Goal: Task Accomplishment & Management: Complete application form

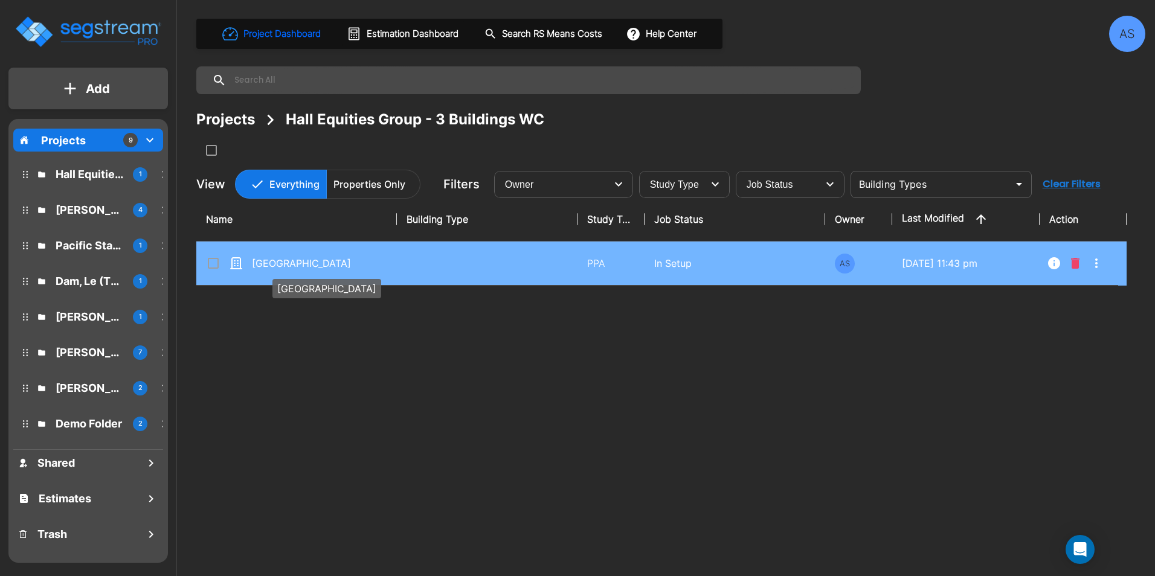
click at [304, 261] on p "[GEOGRAPHIC_DATA]" at bounding box center [312, 263] width 121 height 14
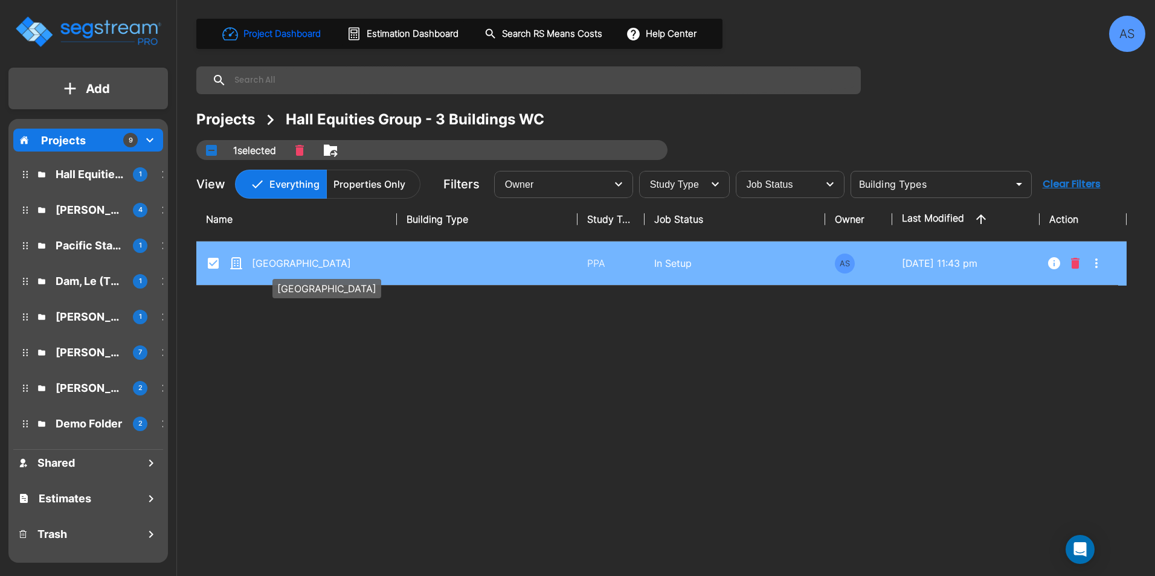
click at [304, 261] on p "[GEOGRAPHIC_DATA]" at bounding box center [312, 263] width 121 height 14
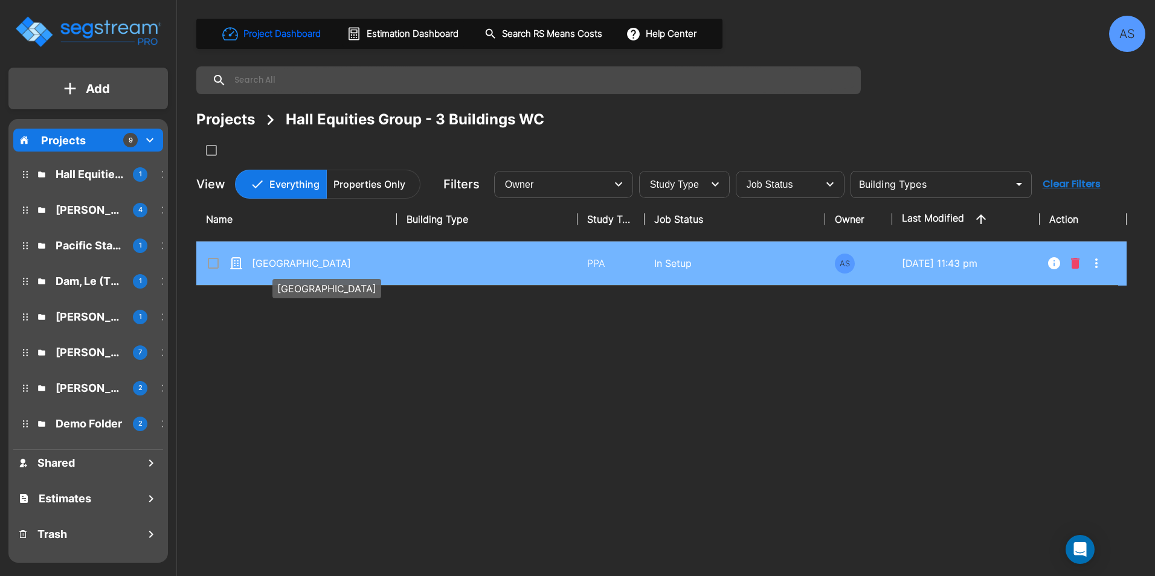
checkbox input "false"
click at [304, 261] on p "[GEOGRAPHIC_DATA]" at bounding box center [312, 263] width 121 height 14
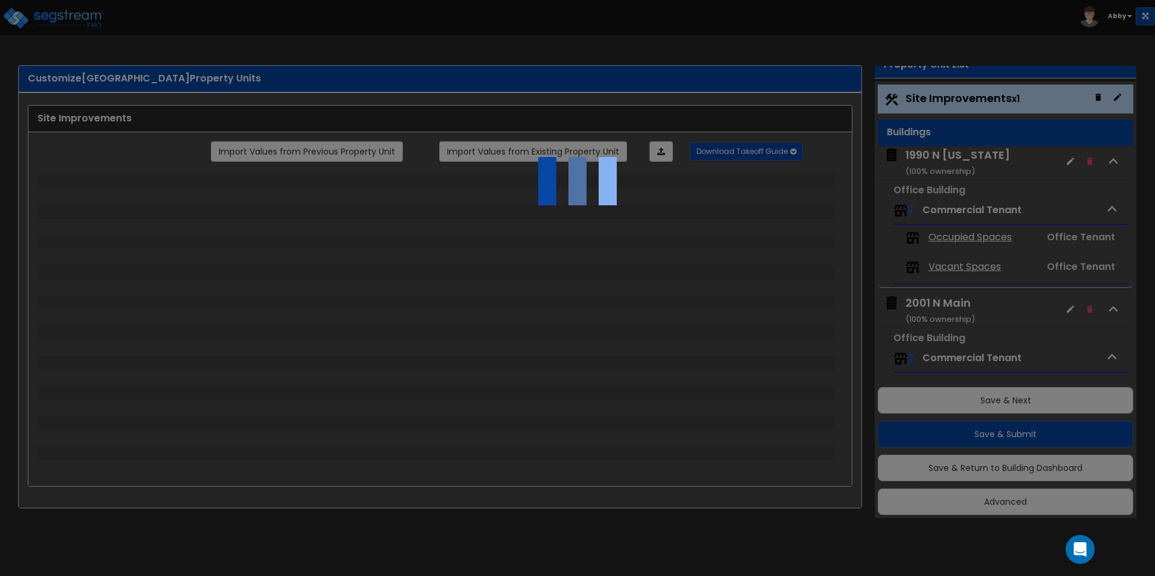
select select "2"
select select "1"
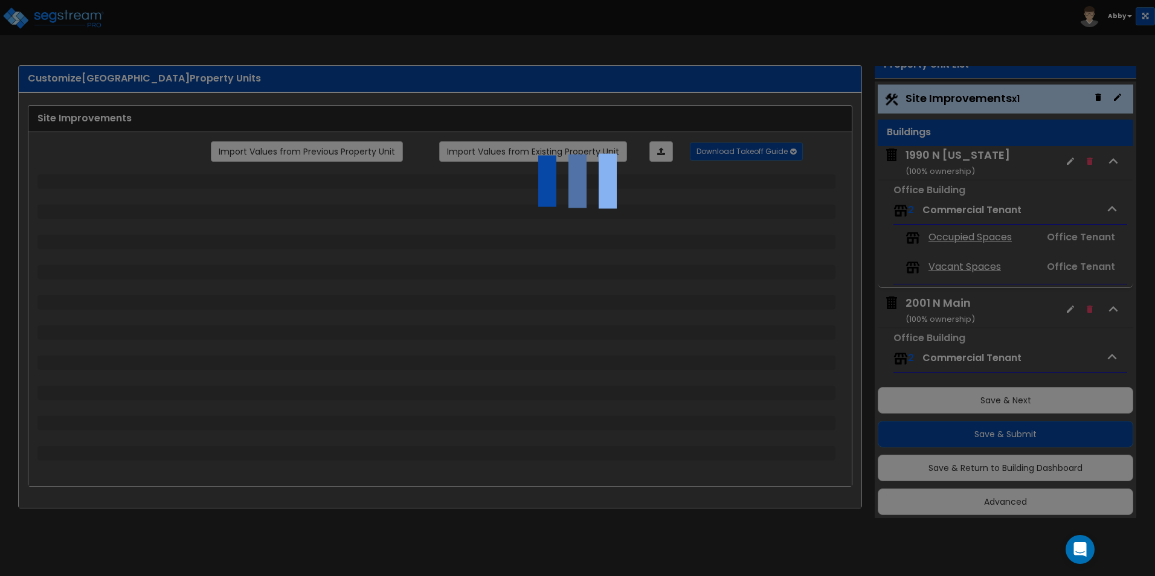
select select "2"
select select "1"
select select "2"
select select "1"
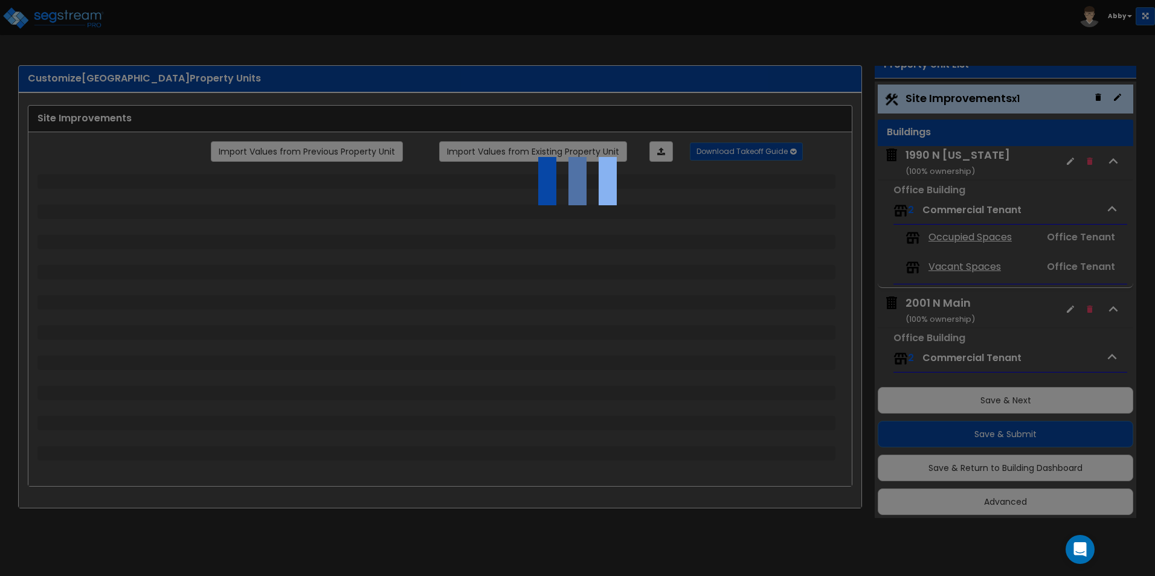
select select "1"
select select "2"
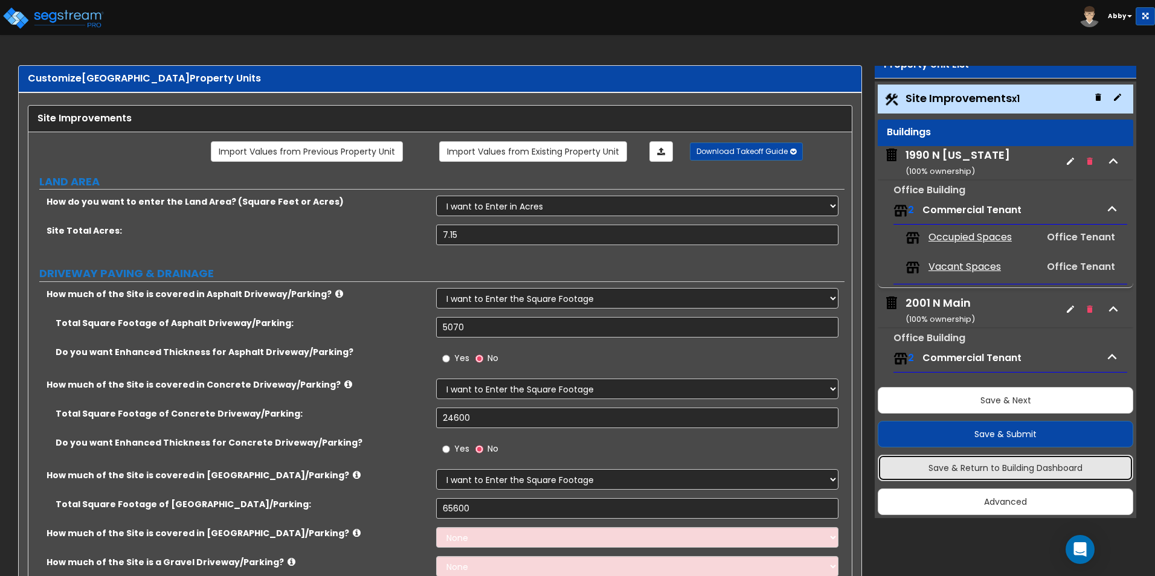
click at [941, 474] on button "Save & Return to Building Dashboard" at bounding box center [1006, 468] width 256 height 27
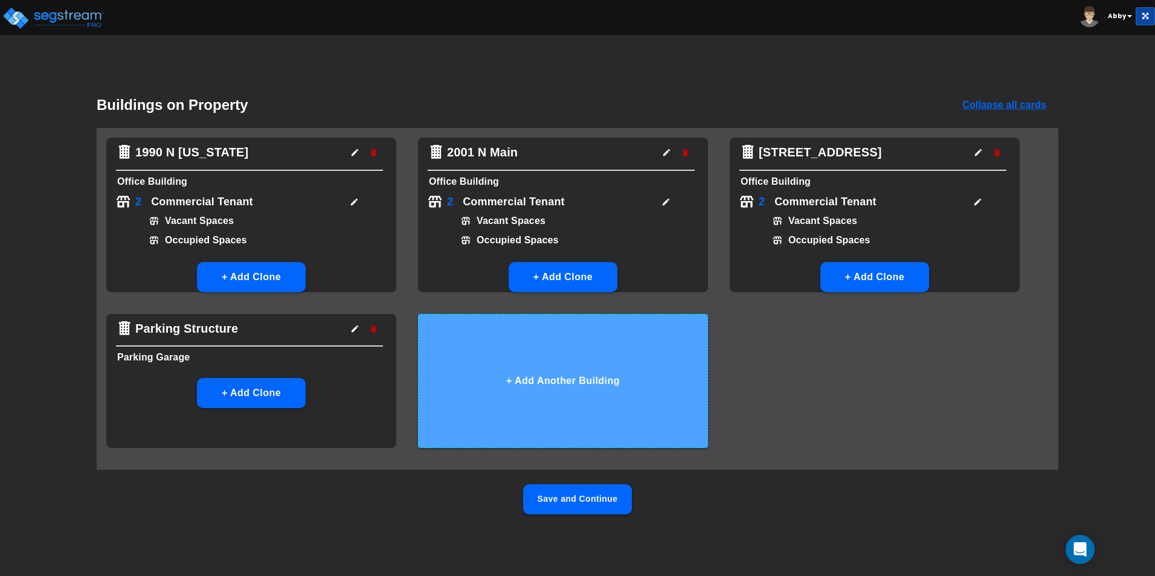
click at [608, 411] on button "+ Add Another Building" at bounding box center [563, 381] width 290 height 134
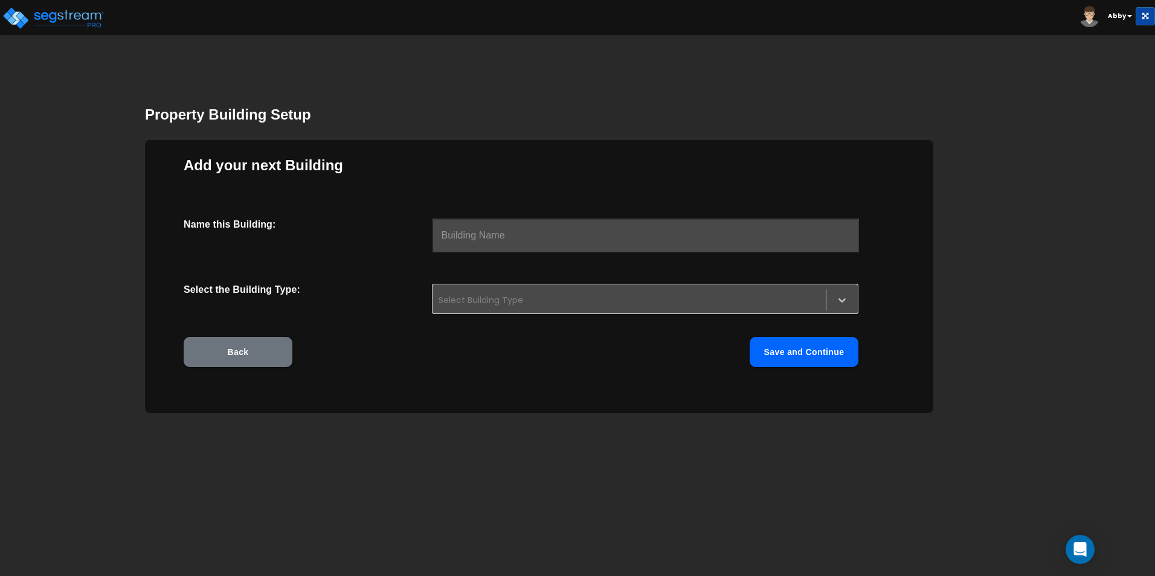
click at [475, 228] on input "text" at bounding box center [646, 236] width 427 height 34
type input "[GEOGRAPHIC_DATA]"
click at [488, 303] on div at bounding box center [629, 300] width 381 height 14
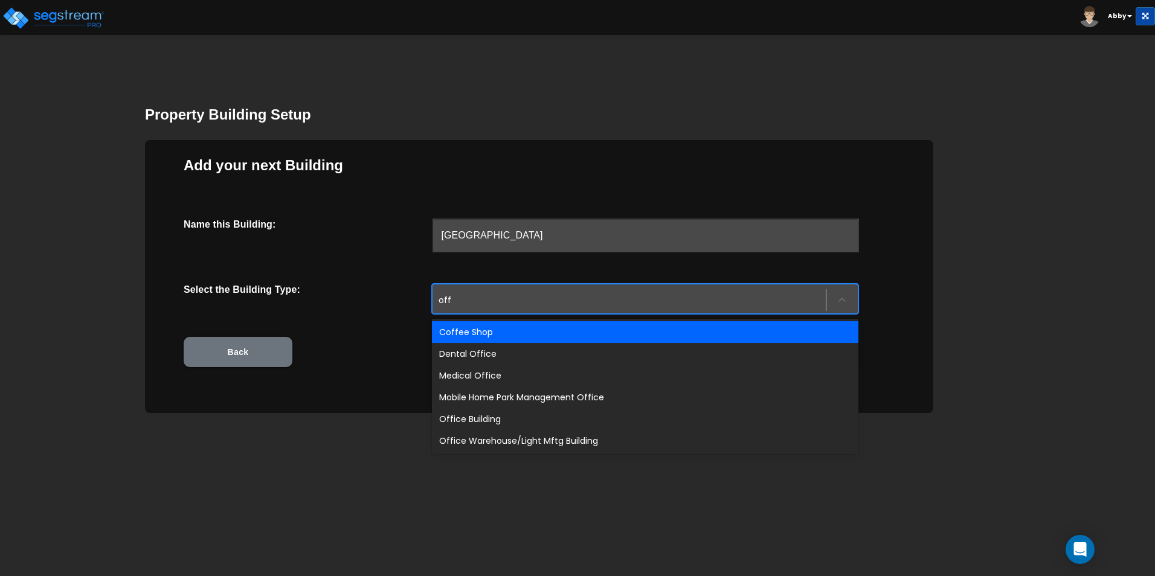
type input "off"
click at [472, 301] on div at bounding box center [629, 300] width 381 height 14
type input "offic"
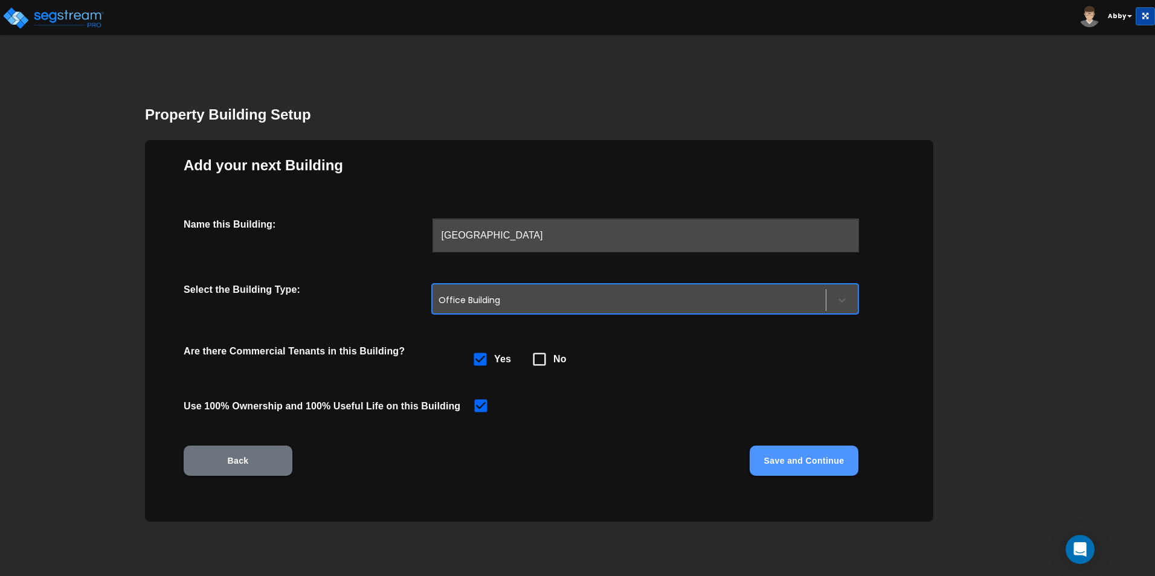
click at [796, 470] on button "Save and Continue" at bounding box center [804, 461] width 109 height 30
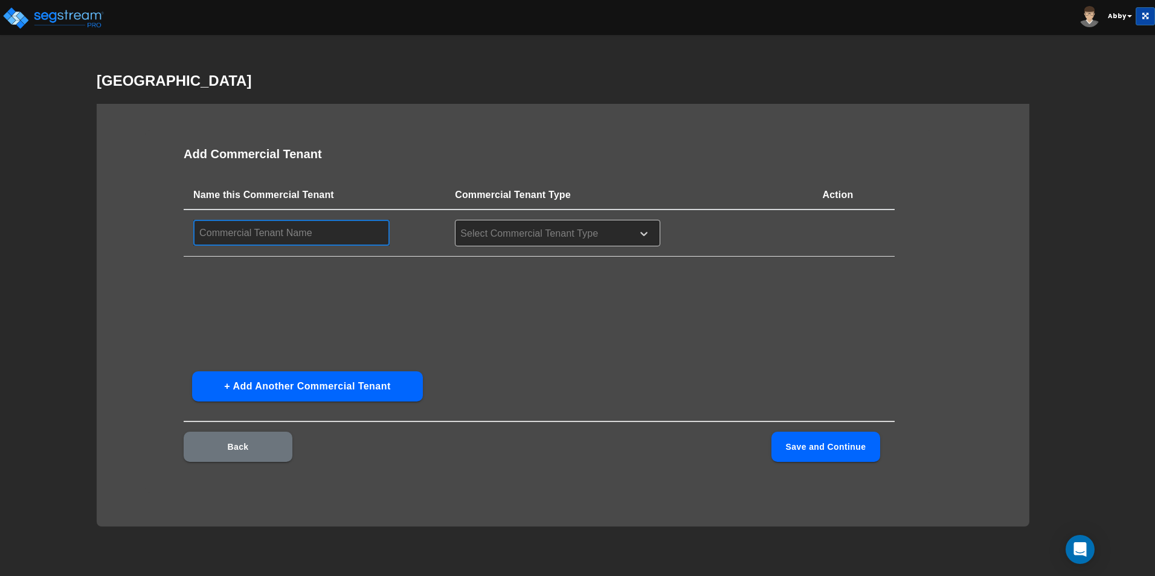
click at [349, 238] on input "text" at bounding box center [291, 233] width 196 height 26
type input "Cafe"
click at [491, 241] on div at bounding box center [542, 234] width 166 height 16
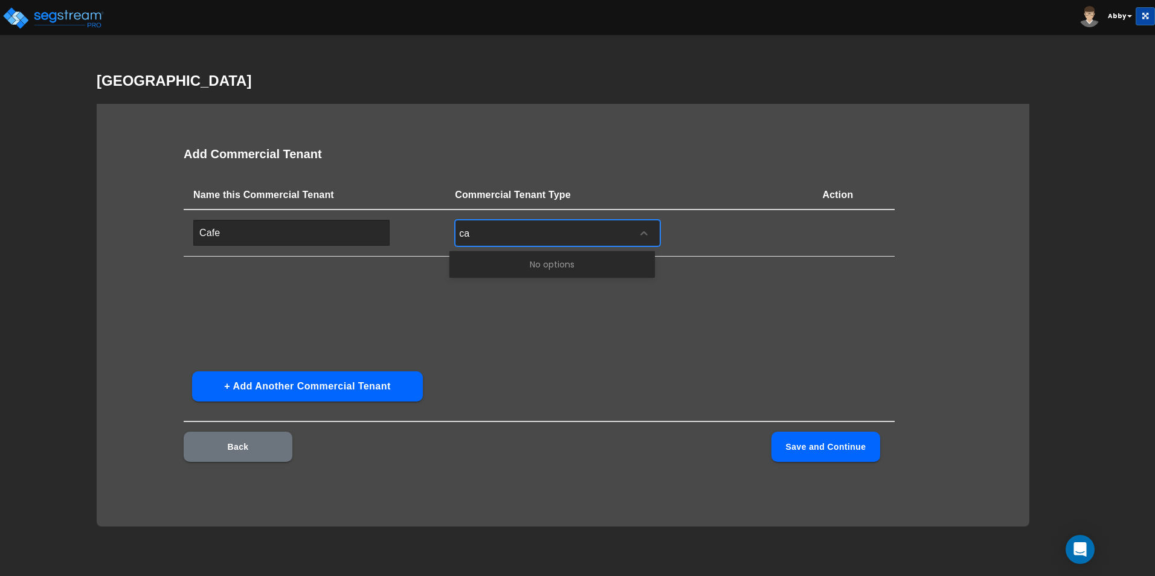
type input "c"
type input "rest"
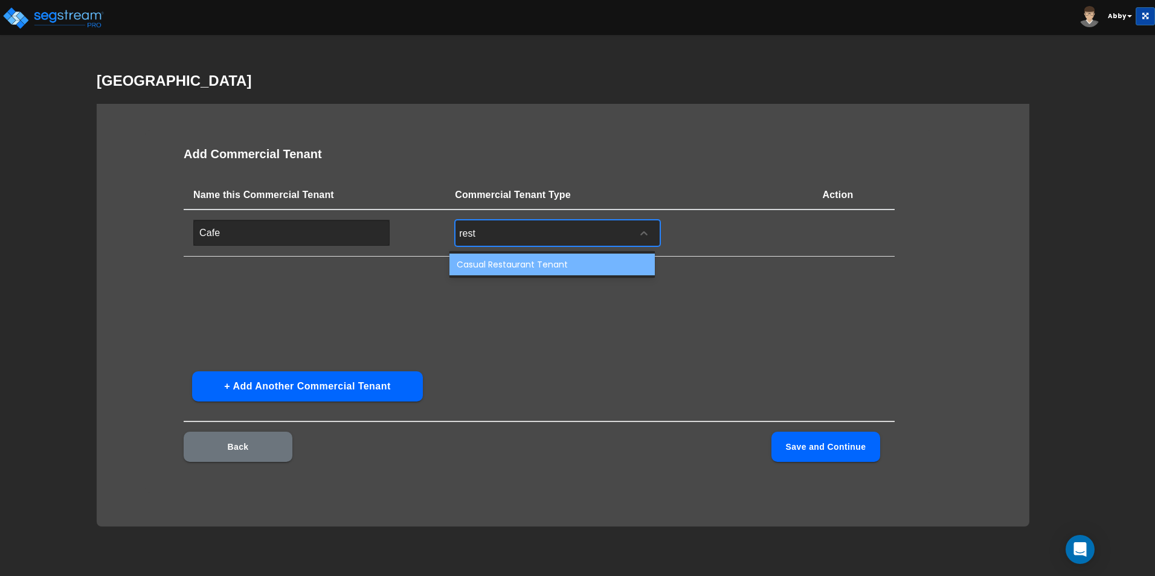
click at [488, 258] on div "Casual Restaurant Tenant" at bounding box center [551, 265] width 205 height 22
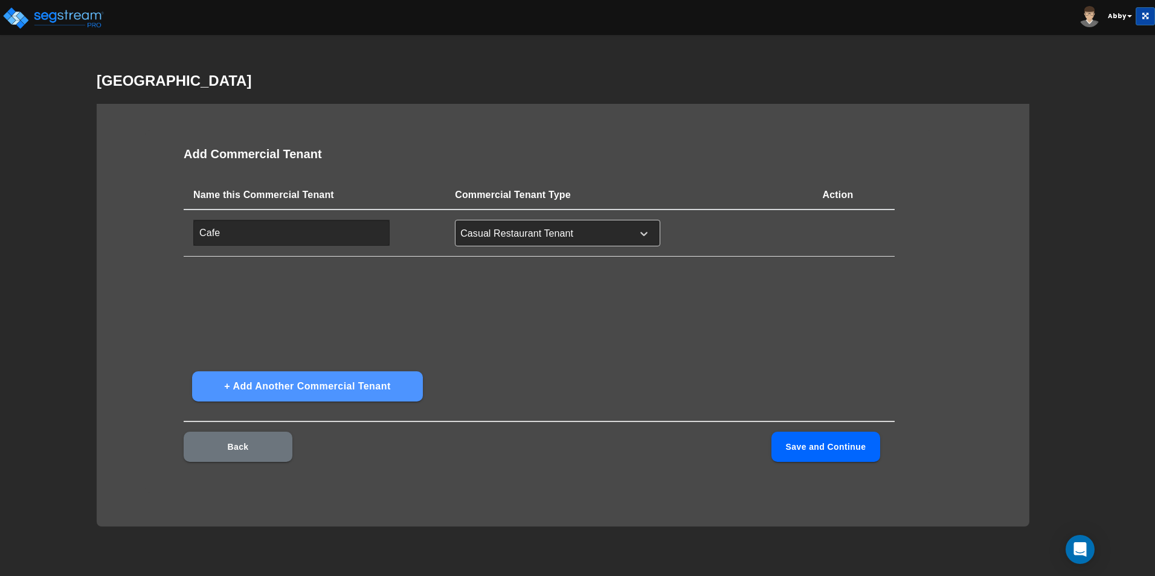
click at [335, 381] on button "+ Add Another Commercial Tenant" at bounding box center [307, 387] width 231 height 30
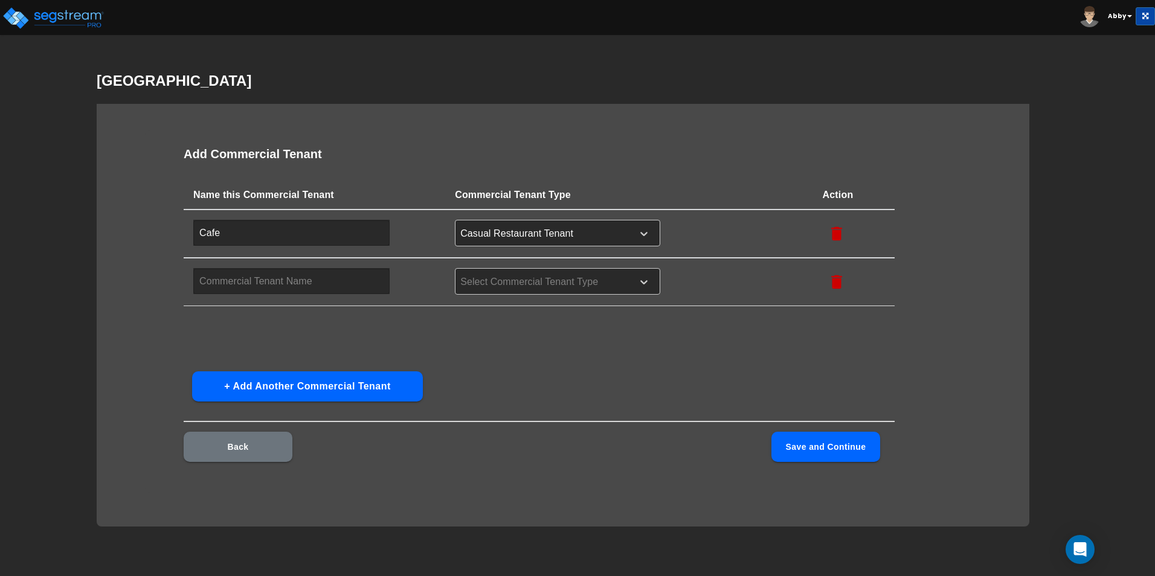
click at [311, 288] on input "text" at bounding box center [291, 281] width 196 height 26
type input "Conference Rooms"
click at [512, 274] on div at bounding box center [542, 282] width 166 height 16
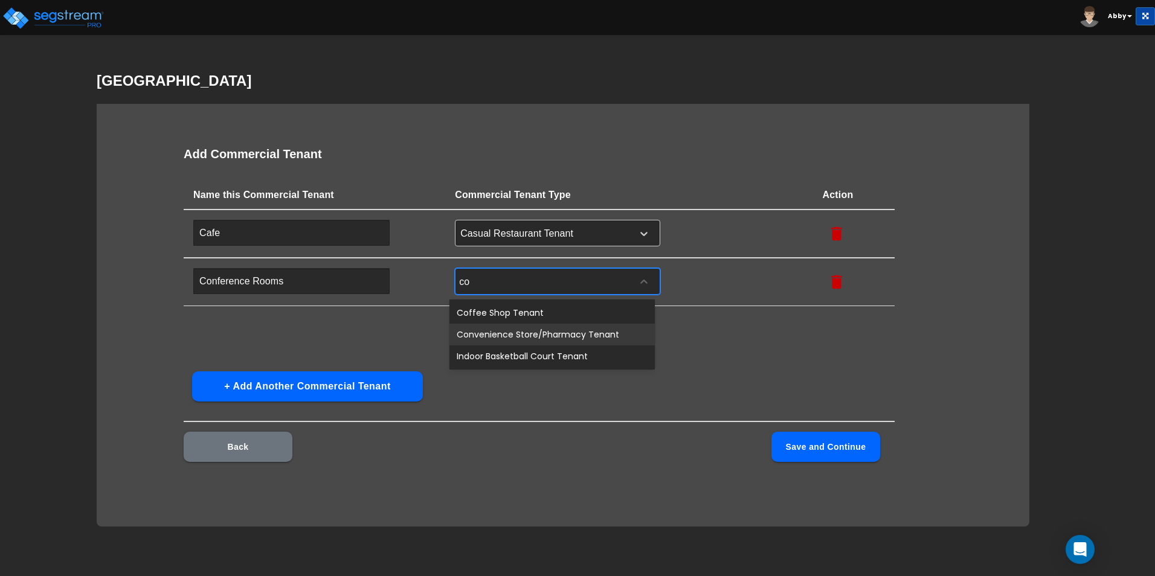
type input "c"
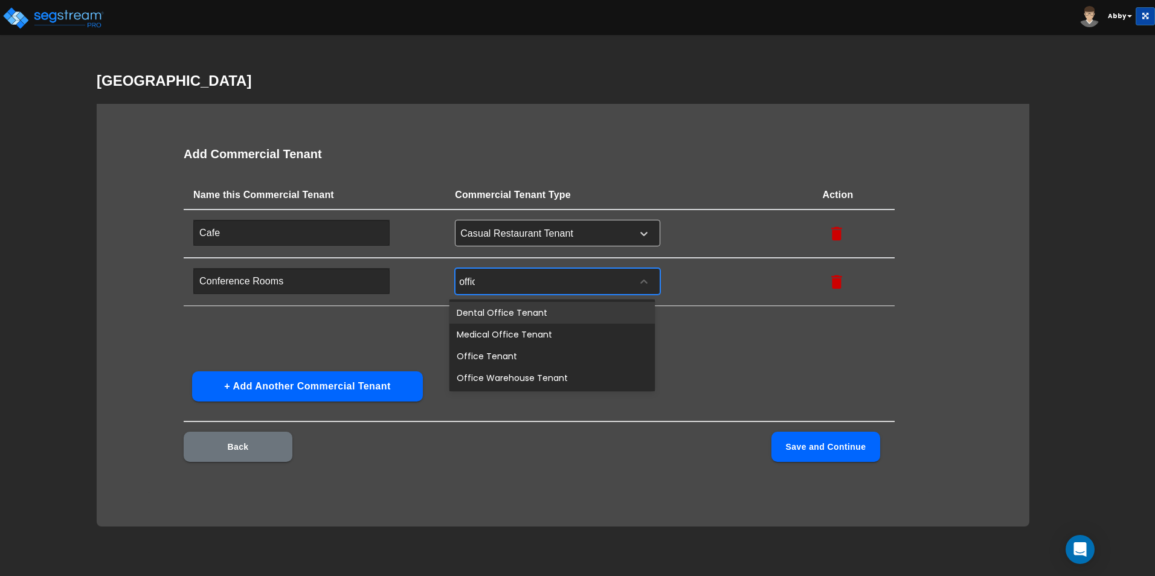
type input "office"
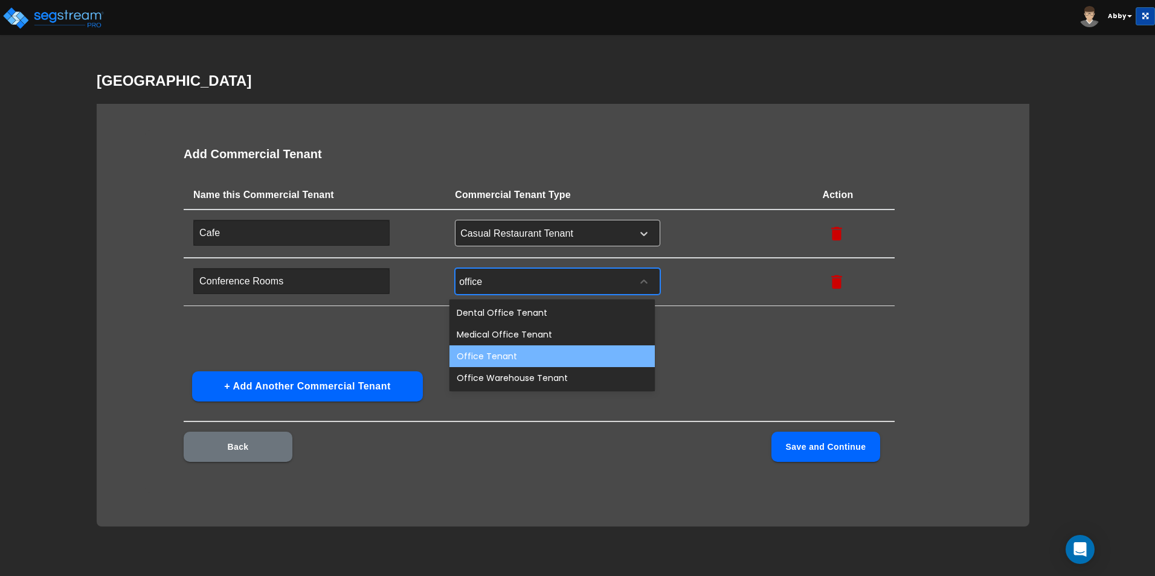
click at [507, 361] on div "Office Tenant" at bounding box center [551, 357] width 205 height 22
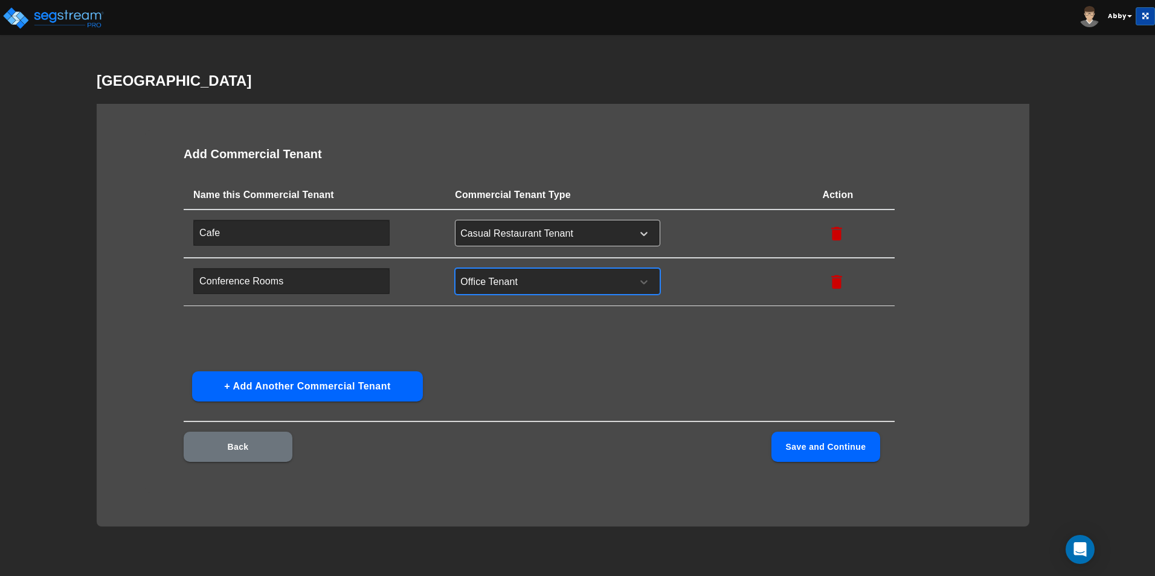
click at [840, 451] on button "Save and Continue" at bounding box center [825, 447] width 109 height 30
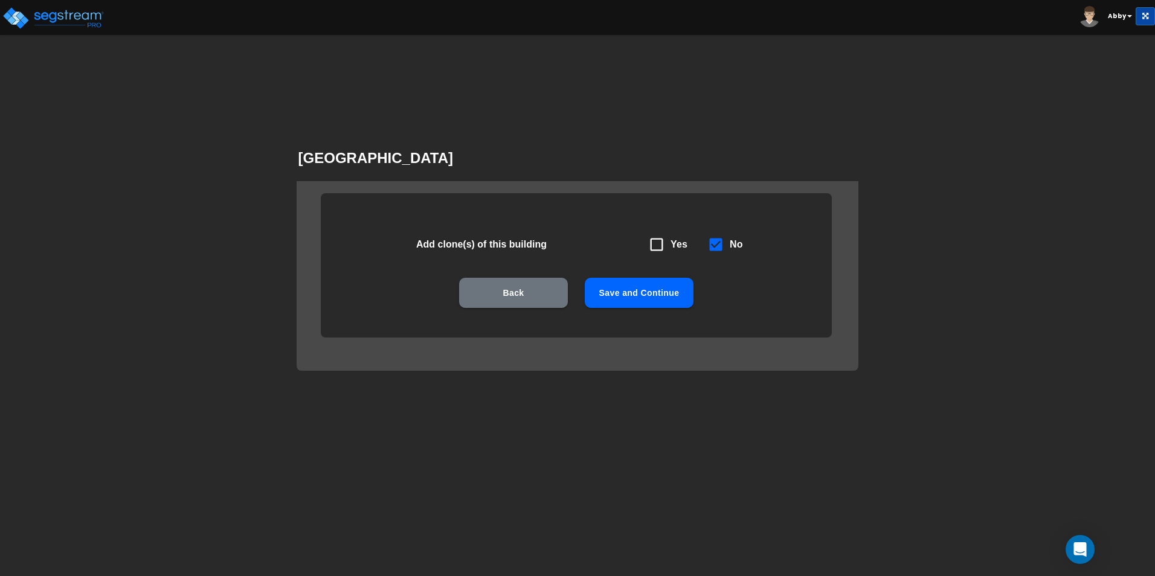
click at [646, 293] on button "Save and Continue" at bounding box center [639, 293] width 109 height 30
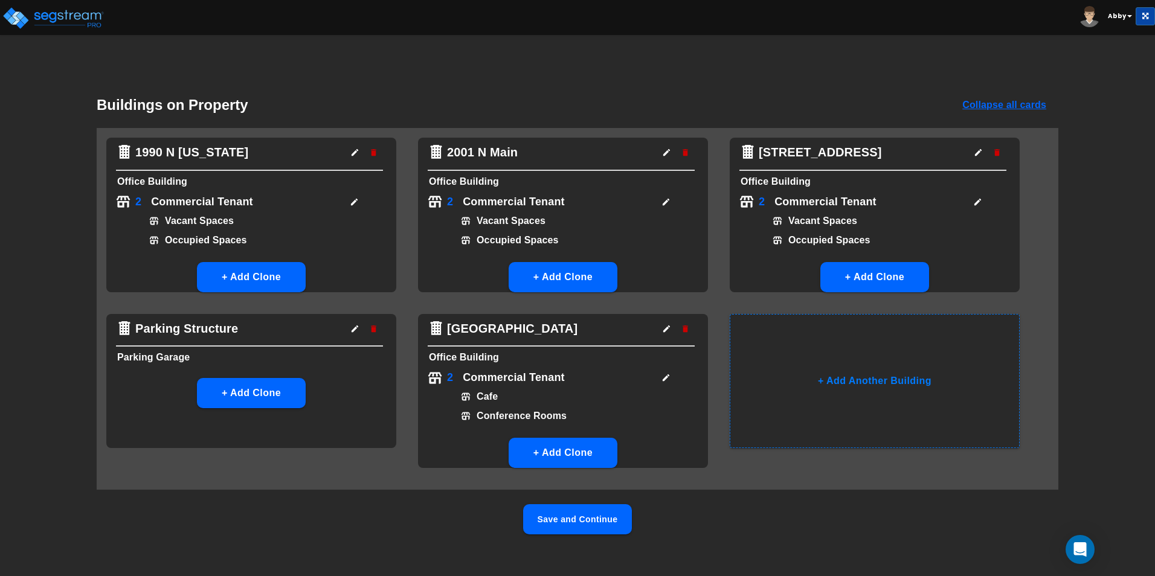
click at [599, 527] on button "Save and Continue" at bounding box center [577, 519] width 109 height 30
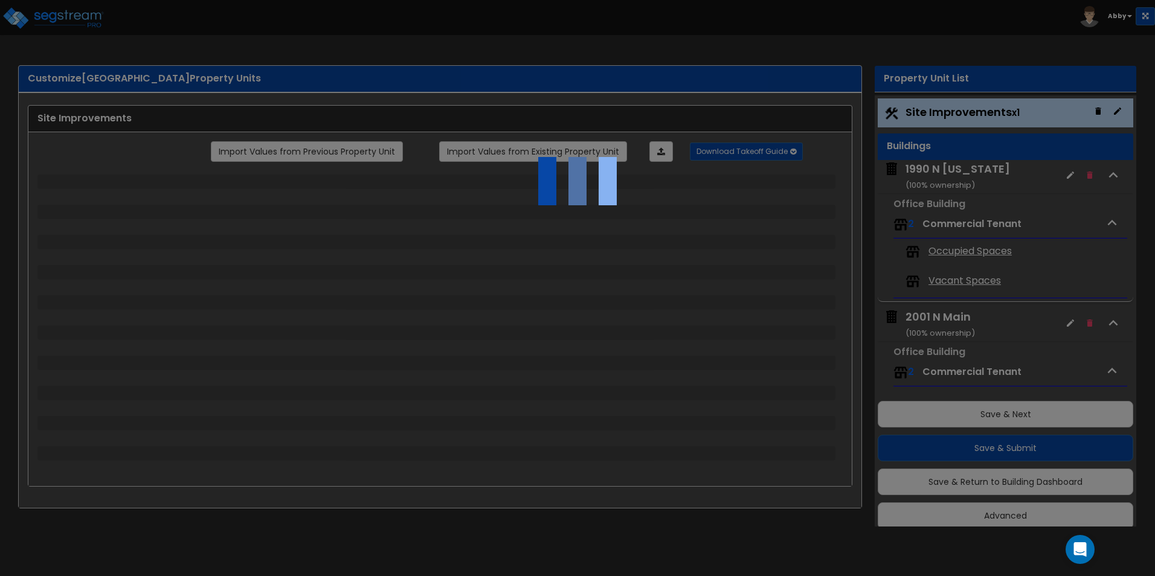
scroll to position [14, 0]
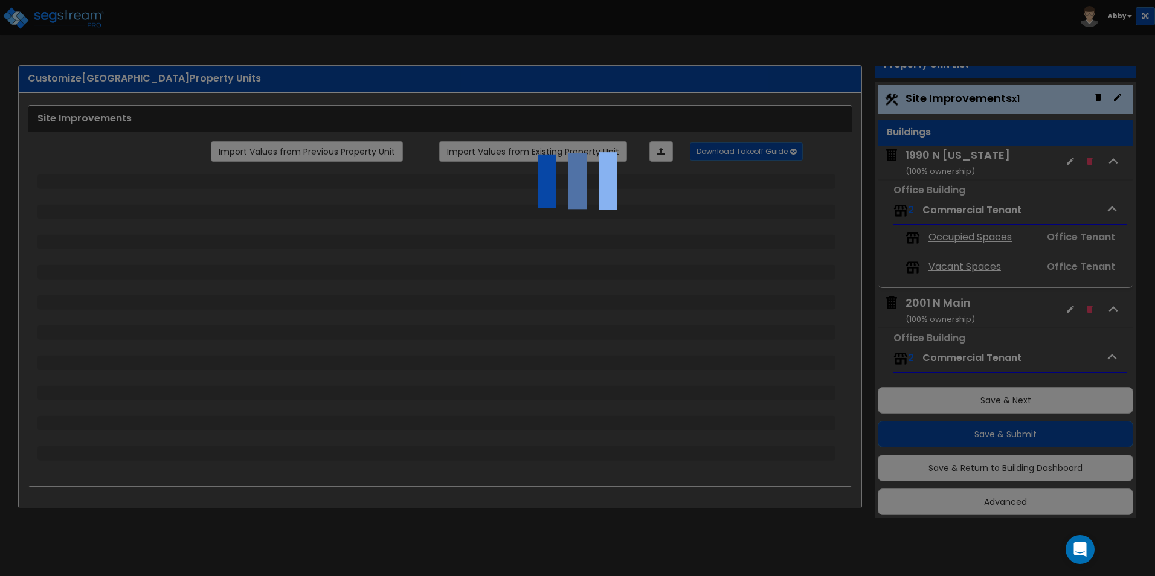
select select "2"
select select "1"
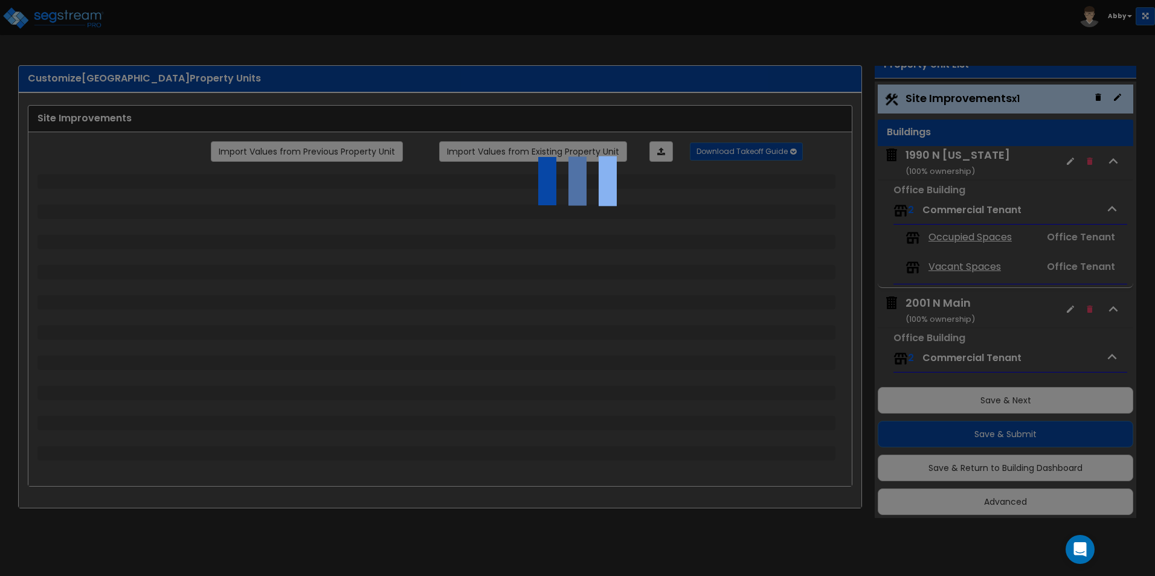
select select "2"
select select "1"
select select "2"
select select "1"
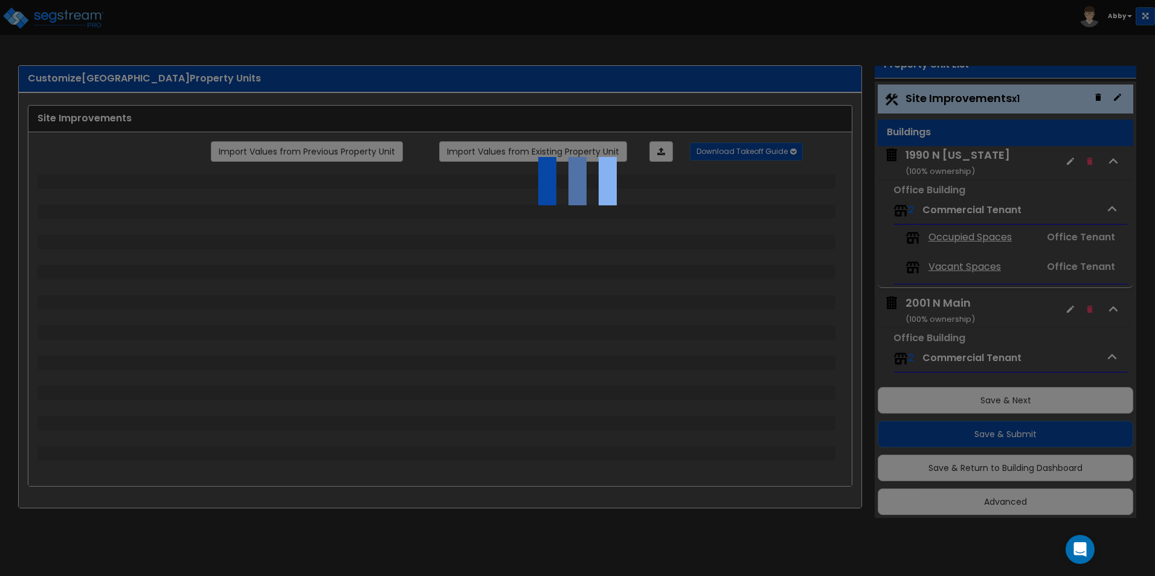
select select "1"
select select "2"
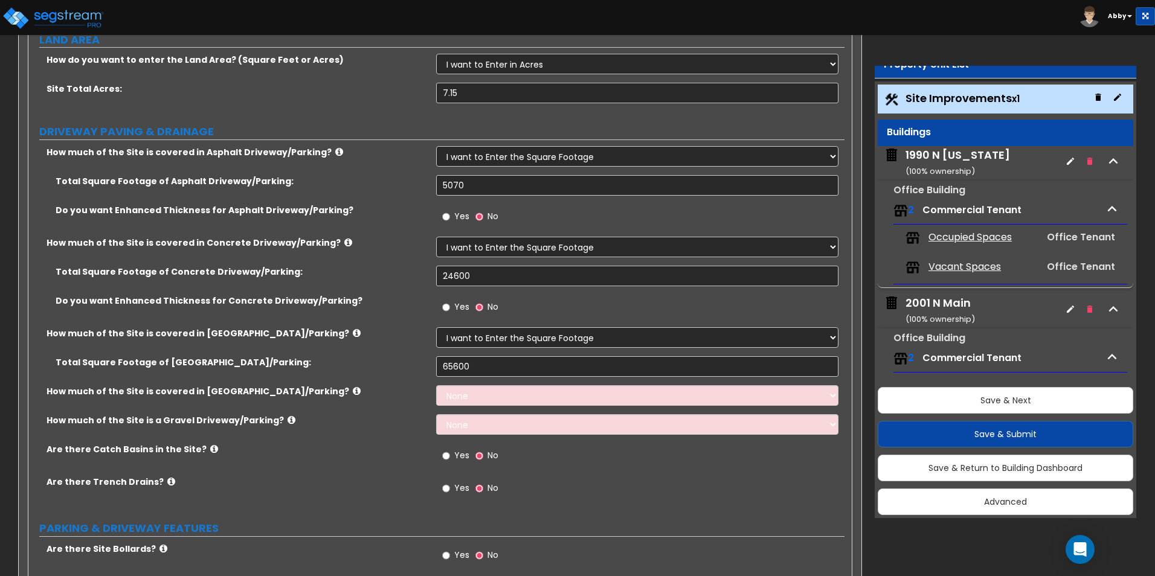
scroll to position [60, 0]
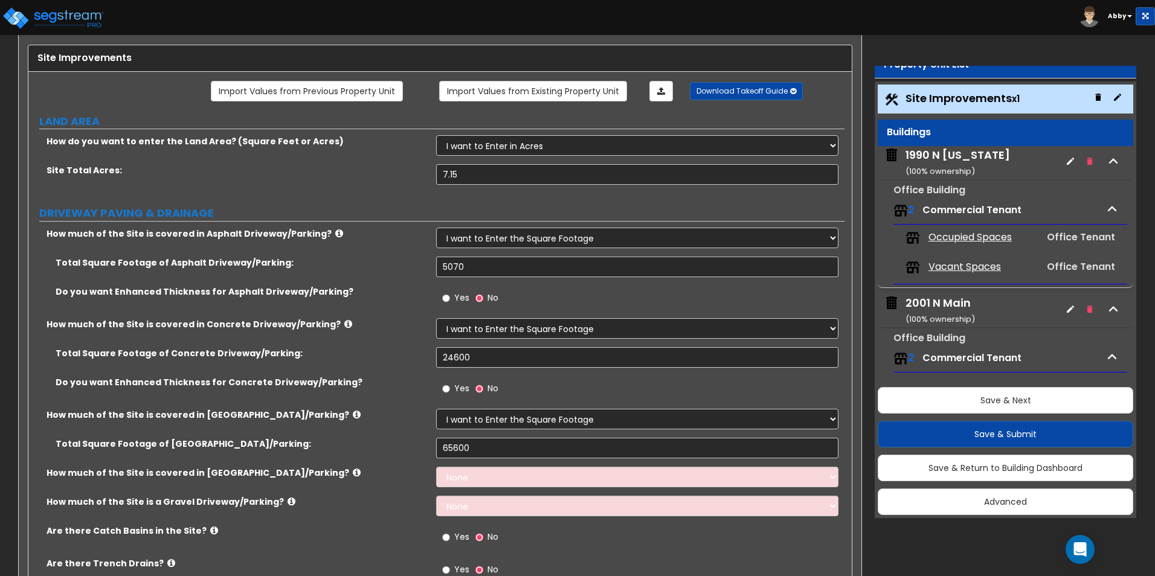
click at [936, 233] on span "Occupied Spaces" at bounding box center [970, 238] width 83 height 14
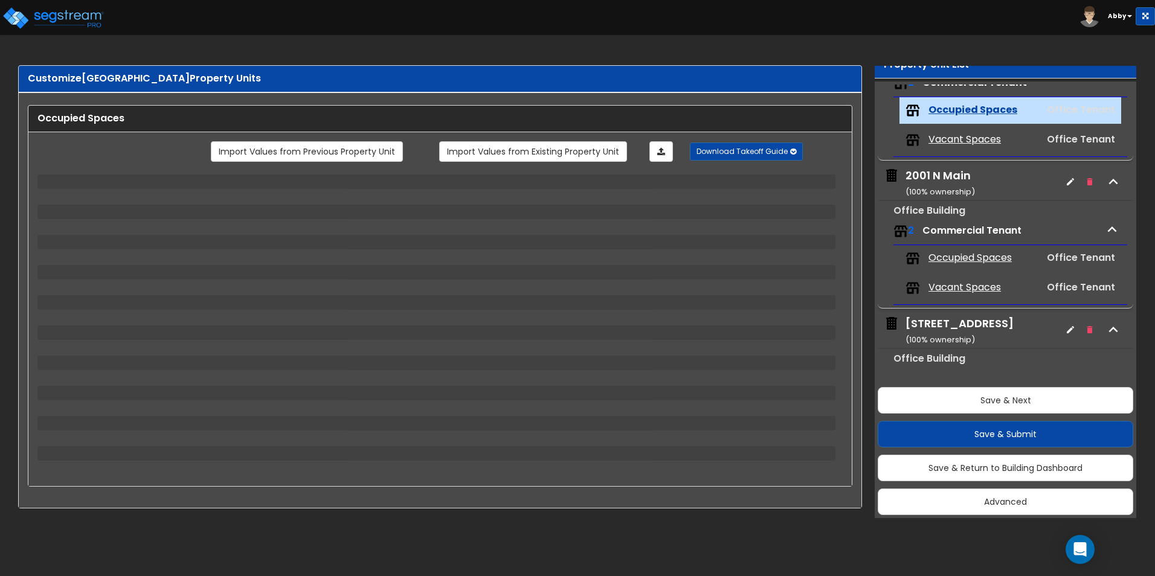
scroll to position [140, 0]
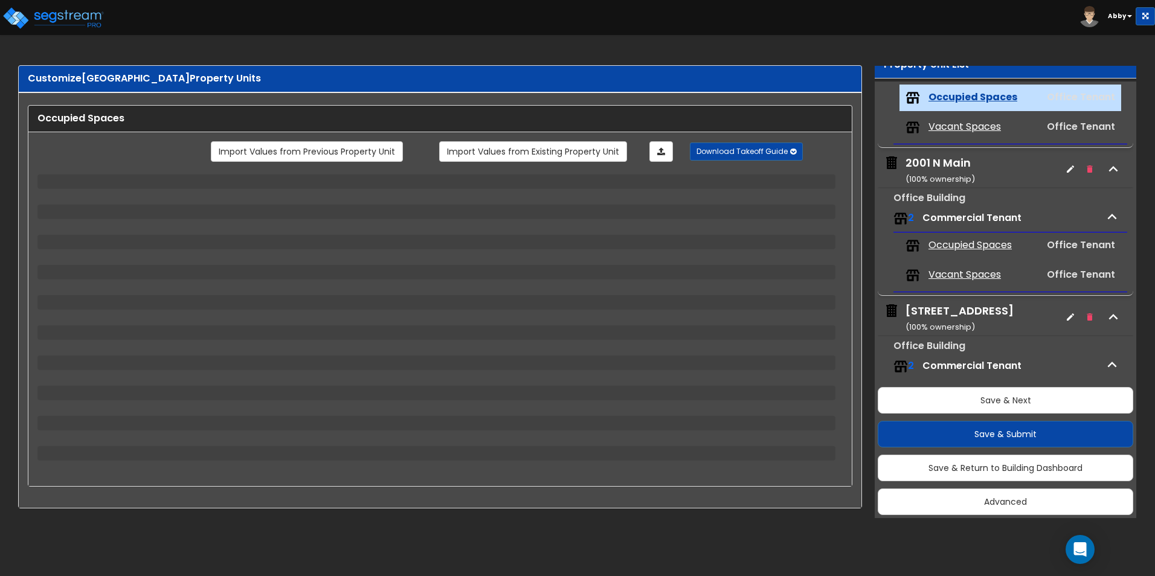
select select "1"
select select "2"
select select "3"
select select "5"
select select "4"
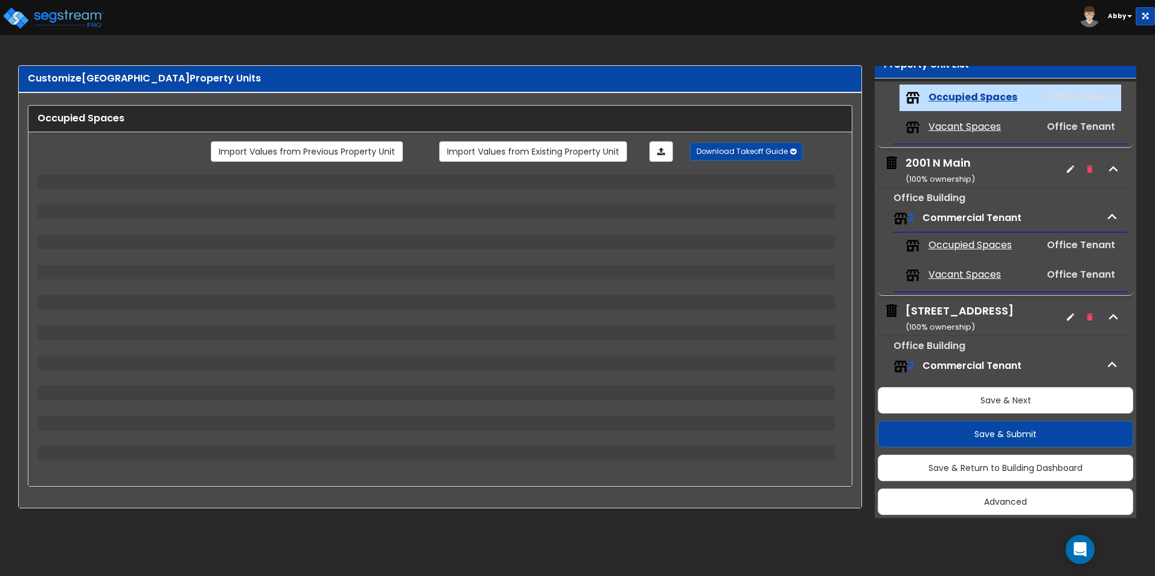
select select "1"
select select "2"
select select "3"
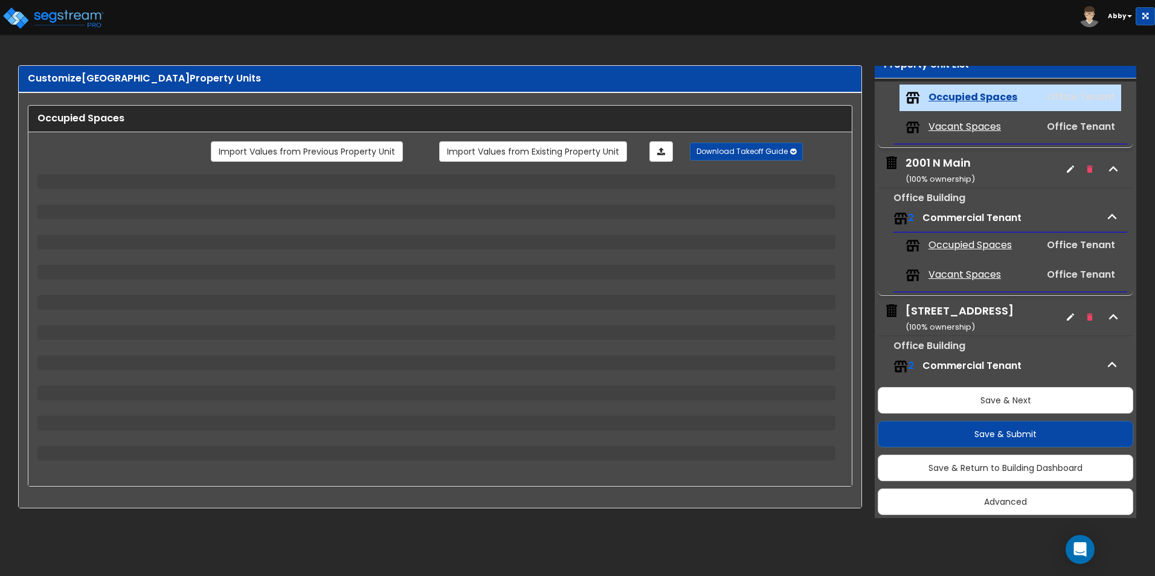
select select "2"
select select "1"
select select "2"
select select "1"
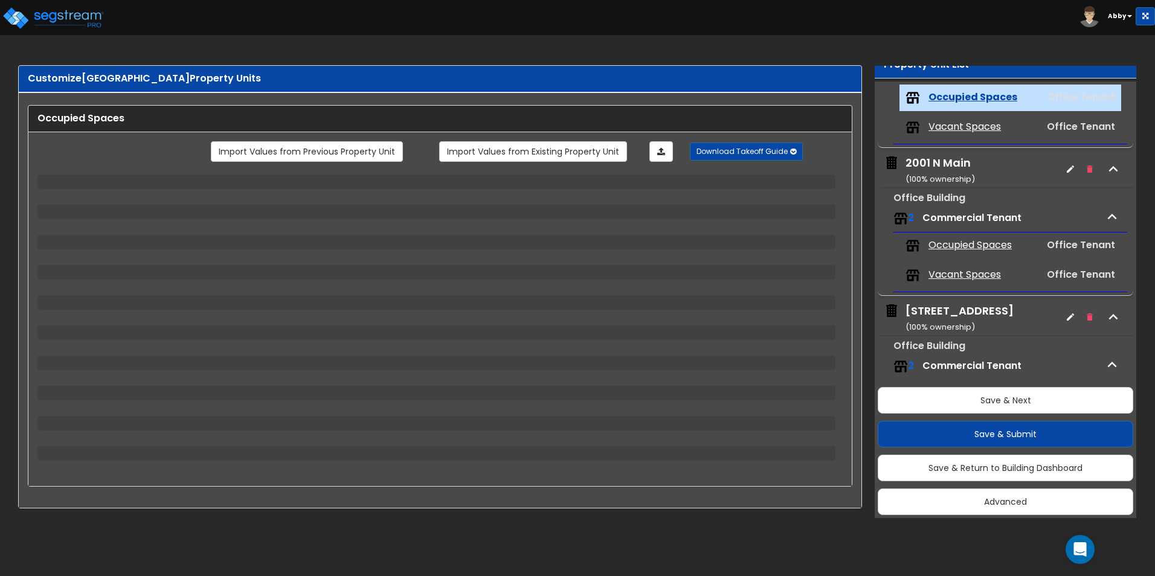
select select "1"
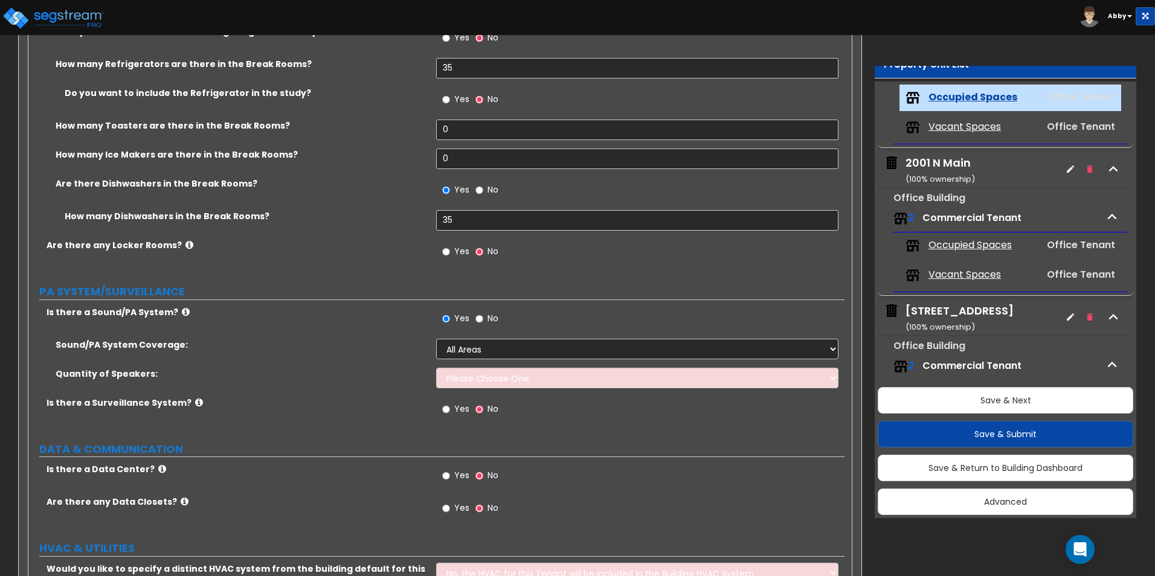
scroll to position [3081, 0]
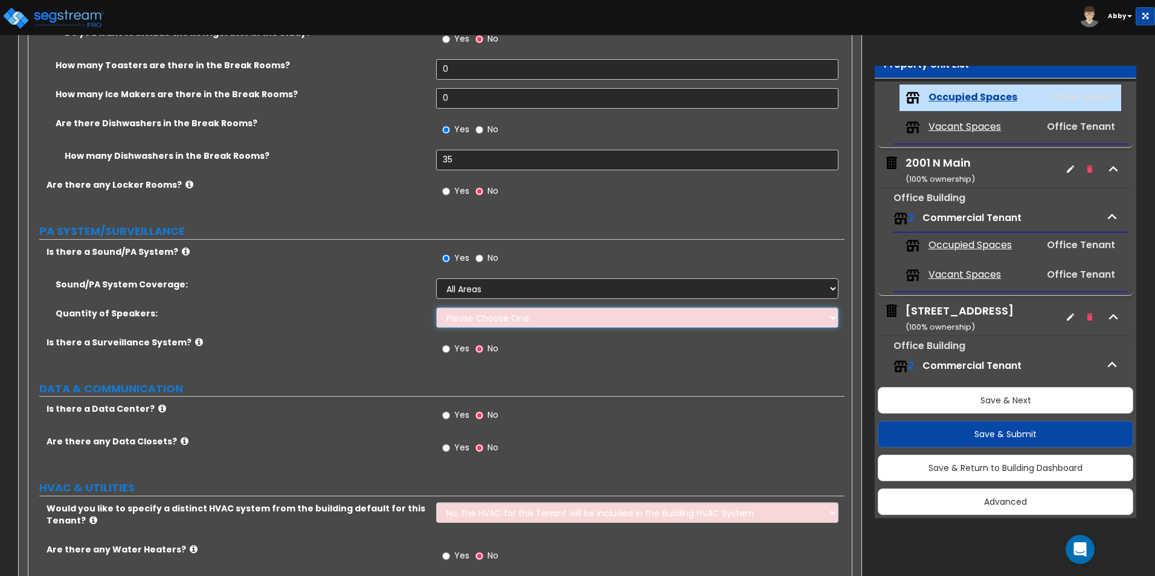
click at [544, 324] on select "Please Choose One Enter Number of Speakers Please Estimate for me" at bounding box center [637, 317] width 402 height 21
select select "2"
click at [436, 307] on select "Please Choose One Enter Number of Speakers Please Estimate for me" at bounding box center [637, 317] width 402 height 21
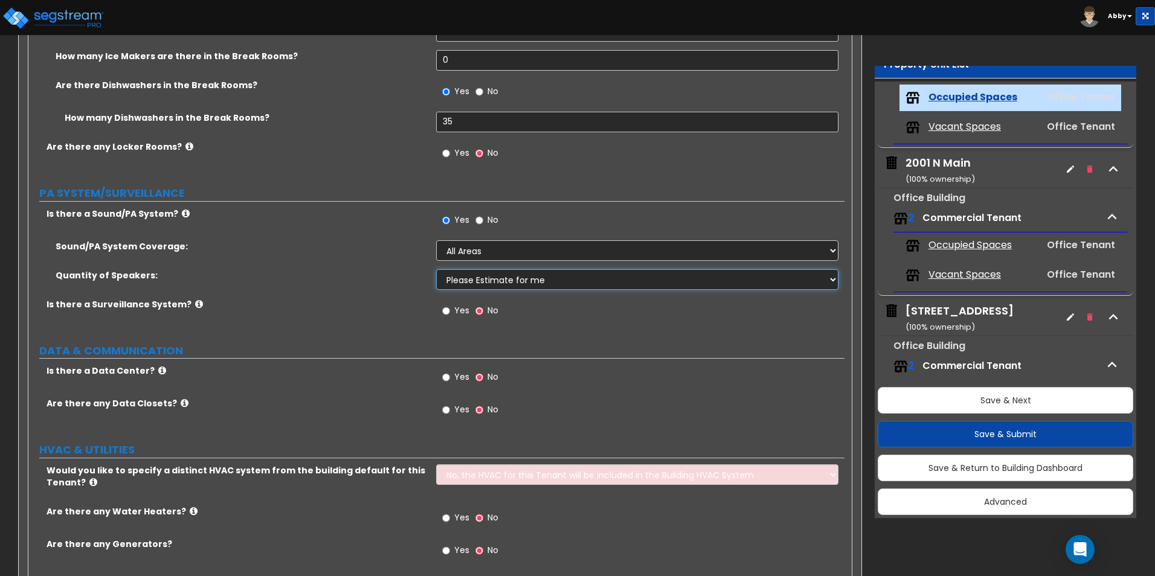
scroll to position [3169, 0]
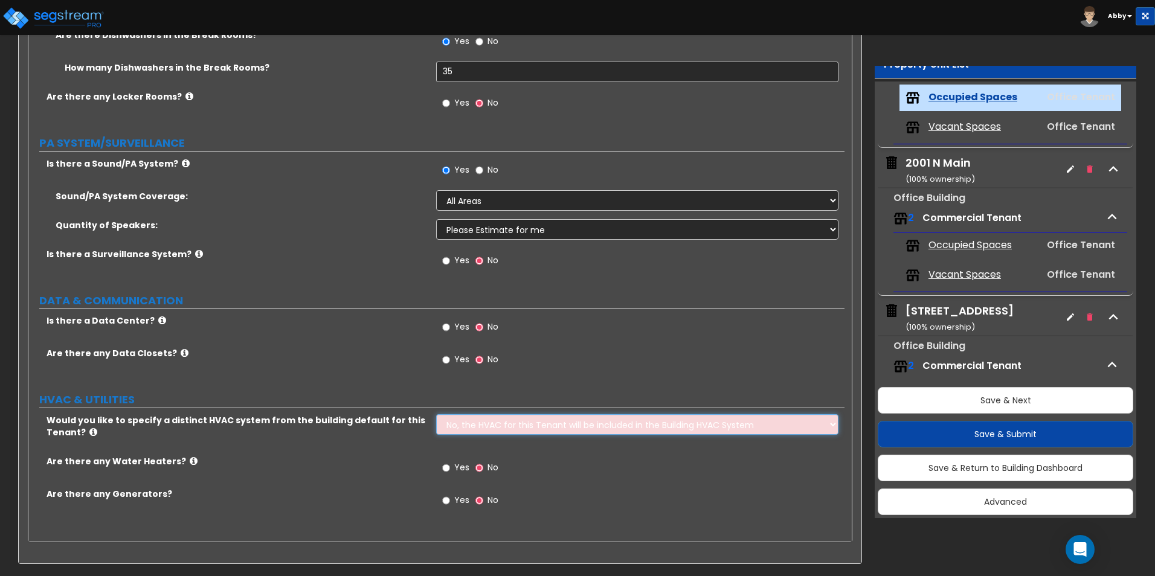
click at [526, 414] on select "No, the HVAC for this Tenant will be included in the Building HVAC System Yes, …" at bounding box center [637, 424] width 402 height 21
click at [436, 414] on select "No, the HVAC for this Tenant will be included in the Building HVAC System Yes, …" at bounding box center [637, 424] width 402 height 21
click at [456, 501] on span "Yes" at bounding box center [461, 500] width 15 height 12
click at [450, 501] on input "Yes" at bounding box center [446, 500] width 8 height 13
radio input "true"
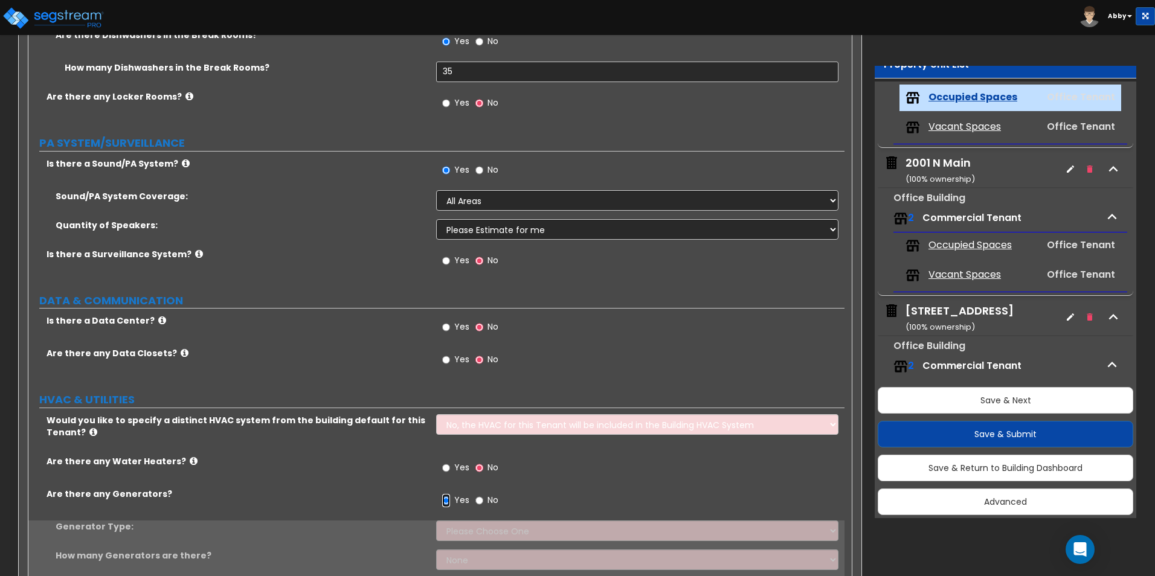
scroll to position [3227, 0]
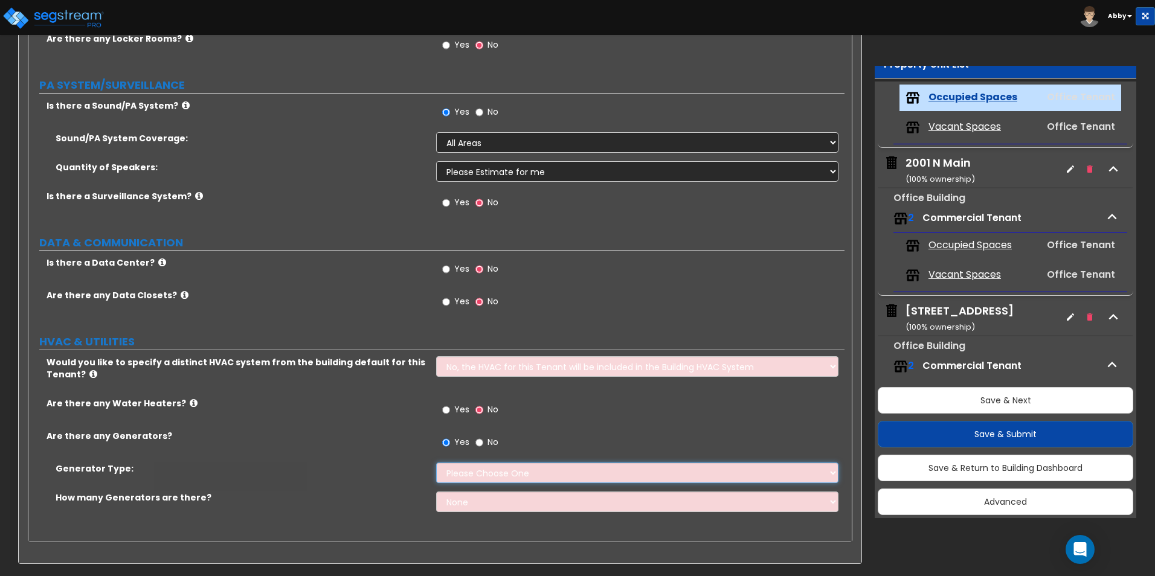
click at [481, 480] on select "Please Choose One Gas Diesel" at bounding box center [637, 473] width 402 height 21
select select "2"
click at [436, 463] on select "Please Choose One Gas Diesel" at bounding box center [637, 473] width 402 height 21
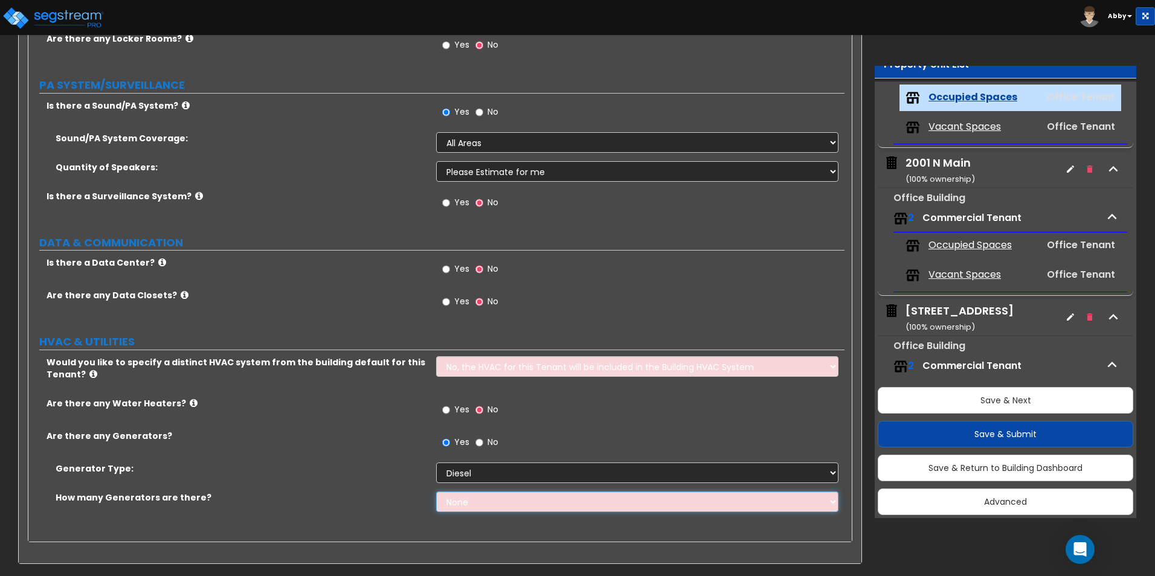
click at [489, 502] on select "None 1 2 3" at bounding box center [637, 502] width 402 height 21
select select "1"
click at [436, 492] on select "None 1 2 3" at bounding box center [637, 502] width 402 height 21
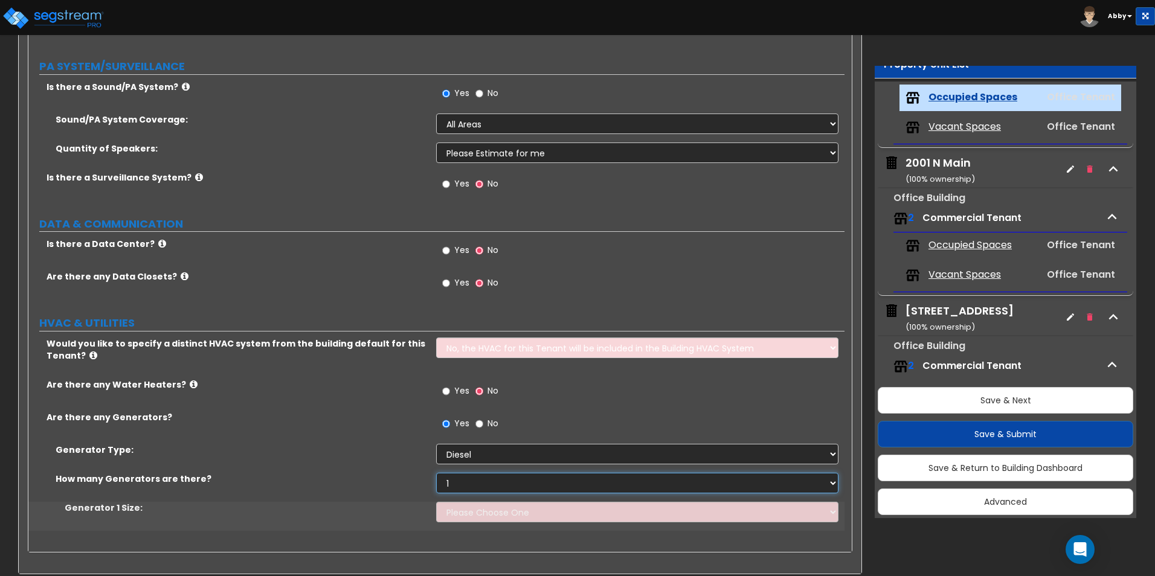
scroll to position [3256, 0]
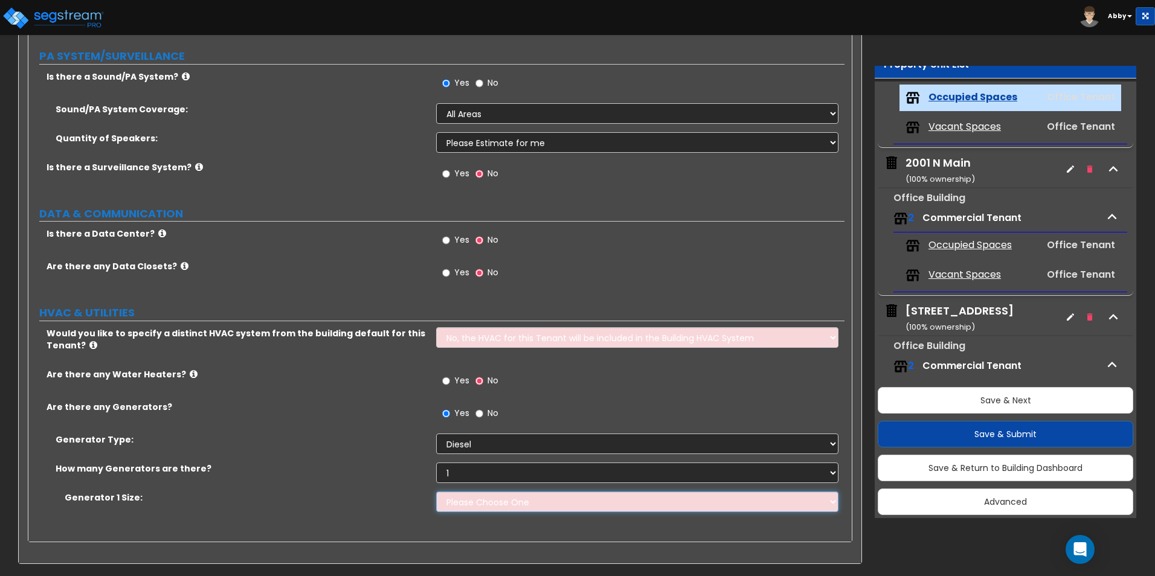
click at [509, 494] on select "Please Choose One 30kW 50kW 75kW 100kW 125 kW 150 kW 175 kW 200 kW 250 kW 300 k…" at bounding box center [637, 502] width 402 height 21
click at [908, 391] on button "Save & Next" at bounding box center [1006, 400] width 256 height 27
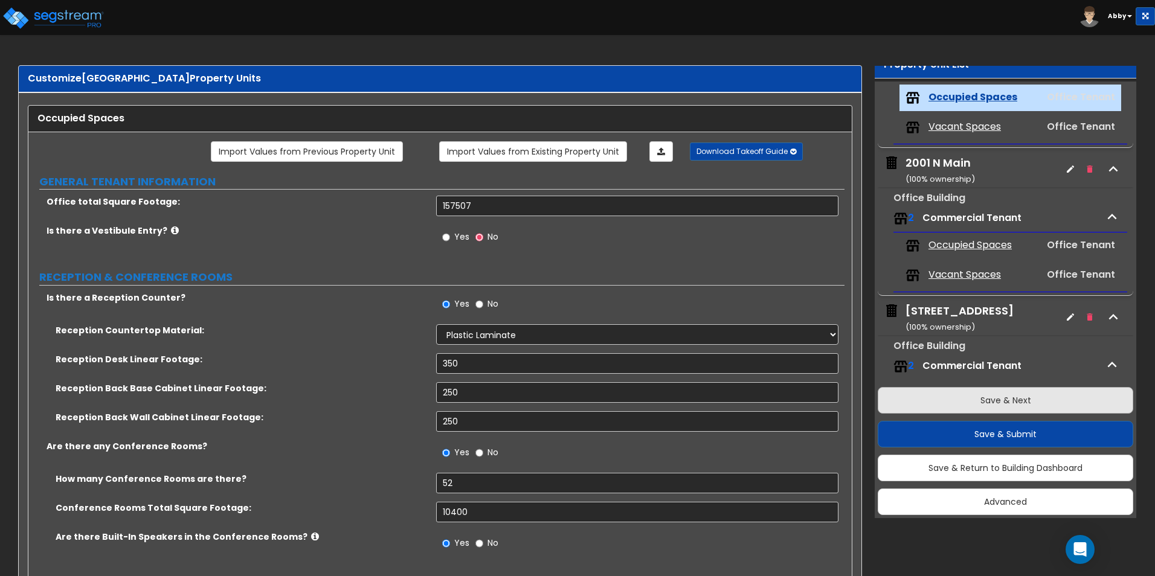
scroll to position [170, 0]
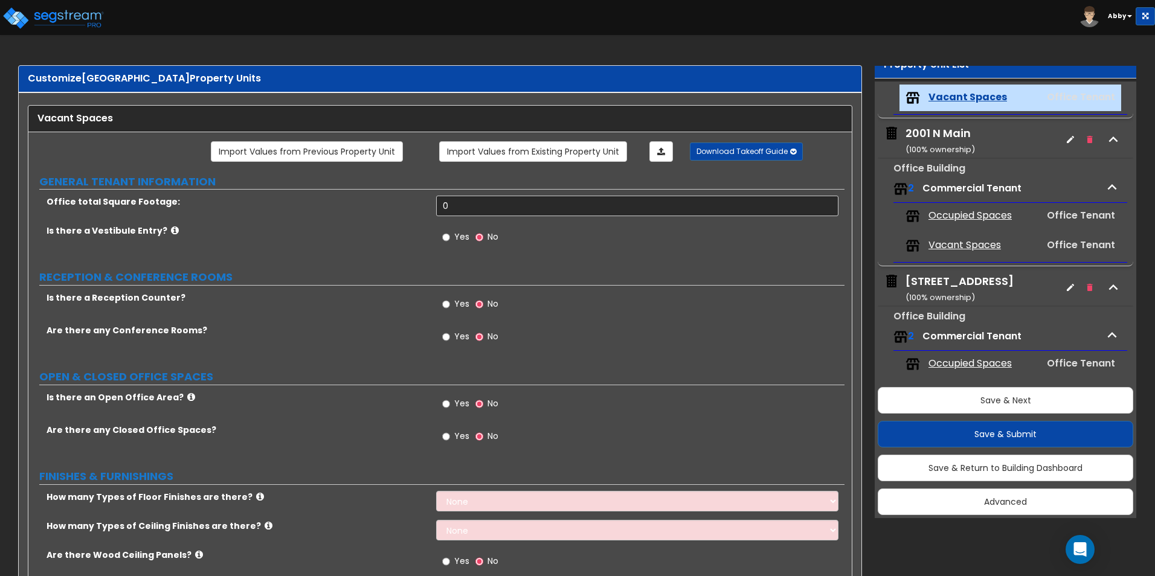
click at [1067, 134] on button "button" at bounding box center [1070, 139] width 19 height 19
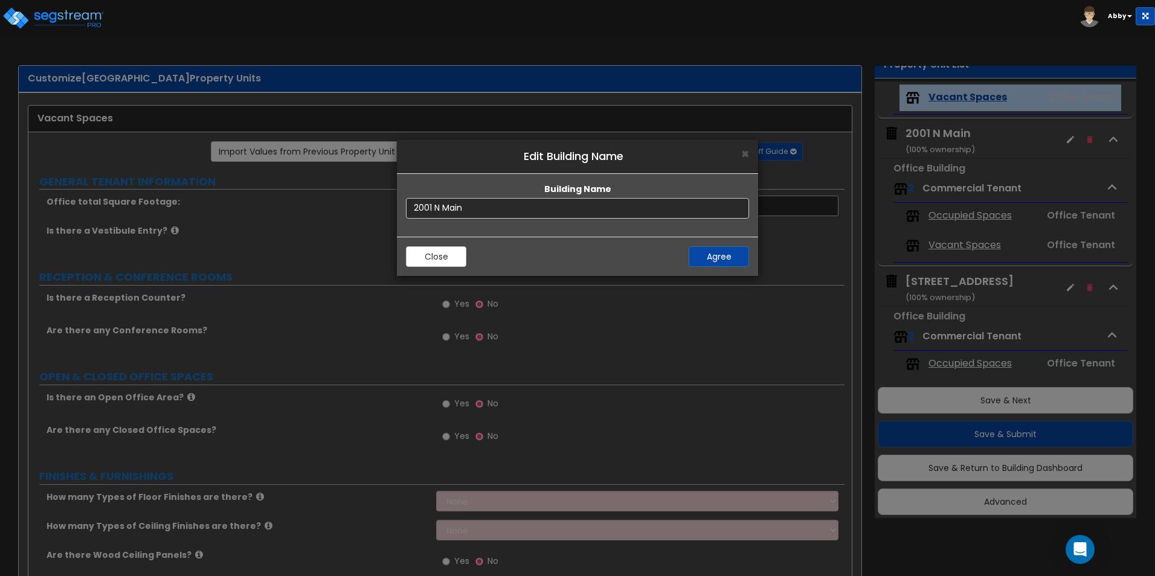
scroll to position [60, 0]
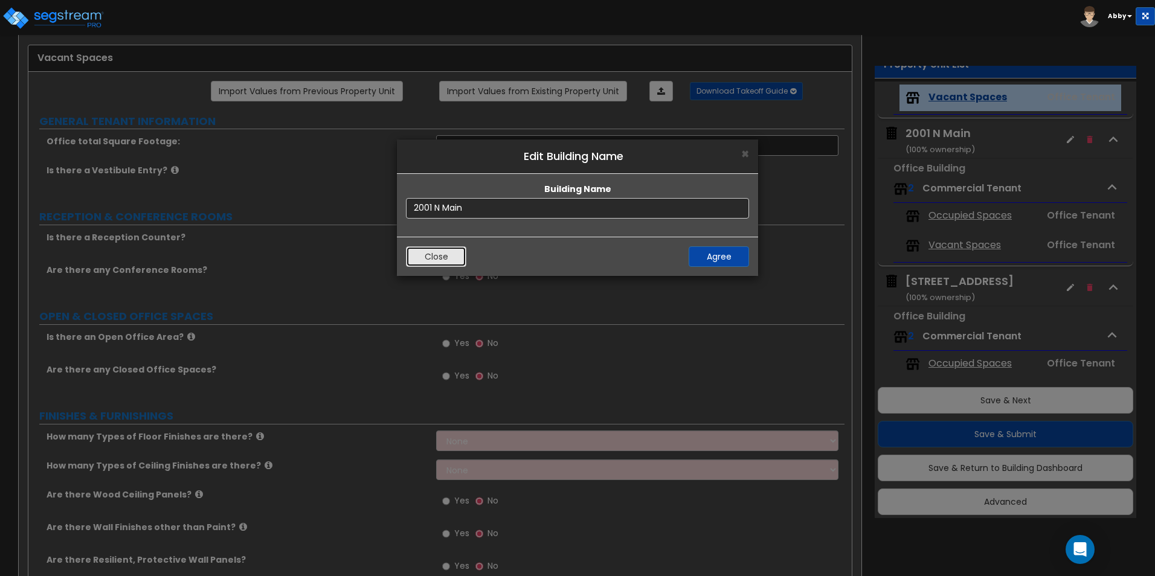
click at [452, 260] on button "Close" at bounding box center [436, 256] width 60 height 21
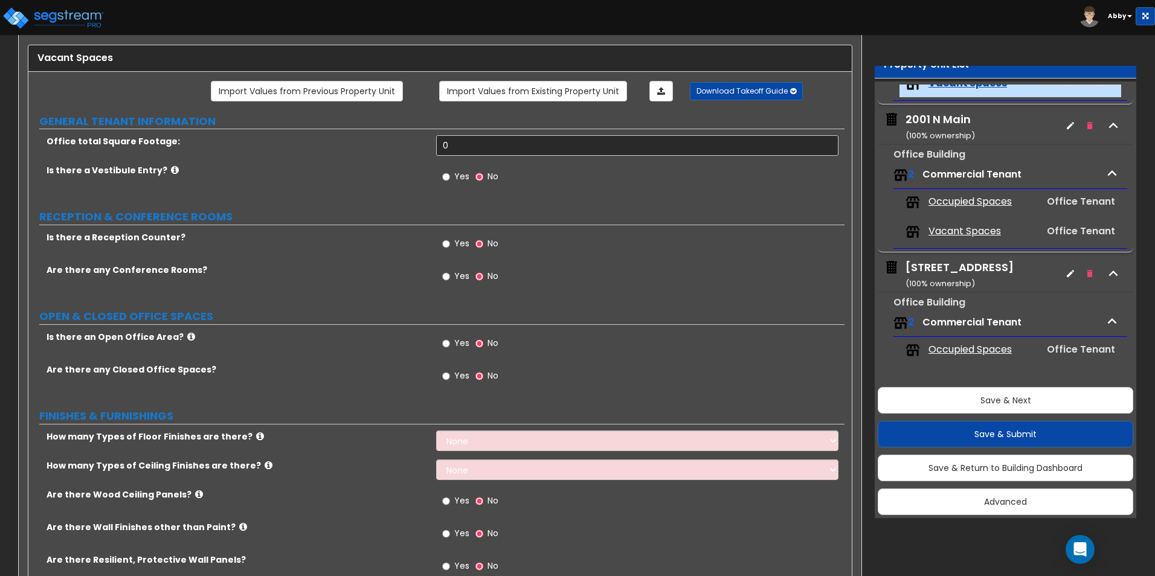
scroll to position [242, 0]
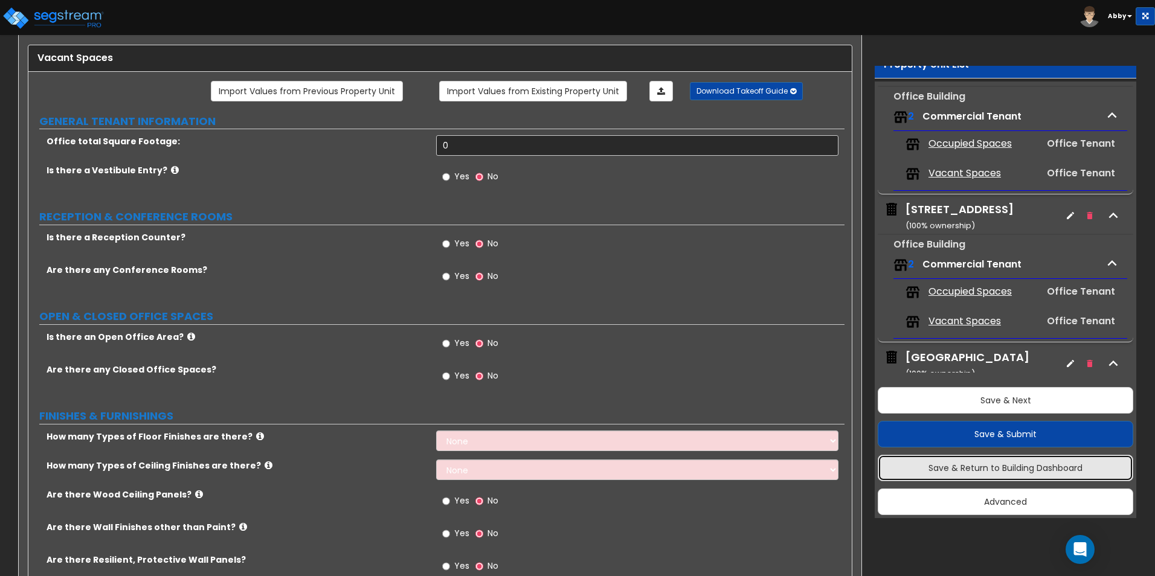
click at [1010, 465] on button "Save & Return to Building Dashboard" at bounding box center [1006, 468] width 256 height 27
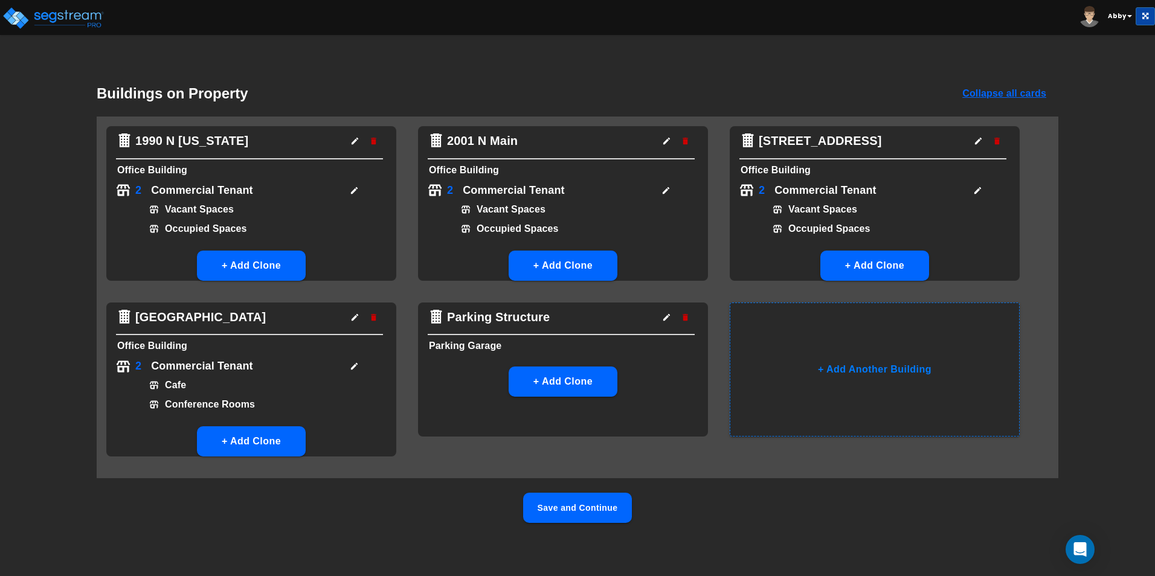
scroll to position [0, 0]
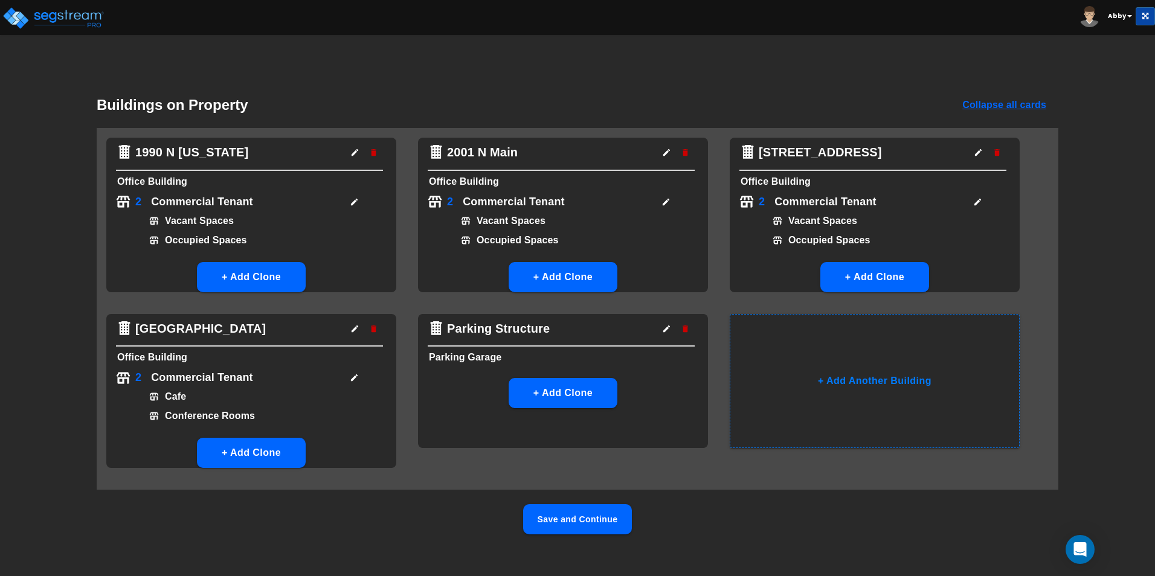
click at [351, 204] on icon "button" at bounding box center [353, 202] width 7 height 7
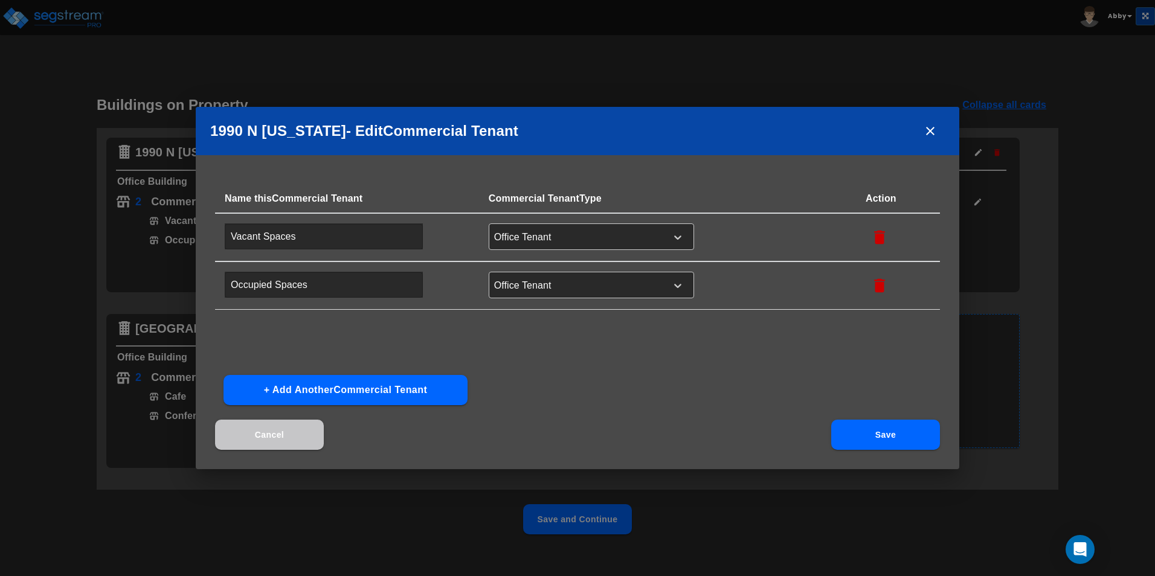
click at [327, 242] on input "Vacant Spaces" at bounding box center [324, 237] width 198 height 26
click at [306, 286] on input "Occupied Spaces" at bounding box center [324, 285] width 198 height 26
click at [873, 230] on icon "button" at bounding box center [880, 237] width 18 height 18
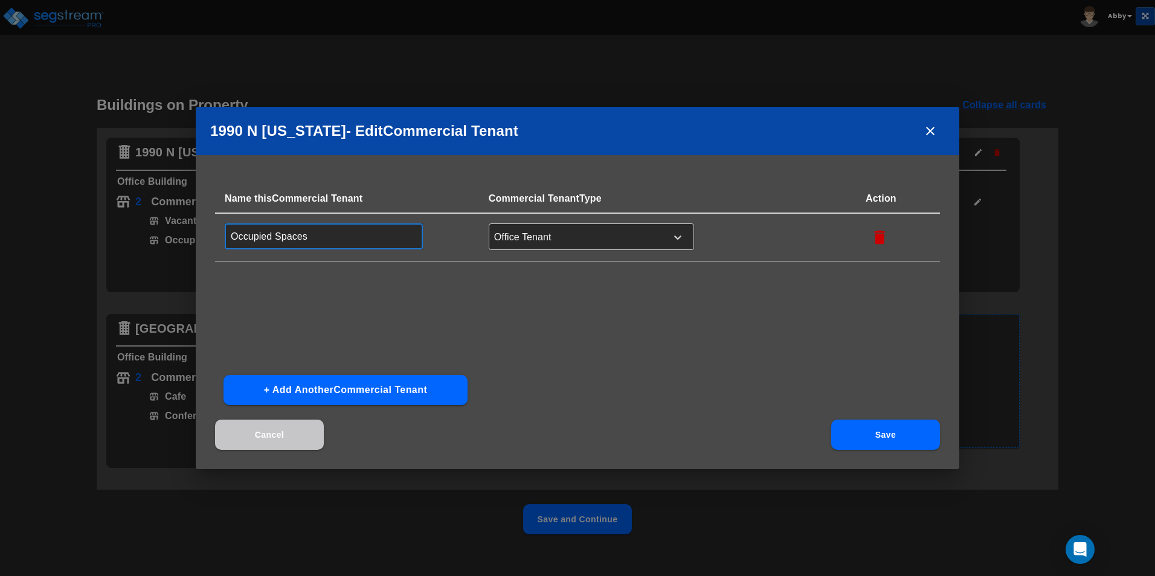
drag, startPoint x: 272, startPoint y: 236, endPoint x: 227, endPoint y: 236, distance: 45.9
click at [227, 236] on input "Occupied Spaces" at bounding box center [324, 237] width 198 height 26
type input "Furnished Spaces"
click at [485, 350] on div "Name this Commercial Tenant Commercial Tenant Type Action Furnished Spaces ​ Of…" at bounding box center [577, 274] width 725 height 181
click at [880, 440] on button "Save" at bounding box center [885, 435] width 109 height 30
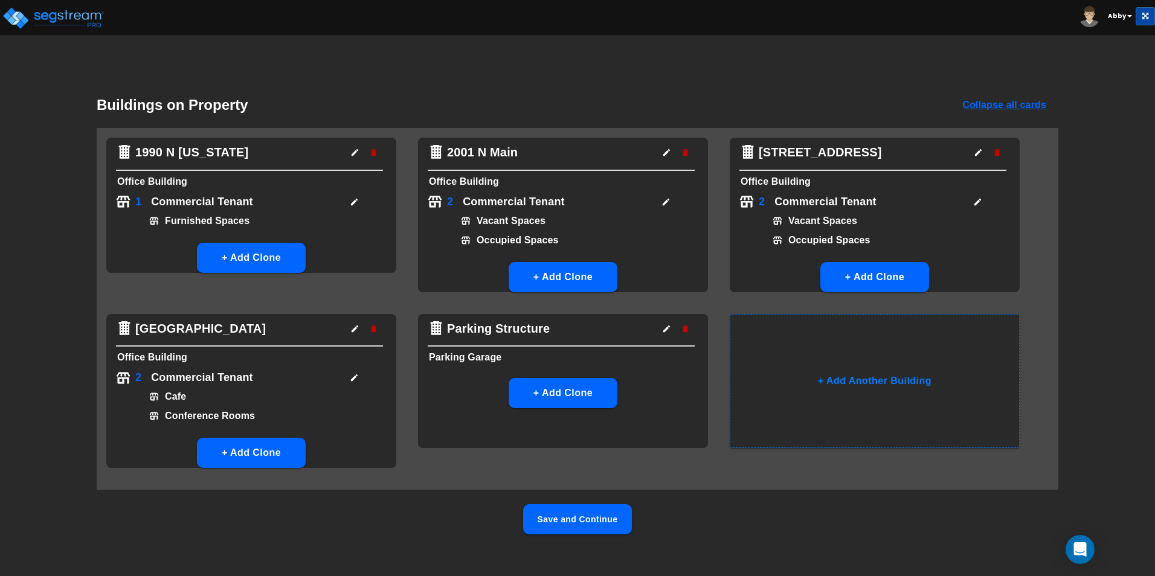
click at [570, 518] on button "Save and Continue" at bounding box center [577, 519] width 109 height 30
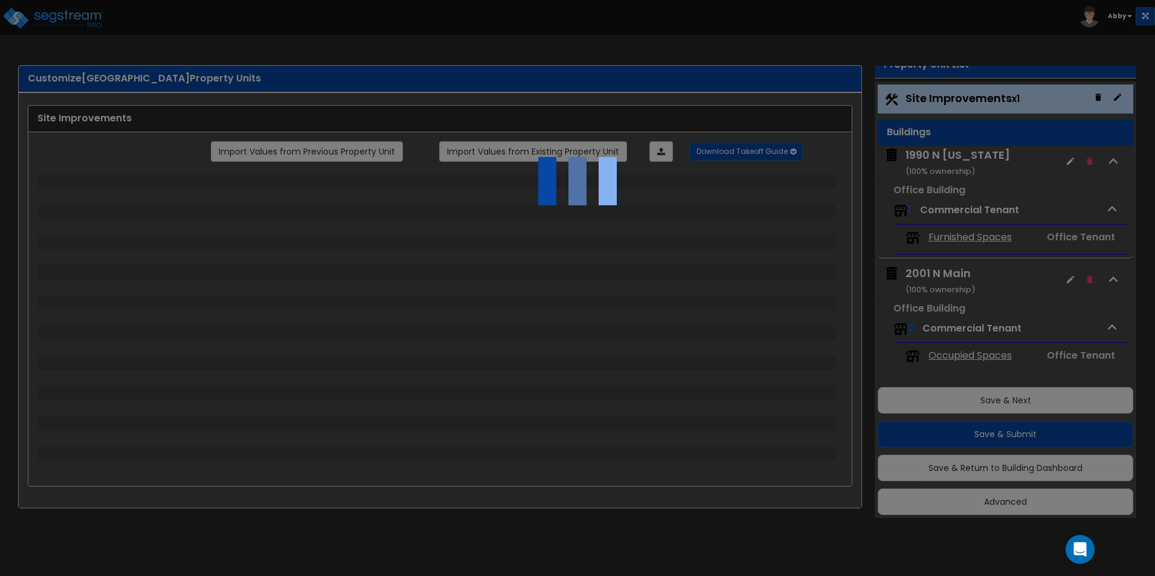
select select "2"
select select "1"
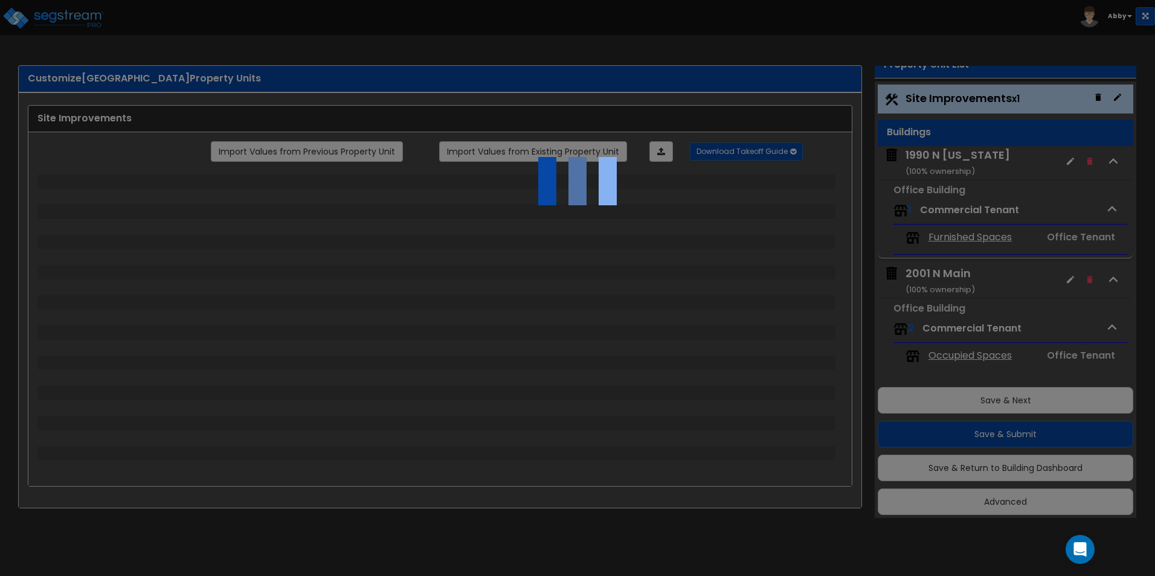
select select "2"
select select "1"
select select "2"
select select "1"
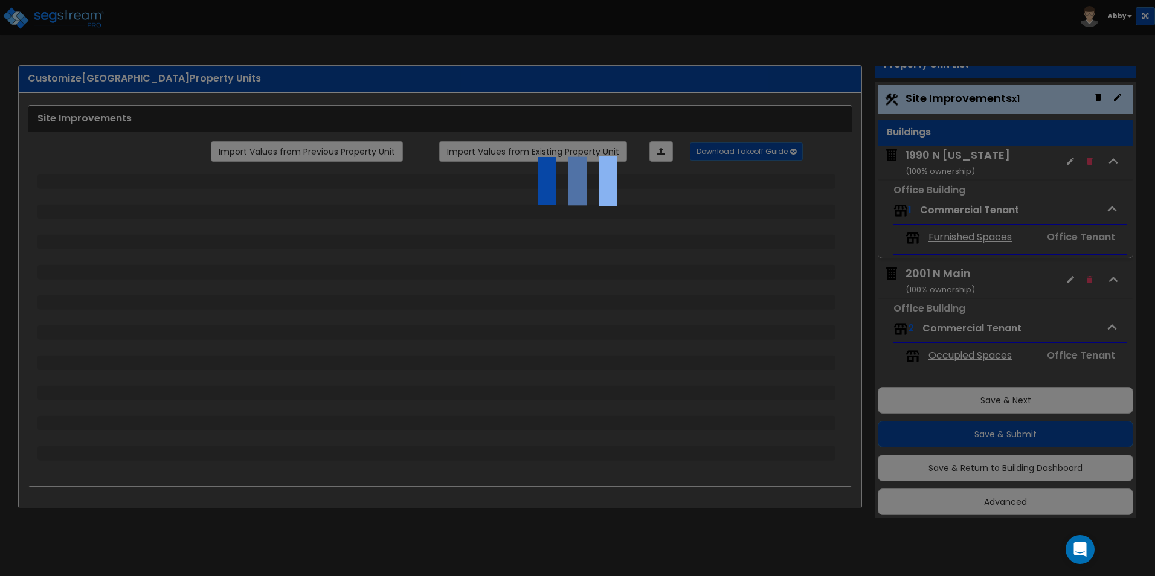
select select "1"
select select "2"
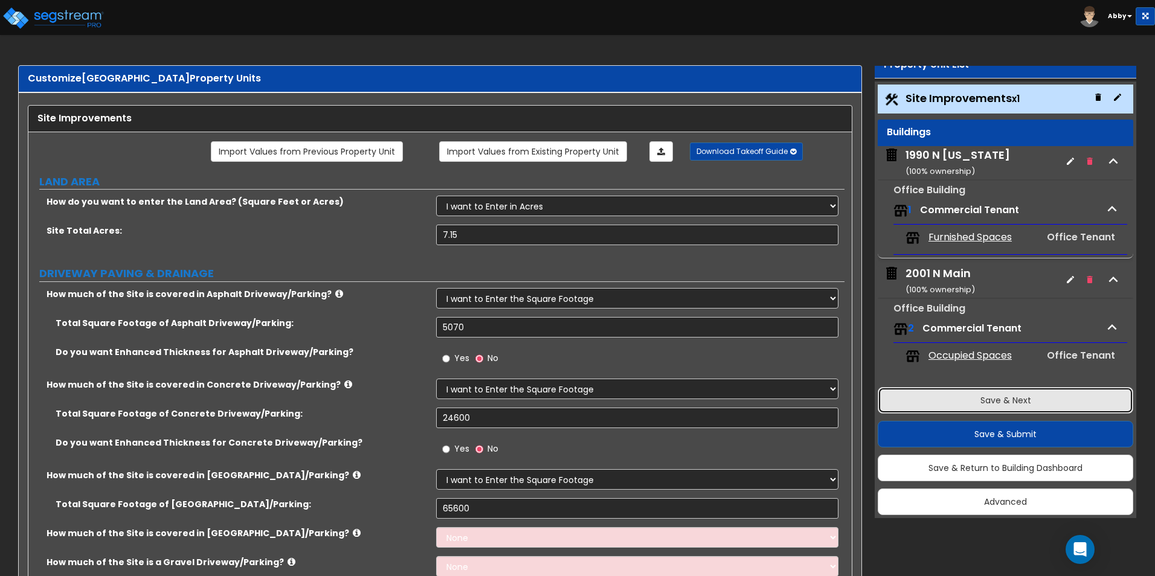
click at [982, 400] on button "Save & Next" at bounding box center [1006, 400] width 256 height 27
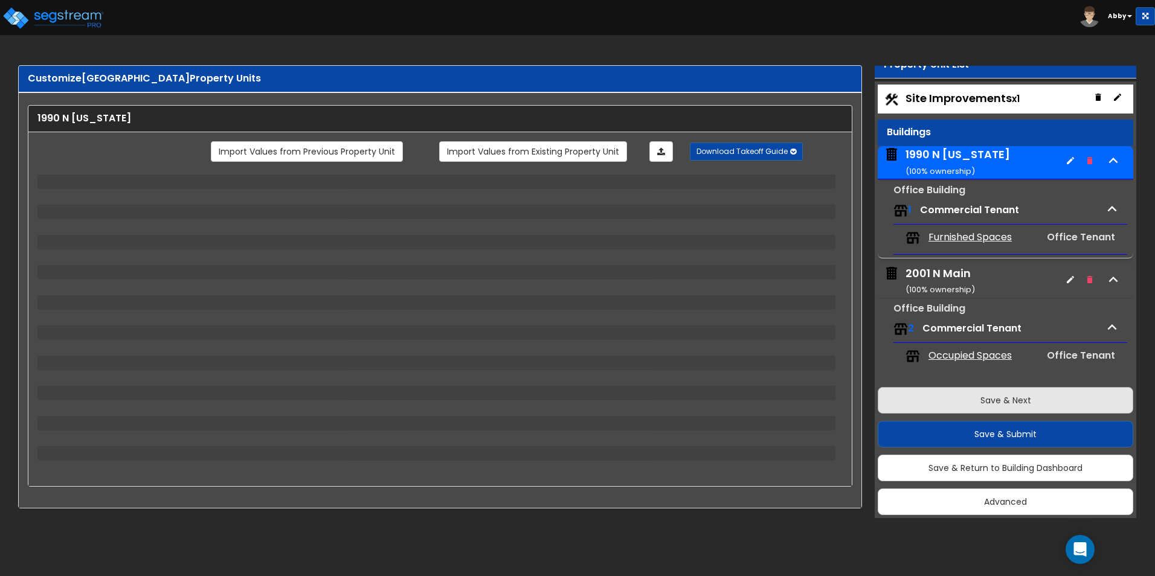
scroll to position [62, 0]
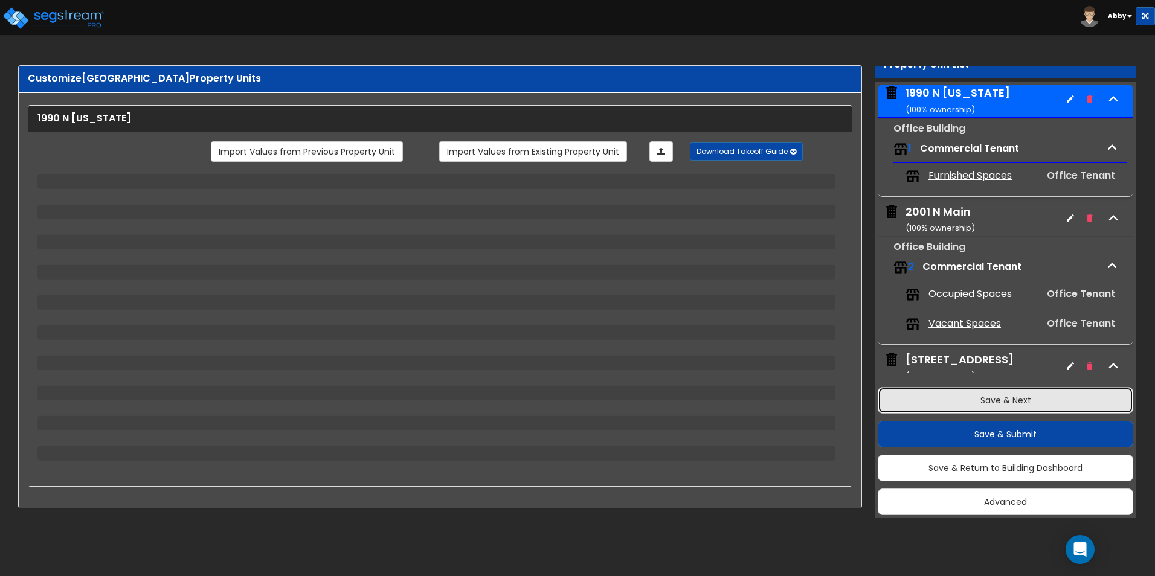
click at [982, 400] on button "Save & Next" at bounding box center [1006, 400] width 256 height 27
select select "4"
select select "1"
select select "5"
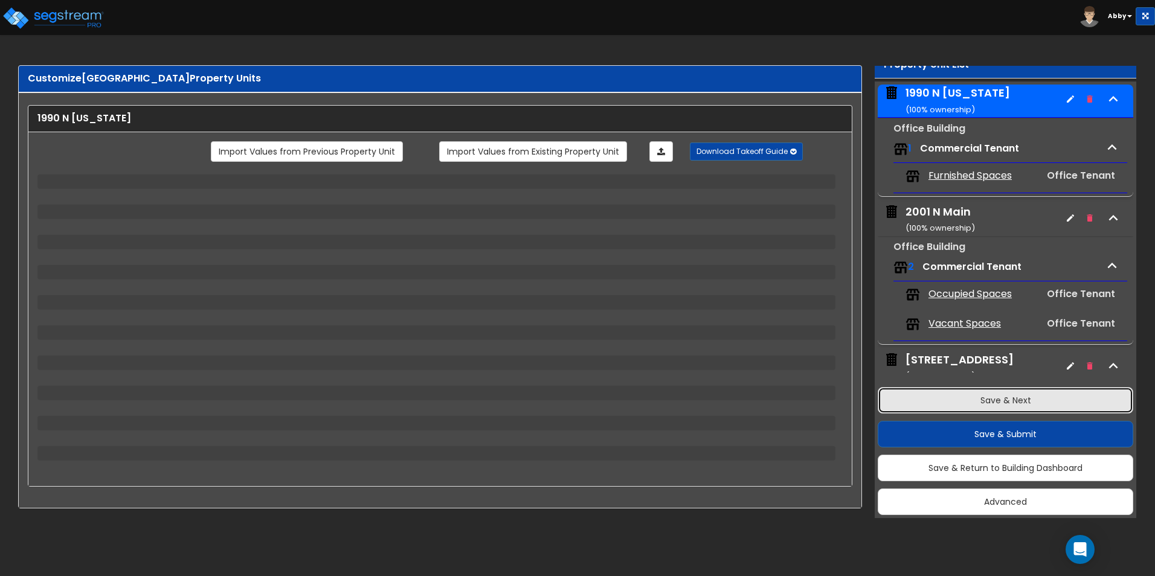
select select "6"
select select "2"
select select "3"
select select "2"
select select "4"
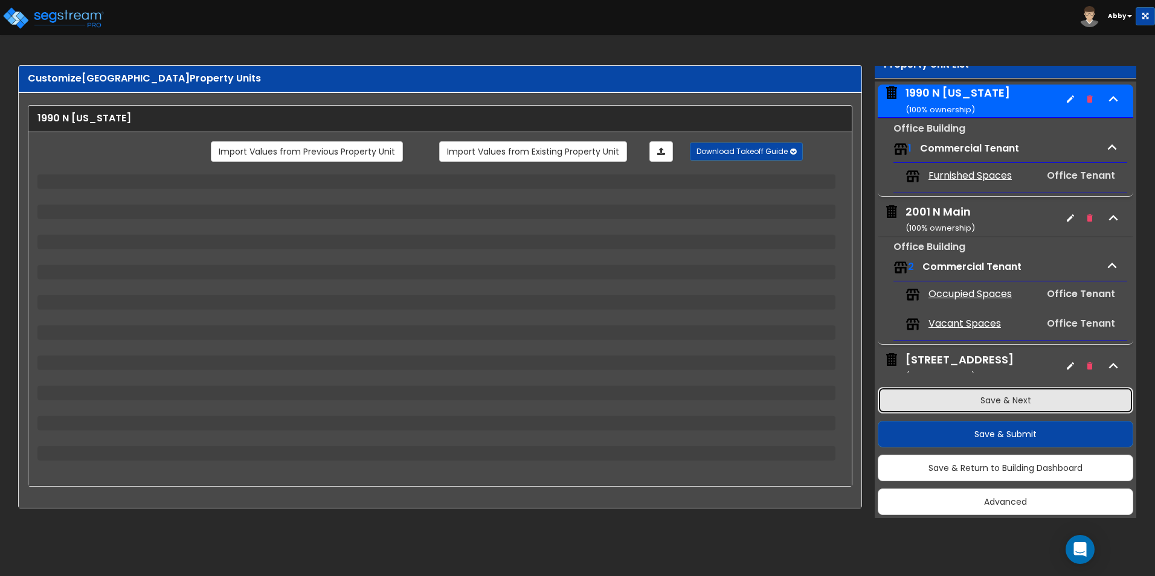
select select "2"
select select "1"
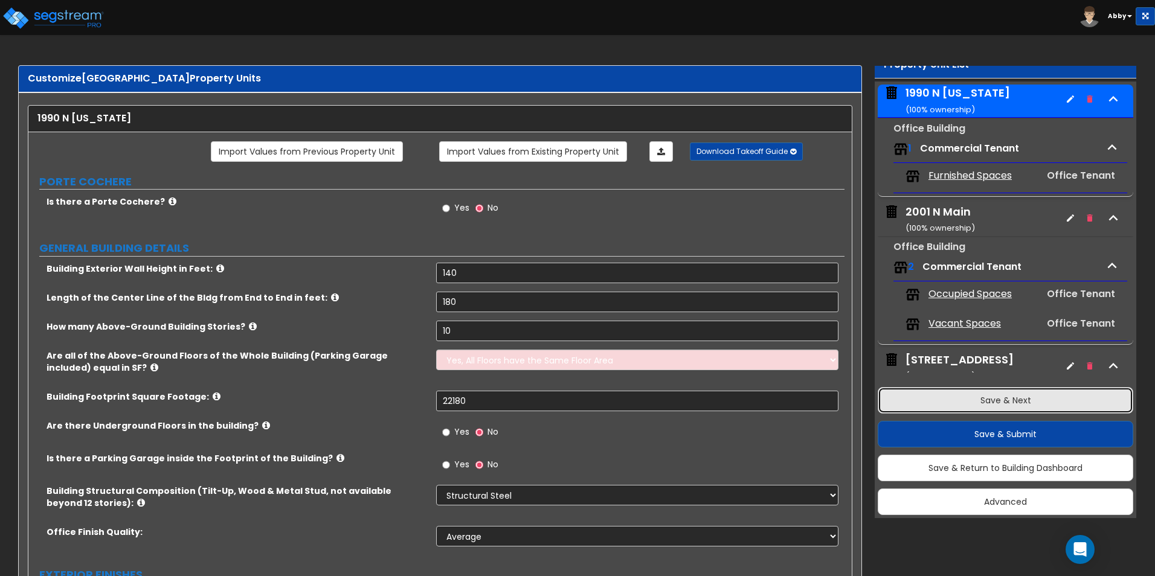
click at [982, 400] on button "Save & Next" at bounding box center [1006, 400] width 256 height 27
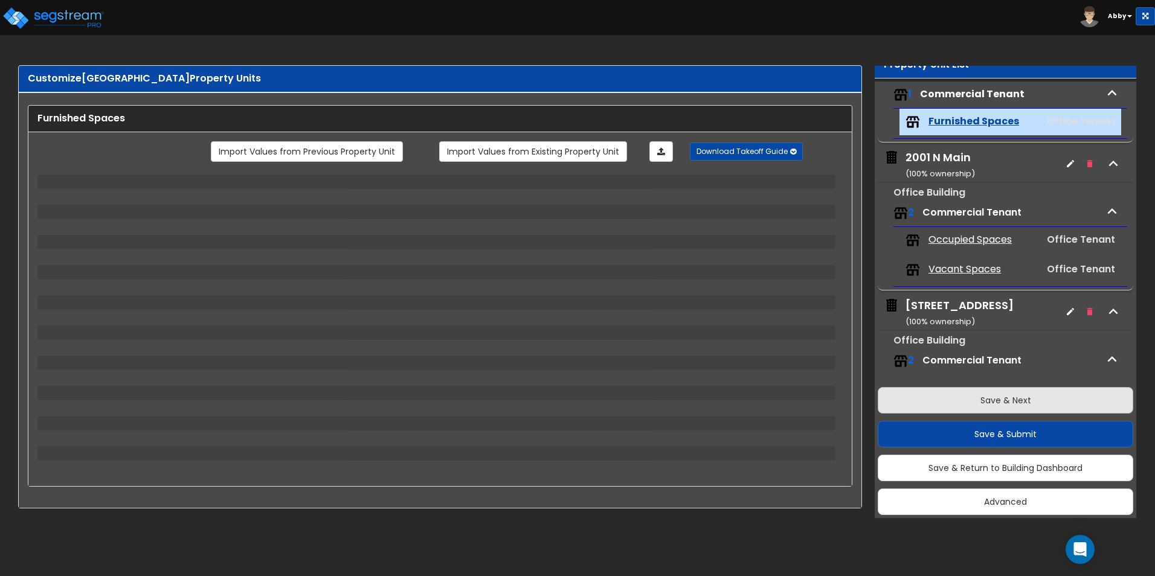
scroll to position [140, 0]
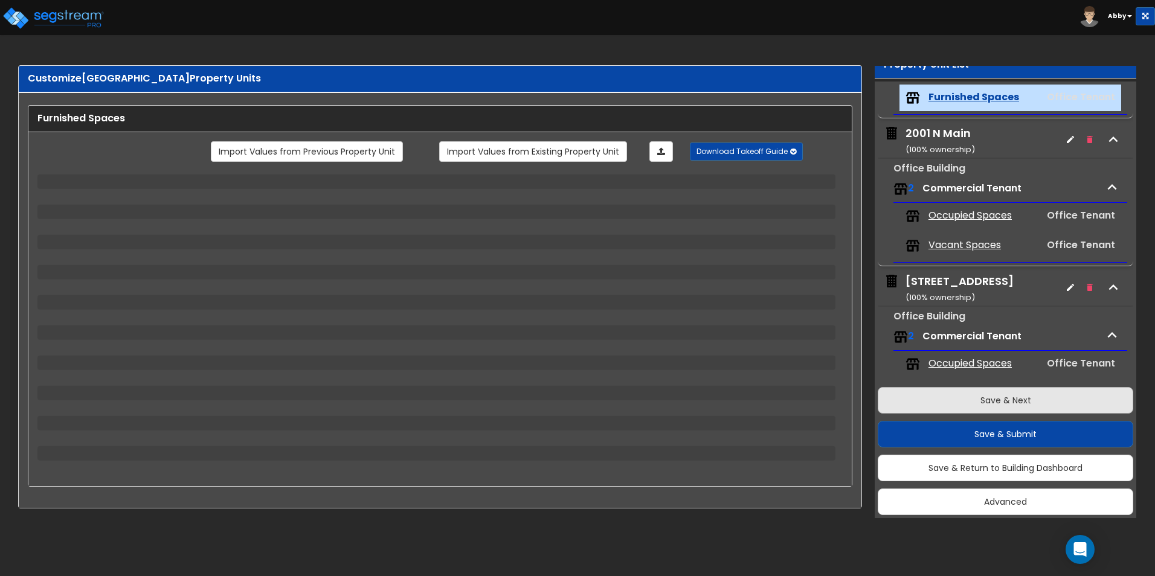
select select "1"
select select "2"
select select "3"
select select "5"
select select "4"
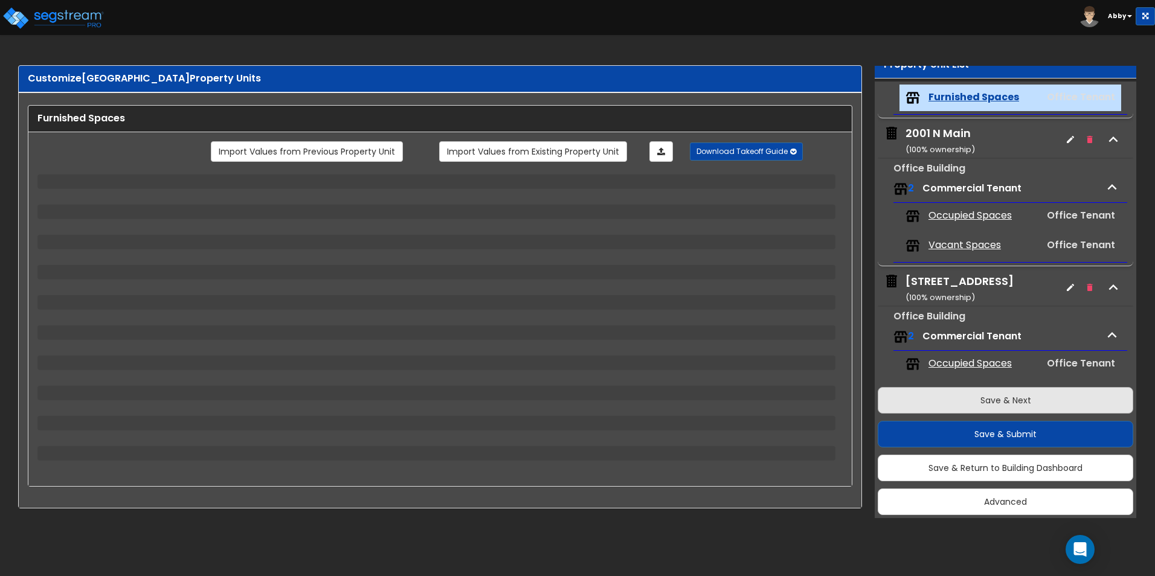
select select "1"
select select "2"
select select "3"
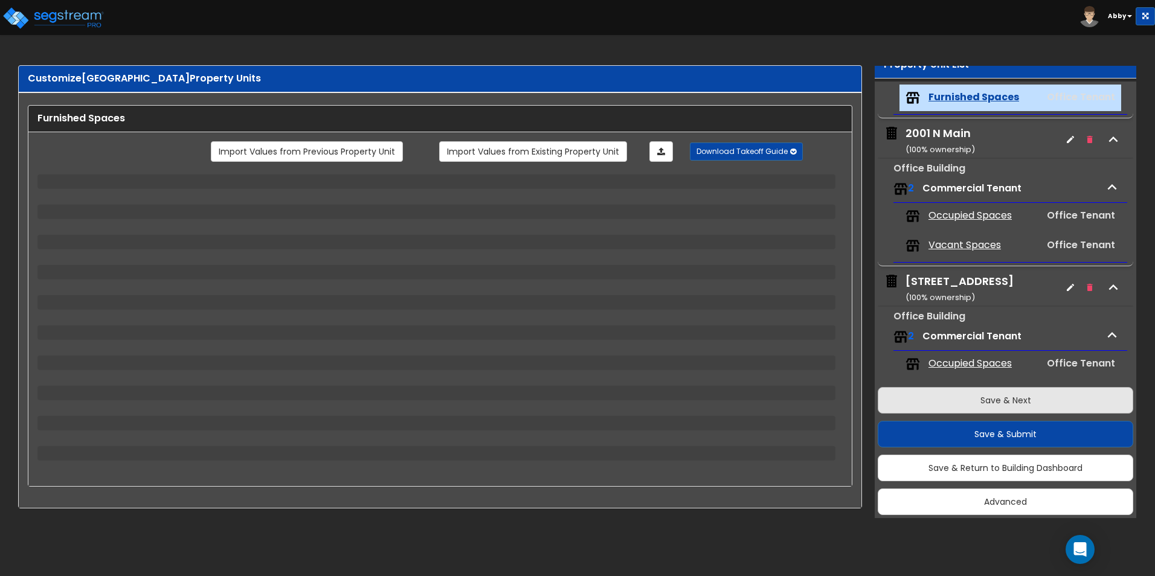
select select "2"
select select "1"
select select "2"
select select "1"
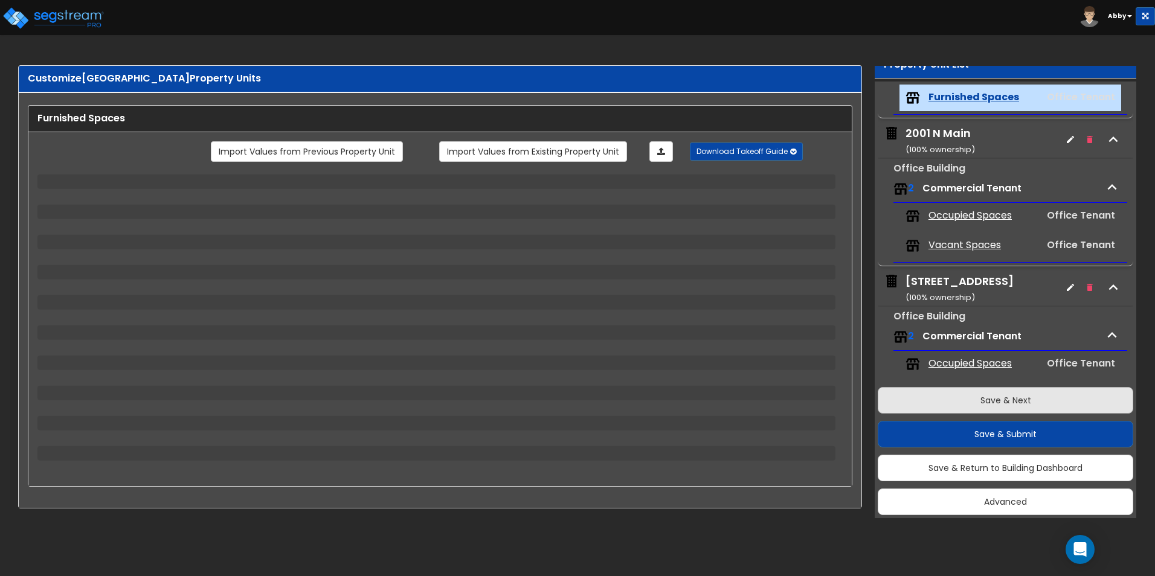
select select "1"
select select "2"
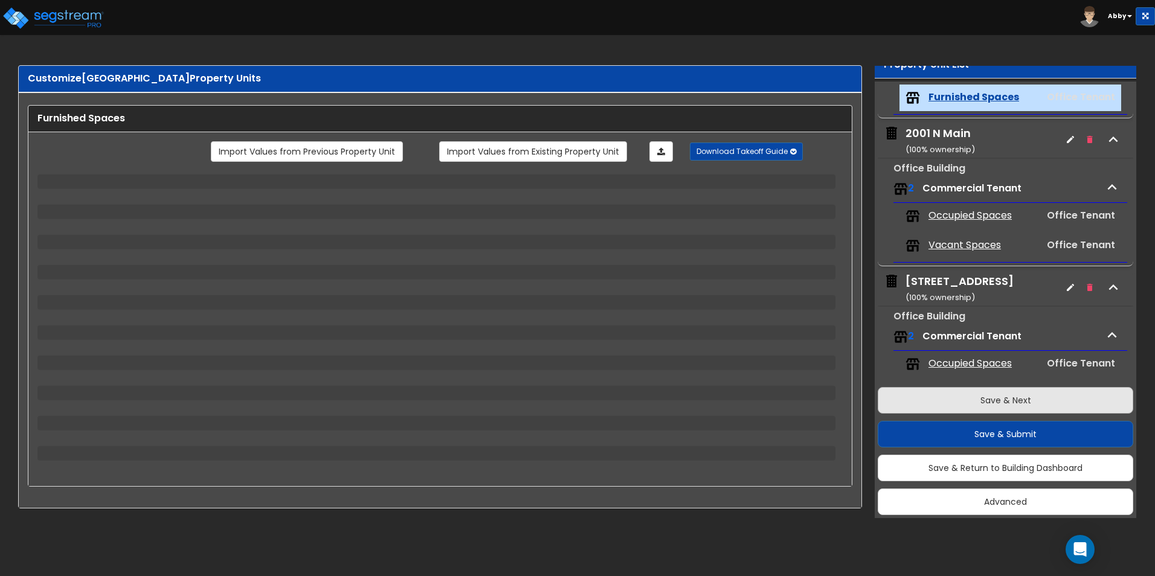
select select "2"
select select "1"
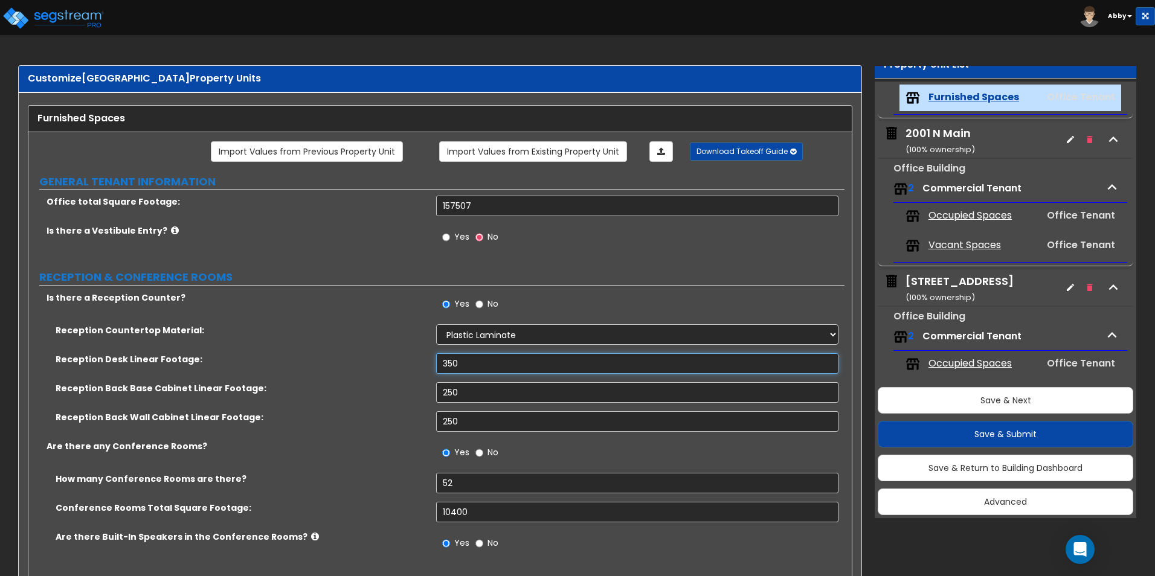
click at [500, 362] on input "350" at bounding box center [637, 363] width 402 height 21
type input "3"
type input "480"
drag, startPoint x: 478, startPoint y: 390, endPoint x: 457, endPoint y: 391, distance: 21.2
click at [457, 391] on input "250" at bounding box center [637, 392] width 402 height 21
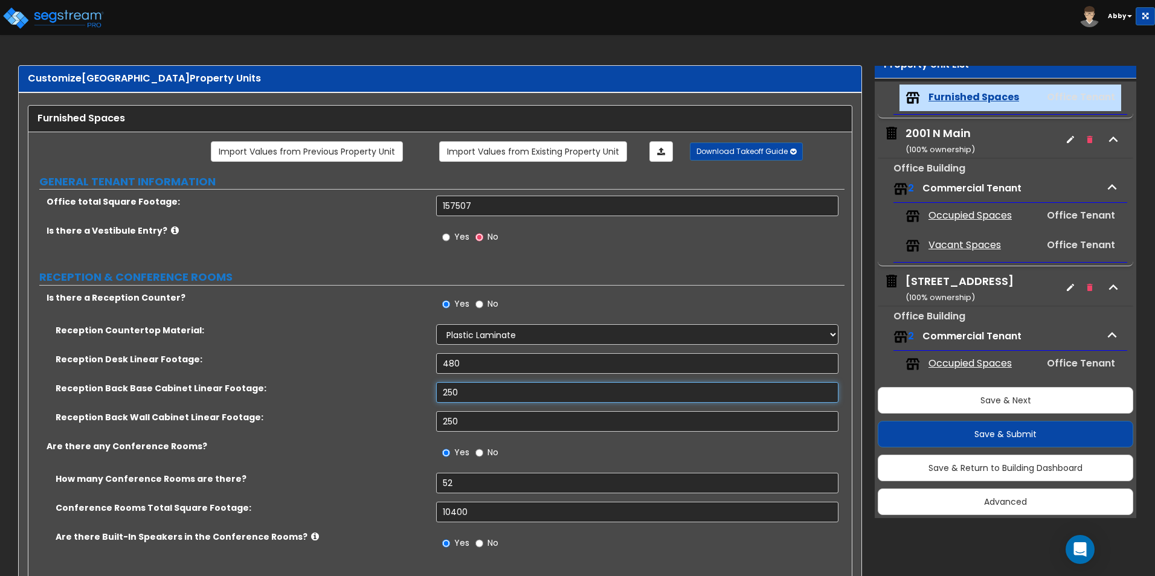
scroll to position [60, 0]
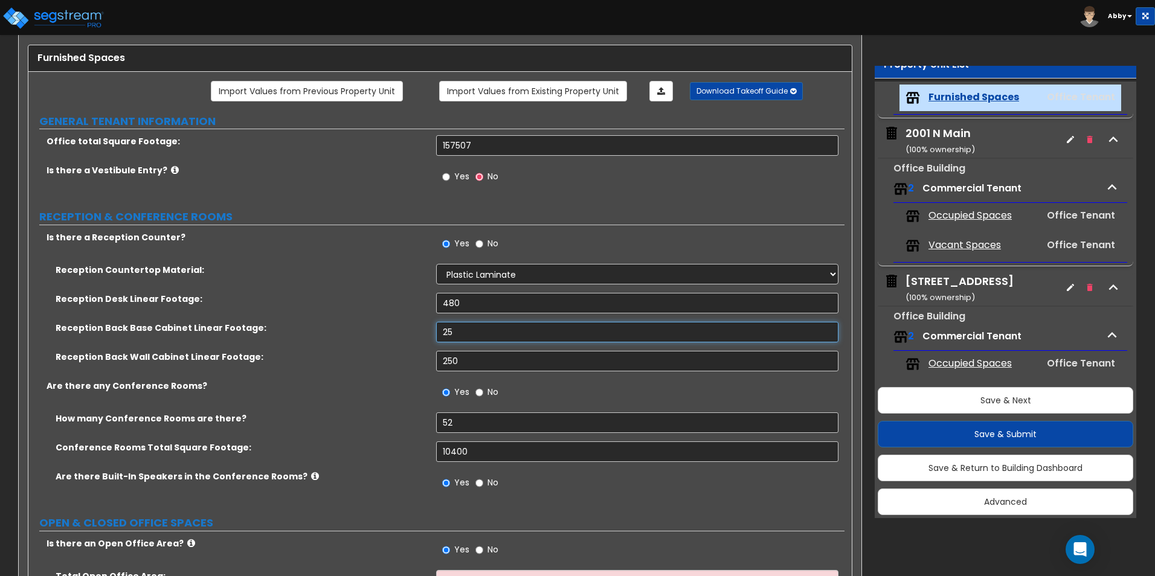
type input "2"
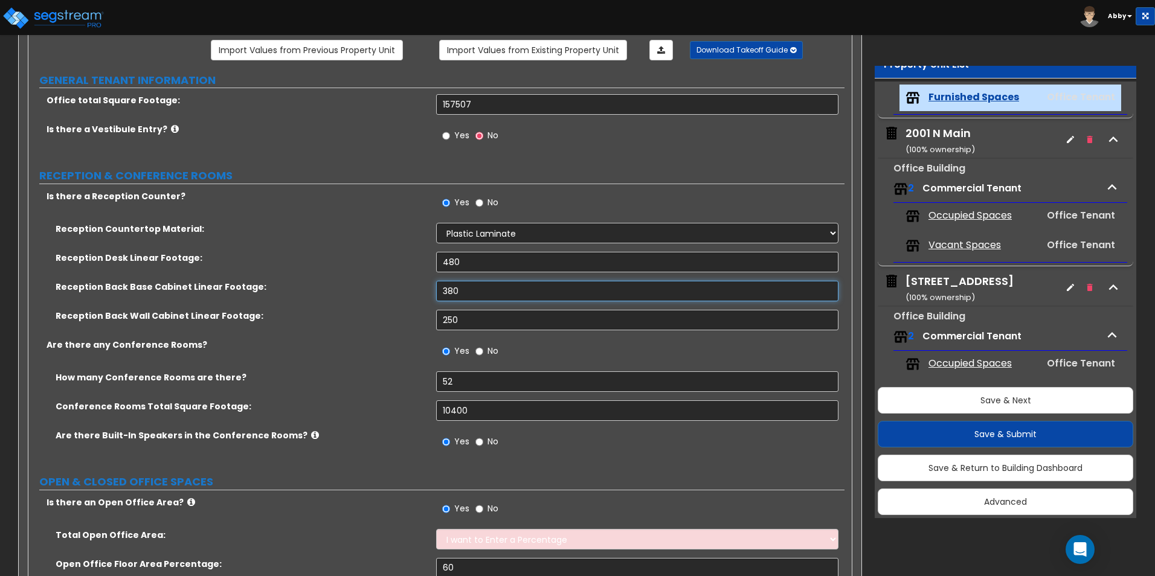
scroll to position [121, 0]
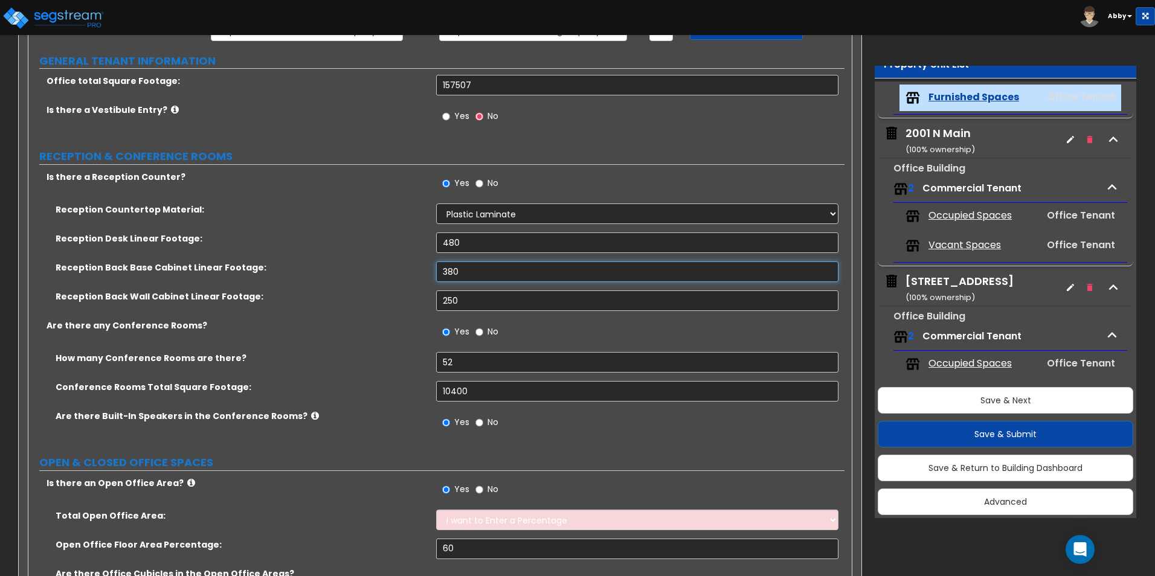
type input "380"
click at [469, 296] on input "250" at bounding box center [637, 301] width 402 height 21
type input "2"
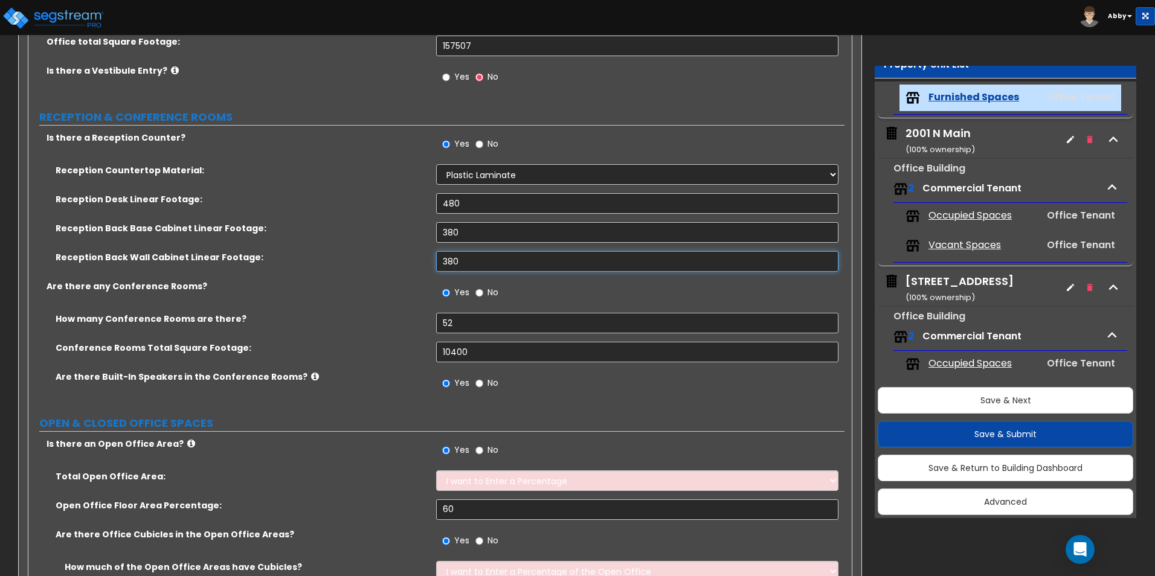
scroll to position [181, 0]
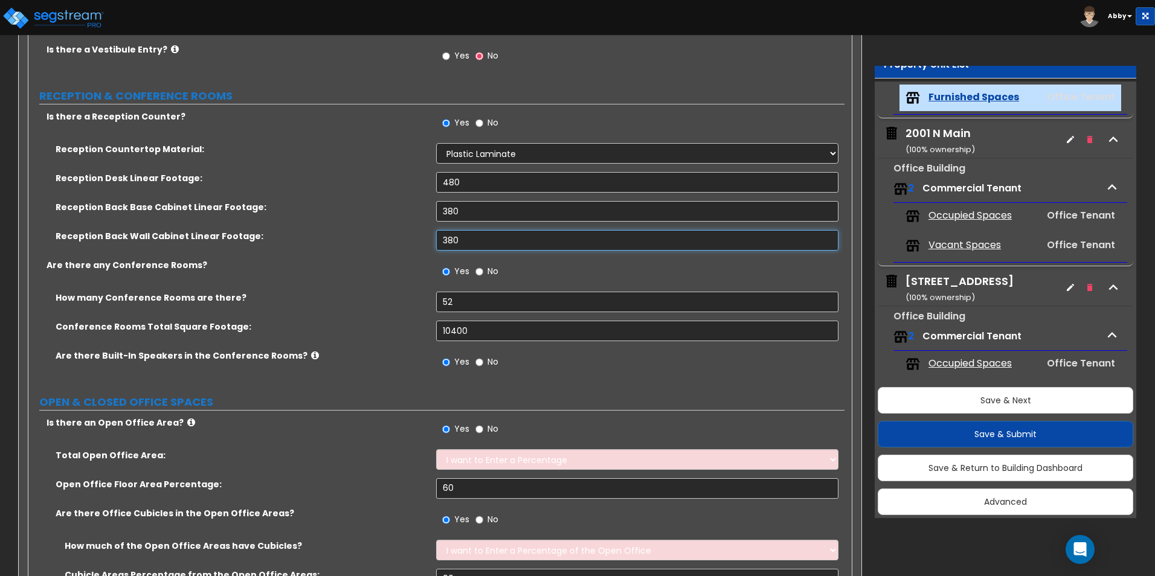
type input "380"
click at [472, 300] on input "52" at bounding box center [637, 302] width 402 height 21
type input "5"
type input "60"
click at [475, 333] on input "10400" at bounding box center [637, 331] width 402 height 21
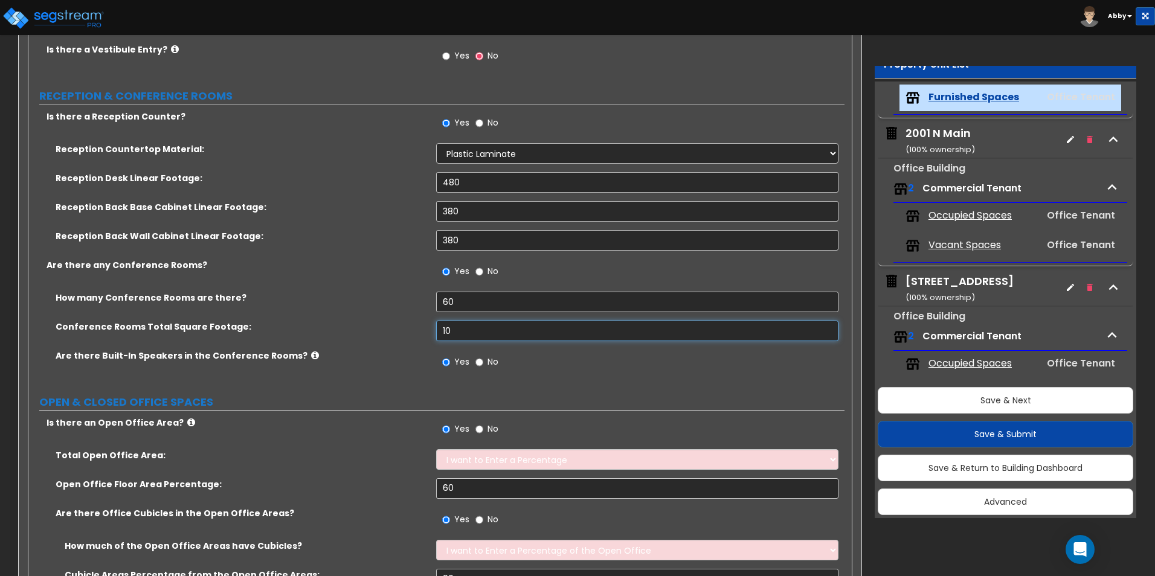
type input "1"
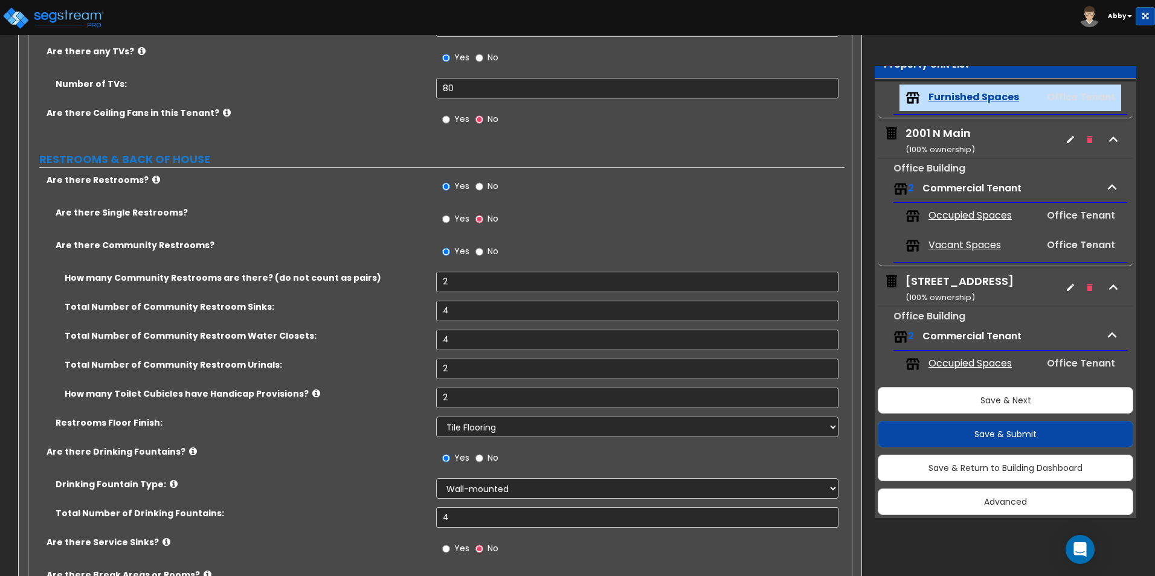
scroll to position [2054, 0]
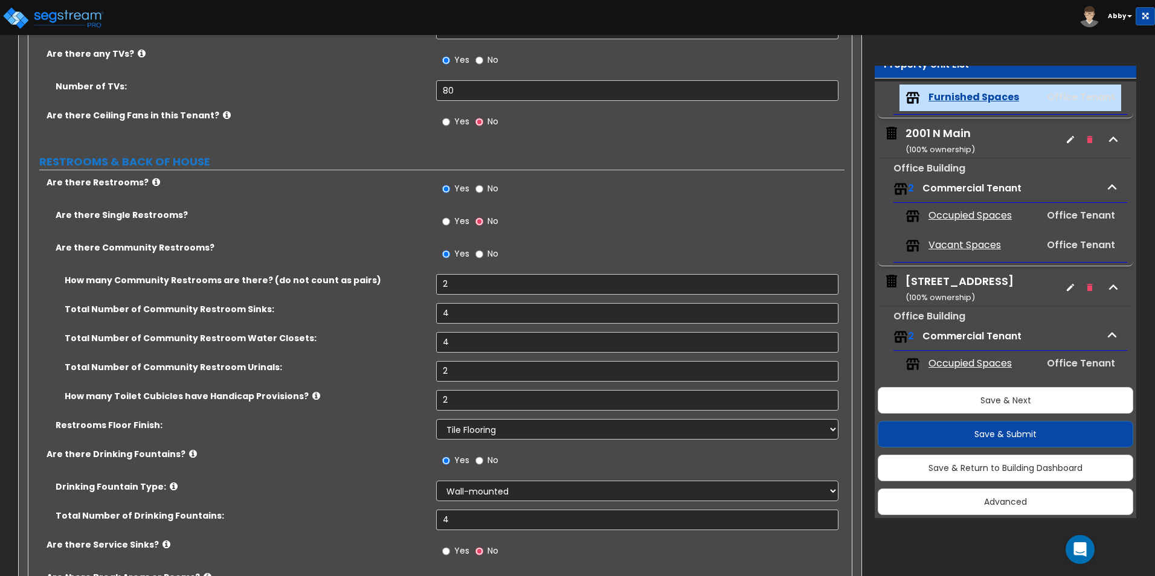
type input "12,000"
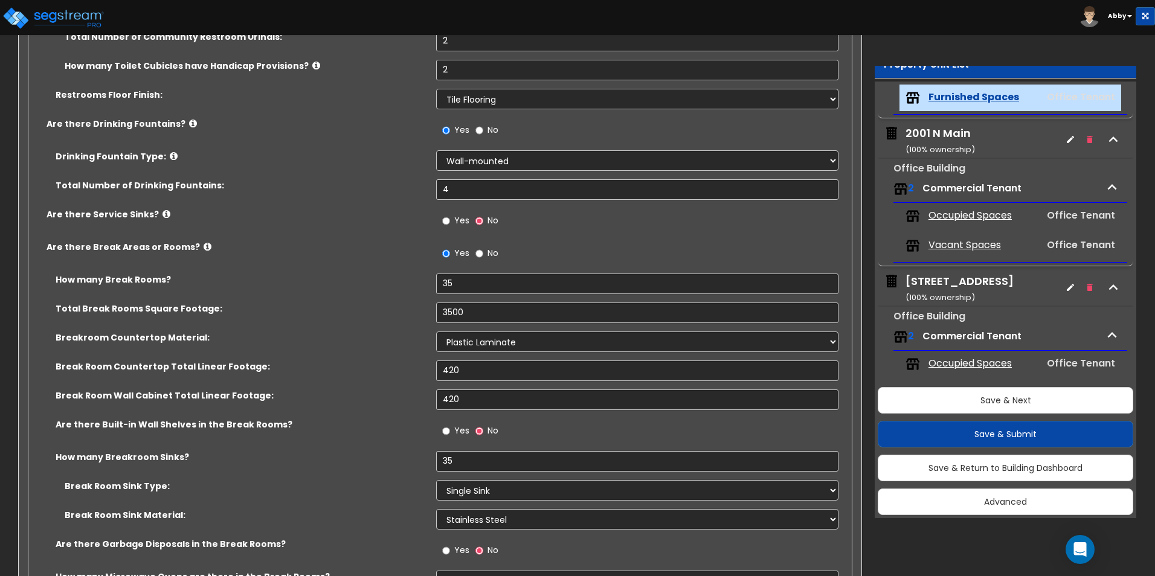
scroll to position [2416, 0]
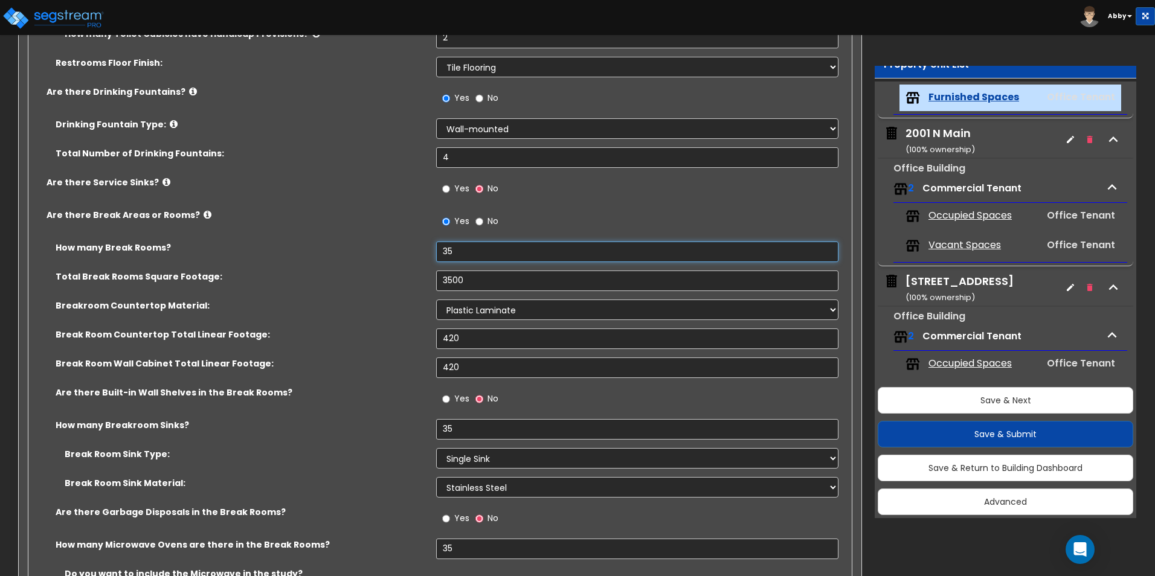
drag, startPoint x: 464, startPoint y: 248, endPoint x: 424, endPoint y: 248, distance: 39.9
click at [424, 248] on div "How many Break Rooms? 35" at bounding box center [436, 256] width 816 height 29
type input "48"
click at [452, 280] on input "3500" at bounding box center [637, 281] width 402 height 21
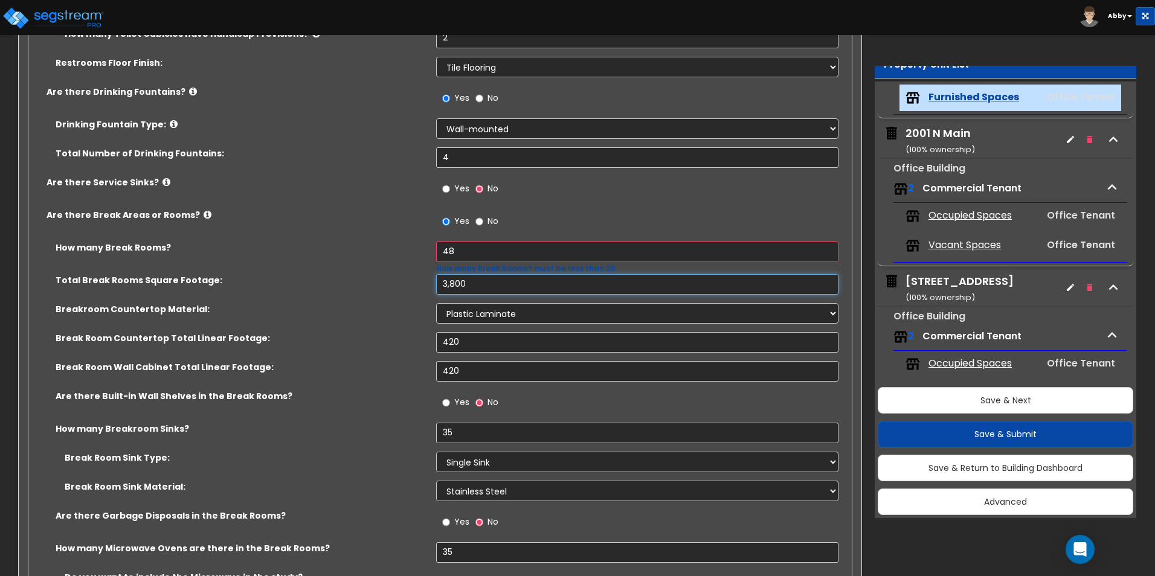
type input "3,800"
click at [459, 341] on input "420" at bounding box center [637, 342] width 402 height 21
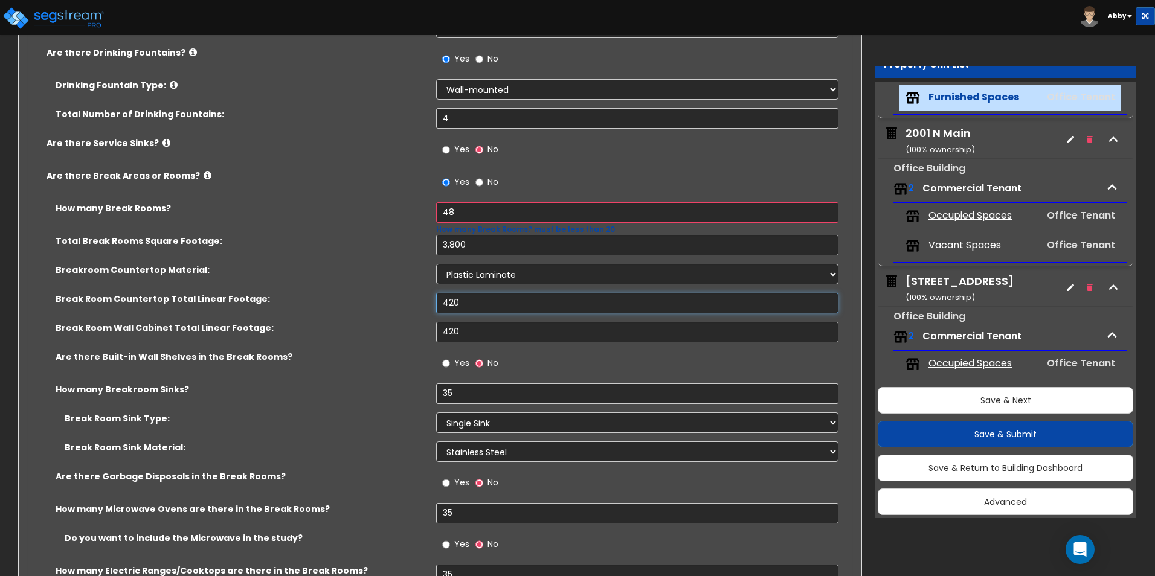
scroll to position [2477, 0]
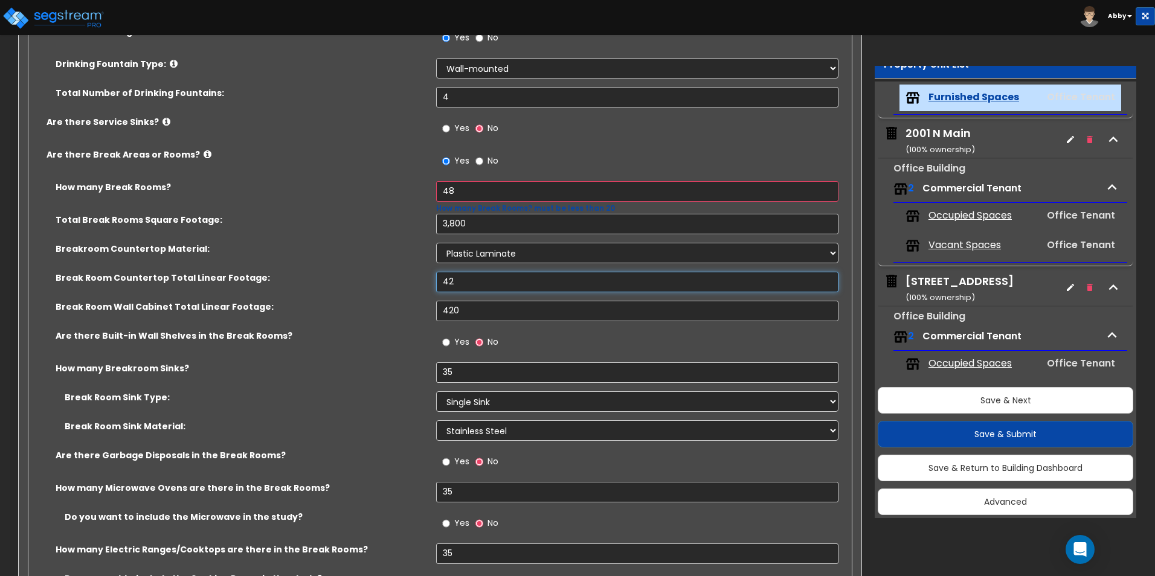
type input "4"
type input "580"
click at [487, 309] on input "420" at bounding box center [637, 311] width 402 height 21
type input "4"
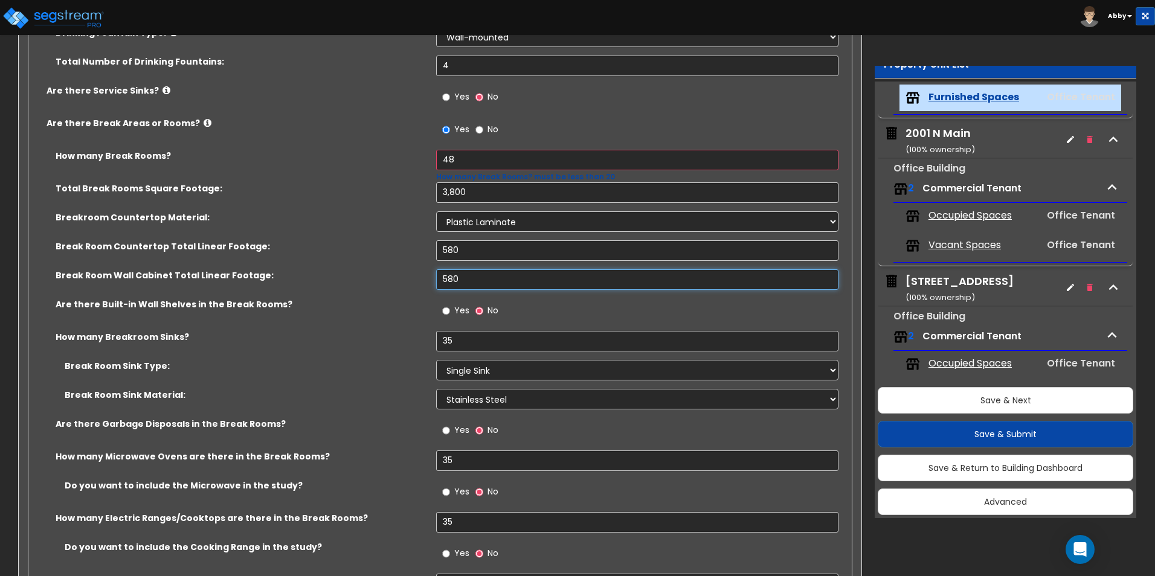
scroll to position [2537, 0]
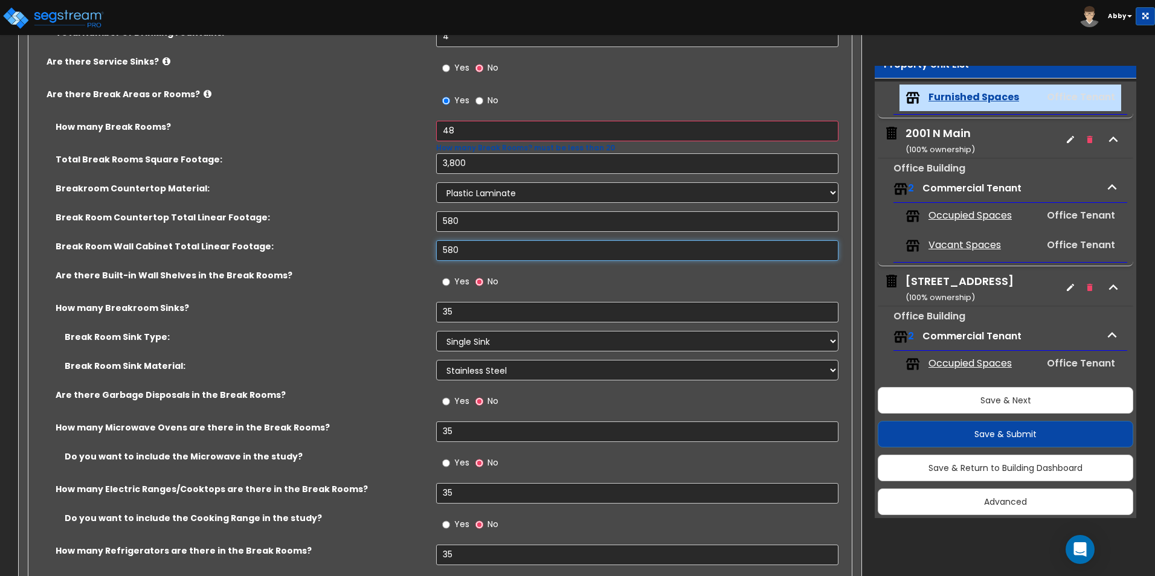
type input "580"
click at [472, 318] on input "35" at bounding box center [637, 312] width 402 height 21
type input "3"
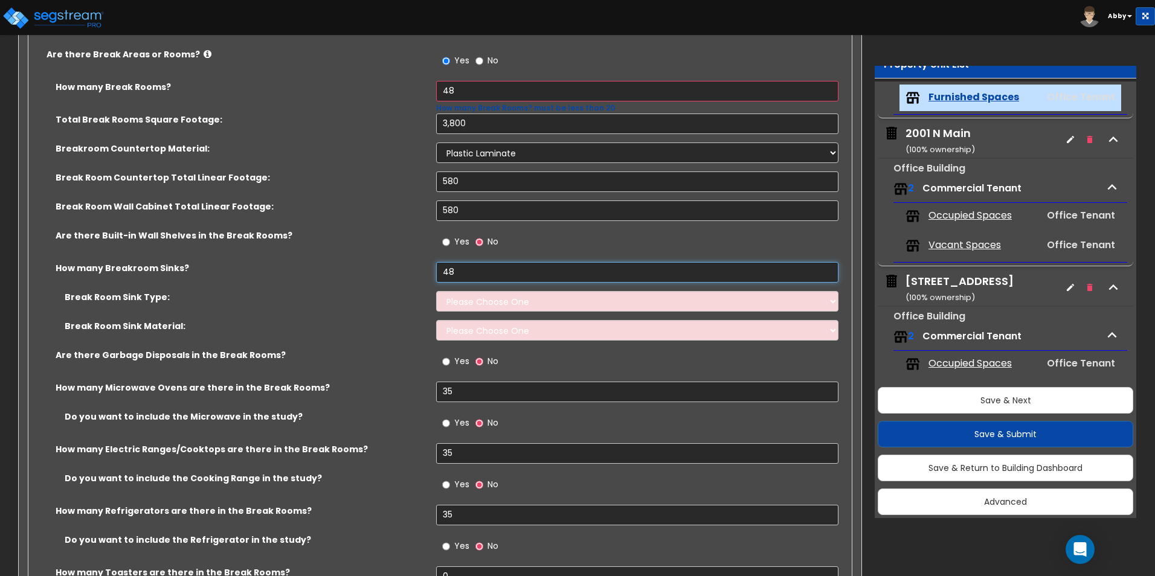
scroll to position [2598, 0]
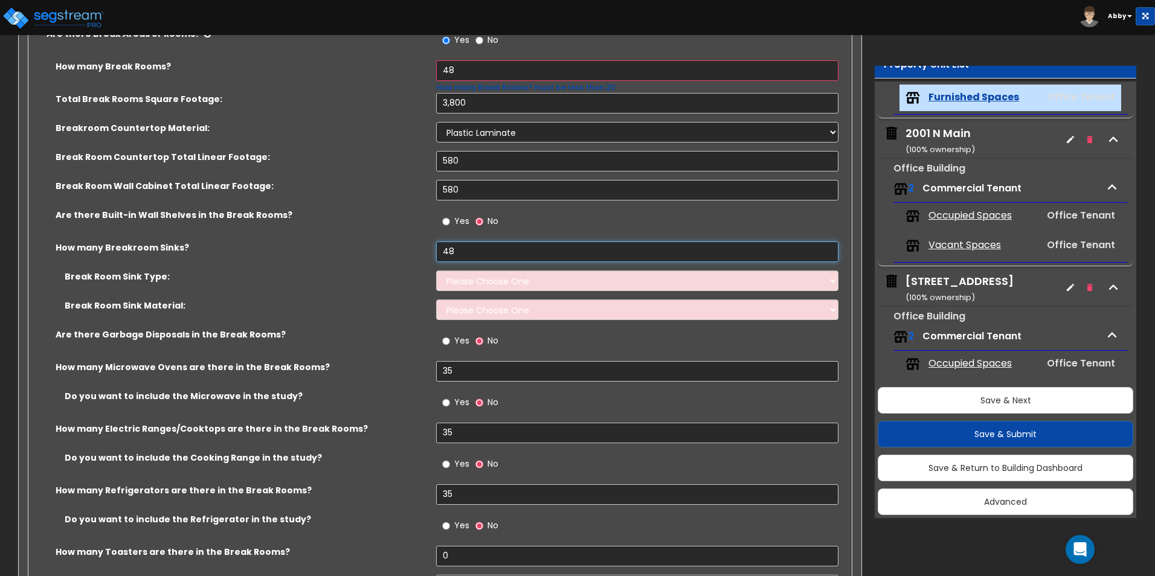
type input "48"
click at [489, 279] on select "Please Choose One Single Sink Double Sink" at bounding box center [637, 281] width 402 height 21
select select "1"
click at [436, 271] on select "Please Choose One Single Sink Double Sink" at bounding box center [637, 281] width 402 height 21
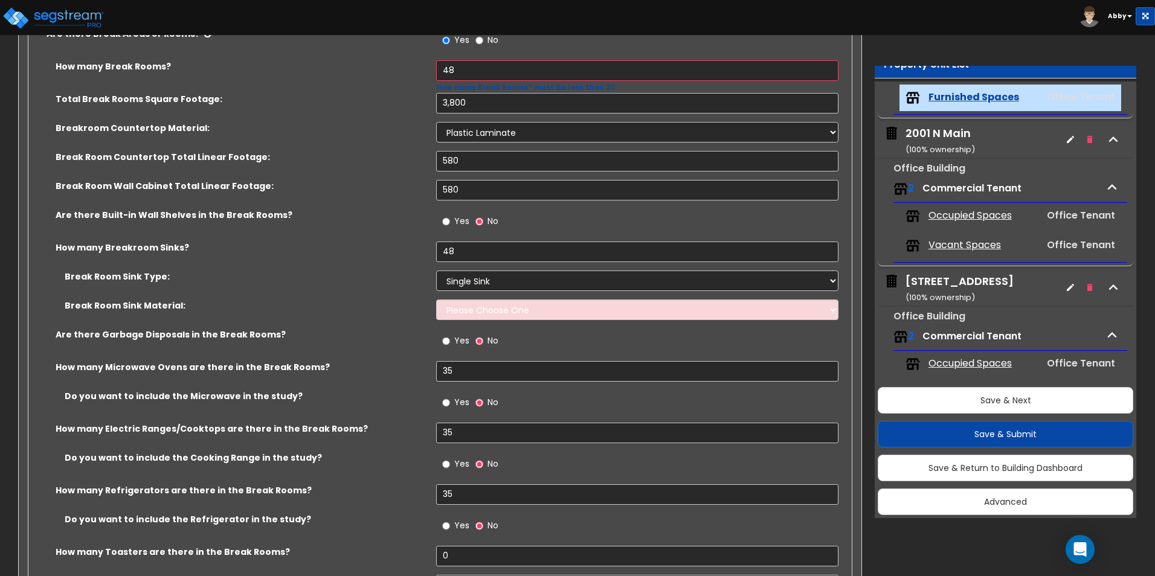
click at [498, 298] on div "Break Room Sink Type: Please Choose One Single Sink Double Sink" at bounding box center [436, 285] width 816 height 29
click at [498, 310] on select "Please Choose One Stainless Steel Porcelain Enamel Cast Iron" at bounding box center [637, 310] width 402 height 21
select select "1"
click at [436, 300] on select "Please Choose One Stainless Steel Porcelain Enamel Cast Iron" at bounding box center [637, 310] width 402 height 21
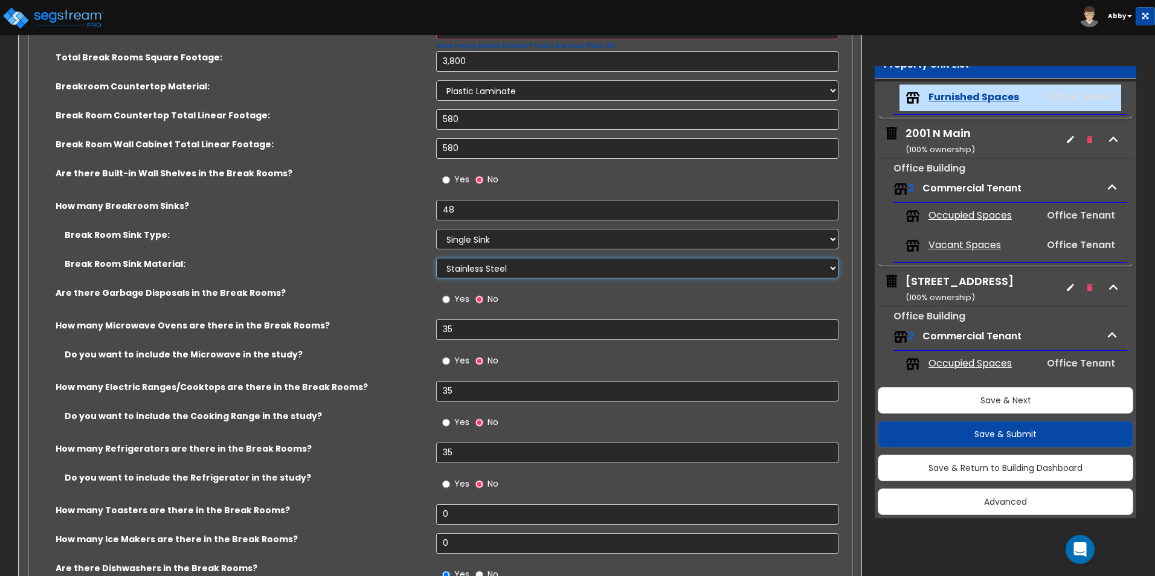
scroll to position [2658, 0]
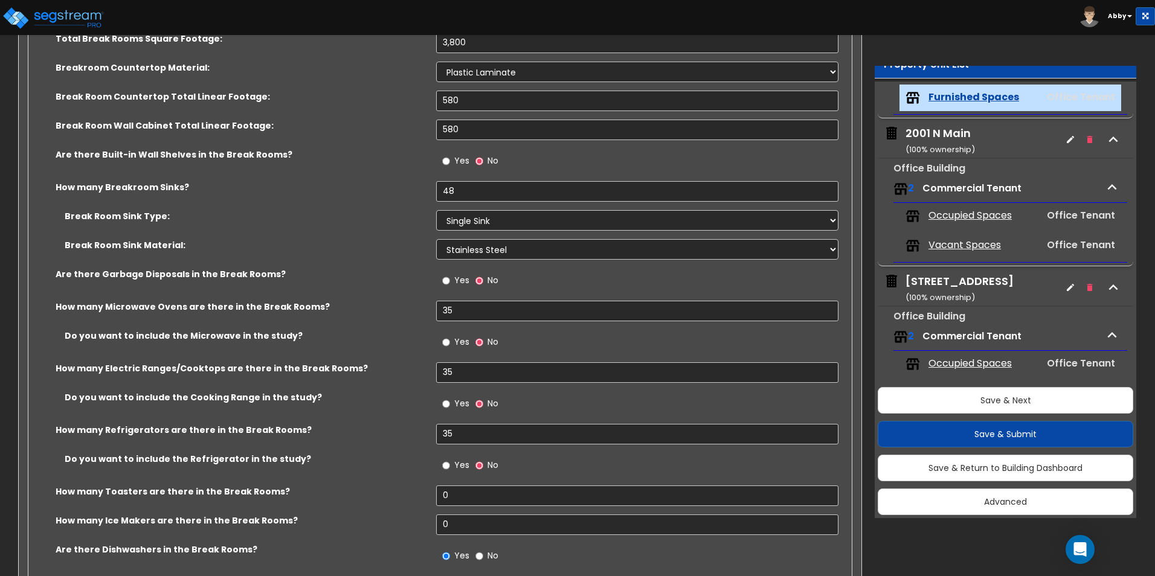
click at [456, 282] on span "Yes" at bounding box center [461, 280] width 15 height 12
click at [450, 282] on input "Yes" at bounding box center [446, 280] width 8 height 13
radio input "true"
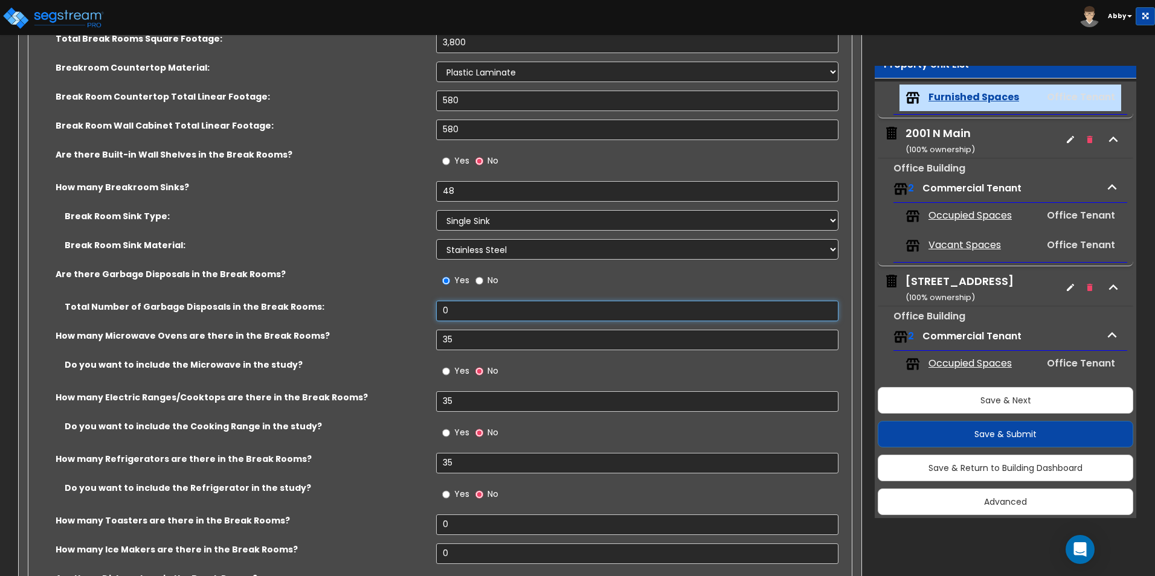
drag, startPoint x: 460, startPoint y: 313, endPoint x: 434, endPoint y: 312, distance: 26.6
click at [434, 312] on div "Total Number of Garbage Disposals in the Break Rooms: 0" at bounding box center [436, 315] width 816 height 29
type input "48"
click at [447, 332] on input "35" at bounding box center [637, 340] width 402 height 21
type input "3"
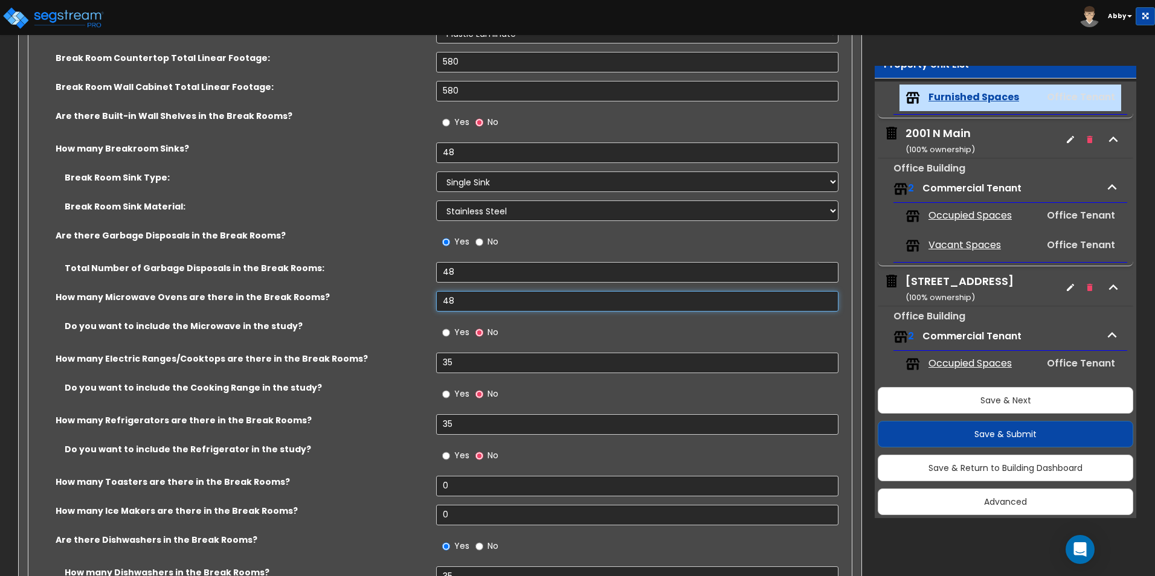
scroll to position [2719, 0]
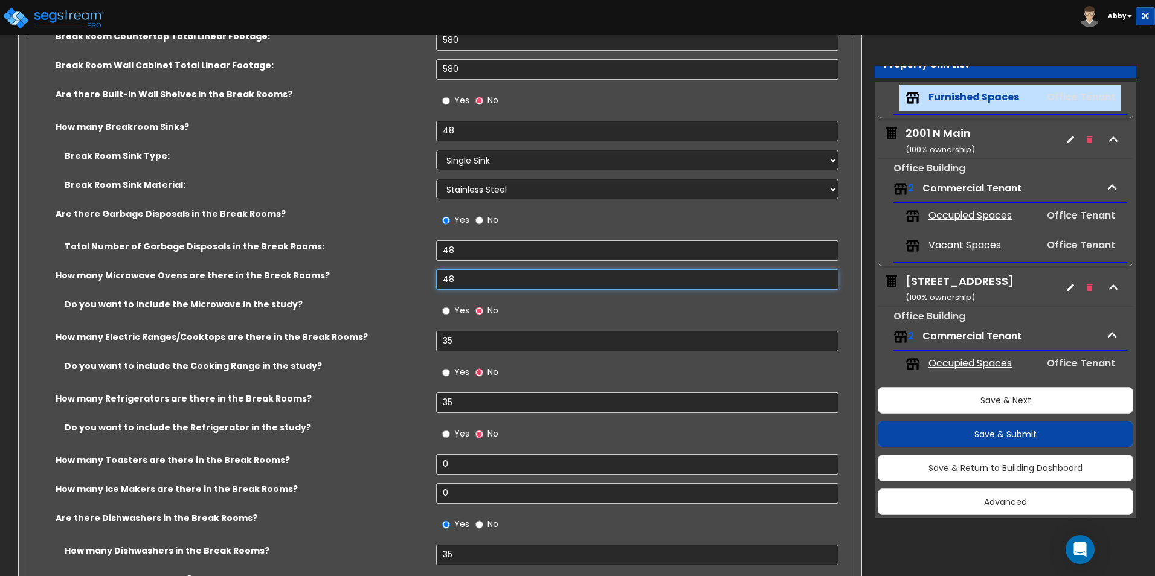
type input "48"
click at [468, 338] on input "35" at bounding box center [637, 341] width 402 height 21
type input "3"
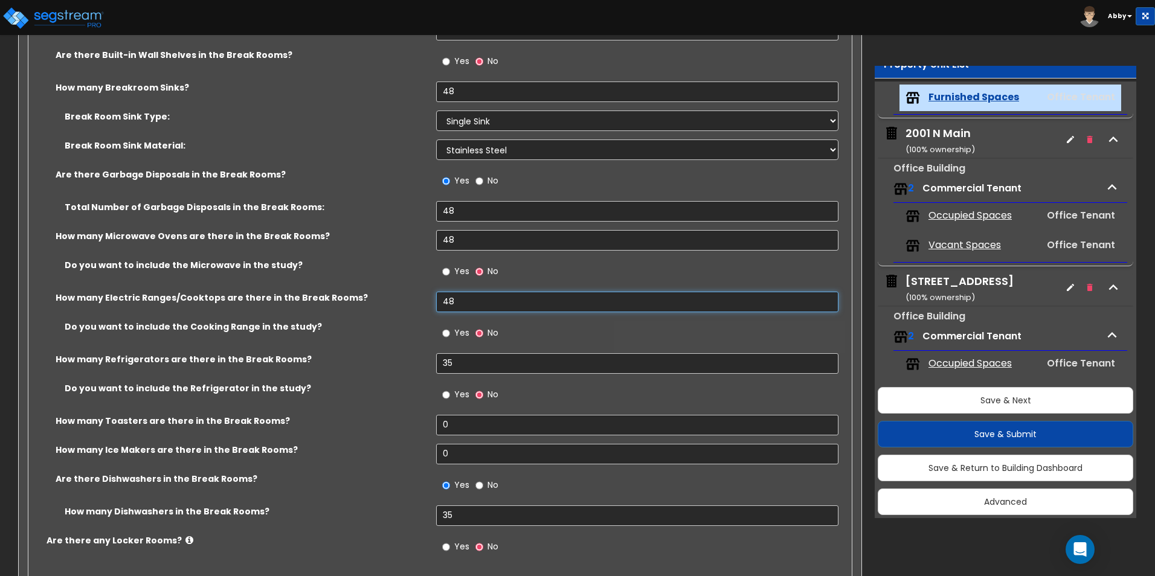
scroll to position [2779, 0]
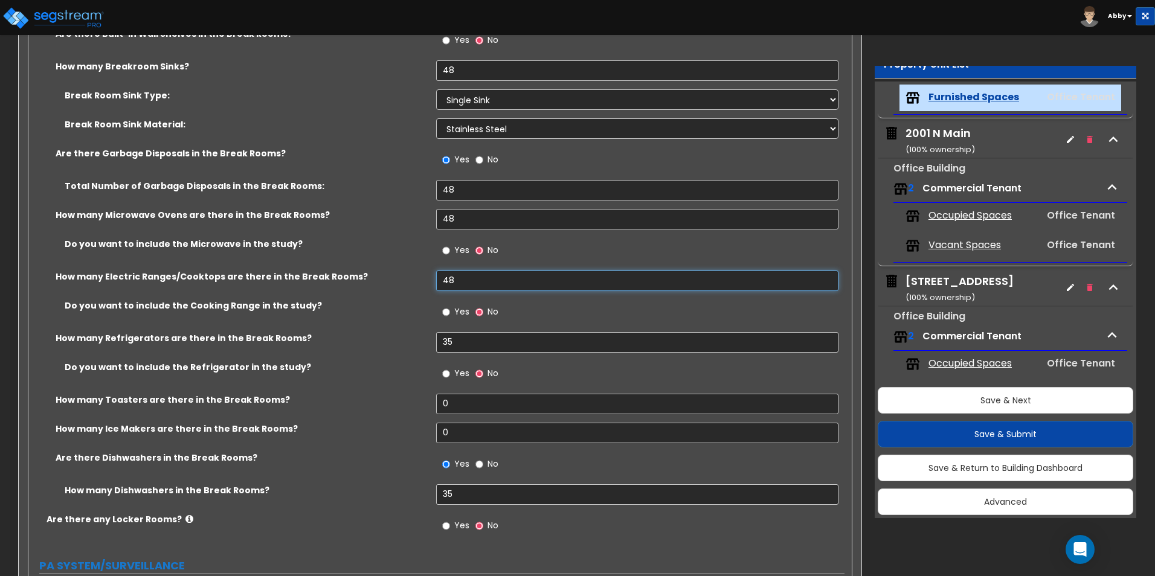
type input "48"
click at [445, 329] on div "Yes No" at bounding box center [640, 316] width 408 height 33
click at [451, 332] on input "35" at bounding box center [637, 342] width 402 height 21
type input "3"
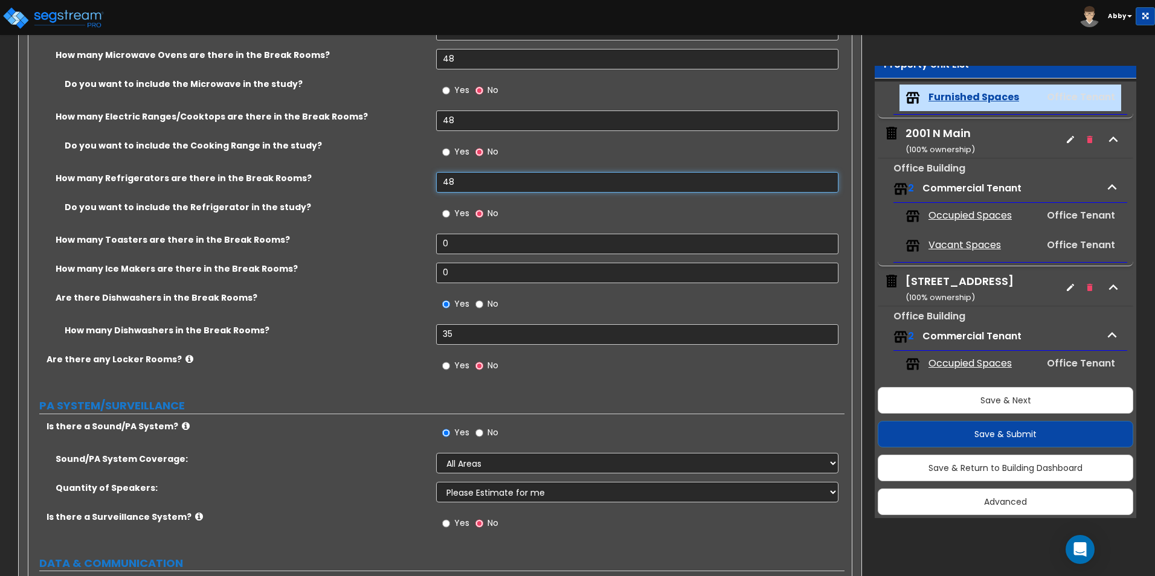
scroll to position [2960, 0]
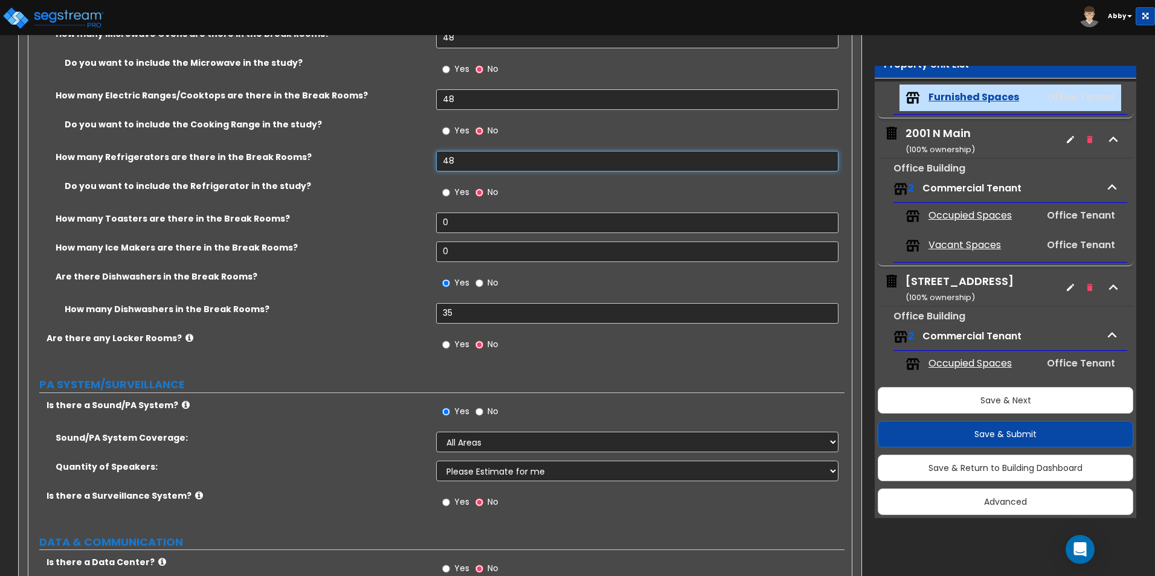
type input "48"
click at [475, 307] on input "35" at bounding box center [637, 313] width 402 height 21
type input "3"
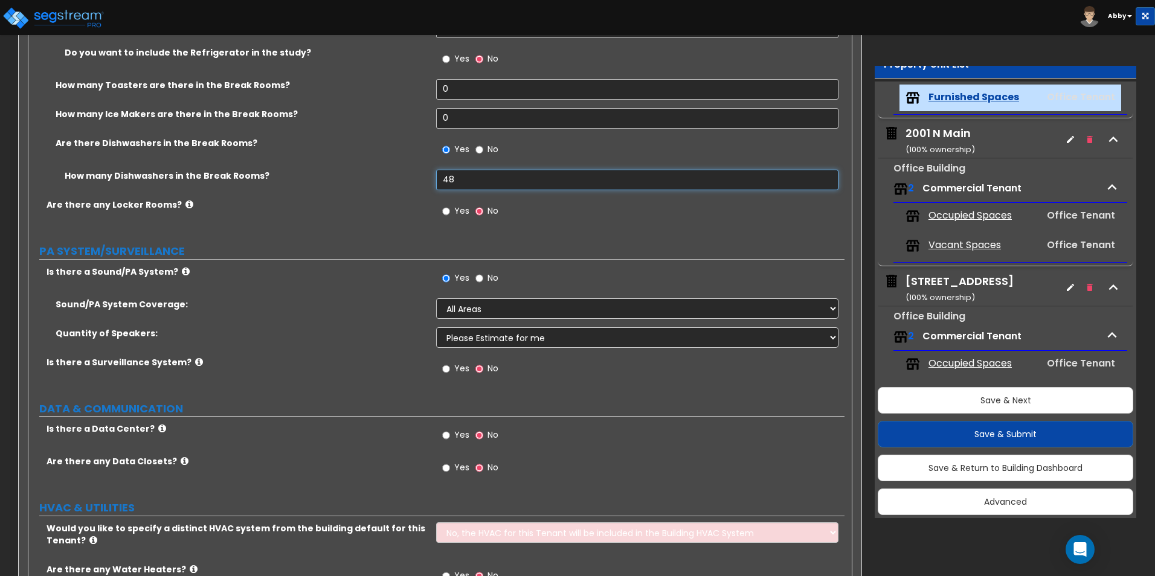
scroll to position [3202, 0]
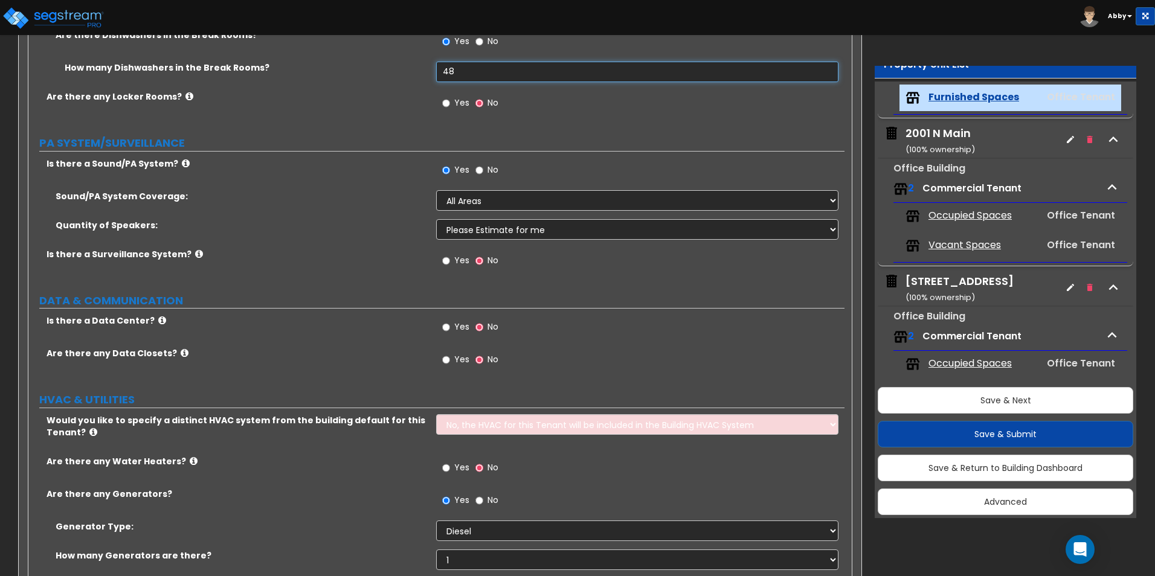
type input "48"
click at [466, 263] on span "Yes" at bounding box center [461, 260] width 15 height 12
click at [450, 263] on input "Yes" at bounding box center [446, 260] width 8 height 13
radio input "true"
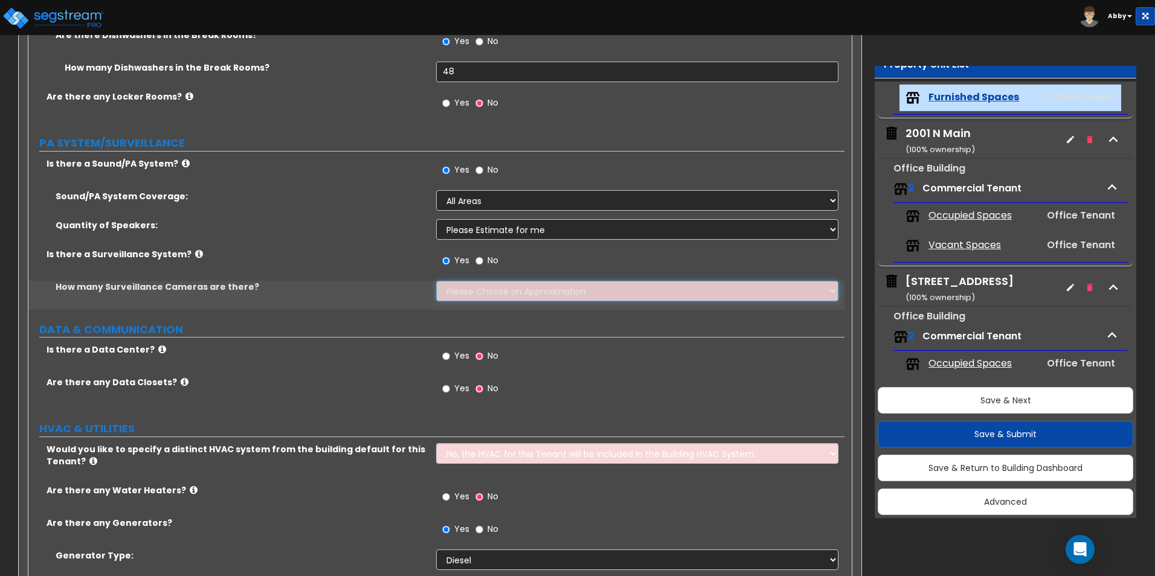
click at [471, 293] on select "Please Choose an Approximation Barely Noticed Any Noticed a Couple Frequently S…" at bounding box center [637, 291] width 402 height 21
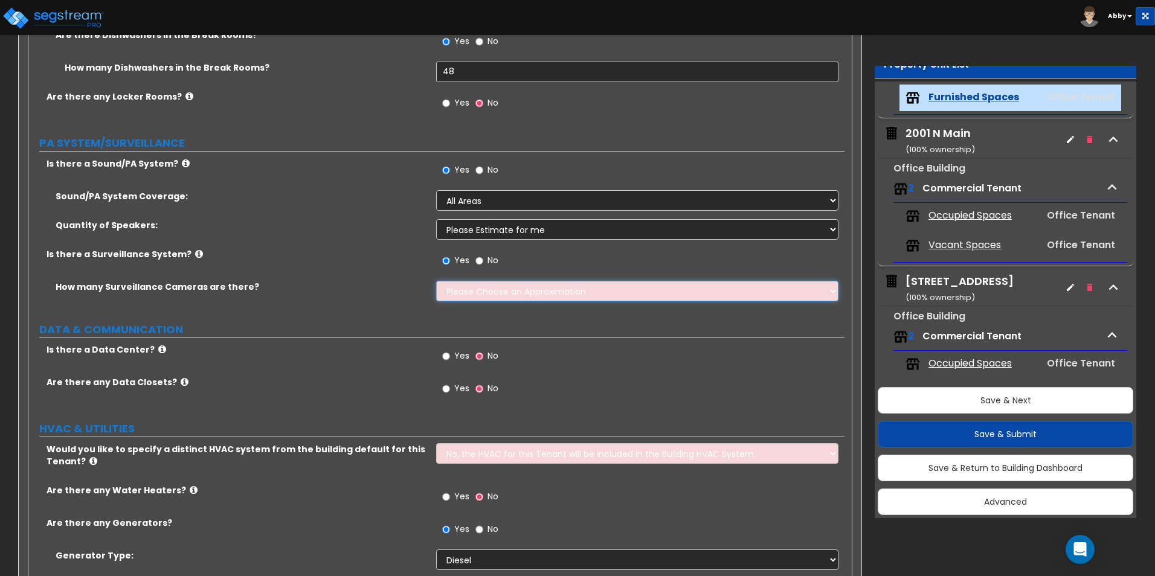
select select "3"
click at [436, 281] on select "Please Choose an Approximation Barely Noticed Any Noticed a Couple Frequently S…" at bounding box center [637, 291] width 402 height 21
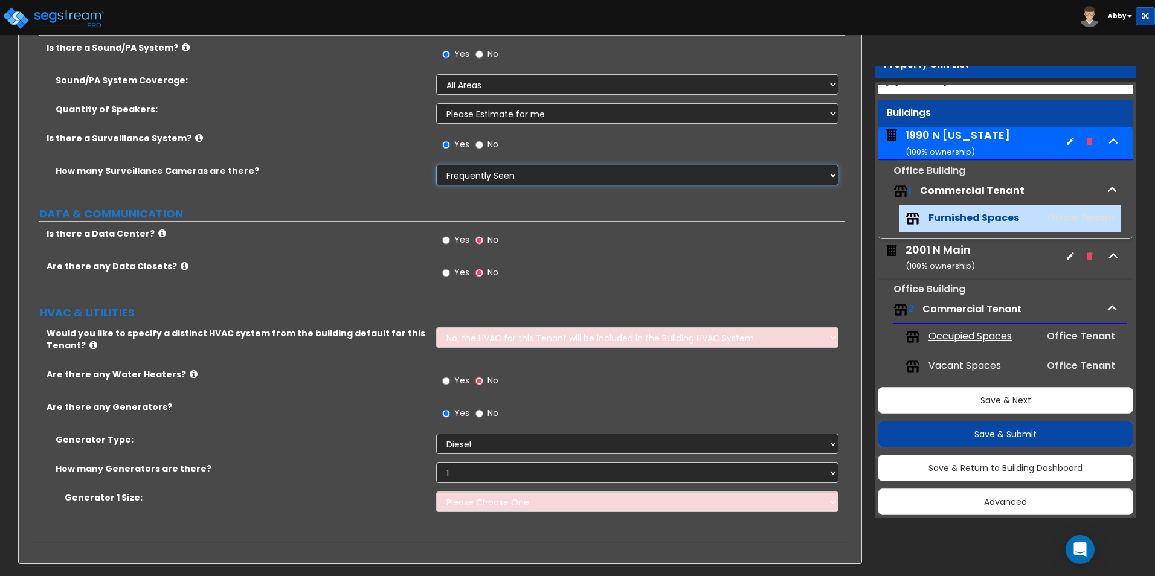
scroll to position [5, 0]
click at [947, 404] on button "Save & Next" at bounding box center [1006, 400] width 256 height 27
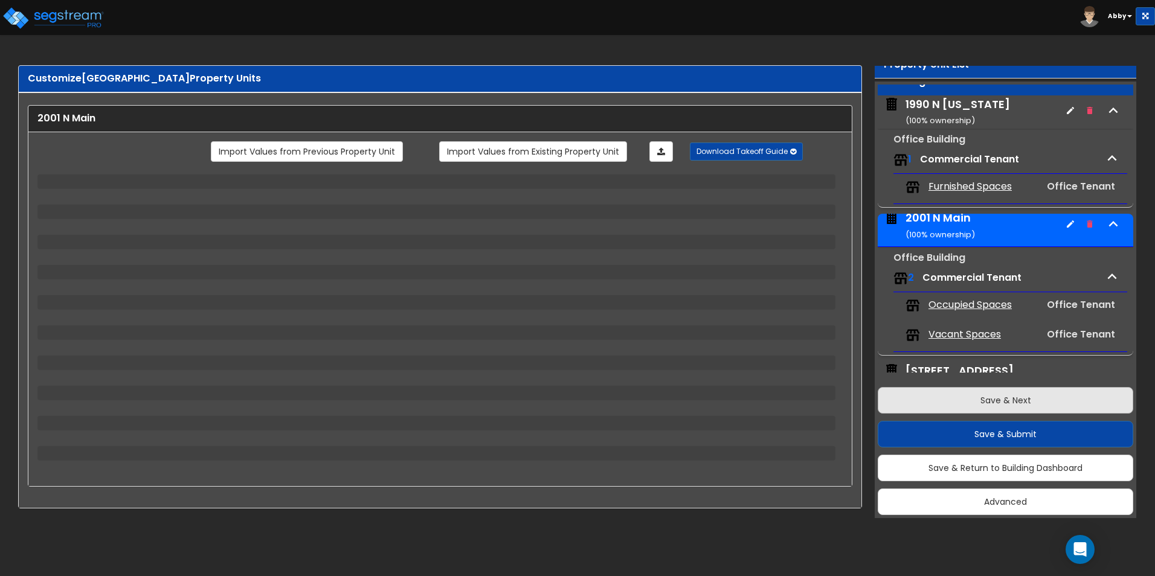
scroll to position [180, 0]
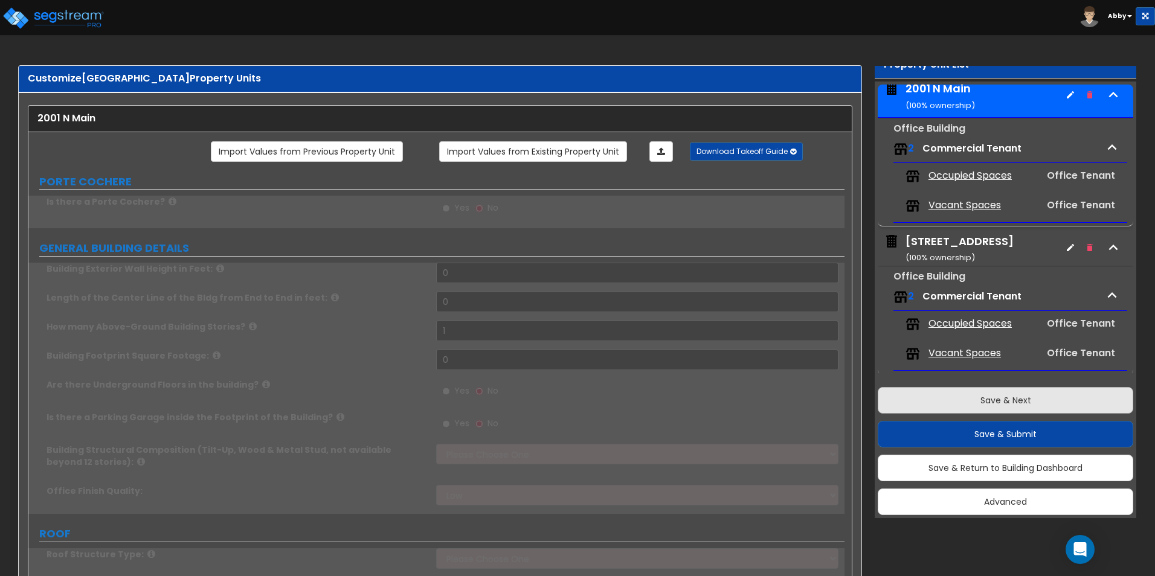
type input "1"
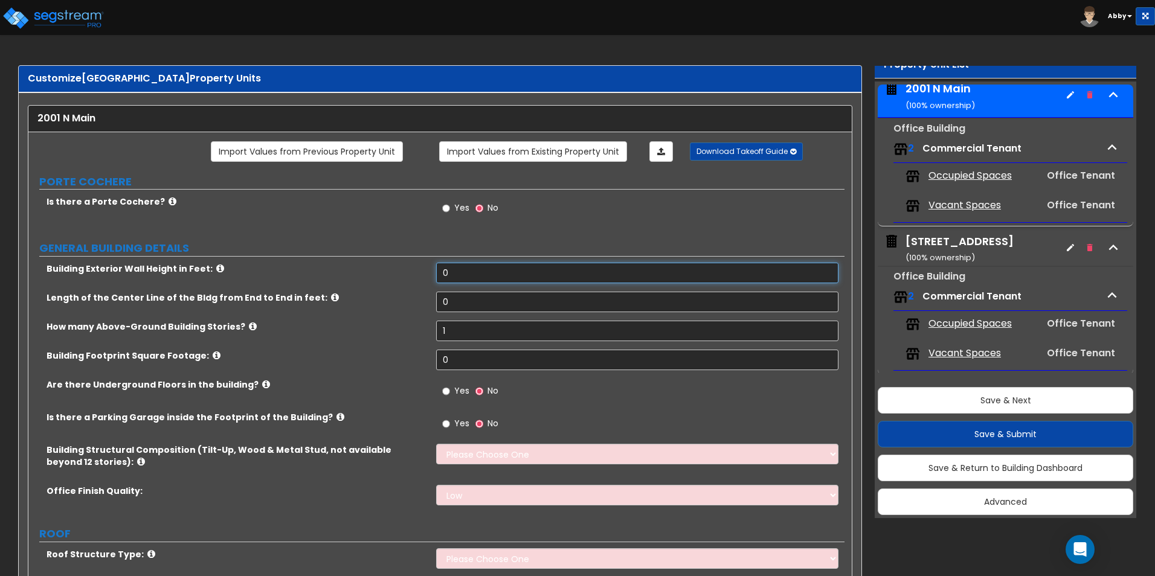
click at [484, 269] on input "0" at bounding box center [637, 273] width 402 height 21
type input "80"
click at [477, 293] on input "0" at bounding box center [637, 302] width 402 height 21
type input "450"
click at [475, 326] on input "1" at bounding box center [637, 331] width 402 height 21
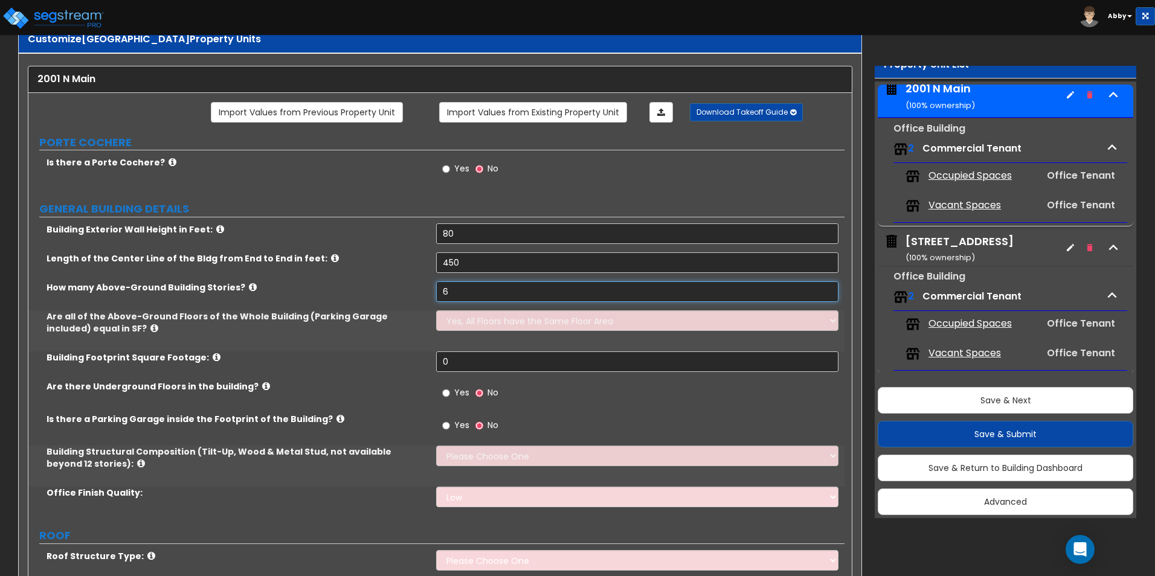
scroll to position [60, 0]
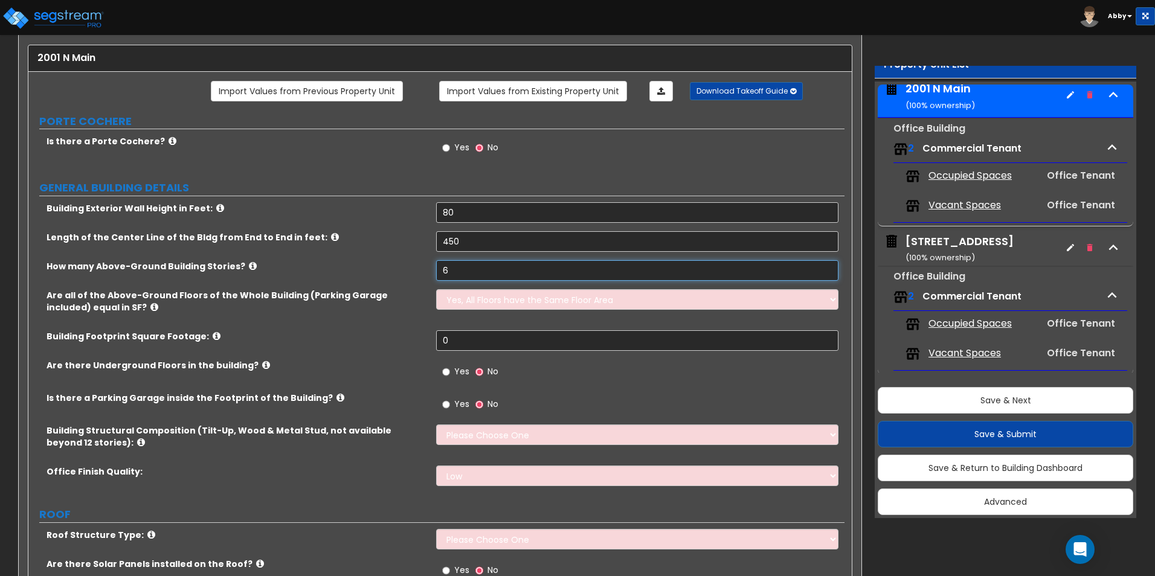
type input "6"
drag, startPoint x: 481, startPoint y: 338, endPoint x: 483, endPoint y: 327, distance: 11.0
click at [481, 338] on input "0" at bounding box center [637, 340] width 402 height 21
type input "5"
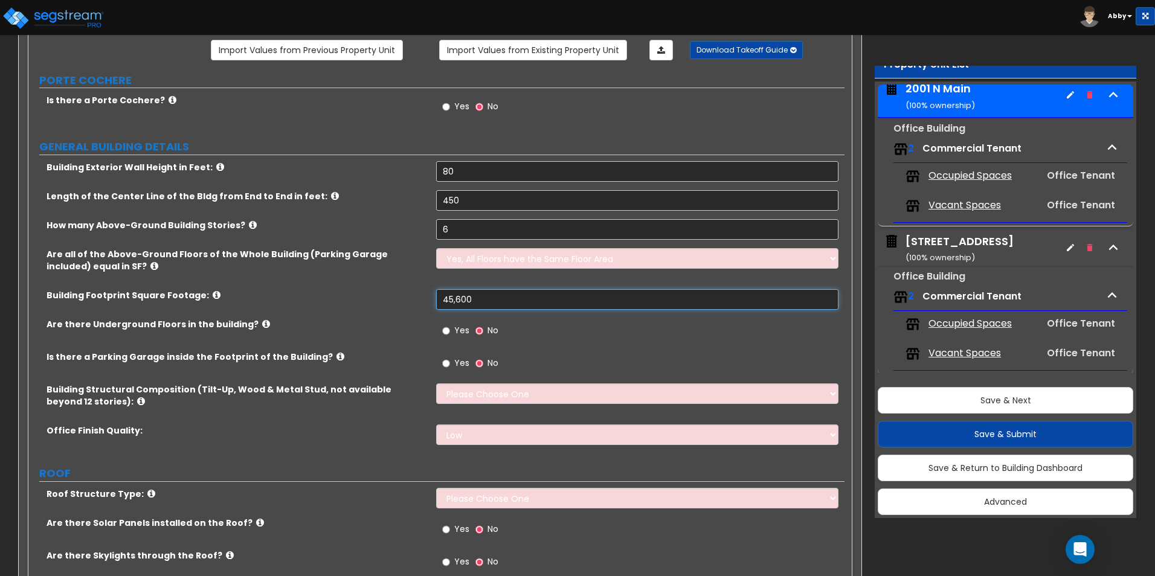
scroll to position [121, 0]
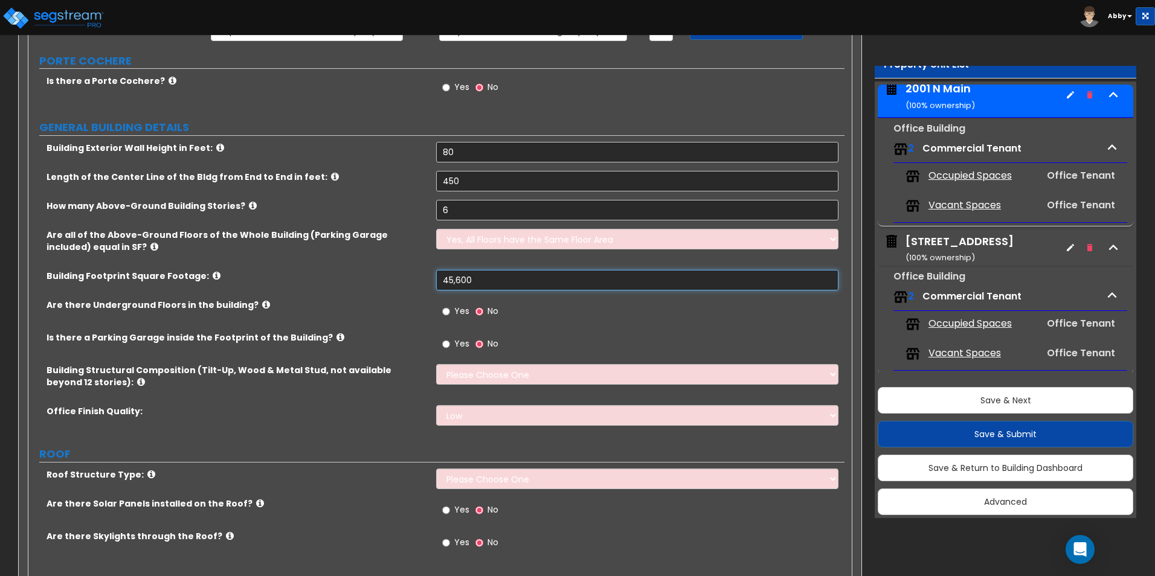
type input "45,600"
click at [447, 315] on input "Yes" at bounding box center [446, 311] width 8 height 13
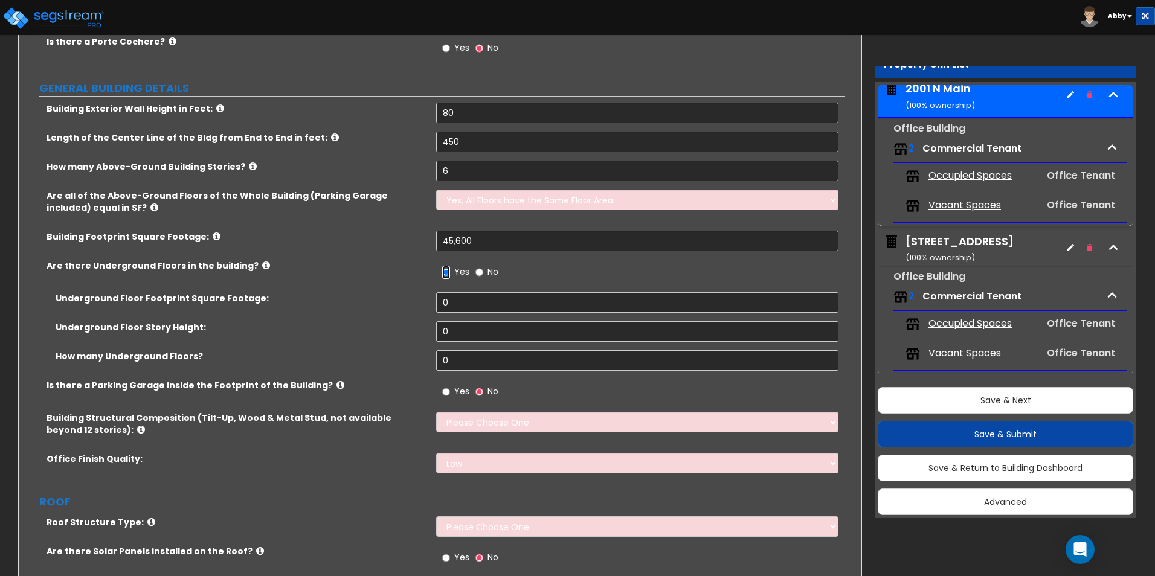
scroll to position [181, 0]
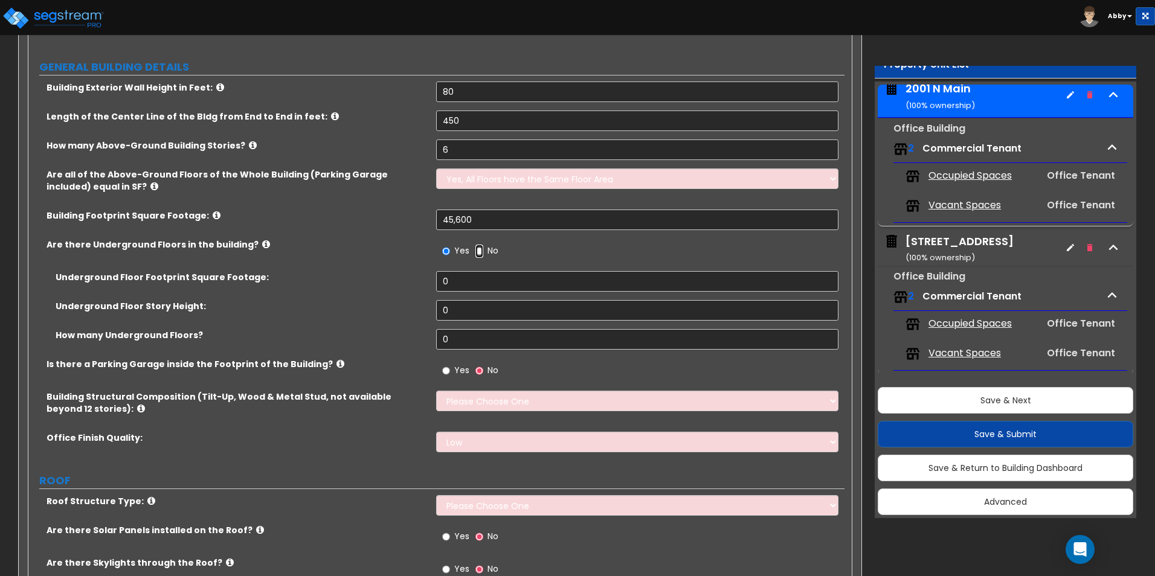
click at [478, 251] on input "No" at bounding box center [479, 251] width 8 height 13
radio input "false"
radio input "true"
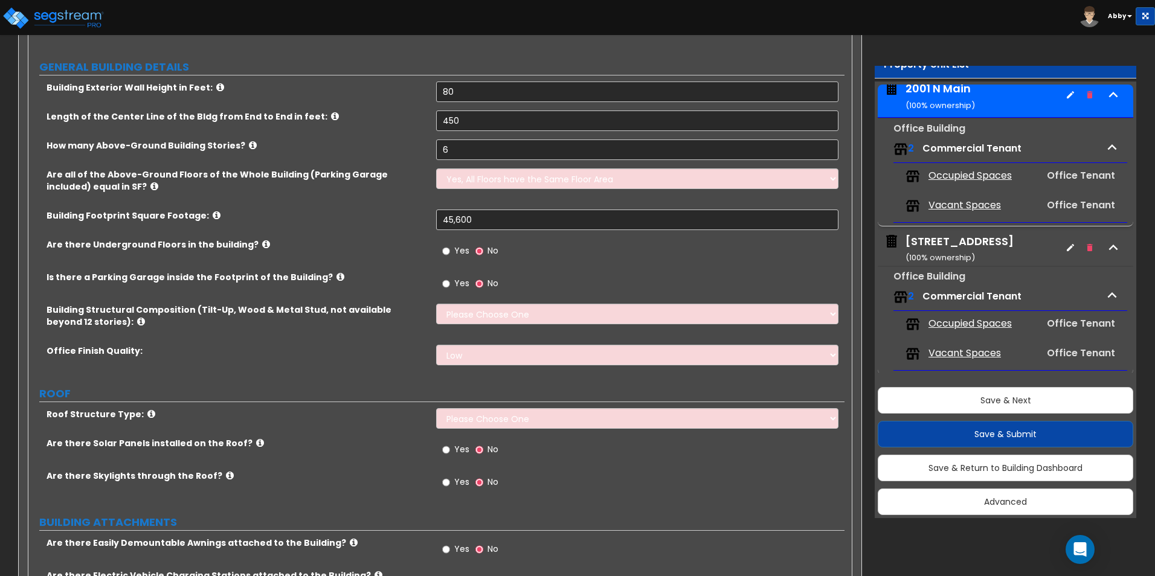
click at [451, 286] on label "Yes" at bounding box center [455, 285] width 27 height 21
click at [450, 286] on input "Yes" at bounding box center [446, 283] width 8 height 13
radio input "true"
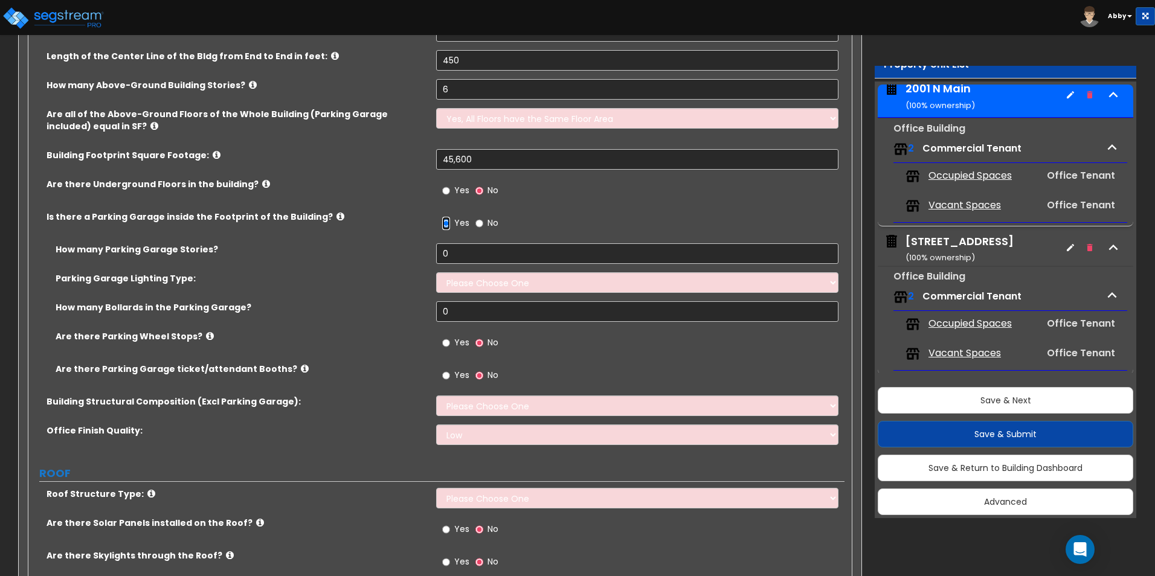
scroll to position [302, 0]
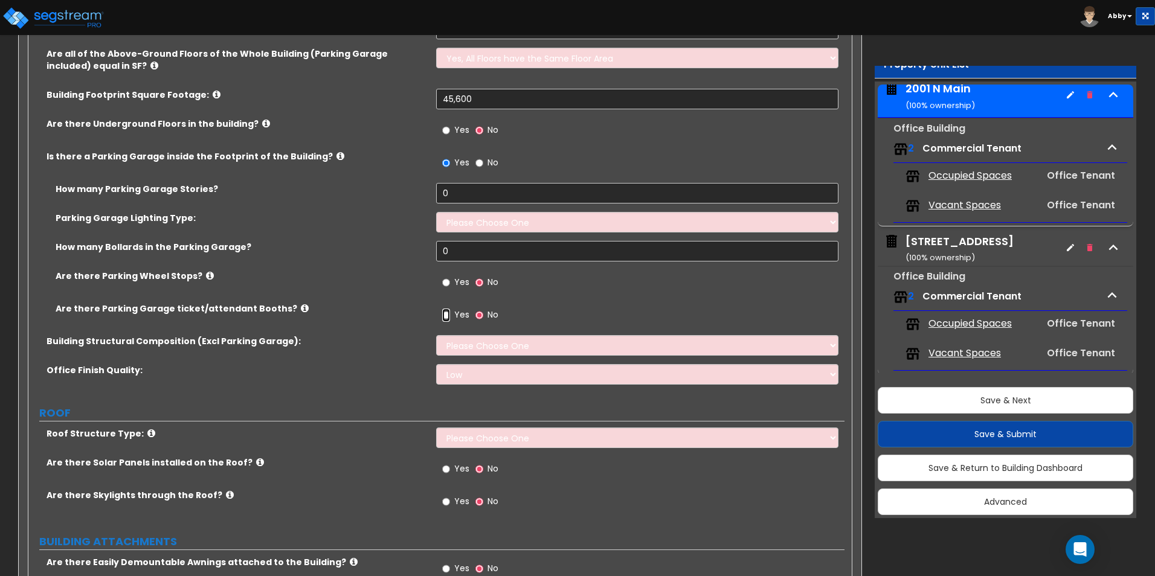
click at [443, 315] on input "Yes" at bounding box center [446, 315] width 8 height 13
radio input "true"
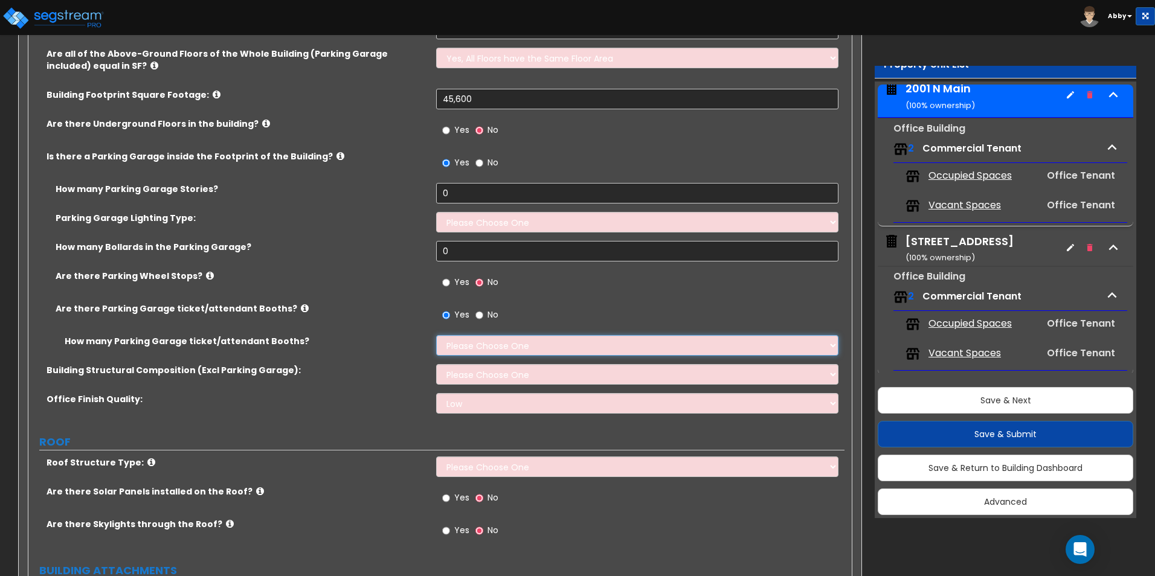
click at [460, 343] on select "Please Choose One 1 2 3 4 5" at bounding box center [637, 345] width 402 height 21
select select "1"
click at [436, 335] on select "Please Choose One 1 2 3 4 5" at bounding box center [637, 345] width 402 height 21
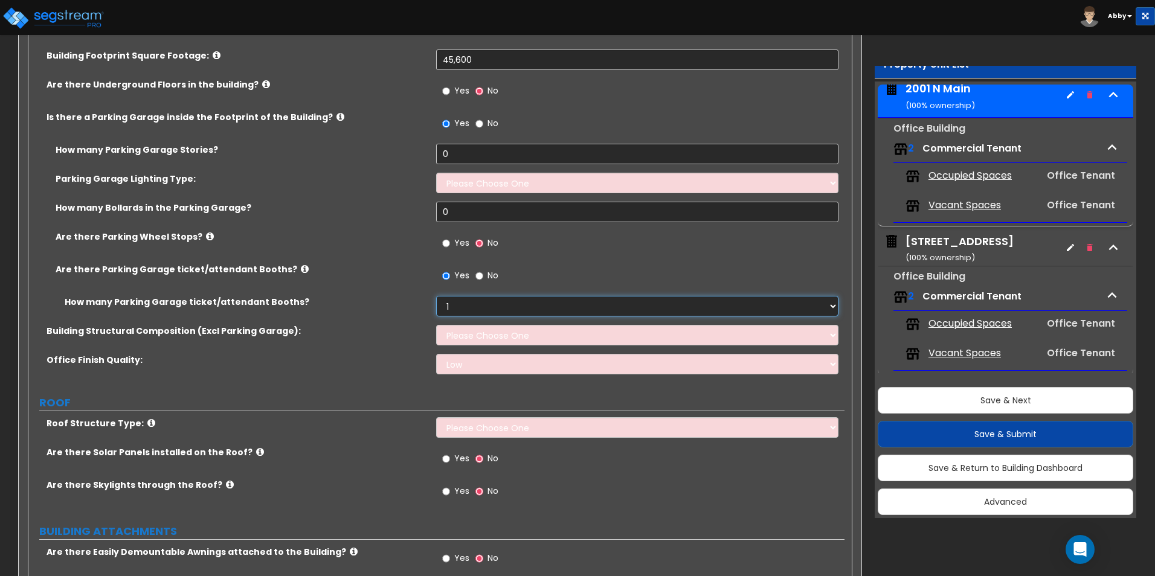
scroll to position [362, 0]
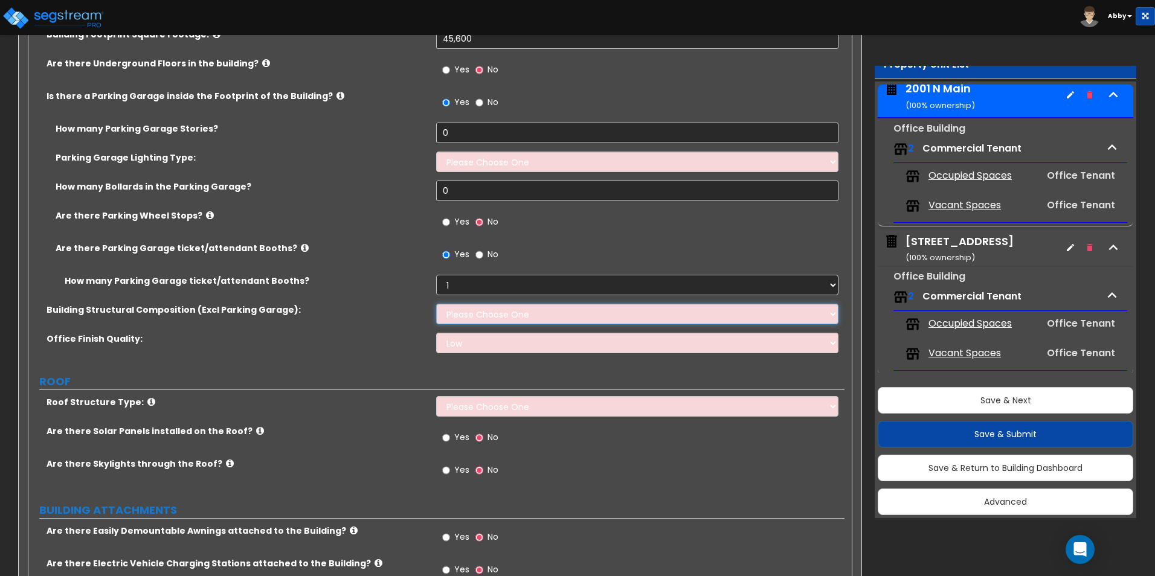
click at [462, 312] on select "Please Choose One Tilt-up Wall Construction Reinforced Concrete Structural Stee…" at bounding box center [637, 314] width 402 height 21
select select "2"
click at [436, 304] on select "Please Choose One Tilt-up Wall Construction Reinforced Concrete Structural Stee…" at bounding box center [637, 314] width 402 height 21
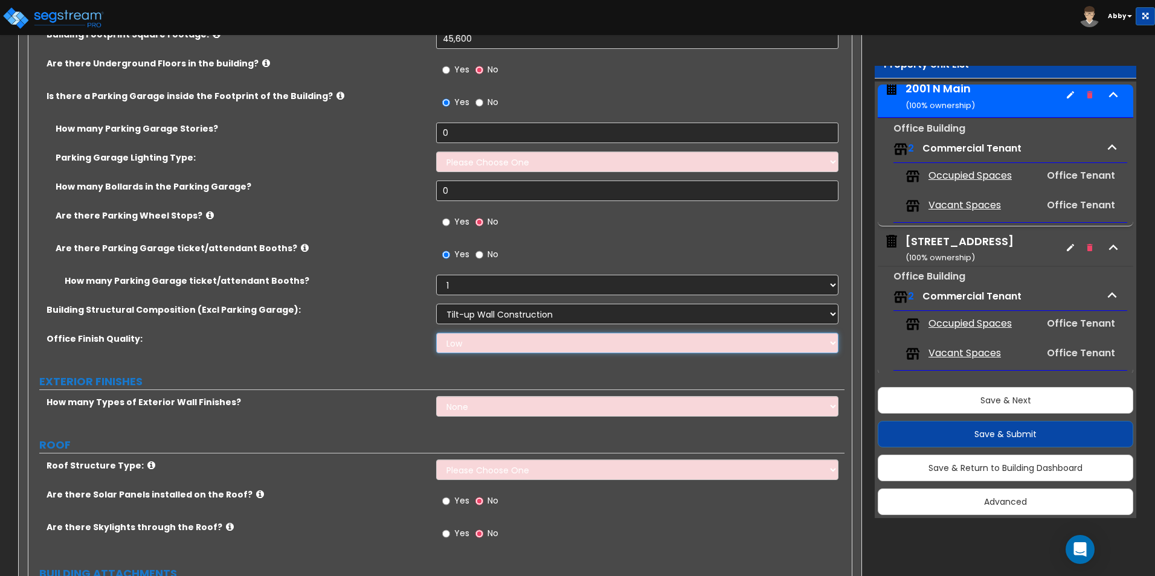
click at [456, 345] on select "Low Average High" at bounding box center [637, 343] width 402 height 21
select select "1"
click at [436, 333] on select "Low Average High" at bounding box center [637, 343] width 402 height 21
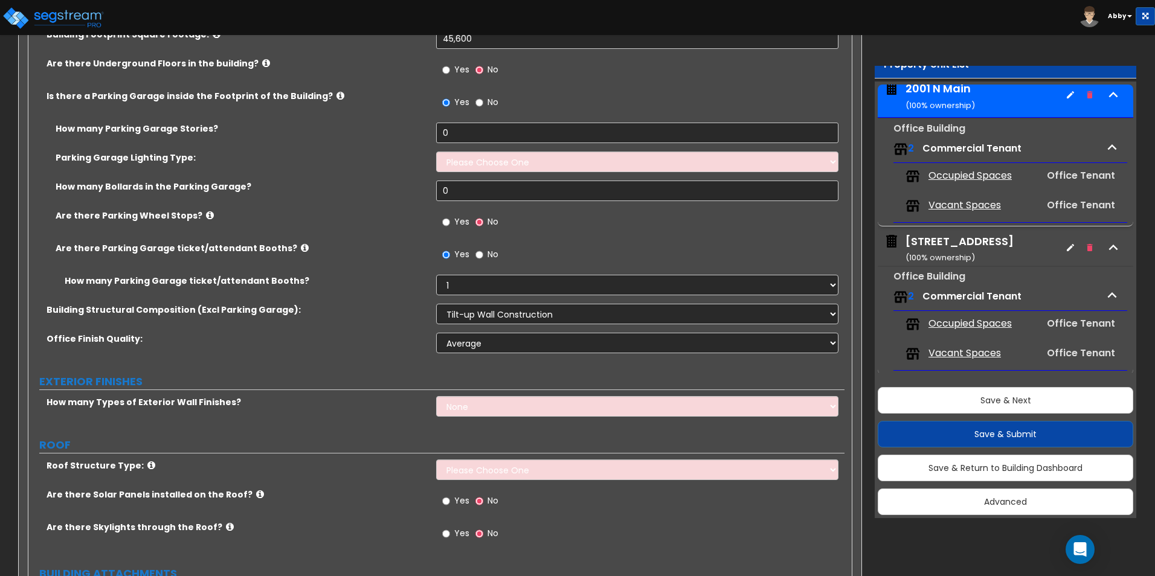
click at [447, 234] on label "Yes" at bounding box center [455, 223] width 27 height 21
click at [447, 229] on input "Yes" at bounding box center [446, 222] width 8 height 13
radio input "true"
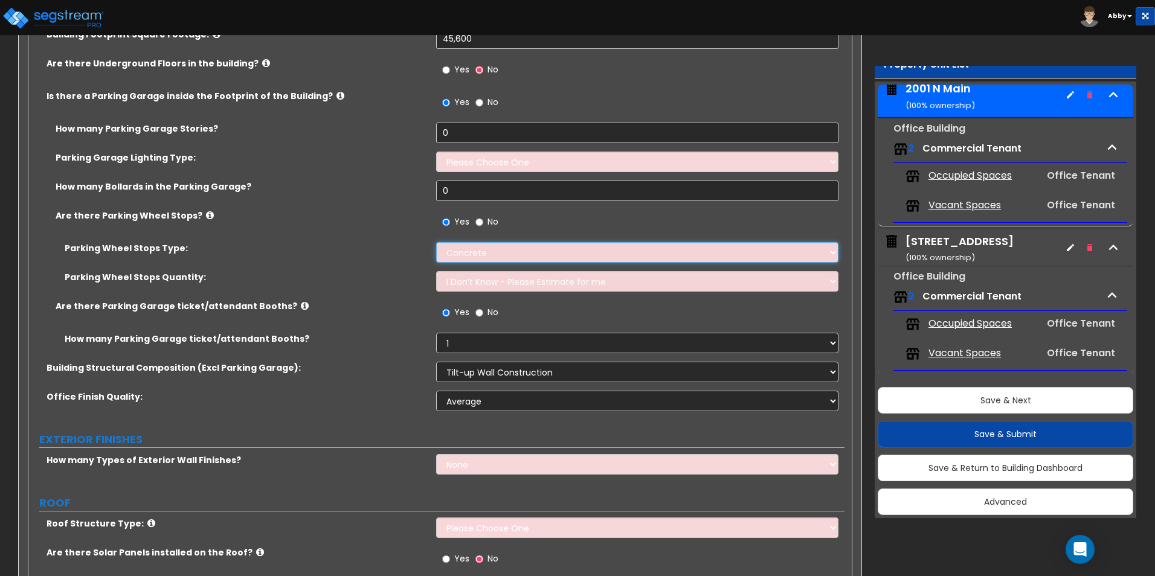
click at [447, 245] on select "Concrete Rubber/Plastic" at bounding box center [637, 252] width 402 height 21
click at [436, 242] on select "Concrete Rubber/Plastic" at bounding box center [637, 252] width 402 height 21
click at [452, 278] on select "I Don’t Know - Please Estimate for me I Want to Enter the Number of Wheel Stops" at bounding box center [637, 281] width 402 height 21
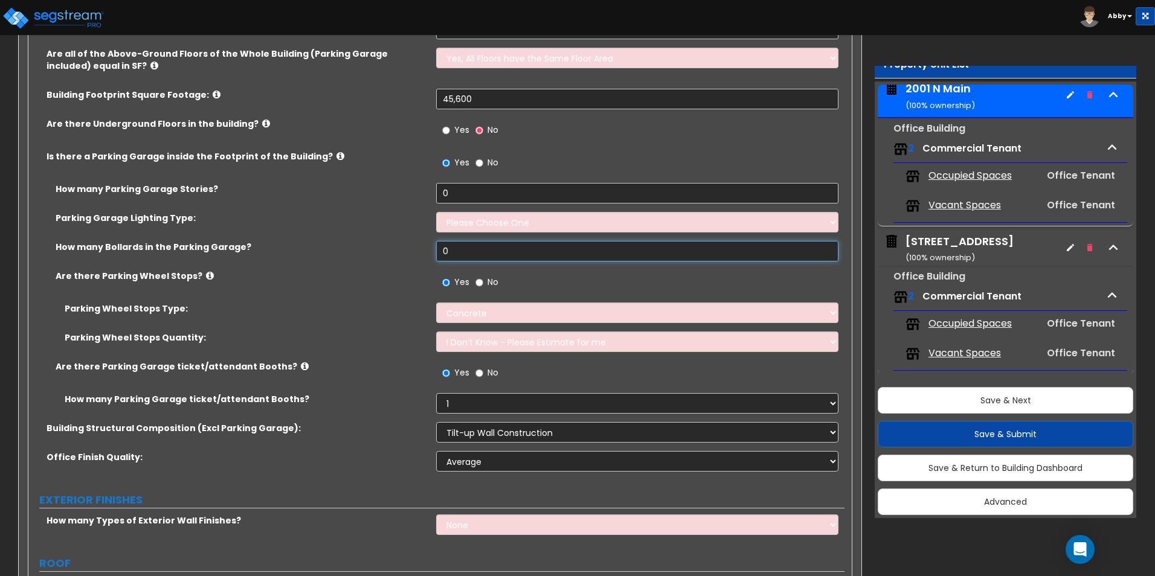
click at [450, 250] on input "0" at bounding box center [637, 251] width 402 height 21
drag, startPoint x: 450, startPoint y: 250, endPoint x: 423, endPoint y: 246, distance: 27.5
click at [423, 246] on div "How many Bollards in the Parking Garage? 0" at bounding box center [436, 255] width 816 height 29
type input "40"
click at [477, 224] on select "Please Choose One Bay Lighting Strip Lighting" at bounding box center [637, 222] width 402 height 21
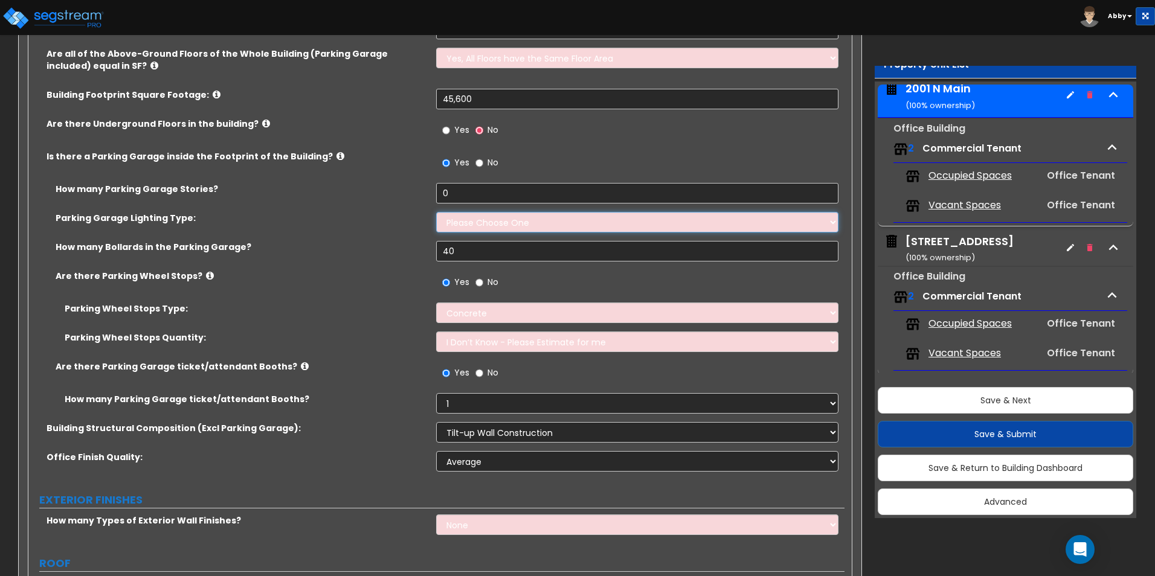
select select "1"
click at [436, 212] on select "Please Choose One Bay Lighting Strip Lighting" at bounding box center [637, 222] width 402 height 21
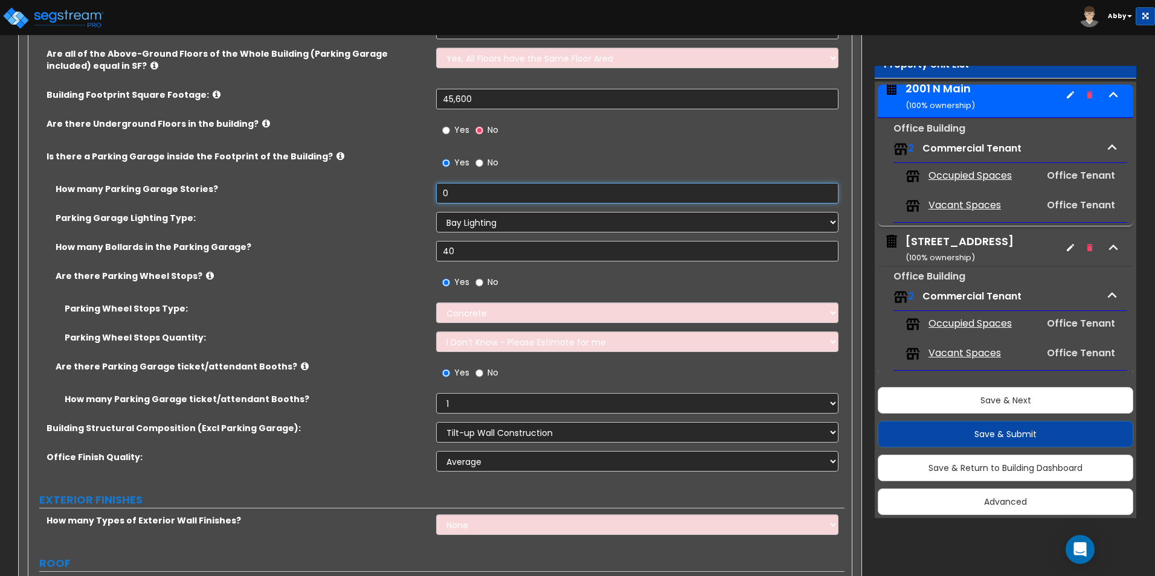
click at [455, 187] on input "0" at bounding box center [637, 193] width 402 height 21
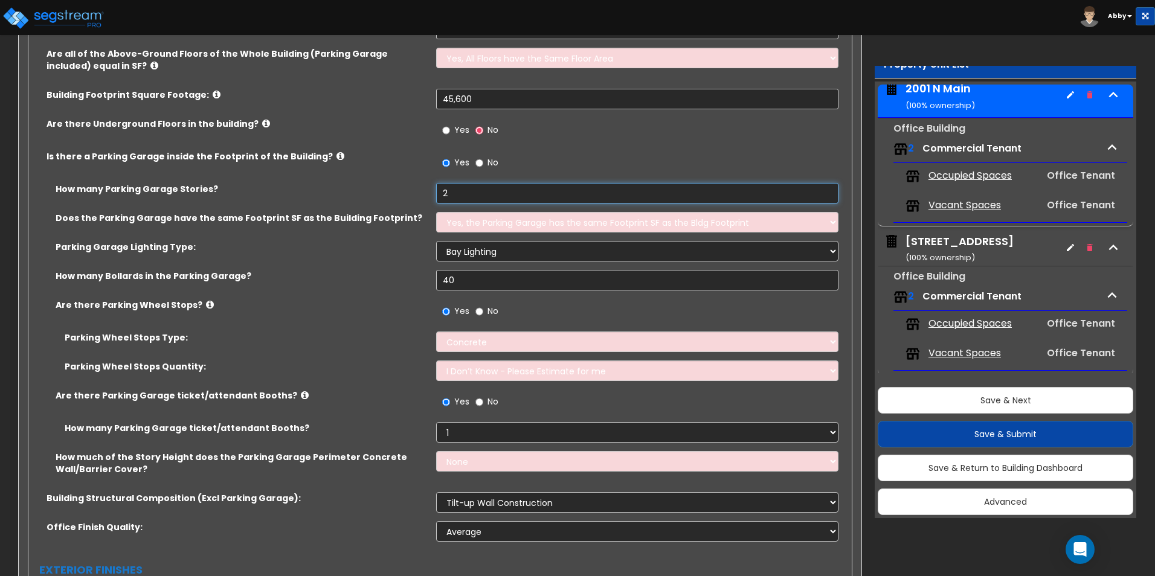
type input "2"
click at [477, 217] on select "Yes, the Parking Garage has the same Footprint SF as the Bldg Footprint No, the…" at bounding box center [637, 222] width 402 height 21
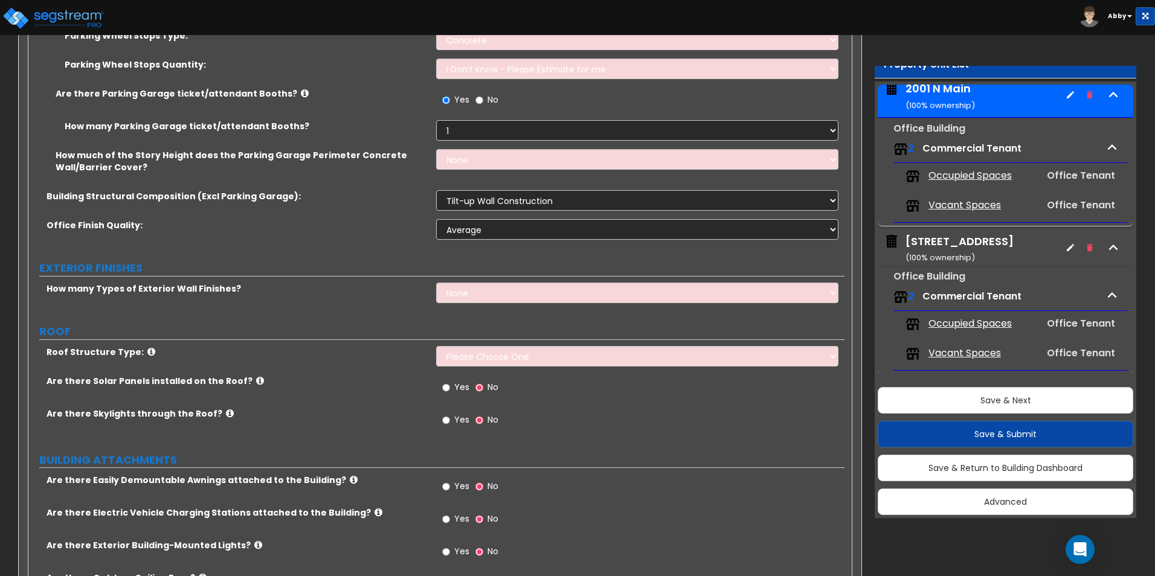
scroll to position [665, 0]
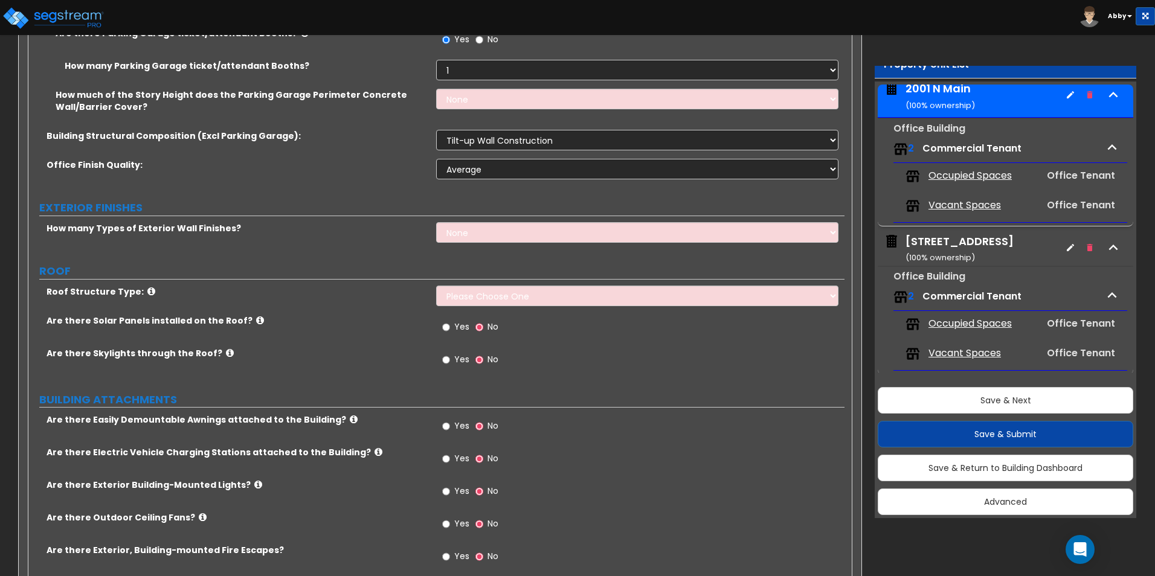
click at [469, 248] on div "How many Types of Exterior Wall Finishes? None 1 2 3" at bounding box center [436, 236] width 816 height 29
click at [469, 239] on select "None 1 2 3" at bounding box center [637, 232] width 402 height 21
click at [472, 237] on select "None 1 2 3" at bounding box center [637, 232] width 402 height 21
select select "1"
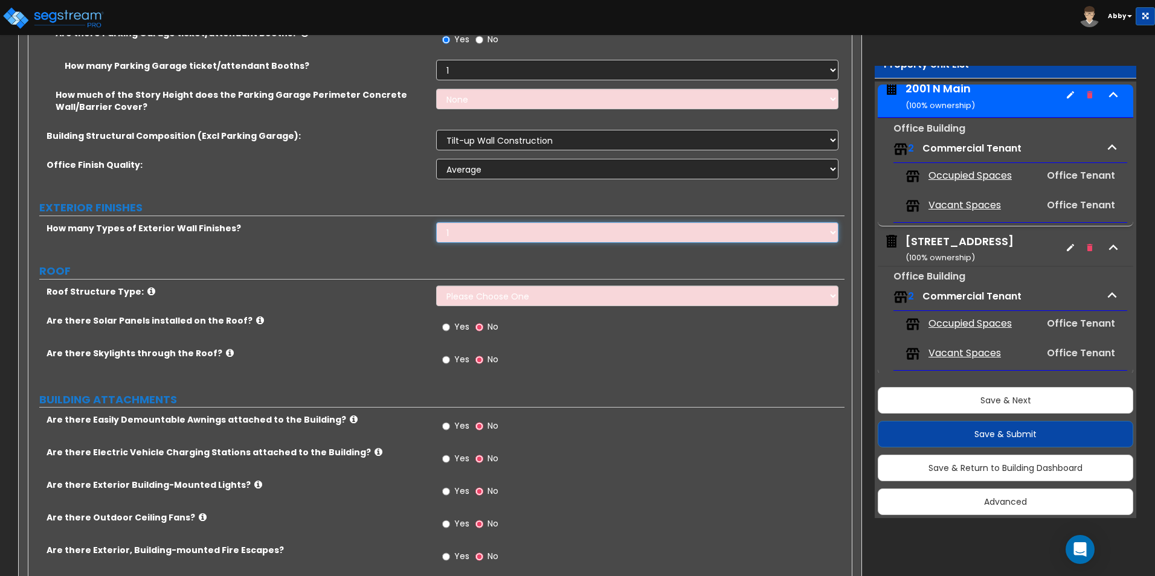
click at [436, 222] on select "None 1 2 3" at bounding box center [637, 232] width 402 height 21
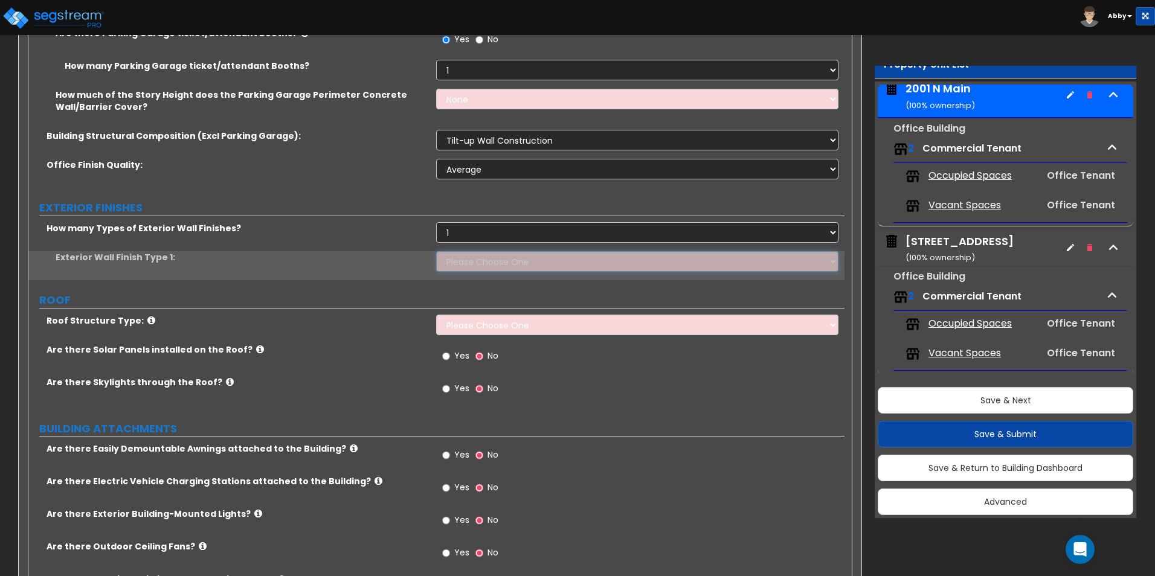
click at [466, 267] on select "Please Choose One No Finish/Shared Wall No Wall Brick Veneer Stone Veneer Wood …" at bounding box center [637, 261] width 402 height 21
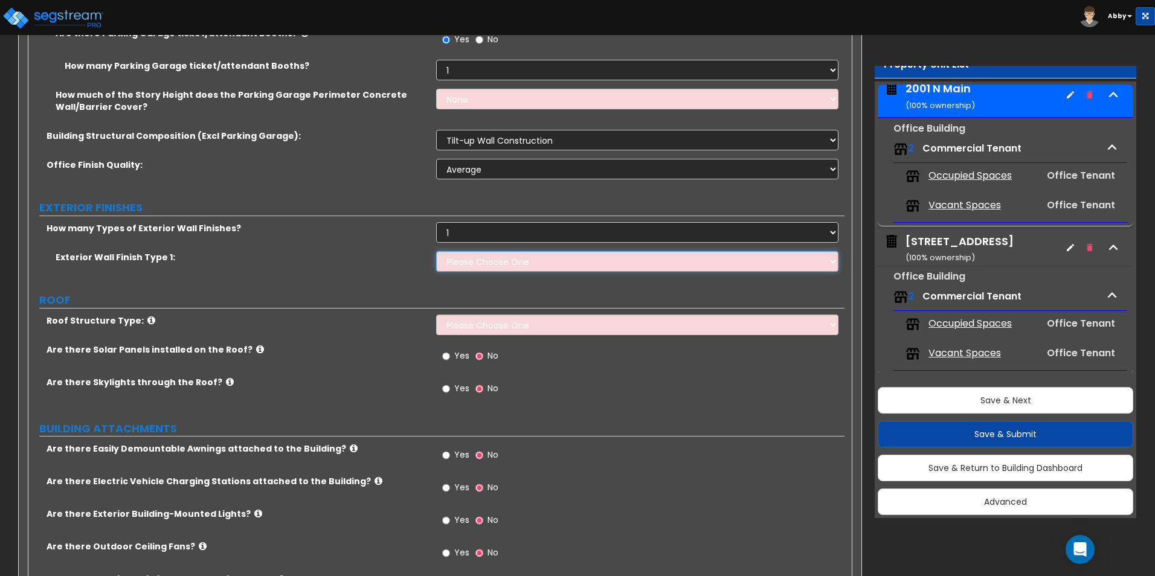
click at [436, 251] on select "Please Choose One No Finish/Shared Wall No Wall Brick Veneer Stone Veneer Wood …" at bounding box center [637, 261] width 402 height 21
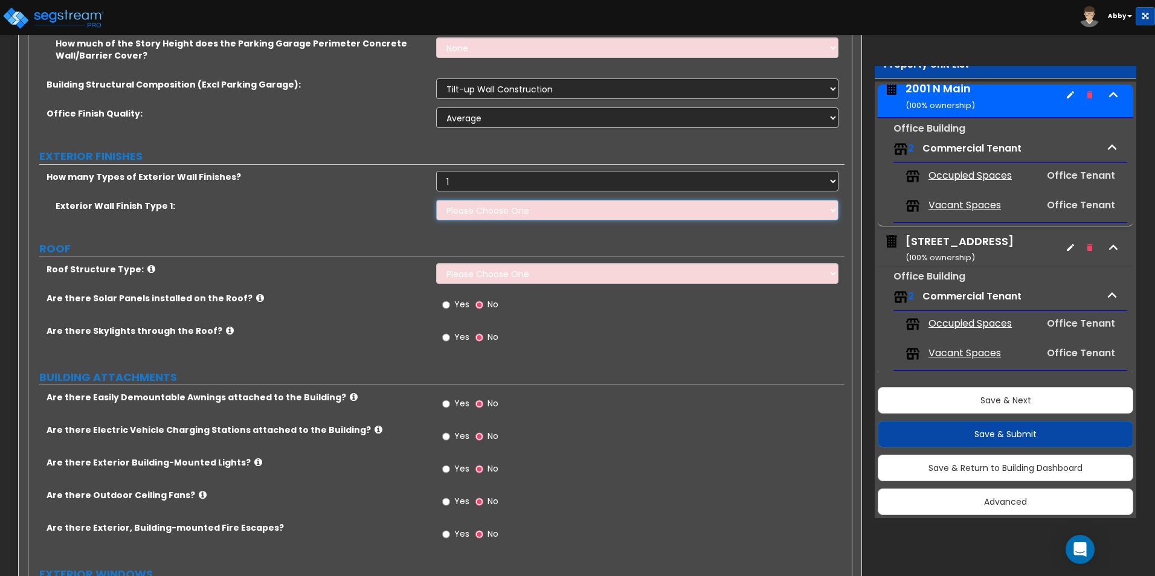
scroll to position [785, 0]
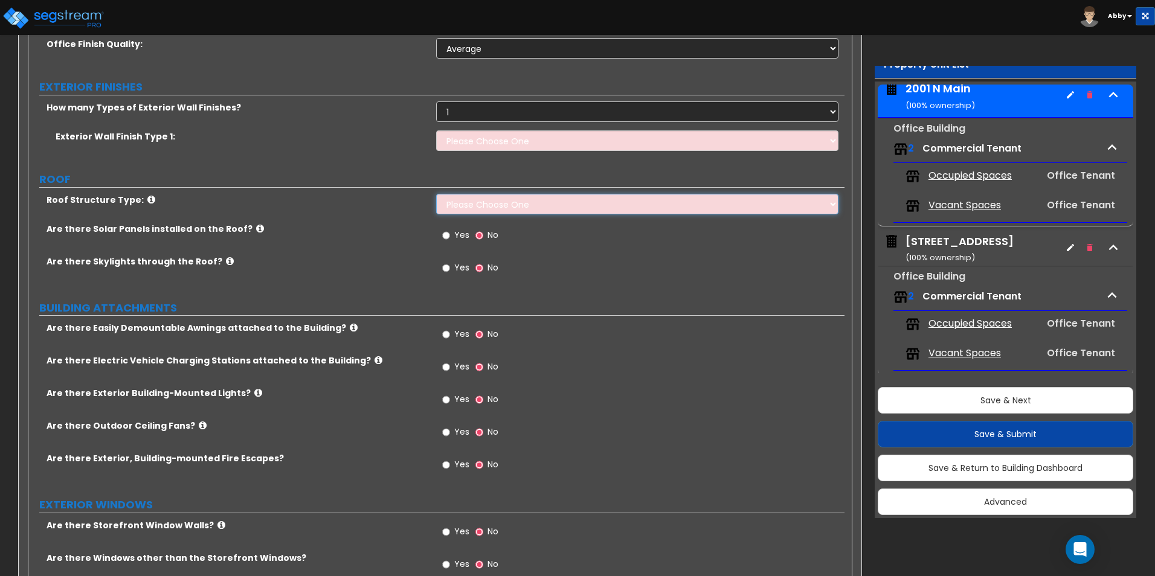
click at [471, 203] on select "Please Choose One [PERSON_NAME] Roof Flat Roof Hybrid [PERSON_NAME] & Flat Roof" at bounding box center [637, 204] width 402 height 21
select select "2"
click at [436, 194] on select "Please Choose One [PERSON_NAME] Roof Flat Roof Hybrid [PERSON_NAME] & Flat Roof" at bounding box center [637, 204] width 402 height 21
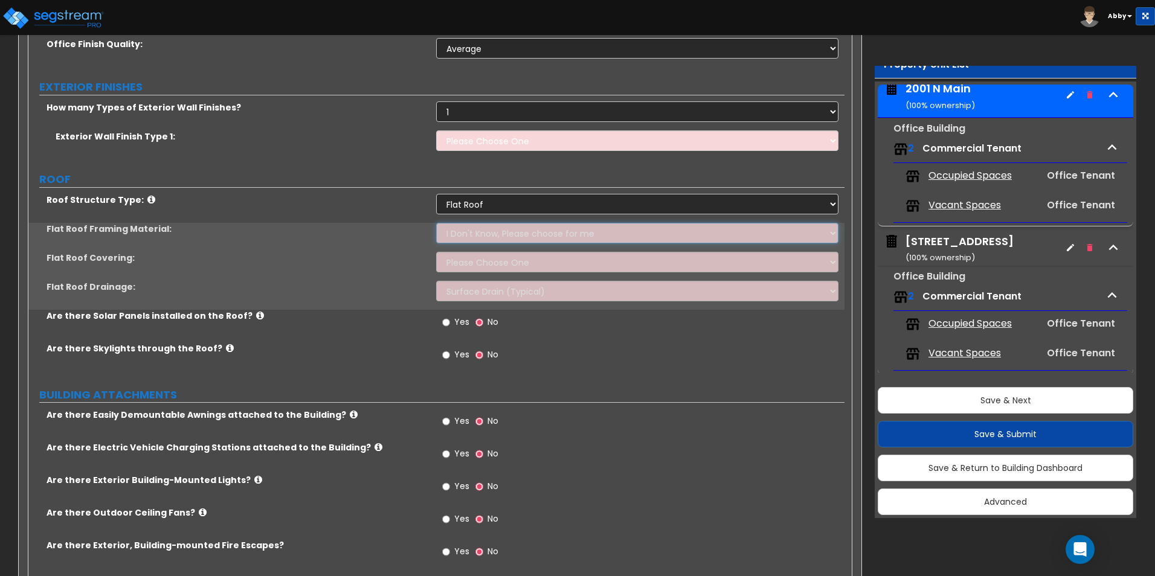
click at [473, 234] on select "I Don't Know, Please choose for me Metal Wood" at bounding box center [637, 233] width 402 height 21
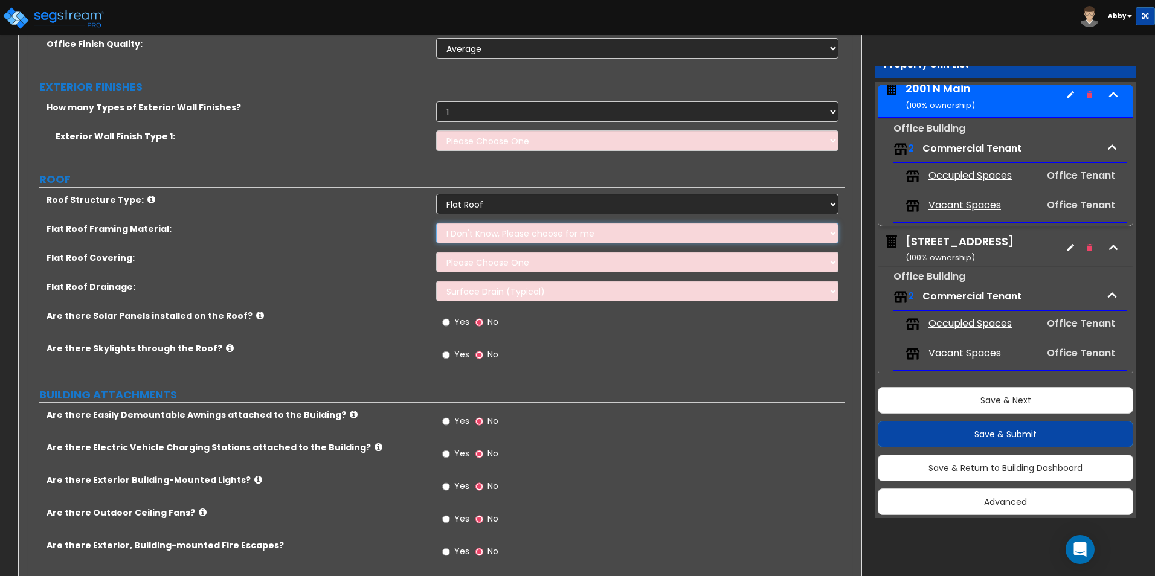
click at [473, 234] on select "I Don't Know, Please choose for me Metal Wood" at bounding box center [637, 233] width 402 height 21
click at [469, 260] on select "Please Choose One Rolled Asphalt PVC Membrane Plastic (EPDM) Membrane Asphalt F…" at bounding box center [637, 262] width 402 height 21
click at [468, 260] on select "Please Choose One Rolled Asphalt PVC Membrane Plastic (EPDM) Membrane Asphalt F…" at bounding box center [637, 262] width 402 height 21
click at [469, 288] on select "Surface Drain (Typical) Gutters Downspout Only" at bounding box center [637, 291] width 402 height 21
click at [469, 289] on select "Surface Drain (Typical) Gutters Downspout Only" at bounding box center [637, 291] width 402 height 21
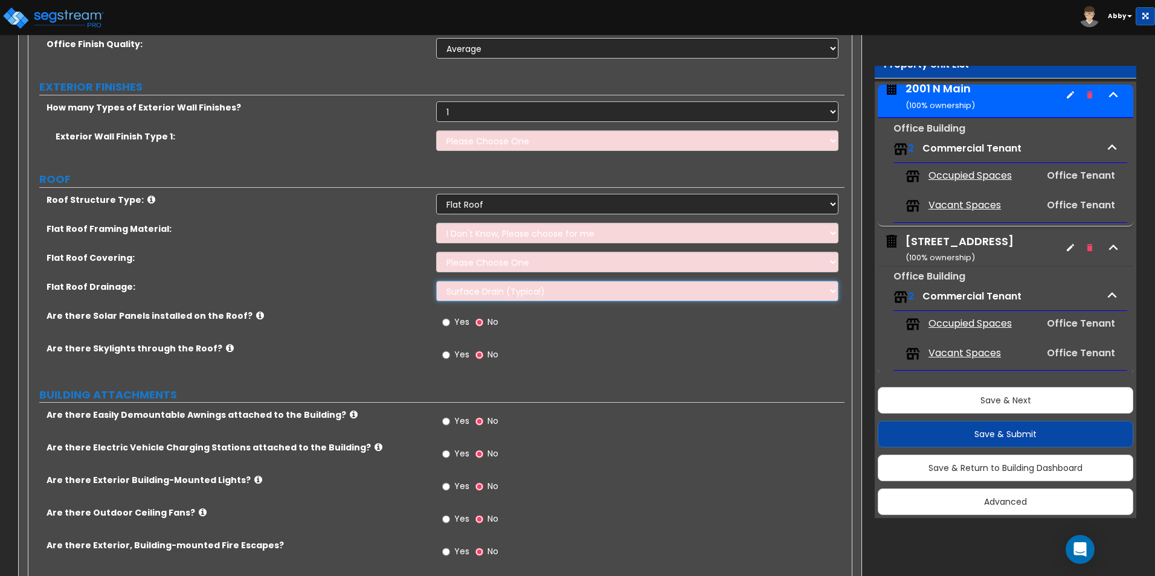
click at [469, 289] on select "Surface Drain (Typical) Gutters Downspout Only" at bounding box center [637, 291] width 402 height 21
click at [436, 281] on select "Surface Drain (Typical) Gutters Downspout Only" at bounding box center [637, 291] width 402 height 21
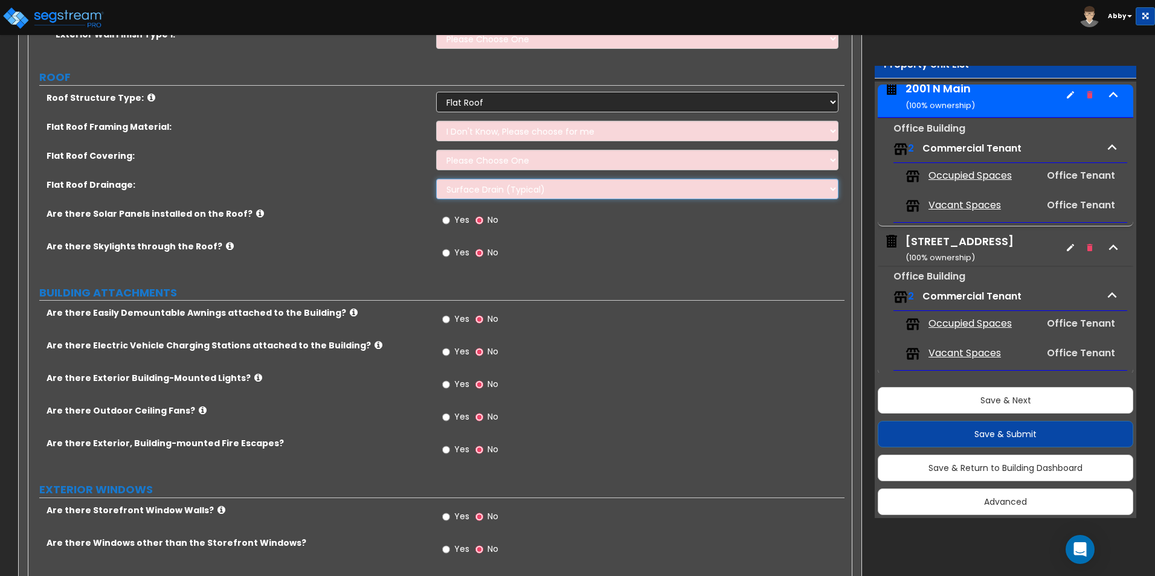
scroll to position [906, 0]
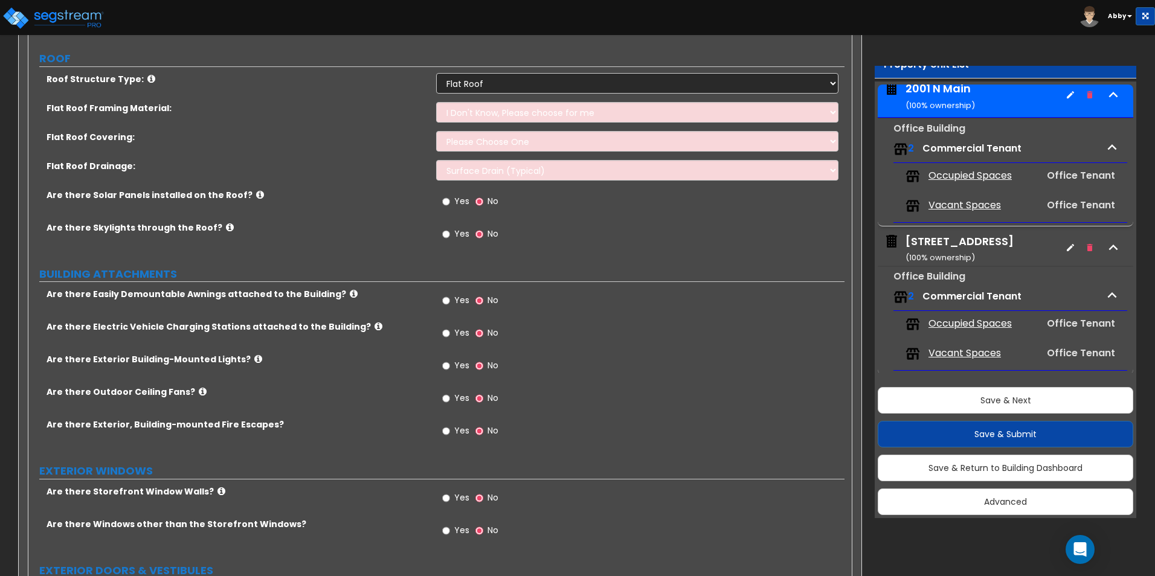
click at [453, 333] on label "Yes" at bounding box center [455, 334] width 27 height 21
click at [450, 333] on input "Yes" at bounding box center [446, 333] width 8 height 13
radio input "true"
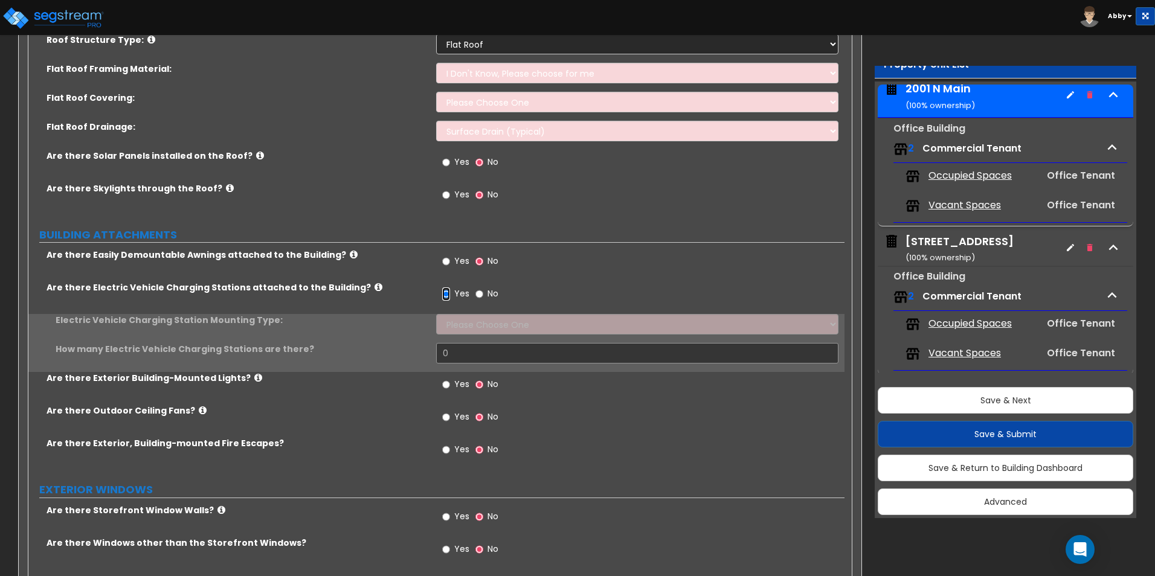
scroll to position [967, 0]
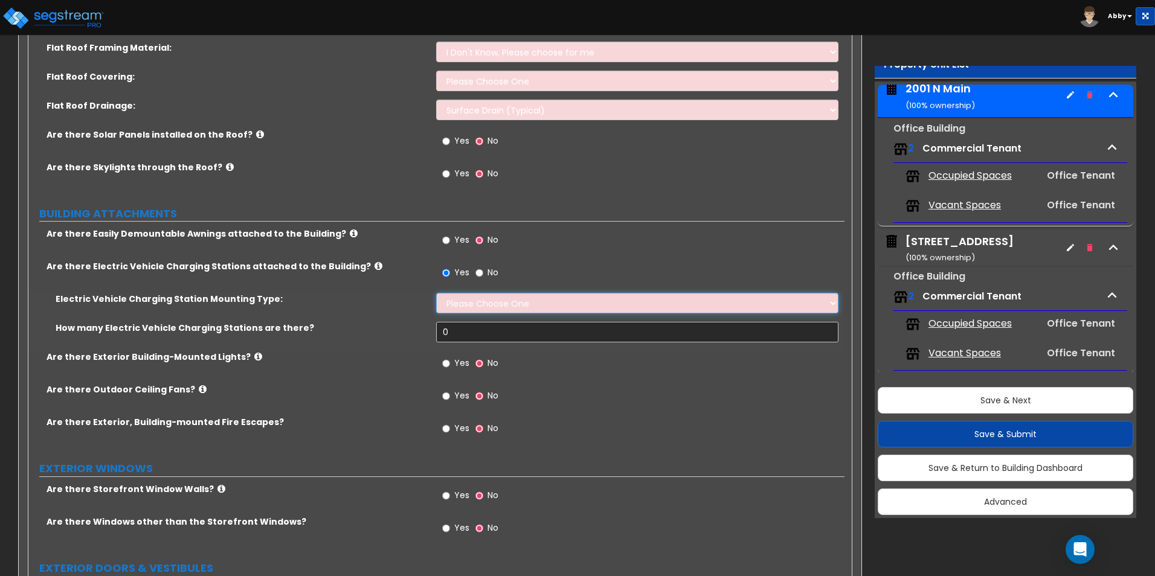
click at [466, 304] on select "Please Choose One Freestanding Wall-mounted" at bounding box center [637, 303] width 402 height 21
select select "2"
click at [436, 293] on select "Please Choose One Freestanding Wall-mounted" at bounding box center [637, 303] width 402 height 21
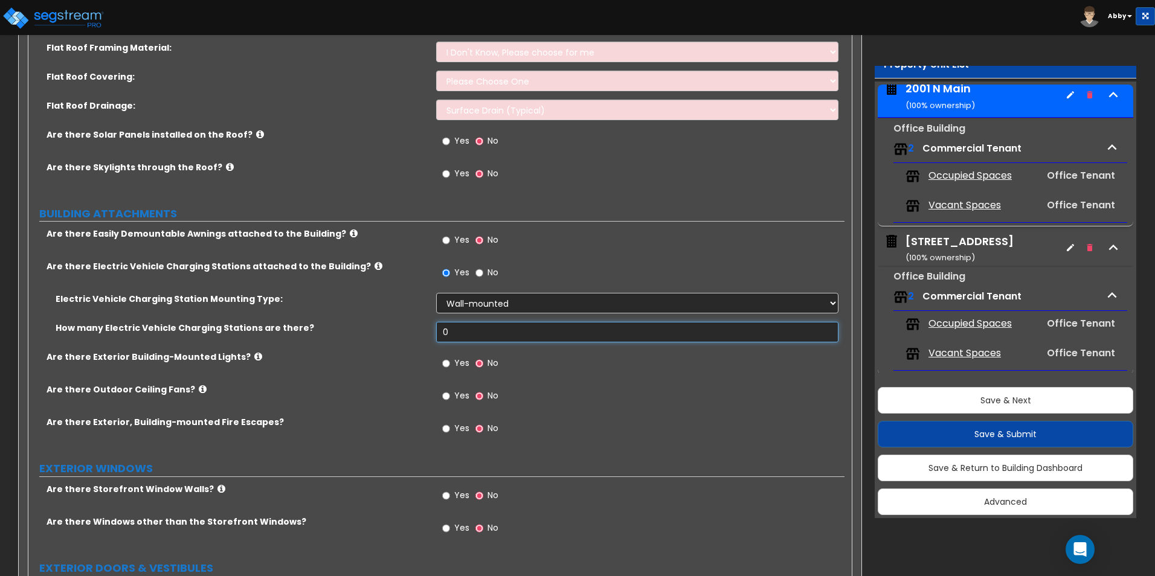
click at [468, 338] on input "0" at bounding box center [637, 332] width 402 height 21
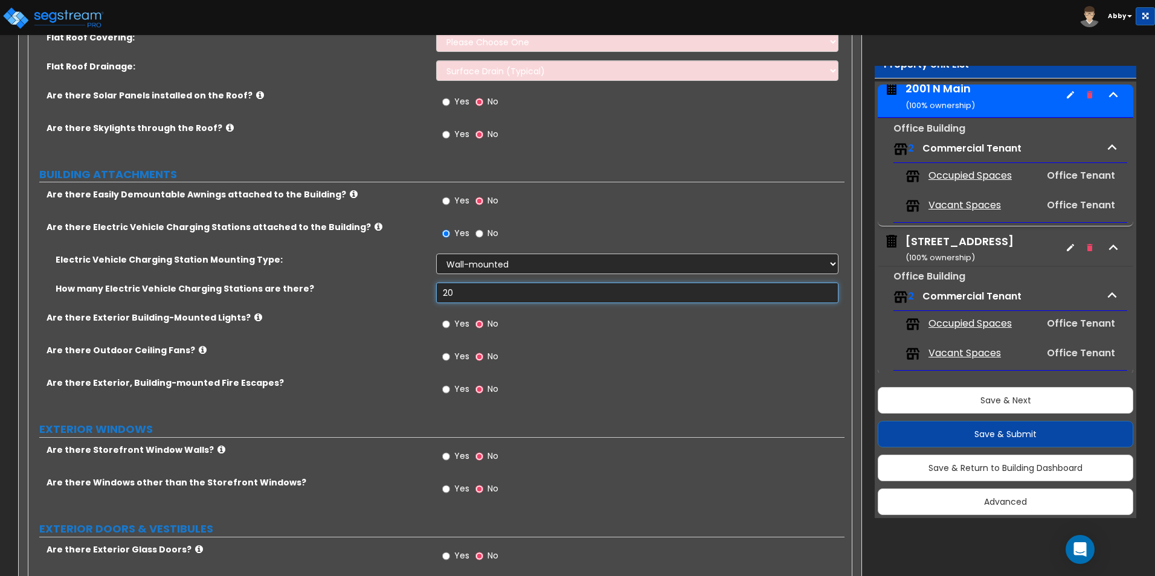
scroll to position [1027, 0]
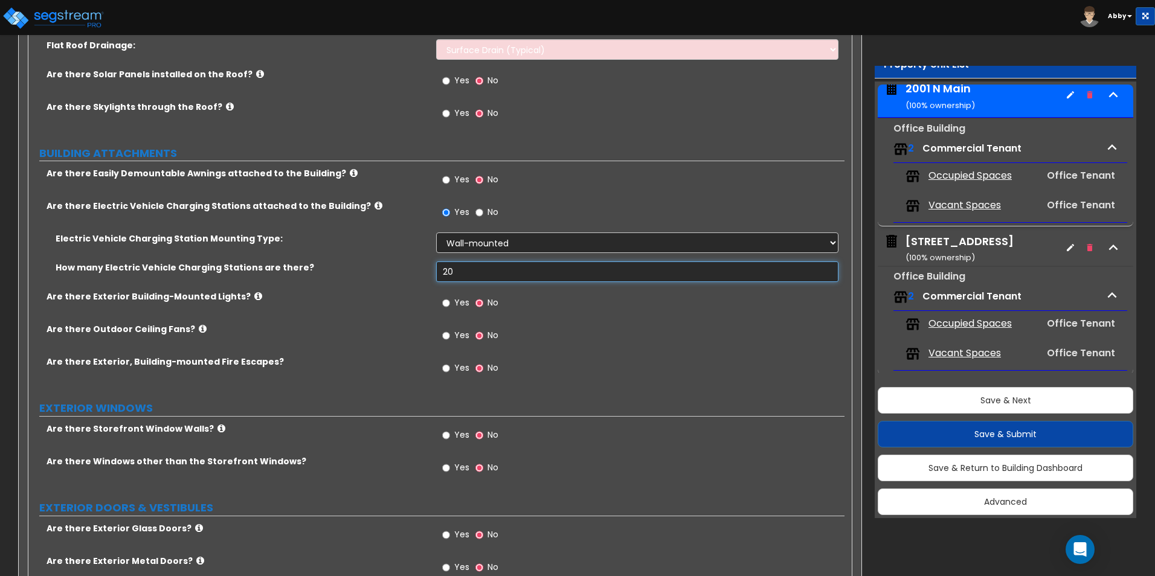
type input "20"
click at [445, 301] on input "Yes" at bounding box center [446, 303] width 8 height 13
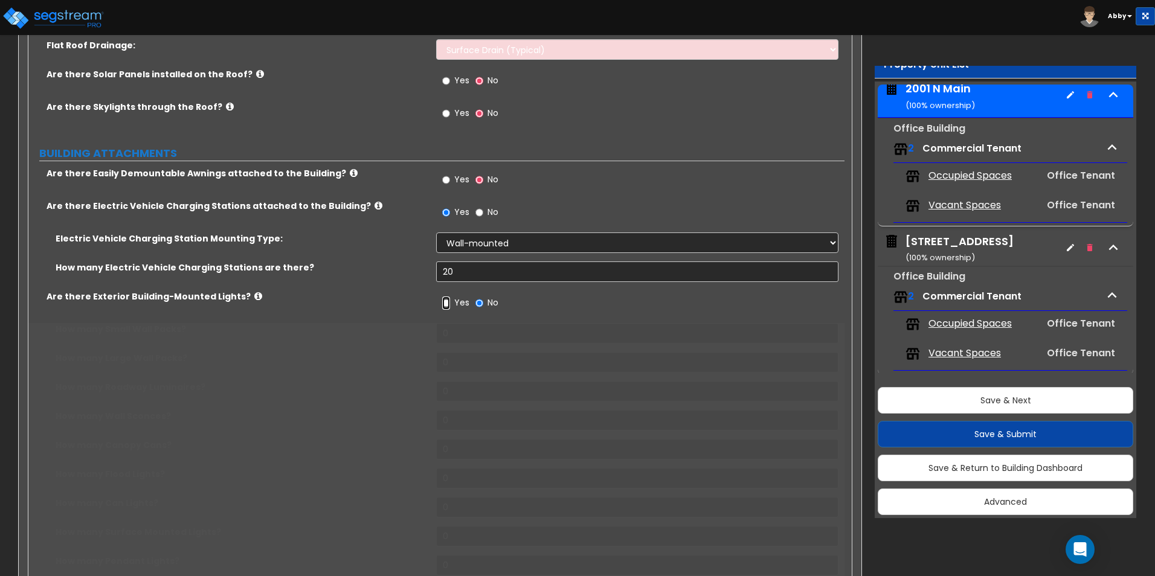
radio input "true"
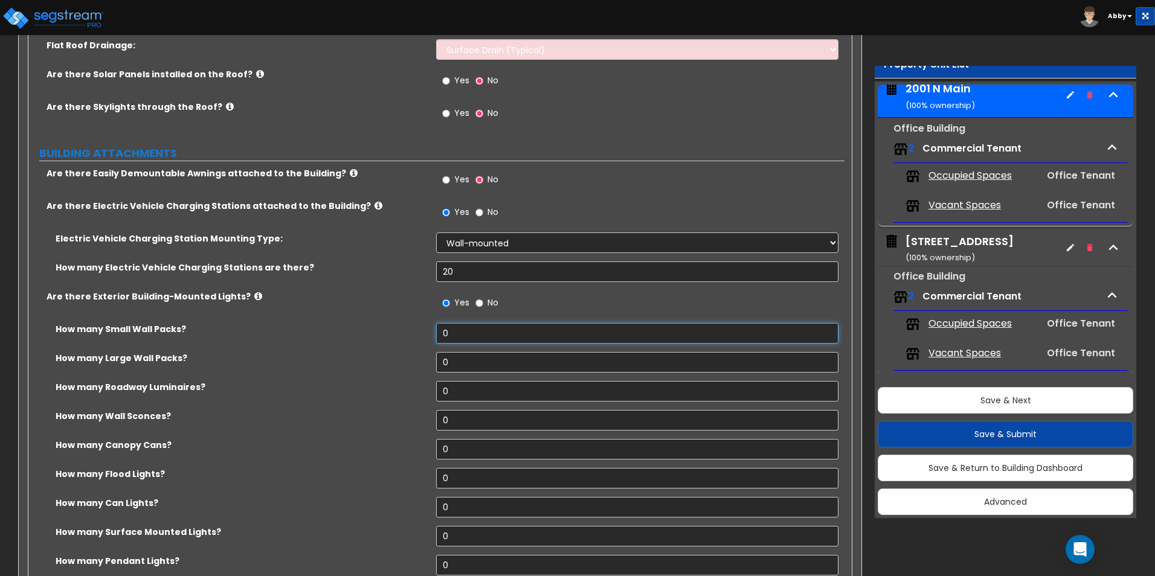
click at [449, 338] on input "0" at bounding box center [637, 333] width 402 height 21
click at [458, 338] on input "0" at bounding box center [637, 333] width 402 height 21
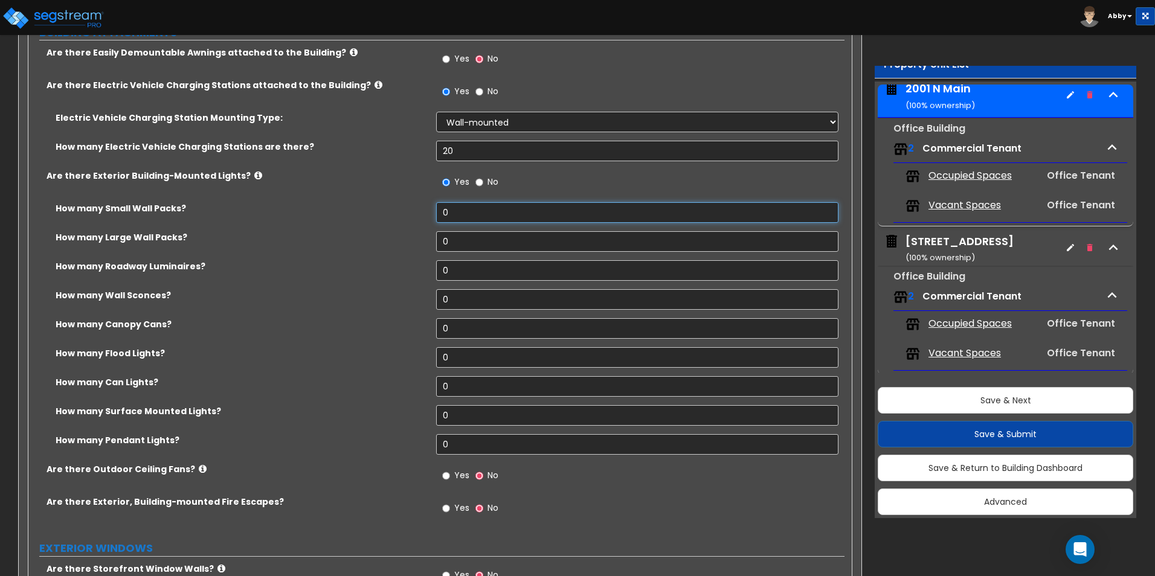
scroll to position [1208, 0]
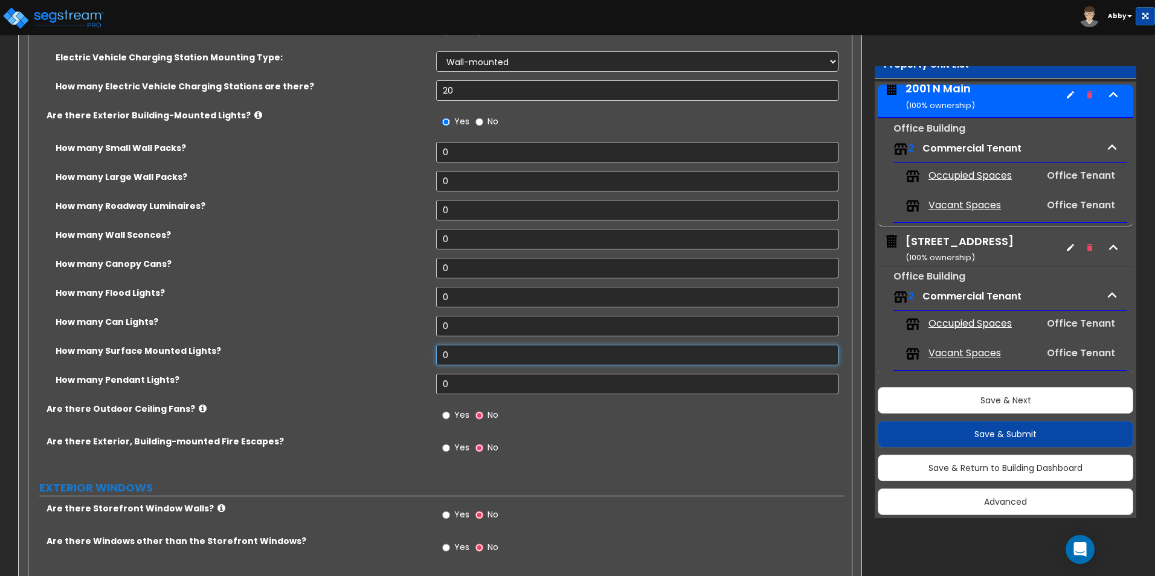
click at [482, 355] on input "0" at bounding box center [637, 355] width 402 height 21
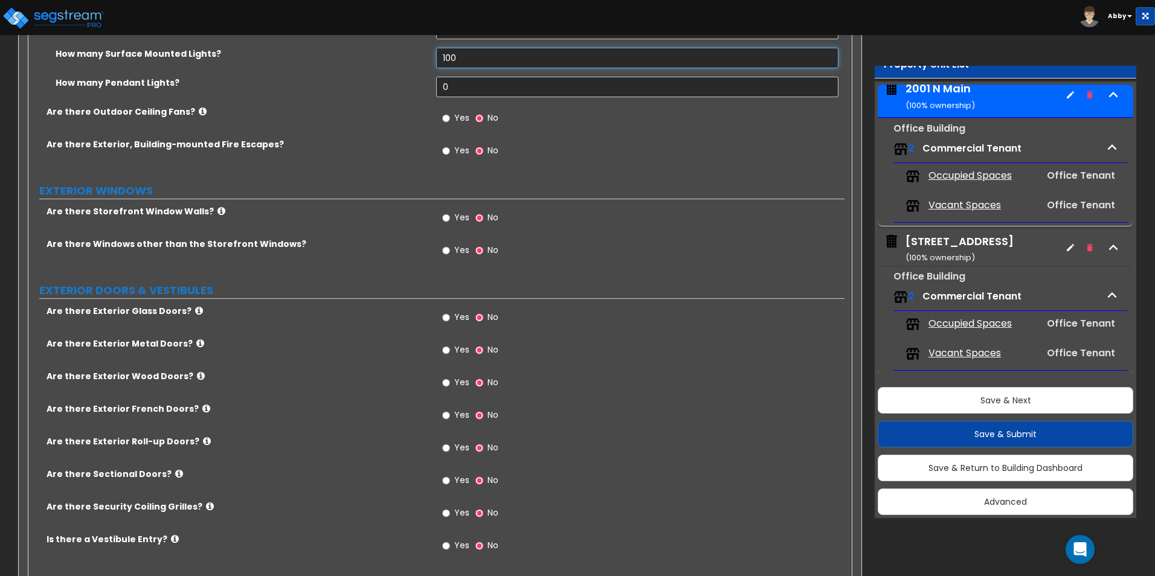
scroll to position [1510, 0]
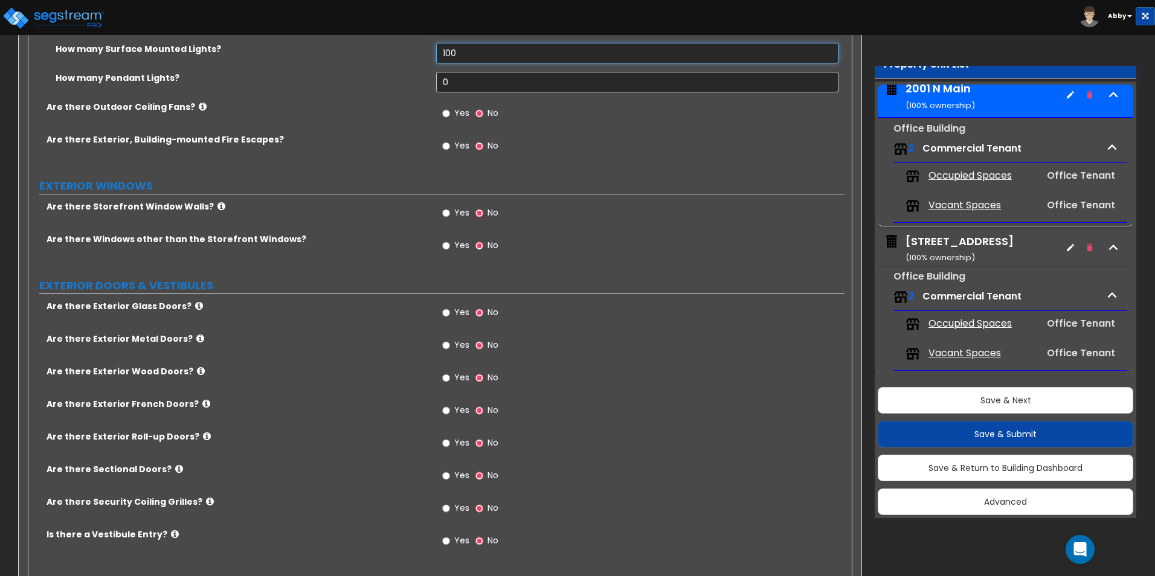
type input "100"
click at [217, 207] on icon at bounding box center [221, 206] width 8 height 9
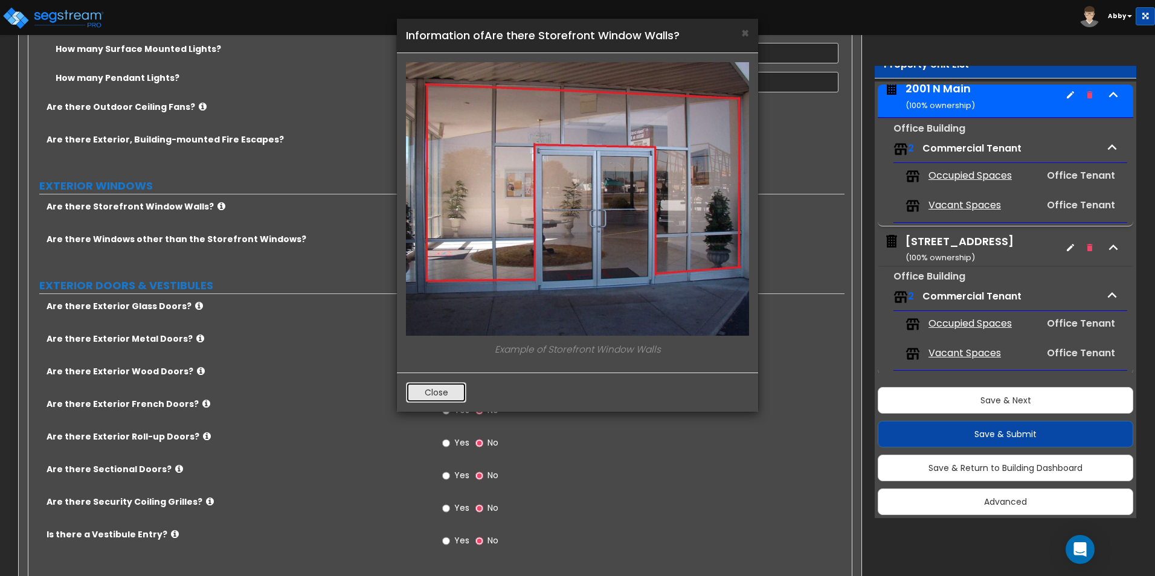
click at [443, 389] on button "Close" at bounding box center [436, 392] width 60 height 21
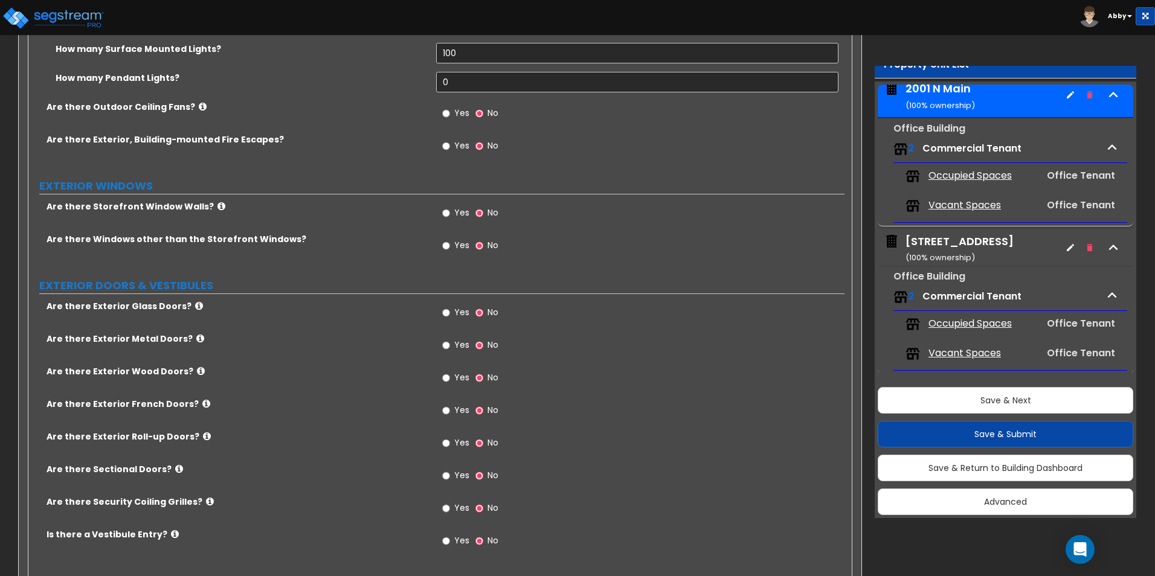
click at [454, 213] on label "Yes" at bounding box center [455, 214] width 27 height 21
click at [450, 213] on input "Yes" at bounding box center [446, 213] width 8 height 13
radio input "true"
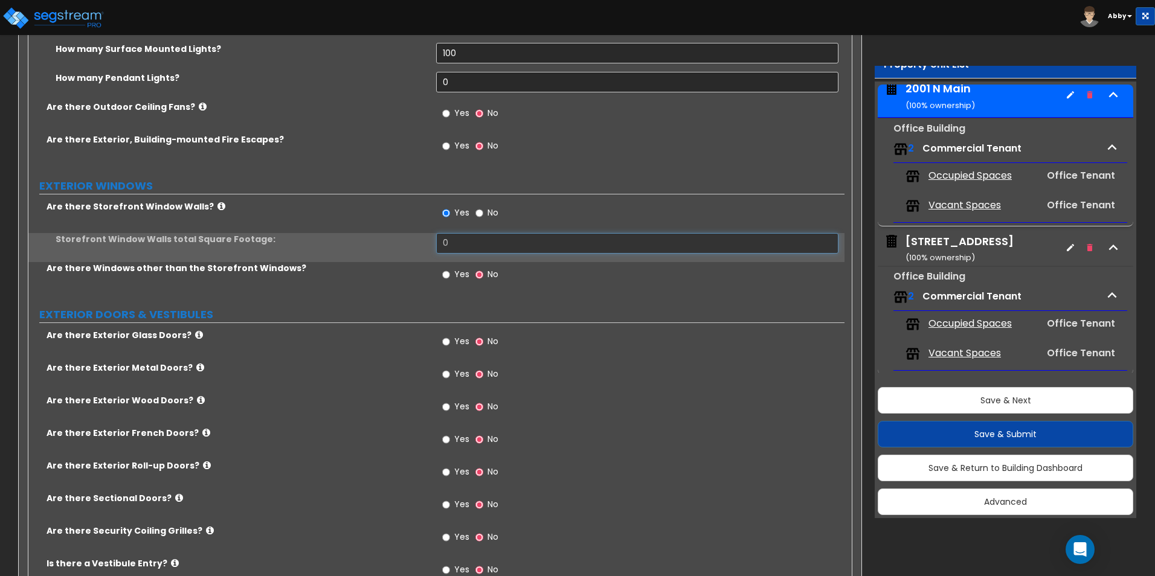
click at [454, 239] on input "0" at bounding box center [637, 243] width 402 height 21
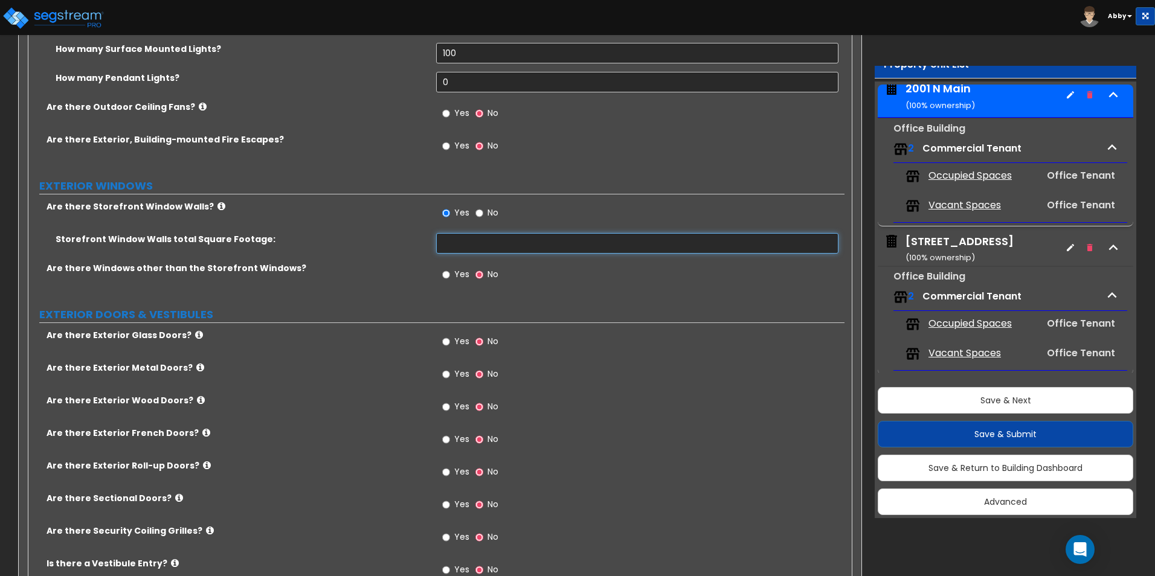
click at [499, 250] on input "text" at bounding box center [637, 243] width 402 height 21
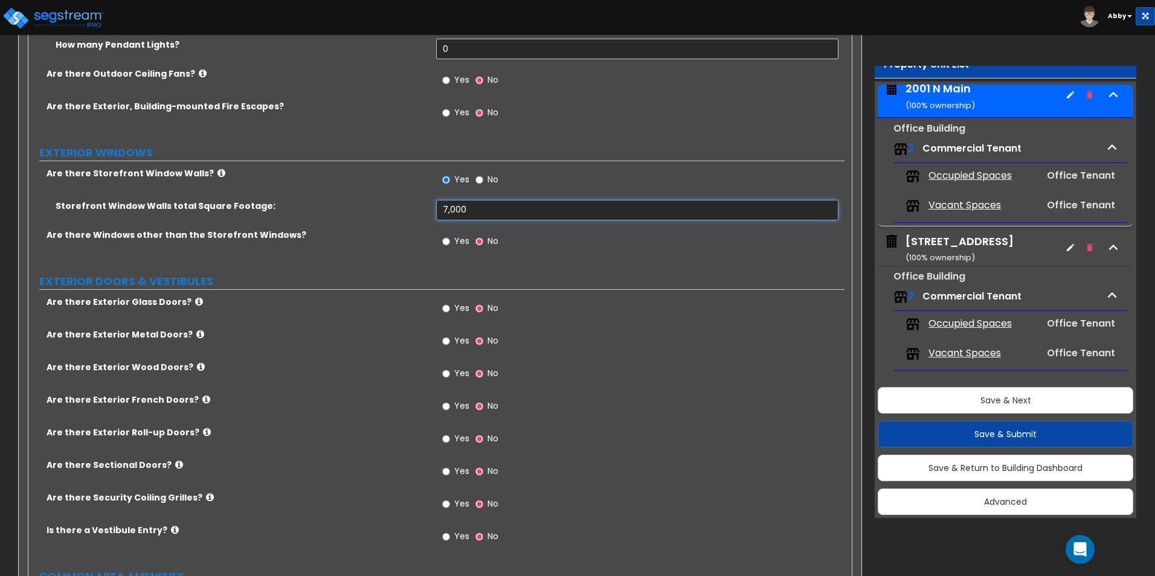
scroll to position [1571, 0]
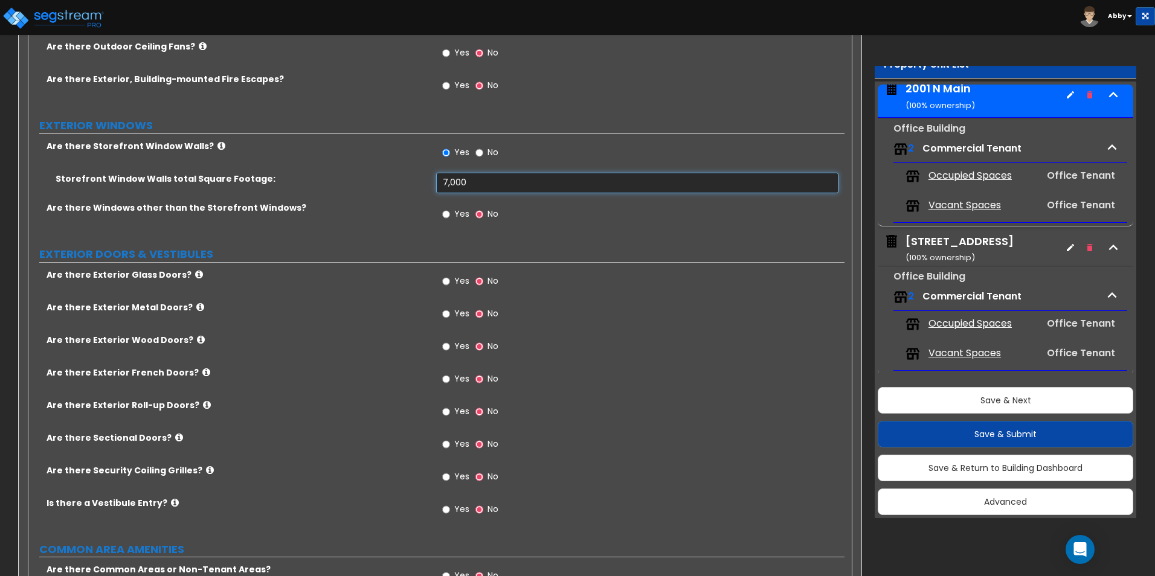
type input "7,000"
click at [446, 216] on input "Yes" at bounding box center [446, 214] width 8 height 13
radio input "true"
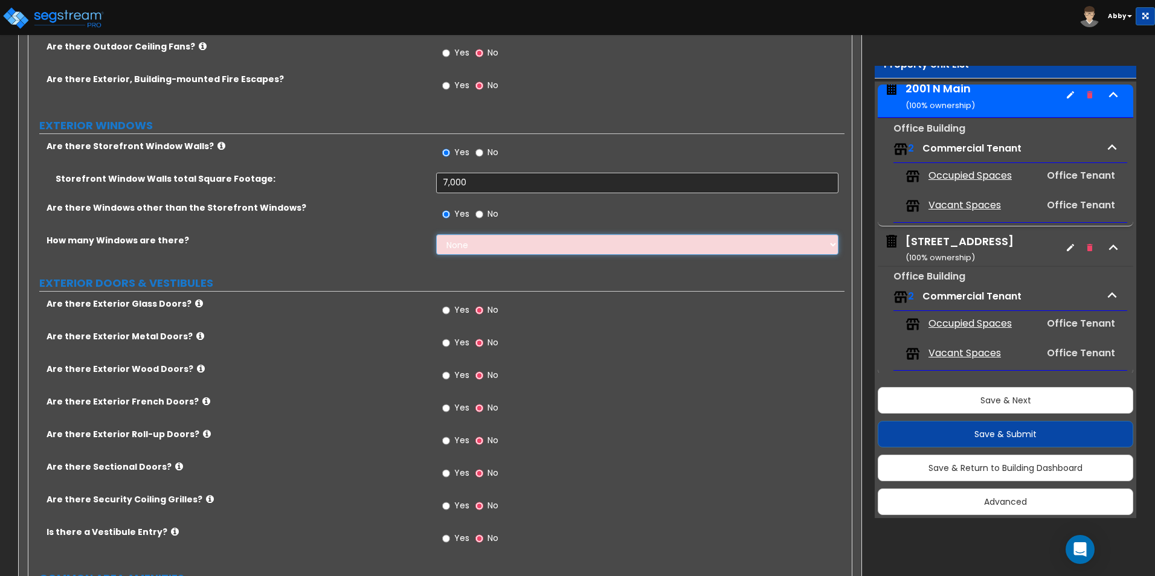
click at [494, 246] on select "None I want to enter a Percentage of the Exterior Windows I want to enter the N…" at bounding box center [637, 244] width 402 height 21
select select "1"
click at [436, 234] on select "None I want to enter a Percentage of the Exterior Windows I want to enter the N…" at bounding box center [637, 244] width 402 height 21
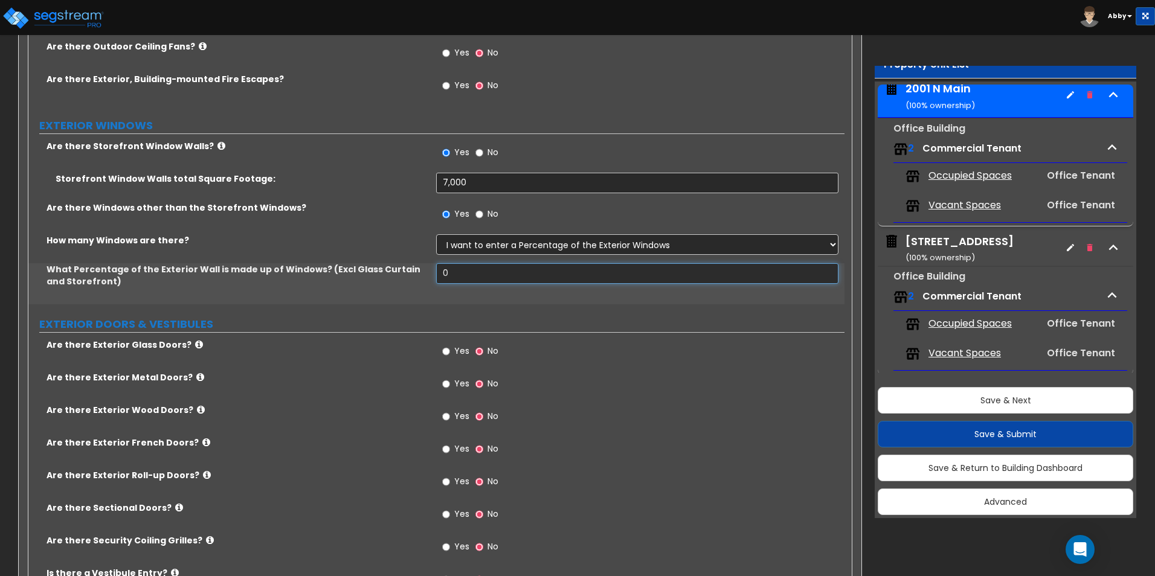
click at [507, 281] on input "0" at bounding box center [637, 273] width 402 height 21
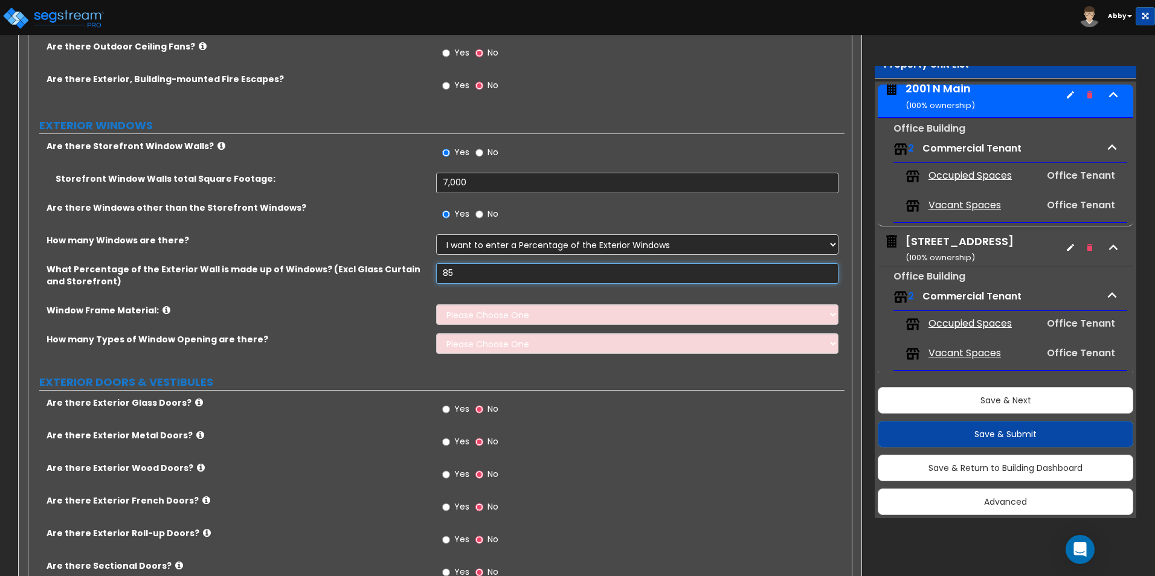
scroll to position [1631, 0]
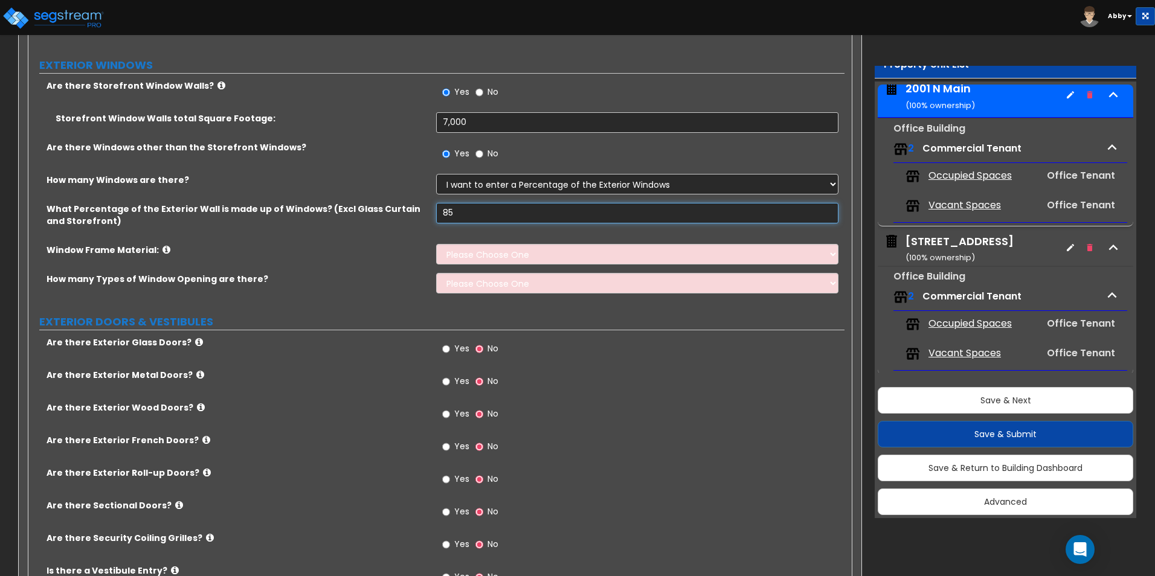
type input "85"
click at [556, 256] on select "Please Choose One Vinyl Aluminum Wood" at bounding box center [637, 254] width 402 height 21
click at [662, 446] on div "Yes No" at bounding box center [640, 450] width 408 height 33
click at [579, 269] on div "Window Frame Material: Please Choose One Vinyl Aluminum Wood" at bounding box center [436, 258] width 816 height 29
click at [575, 265] on div "Window Frame Material: Please Choose One Vinyl Aluminum Wood" at bounding box center [436, 258] width 816 height 29
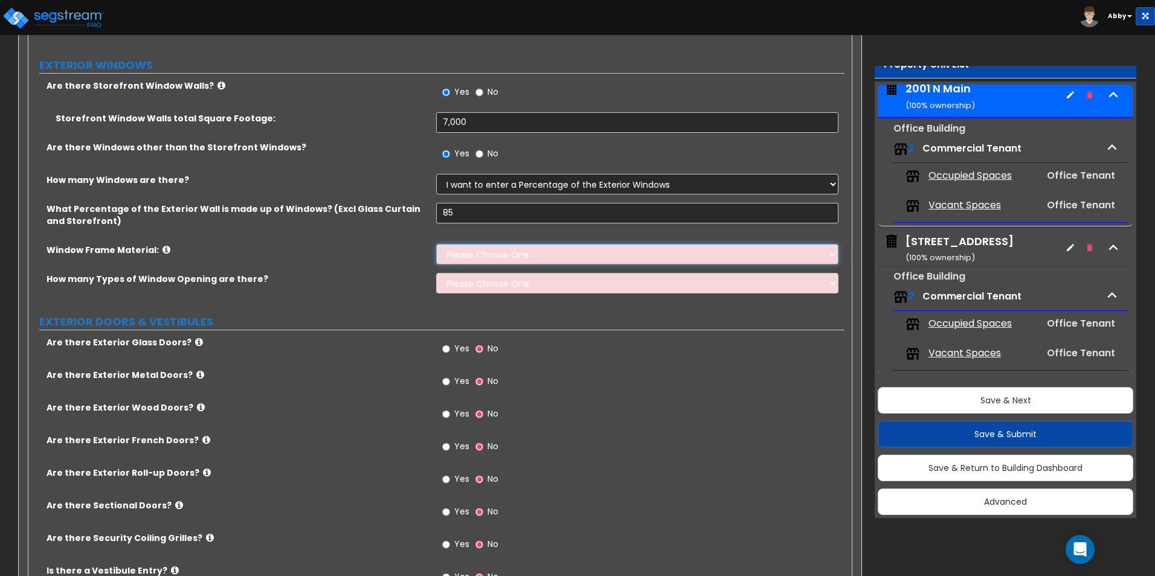
click at [551, 259] on select "Please Choose One Vinyl Aluminum Wood" at bounding box center [637, 254] width 402 height 21
select select "2"
click at [436, 244] on select "Please Choose One Vinyl Aluminum Wood" at bounding box center [637, 254] width 402 height 21
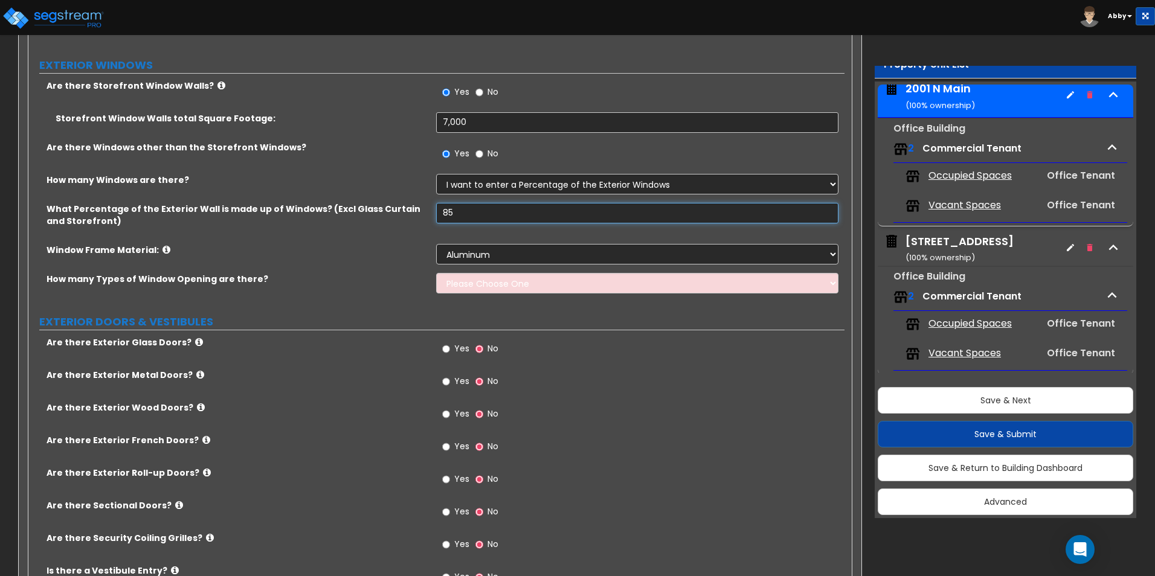
click at [459, 221] on input "85" at bounding box center [637, 213] width 402 height 21
type input "80"
click at [483, 294] on div "How many Types of Window Opening are there? Please Choose One 1 2 3 4" at bounding box center [436, 287] width 816 height 29
click at [483, 288] on select "Please Choose One 1 2 3 4" at bounding box center [637, 283] width 402 height 21
select select "1"
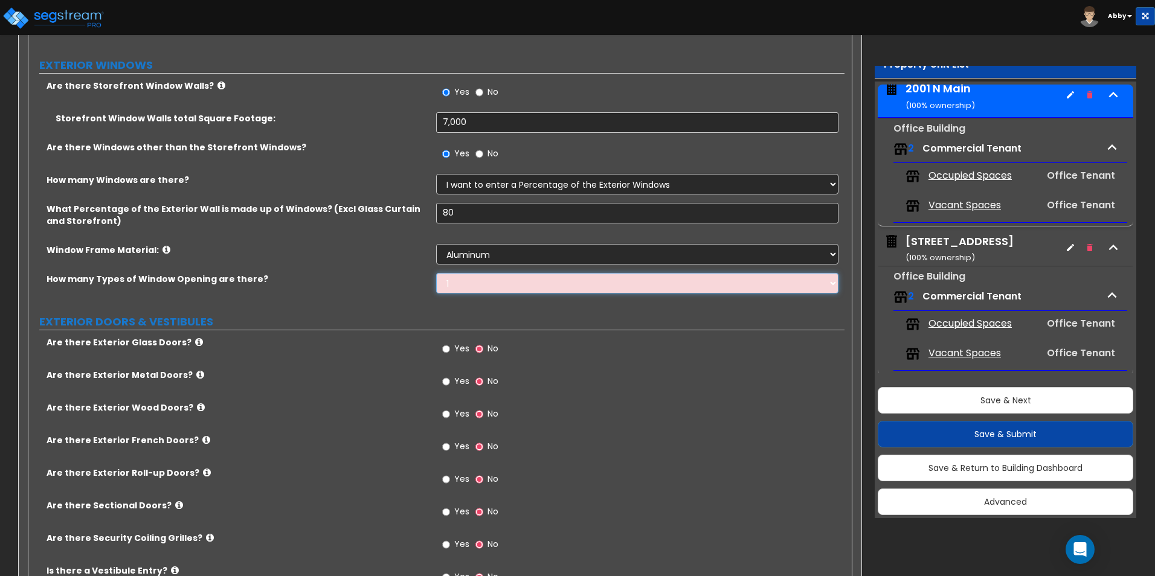
click at [436, 273] on select "Please Choose One 1 2 3 4" at bounding box center [637, 283] width 402 height 21
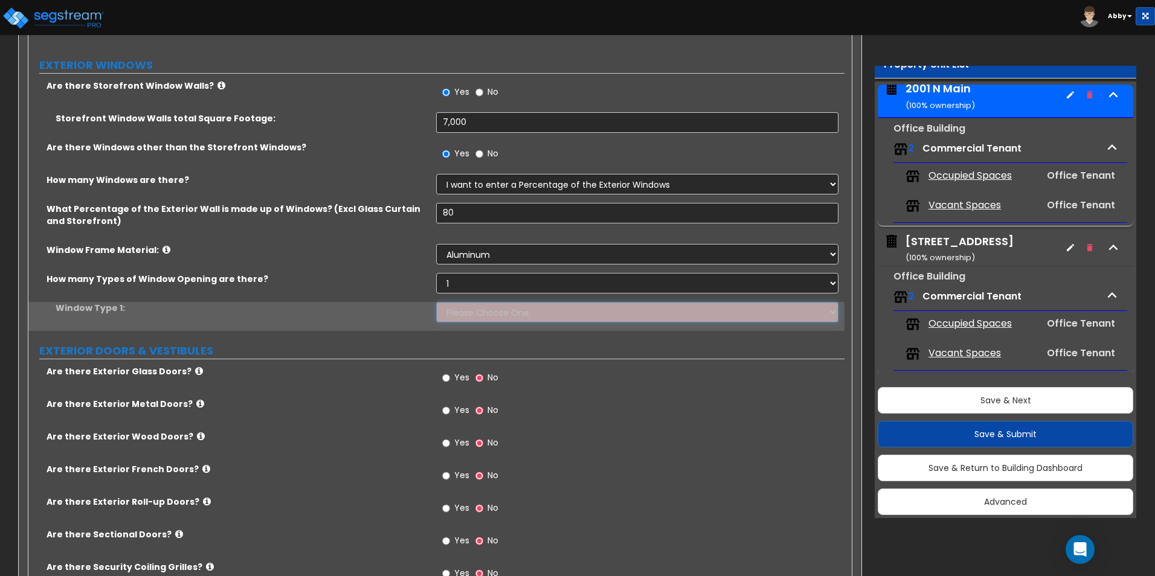
click at [541, 302] on select "Please Choose One Sliding Picture/Fixed Double/Single Hung Awning Swing" at bounding box center [637, 312] width 402 height 21
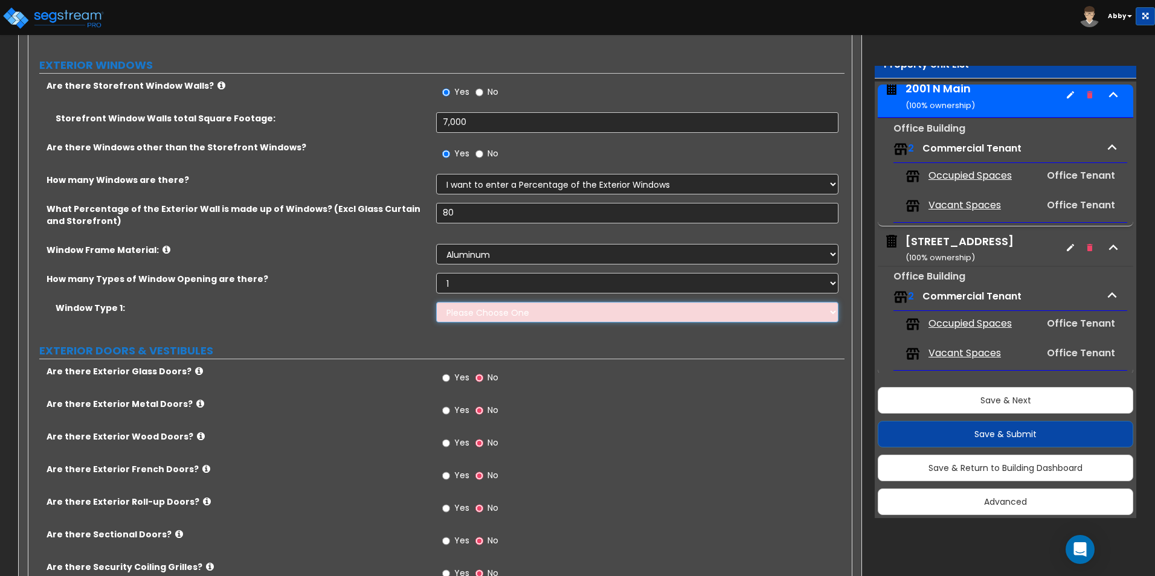
click at [541, 304] on select "Please Choose One Sliding Picture/Fixed Double/Single Hung Awning Swing" at bounding box center [637, 312] width 402 height 21
click at [153, 248] on label "Window Frame Material:" at bounding box center [237, 250] width 381 height 12
click at [163, 246] on icon at bounding box center [167, 249] width 8 height 9
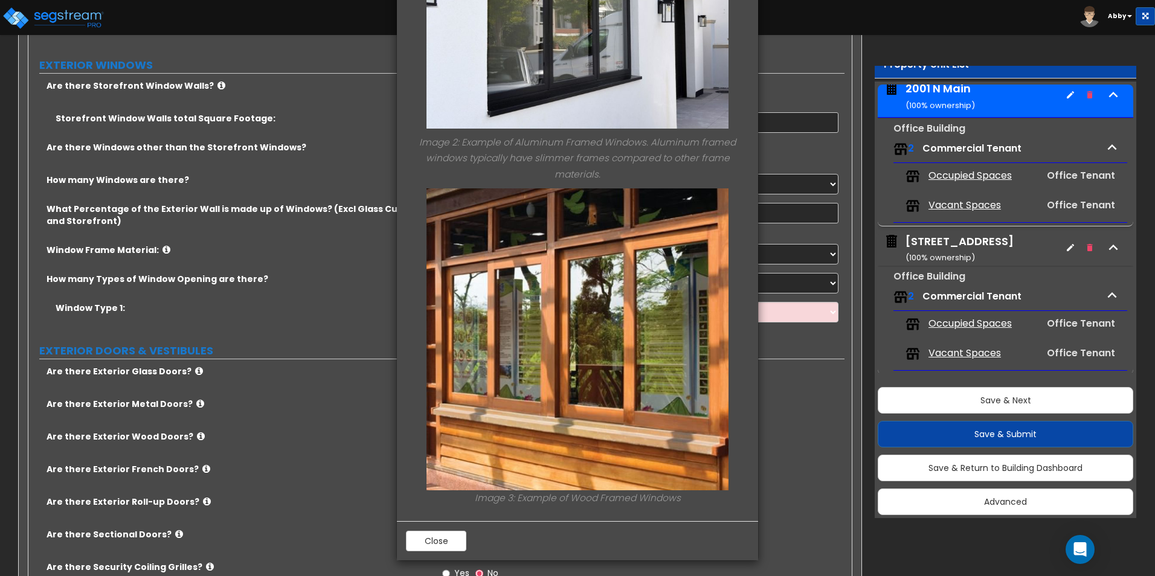
scroll to position [437, 0]
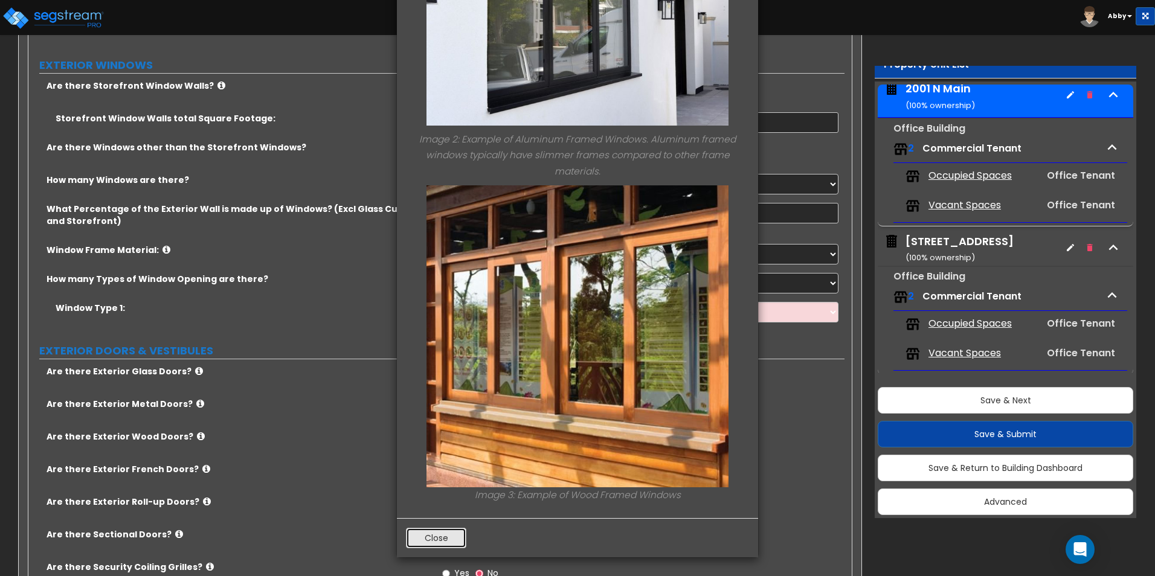
click at [461, 532] on button "Close" at bounding box center [436, 538] width 60 height 21
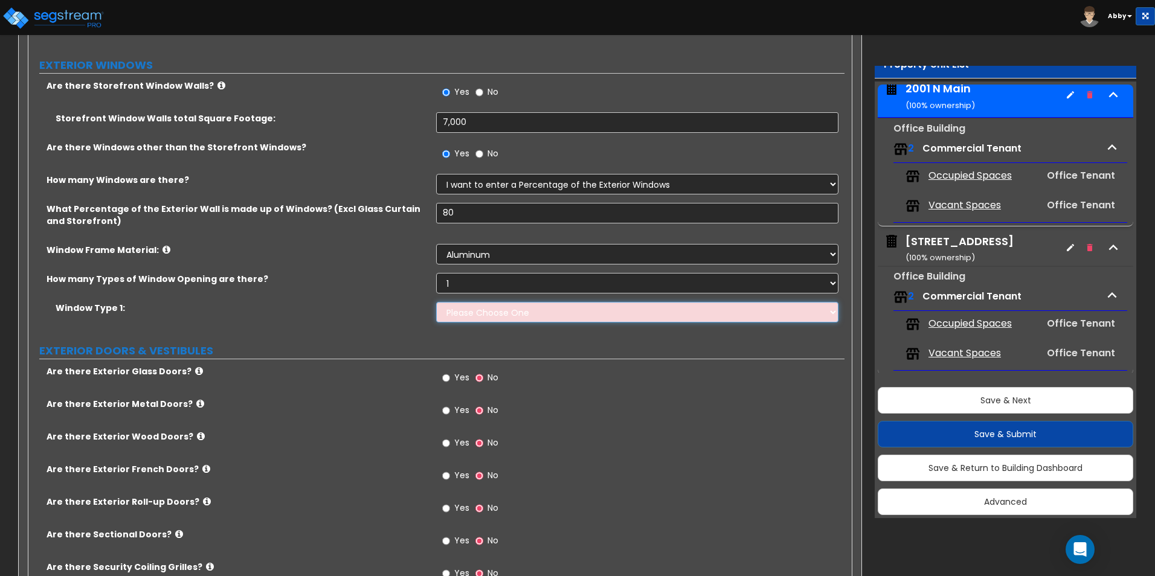
click at [525, 318] on select "Please Choose One Sliding Picture/Fixed Double/Single Hung Awning Swing" at bounding box center [637, 312] width 402 height 21
select select "2"
click at [436, 302] on select "Please Choose One Sliding Picture/Fixed Double/Single Hung Awning Swing" at bounding box center [637, 312] width 402 height 21
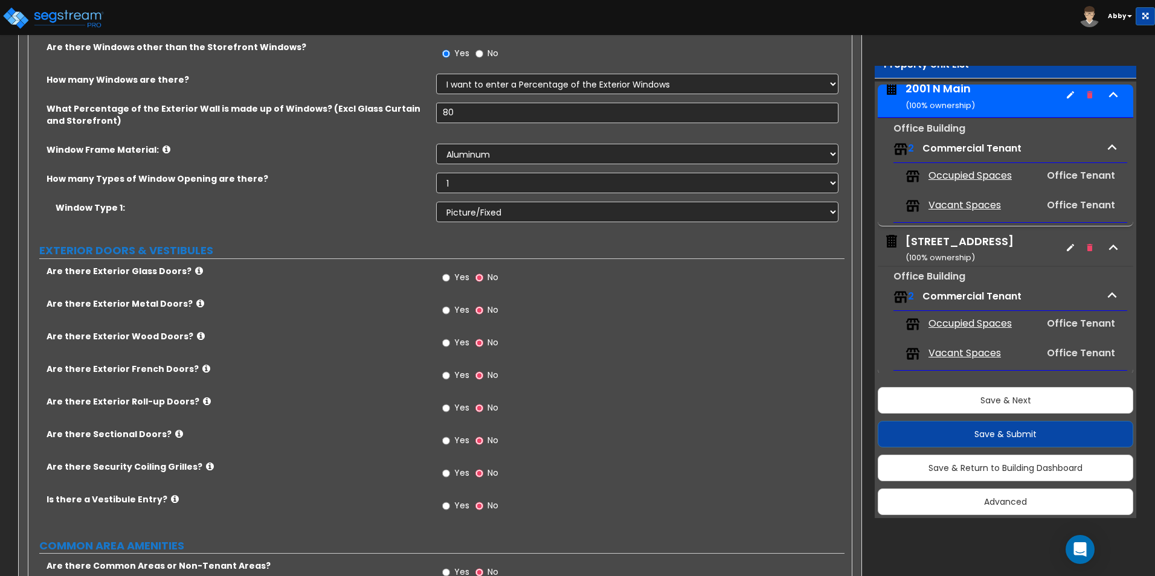
scroll to position [1752, 0]
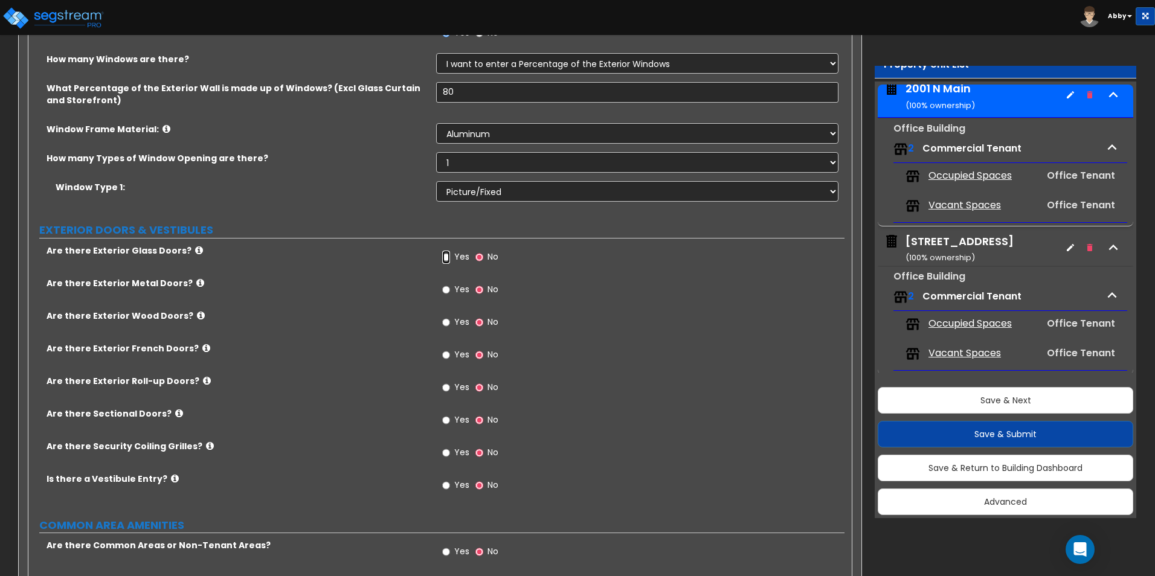
click at [447, 256] on input "Yes" at bounding box center [446, 257] width 8 height 13
radio input "true"
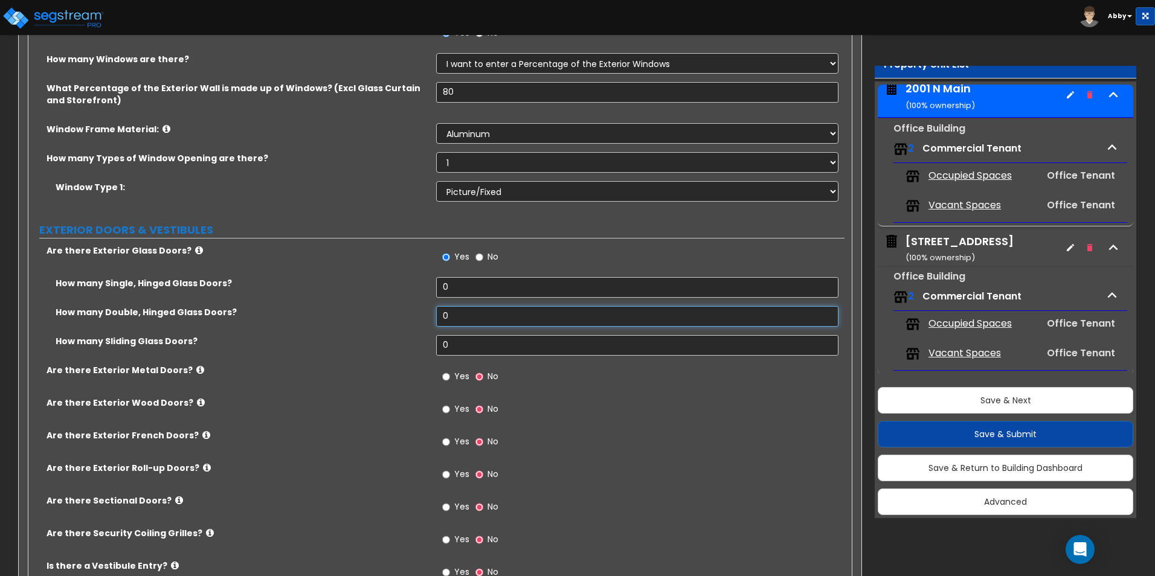
click at [455, 315] on input "0" at bounding box center [637, 316] width 402 height 21
type input "2"
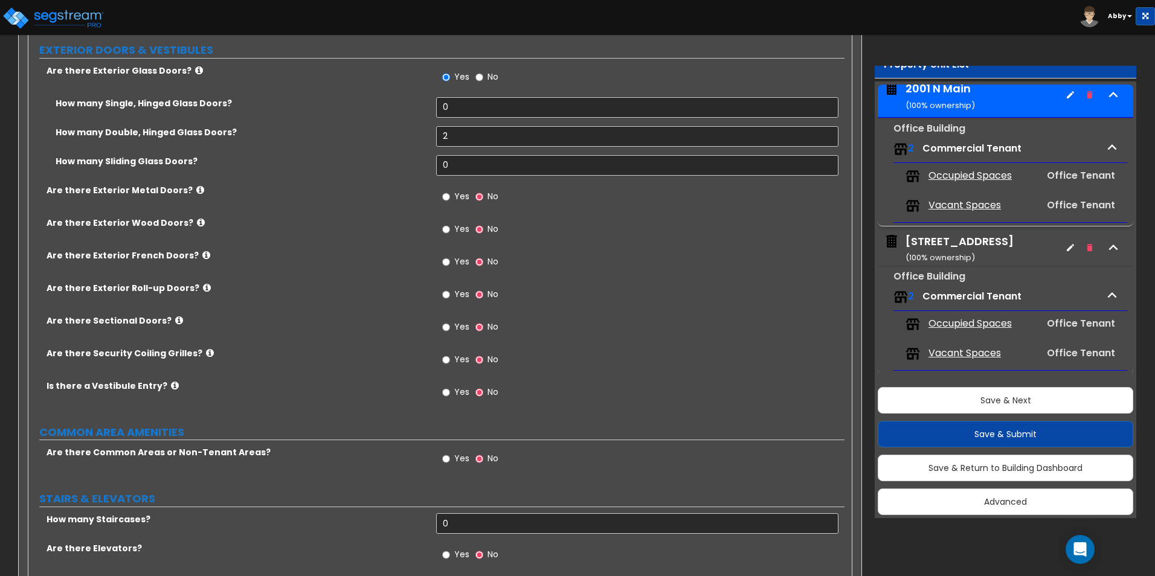
scroll to position [1933, 0]
click at [459, 197] on span "Yes" at bounding box center [461, 195] width 15 height 12
click at [450, 197] on input "Yes" at bounding box center [446, 195] width 8 height 13
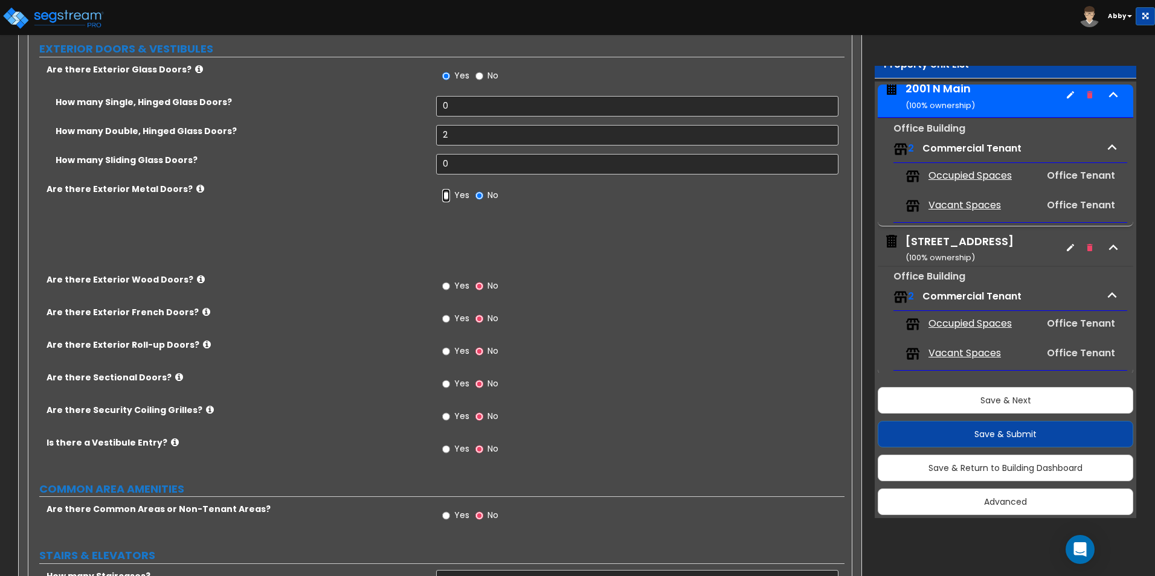
radio input "true"
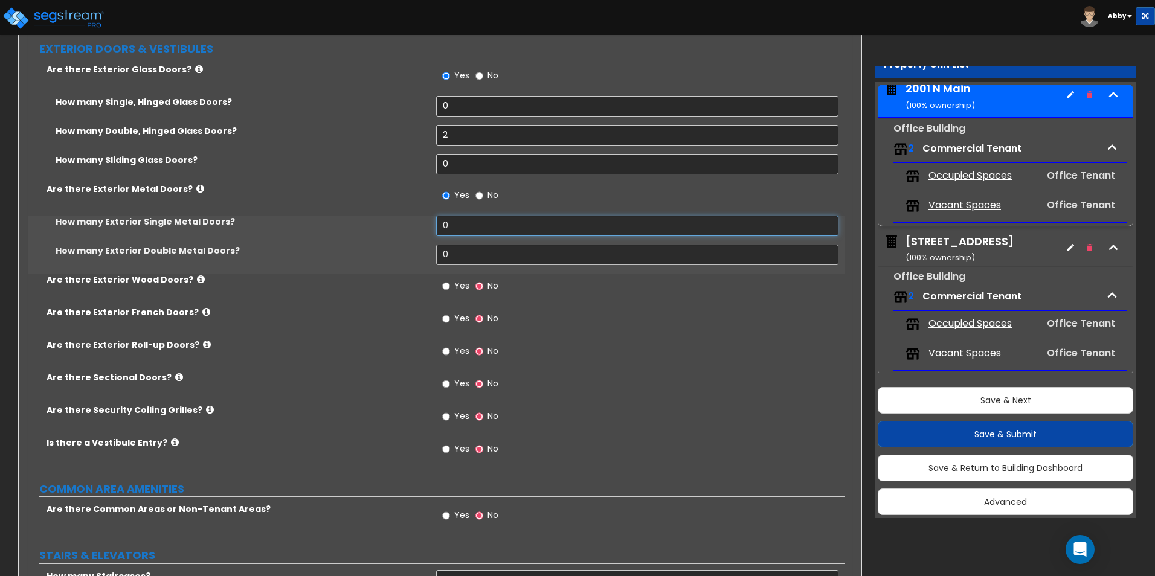
click at [462, 231] on input "0" at bounding box center [637, 226] width 402 height 21
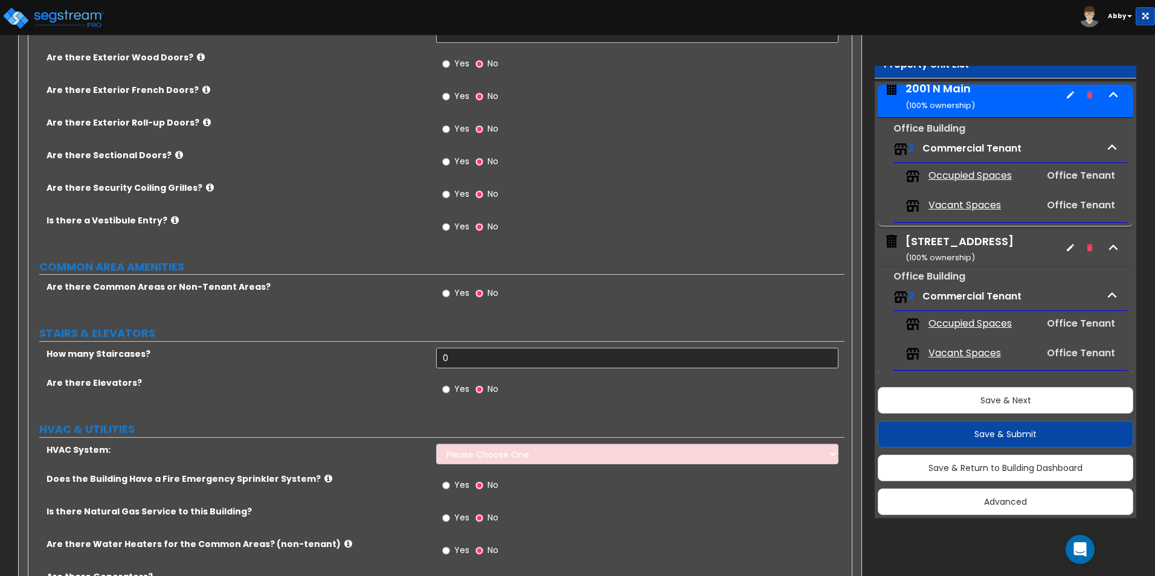
scroll to position [2175, 0]
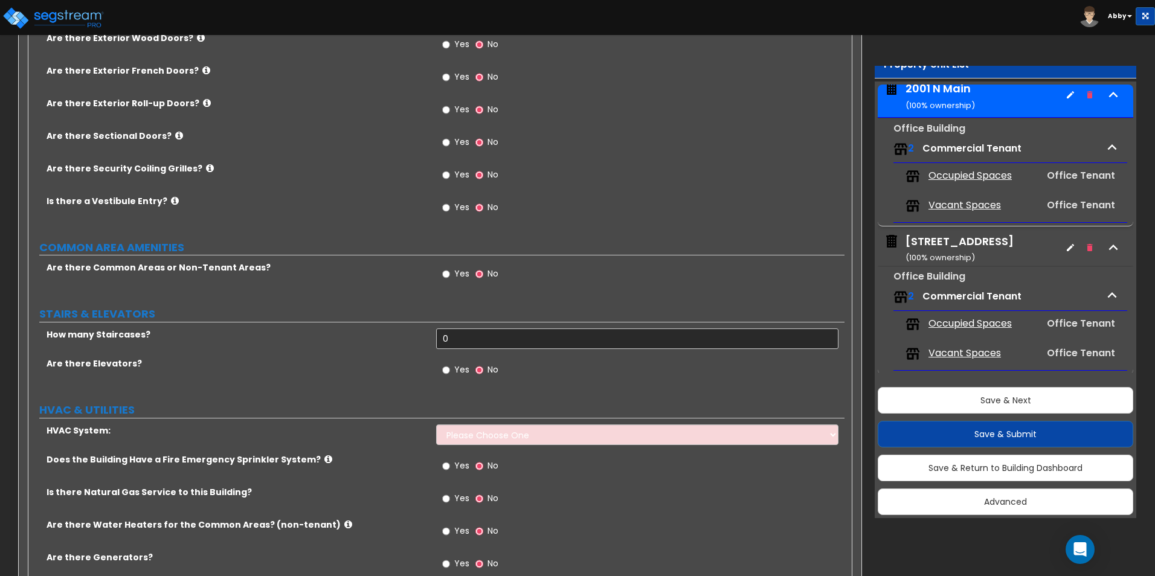
type input "2"
click at [453, 274] on label "Yes" at bounding box center [455, 275] width 27 height 21
click at [450, 274] on input "Yes" at bounding box center [446, 274] width 8 height 13
radio input "true"
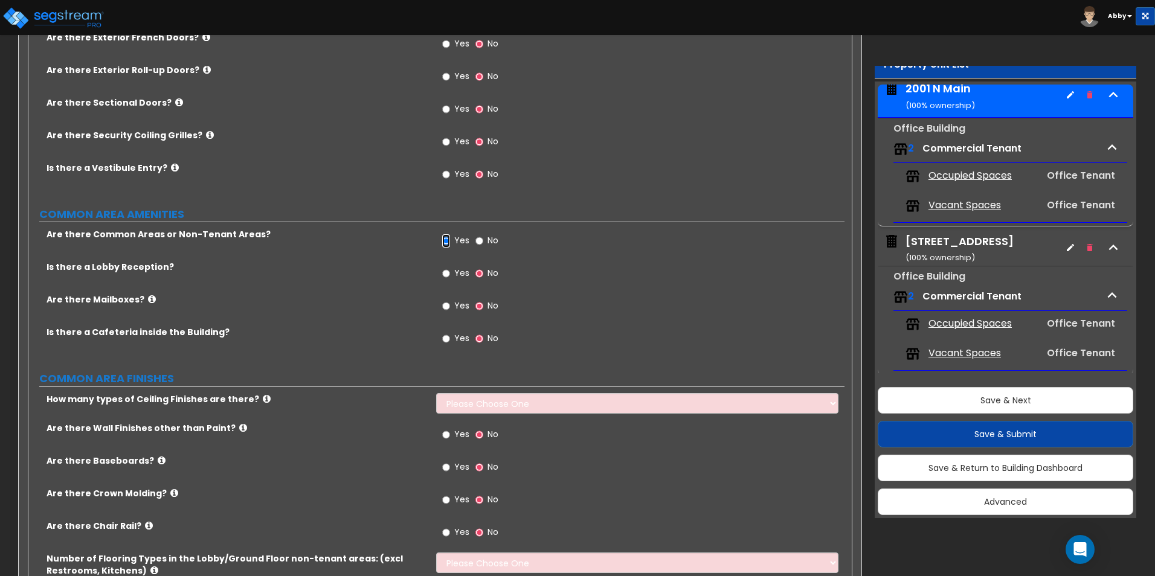
scroll to position [2235, 0]
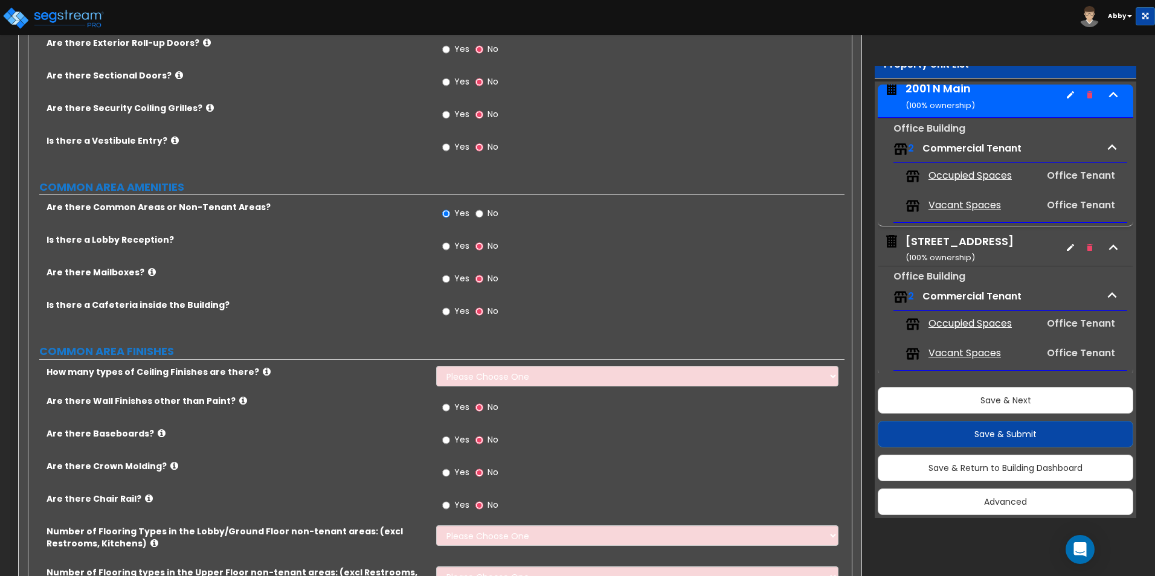
click at [454, 254] on label "Yes" at bounding box center [455, 247] width 27 height 21
click at [450, 253] on input "Yes" at bounding box center [446, 246] width 8 height 13
radio input "true"
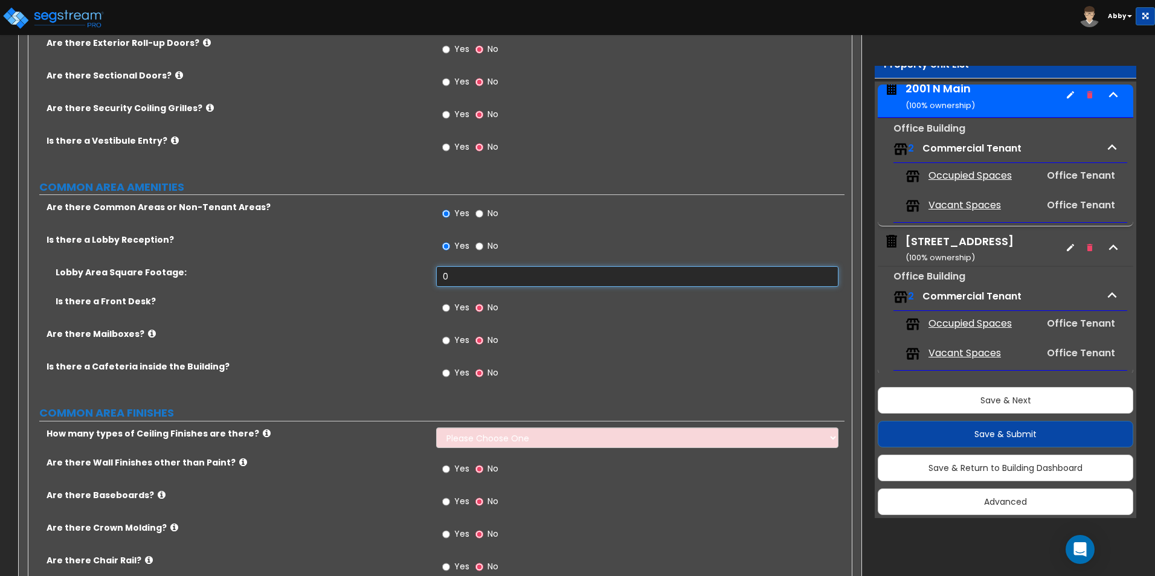
click at [454, 279] on input "0" at bounding box center [637, 276] width 402 height 21
click at [269, 256] on div "Is there a Lobby Reception? Yes No" at bounding box center [436, 250] width 816 height 33
click at [758, 53] on div "Yes No" at bounding box center [640, 53] width 408 height 33
click at [457, 278] on input "0" at bounding box center [637, 276] width 402 height 21
click at [462, 271] on input "1,500" at bounding box center [637, 276] width 402 height 21
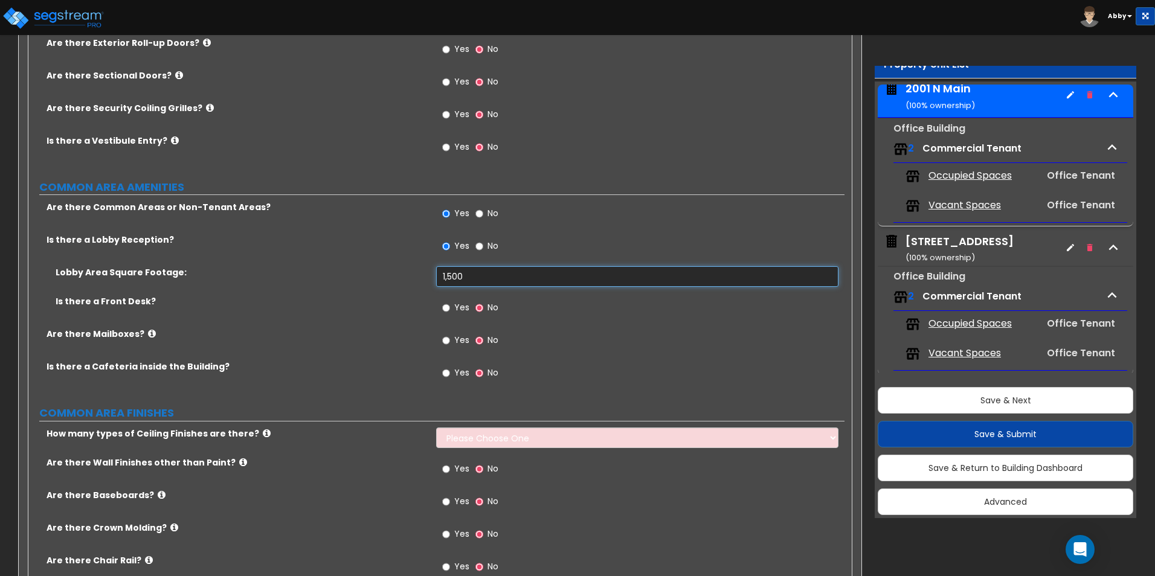
drag, startPoint x: 466, startPoint y: 272, endPoint x: 440, endPoint y: 275, distance: 26.1
click at [440, 275] on input "1,500" at bounding box center [637, 276] width 402 height 21
type input "800"
click at [469, 306] on label "Yes" at bounding box center [455, 309] width 27 height 21
click at [450, 306] on input "Yes" at bounding box center [446, 307] width 8 height 13
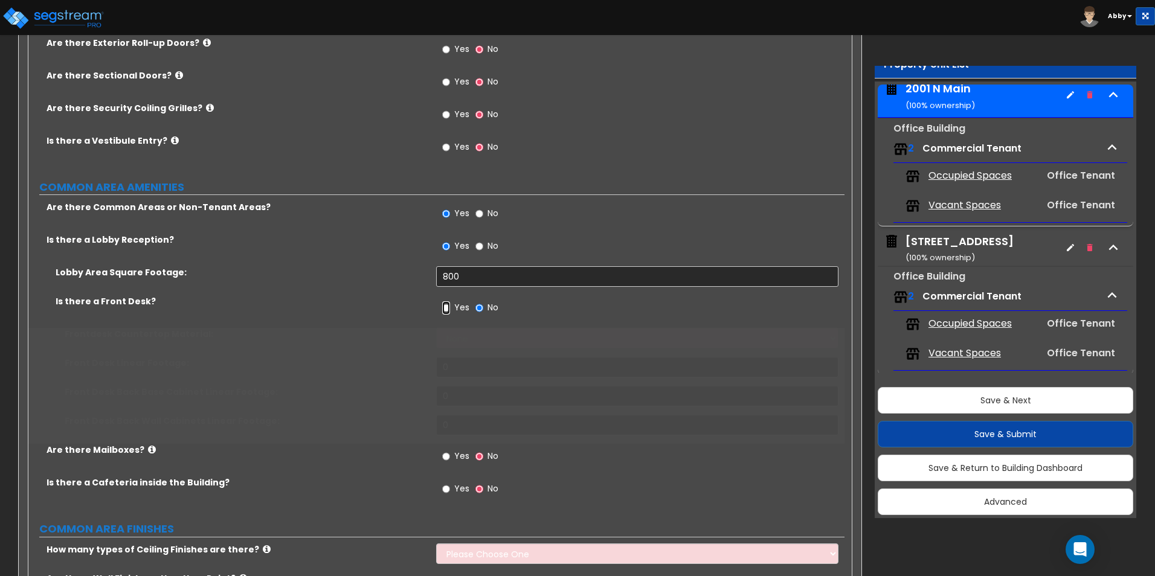
radio input "true"
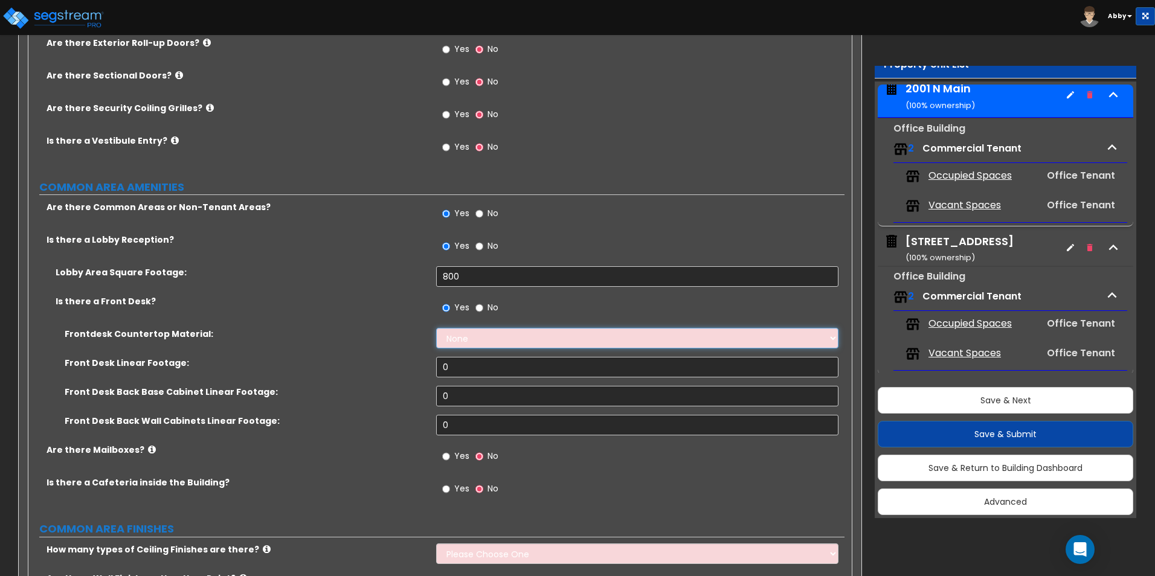
click at [465, 342] on select "None Plastic Laminate Solid Surface Stone Quartz Marble Tile Wood Stainless Ste…" at bounding box center [637, 338] width 402 height 21
select select "1"
click at [436, 328] on select "None Plastic Laminate Solid Surface Stone Quartz Marble Tile Wood Stainless Ste…" at bounding box center [637, 338] width 402 height 21
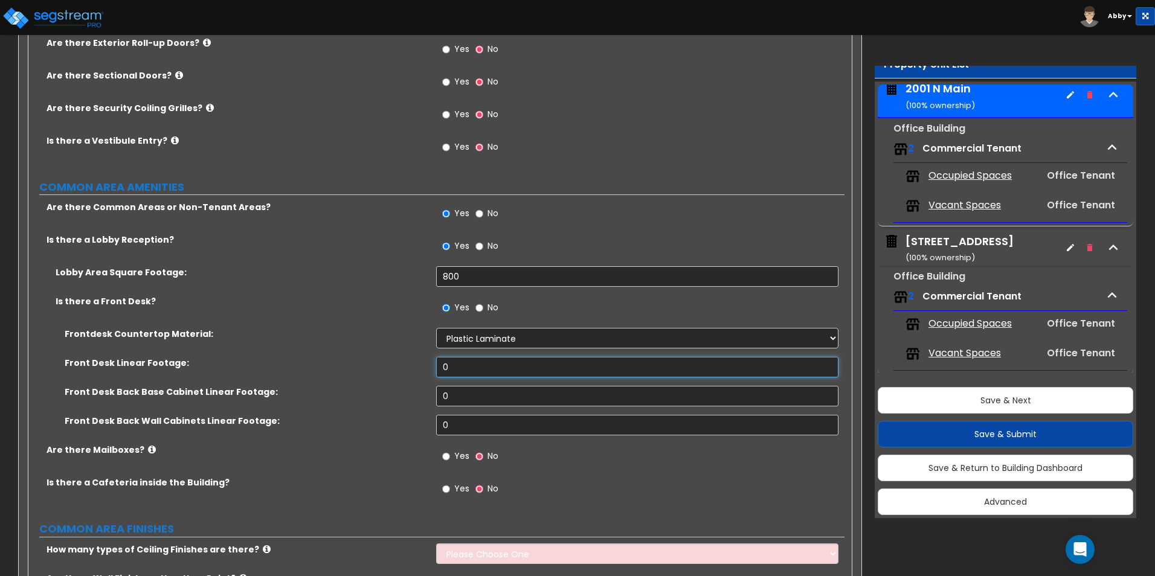
click at [472, 367] on input "0" at bounding box center [637, 367] width 402 height 21
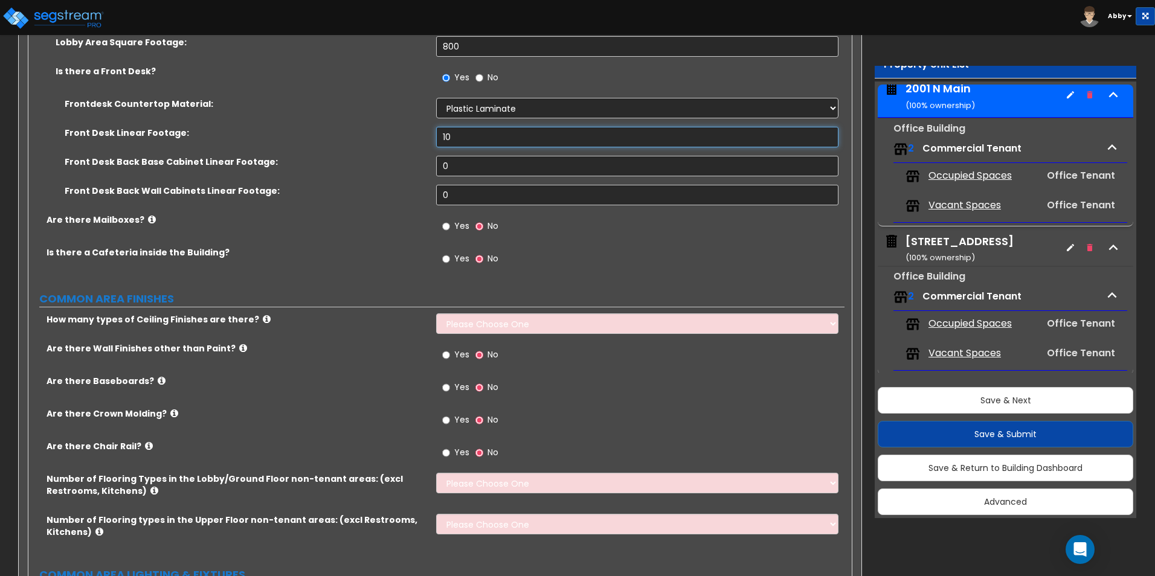
scroll to position [2477, 0]
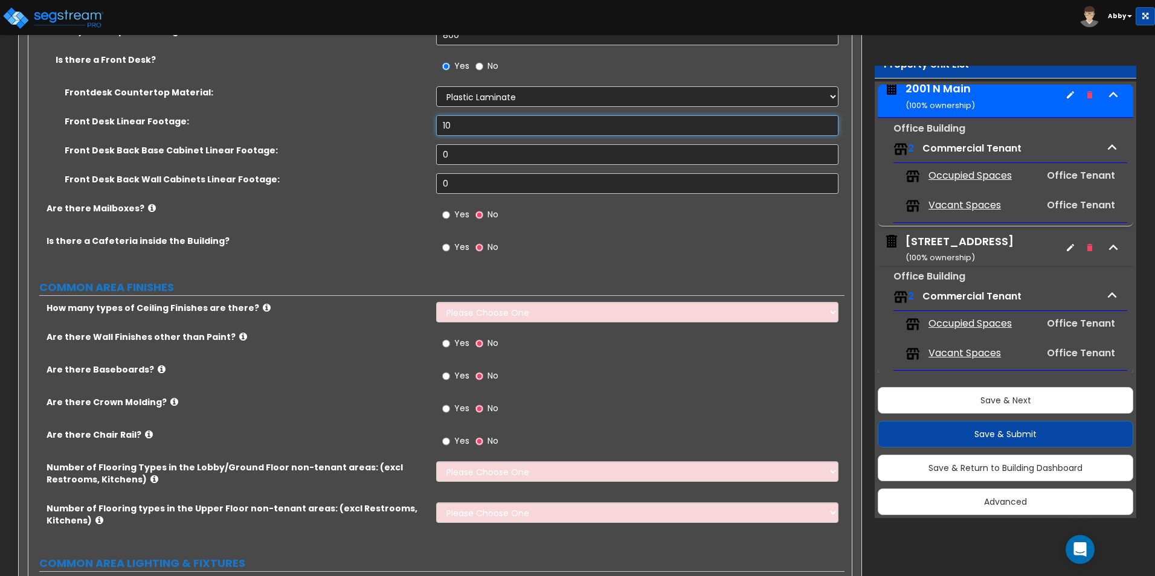
type input "10"
click at [452, 217] on label "Yes" at bounding box center [455, 216] width 27 height 21
click at [450, 217] on input "Yes" at bounding box center [446, 214] width 8 height 13
radio input "true"
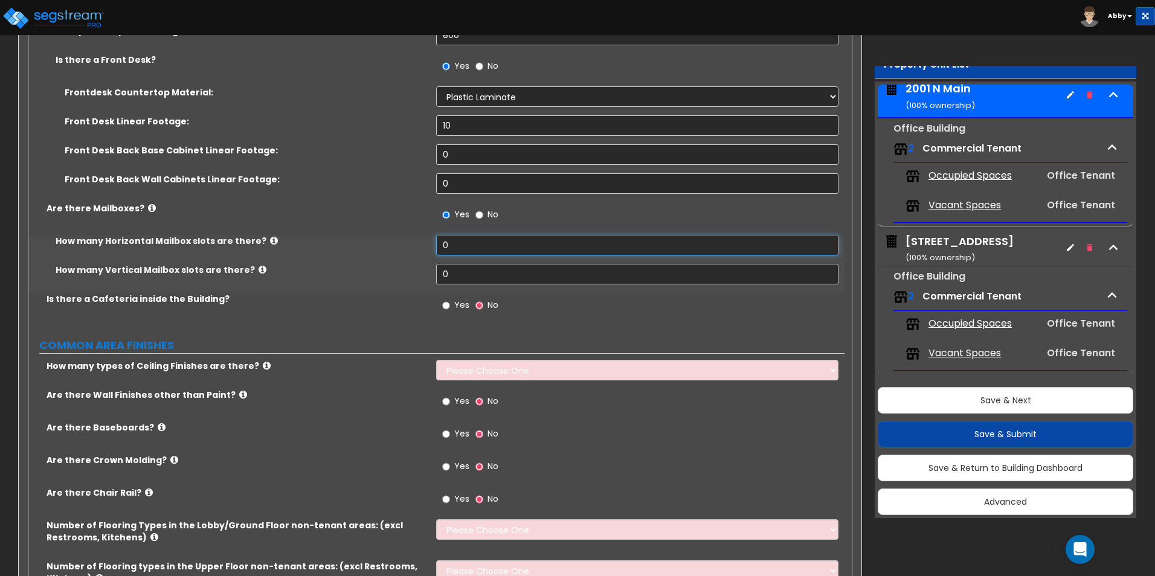
click at [454, 241] on input "0" at bounding box center [637, 245] width 402 height 21
click at [458, 243] on input "text" at bounding box center [637, 245] width 402 height 21
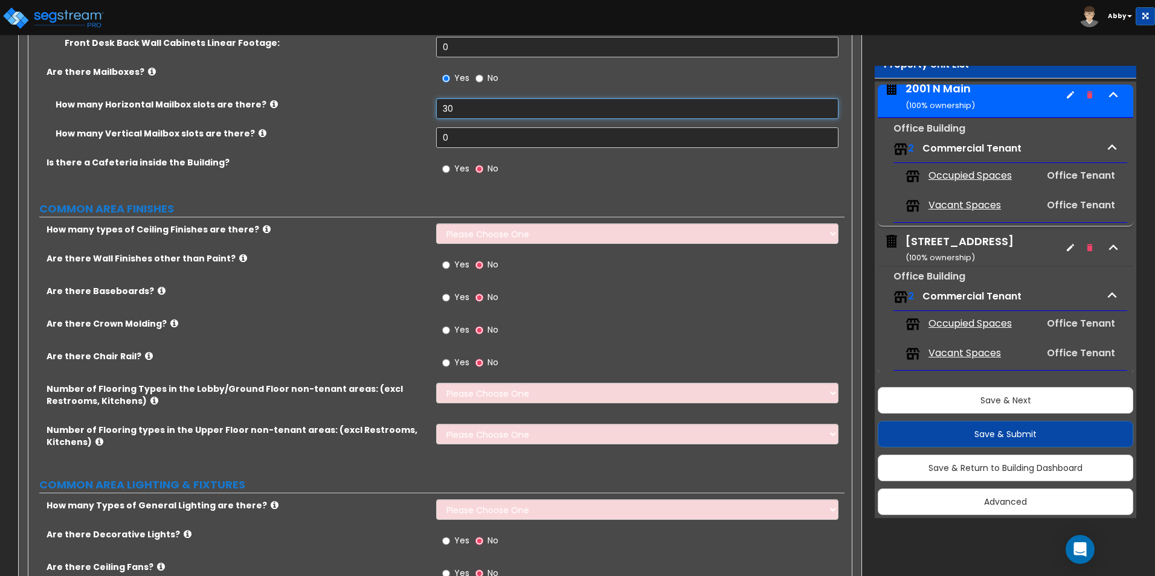
scroll to position [2658, 0]
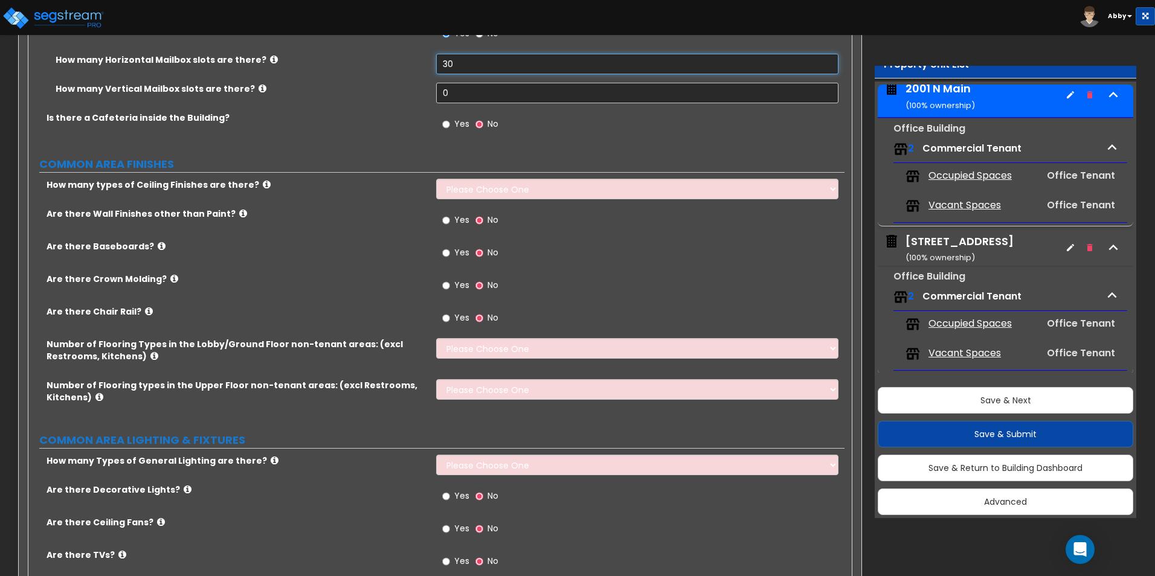
type input "30"
click at [477, 195] on select "Please Choose One 1 2 3" at bounding box center [637, 189] width 402 height 21
select select "2"
click at [436, 179] on select "Please Choose One 1 2 3" at bounding box center [637, 189] width 402 height 21
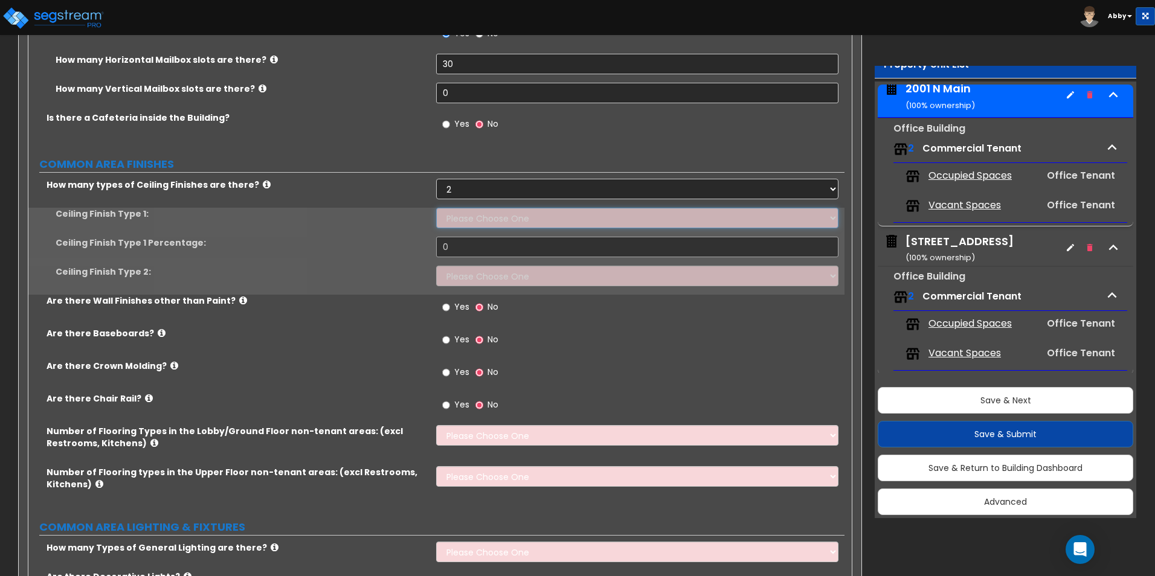
click at [480, 224] on select "Please Choose One Drop Ceiling Drywall Ceiling Open Ceiling" at bounding box center [637, 218] width 402 height 21
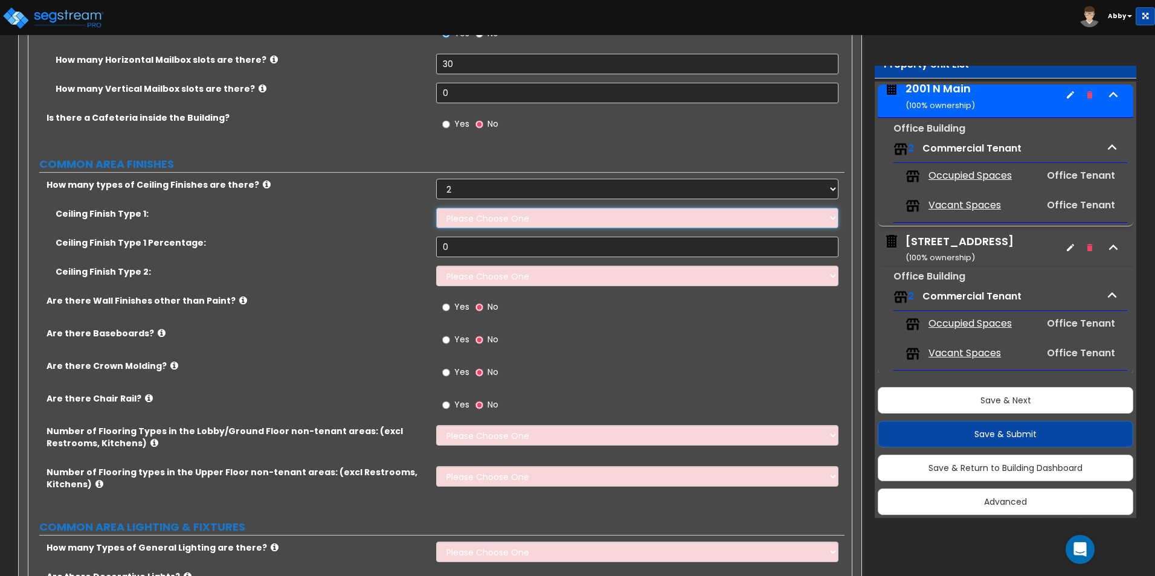
click at [436, 208] on select "Please Choose One Drop Ceiling Drywall Ceiling Open Ceiling" at bounding box center [637, 218] width 402 height 21
click at [488, 214] on select "Please Choose One Drop Ceiling Drywall Ceiling Open Ceiling" at bounding box center [637, 218] width 402 height 21
select select "1"
click at [436, 208] on select "Please Choose One Drop Ceiling Drywall Ceiling Open Ceiling" at bounding box center [637, 218] width 402 height 21
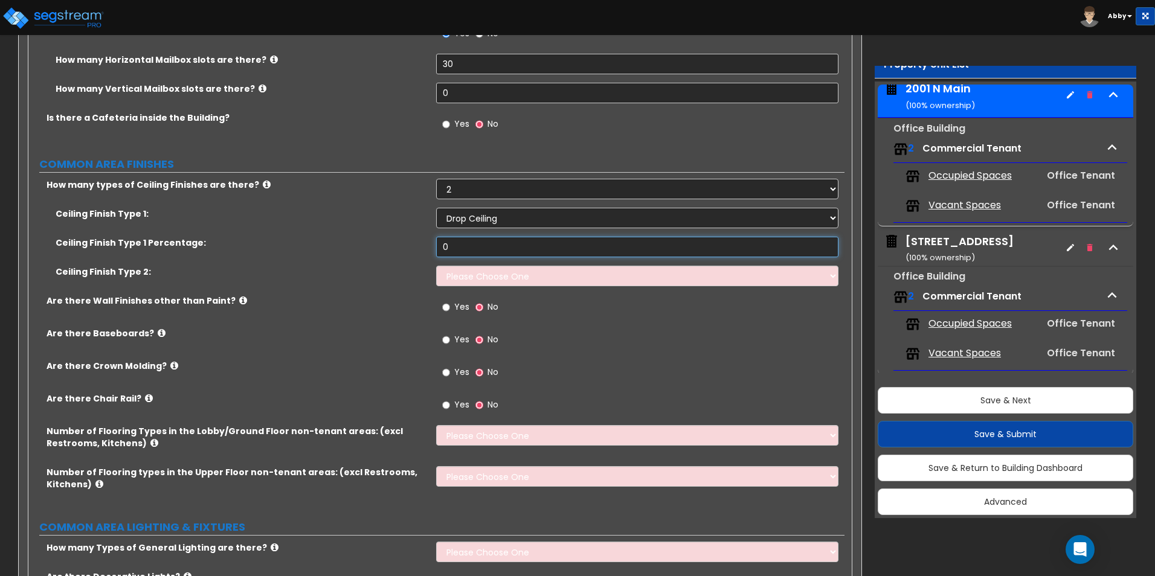
click at [487, 257] on input "0" at bounding box center [637, 247] width 402 height 21
click at [477, 193] on select "Please Choose One 1 2 3" at bounding box center [637, 189] width 402 height 21
select select "1"
click at [436, 179] on select "Please Choose One 1 2 3" at bounding box center [637, 189] width 402 height 21
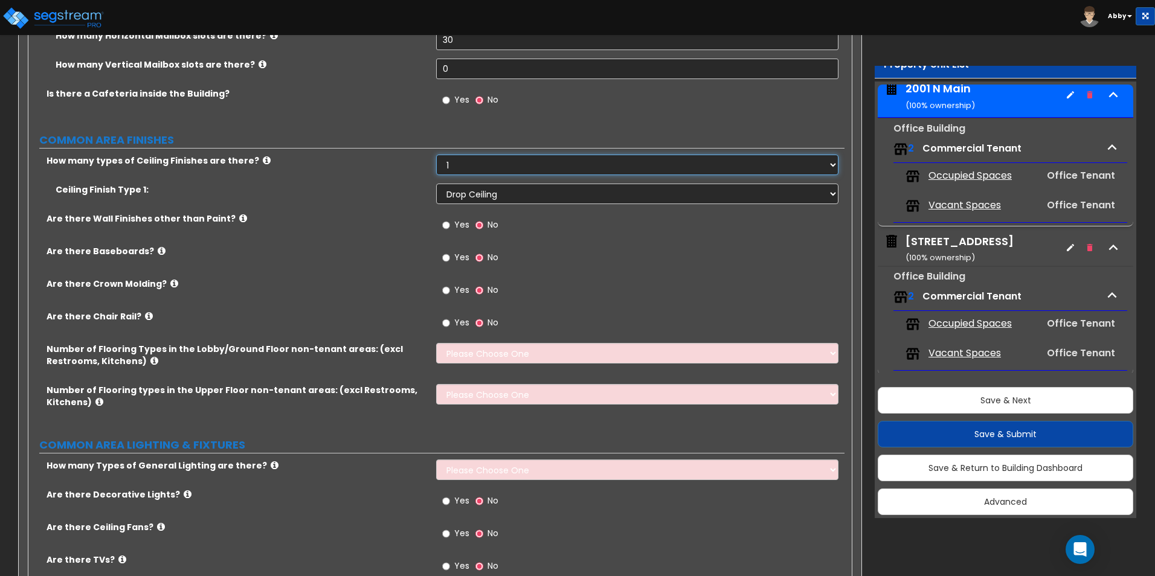
scroll to position [2719, 0]
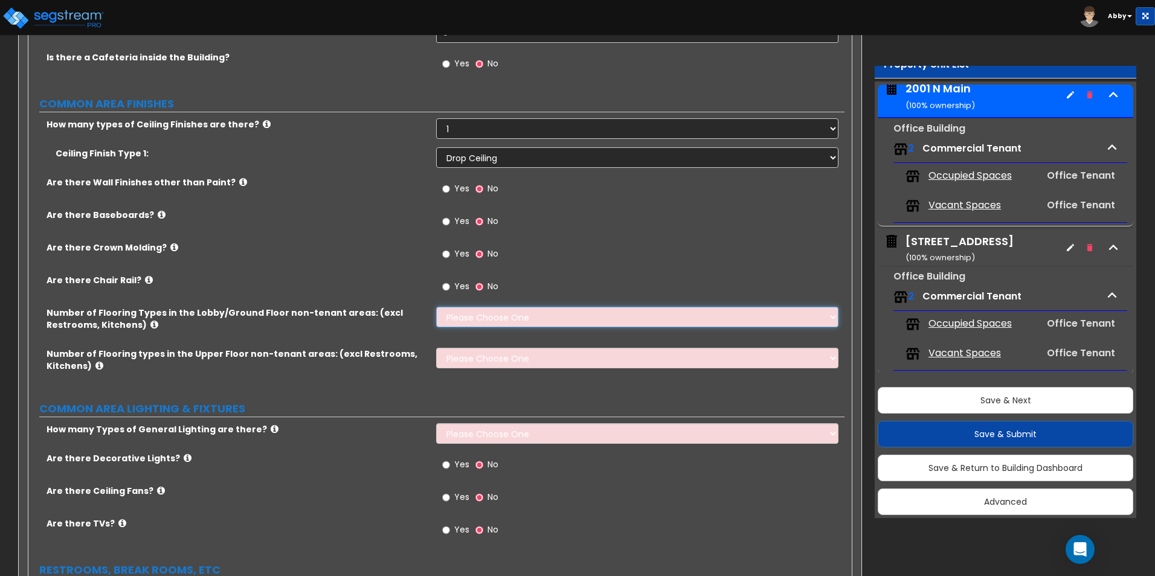
click at [452, 317] on select "Please Choose One 1 2 3 4" at bounding box center [637, 317] width 402 height 21
select select "1"
click at [436, 307] on select "Please Choose One 1 2 3 4" at bounding box center [637, 317] width 402 height 21
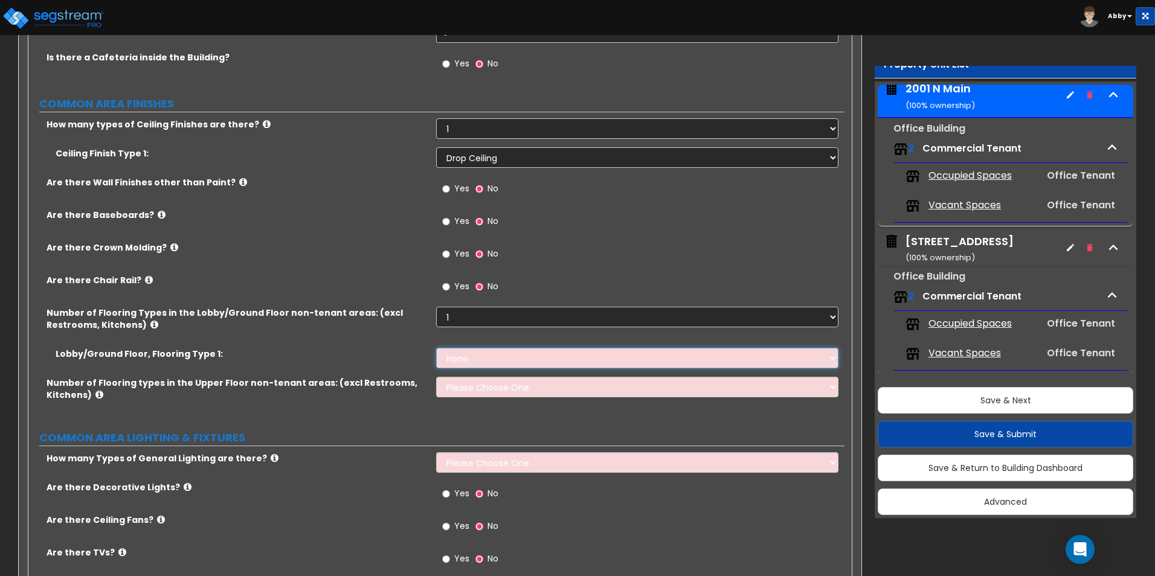
click at [457, 366] on select "None Tile Flooring Hardwood Flooring Resilient Laminate Flooring VCT Flooring S…" at bounding box center [637, 358] width 402 height 21
select select "1"
click at [436, 348] on select "None Tile Flooring Hardwood Flooring Resilient Laminate Flooring VCT Flooring S…" at bounding box center [637, 358] width 402 height 21
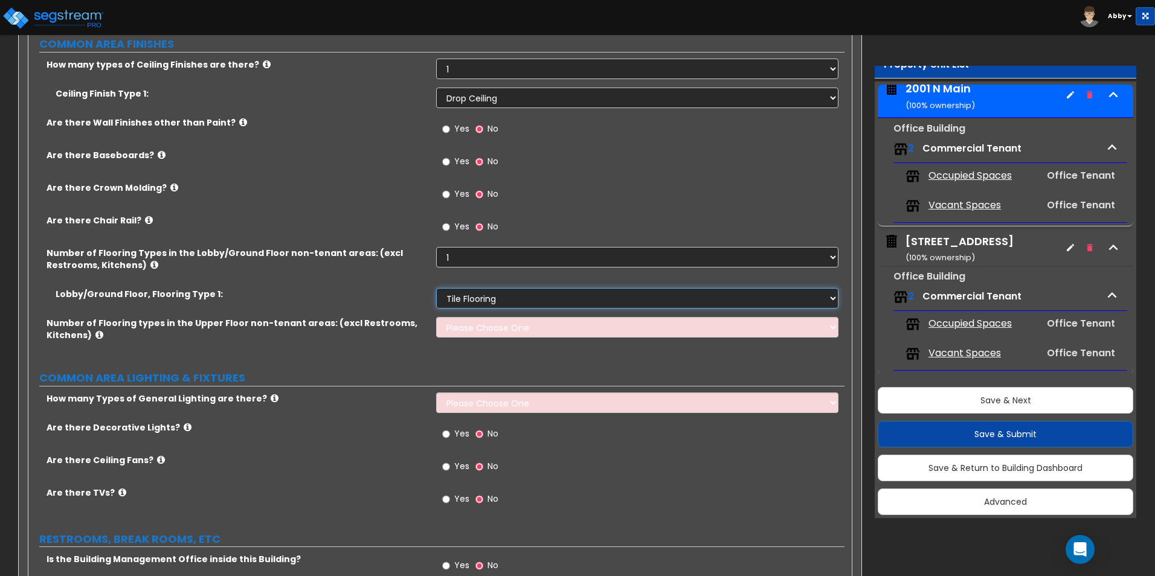
scroll to position [2779, 0]
click at [465, 327] on select "Please Choose One 1 2 3 4" at bounding box center [637, 327] width 402 height 21
click at [436, 317] on select "Please Choose One 1 2 3 4" at bounding box center [637, 327] width 402 height 21
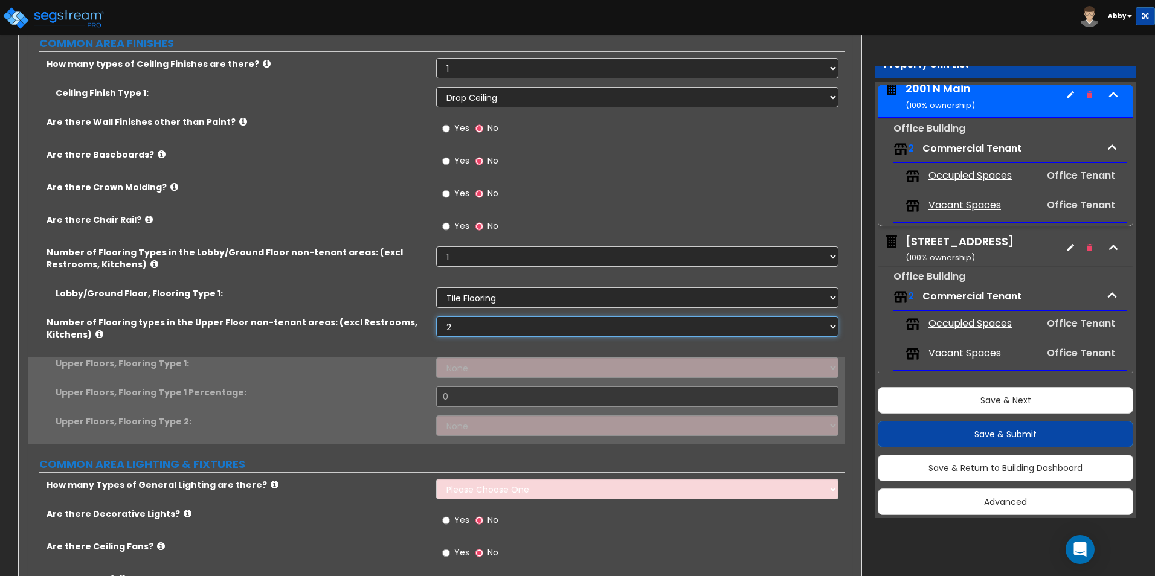
click at [463, 332] on select "Please Choose One 1 2 3 4" at bounding box center [637, 327] width 402 height 21
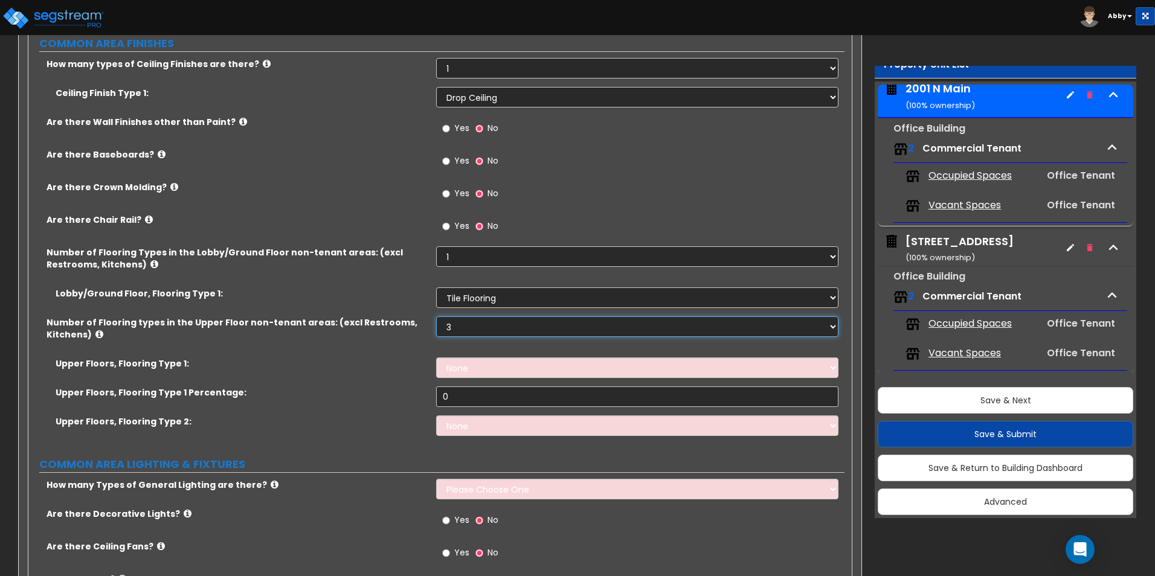
click at [436, 317] on select "Please Choose One 1 2 3 4" at bounding box center [637, 327] width 402 height 21
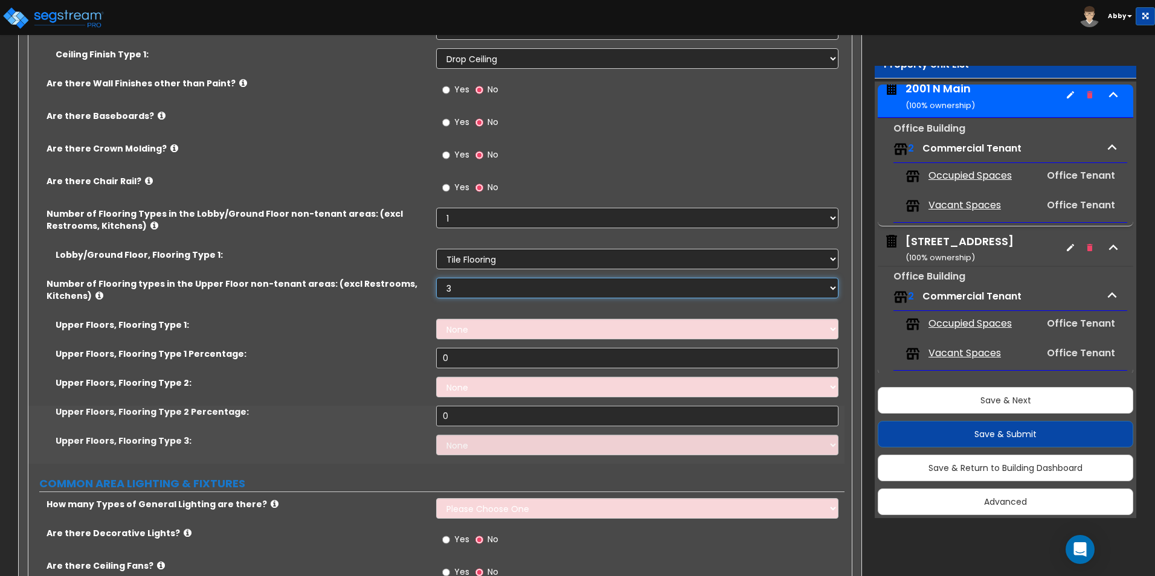
scroll to position [2839, 0]
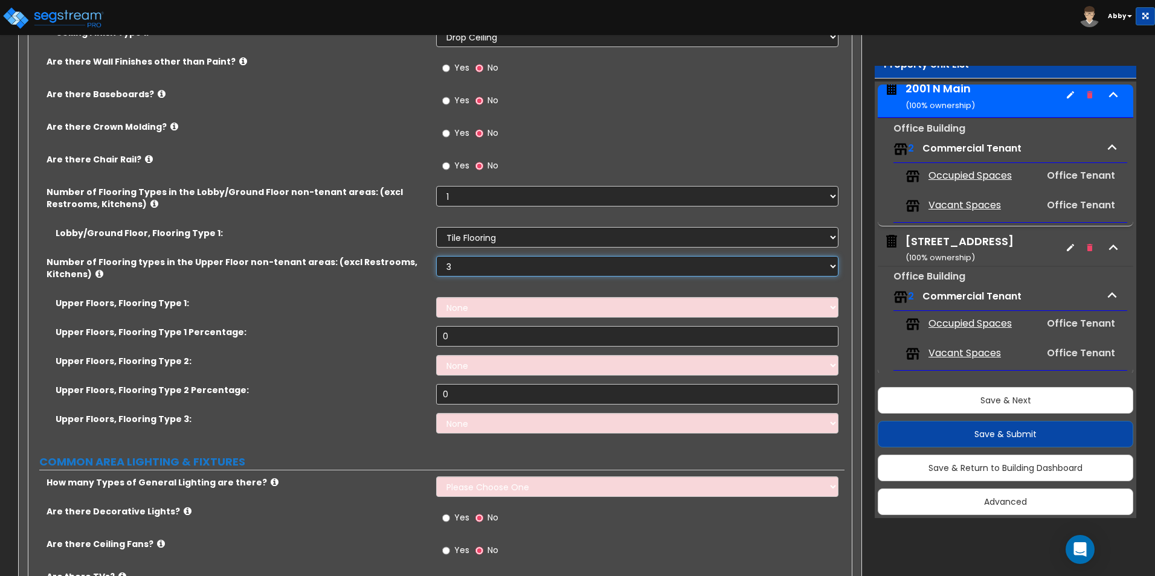
click at [470, 268] on select "Please Choose One 1 2 3 4" at bounding box center [637, 266] width 402 height 21
click at [436, 256] on select "Please Choose One 1 2 3 4" at bounding box center [637, 266] width 402 height 21
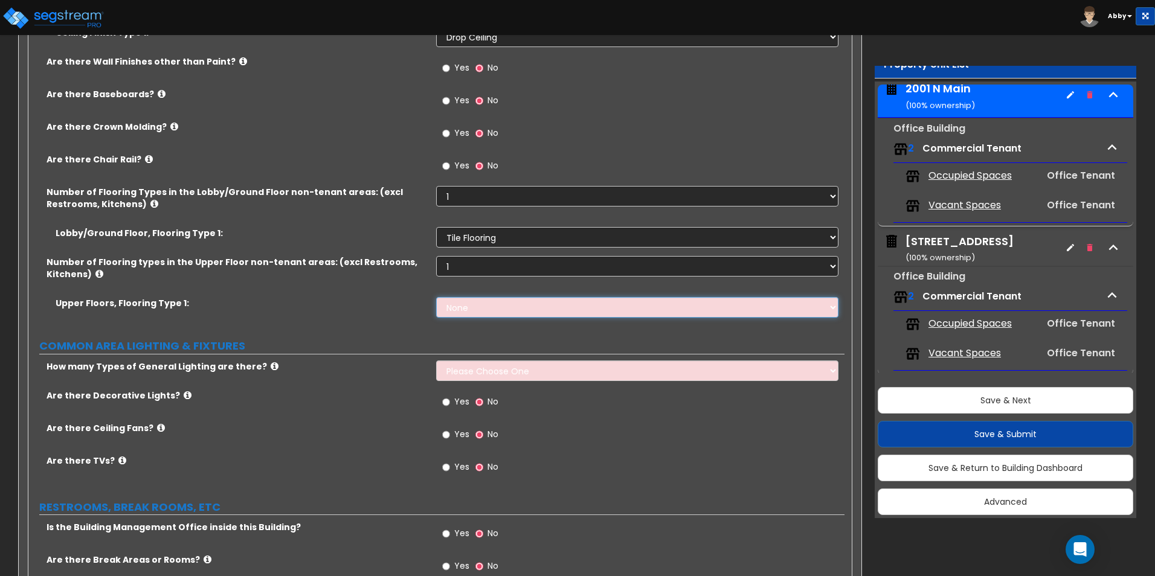
click at [464, 301] on select "None Tile Flooring Hardwood Flooring Resilient Laminate Flooring VCT Flooring S…" at bounding box center [637, 307] width 402 height 21
click at [472, 258] on select "Please Choose One 1 2 3 4" at bounding box center [637, 266] width 402 height 21
click at [436, 256] on select "Please Choose One 1 2 3 4" at bounding box center [637, 266] width 402 height 21
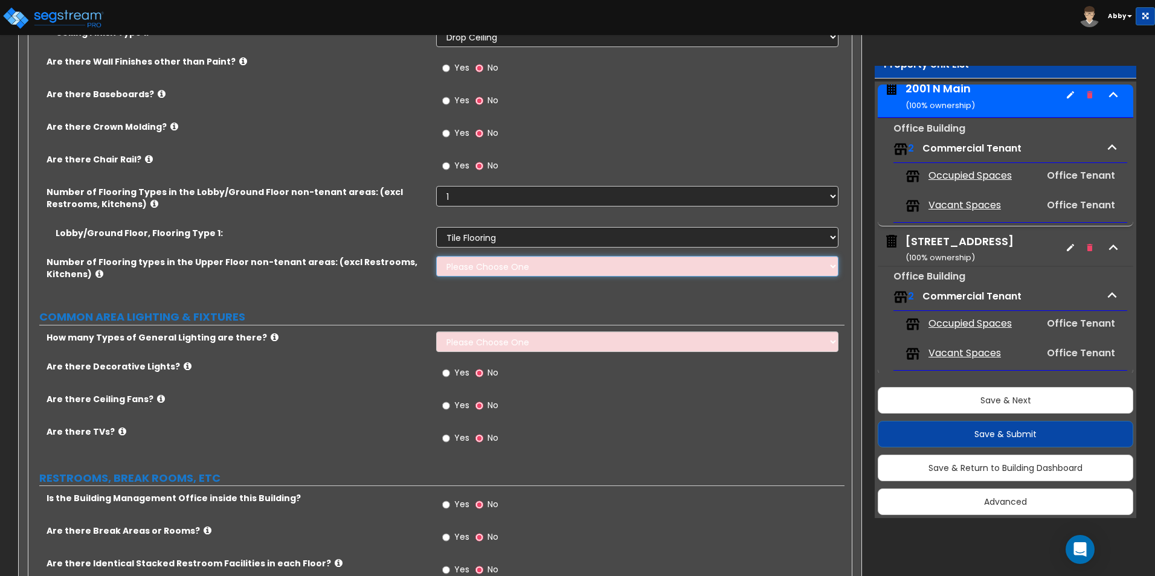
click at [468, 257] on select "Please Choose One 1 2 3 4" at bounding box center [637, 266] width 402 height 21
select select "2"
click at [436, 256] on select "Please Choose One 1 2 3 4" at bounding box center [637, 266] width 402 height 21
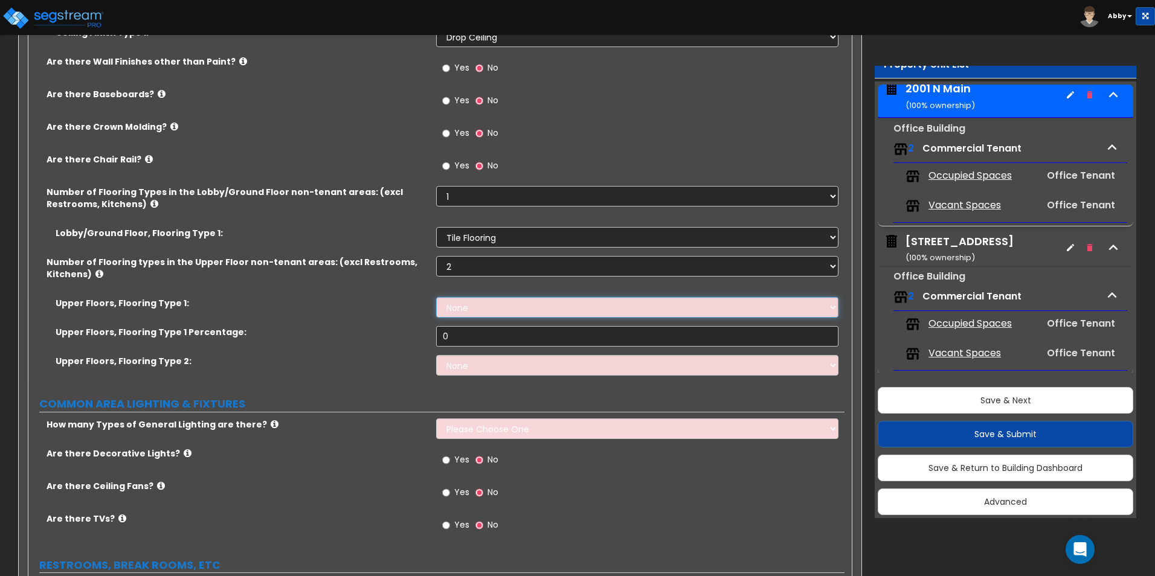
click at [474, 309] on select "None Tile Flooring Hardwood Flooring Resilient Laminate Flooring VCT Flooring S…" at bounding box center [637, 307] width 402 height 21
select select "8"
click at [436, 297] on select "None Tile Flooring Hardwood Flooring Resilient Laminate Flooring VCT Flooring S…" at bounding box center [637, 307] width 402 height 21
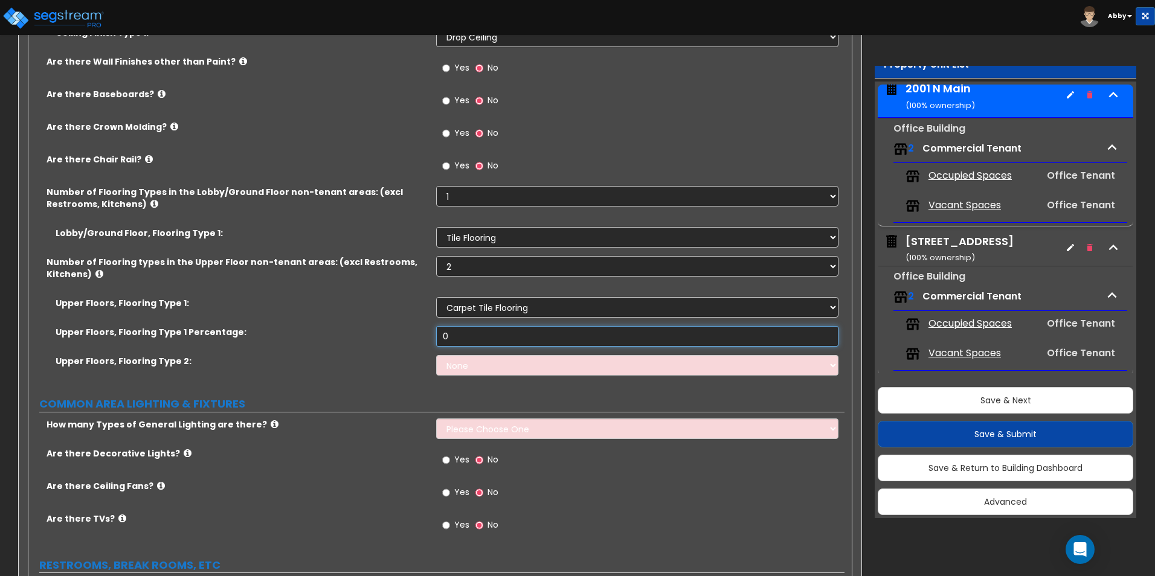
click at [480, 340] on input "0" at bounding box center [637, 336] width 402 height 21
type input "90"
click at [486, 364] on select "None Tile Flooring Hardwood Flooring Resilient Laminate Flooring VCT Flooring S…" at bounding box center [637, 365] width 402 height 21
select select "1"
click at [436, 355] on select "None Tile Flooring Hardwood Flooring Resilient Laminate Flooring VCT Flooring S…" at bounding box center [637, 365] width 402 height 21
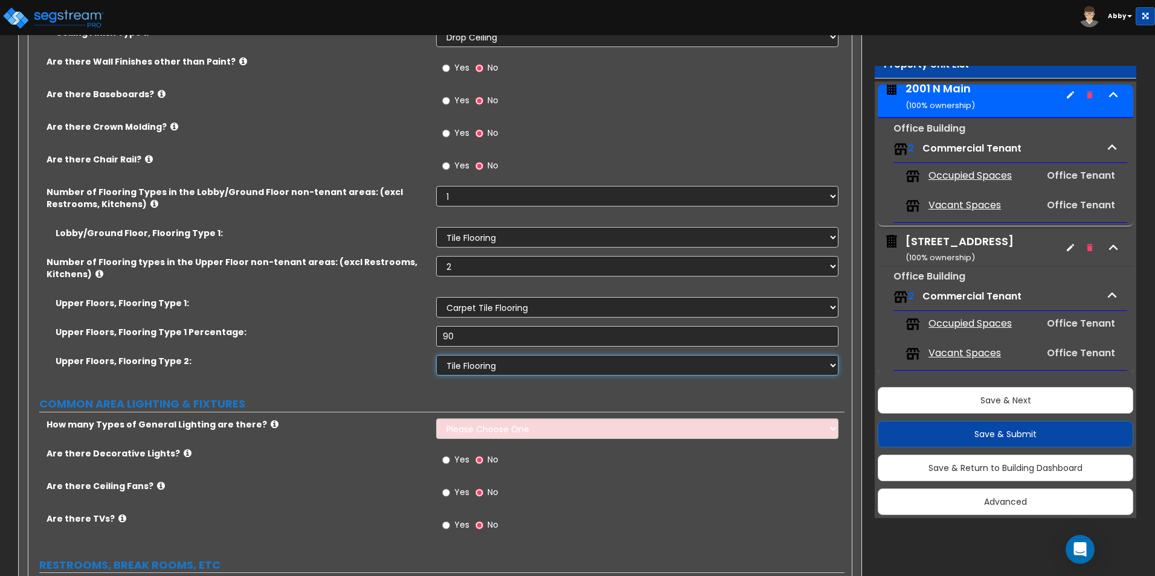
click at [476, 371] on select "None Tile Flooring Hardwood Flooring Resilient Laminate Flooring VCT Flooring S…" at bounding box center [637, 365] width 402 height 21
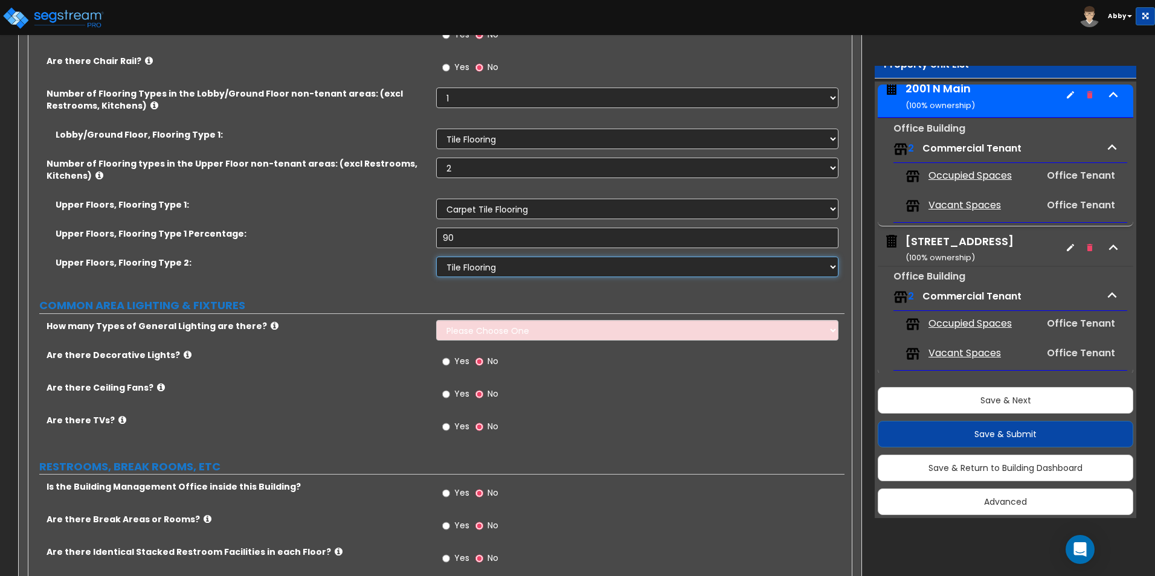
scroll to position [3021, 0]
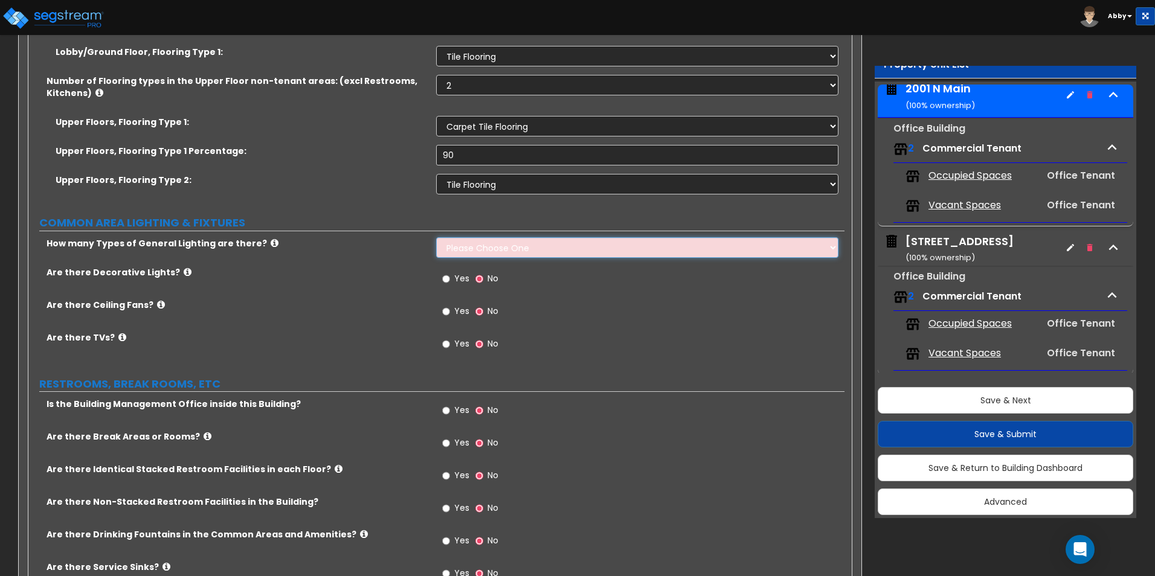
click at [471, 243] on select "Please Choose One 1 2 3" at bounding box center [637, 247] width 402 height 21
select select "1"
click at [436, 237] on select "Please Choose One 1 2 3" at bounding box center [637, 247] width 402 height 21
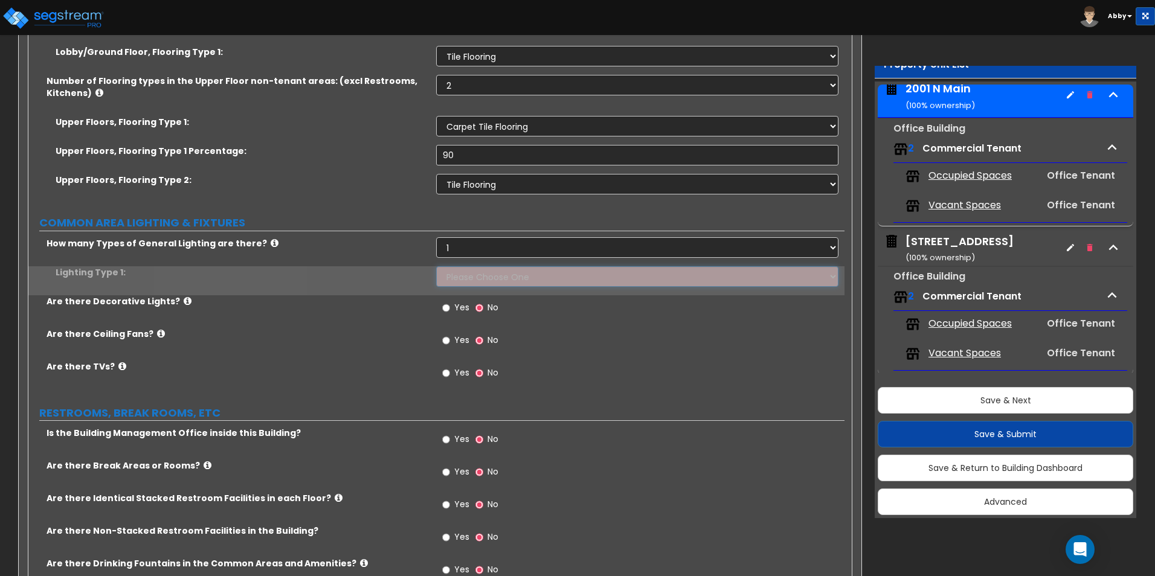
click at [459, 275] on select "Please Choose One LED Surface-Mounted LED Recessed Fluorescent Surface-Mounted …" at bounding box center [637, 276] width 402 height 21
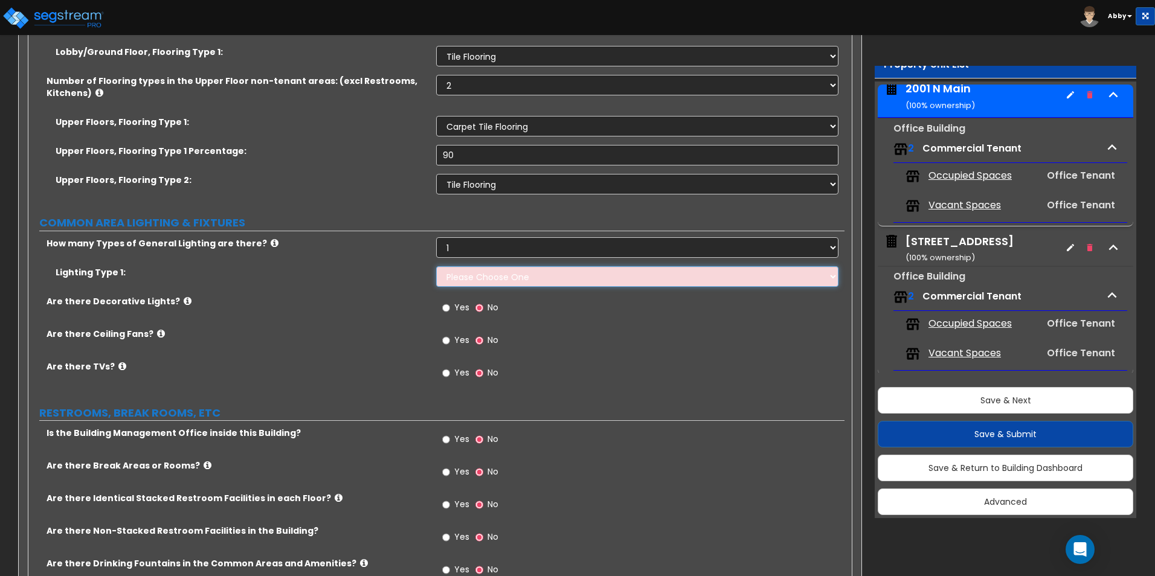
click at [481, 271] on select "Please Choose One LED Surface-Mounted LED Recessed Fluorescent Surface-Mounted …" at bounding box center [637, 276] width 402 height 21
select select "1"
click at [436, 266] on select "Please Choose One LED Surface-Mounted LED Recessed Fluorescent Surface-Mounted …" at bounding box center [637, 276] width 402 height 21
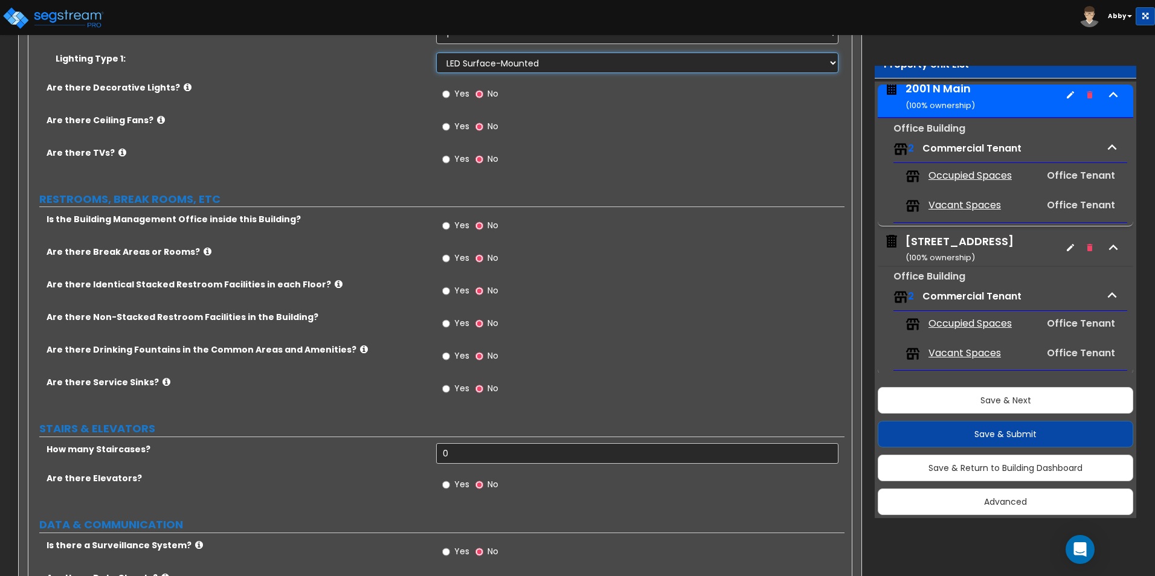
scroll to position [3262, 0]
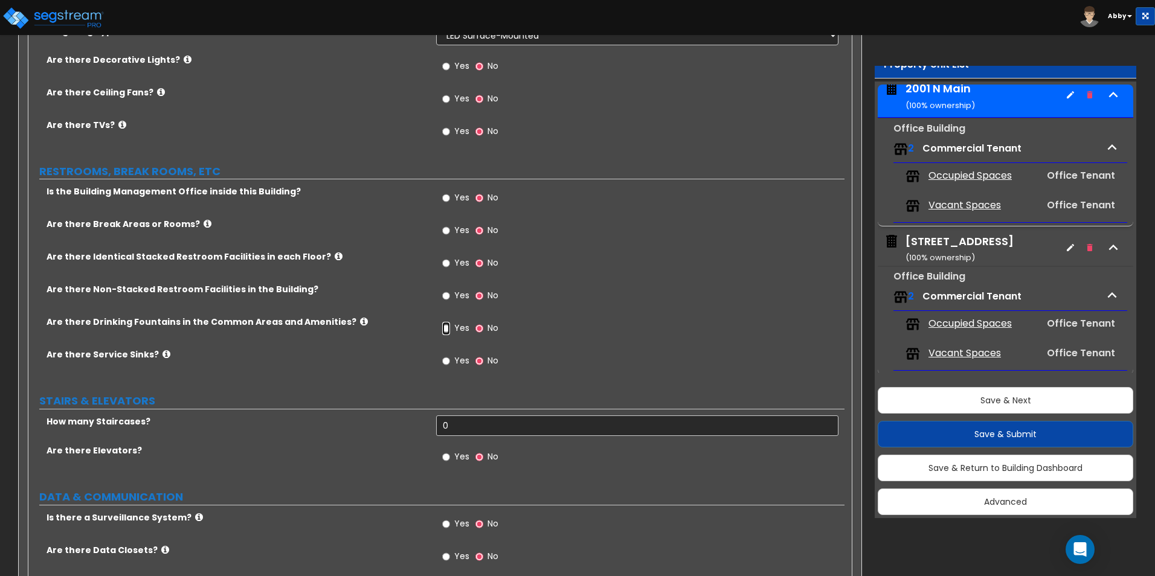
click at [445, 323] on input "Yes" at bounding box center [446, 328] width 8 height 13
radio input "true"
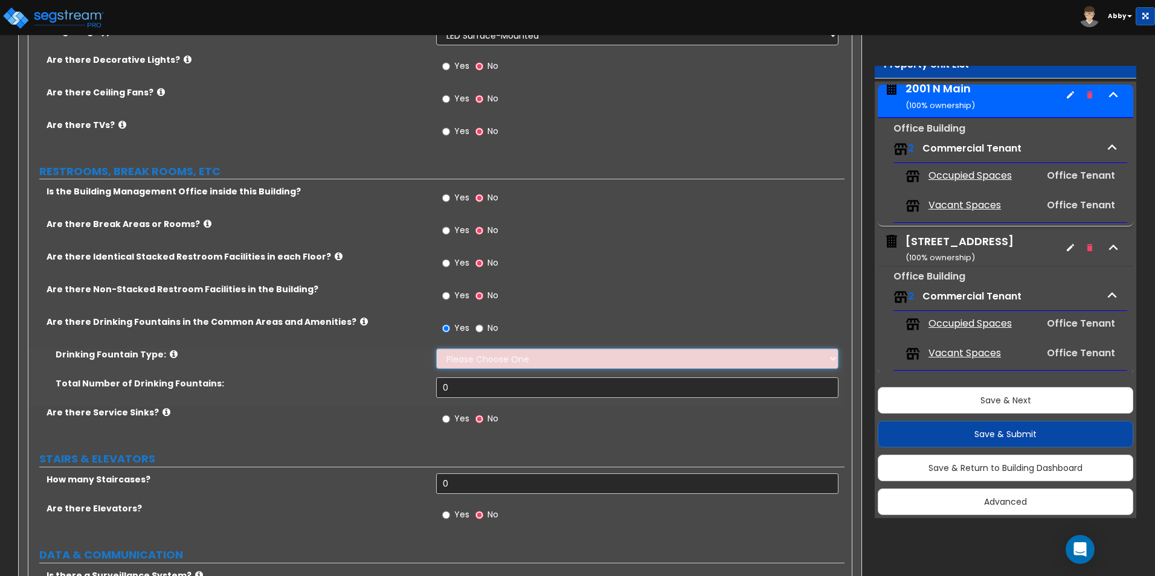
click at [460, 362] on select "Please Choose One Wall-mounted Floor-mounted" at bounding box center [637, 359] width 402 height 21
select select "1"
click at [436, 349] on select "Please Choose One Wall-mounted Floor-mounted" at bounding box center [637, 359] width 402 height 21
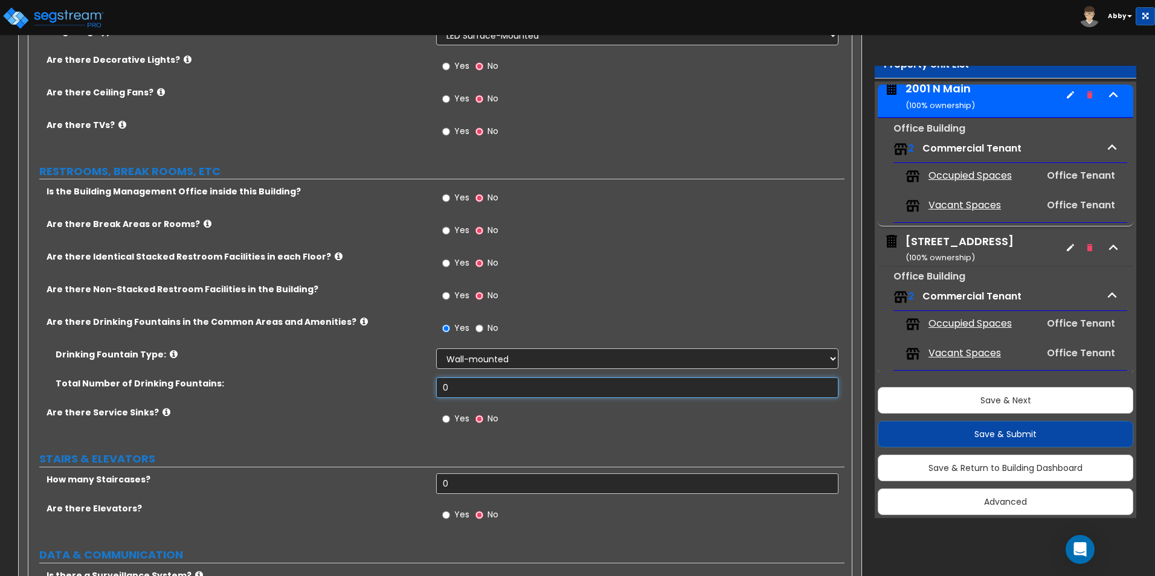
click at [462, 390] on input "0" at bounding box center [637, 388] width 402 height 21
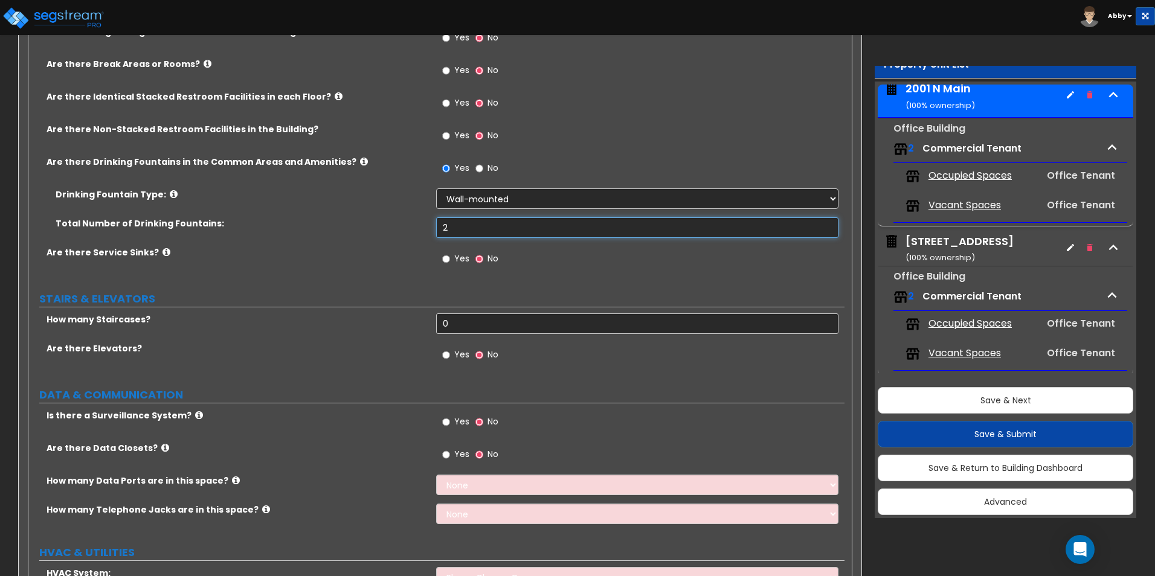
scroll to position [3443, 0]
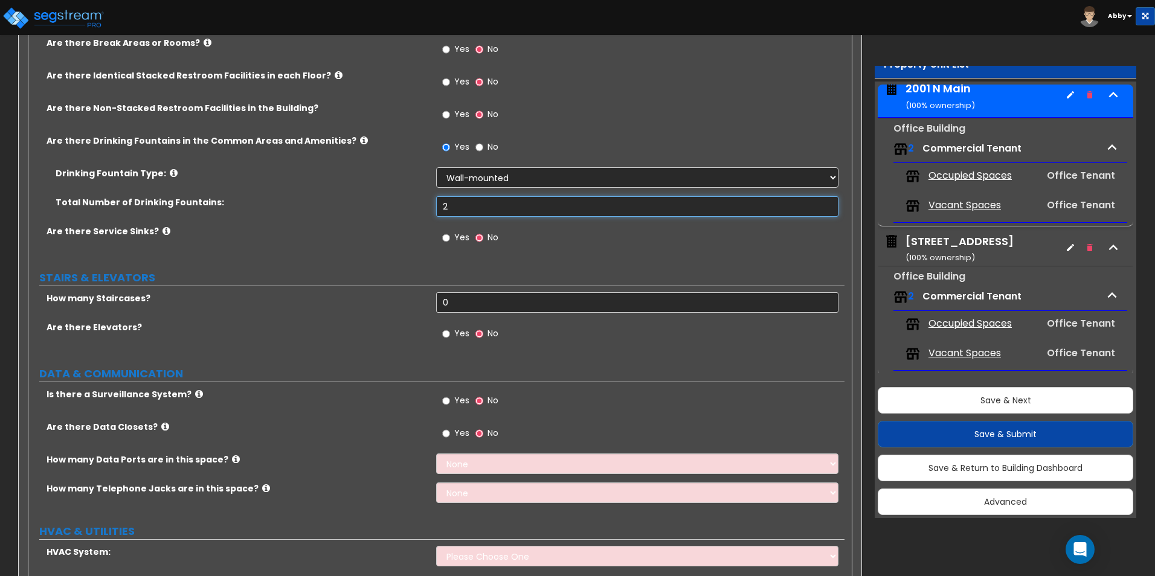
type input "2"
click at [463, 307] on input "0" at bounding box center [637, 302] width 402 height 21
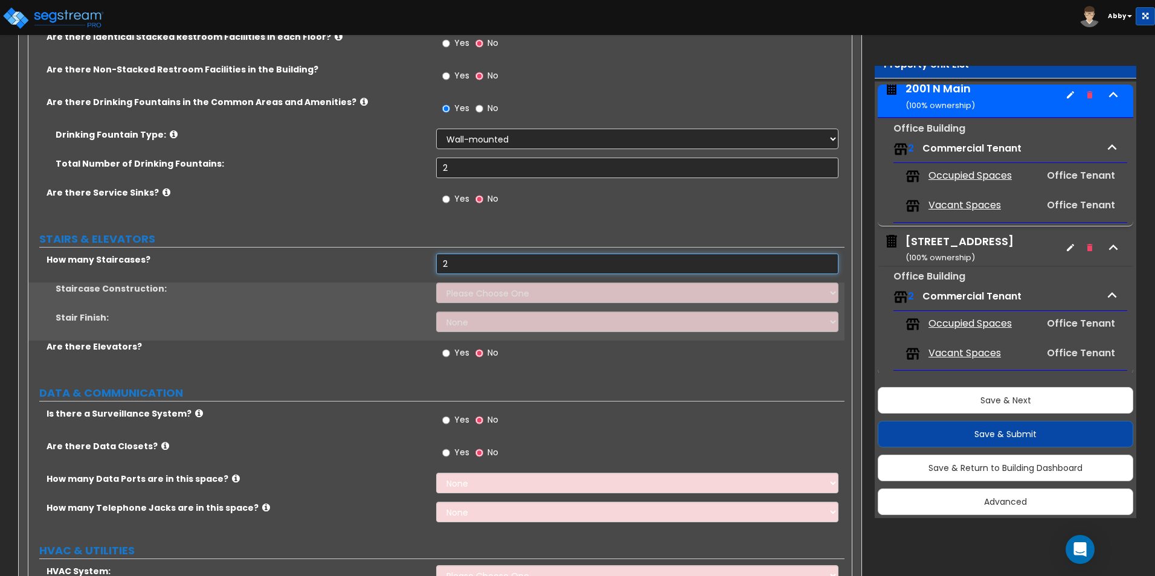
scroll to position [3504, 0]
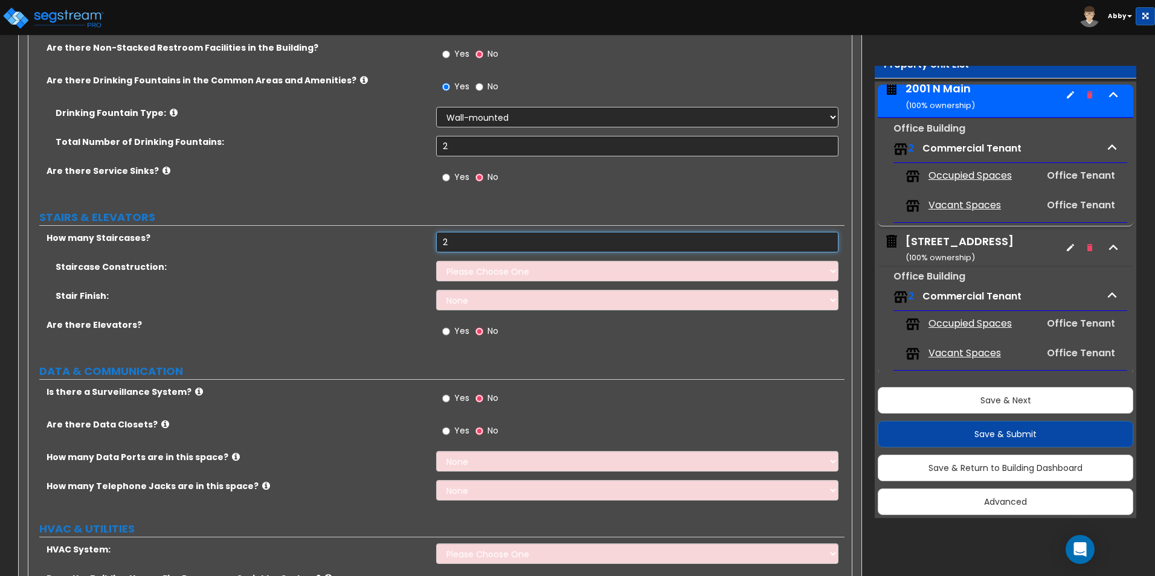
type input "2"
click at [477, 271] on select "Please Choose One Concrete Steel Wood Please Choose For Me" at bounding box center [637, 271] width 402 height 21
click at [436, 261] on select "Please Choose One Concrete Steel Wood Please Choose For Me" at bounding box center [637, 271] width 402 height 21
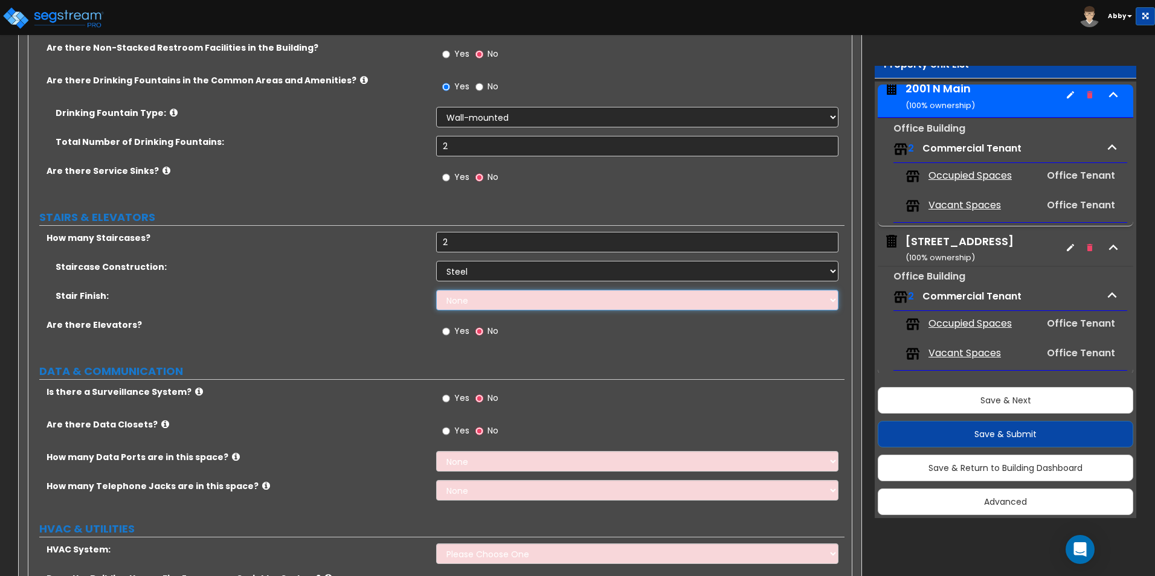
drag, startPoint x: 480, startPoint y: 300, endPoint x: 480, endPoint y: 289, distance: 11.5
click at [480, 300] on select "None Tile Wood Laminate VCT Sheet Carpet Sheet Vinyl Carpet Tile" at bounding box center [637, 300] width 402 height 21
click at [480, 272] on select "Please Choose One Concrete Steel Wood Please Choose For Me" at bounding box center [637, 271] width 402 height 21
click at [436, 261] on select "Please Choose One Concrete Steel Wood Please Choose For Me" at bounding box center [637, 271] width 402 height 21
click at [481, 304] on select "None Tile Wood Laminate VCT Sheet Carpet Sheet Vinyl Carpet Tile" at bounding box center [637, 300] width 402 height 21
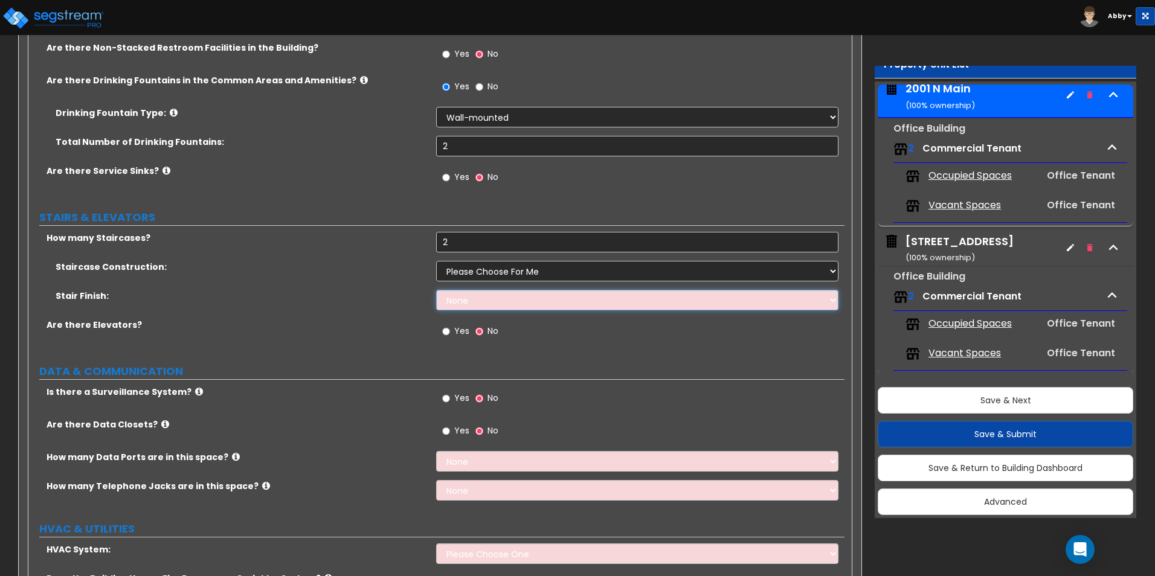
click at [436, 290] on select "None Tile Wood Laminate VCT Sheet Carpet Sheet Vinyl Carpet Tile" at bounding box center [637, 300] width 402 height 21
click at [452, 328] on label "Yes" at bounding box center [455, 333] width 27 height 21
click at [450, 328] on input "Yes" at bounding box center [446, 331] width 8 height 13
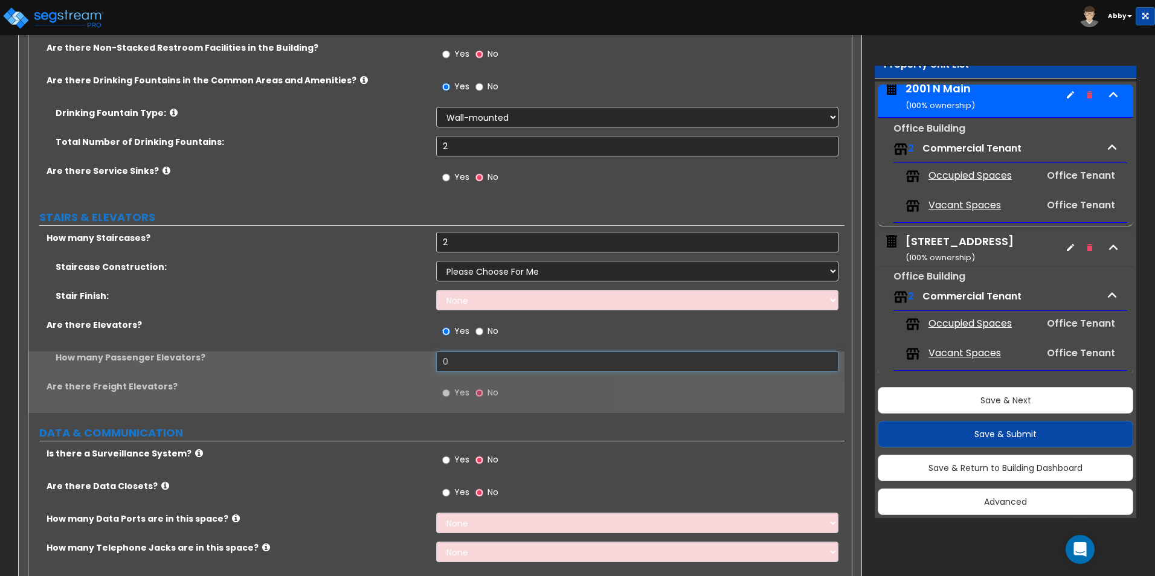
click at [455, 370] on input "0" at bounding box center [637, 362] width 402 height 21
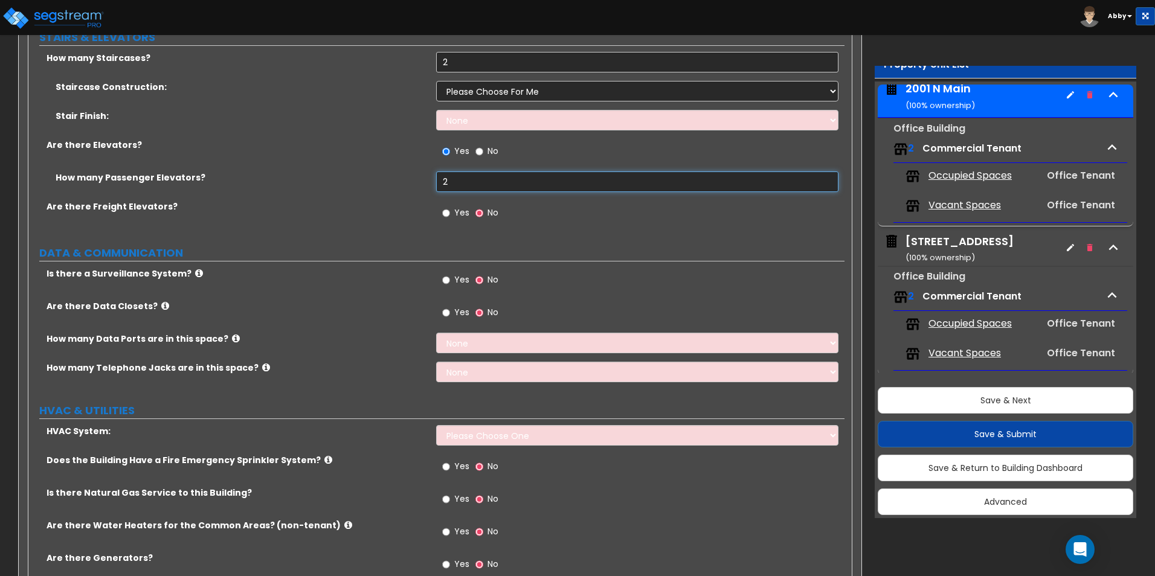
scroll to position [3685, 0]
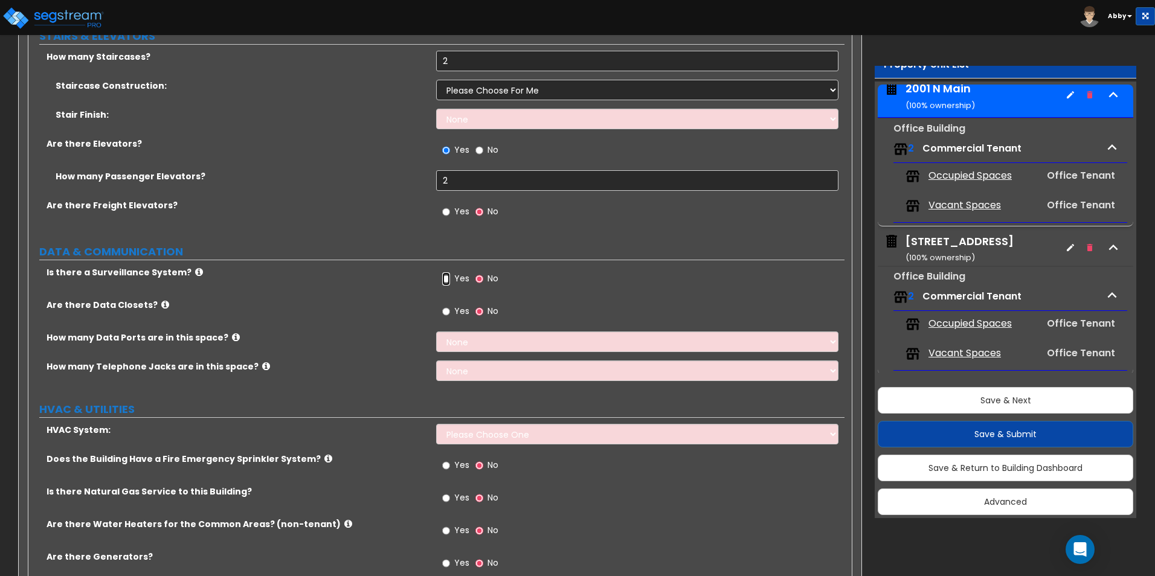
click at [448, 282] on input "Yes" at bounding box center [446, 278] width 8 height 13
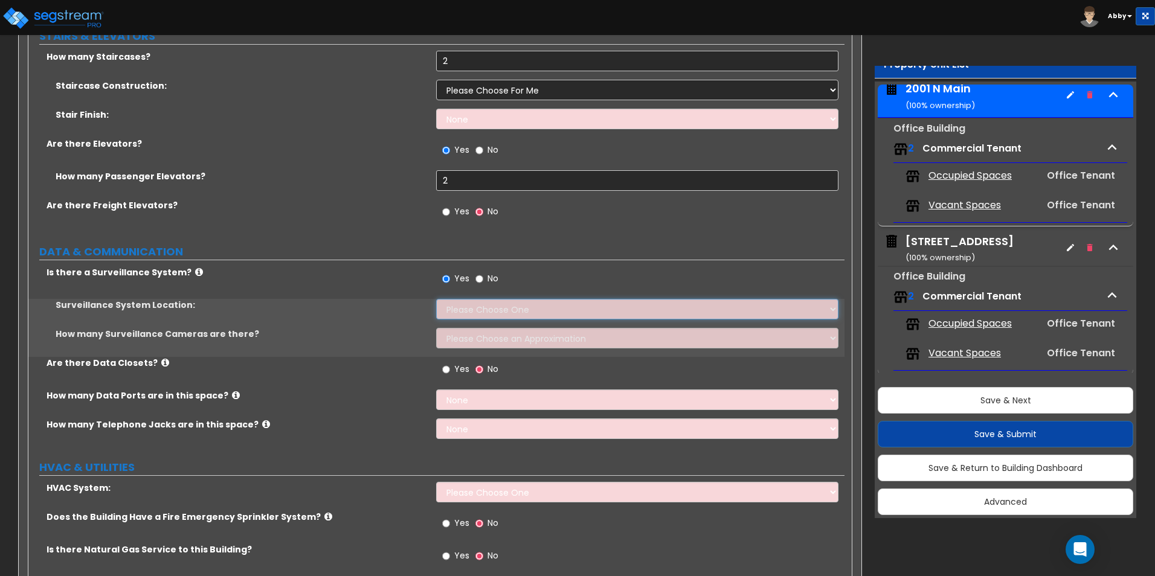
click at [465, 309] on select "Please Choose One Inside the Building Outside the Building Both Inside & Outside" at bounding box center [637, 309] width 402 height 21
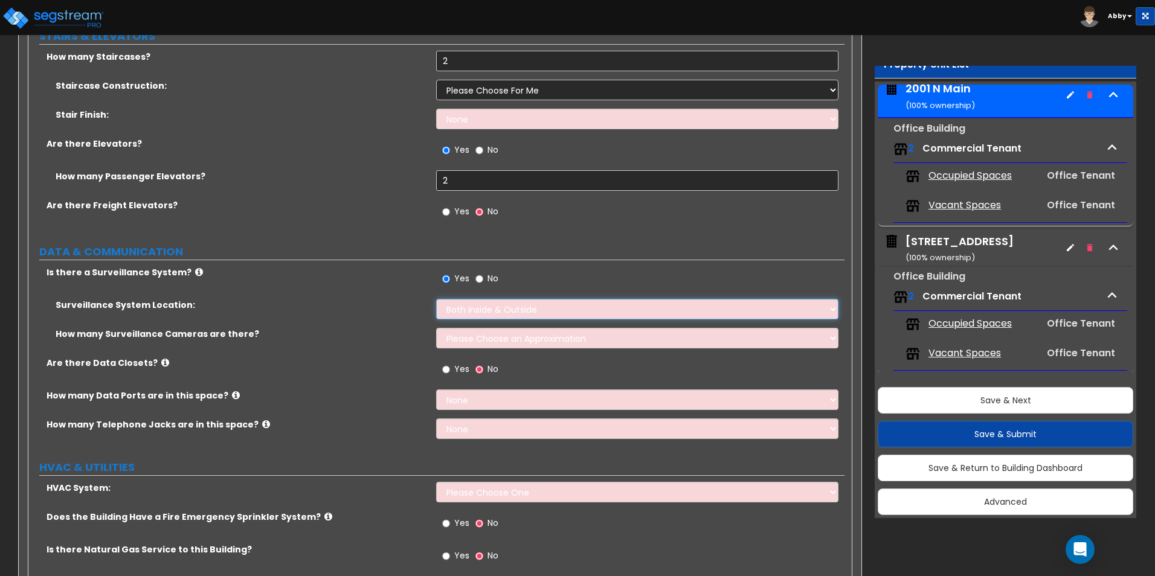
click at [436, 299] on select "Please Choose One Inside the Building Outside the Building Both Inside & Outside" at bounding box center [637, 309] width 402 height 21
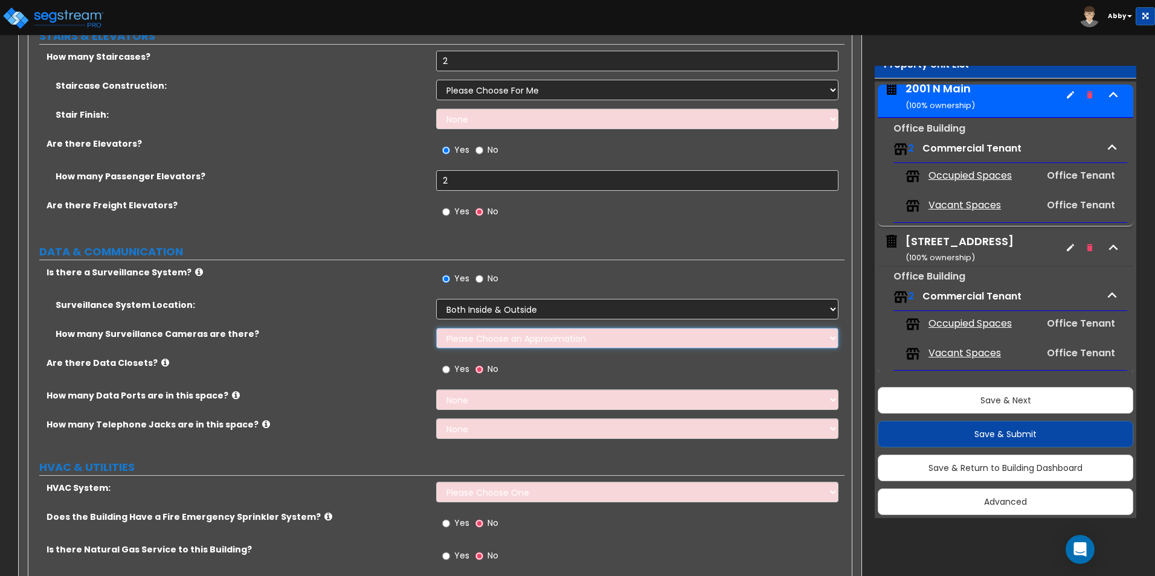
click at [460, 340] on select "Please Choose an Approximation Barely Noticed Any Noticed a Couple Frequently S…" at bounding box center [637, 338] width 402 height 21
click at [436, 328] on select "Please Choose an Approximation Barely Noticed Any Noticed a Couple Frequently S…" at bounding box center [637, 338] width 402 height 21
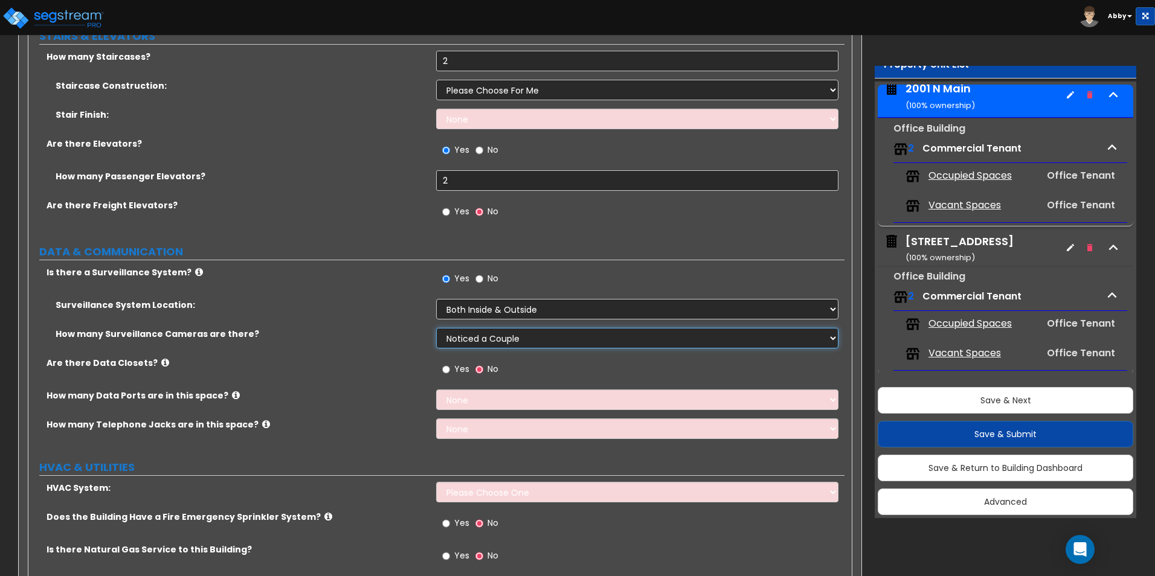
click at [472, 343] on select "Please Choose an Approximation Barely Noticed Any Noticed a Couple Frequently S…" at bounding box center [637, 338] width 402 height 21
click at [436, 328] on select "Please Choose an Approximation Barely Noticed Any Noticed a Couple Frequently S…" at bounding box center [637, 338] width 402 height 21
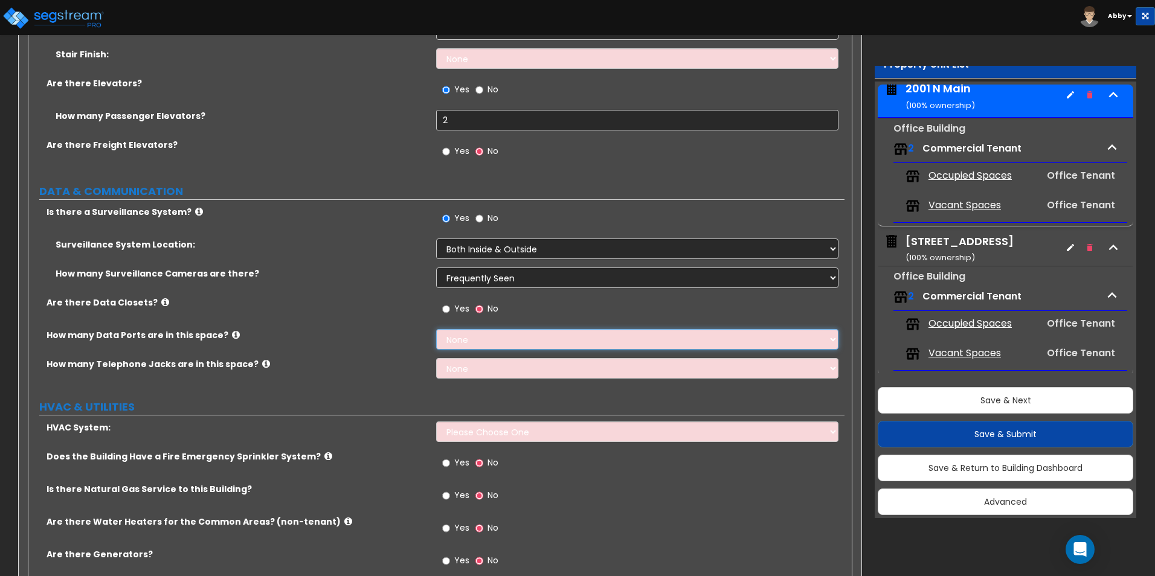
click at [459, 332] on select "None Please Estimate for Me I will specify the Quantity Exactly" at bounding box center [637, 339] width 402 height 21
click at [436, 329] on select "None Please Estimate for Me I will specify the Quantity Exactly" at bounding box center [637, 339] width 402 height 21
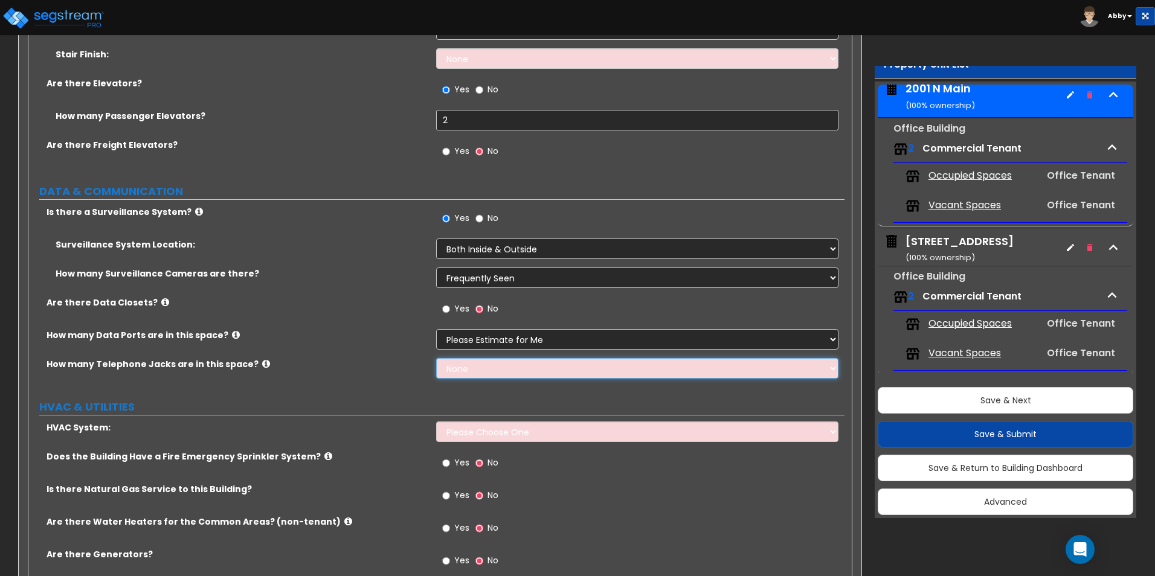
click at [454, 373] on select "None Please Estimate for Me I will specify the Quantity Exactly" at bounding box center [637, 368] width 402 height 21
click at [436, 358] on select "None Please Estimate for Me I will specify the Quantity Exactly" at bounding box center [637, 368] width 402 height 21
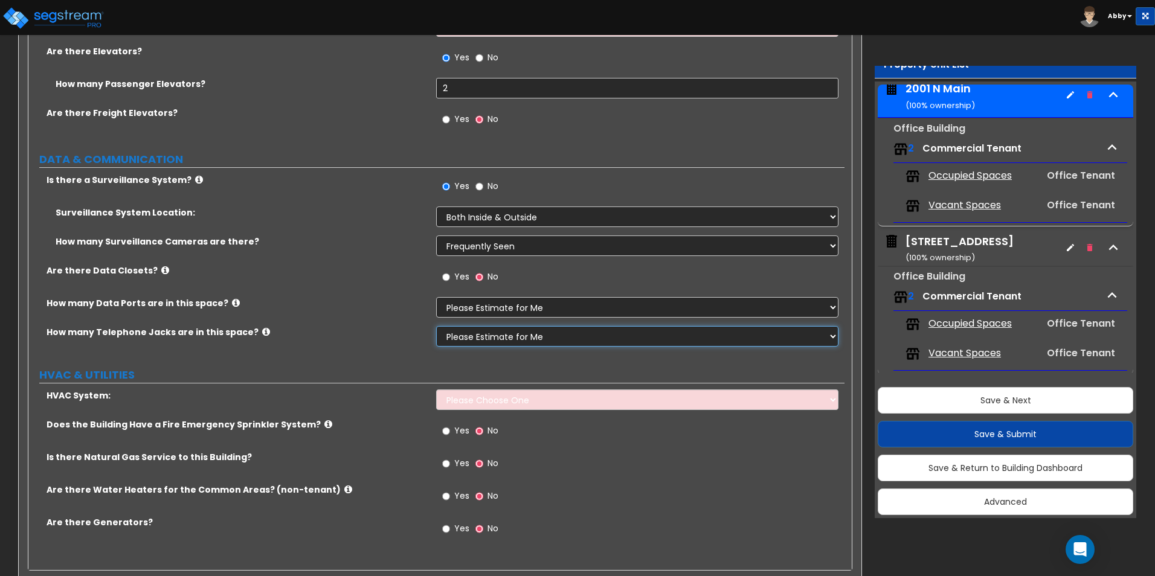
scroll to position [3806, 0]
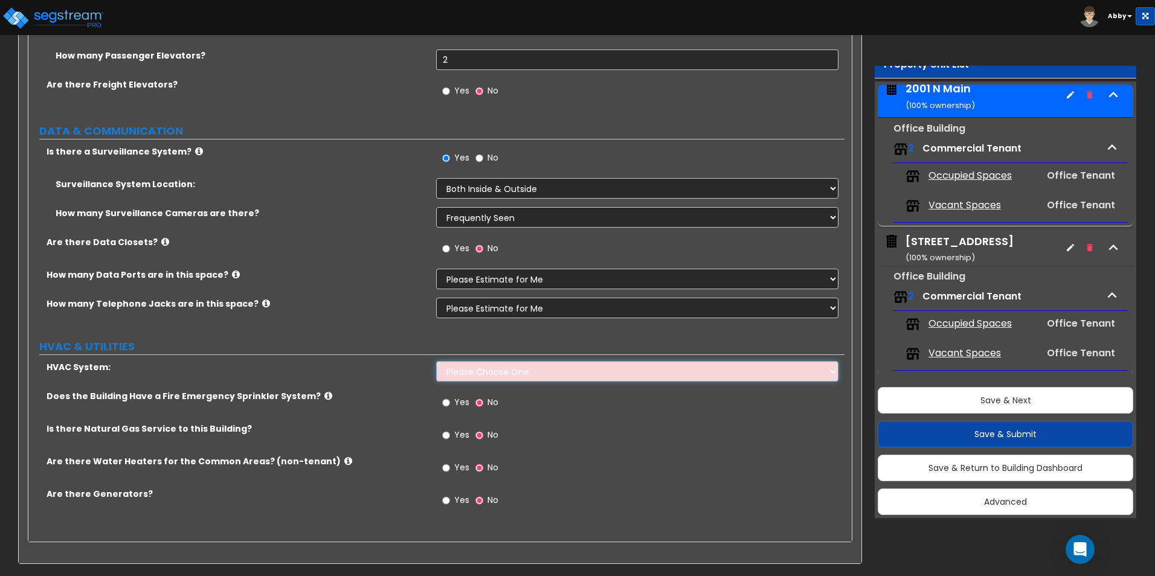
click at [475, 369] on select "Please Choose One Rooftop Unit Furnace-Condenser Forced Air Split Heating/Cooli…" at bounding box center [637, 371] width 402 height 21
click at [436, 361] on select "Please Choose One Rooftop Unit Furnace-Condenser Forced Air Split Heating/Cooli…" at bounding box center [637, 371] width 402 height 21
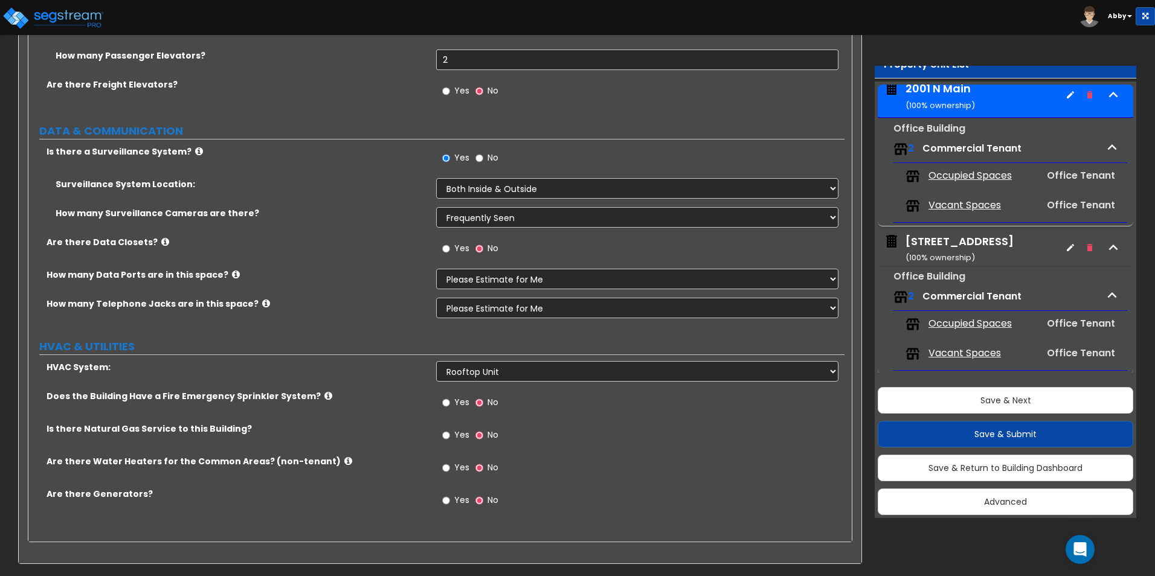
click at [457, 402] on span "Yes" at bounding box center [461, 402] width 15 height 12
click at [450, 402] on input "Yes" at bounding box center [446, 402] width 8 height 13
click at [457, 431] on span "Yes" at bounding box center [461, 435] width 15 height 12
drag, startPoint x: 457, startPoint y: 431, endPoint x: 417, endPoint y: 434, distance: 39.4
click at [456, 439] on span "Yes" at bounding box center [461, 435] width 15 height 12
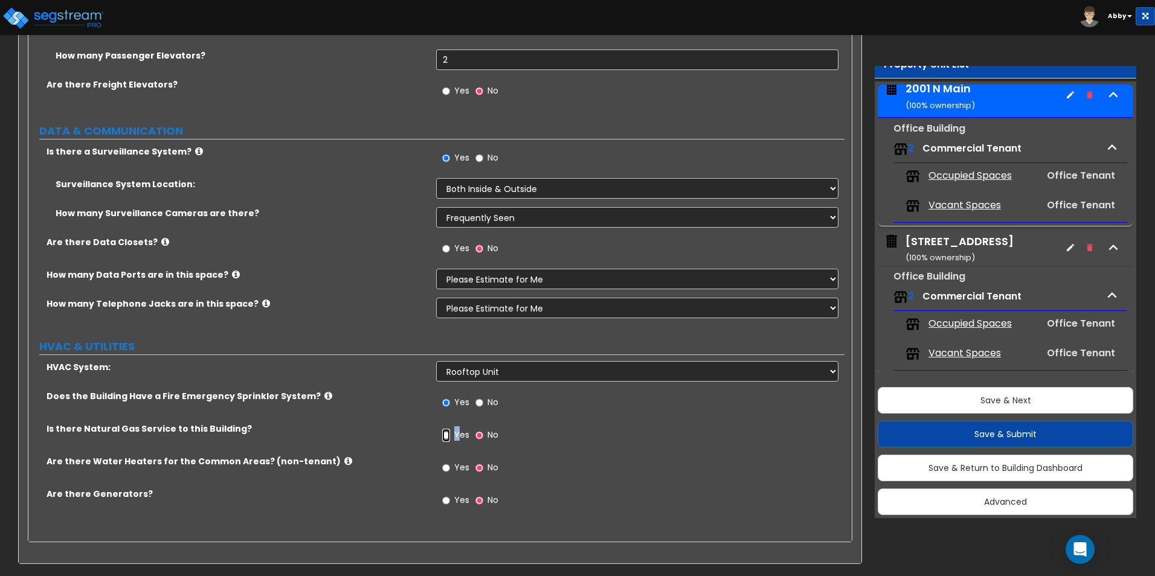
click at [450, 439] on input "Yes" at bounding box center [446, 435] width 8 height 13
click at [445, 469] on input "Yes" at bounding box center [446, 468] width 8 height 13
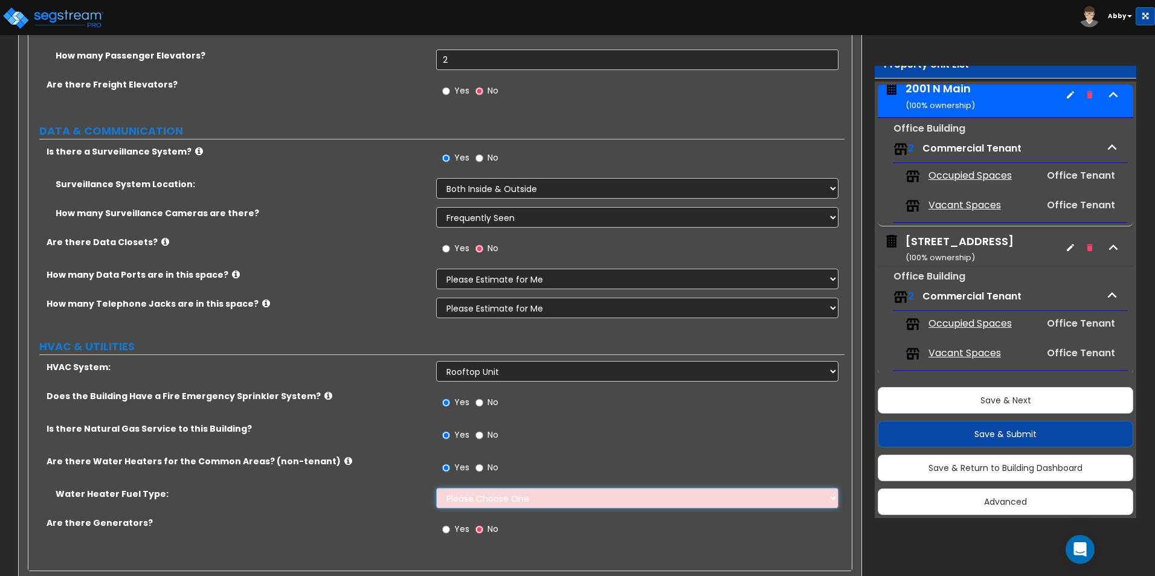
click at [474, 500] on select "Please Choose One Gas Electric" at bounding box center [637, 498] width 402 height 21
click at [436, 488] on select "Please Choose One Gas Electric" at bounding box center [637, 498] width 402 height 21
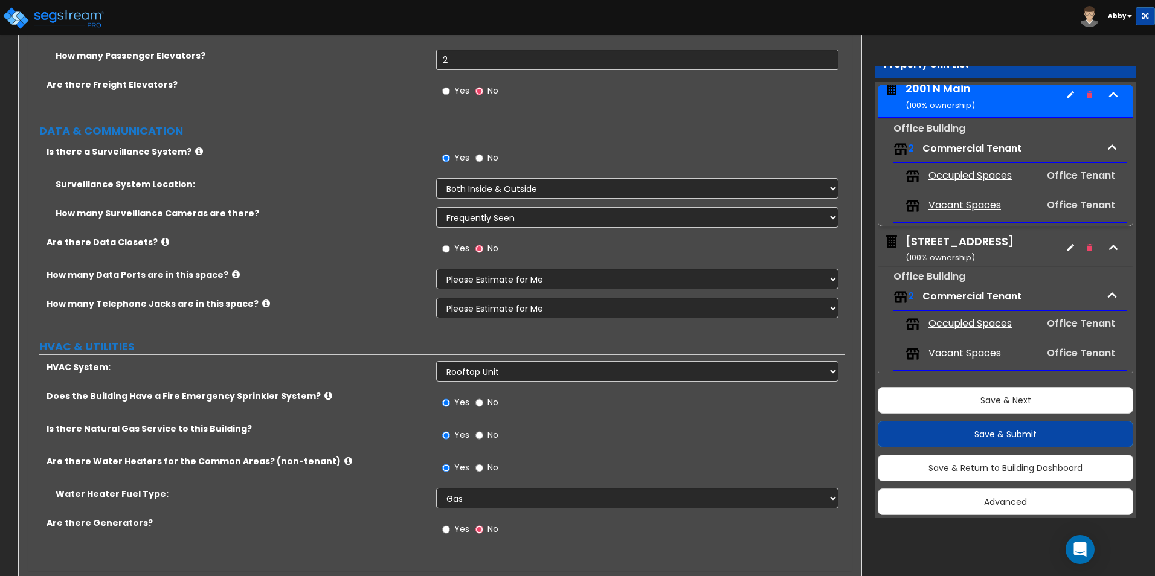
click at [459, 524] on span "Yes" at bounding box center [461, 529] width 15 height 12
click at [450, 524] on input "Yes" at bounding box center [446, 529] width 8 height 13
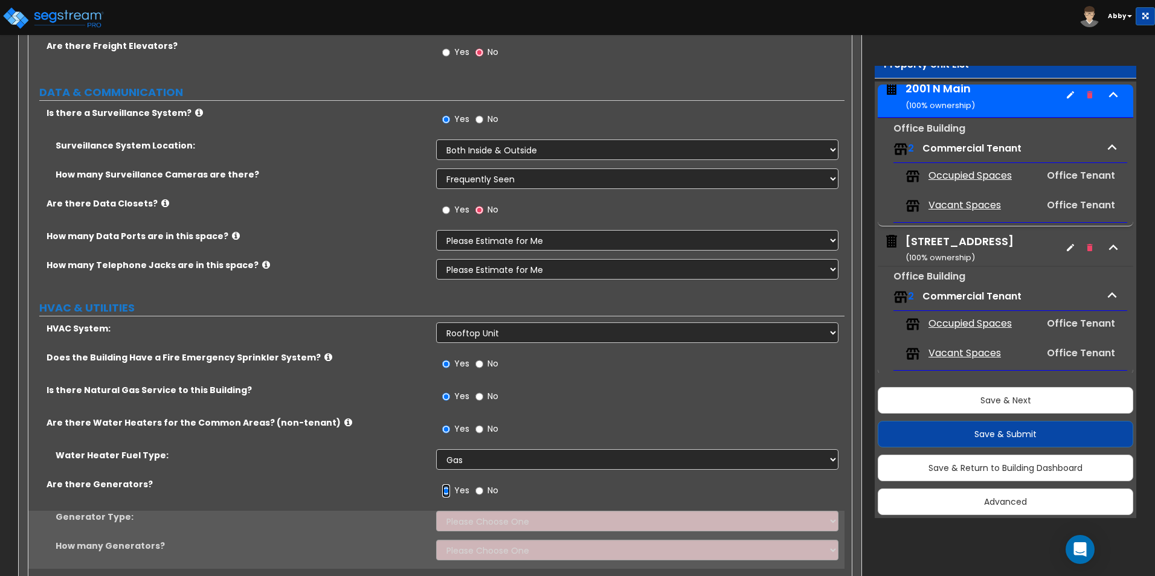
scroll to position [3866, 0]
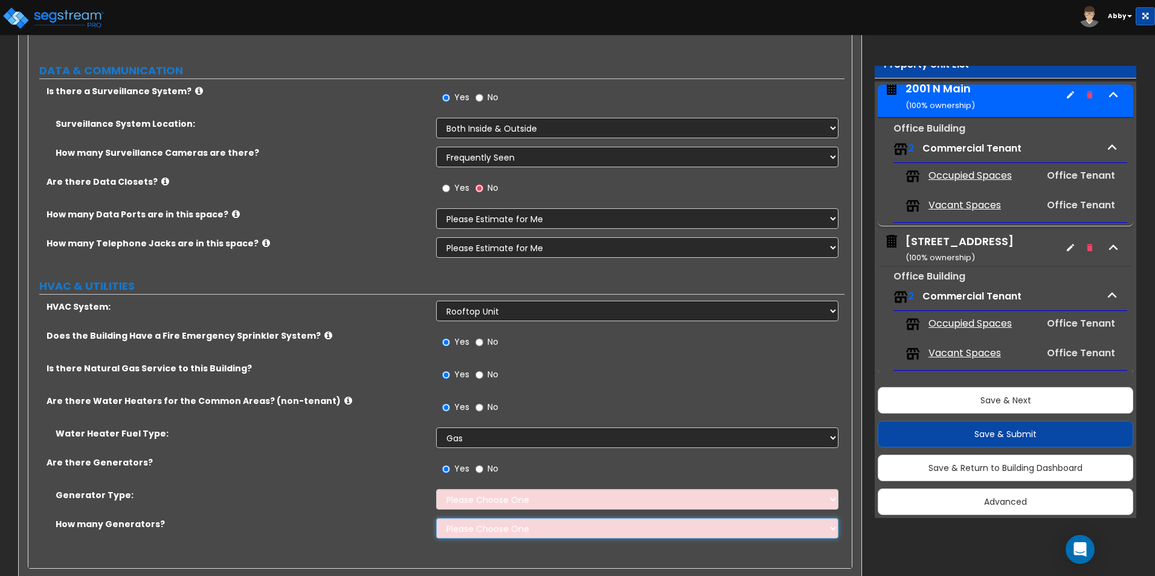
click at [474, 529] on select "Please Choose One 1 2 3" at bounding box center [637, 528] width 402 height 21
click at [436, 518] on select "Please Choose One 1 2 3" at bounding box center [637, 528] width 402 height 21
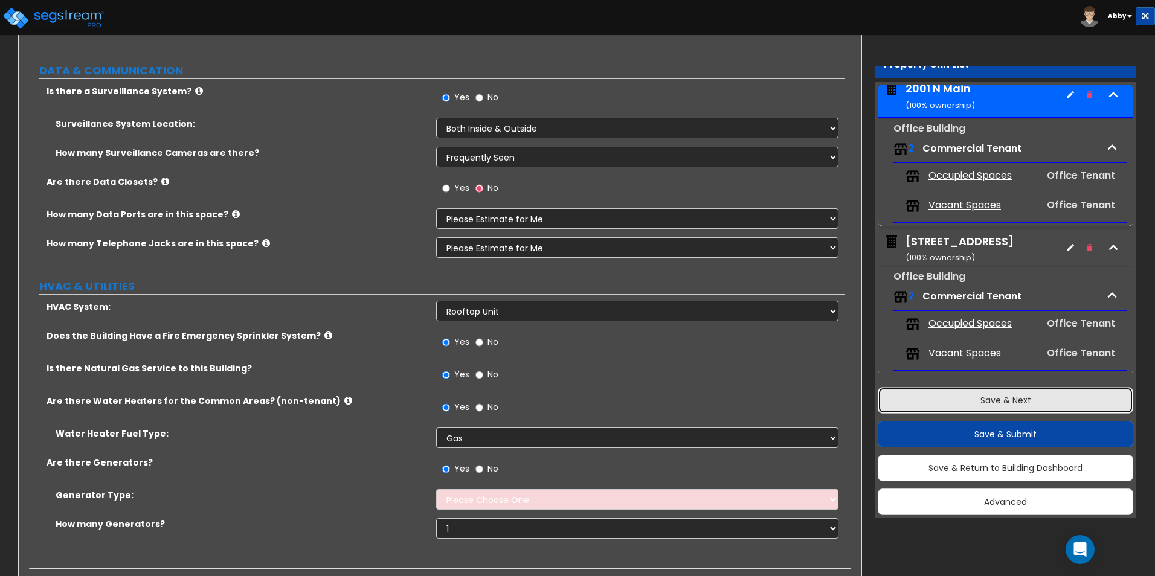
click at [966, 396] on button "Save & Next" at bounding box center [1006, 400] width 256 height 27
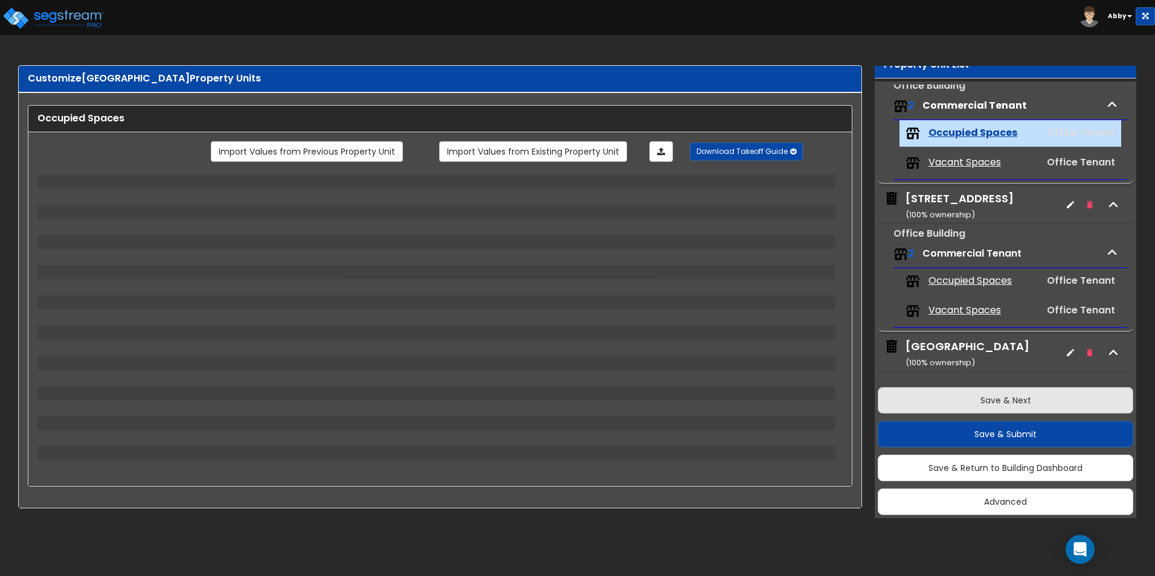
scroll to position [259, 0]
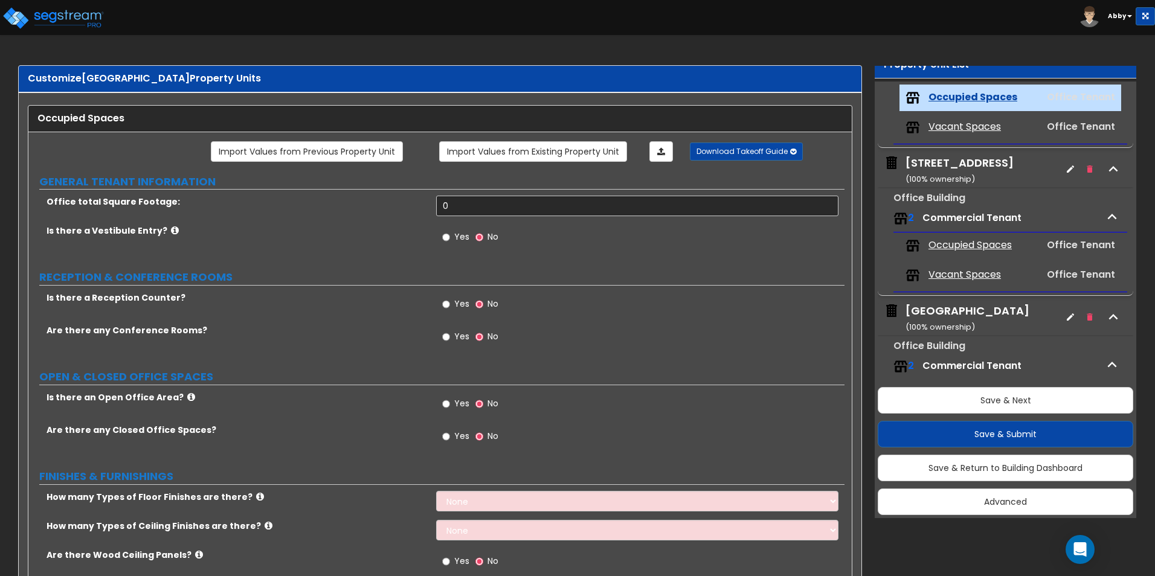
click at [423, 25] on div "Toggle navigation [GEOGRAPHIC_DATA]" at bounding box center [577, 17] width 1155 height 35
click at [448, 306] on input "Yes" at bounding box center [446, 304] width 8 height 13
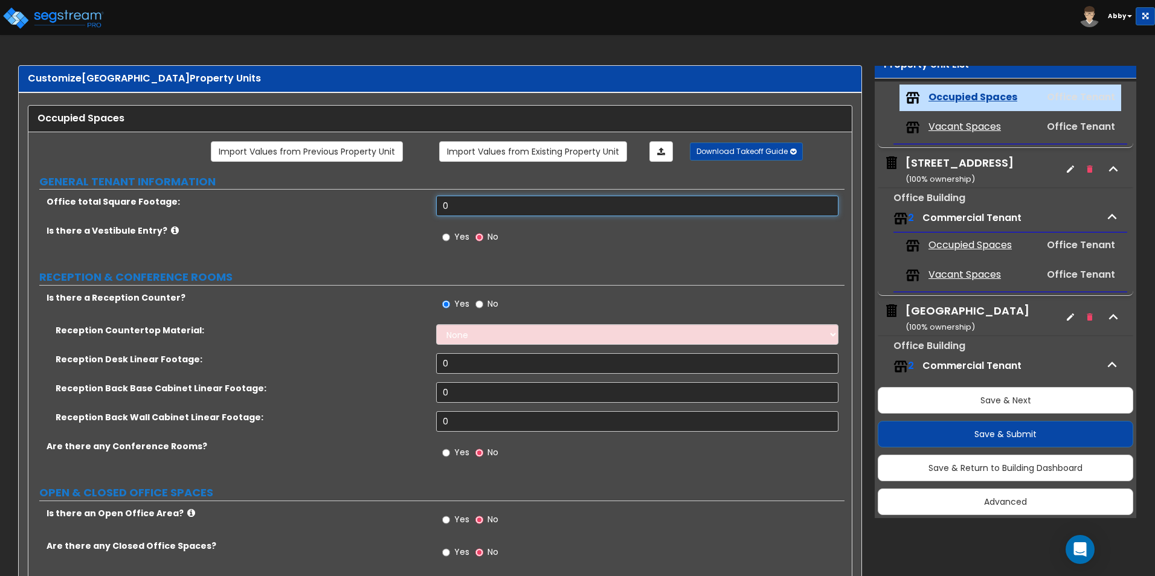
click at [460, 209] on input "0" at bounding box center [637, 206] width 402 height 21
click at [467, 333] on select "None Plastic Laminate Solid Surface Stone Quartz Marble Tile Wood Stainless Ste…" at bounding box center [637, 334] width 402 height 21
click at [436, 324] on select "None Plastic Laminate Solid Surface Stone Quartz Marble Tile Wood Stainless Ste…" at bounding box center [637, 334] width 402 height 21
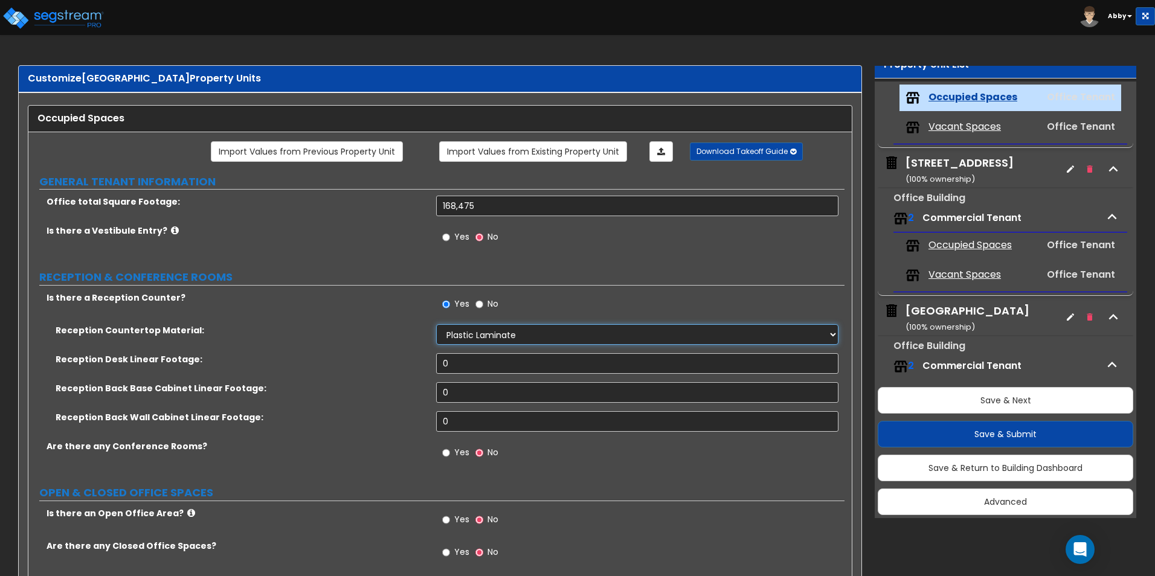
scroll to position [60, 0]
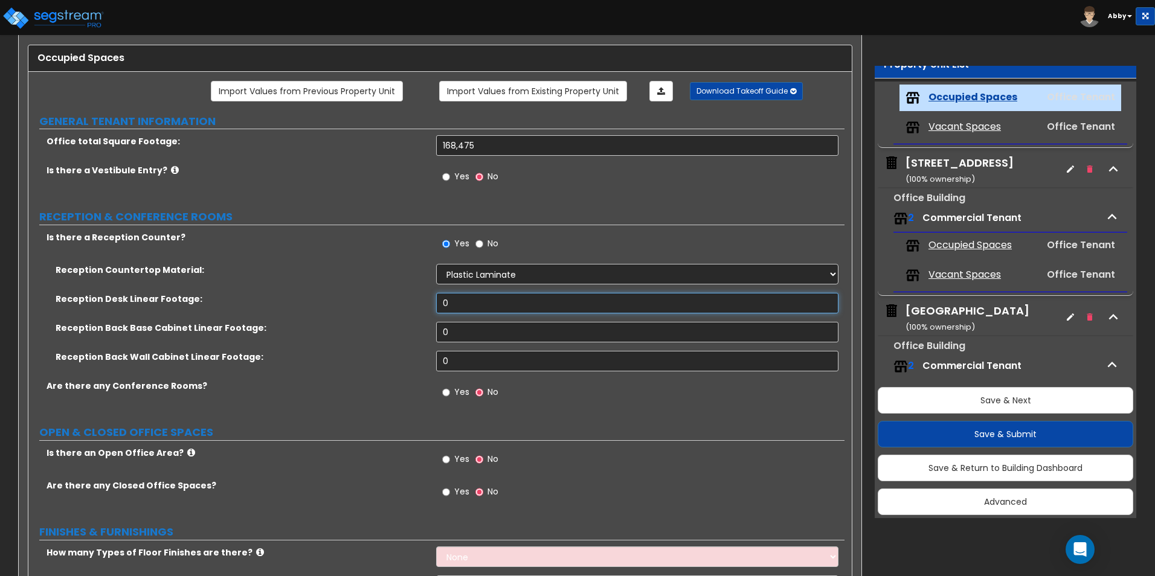
click at [476, 309] on input "0" at bounding box center [637, 303] width 402 height 21
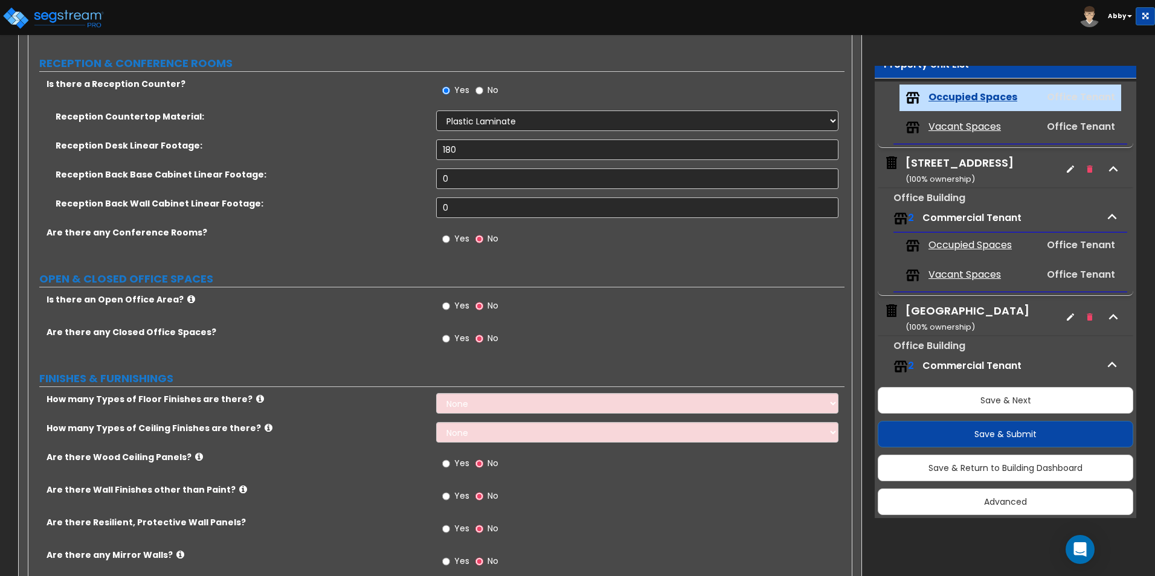
scroll to position [242, 0]
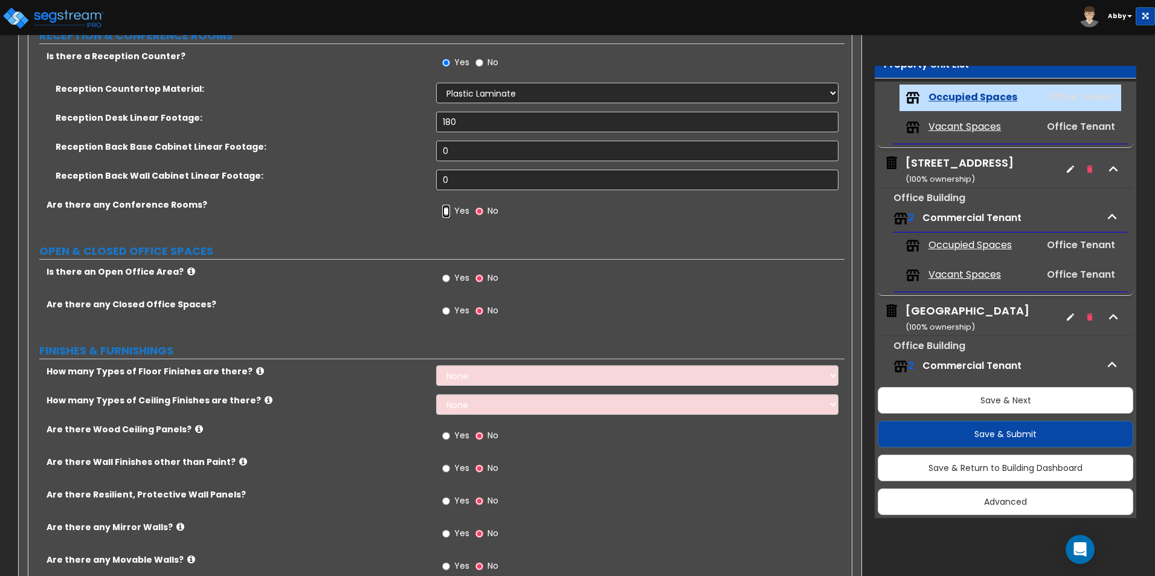
click at [449, 211] on input "Yes" at bounding box center [446, 211] width 8 height 13
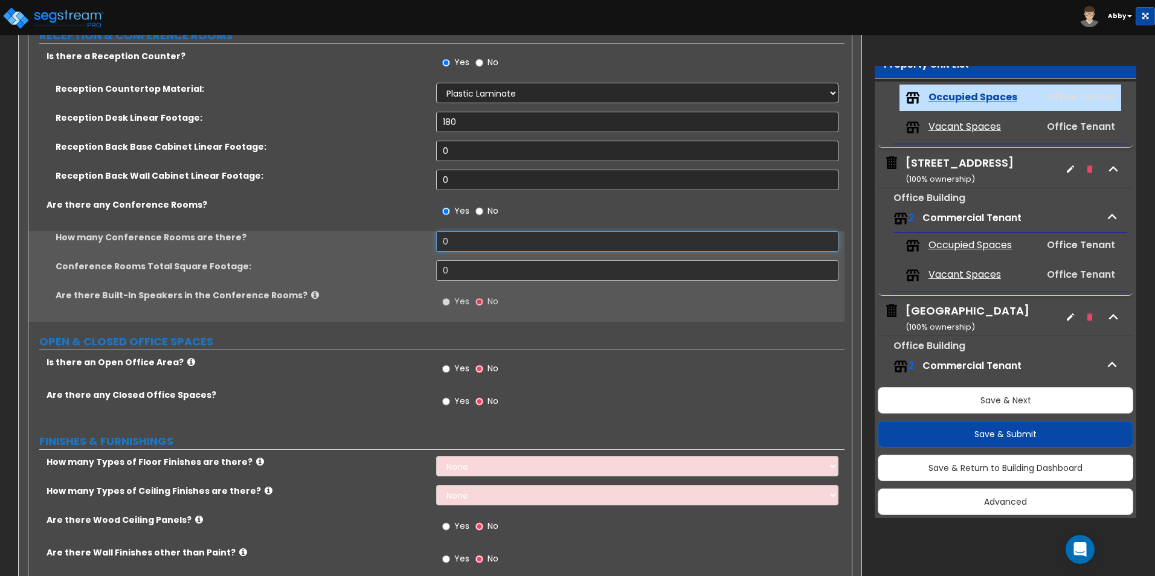
click at [460, 249] on input "0" at bounding box center [637, 241] width 402 height 21
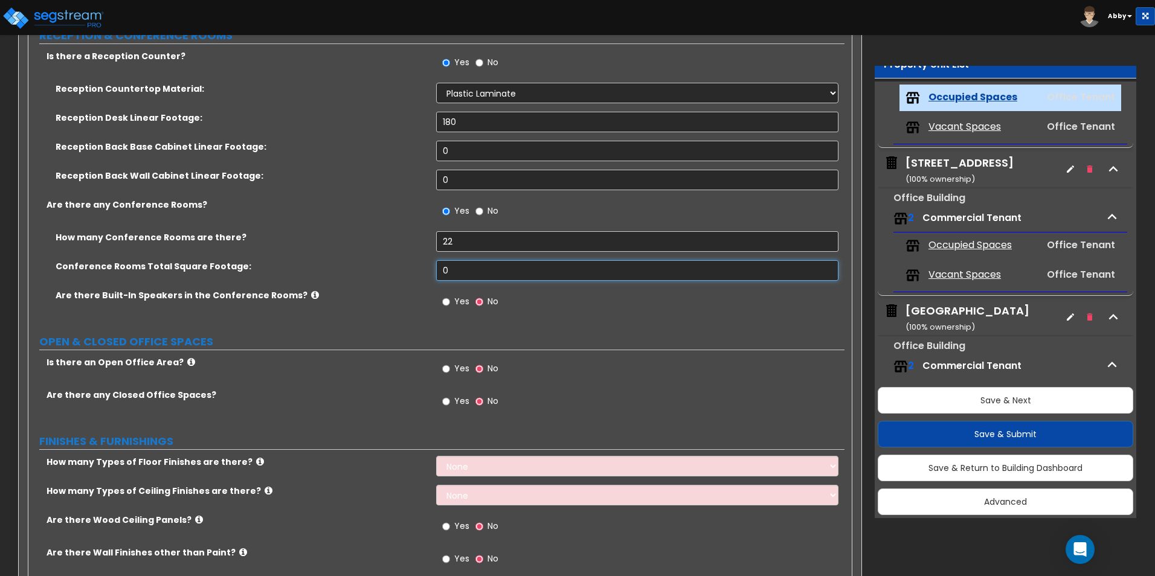
click at [461, 269] on input "0" at bounding box center [637, 270] width 402 height 21
drag, startPoint x: 481, startPoint y: 236, endPoint x: 446, endPoint y: 240, distance: 35.2
click at [446, 240] on input "22" at bounding box center [637, 241] width 402 height 21
click at [465, 273] on input "0" at bounding box center [637, 270] width 402 height 21
click at [448, 303] on input "Yes" at bounding box center [446, 301] width 8 height 13
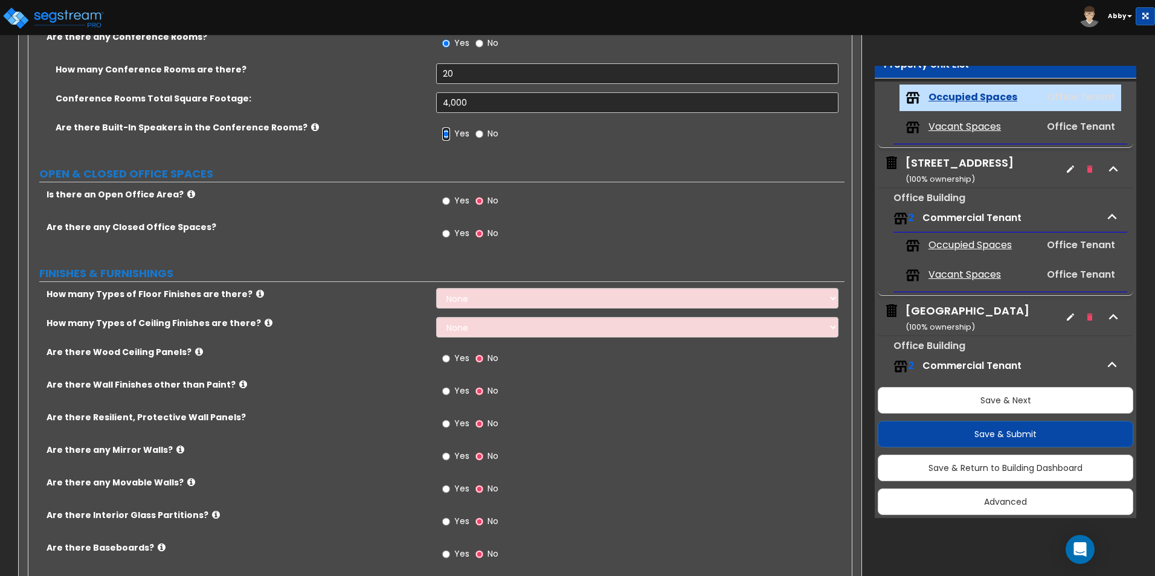
scroll to position [423, 0]
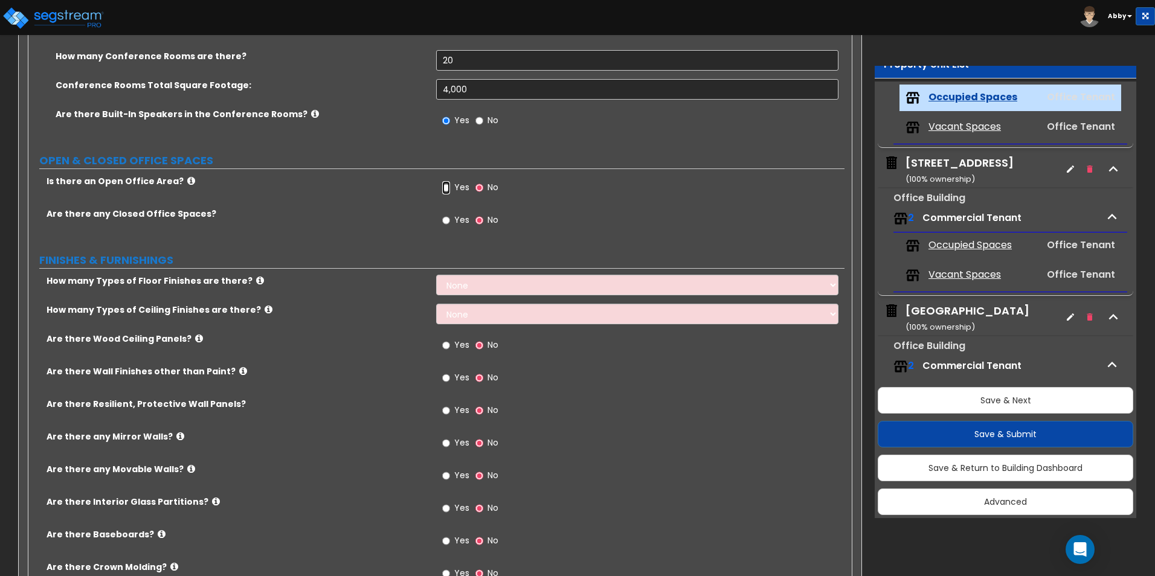
click at [449, 189] on input "Yes" at bounding box center [446, 187] width 8 height 13
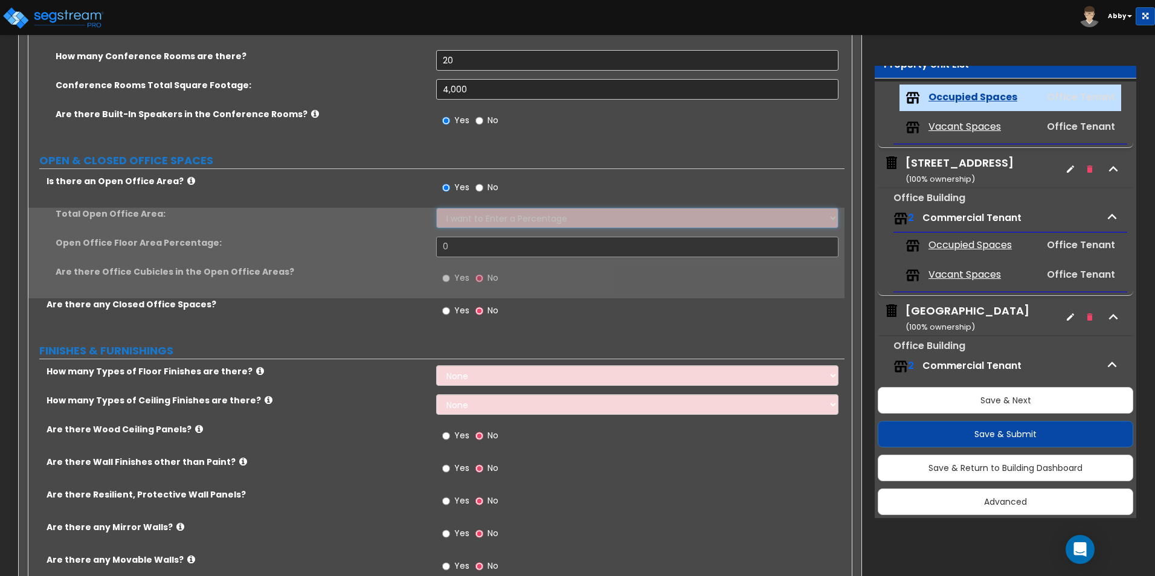
click at [451, 214] on select "I want to Enter a Percentage I want to Enter the Square Footage" at bounding box center [637, 218] width 402 height 21
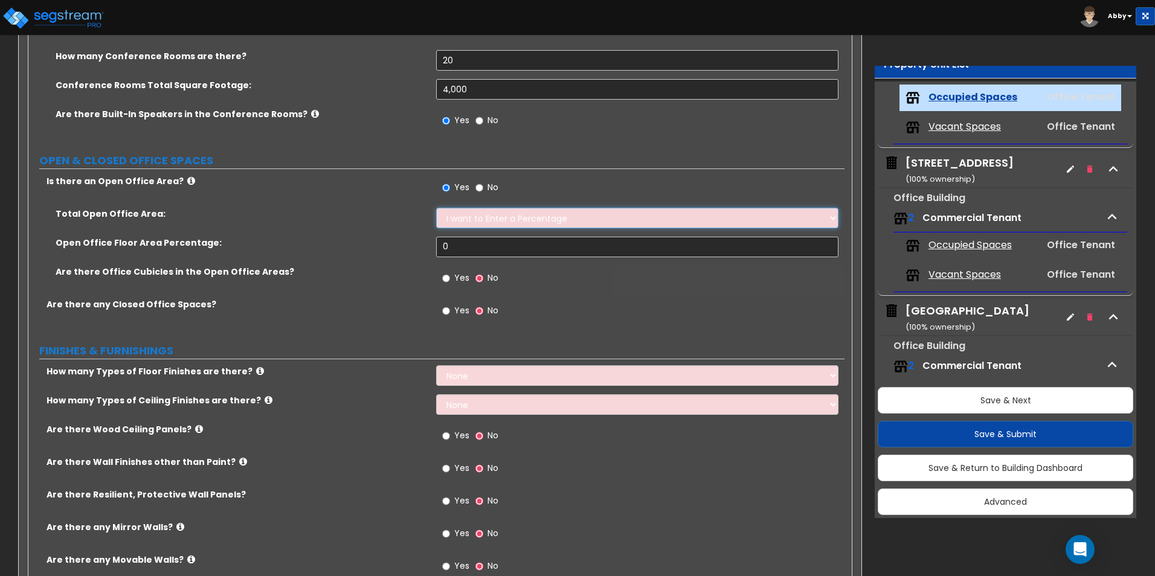
click at [451, 214] on select "I want to Enter a Percentage I want to Enter the Square Footage" at bounding box center [637, 218] width 402 height 21
click at [454, 246] on input "0" at bounding box center [637, 247] width 402 height 21
click at [451, 280] on label "Yes" at bounding box center [455, 279] width 27 height 21
click at [450, 280] on input "Yes" at bounding box center [446, 278] width 8 height 13
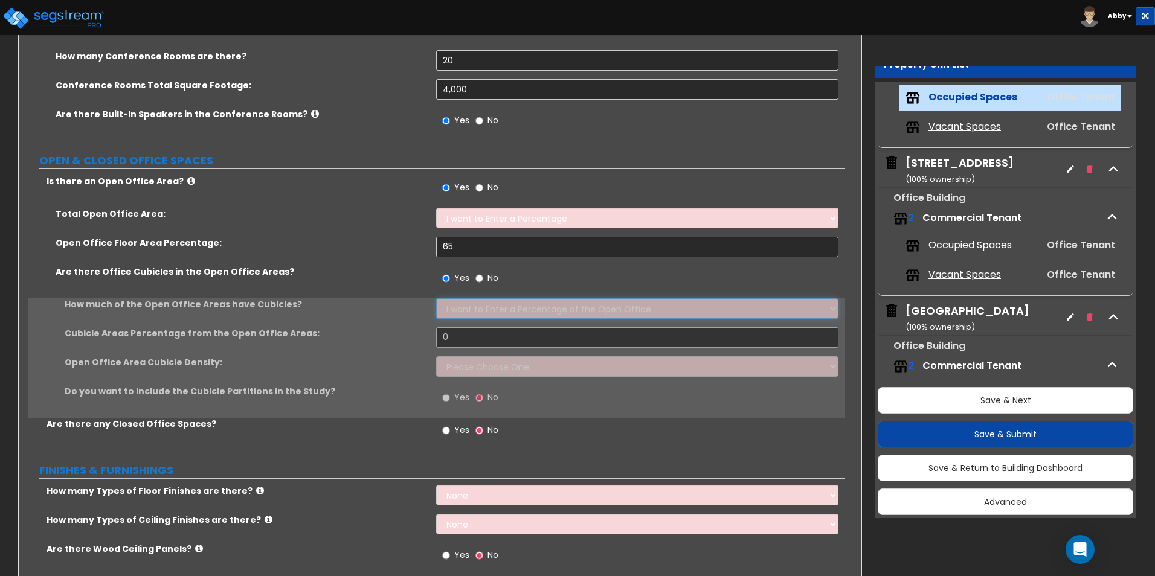
click at [459, 304] on select "I want to Enter a Percentage of the Open Office I want to enter the Square Foot…" at bounding box center [637, 308] width 402 height 21
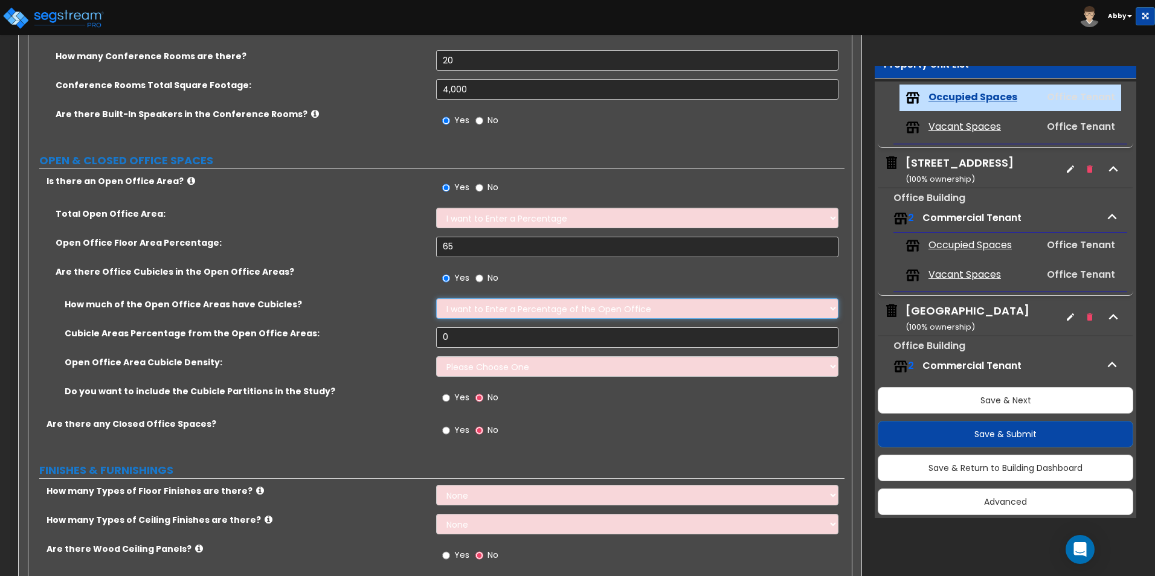
click at [436, 298] on select "I want to Enter a Percentage of the Open Office I want to enter the Square Foot…" at bounding box center [637, 308] width 402 height 21
click at [460, 335] on input "0" at bounding box center [637, 337] width 402 height 21
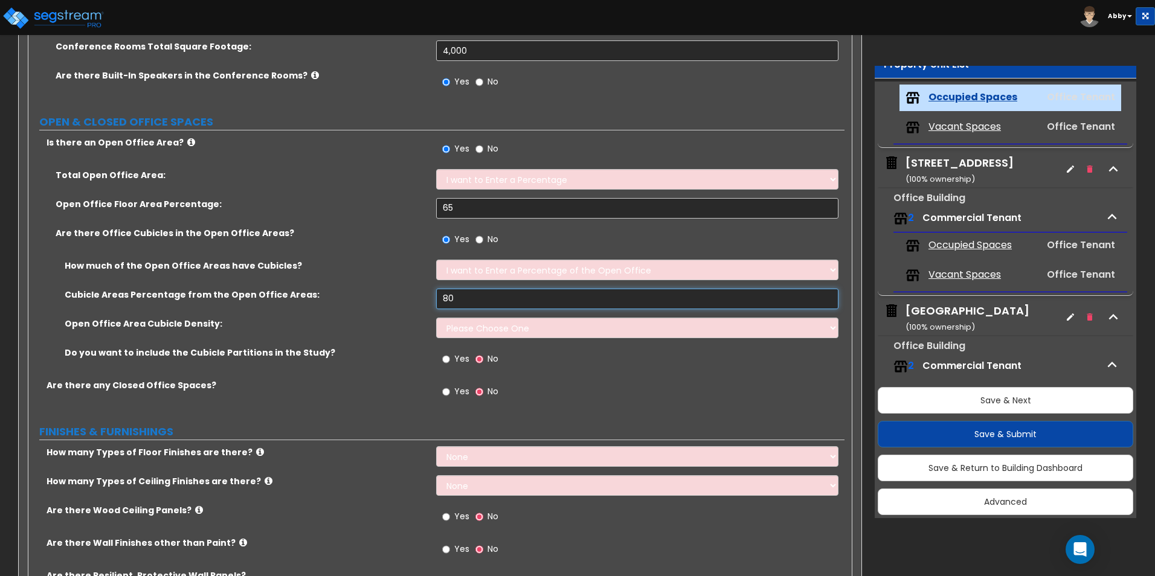
scroll to position [483, 0]
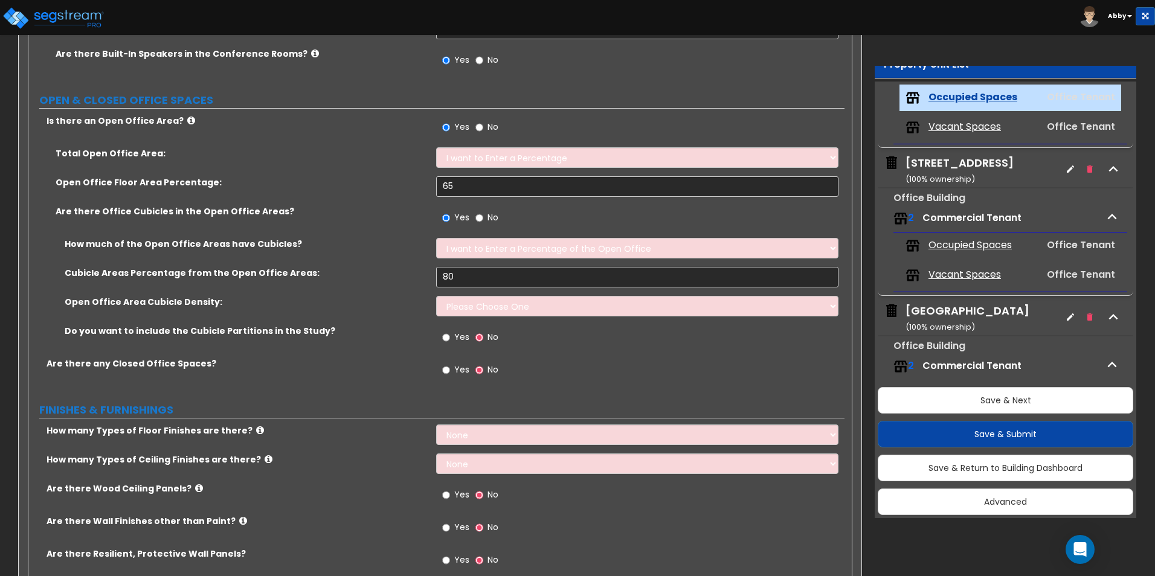
click at [486, 317] on div "Open Office Area Cubicle Density: Please Choose One Low High I want to Enter th…" at bounding box center [436, 310] width 816 height 29
click at [486, 314] on select "Please Choose One Low High I want to Enter the number of Cubicles" at bounding box center [637, 306] width 402 height 21
click at [436, 296] on select "Please Choose One Low High I want to Enter the number of Cubicles" at bounding box center [637, 306] width 402 height 21
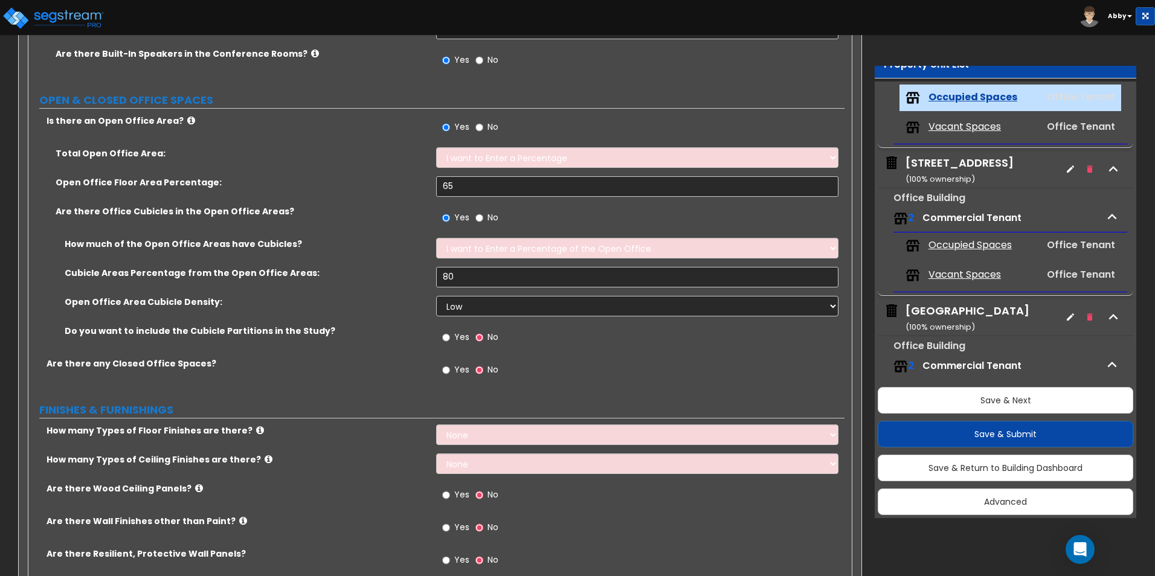
scroll to position [544, 0]
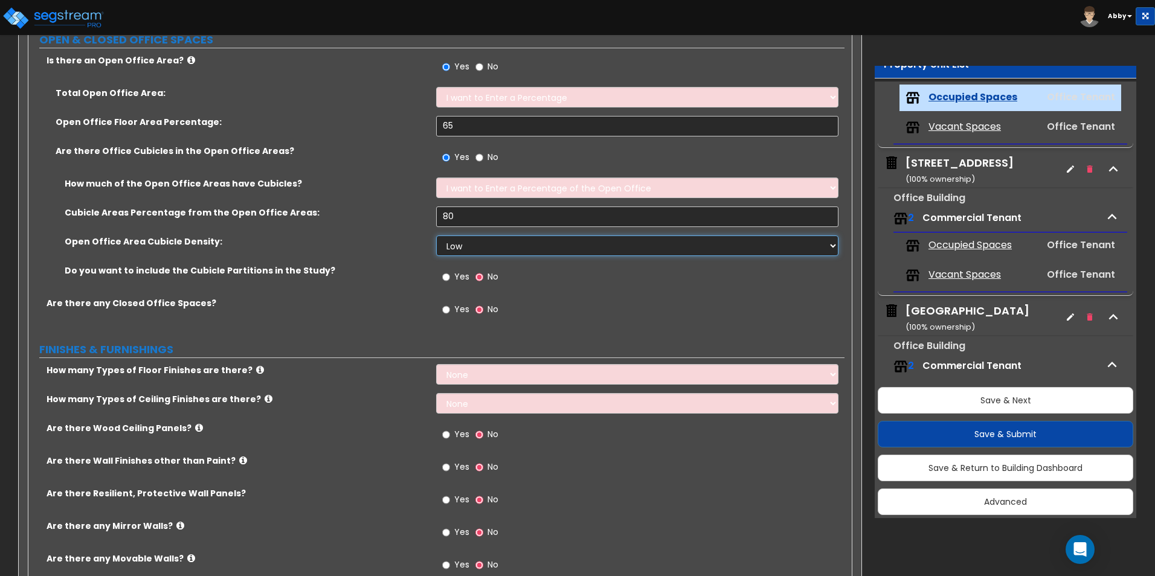
click at [464, 249] on select "Please Choose One Low High I want to Enter the number of Cubicles" at bounding box center [637, 246] width 402 height 21
click at [446, 316] on input "Yes" at bounding box center [446, 309] width 8 height 13
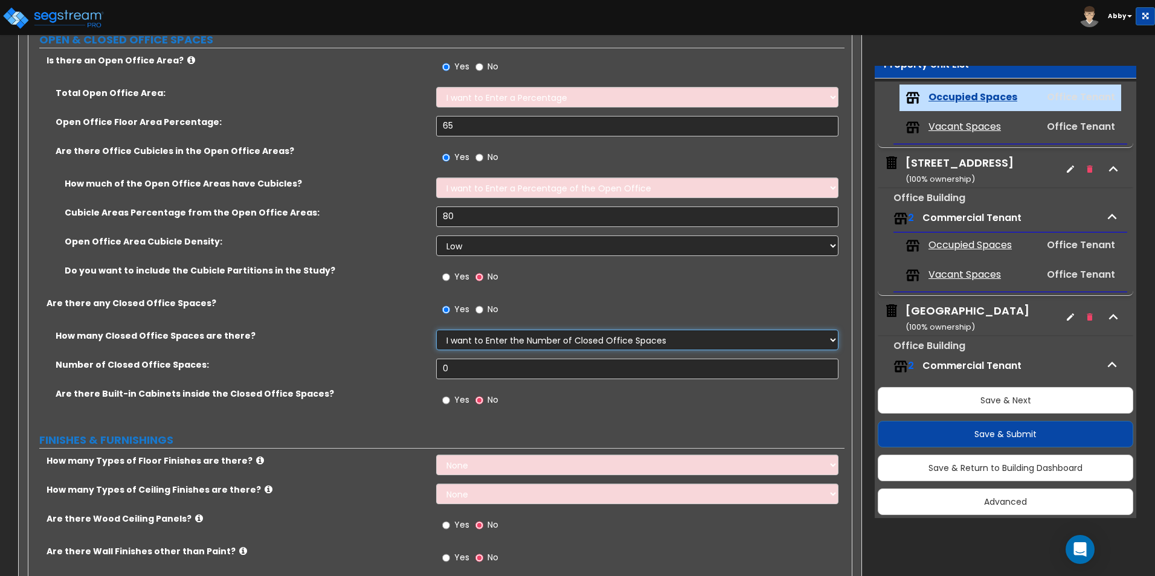
click at [448, 340] on select "I Don’t Know - Please Estimate for me I want to Enter the Number of Closed Offi…" at bounding box center [637, 340] width 402 height 21
click at [436, 330] on select "I Don’t Know - Please Estimate for me I want to Enter the Number of Closed Offi…" at bounding box center [637, 340] width 402 height 21
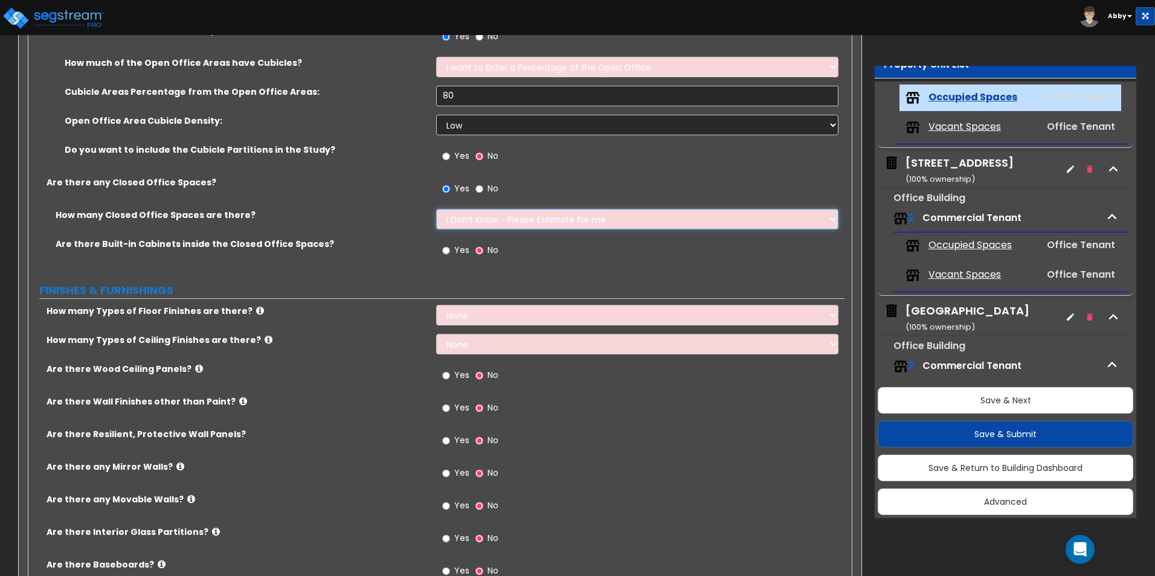
scroll to position [604, 0]
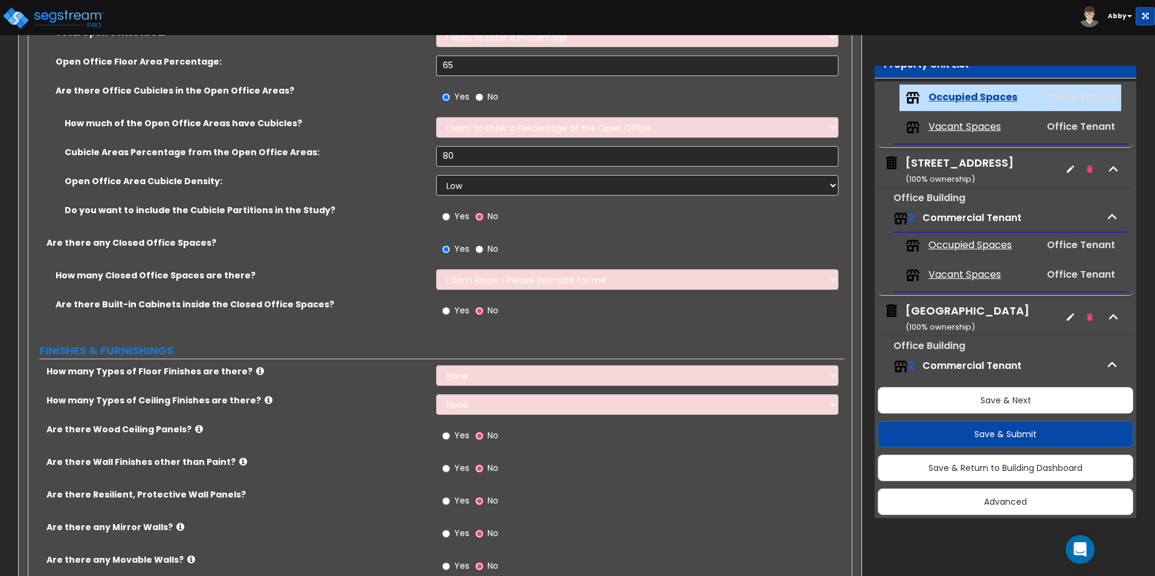
click at [442, 312] on div "Yes No" at bounding box center [470, 312] width 68 height 28
click at [445, 312] on input "Yes" at bounding box center [446, 310] width 8 height 13
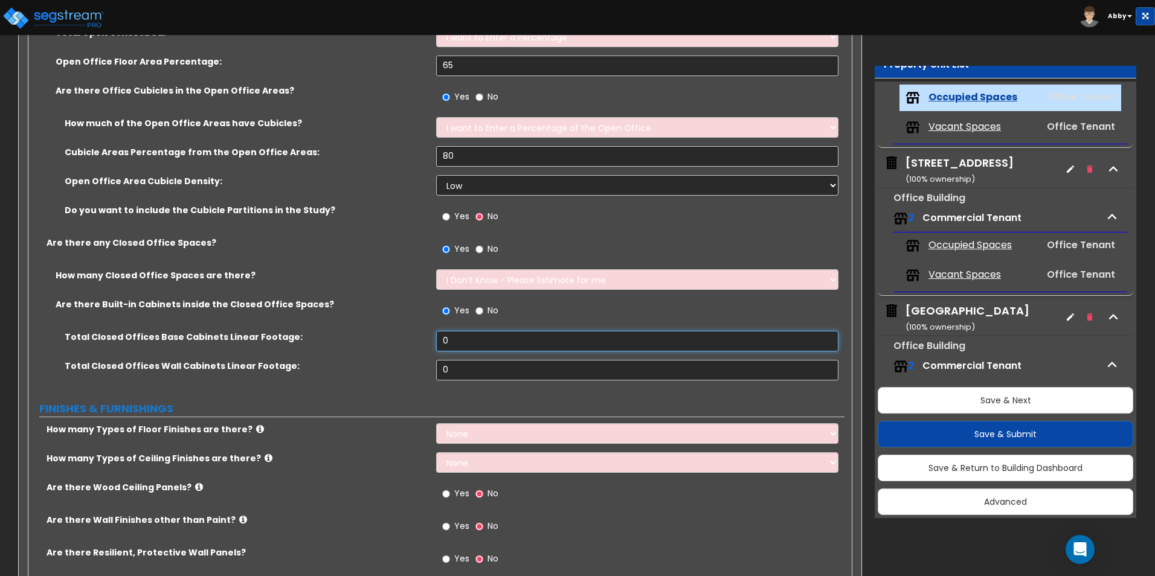
click at [460, 340] on input "0" at bounding box center [637, 341] width 402 height 21
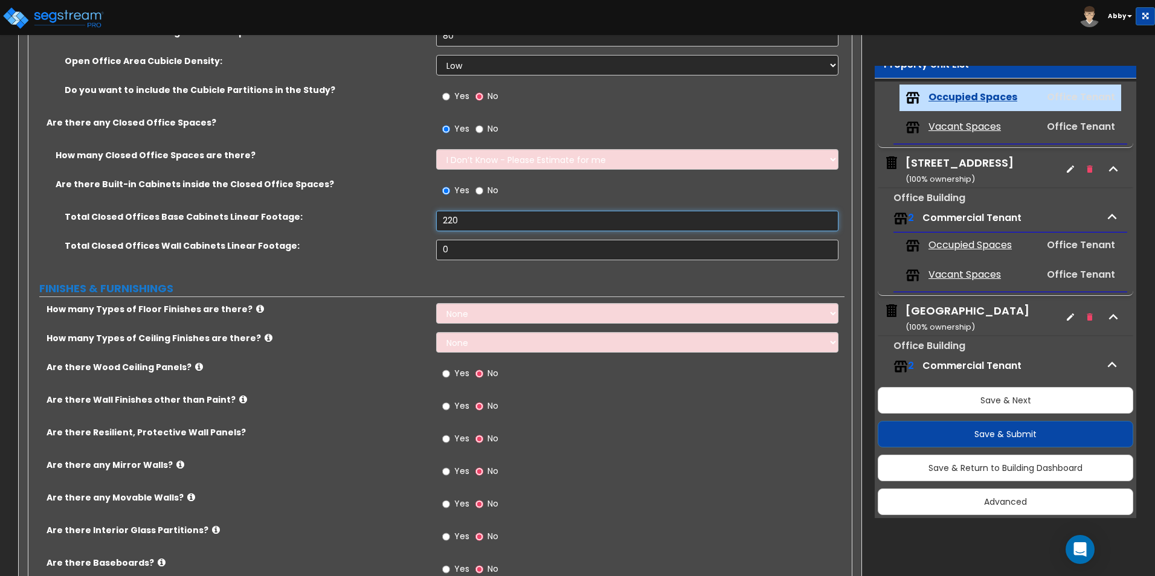
scroll to position [725, 0]
drag, startPoint x: 463, startPoint y: 217, endPoint x: 422, endPoint y: 214, distance: 41.2
click at [422, 214] on div "Total Closed Offices Base Cabinets Linear Footage: 220" at bounding box center [436, 224] width 816 height 29
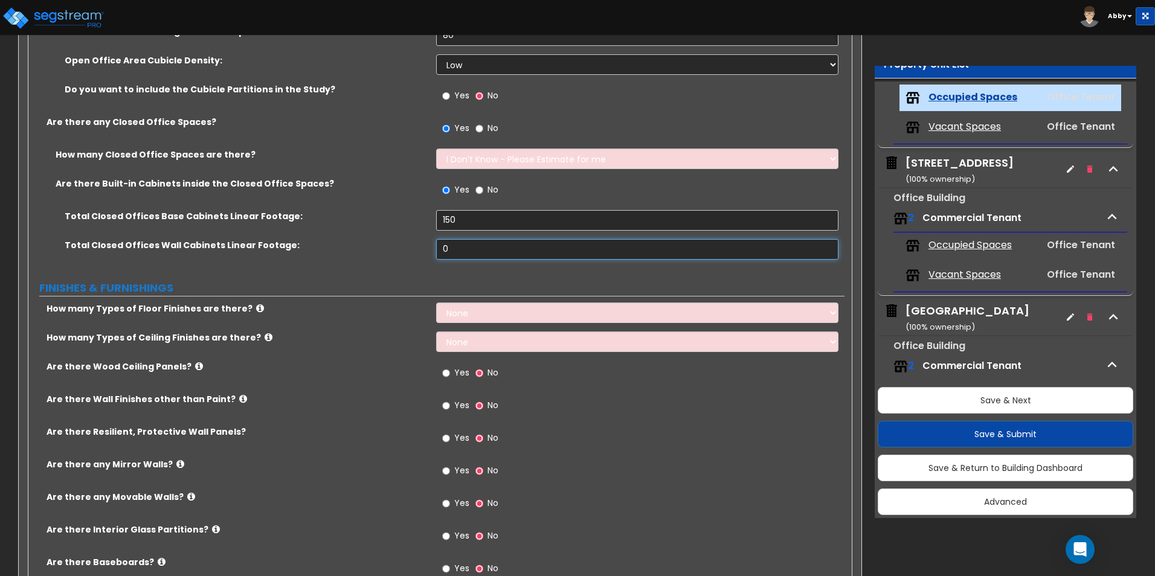
click at [542, 253] on input "0" at bounding box center [637, 249] width 402 height 21
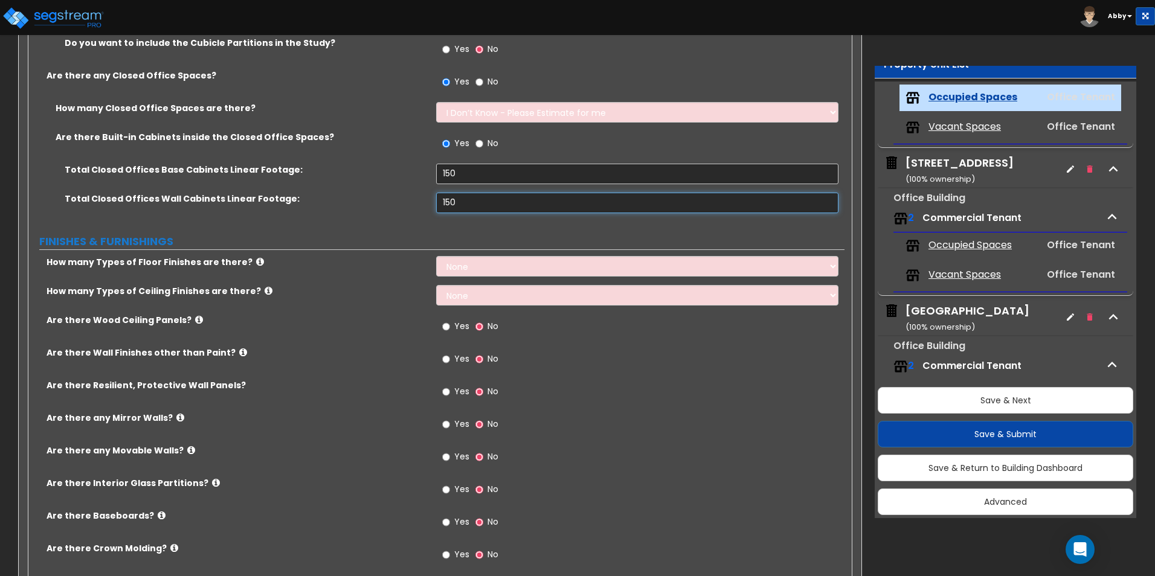
scroll to position [785, 0]
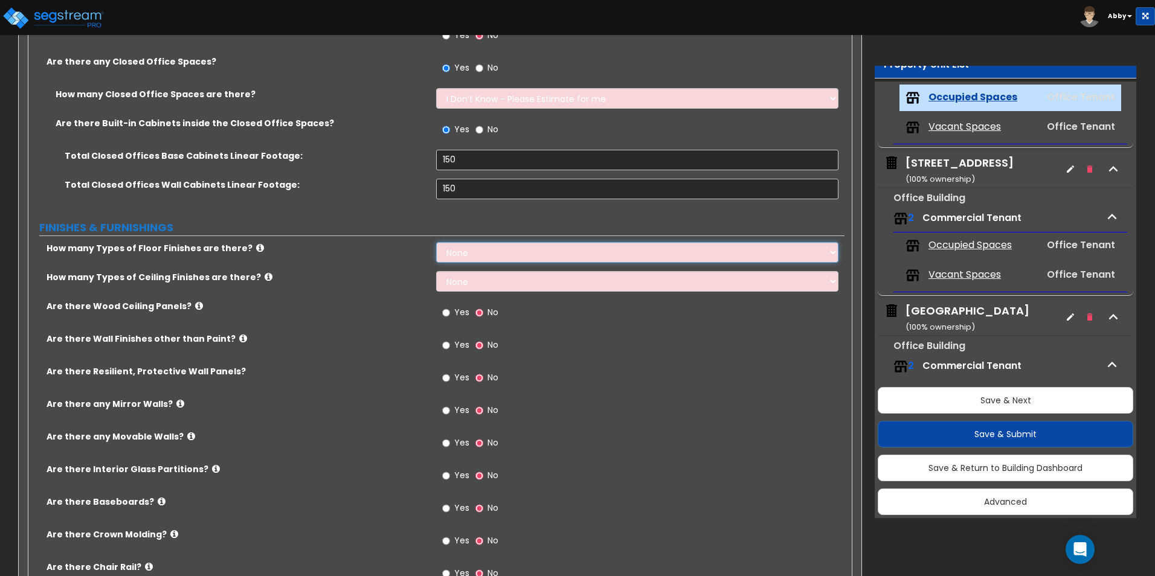
click at [470, 253] on select "None 1 2 3 4" at bounding box center [637, 252] width 402 height 21
click at [436, 242] on select "None 1 2 3 4" at bounding box center [637, 252] width 402 height 21
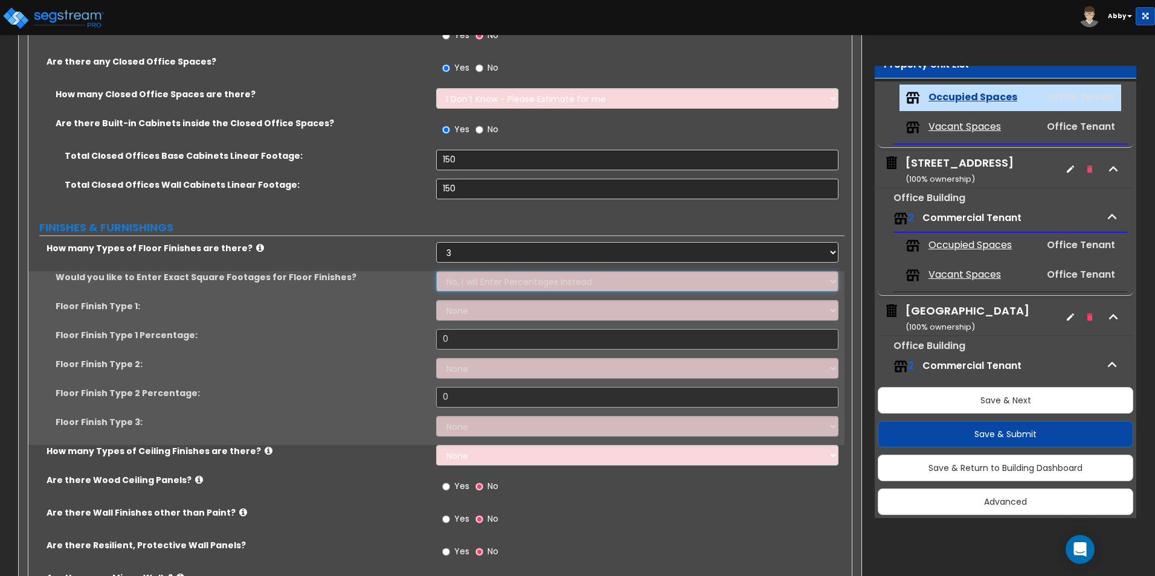
click at [465, 283] on select "No, I will Enter Percentages Instead Yes, I will Enter Exact Square Footages" at bounding box center [637, 281] width 402 height 21
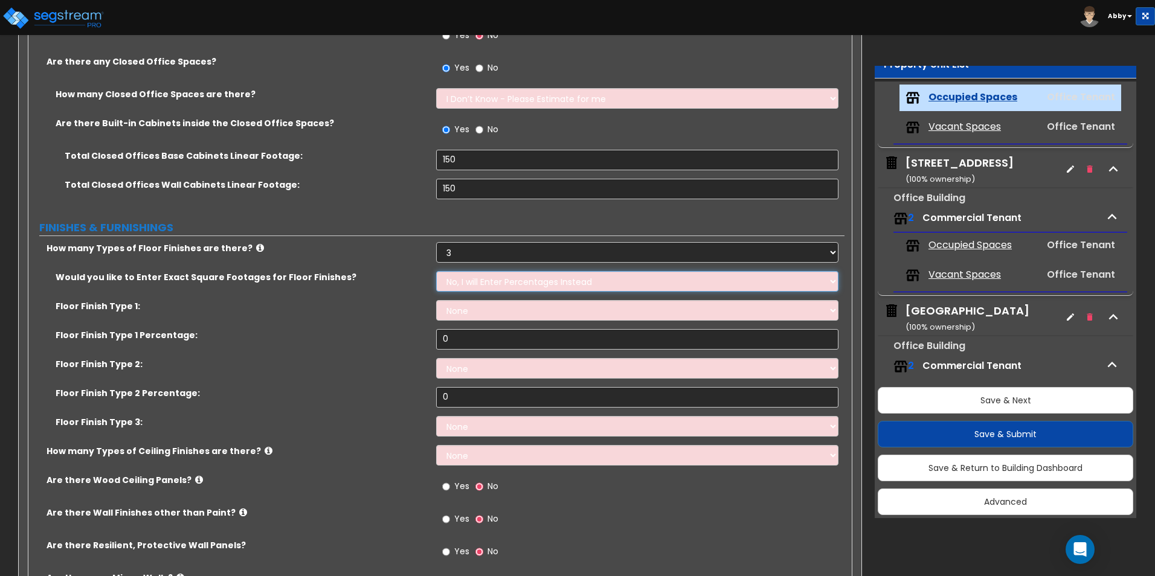
click at [465, 283] on select "No, I will Enter Percentages Instead Yes, I will Enter Exact Square Footages" at bounding box center [637, 281] width 402 height 21
click at [459, 308] on select "None Tile Flooring Hardwood Flooring Resilient Laminate Flooring VCT Flooring S…" at bounding box center [637, 310] width 402 height 21
click at [436, 300] on select "None Tile Flooring Hardwood Flooring Resilient Laminate Flooring VCT Flooring S…" at bounding box center [637, 310] width 402 height 21
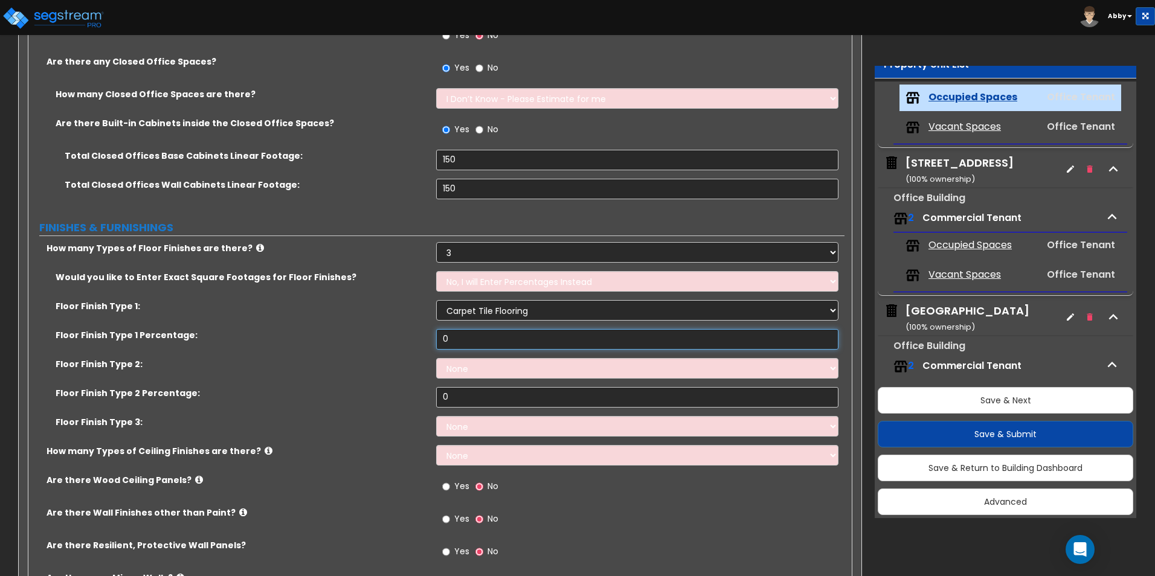
click at [496, 349] on input "0" at bounding box center [637, 339] width 402 height 21
click at [492, 372] on select "None Tile Flooring Hardwood Flooring Resilient Laminate Flooring VCT Flooring S…" at bounding box center [637, 368] width 402 height 21
click at [436, 358] on select "None Tile Flooring Hardwood Flooring Resilient Laminate Flooring VCT Flooring S…" at bounding box center [637, 368] width 402 height 21
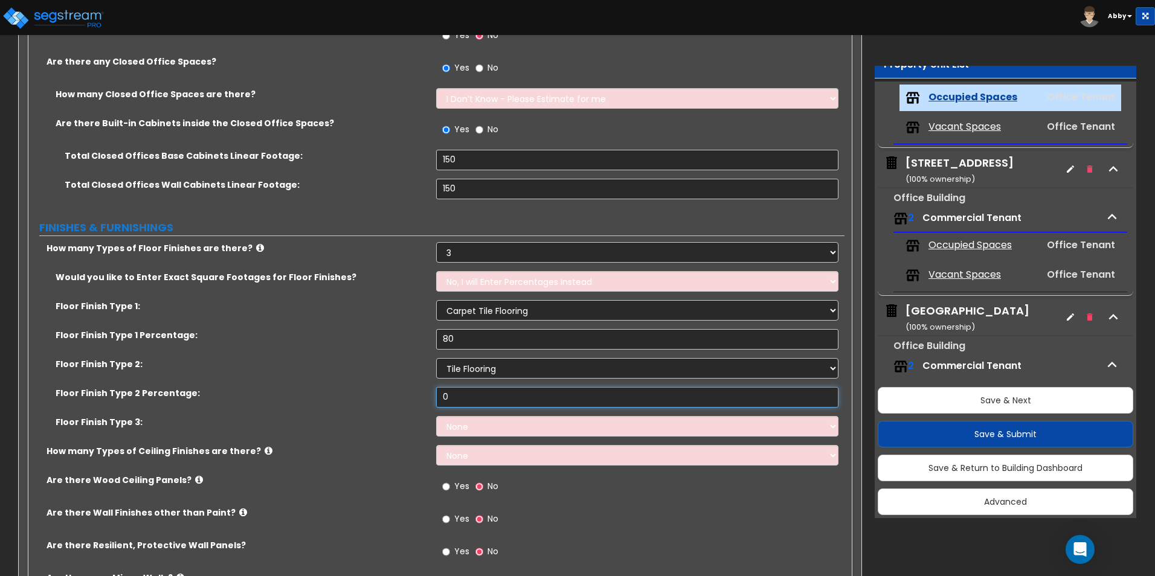
click at [477, 404] on input "0" at bounding box center [637, 397] width 402 height 21
click at [479, 411] on div "Floor Finish Type 2 Percentage: 10" at bounding box center [436, 401] width 816 height 29
click at [478, 424] on select "None Tile Flooring Hardwood Flooring Resilient Laminate Flooring VCT Flooring S…" at bounding box center [637, 426] width 402 height 21
click at [436, 416] on select "None Tile Flooring Hardwood Flooring Resilient Laminate Flooring VCT Flooring S…" at bounding box center [637, 426] width 402 height 21
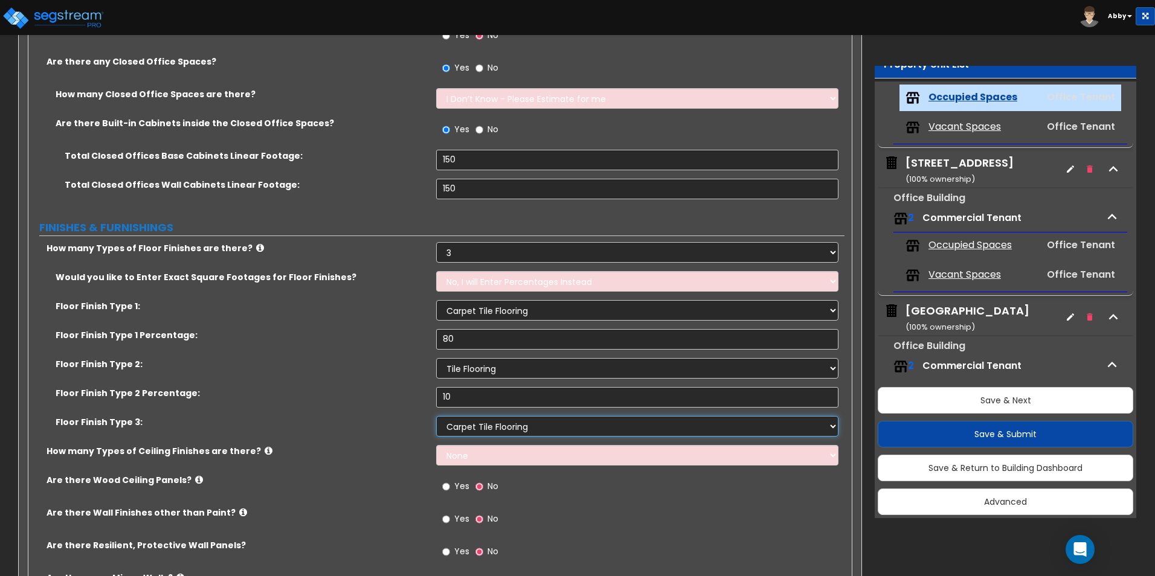
click at [480, 428] on select "None Tile Flooring Hardwood Flooring Resilient Laminate Flooring VCT Flooring S…" at bounding box center [637, 426] width 402 height 21
click at [436, 416] on select "None Tile Flooring Hardwood Flooring Resilient Laminate Flooring VCT Flooring S…" at bounding box center [637, 426] width 402 height 21
click at [480, 464] on select "None 1 2 3" at bounding box center [637, 455] width 402 height 21
click at [416, 429] on div "Floor Finish Type 3: None Tile Flooring Hardwood Flooring Resilient Laminate Fl…" at bounding box center [436, 430] width 816 height 29
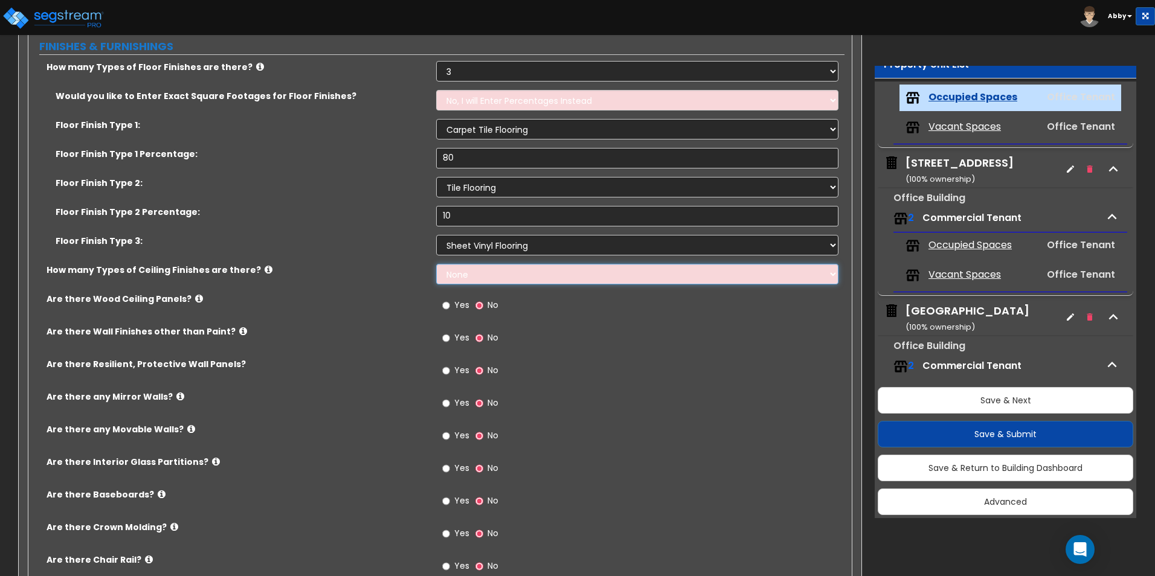
click at [474, 273] on select "None 1 2 3" at bounding box center [637, 274] width 402 height 21
click at [436, 264] on select "None 1 2 3" at bounding box center [637, 274] width 402 height 21
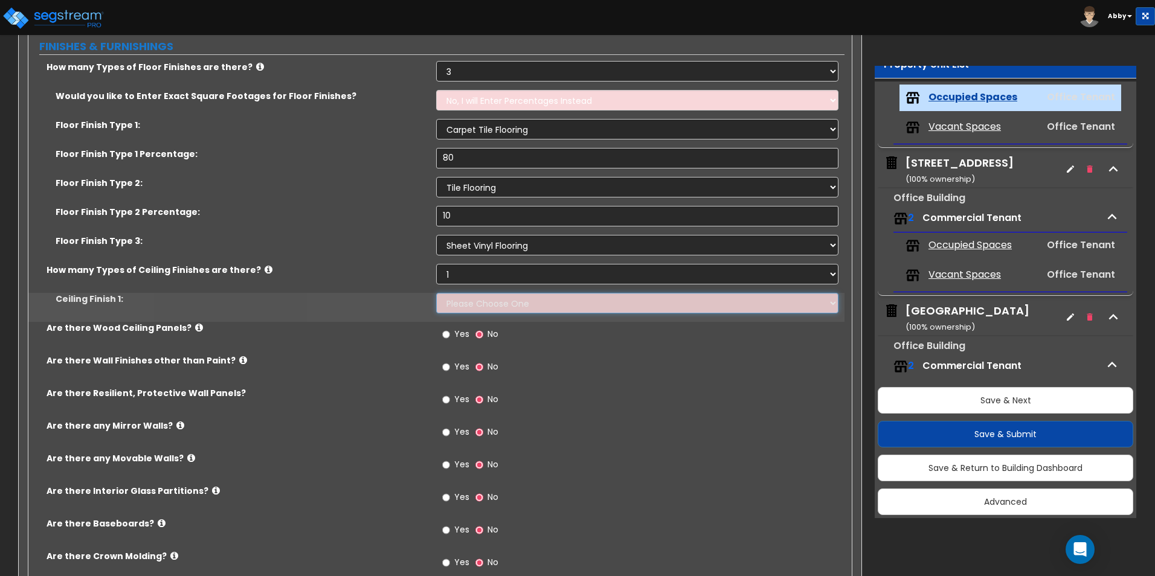
click at [463, 307] on select "Please Choose One Drop Ceiling Open Ceiling Drywall Ceiling" at bounding box center [637, 303] width 402 height 21
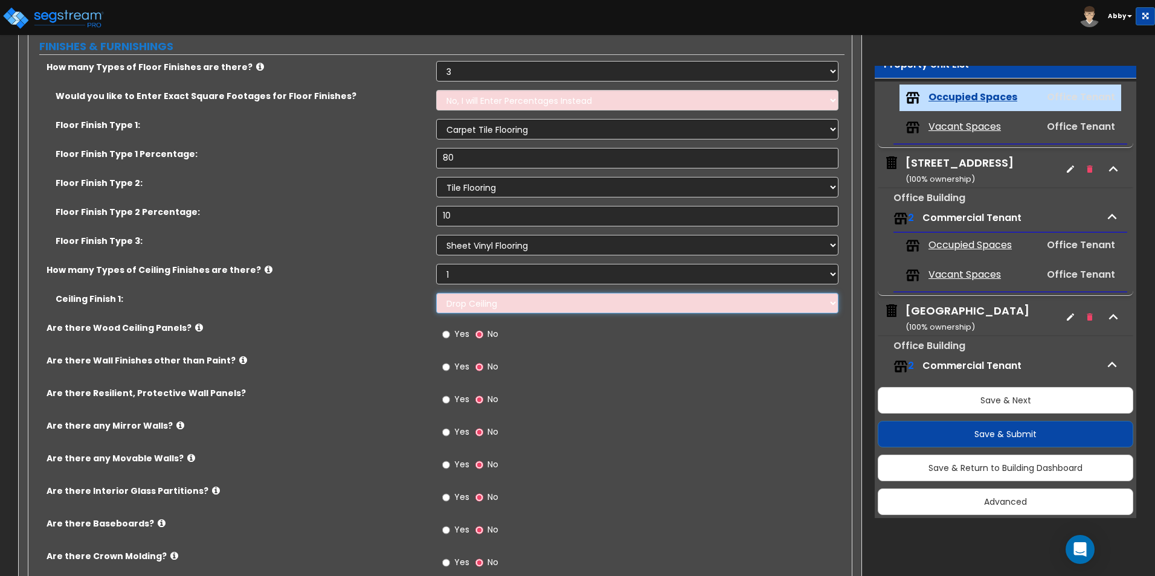
click at [436, 293] on select "Please Choose One Drop Ceiling Open Ceiling Drywall Ceiling" at bounding box center [637, 303] width 402 height 21
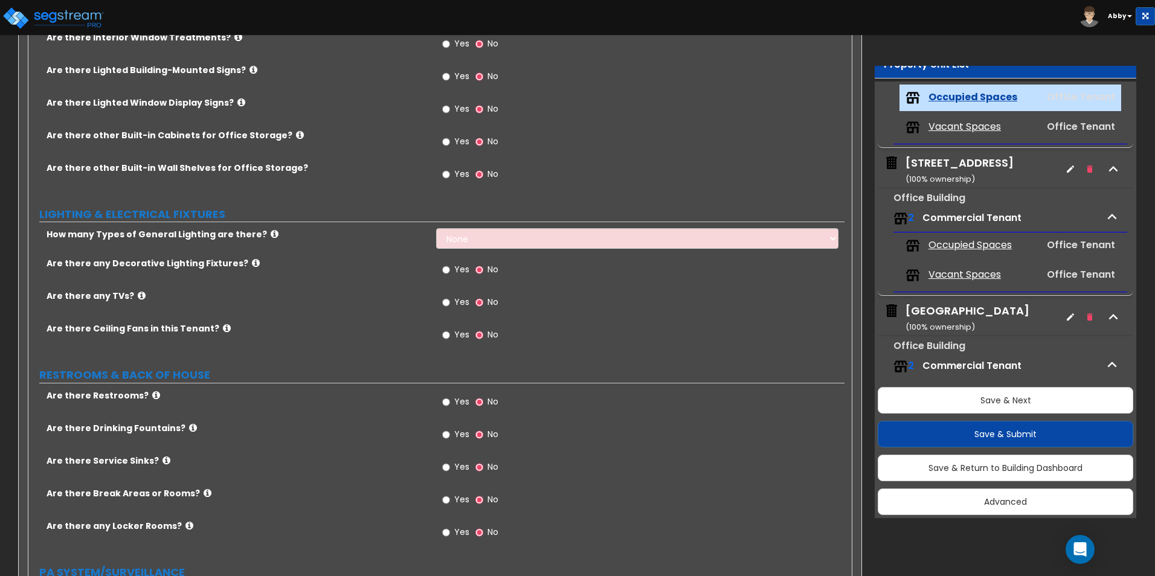
scroll to position [1571, 0]
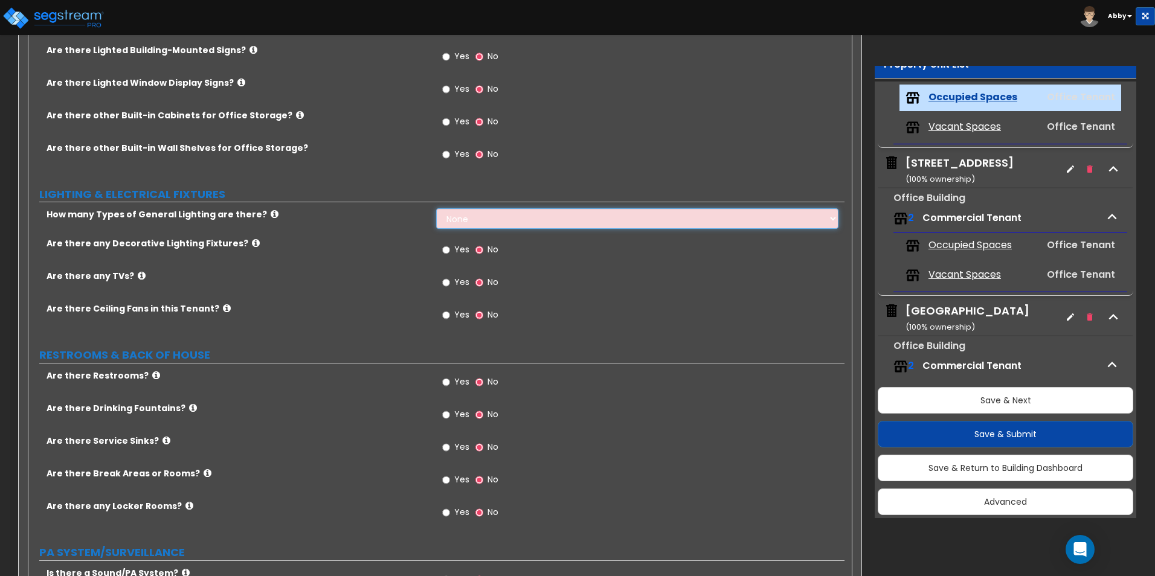
click at [456, 211] on select "None 1 2 3" at bounding box center [637, 218] width 402 height 21
click at [436, 208] on select "None 1 2 3" at bounding box center [637, 218] width 402 height 21
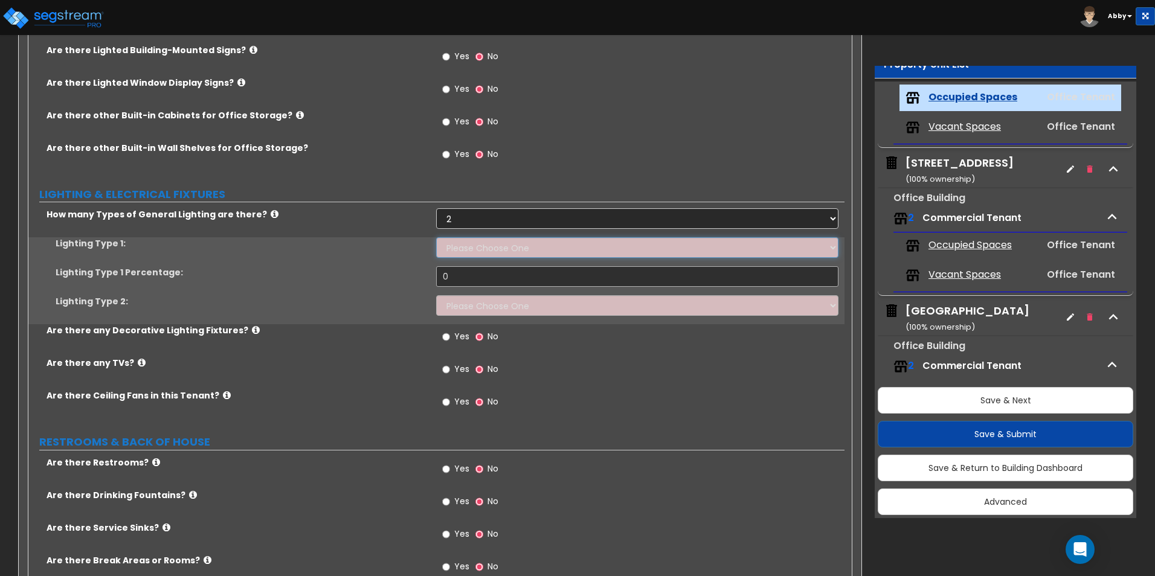
click at [454, 246] on select "Please Choose One LED Surface-Mounted LED Recessed Fluorescent Surface-Mounted …" at bounding box center [637, 247] width 402 height 21
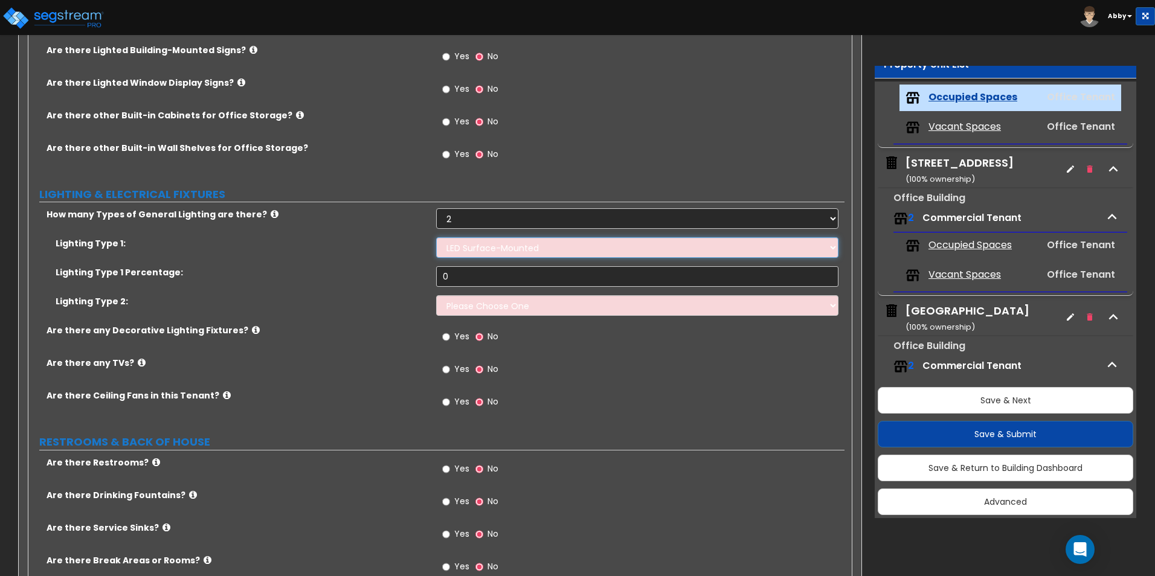
click at [436, 237] on select "Please Choose One LED Surface-Mounted LED Recessed Fluorescent Surface-Mounted …" at bounding box center [637, 247] width 402 height 21
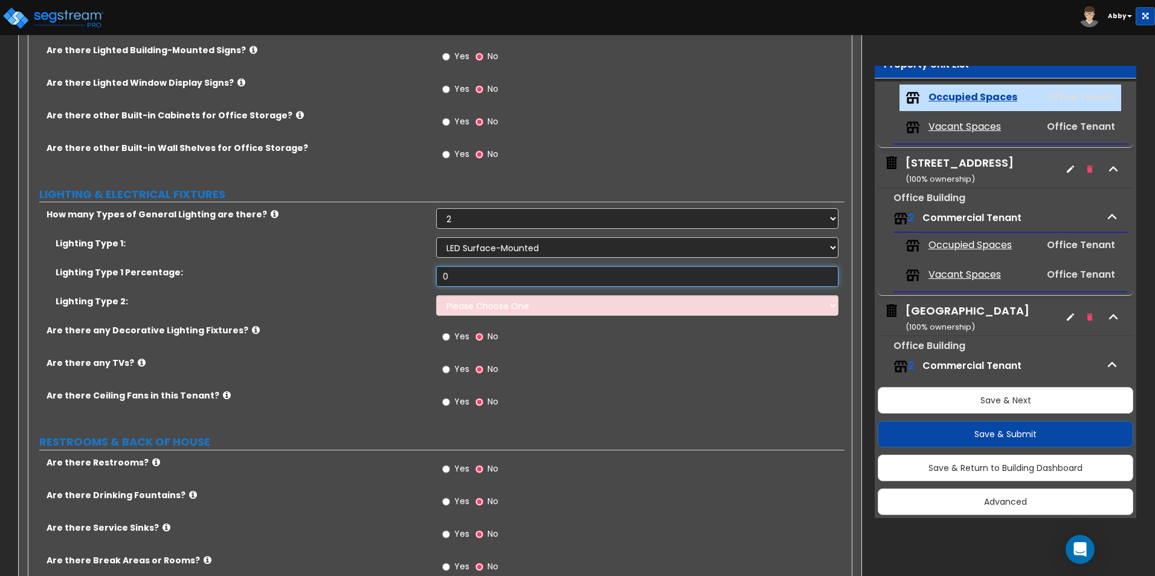
click at [450, 280] on input "0" at bounding box center [637, 276] width 402 height 21
click at [471, 302] on select "Please Choose One LED Surface-Mounted LED Recessed Fluorescent Surface-Mounted …" at bounding box center [637, 305] width 402 height 21
click at [436, 295] on select "Please Choose One LED Surface-Mounted LED Recessed Fluorescent Surface-Mounted …" at bounding box center [637, 305] width 402 height 21
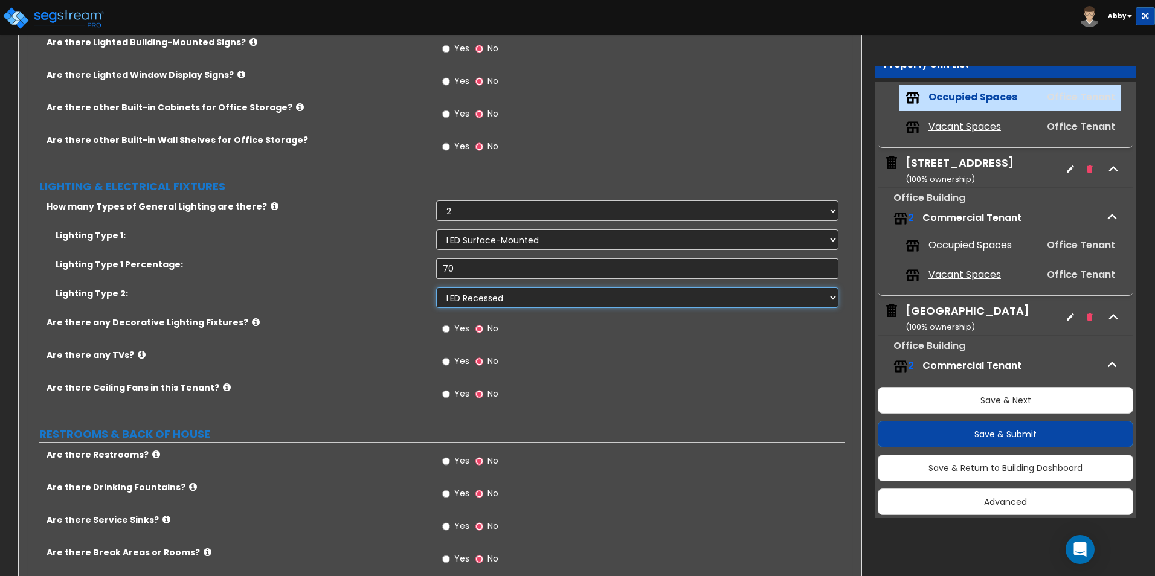
scroll to position [1631, 0]
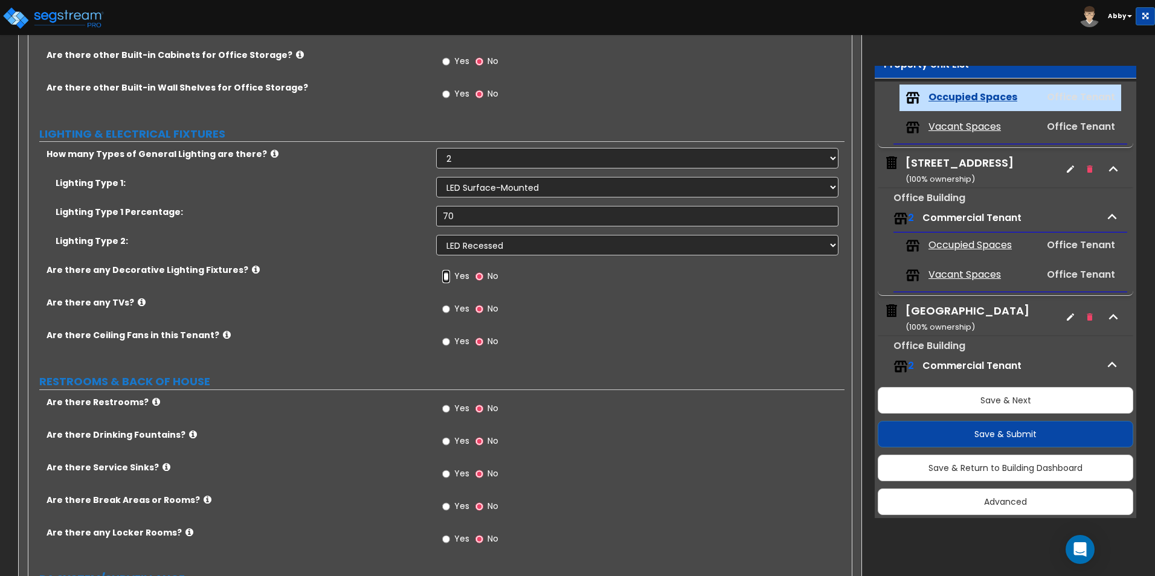
drag, startPoint x: 448, startPoint y: 270, endPoint x: 442, endPoint y: 280, distance: 11.1
click at [448, 269] on label "Yes" at bounding box center [455, 278] width 27 height 21
click at [448, 270] on input "Yes" at bounding box center [446, 276] width 8 height 13
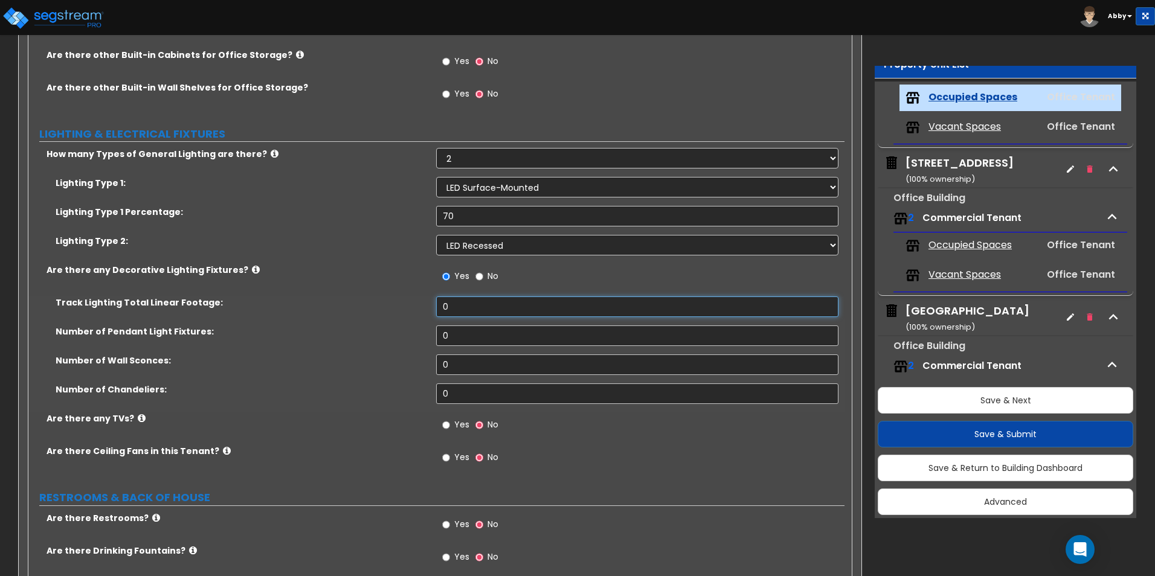
click at [460, 310] on input "0" at bounding box center [637, 307] width 402 height 21
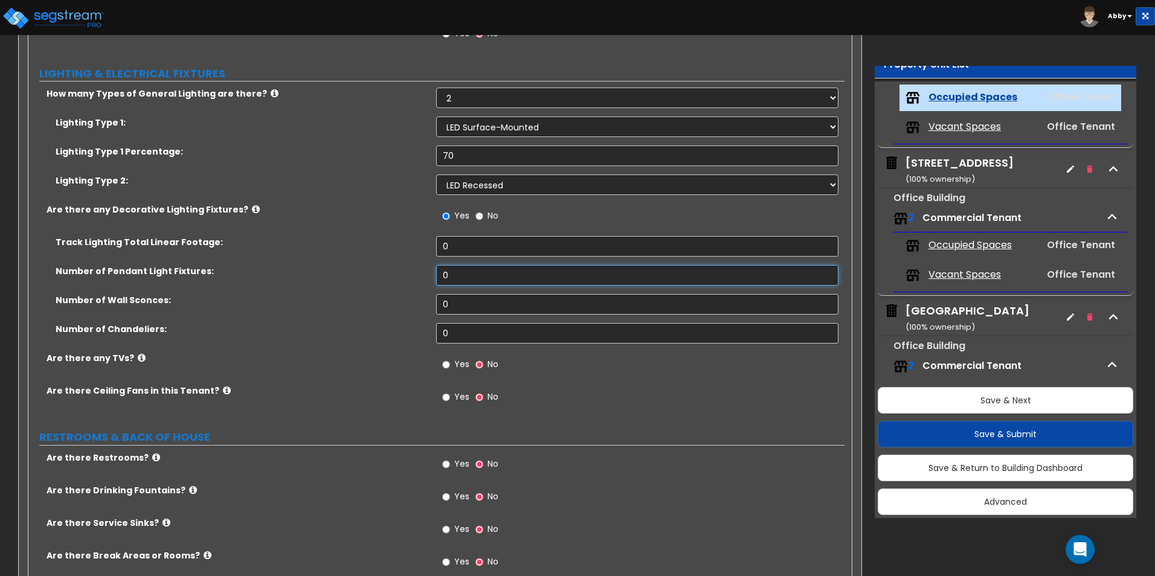
drag, startPoint x: 433, startPoint y: 274, endPoint x: 414, endPoint y: 274, distance: 18.7
click at [419, 274] on div "Number of Pendant Light Fixtures: 0" at bounding box center [436, 279] width 816 height 29
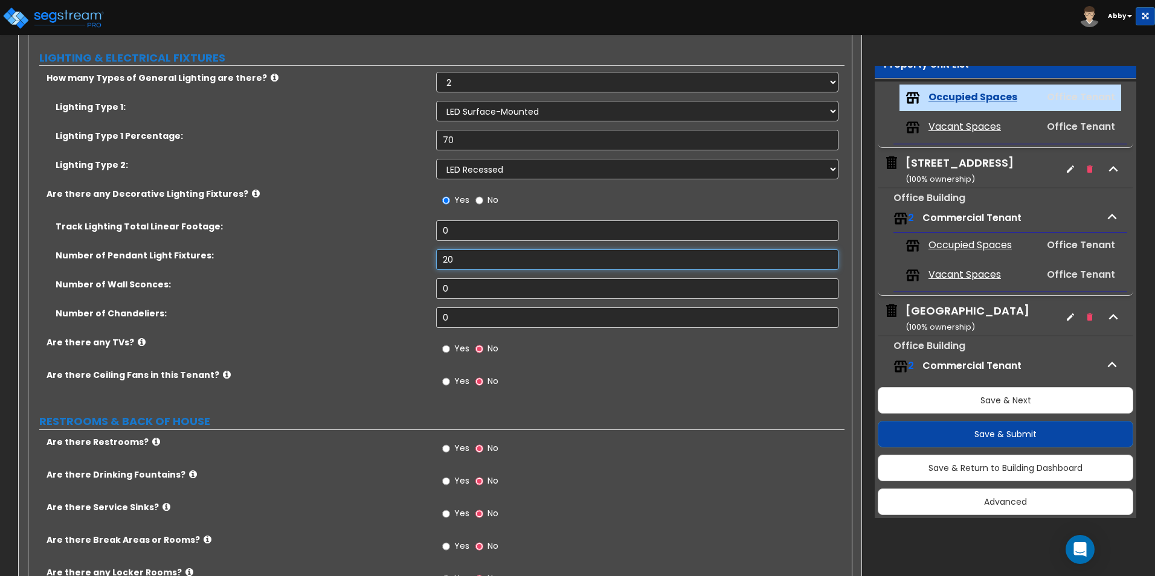
scroll to position [1752, 0]
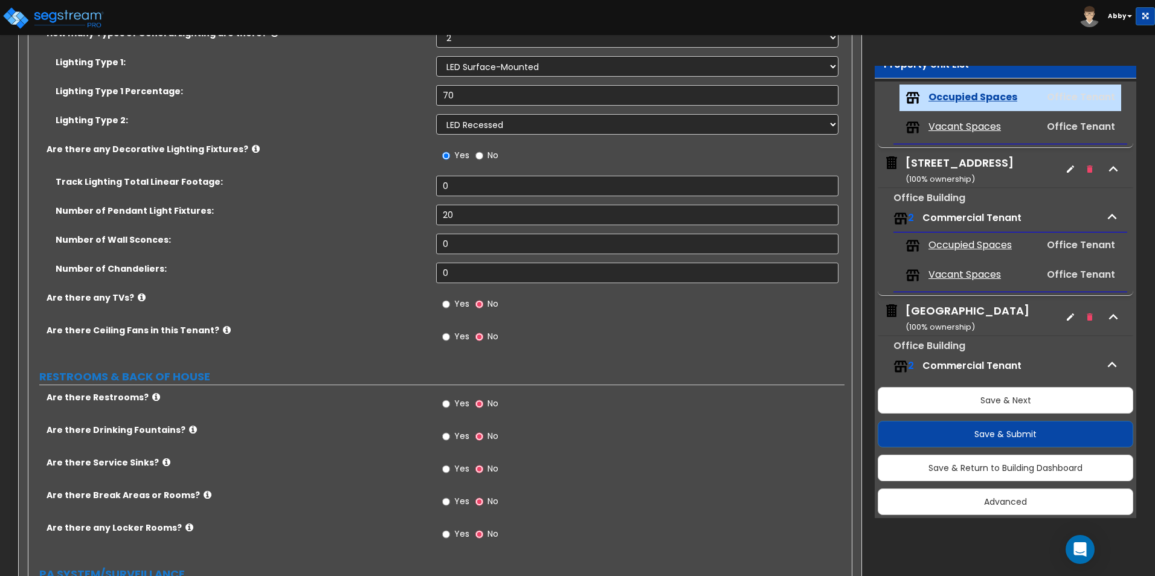
click at [464, 306] on span "Yes" at bounding box center [461, 304] width 15 height 12
click at [450, 306] on input "Yes" at bounding box center [446, 304] width 8 height 13
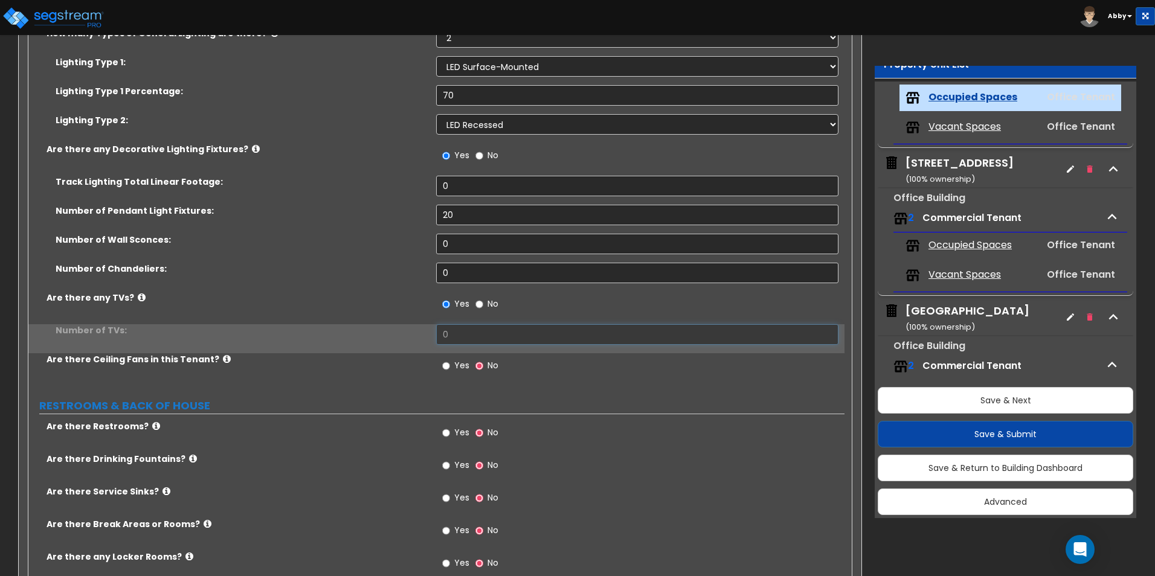
click at [468, 332] on input "0" at bounding box center [637, 334] width 402 height 21
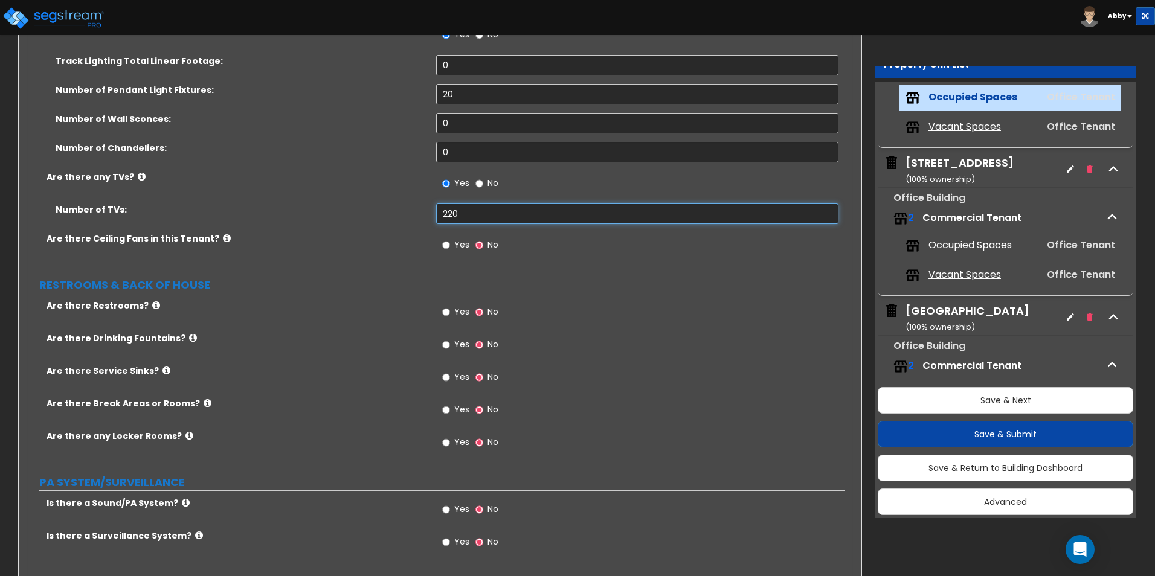
scroll to position [1933, 0]
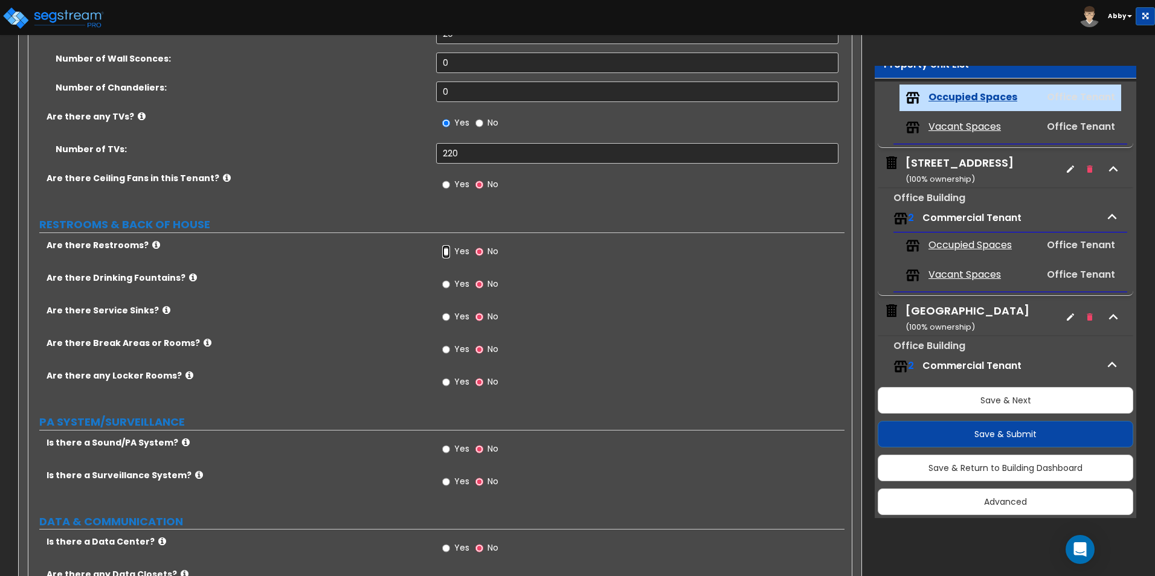
click at [443, 248] on input "Yes" at bounding box center [446, 251] width 8 height 13
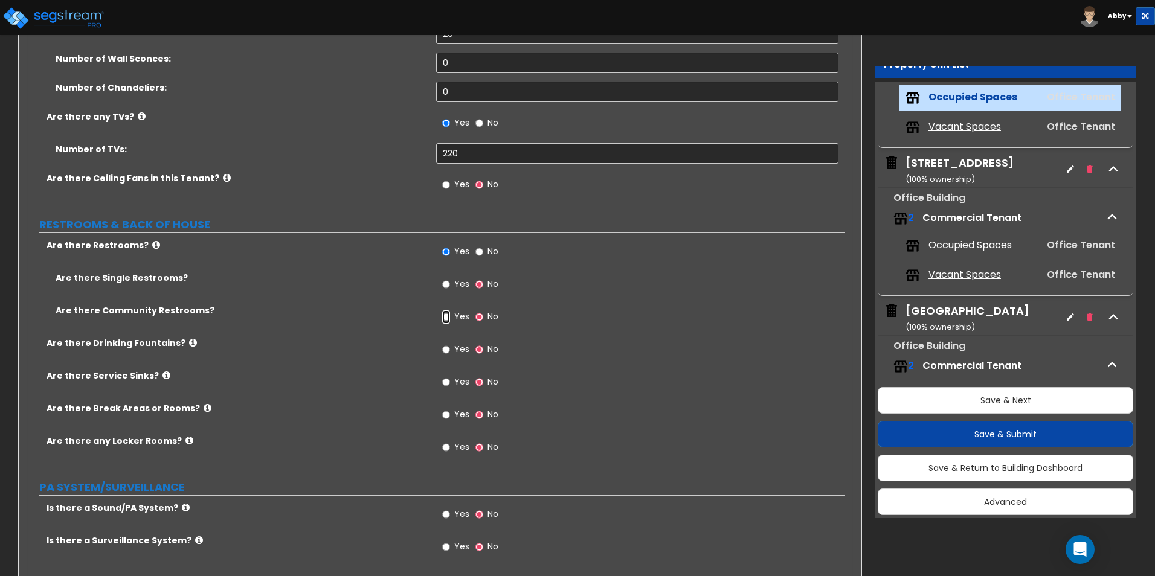
click at [446, 314] on input "Yes" at bounding box center [446, 317] width 8 height 13
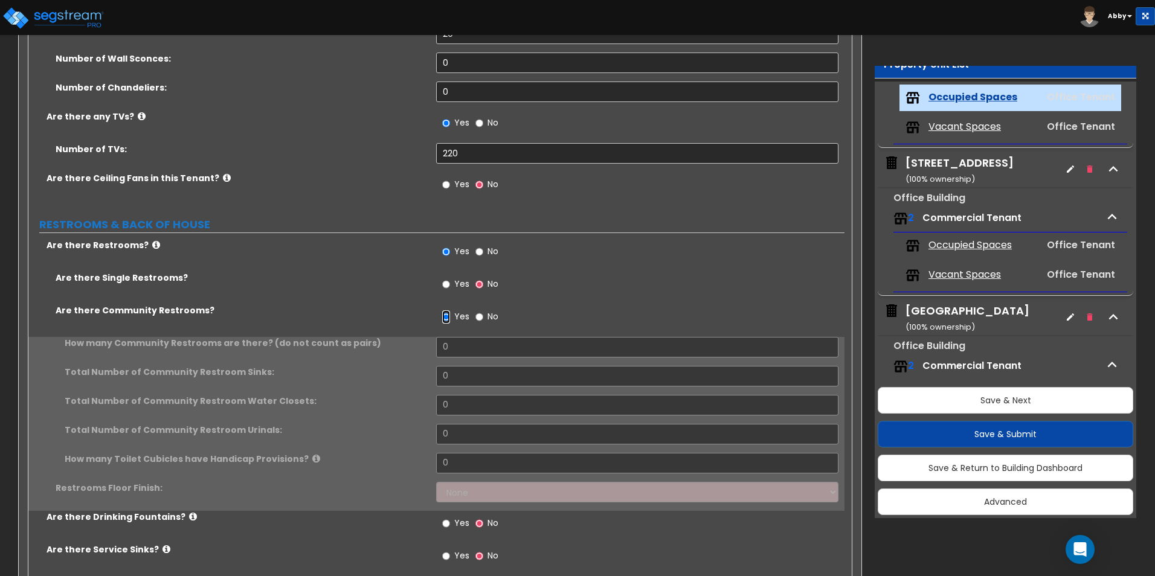
scroll to position [1994, 0]
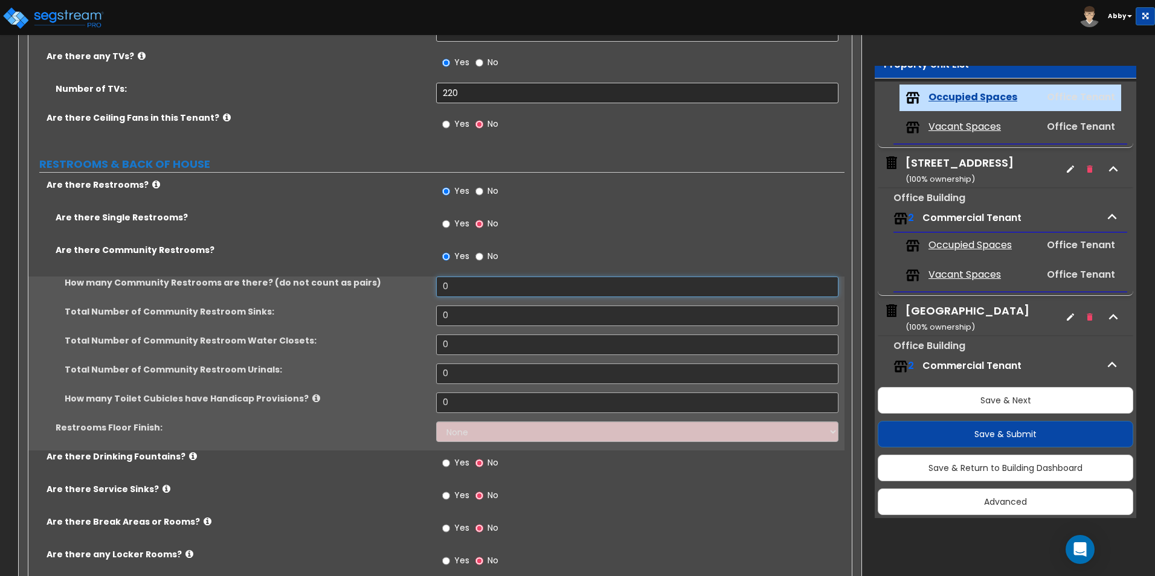
click at [452, 279] on input "0" at bounding box center [637, 287] width 402 height 21
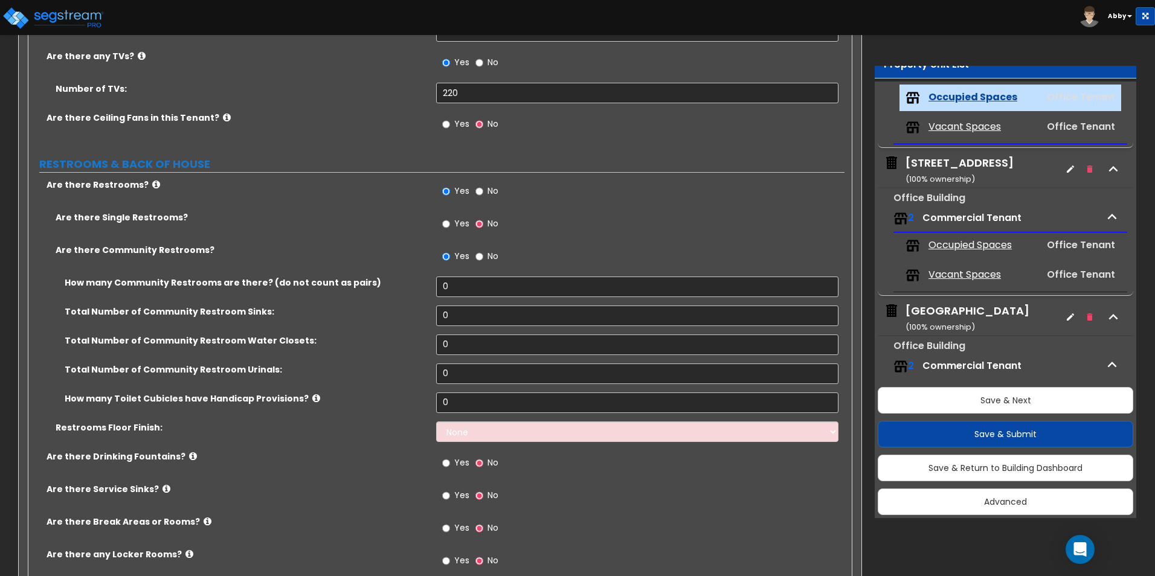
click at [484, 298] on div "How many Community Restrooms are there? (do not count as pairs) 0" at bounding box center [436, 291] width 816 height 29
click at [478, 291] on input "0" at bounding box center [637, 287] width 402 height 21
click at [469, 307] on input "0" at bounding box center [637, 316] width 402 height 21
click at [454, 345] on input "0" at bounding box center [637, 345] width 402 height 21
click at [449, 373] on input "0" at bounding box center [637, 374] width 402 height 21
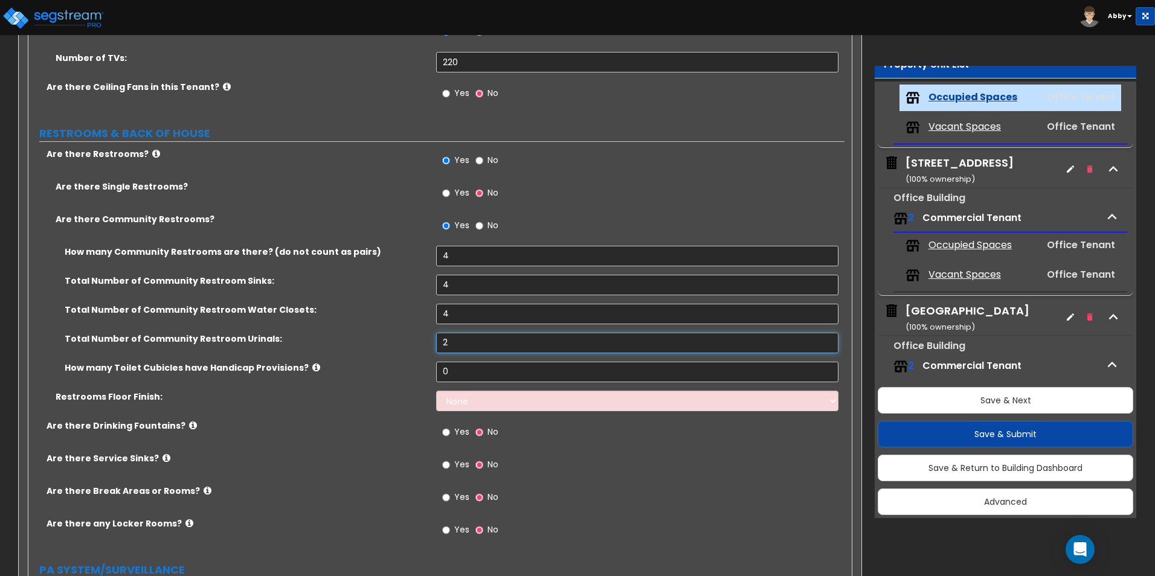
scroll to position [2054, 0]
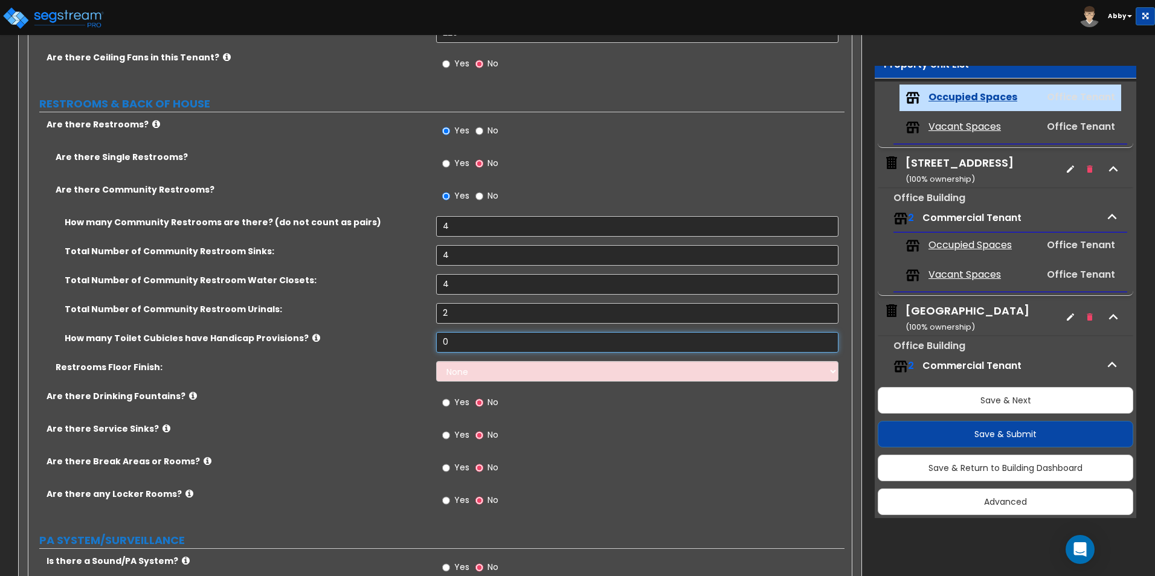
click at [461, 347] on input "0" at bounding box center [637, 342] width 402 height 21
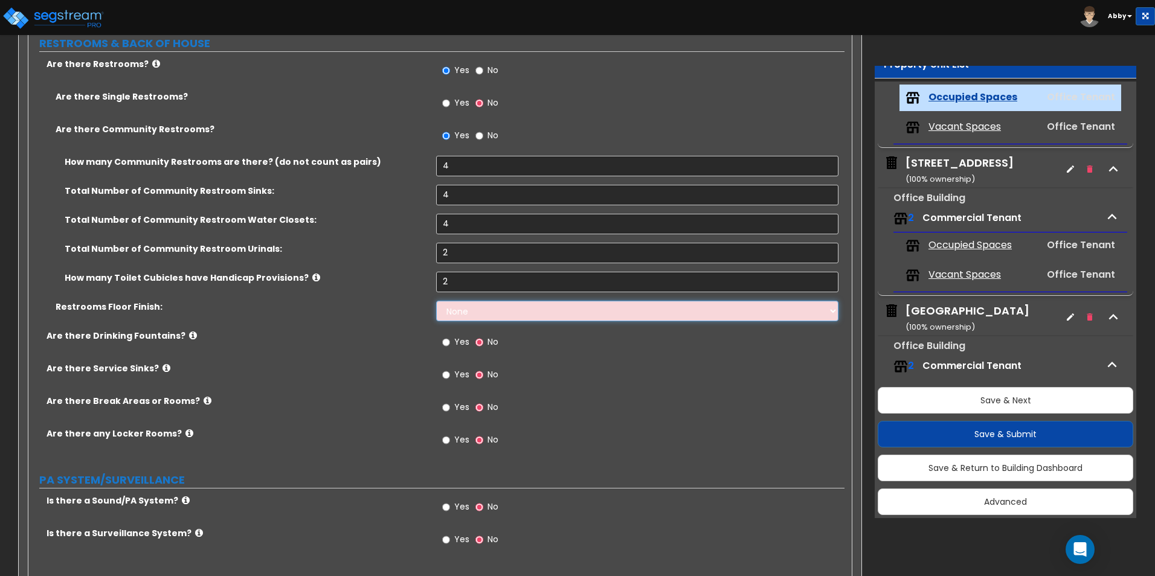
click at [469, 307] on select "None Tile Flooring Resilient Laminate Flooring VCT Flooring Sheet Vinyl Flooring" at bounding box center [637, 311] width 402 height 21
click at [436, 301] on select "None Tile Flooring Resilient Laminate Flooring VCT Flooring Sheet Vinyl Flooring" at bounding box center [637, 311] width 402 height 21
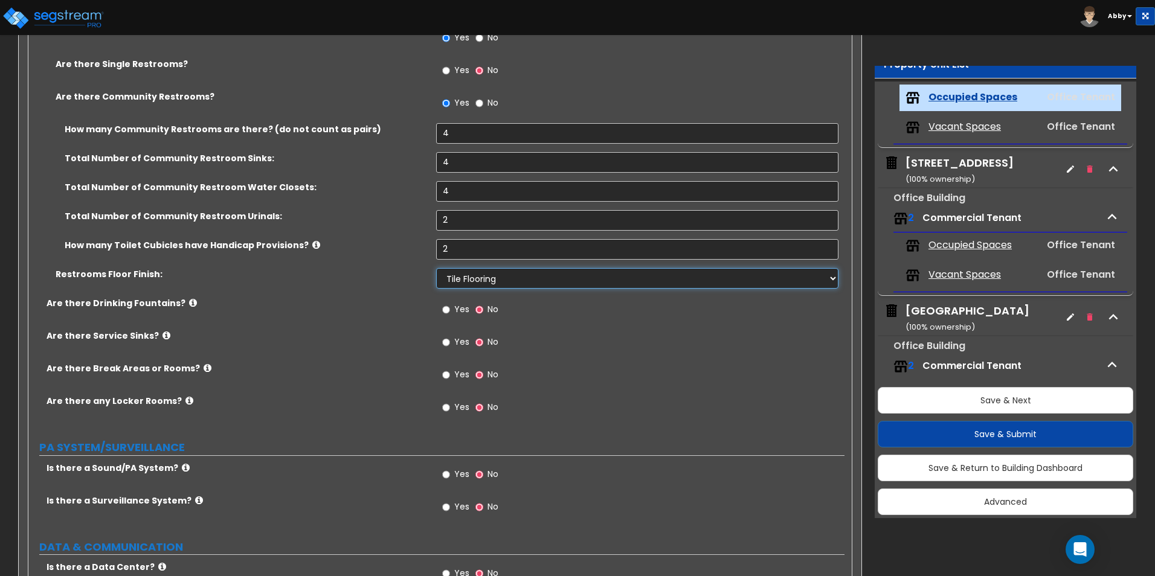
scroll to position [2175, 0]
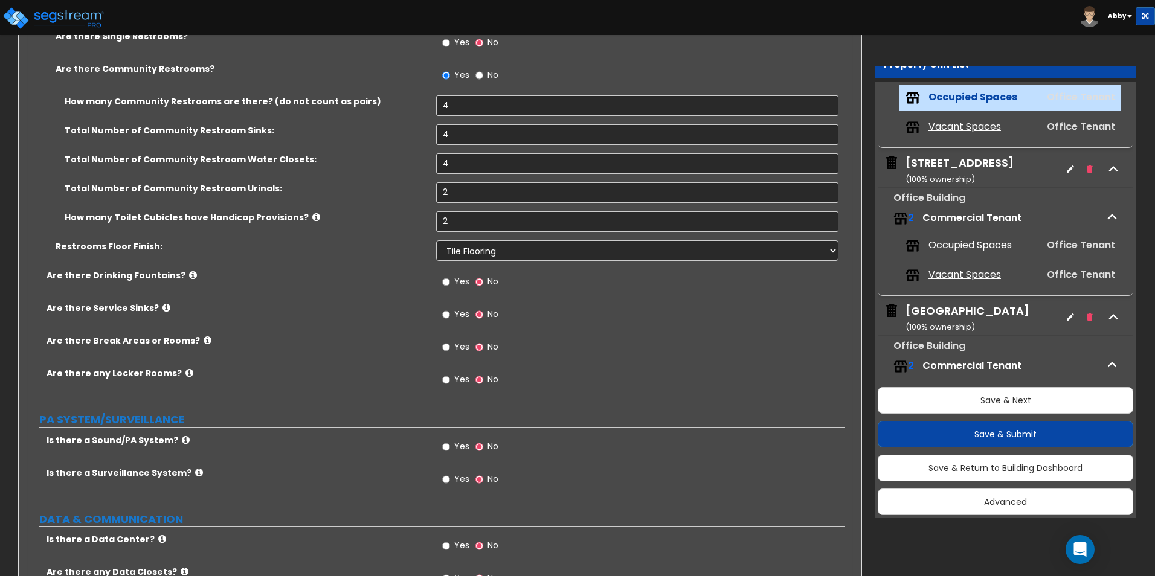
click at [451, 279] on label "Yes" at bounding box center [455, 283] width 27 height 21
click at [450, 279] on input "Yes" at bounding box center [446, 281] width 8 height 13
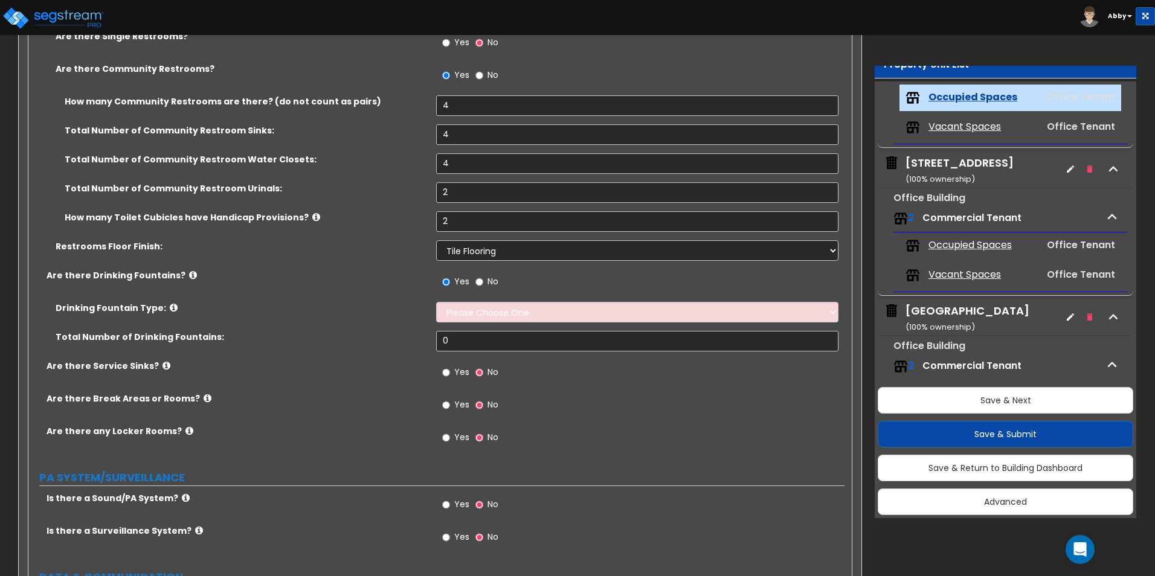
click at [451, 279] on label "Yes" at bounding box center [455, 283] width 27 height 21
click at [450, 279] on input "Yes" at bounding box center [446, 281] width 8 height 13
click at [487, 278] on label "No" at bounding box center [486, 283] width 23 height 21
click at [483, 278] on input "No" at bounding box center [479, 281] width 8 height 13
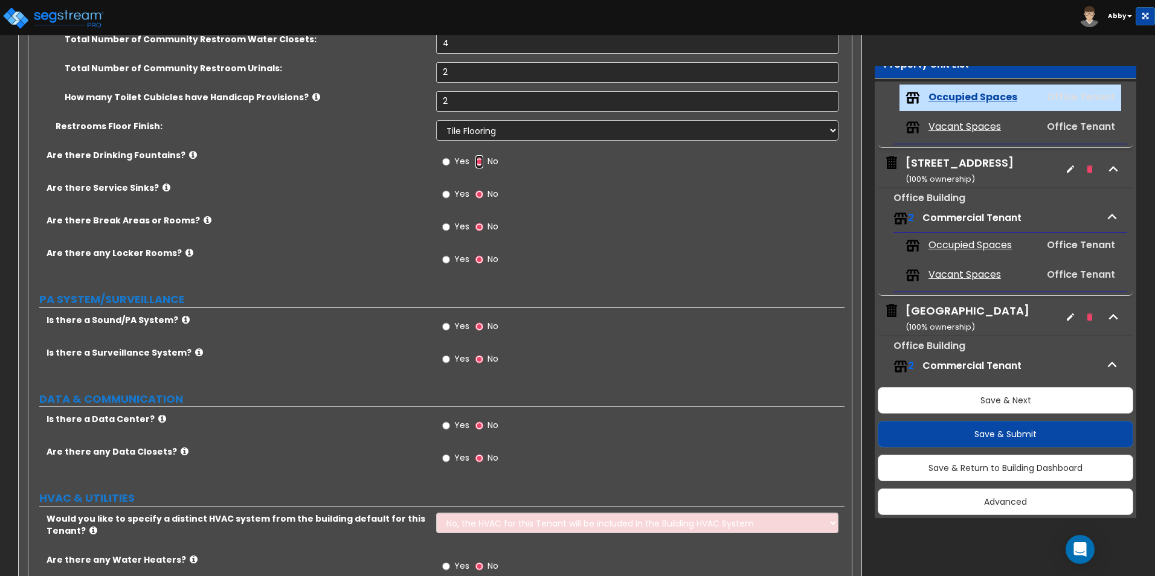
scroll to position [2296, 0]
click at [451, 327] on label "Yes" at bounding box center [455, 327] width 27 height 21
click at [450, 327] on input "Yes" at bounding box center [446, 326] width 8 height 13
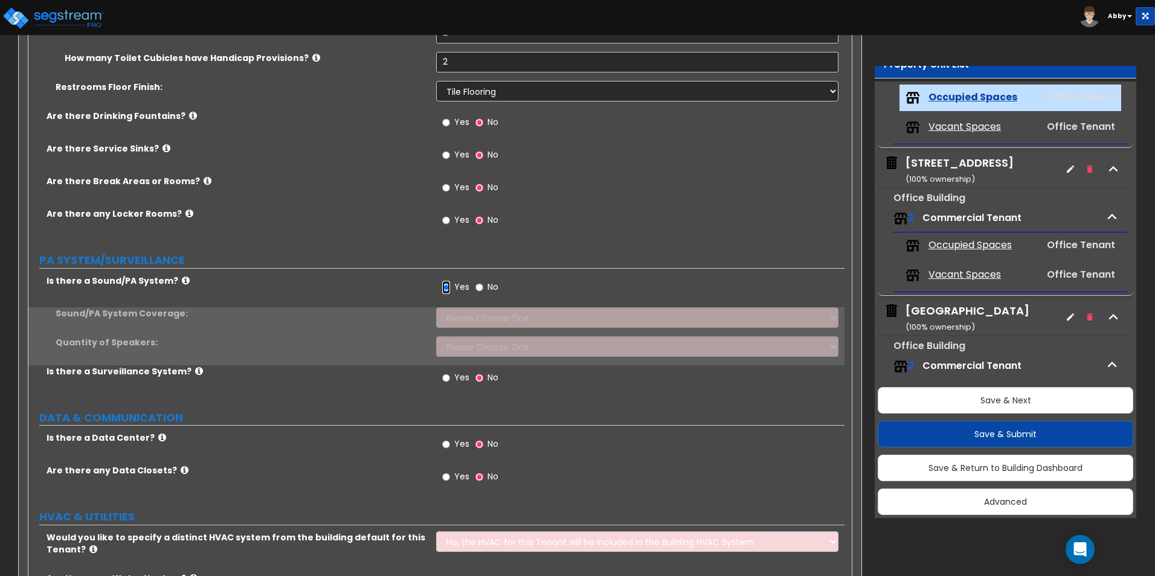
scroll to position [2356, 0]
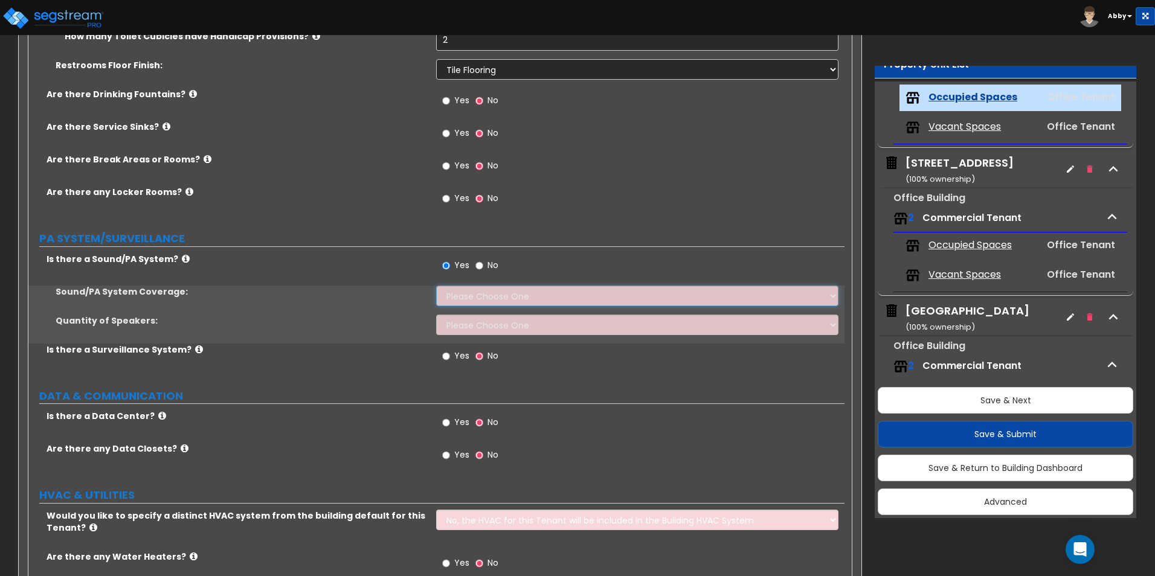
click at [465, 303] on select "Please Choose One All Areas Enter Percent Coverage" at bounding box center [637, 296] width 402 height 21
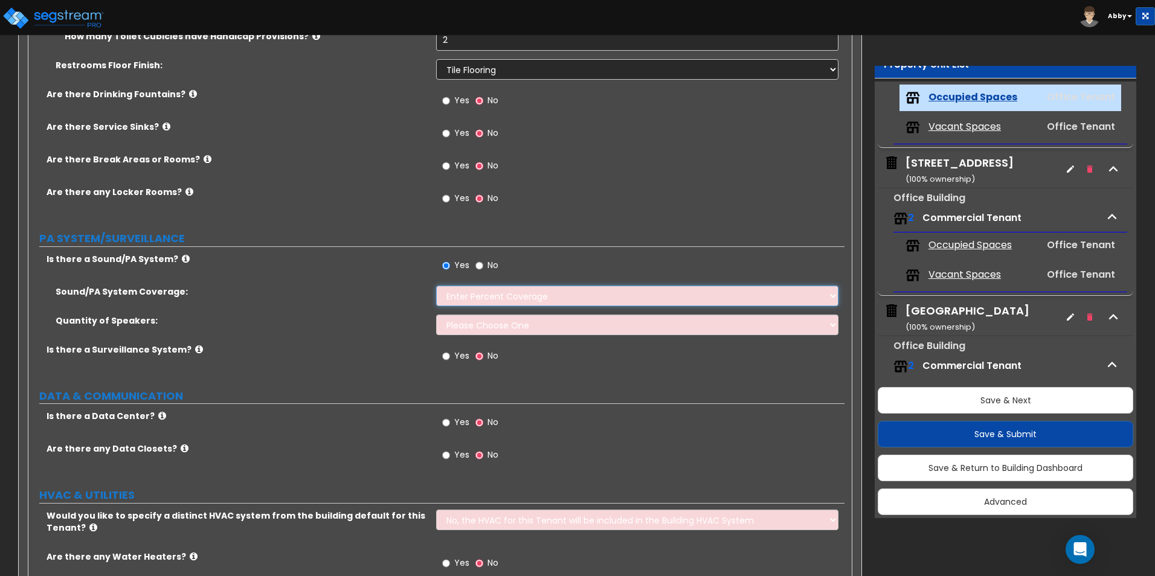
click at [436, 286] on select "Please Choose One All Areas Enter Percent Coverage" at bounding box center [637, 296] width 402 height 21
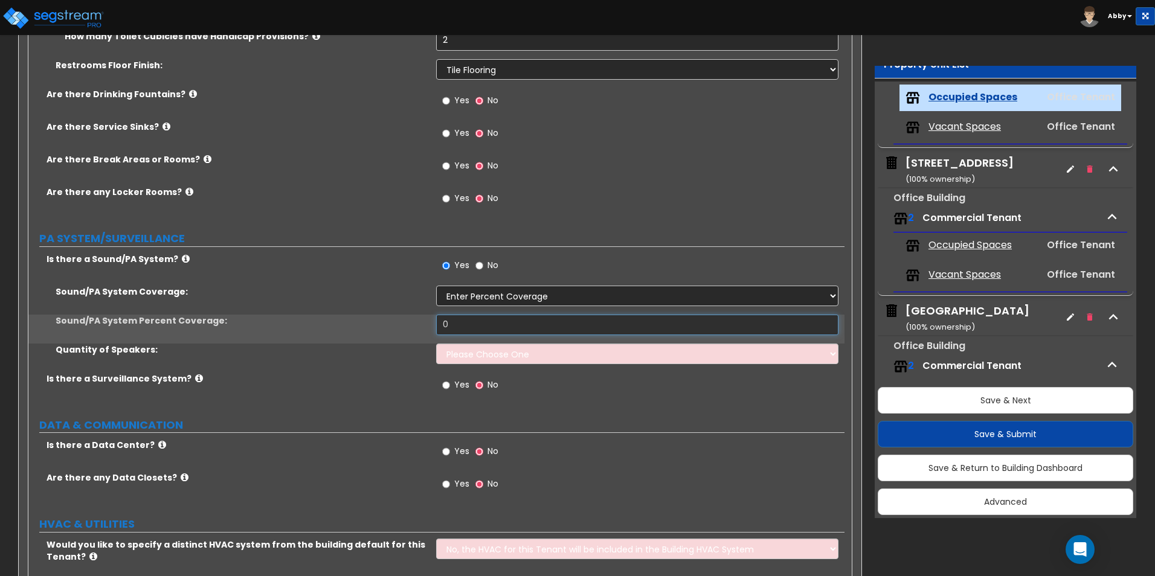
click at [467, 324] on input "0" at bounding box center [637, 325] width 402 height 21
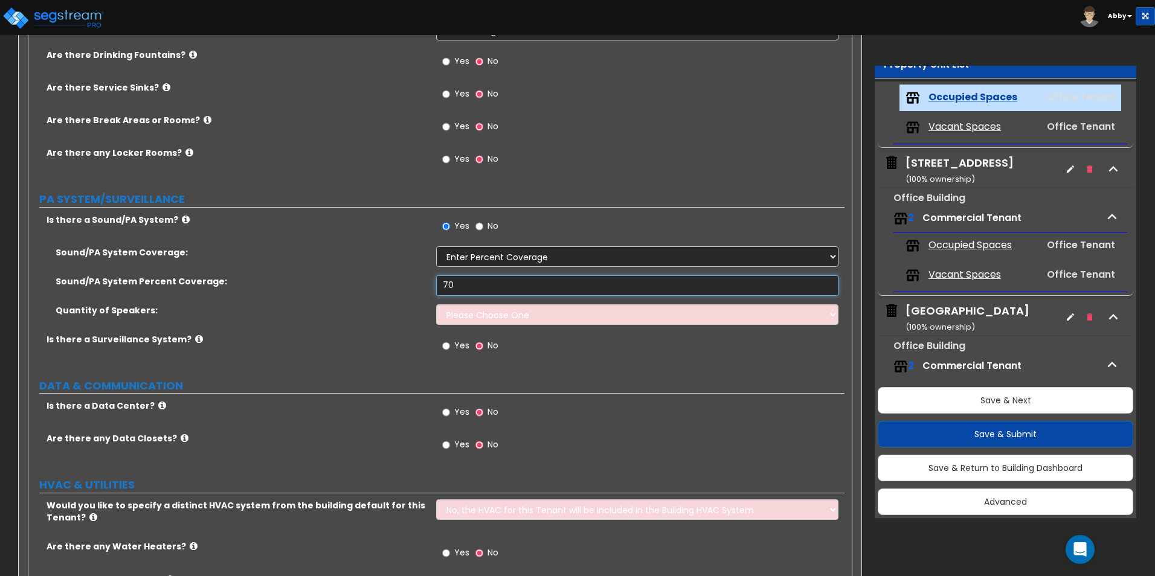
scroll to position [2416, 0]
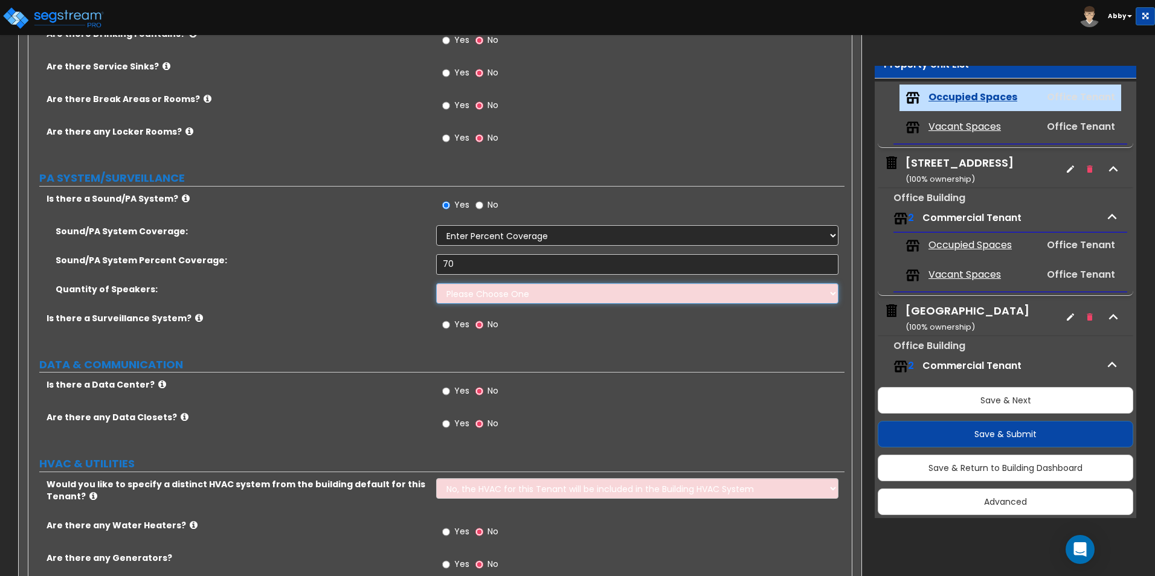
click at [486, 298] on select "Please Choose One Enter Number of Speakers Please Estimate for me" at bounding box center [637, 293] width 402 height 21
click at [436, 283] on select "Please Choose One Enter Number of Speakers Please Estimate for me" at bounding box center [637, 293] width 402 height 21
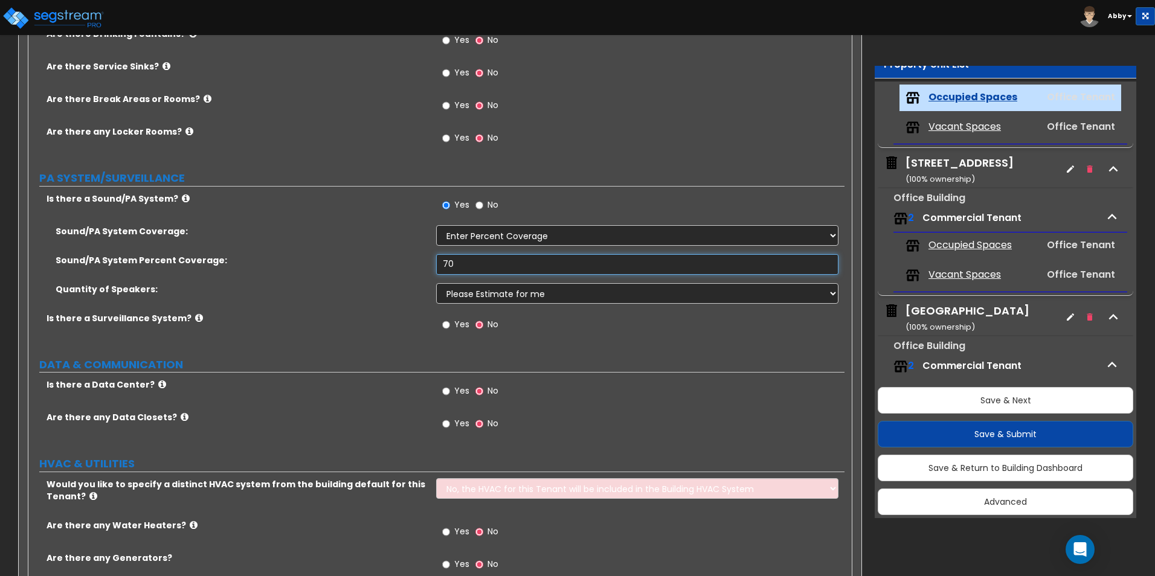
click at [469, 262] on input "70" at bounding box center [637, 264] width 402 height 21
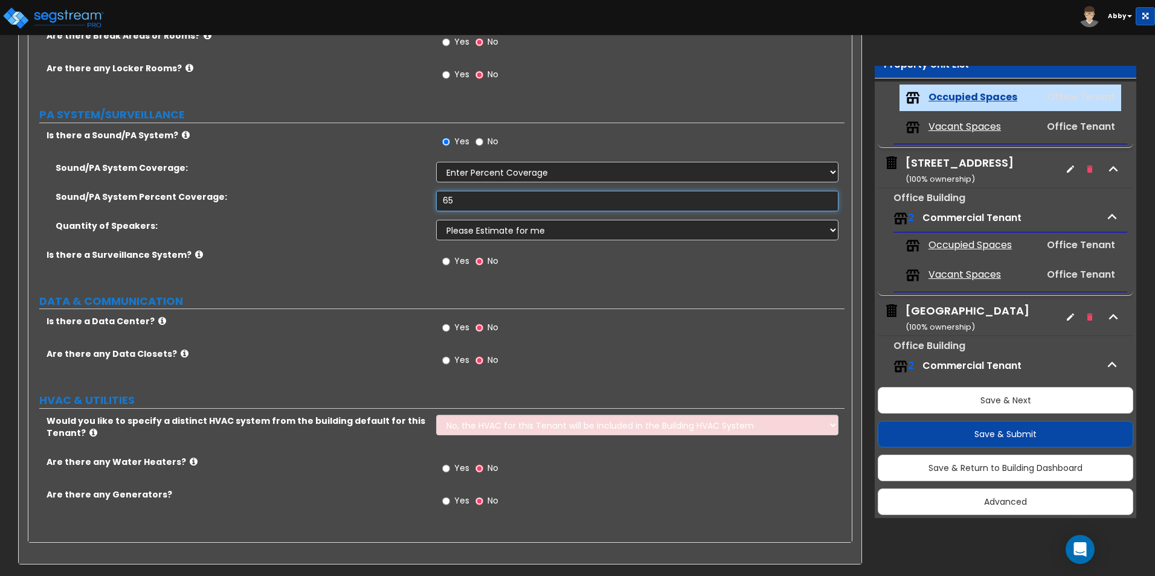
scroll to position [2481, 0]
click at [457, 420] on select "No, the HVAC for this Tenant will be included in the Building HVAC System Yes, …" at bounding box center [637, 424] width 402 height 21
click at [456, 475] on label "Yes" at bounding box center [455, 469] width 27 height 21
click at [450, 475] on input "Yes" at bounding box center [446, 468] width 8 height 13
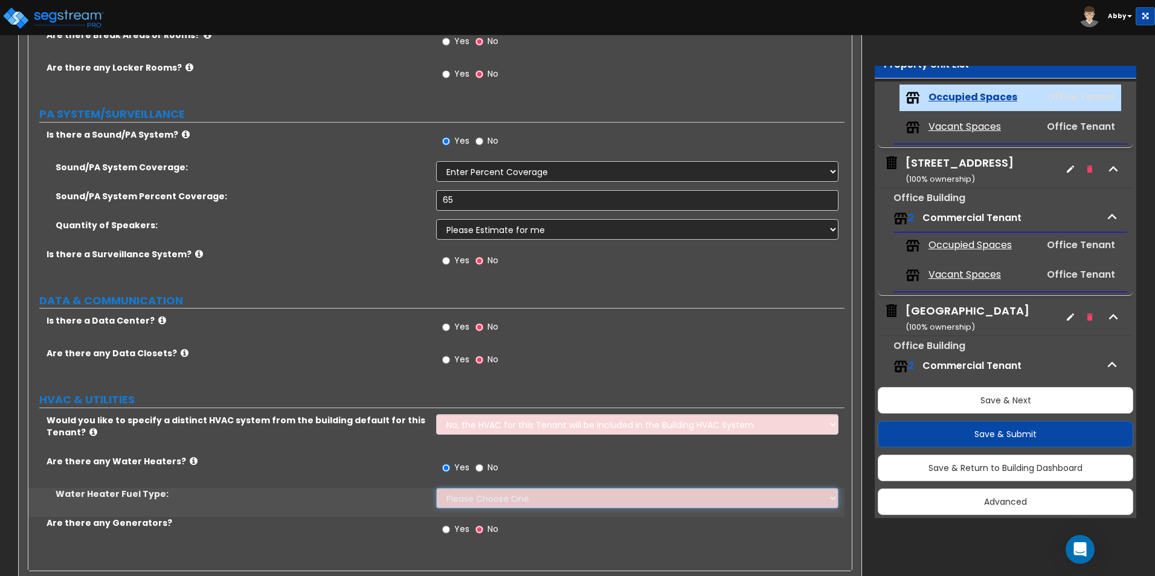
click at [458, 503] on select "Please Choose One Gas Electric" at bounding box center [637, 498] width 402 height 21
click at [436, 488] on select "Please Choose One Gas Electric" at bounding box center [637, 498] width 402 height 21
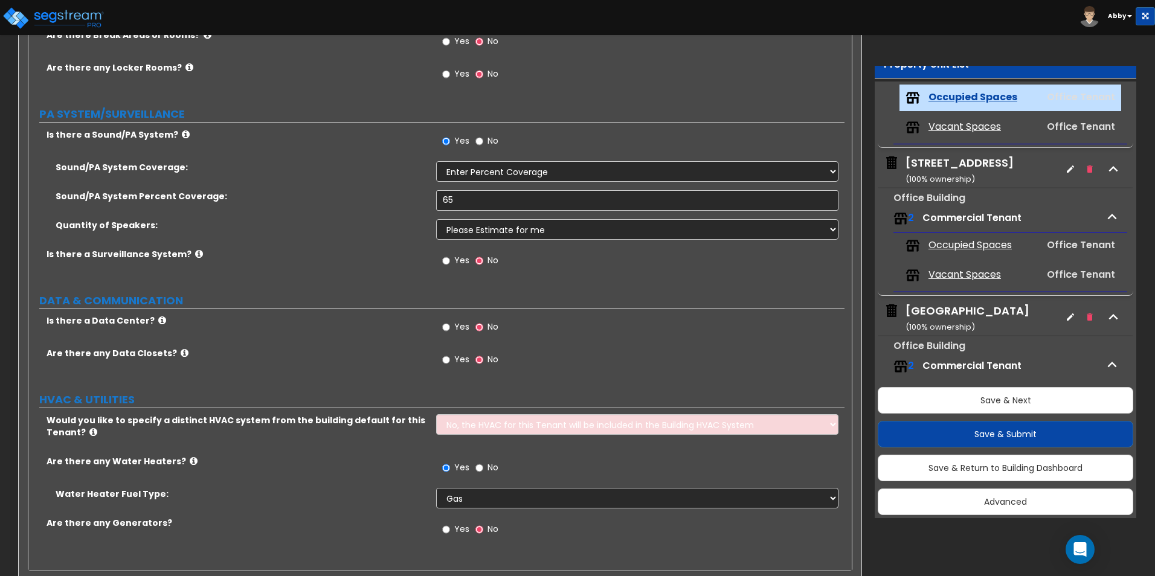
click at [451, 529] on label "Yes" at bounding box center [455, 531] width 27 height 21
click at [450, 529] on input "Yes" at bounding box center [446, 529] width 8 height 13
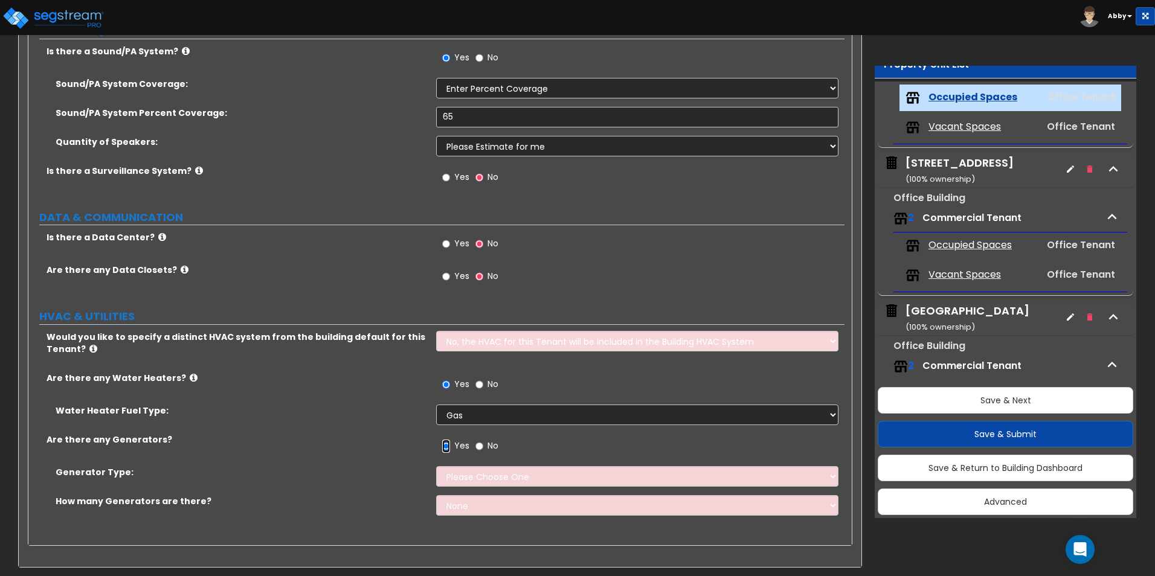
scroll to position [2568, 0]
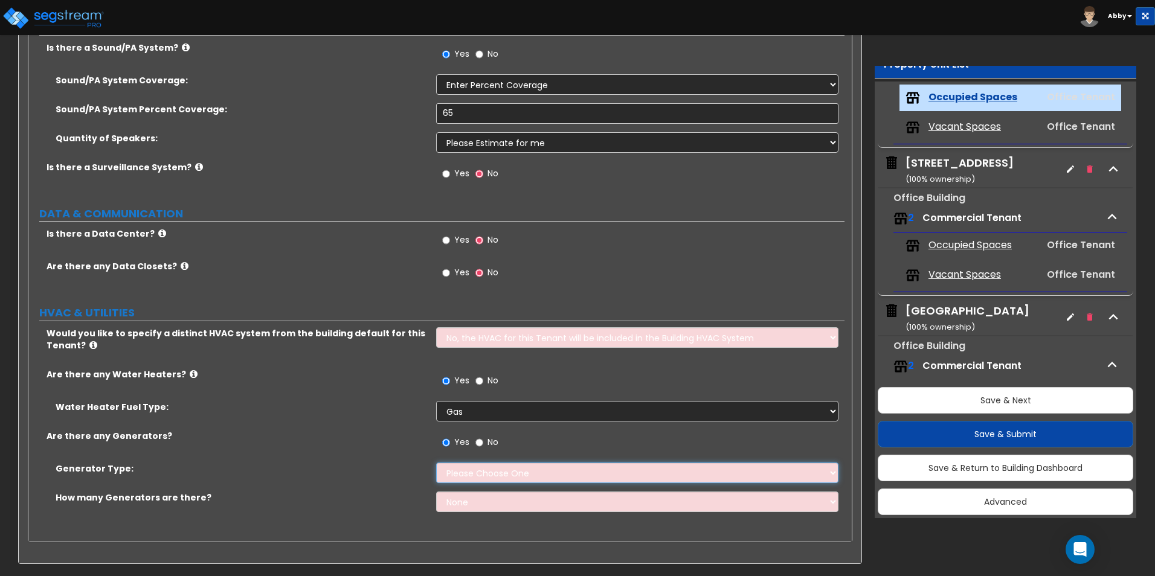
click at [472, 472] on select "Please Choose One Gas Diesel" at bounding box center [637, 473] width 402 height 21
click at [436, 463] on select "Please Choose One Gas Diesel" at bounding box center [637, 473] width 402 height 21
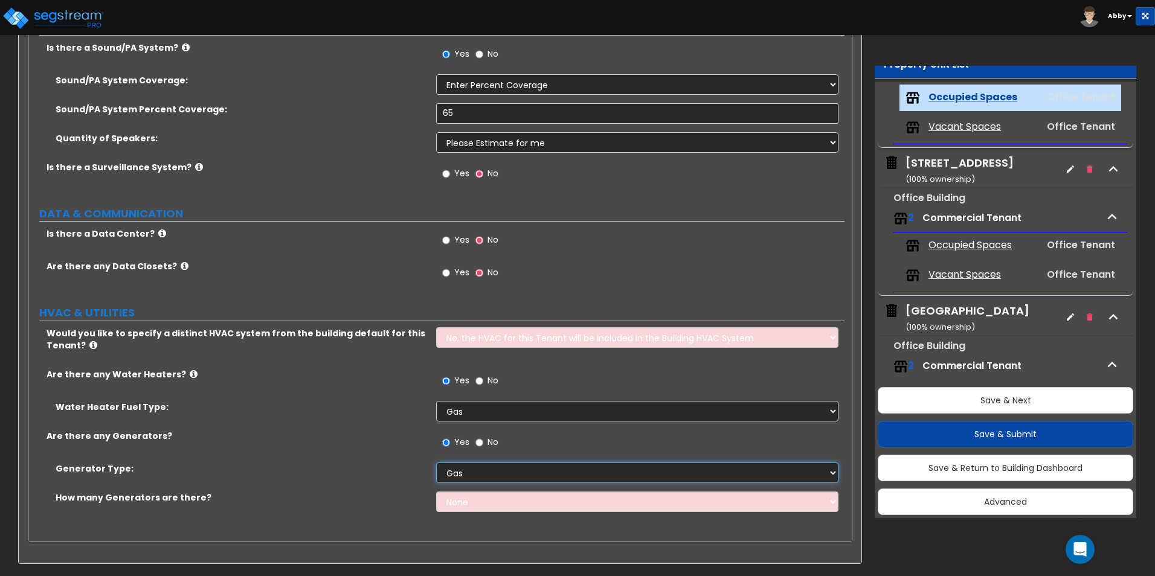
click at [491, 465] on select "Please Choose One Gas Diesel" at bounding box center [637, 473] width 402 height 21
click at [436, 463] on select "Please Choose One Gas Diesel" at bounding box center [637, 473] width 402 height 21
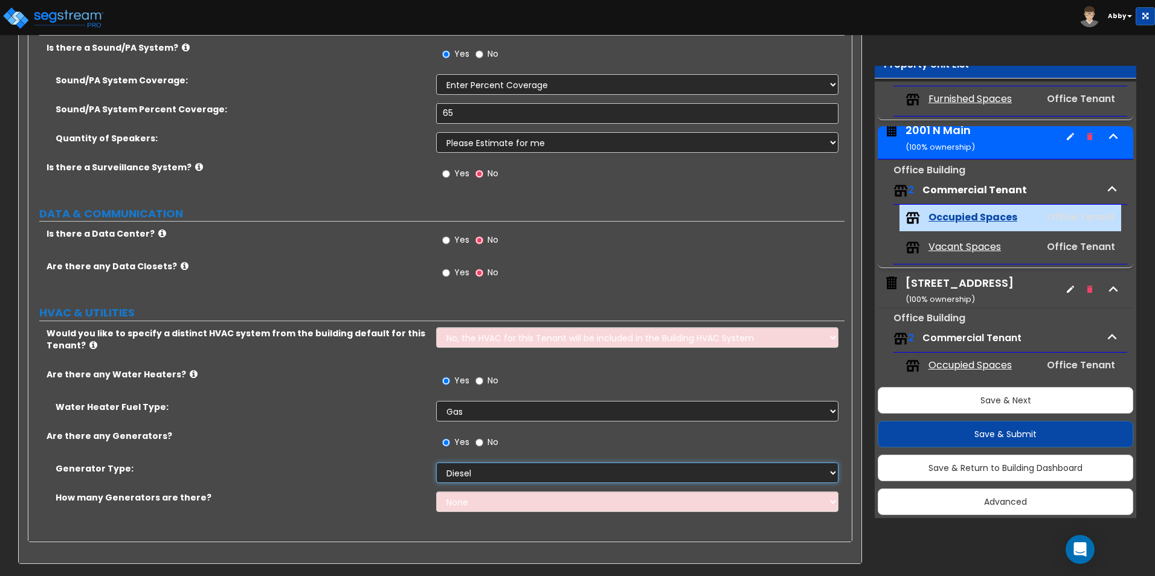
scroll to position [138, 0]
click at [1005, 400] on button "Save & Next" at bounding box center [1006, 400] width 256 height 27
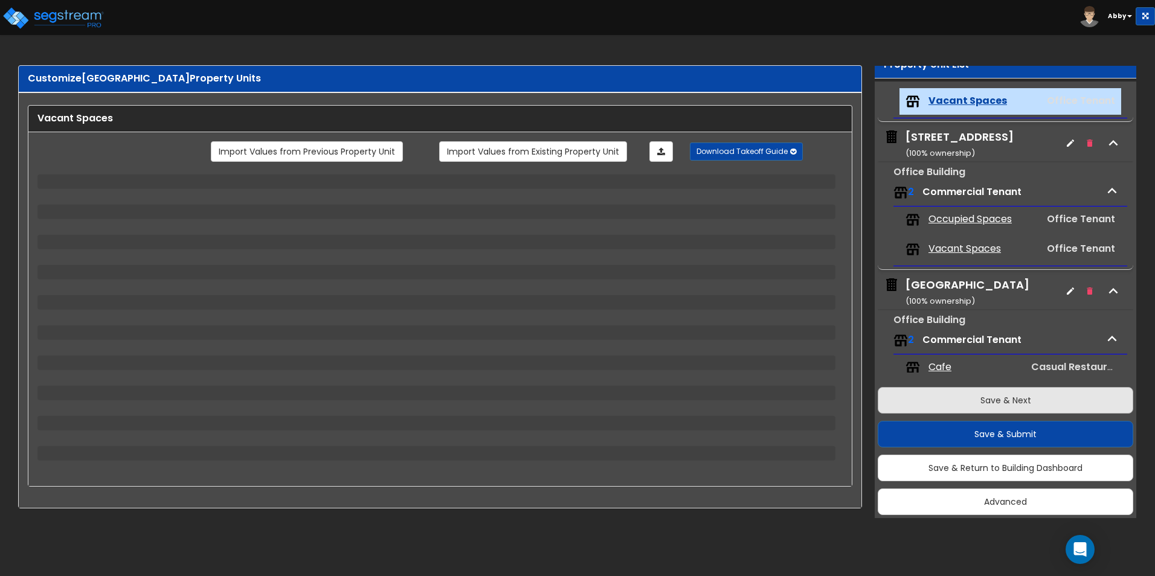
scroll to position [288, 0]
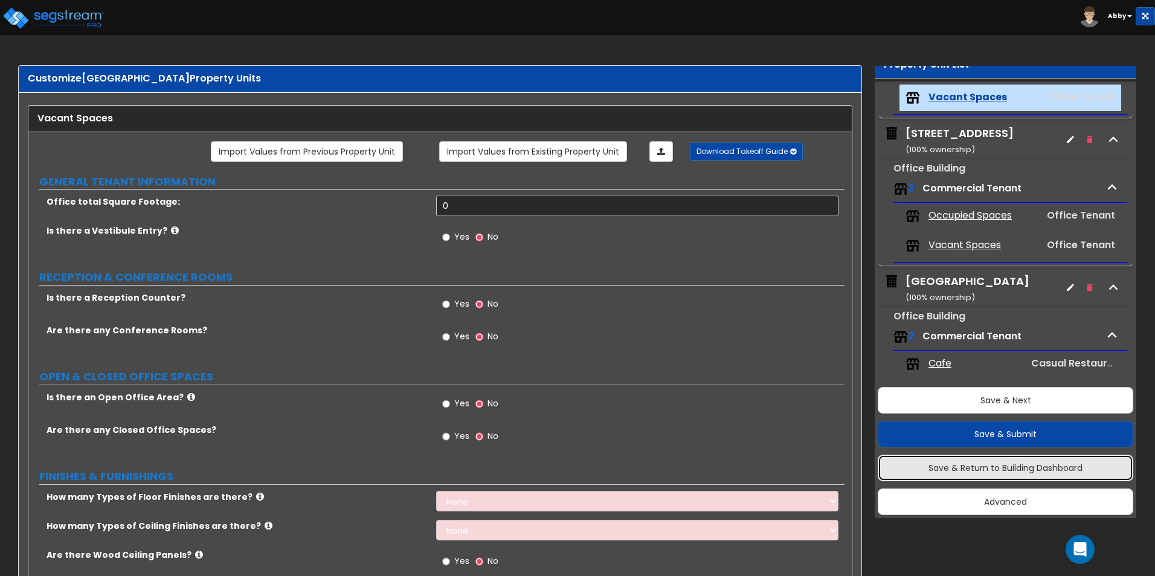
click at [982, 463] on button "Save & Return to Building Dashboard" at bounding box center [1006, 468] width 256 height 27
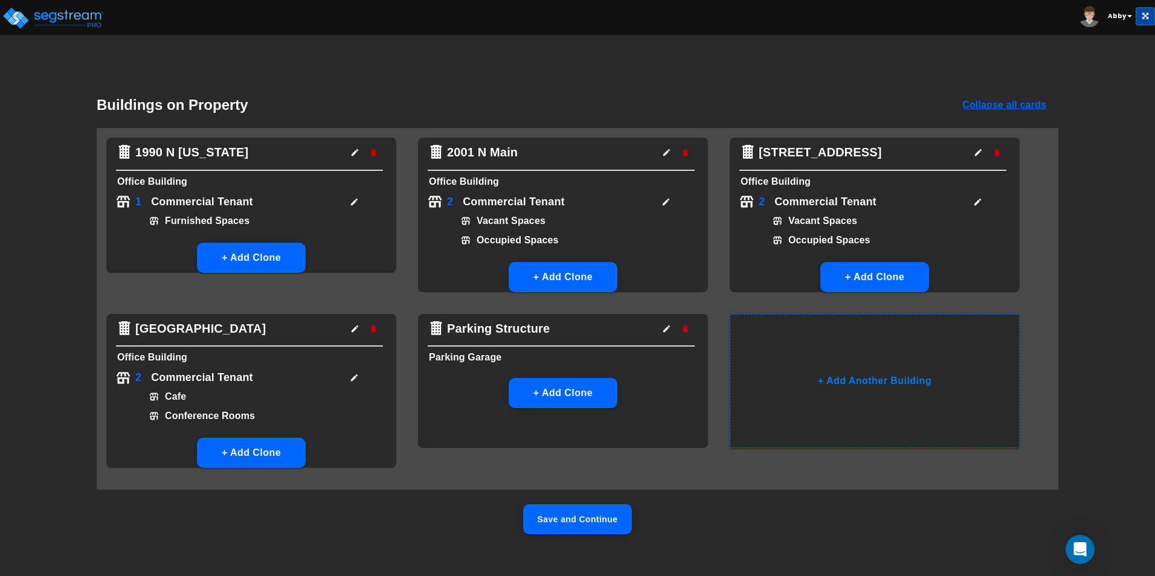
click at [670, 201] on icon "button" at bounding box center [666, 202] width 9 height 9
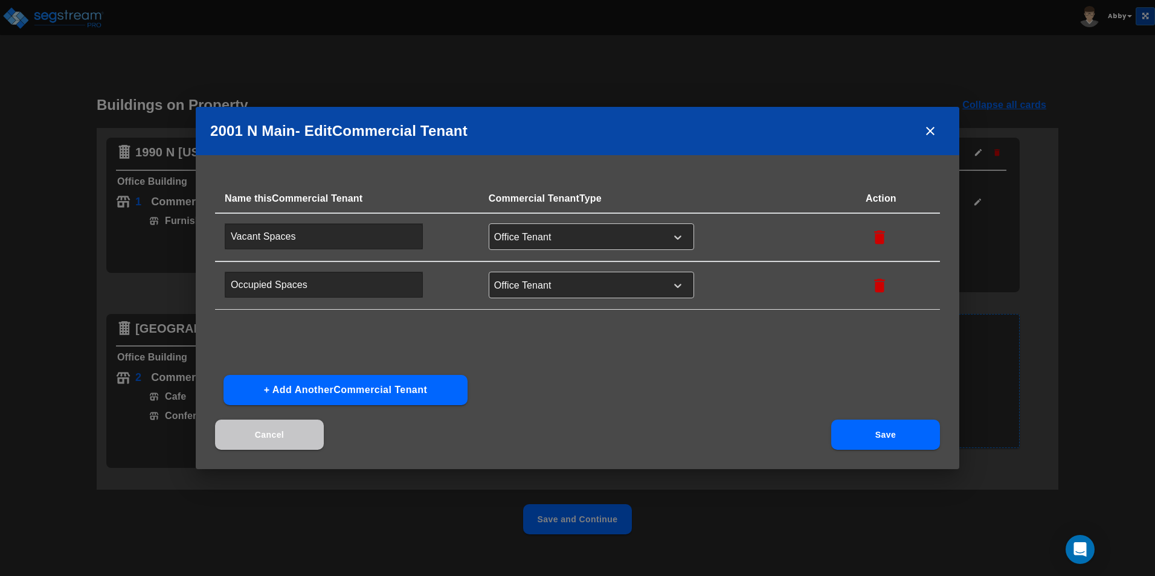
click at [327, 231] on input "Vacant Spaces" at bounding box center [324, 237] width 198 height 26
drag, startPoint x: 324, startPoint y: 245, endPoint x: 188, endPoint y: 240, distance: 136.6
click at [181, 240] on div "2001 N Main - Edit Commercial Tenant Name this Commercial Tenant Commercial Ten…" at bounding box center [577, 288] width 1155 height 576
click at [866, 283] on button "button" at bounding box center [880, 286] width 28 height 28
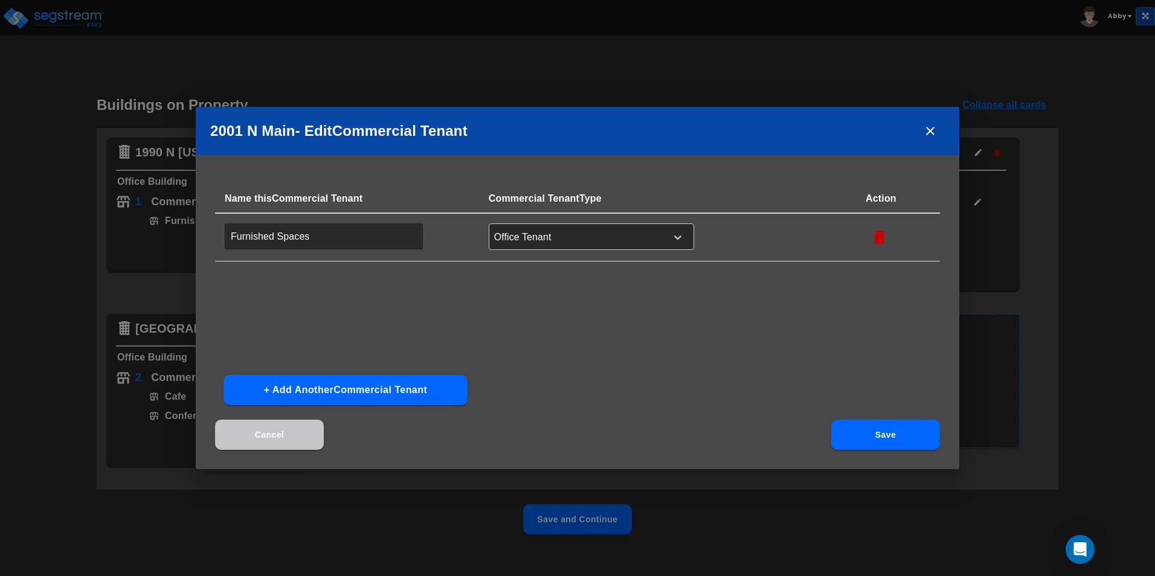
click at [893, 435] on button "Save" at bounding box center [885, 435] width 109 height 30
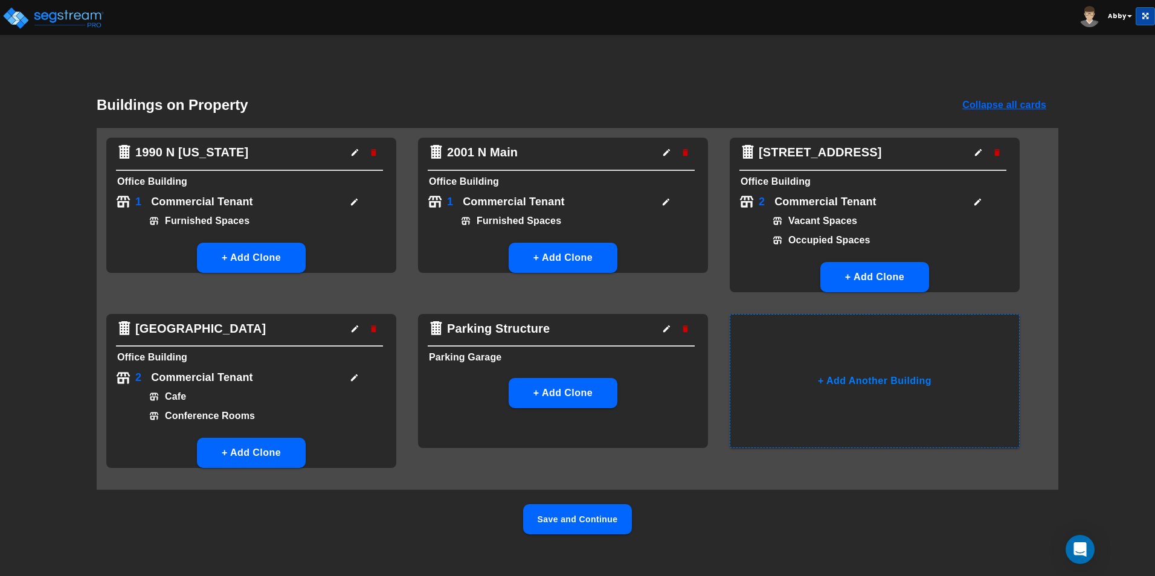
click at [604, 514] on button "Save and Continue" at bounding box center [577, 519] width 109 height 30
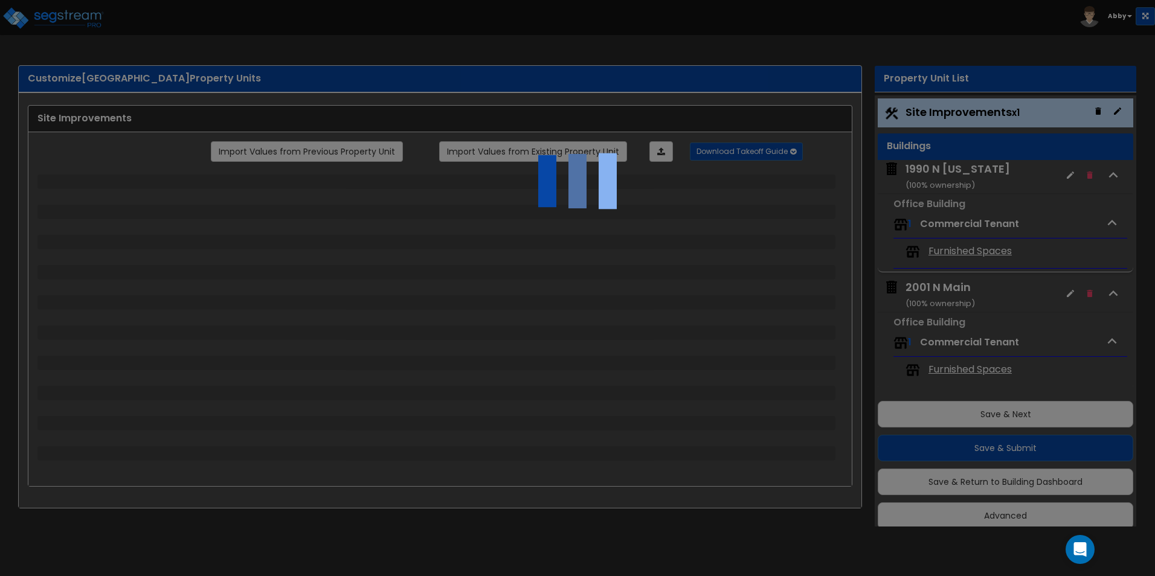
scroll to position [14, 0]
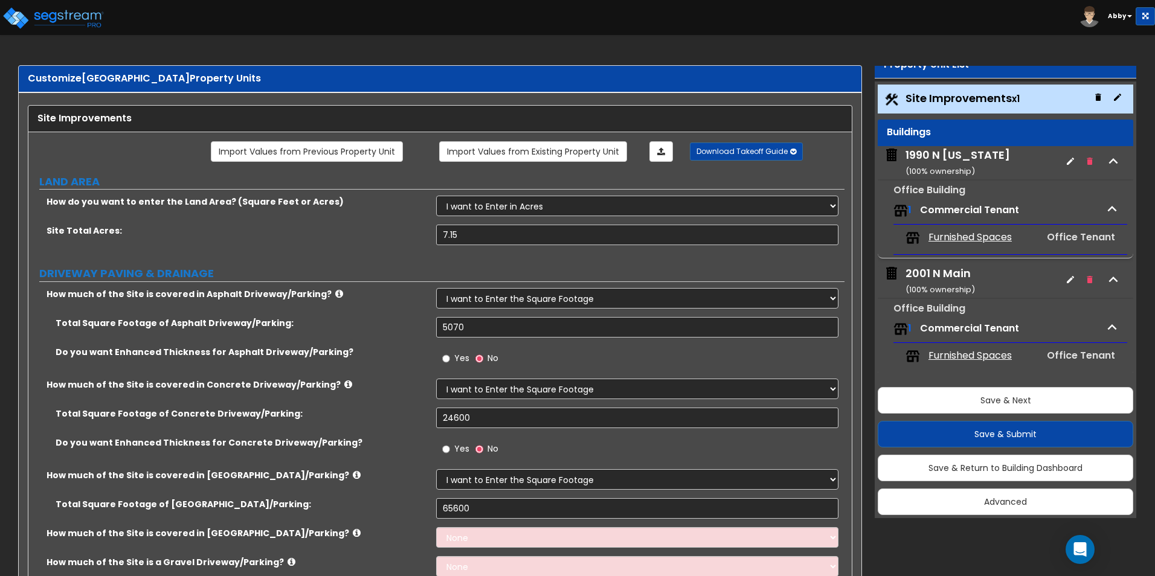
click at [974, 326] on span "Commercial Tenant" at bounding box center [969, 328] width 99 height 14
click at [904, 332] on img at bounding box center [900, 329] width 14 height 14
click at [904, 324] on img at bounding box center [900, 329] width 14 height 14
click at [945, 243] on span "Furnished Spaces" at bounding box center [970, 238] width 83 height 14
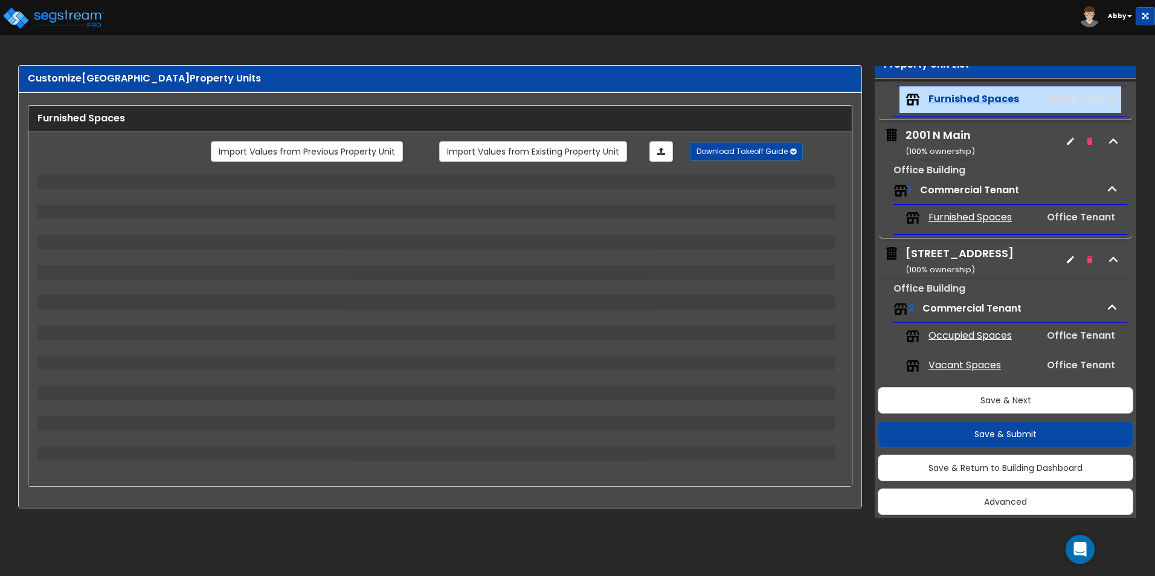
scroll to position [140, 0]
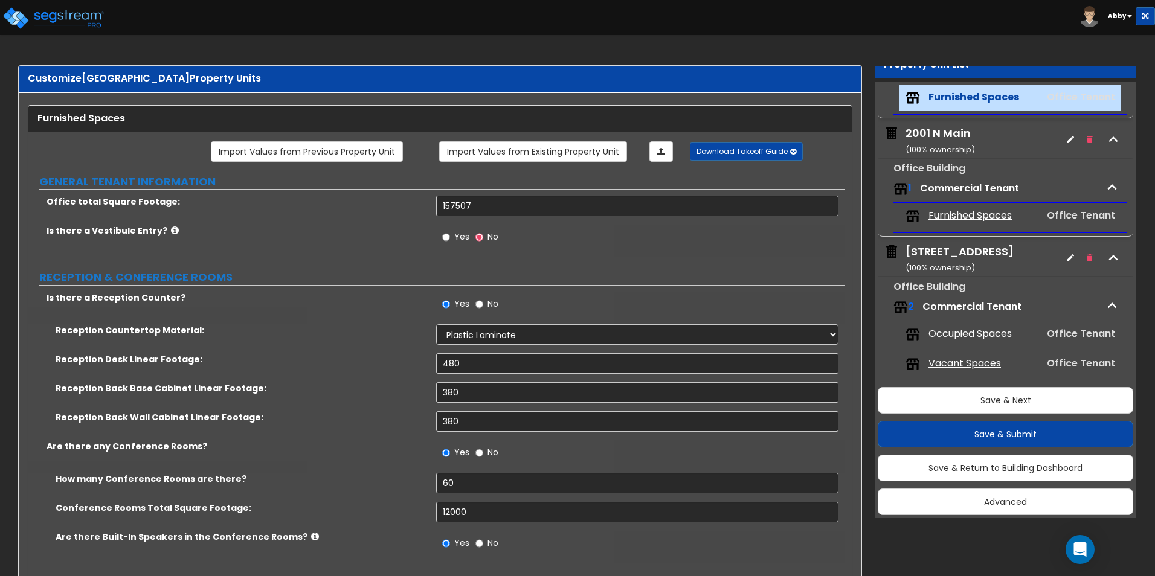
click at [962, 217] on span "Furnished Spaces" at bounding box center [970, 216] width 83 height 14
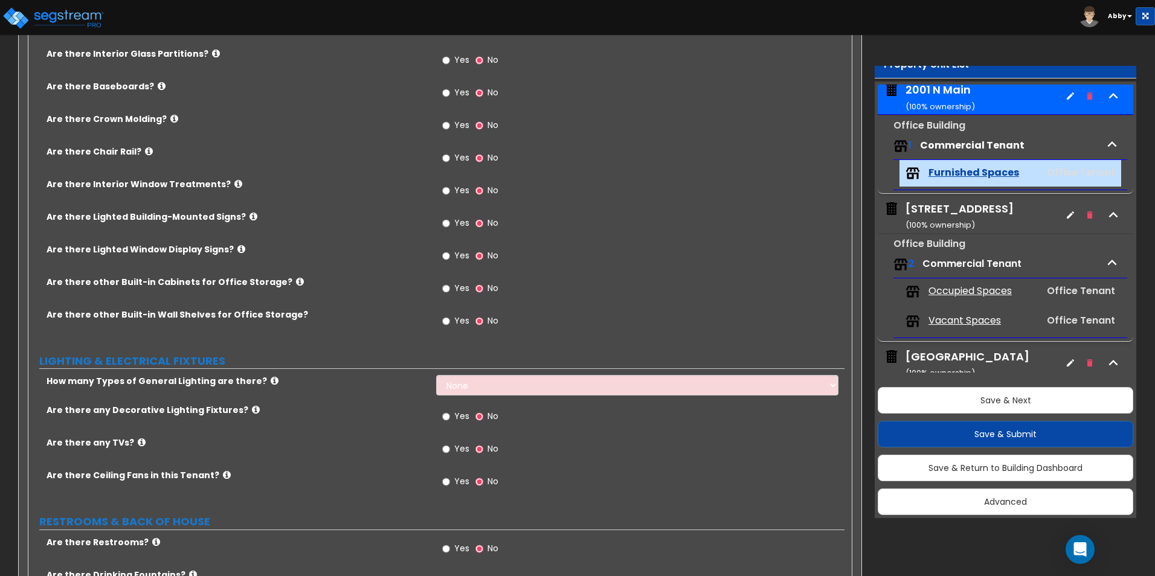
scroll to position [77, 0]
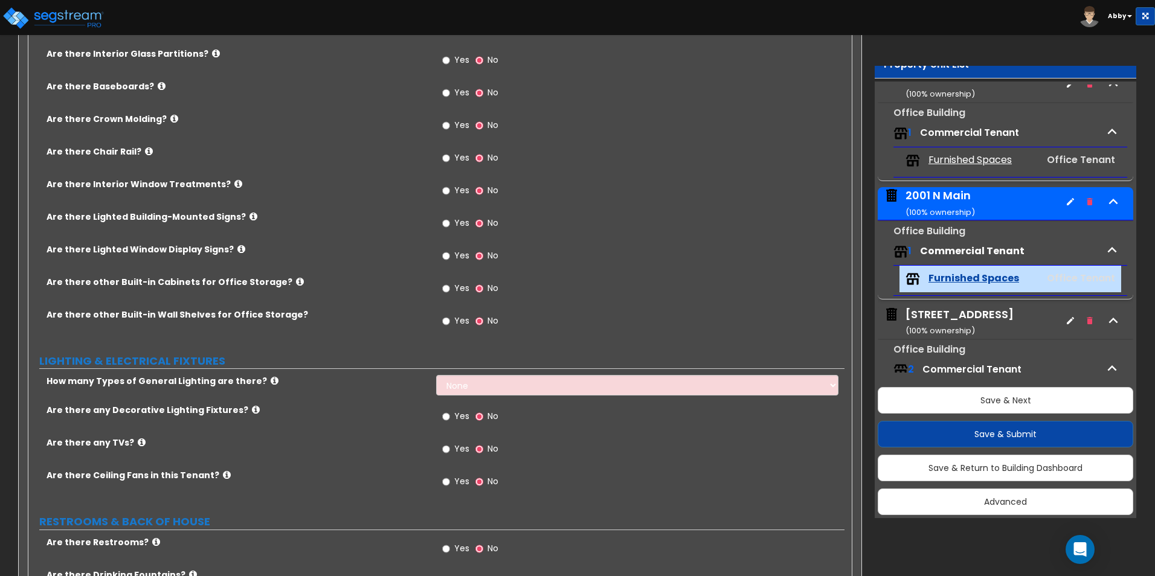
click at [954, 253] on span "Commercial Tenant" at bounding box center [972, 251] width 105 height 14
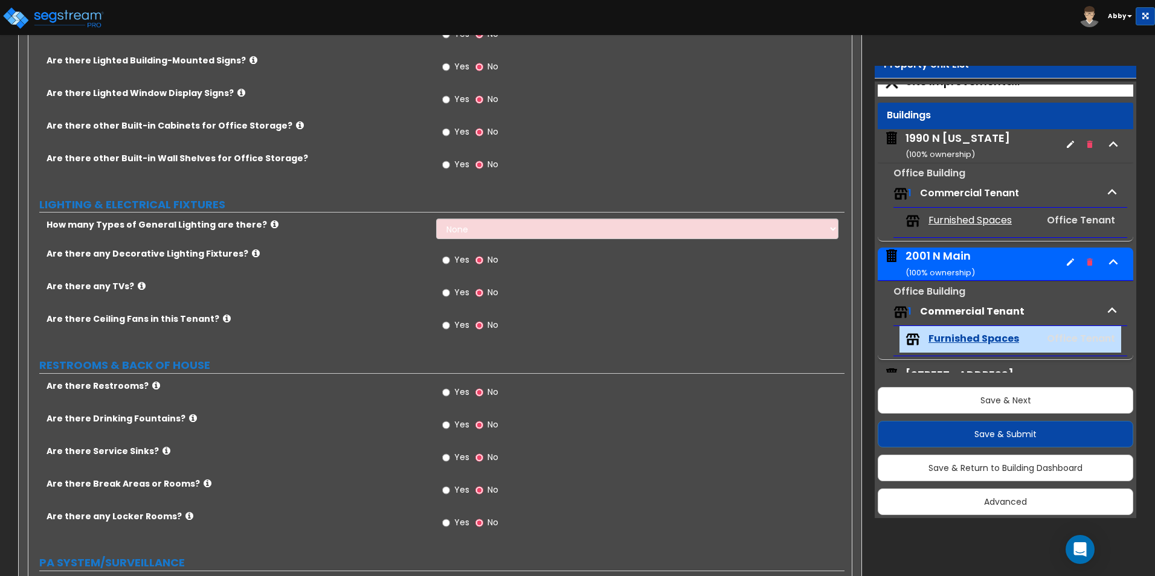
scroll to position [820, 0]
click at [974, 196] on span "Commercial Tenant" at bounding box center [969, 193] width 99 height 14
click at [957, 217] on span "Furnished Spaces" at bounding box center [970, 221] width 83 height 14
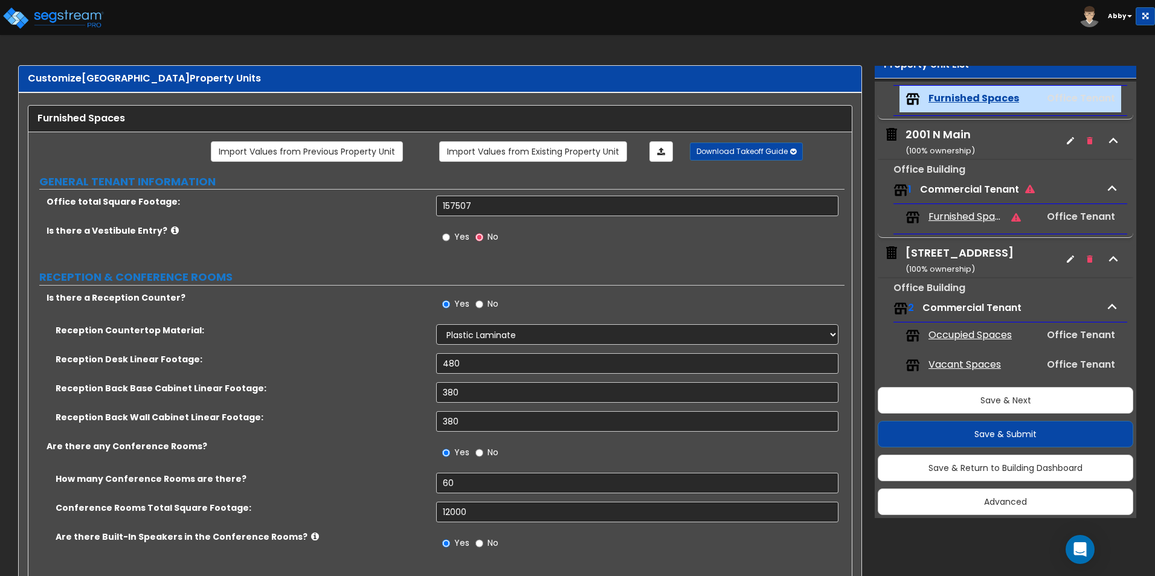
scroll to position [121, 0]
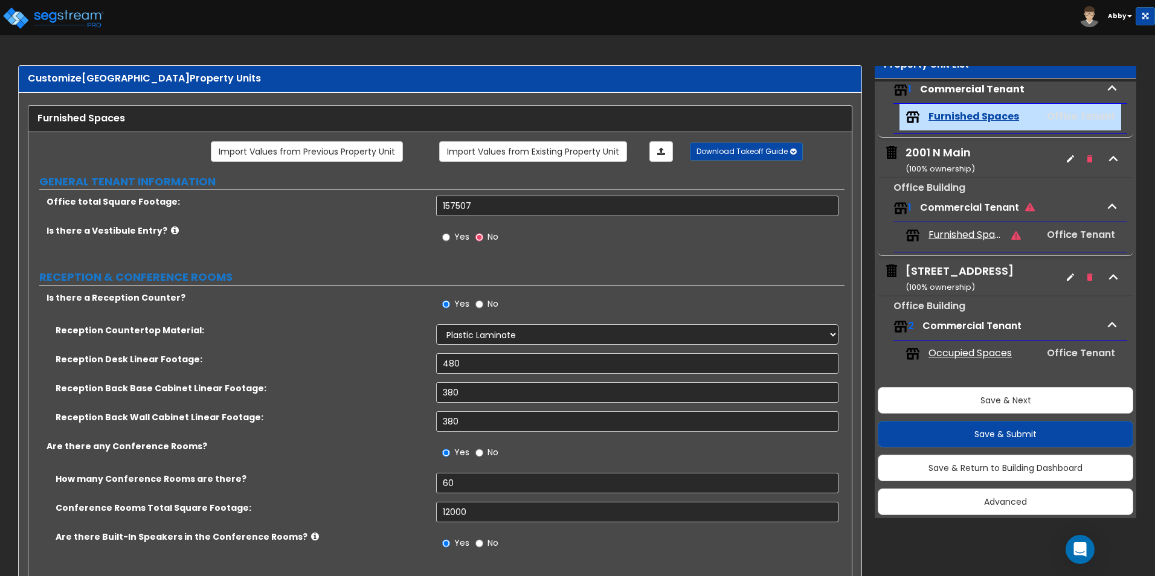
click at [1011, 234] on icon at bounding box center [1016, 235] width 10 height 8
click at [1053, 236] on span "Office Tenant" at bounding box center [1081, 235] width 68 height 14
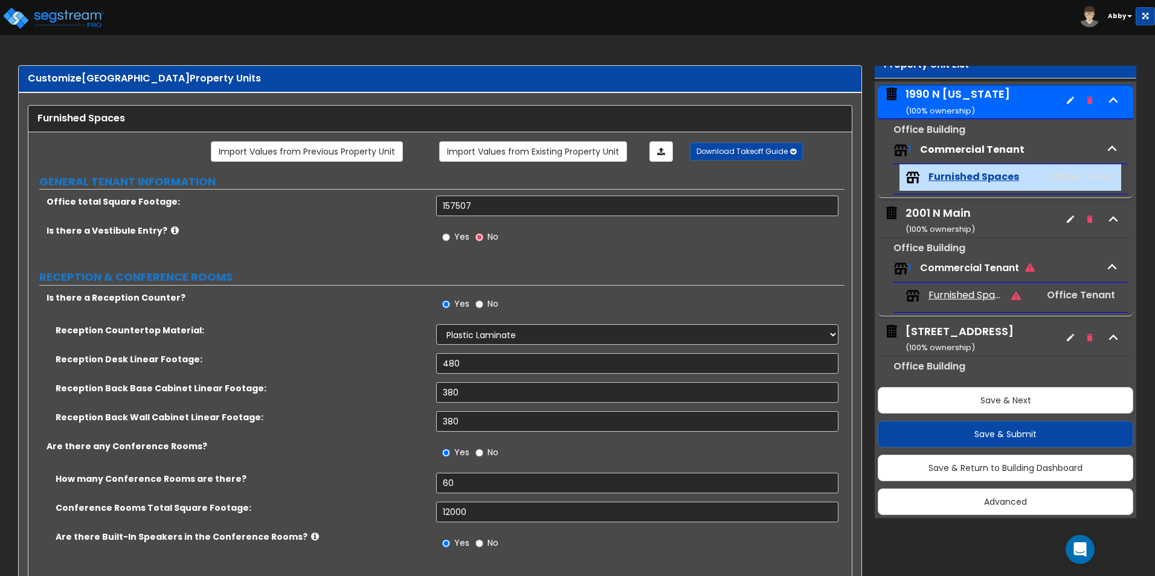
click at [1029, 267] on icon at bounding box center [1030, 268] width 10 height 10
click at [922, 270] on span "Commercial Tenant" at bounding box center [977, 268] width 115 height 14
click at [955, 212] on div "2001 N Main ( 100 % ownership)" at bounding box center [940, 220] width 69 height 31
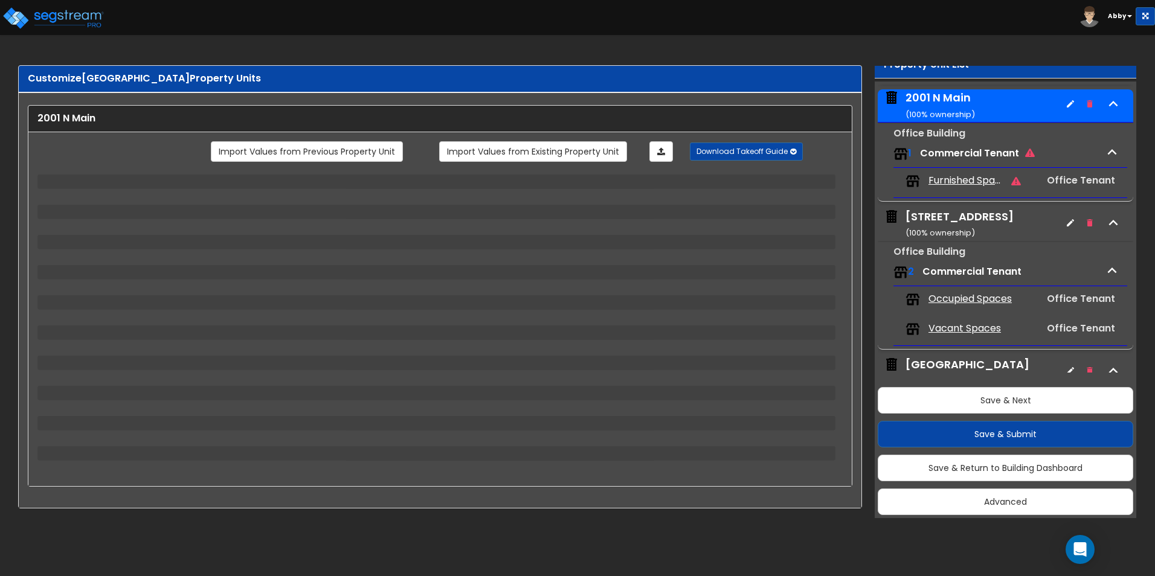
scroll to position [180, 0]
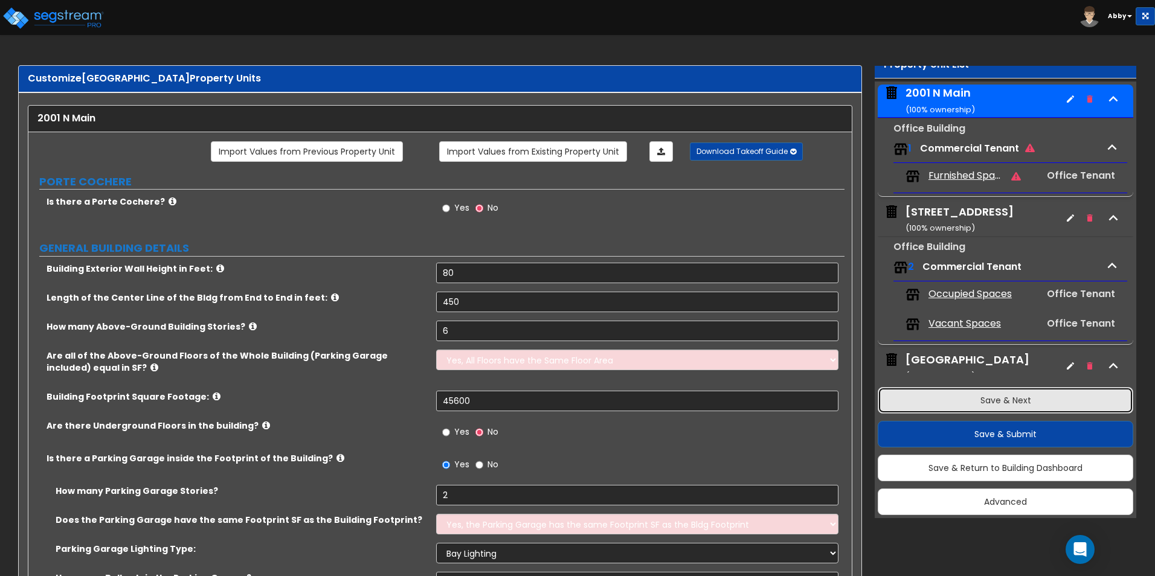
click at [956, 399] on button "Save & Next" at bounding box center [1006, 400] width 256 height 27
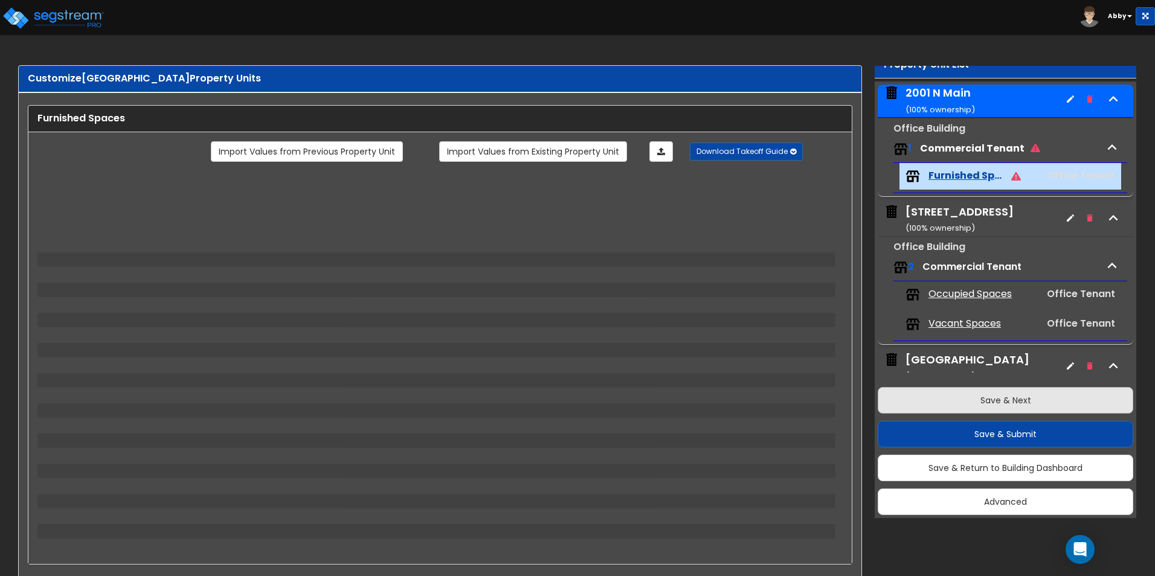
scroll to position [259, 0]
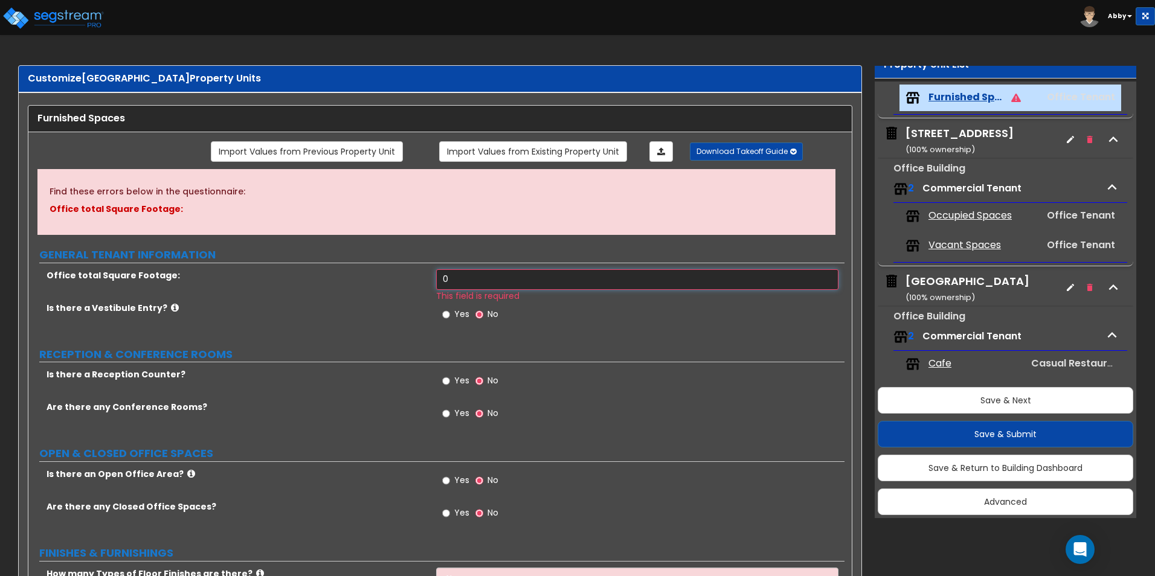
click at [474, 277] on input "0" at bounding box center [637, 279] width 402 height 21
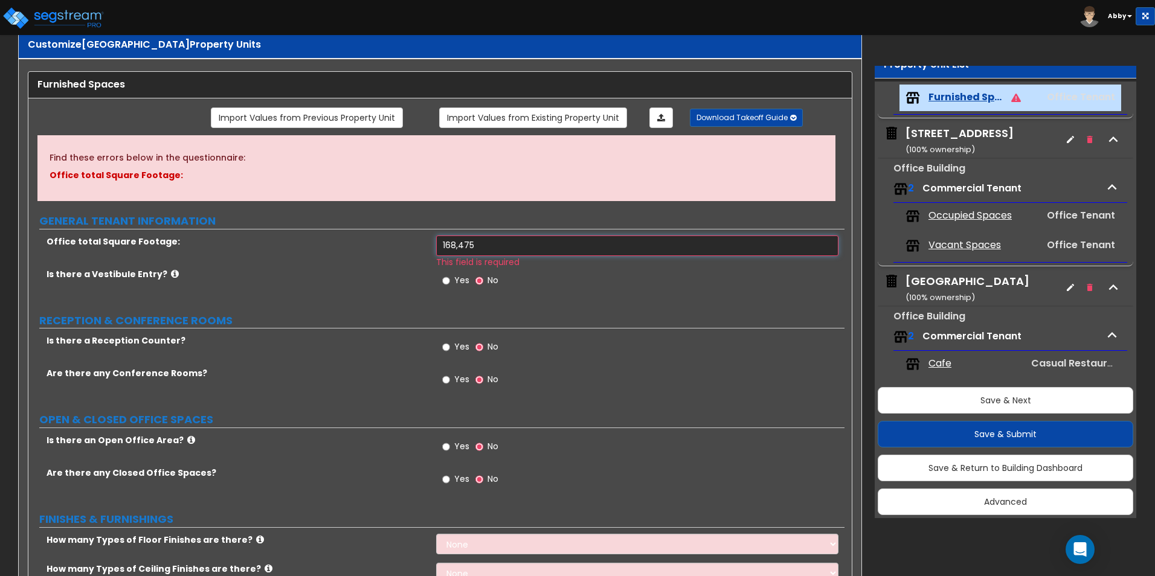
scroll to position [60, 0]
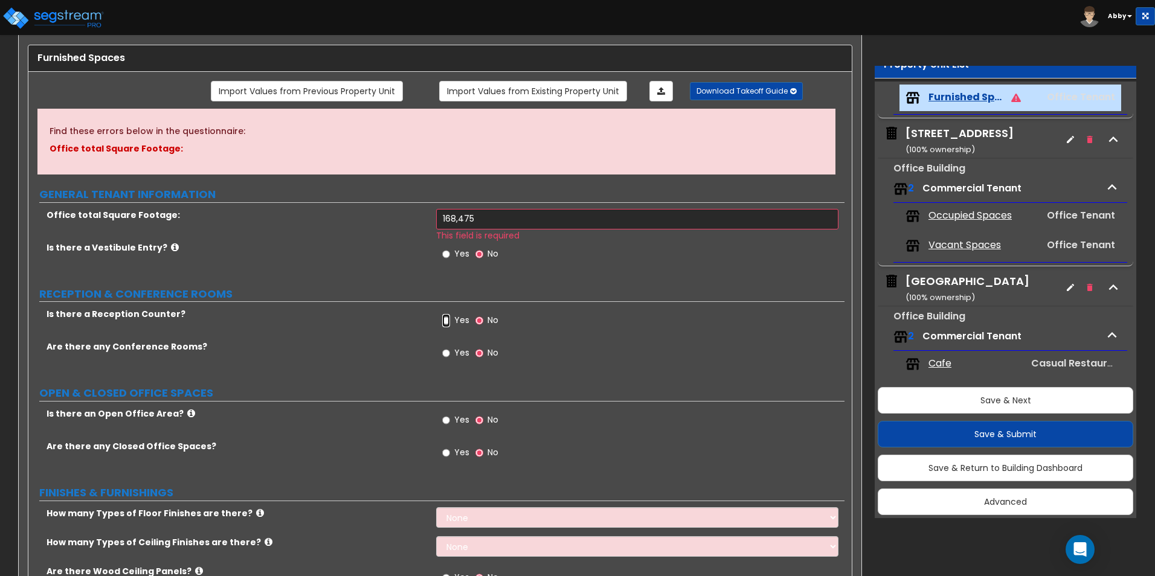
click at [449, 320] on input "Yes" at bounding box center [446, 320] width 8 height 13
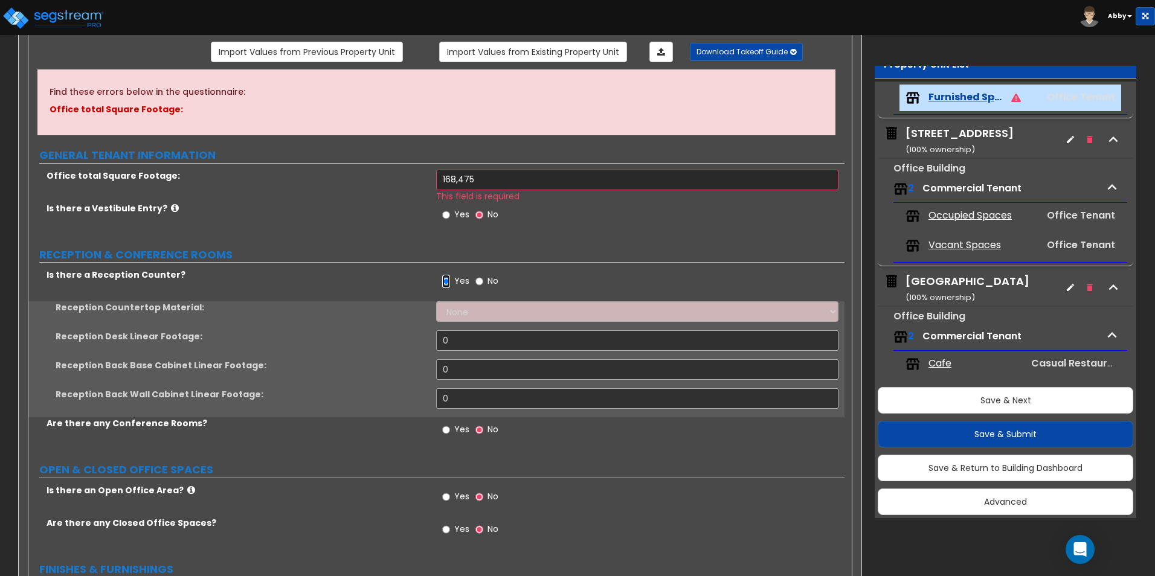
scroll to position [121, 0]
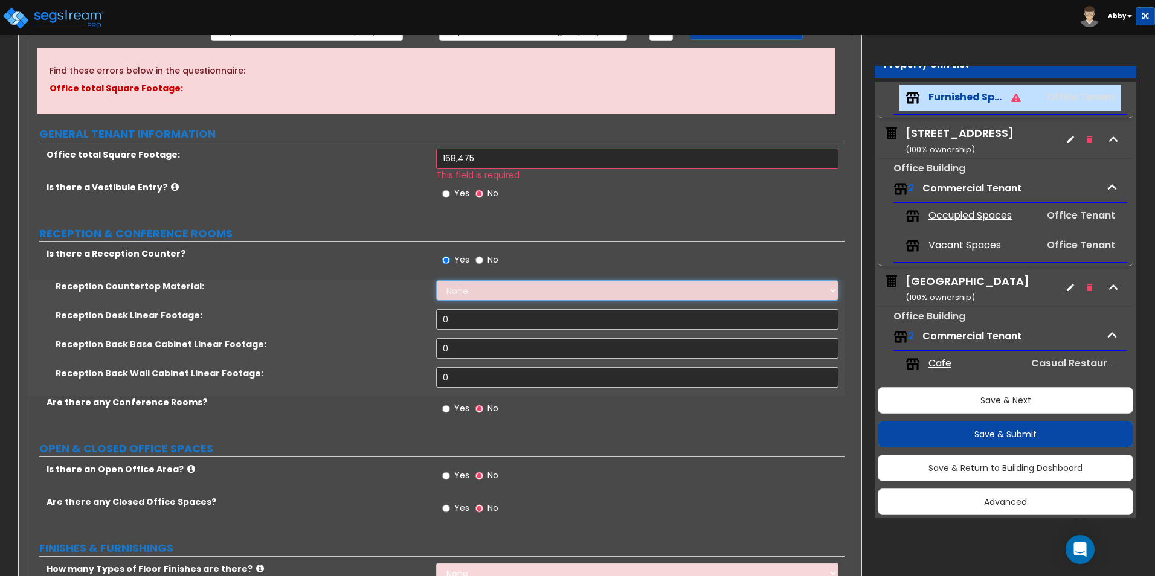
click at [463, 295] on select "None Plastic Laminate Solid Surface Stone Quartz Marble Tile Wood Stainless Ste…" at bounding box center [637, 290] width 402 height 21
click at [465, 288] on select "None Plastic Laminate Solid Surface Stone Quartz Marble Tile Wood Stainless Ste…" at bounding box center [637, 290] width 402 height 21
click at [436, 280] on select "None Plastic Laminate Solid Surface Stone Quartz Marble Tile Wood Stainless Ste…" at bounding box center [637, 290] width 402 height 21
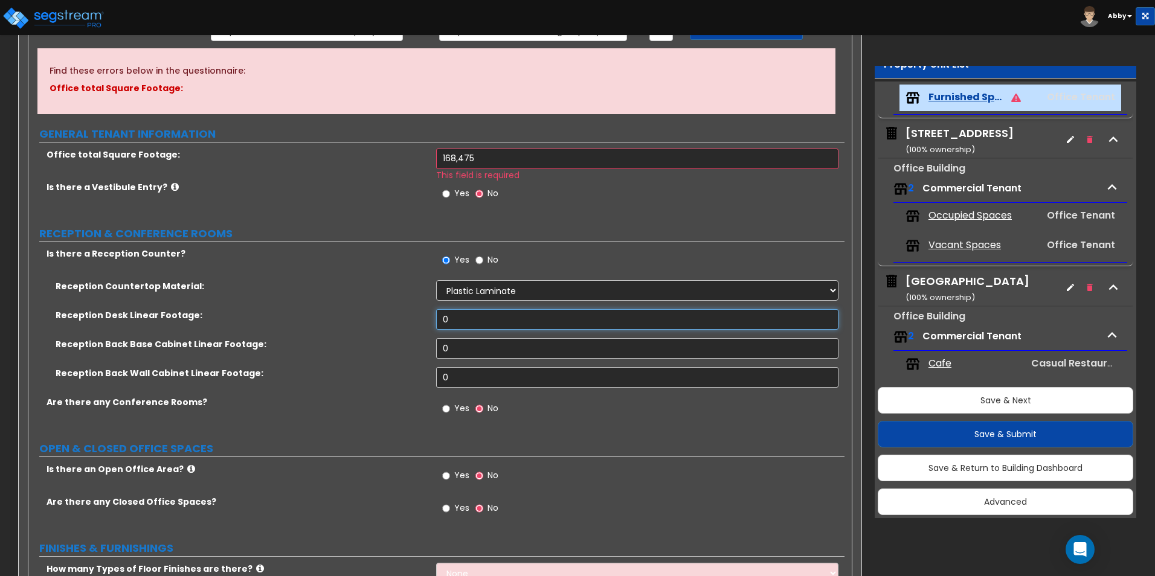
click at [474, 312] on input "0" at bounding box center [637, 319] width 402 height 21
click at [465, 352] on input "0" at bounding box center [637, 348] width 402 height 21
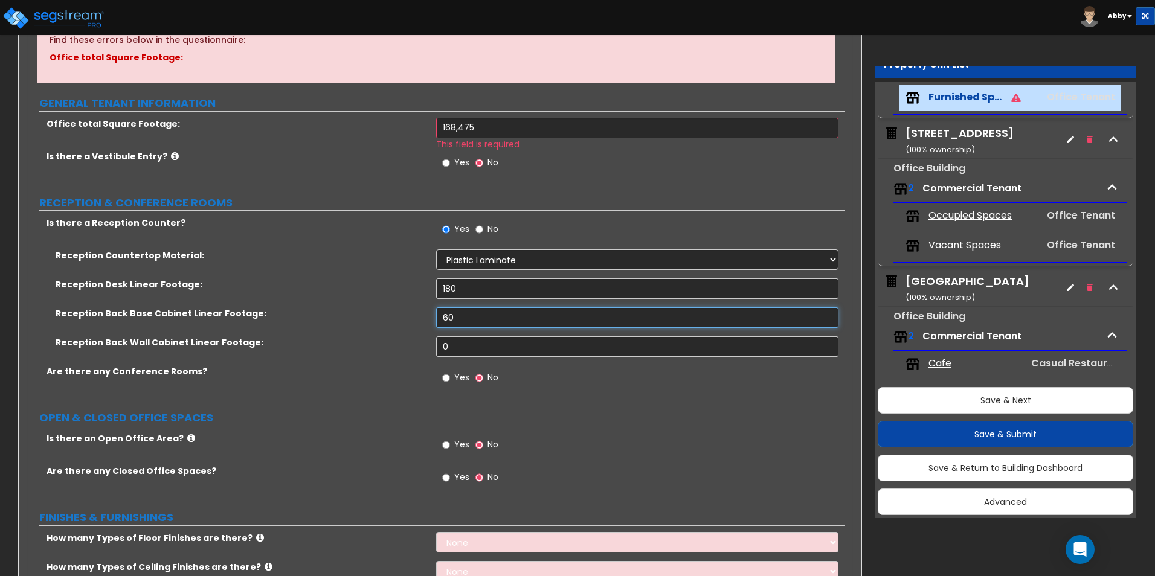
scroll to position [181, 0]
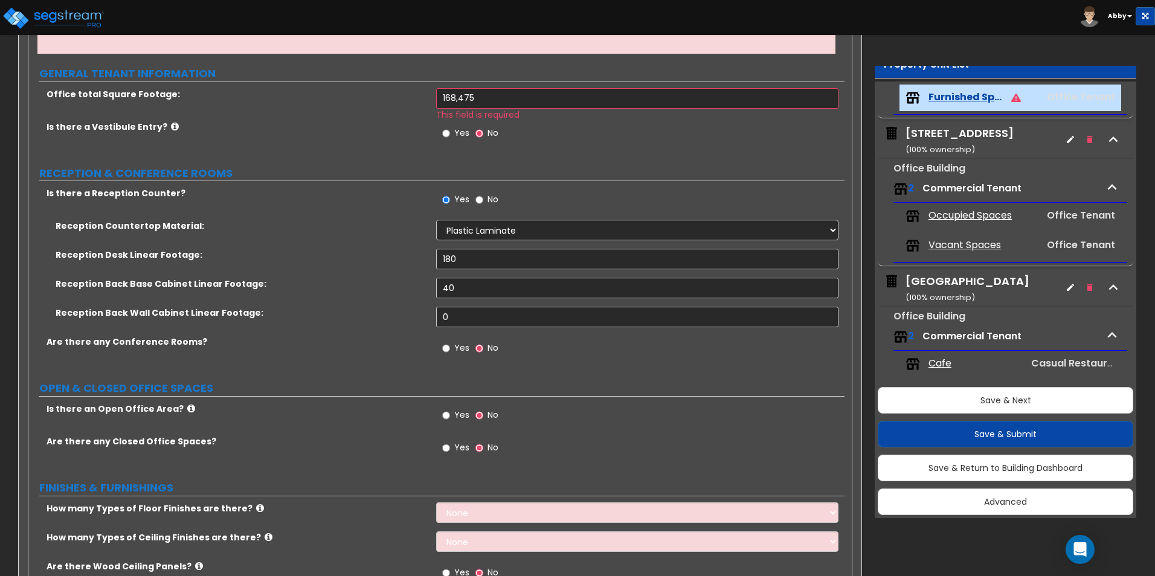
click at [464, 349] on span "Yes" at bounding box center [461, 348] width 15 height 12
click at [450, 349] on input "Yes" at bounding box center [446, 348] width 8 height 13
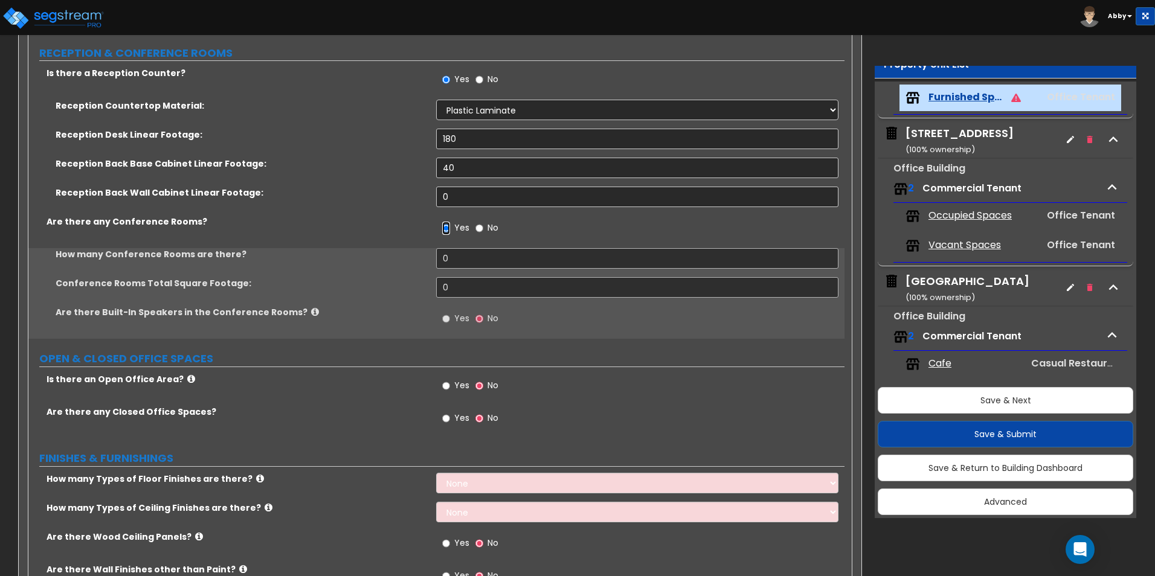
scroll to position [302, 0]
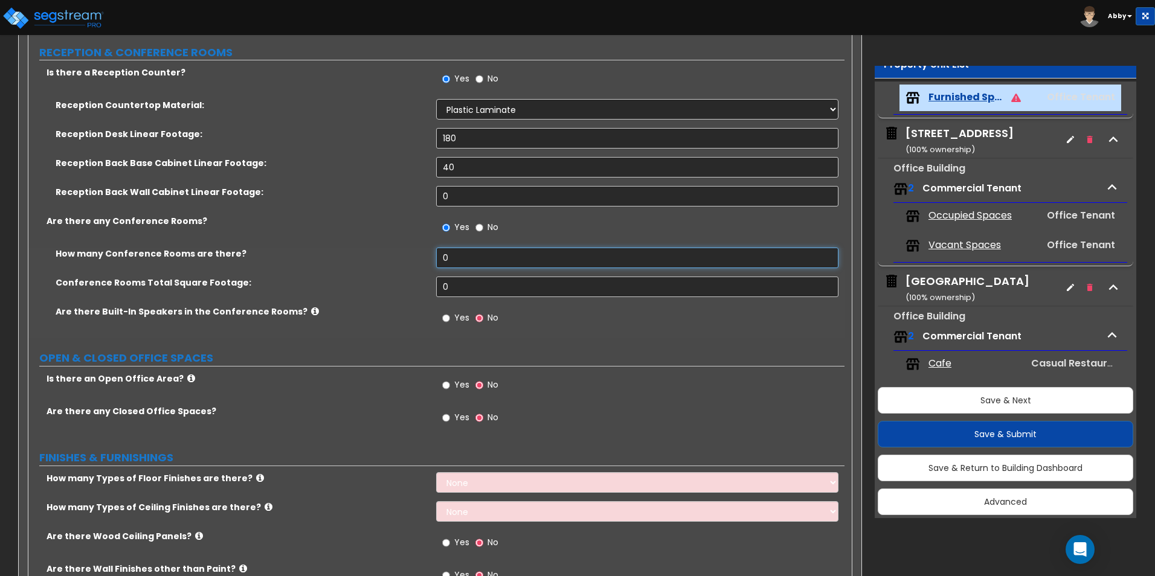
click at [462, 253] on input "0" at bounding box center [637, 258] width 402 height 21
click at [504, 296] on input "0" at bounding box center [637, 287] width 402 height 21
drag, startPoint x: 459, startPoint y: 318, endPoint x: 474, endPoint y: 300, distance: 23.5
click at [459, 317] on span "Yes" at bounding box center [461, 318] width 15 height 12
click at [450, 317] on input "Yes" at bounding box center [446, 318] width 8 height 13
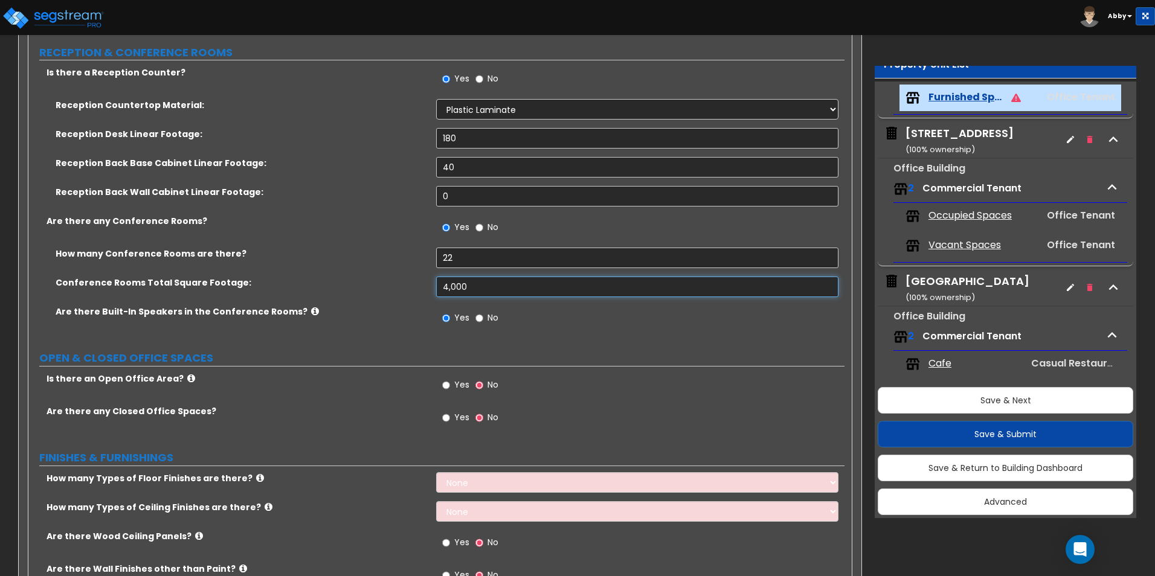
click at [477, 282] on input "4,000" at bounding box center [637, 287] width 402 height 21
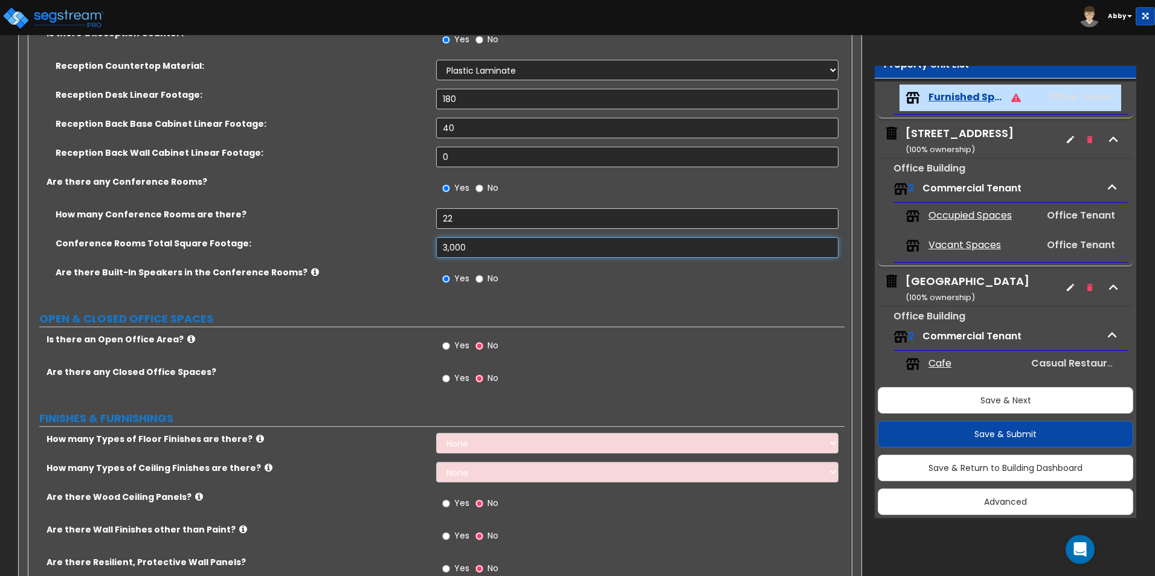
scroll to position [362, 0]
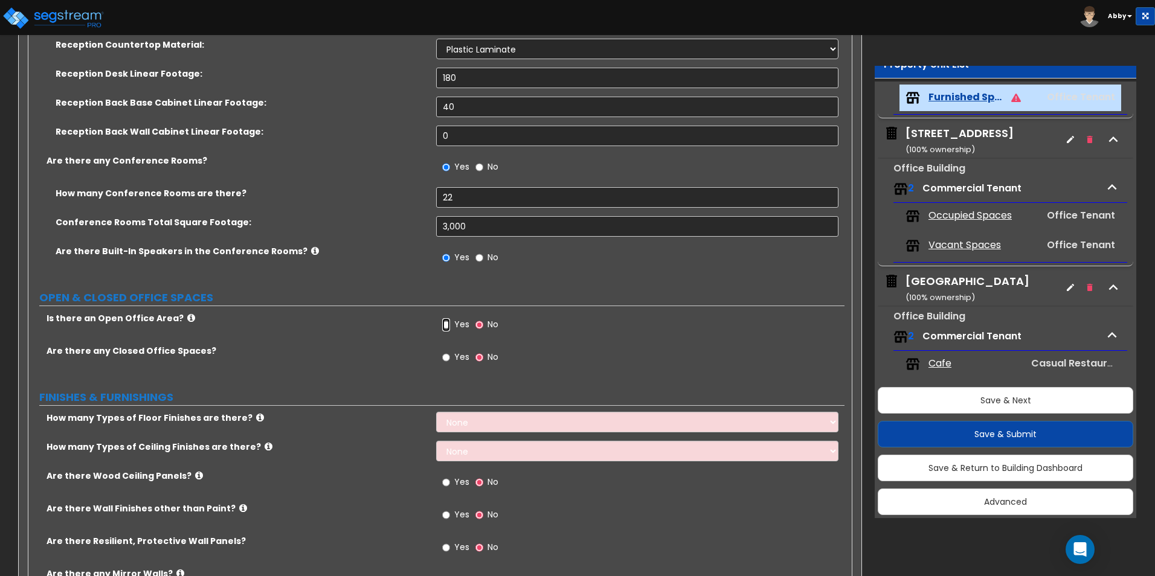
click at [452, 330] on label "Yes" at bounding box center [455, 326] width 27 height 21
click at [450, 330] on input "Yes" at bounding box center [446, 324] width 8 height 13
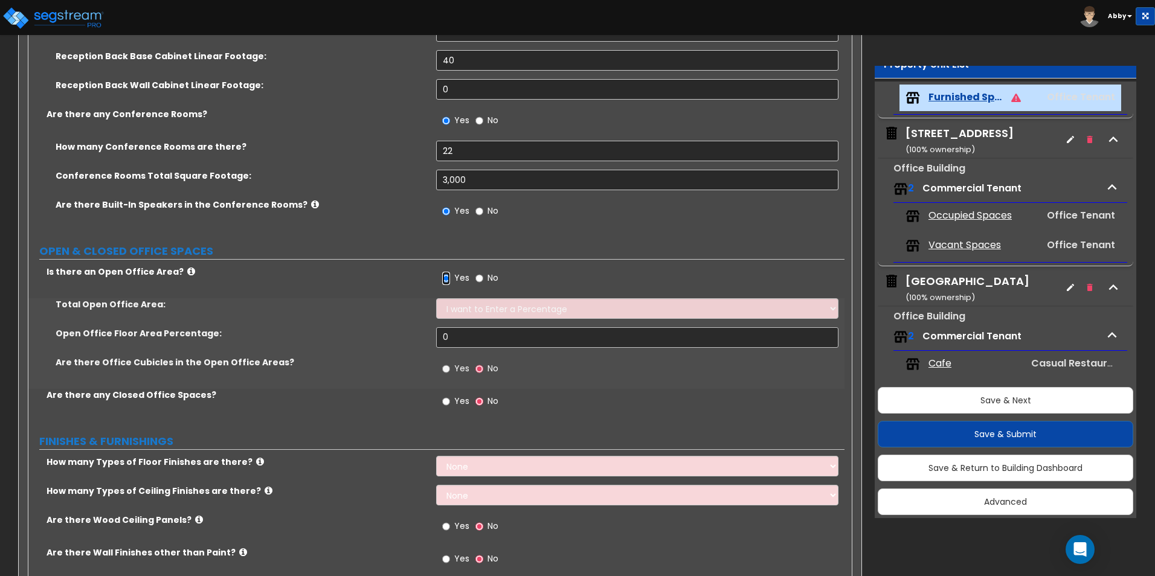
scroll to position [423, 0]
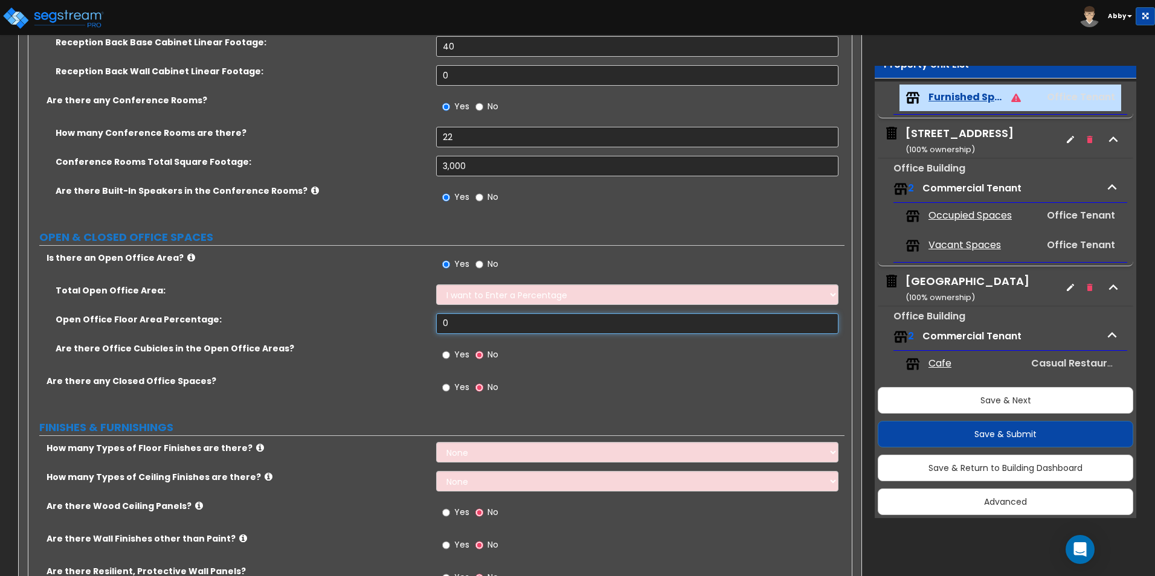
click at [470, 325] on input "0" at bounding box center [637, 324] width 402 height 21
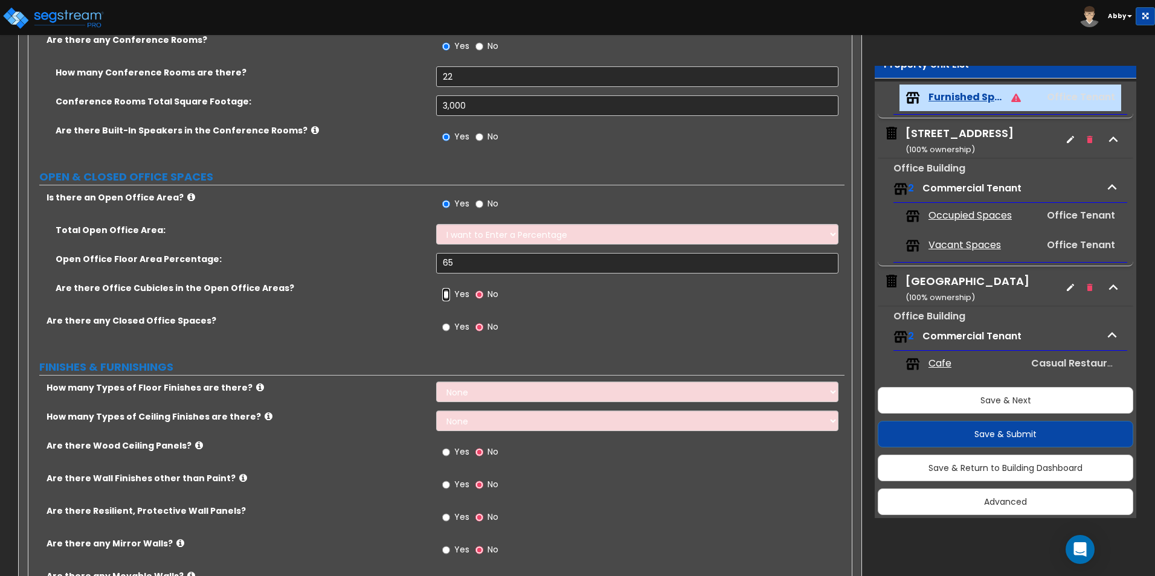
click at [447, 294] on input "Yes" at bounding box center [446, 294] width 8 height 13
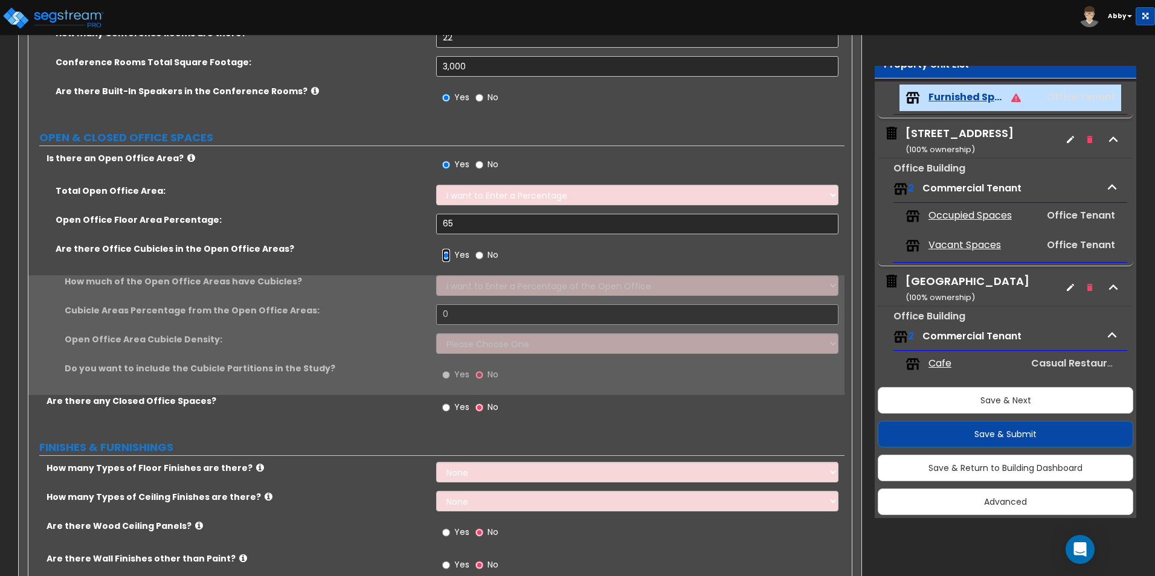
scroll to position [544, 0]
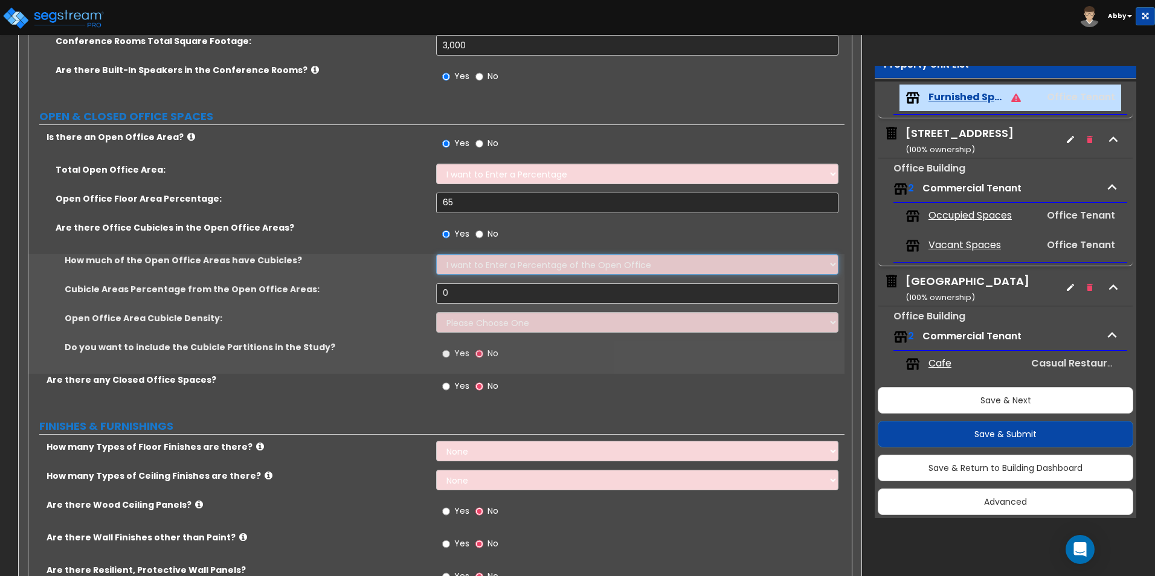
click at [471, 274] on select "I want to Enter a Percentage of the Open Office I want to enter the Square Foot…" at bounding box center [637, 264] width 402 height 21
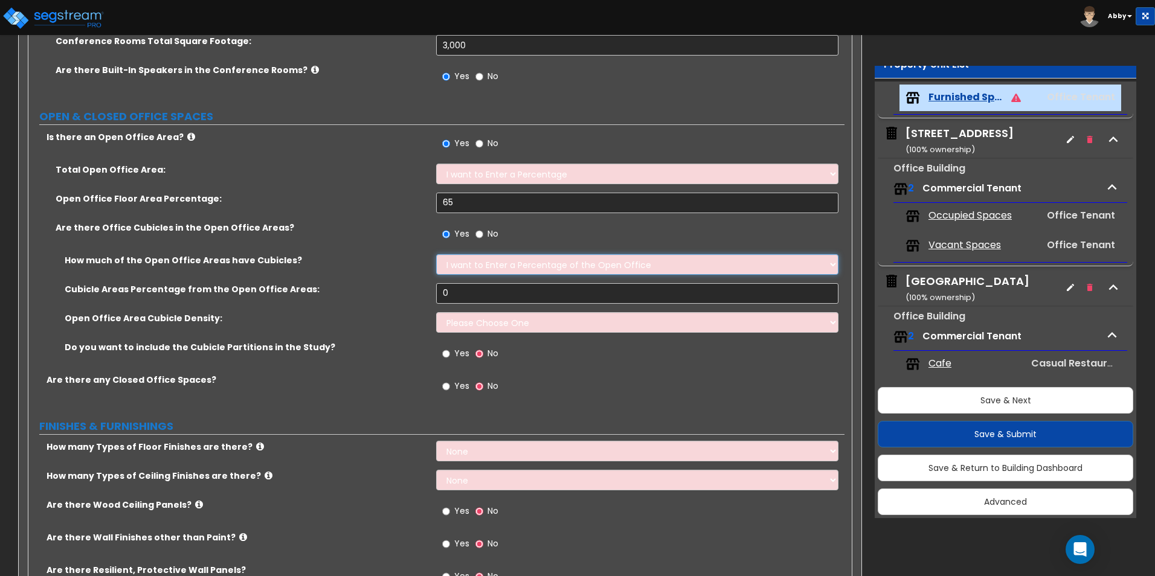
click at [474, 265] on select "I want to Enter a Percentage of the Open Office I want to enter the Square Foot…" at bounding box center [637, 264] width 402 height 21
click at [481, 324] on select "Please Choose One Low High I want to Enter the number of Cubicles" at bounding box center [637, 322] width 402 height 21
click at [482, 265] on select "I want to Enter a Percentage of the Open Office I want to enter the Square Foot…" at bounding box center [637, 264] width 402 height 21
click at [436, 254] on select "I want to Enter a Percentage of the Open Office I want to enter the Square Foot…" at bounding box center [637, 264] width 402 height 21
click at [482, 297] on input "0" at bounding box center [637, 293] width 402 height 21
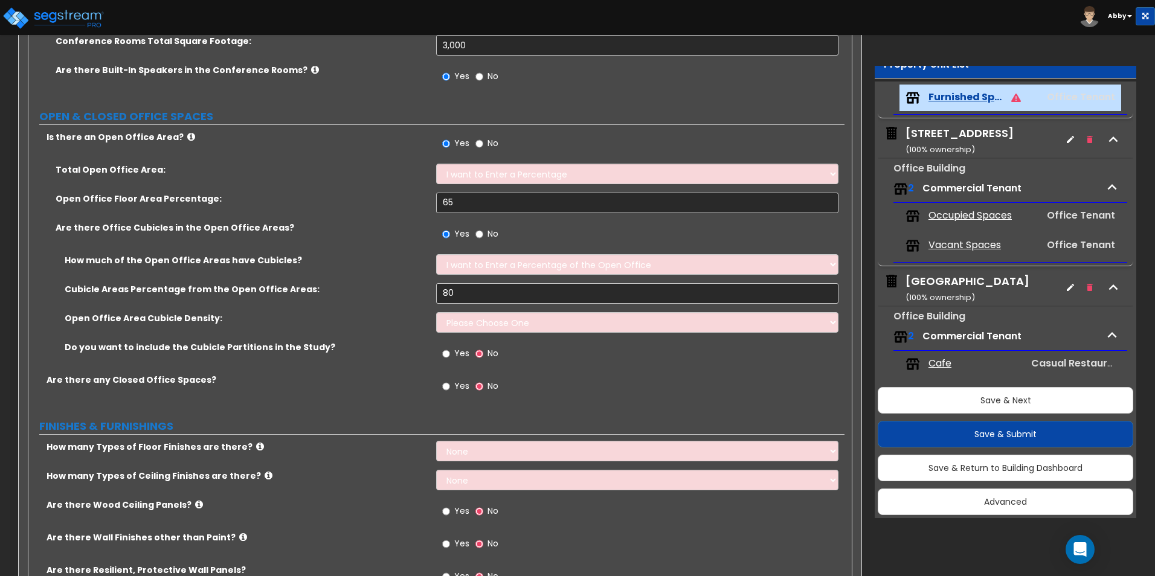
click at [551, 309] on div "Cubicle Areas Percentage from the Open Office Areas: 80" at bounding box center [436, 297] width 816 height 29
click at [501, 324] on select "Please Choose One Low High I want to Enter the number of Cubicles" at bounding box center [637, 322] width 402 height 21
click at [436, 312] on select "Please Choose One Low High I want to Enter the number of Cubicles" at bounding box center [637, 322] width 402 height 21
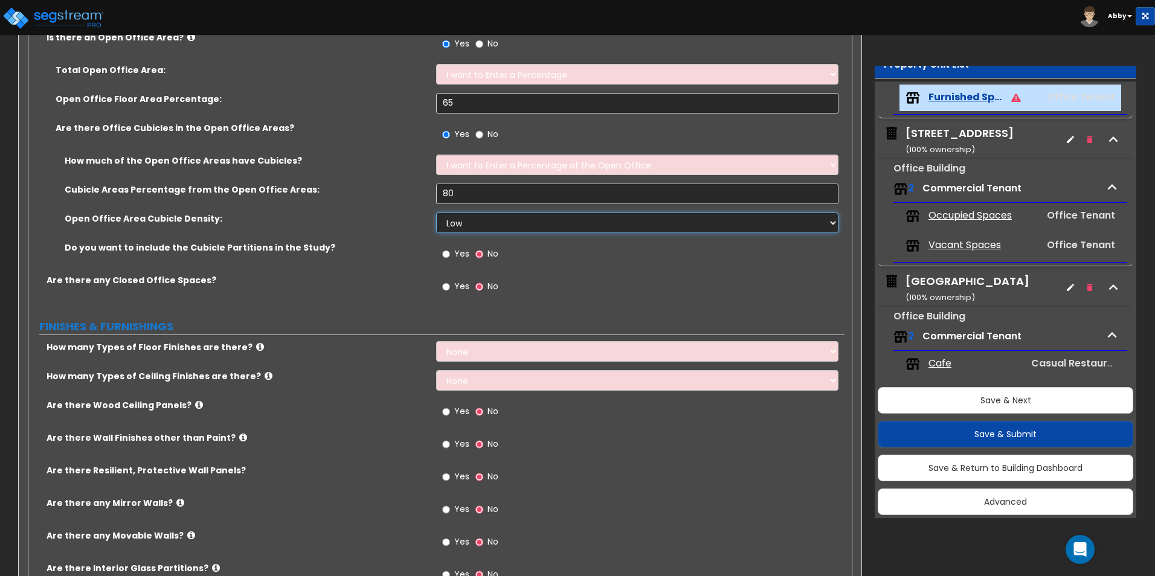
scroll to position [665, 0]
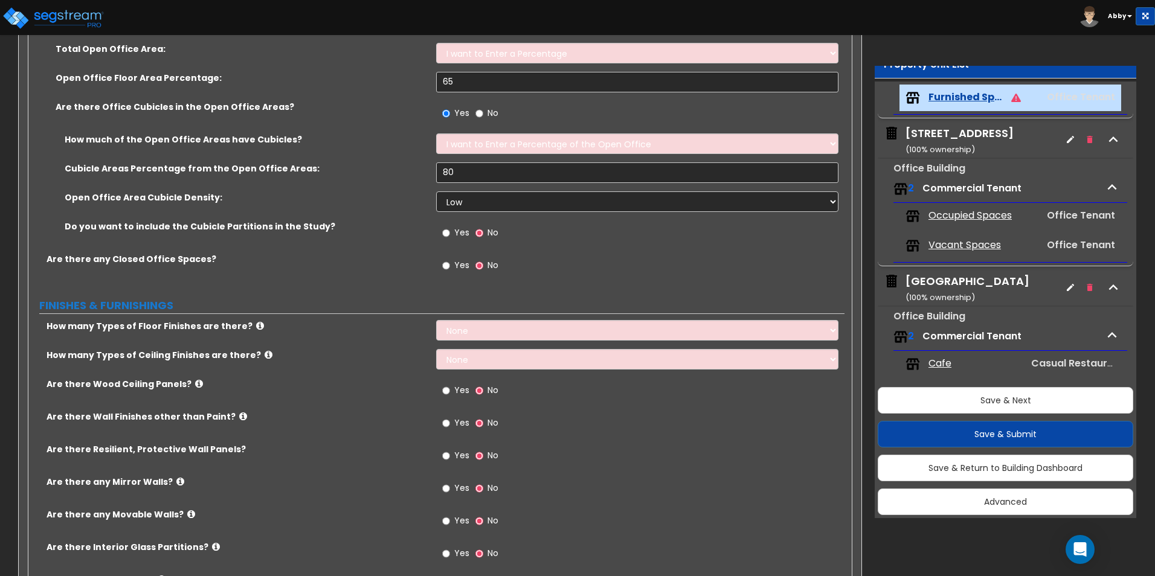
click at [453, 268] on label "Yes" at bounding box center [455, 267] width 27 height 21
click at [450, 268] on input "Yes" at bounding box center [446, 265] width 8 height 13
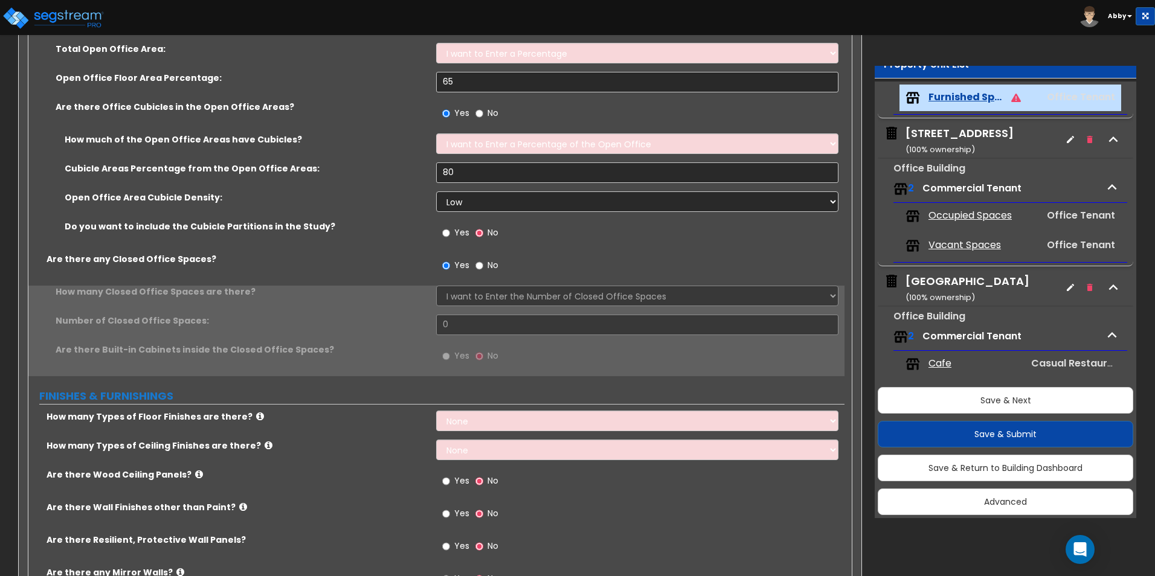
click at [453, 283] on div "Yes No" at bounding box center [640, 269] width 408 height 33
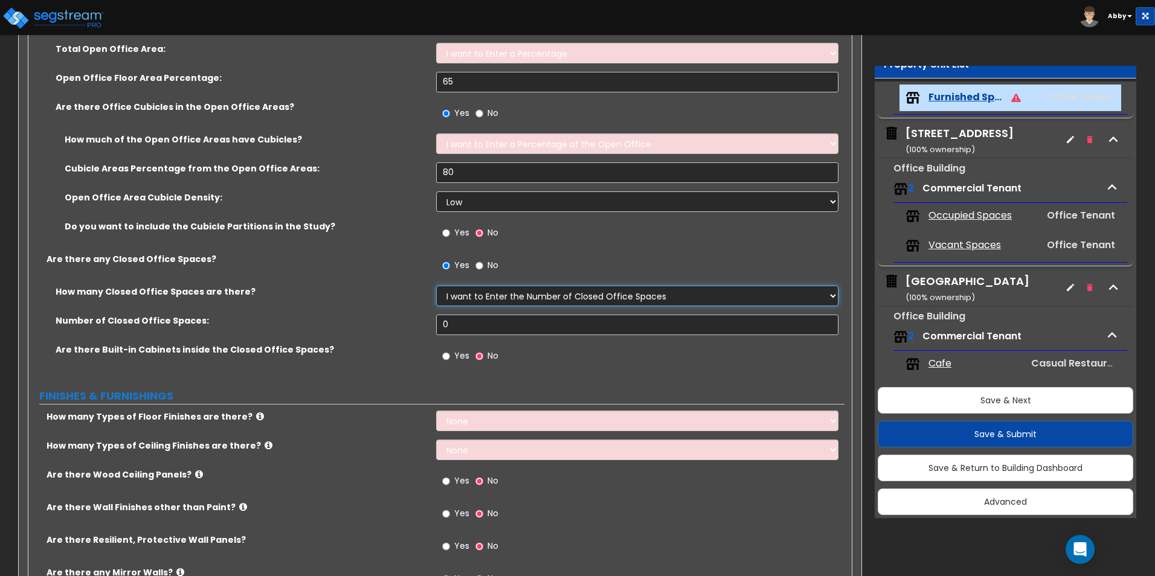
click at [457, 288] on select "I Don’t Know - Please Estimate for me I want to Enter the Number of Closed Offi…" at bounding box center [637, 296] width 402 height 21
click at [436, 286] on select "I Don’t Know - Please Estimate for me I want to Enter the Number of Closed Offi…" at bounding box center [637, 296] width 402 height 21
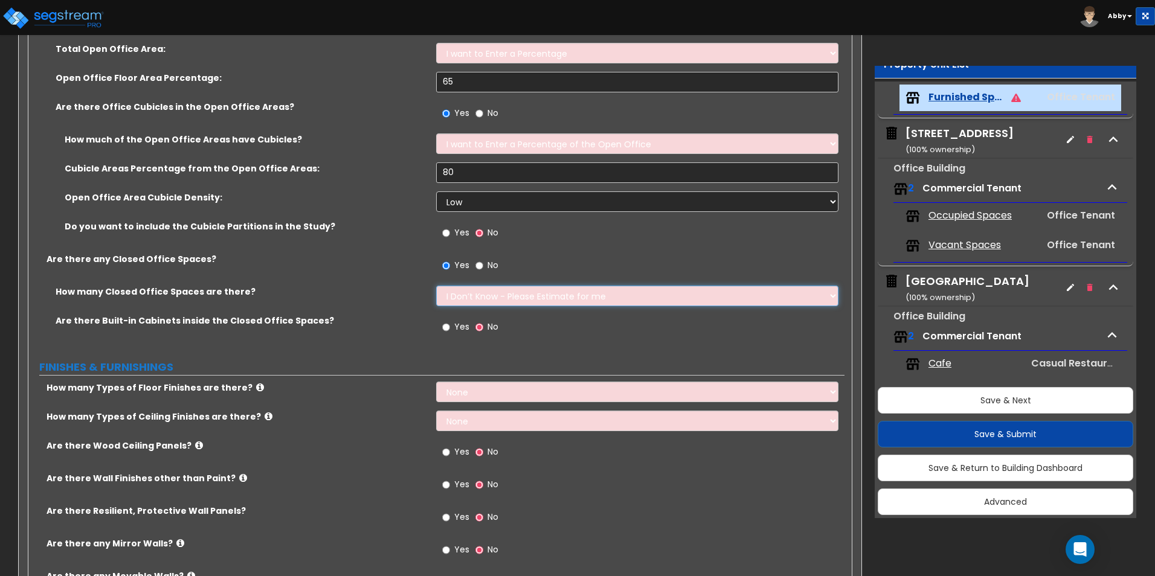
click at [471, 290] on select "I Don’t Know - Please Estimate for me I want to Enter the Number of Closed Offi…" at bounding box center [637, 296] width 402 height 21
click at [436, 286] on select "I Don’t Know - Please Estimate for me I want to Enter the Number of Closed Offi…" at bounding box center [637, 296] width 402 height 21
click at [460, 323] on span "Yes" at bounding box center [461, 327] width 15 height 12
click at [450, 323] on input "Yes" at bounding box center [446, 327] width 8 height 13
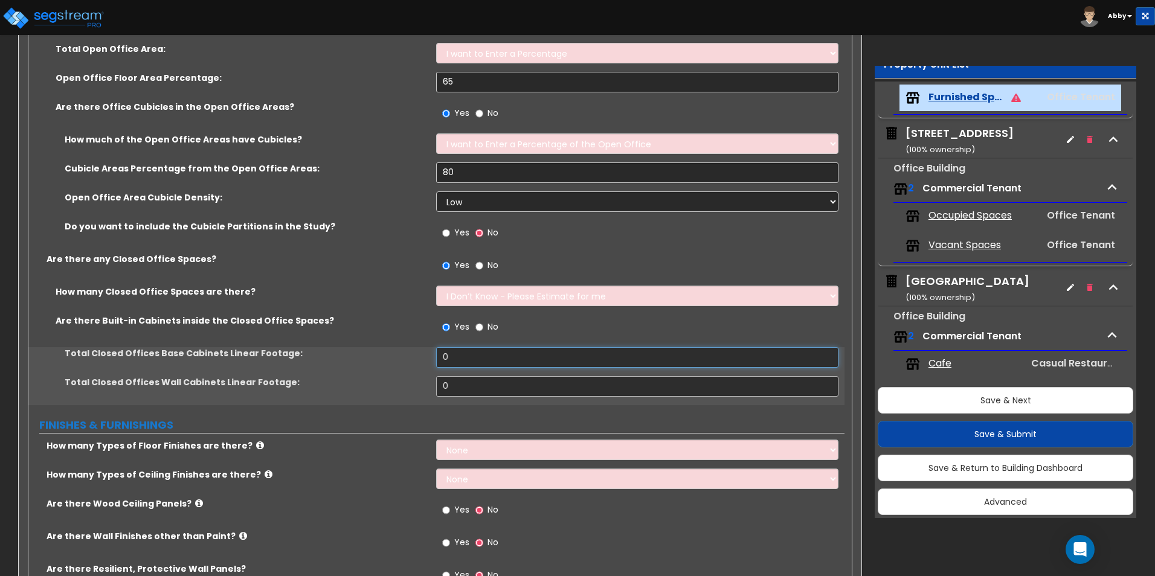
click at [459, 348] on input "0" at bounding box center [637, 357] width 402 height 21
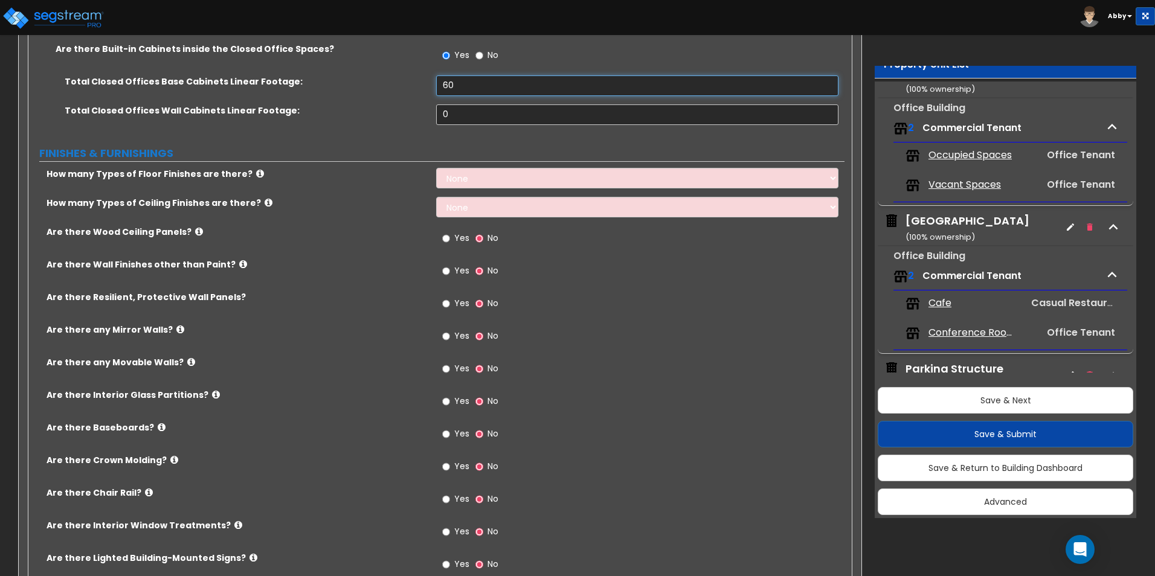
scroll to position [967, 0]
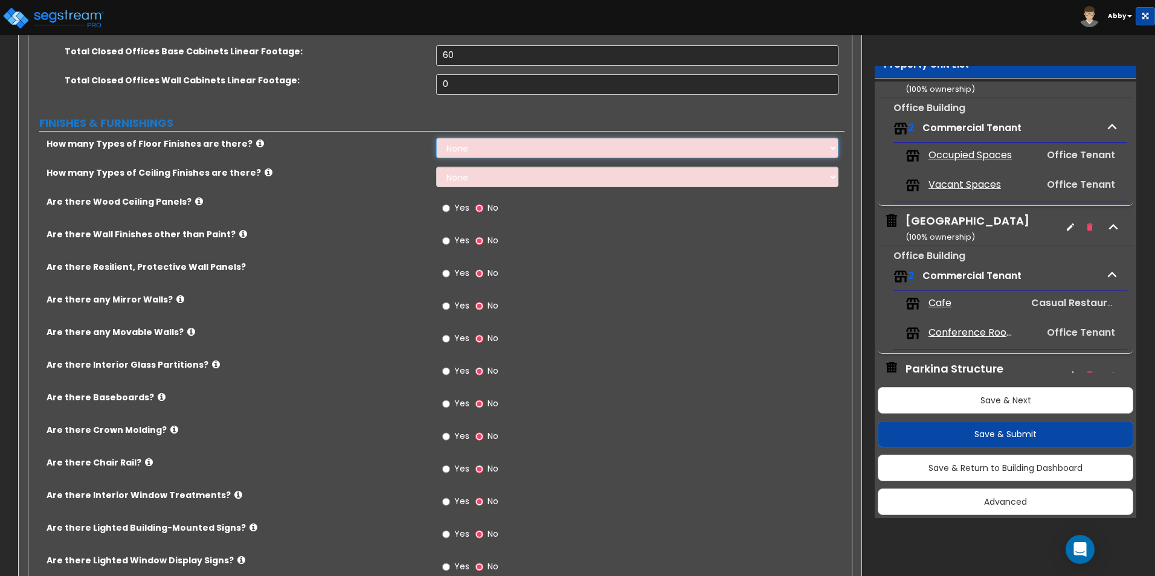
click at [509, 146] on select "None 1 2 3 4" at bounding box center [637, 148] width 402 height 21
click at [436, 138] on select "None 1 2 3 4" at bounding box center [637, 148] width 402 height 21
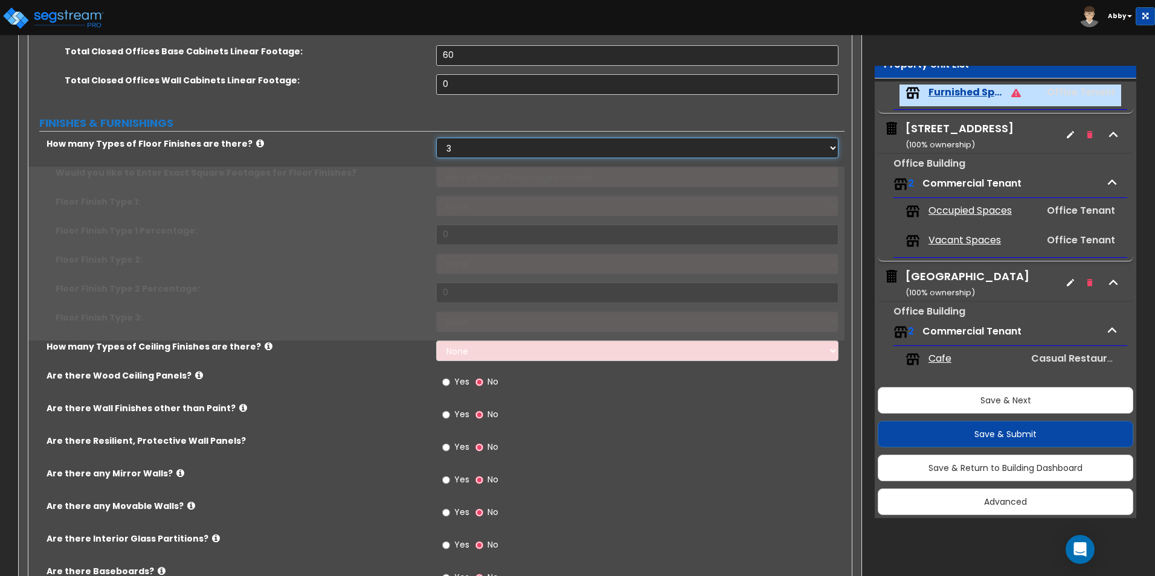
scroll to position [259, 0]
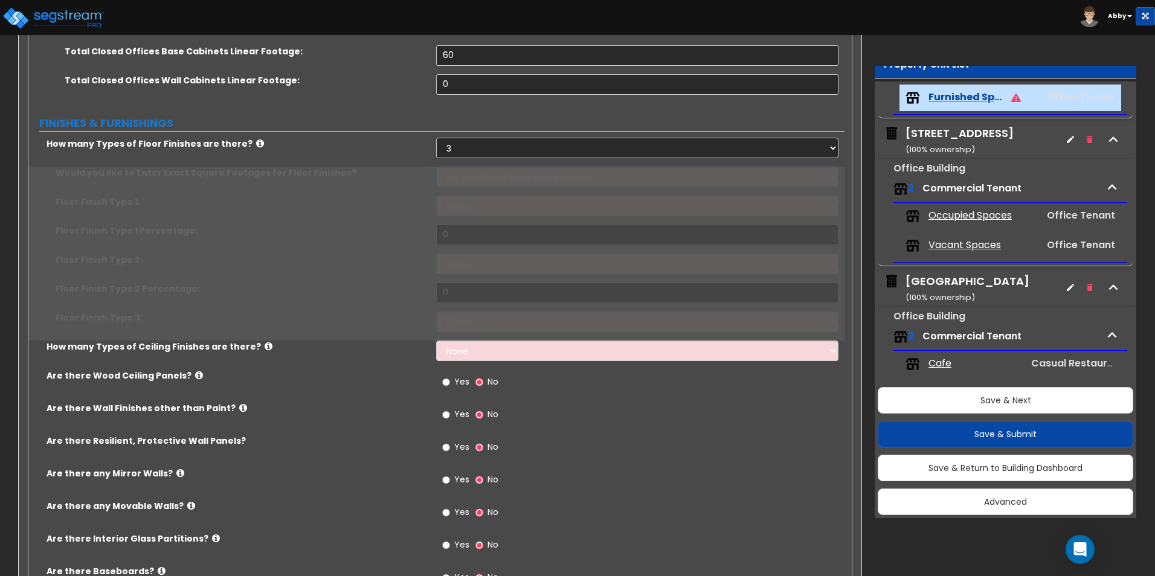
click at [480, 178] on select "No, I will Enter Percentages Instead Yes, I will Enter Exact Square Footages" at bounding box center [637, 177] width 402 height 21
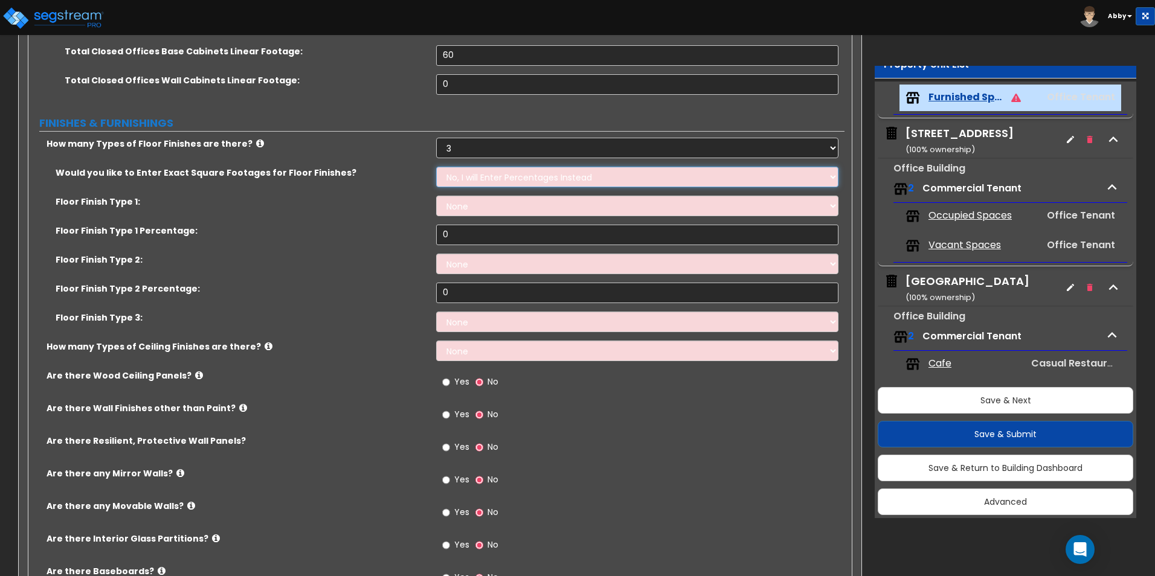
click at [436, 167] on select "No, I will Enter Percentages Instead Yes, I will Enter Exact Square Footages" at bounding box center [637, 177] width 402 height 21
click at [480, 176] on select "No, I will Enter Percentages Instead Yes, I will Enter Exact Square Footages" at bounding box center [637, 177] width 402 height 21
click at [475, 202] on select "None Tile Flooring Hardwood Flooring Resilient Laminate Flooring VCT Flooring S…" at bounding box center [637, 206] width 402 height 21
click at [436, 196] on select "None Tile Flooring Hardwood Flooring Resilient Laminate Flooring VCT Flooring S…" at bounding box center [637, 206] width 402 height 21
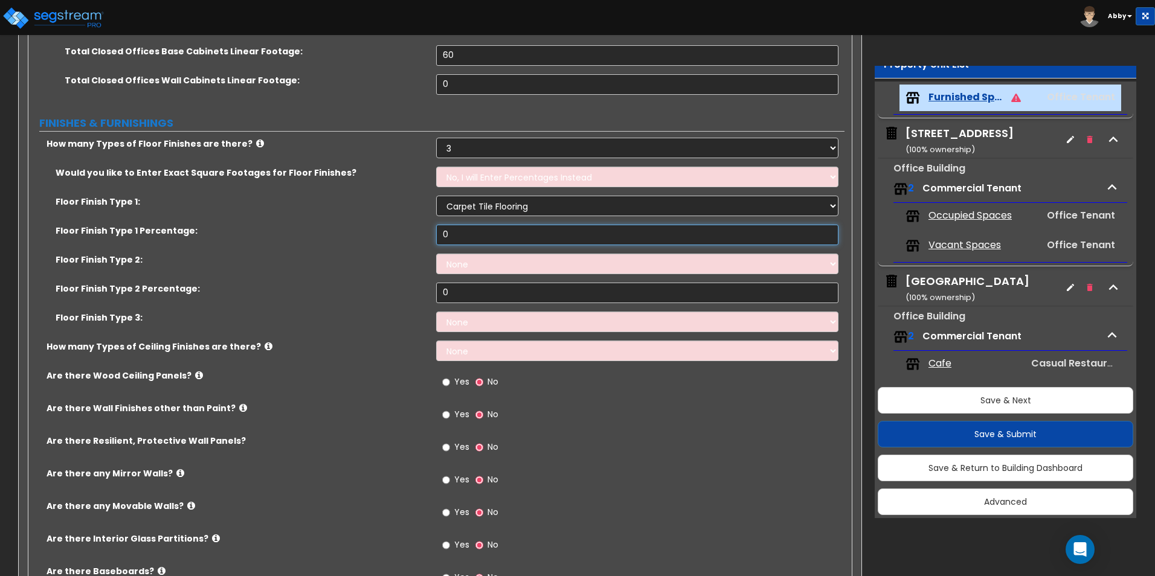
click at [472, 231] on input "0" at bounding box center [637, 235] width 402 height 21
click at [558, 261] on select "None Tile Flooring Hardwood Flooring Resilient Laminate Flooring VCT Flooring S…" at bounding box center [637, 264] width 402 height 21
click at [436, 254] on select "None Tile Flooring Hardwood Flooring Resilient Laminate Flooring VCT Flooring S…" at bounding box center [637, 264] width 402 height 21
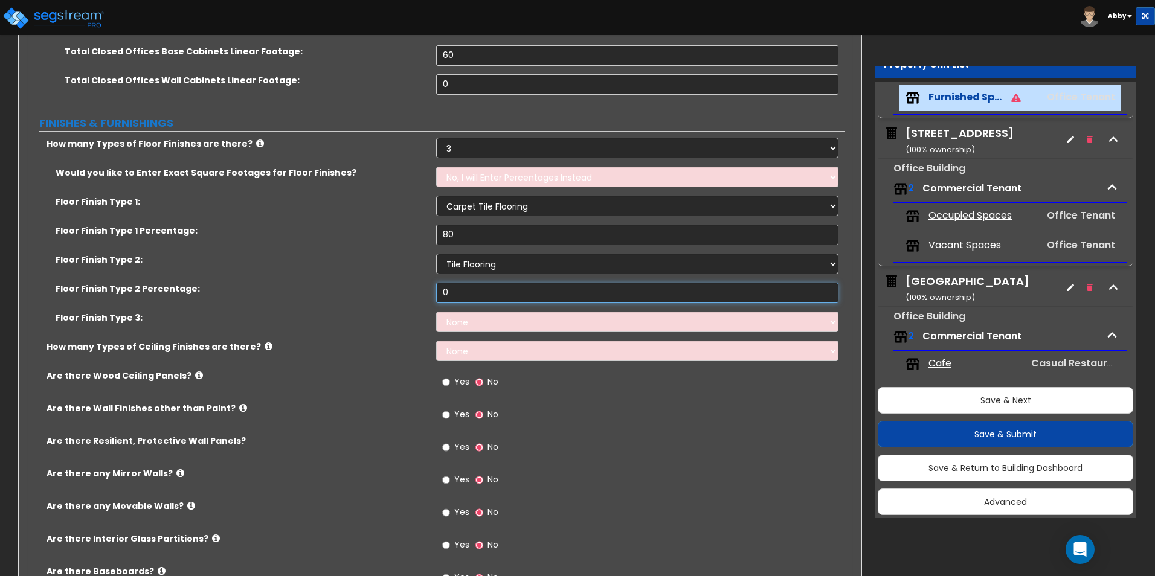
click at [479, 294] on input "0" at bounding box center [637, 293] width 402 height 21
click at [622, 327] on select "None Tile Flooring Hardwood Flooring Resilient Laminate Flooring VCT Flooring S…" at bounding box center [637, 322] width 402 height 21
click at [436, 312] on select "None Tile Flooring Hardwood Flooring Resilient Laminate Flooring VCT Flooring S…" at bounding box center [637, 322] width 402 height 21
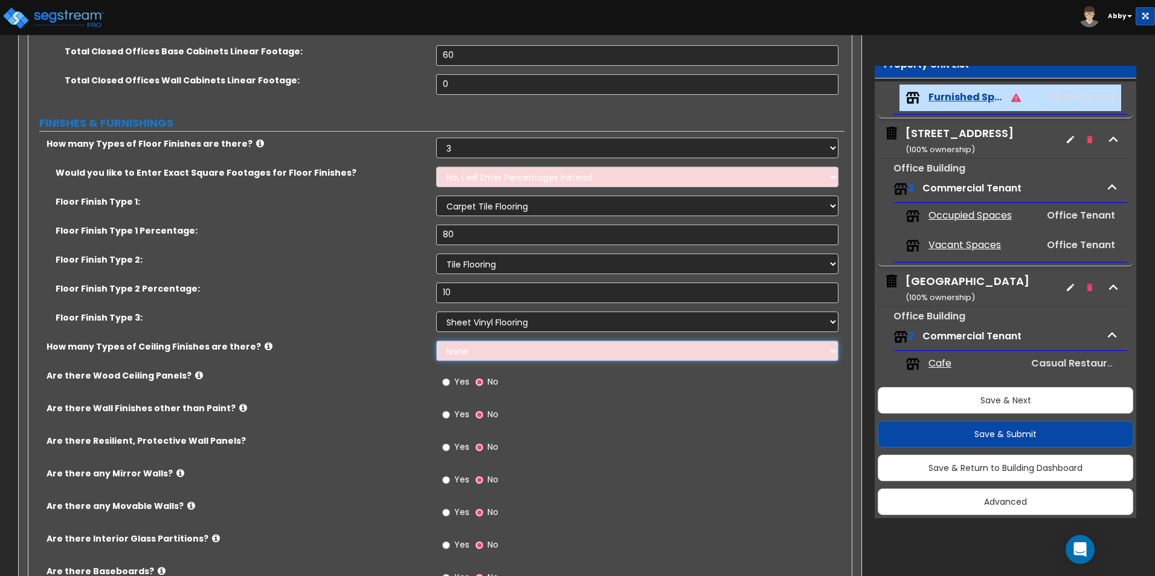
click at [471, 342] on select "None 1 2 3" at bounding box center [637, 351] width 402 height 21
click at [478, 342] on select "None 1 2 3" at bounding box center [637, 351] width 402 height 21
click at [475, 346] on select "None 1 2 3" at bounding box center [637, 351] width 402 height 21
click at [436, 341] on select "None 1 2 3" at bounding box center [637, 351] width 402 height 21
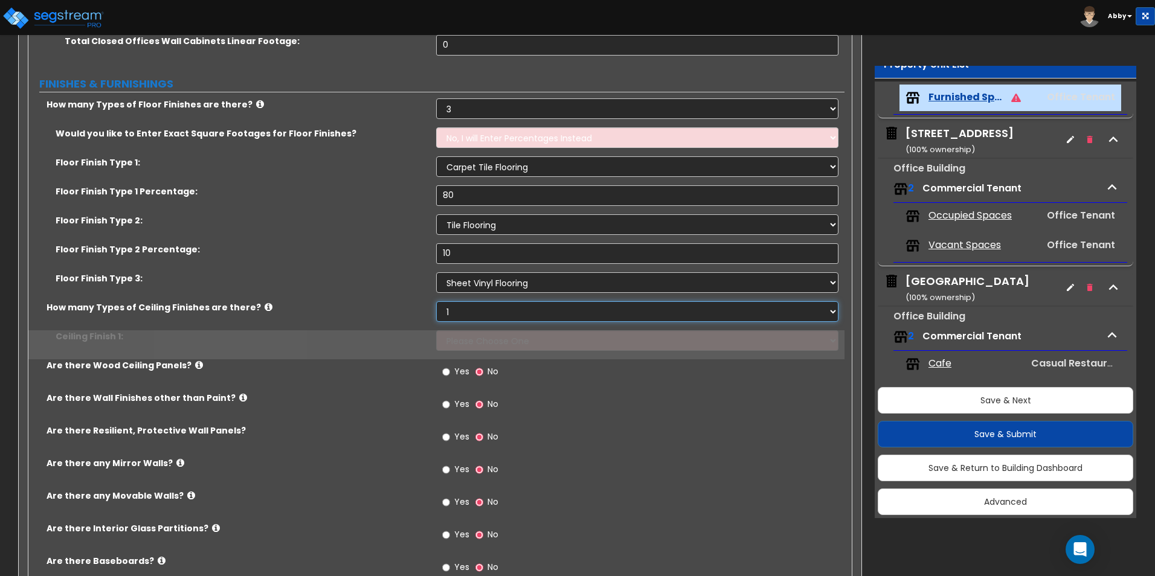
scroll to position [1027, 0]
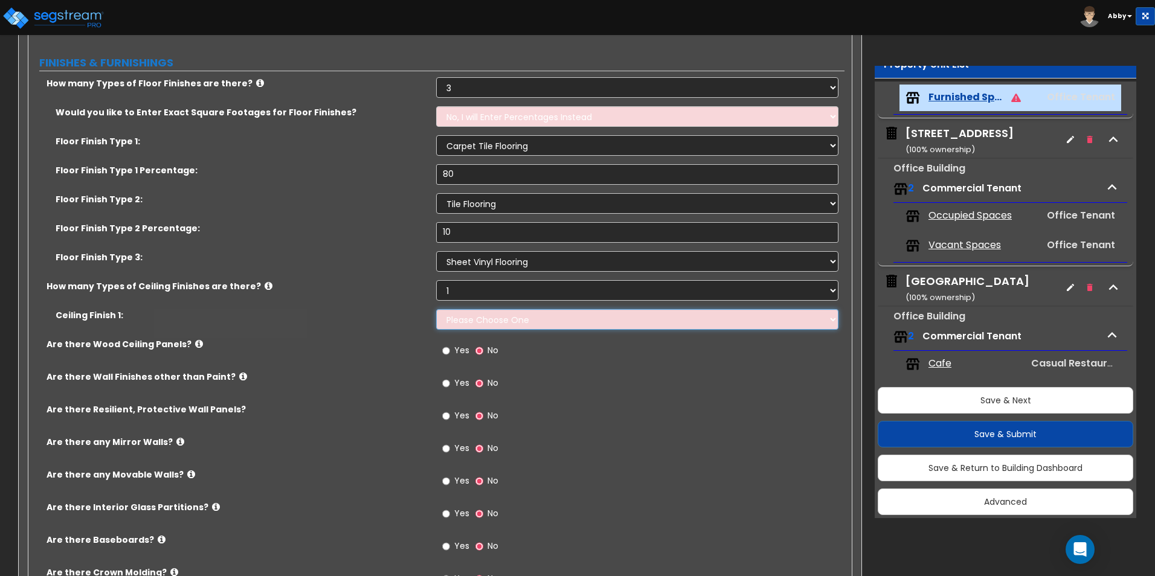
click at [443, 312] on select "Please Choose One Drop Ceiling Open Ceiling Drywall Ceiling" at bounding box center [637, 319] width 402 height 21
click at [436, 309] on select "Please Choose One Drop Ceiling Open Ceiling Drywall Ceiling" at bounding box center [637, 319] width 402 height 21
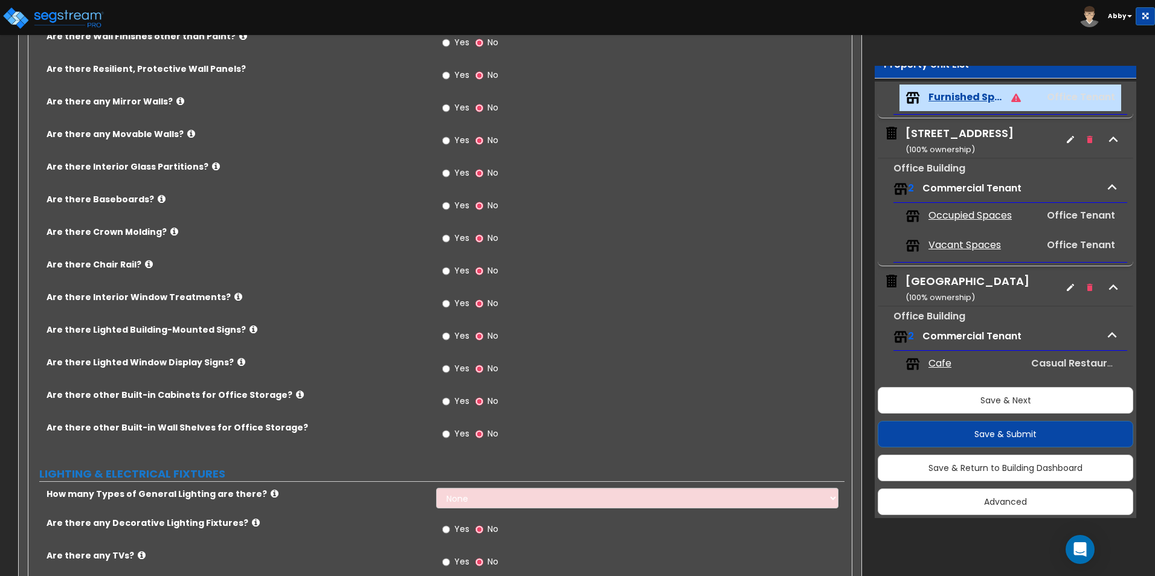
scroll to position [1389, 0]
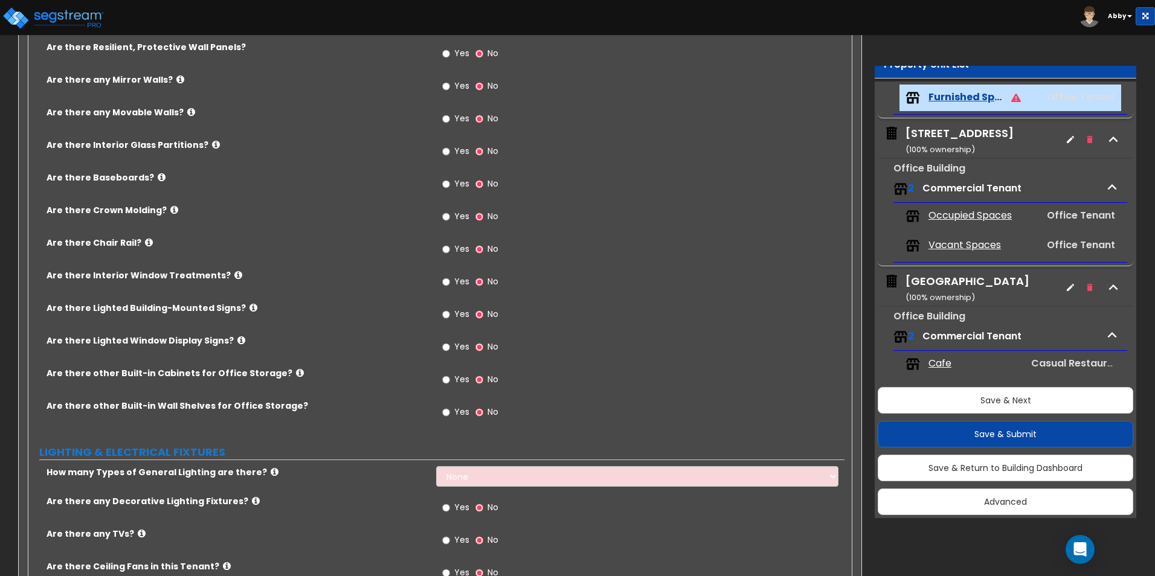
click at [234, 271] on icon at bounding box center [238, 275] width 8 height 9
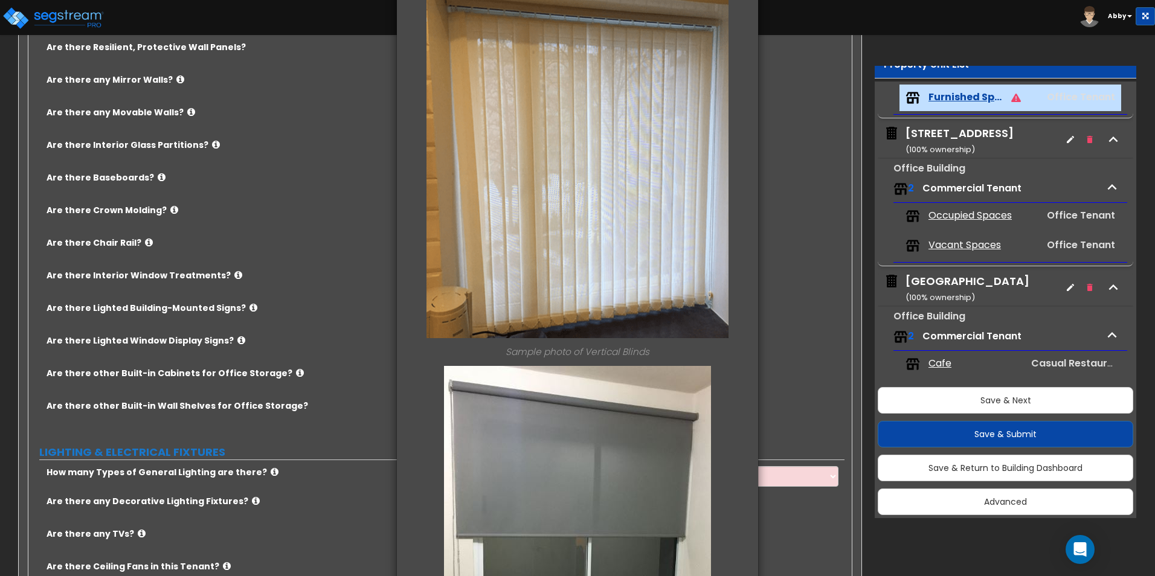
scroll to position [121, 0]
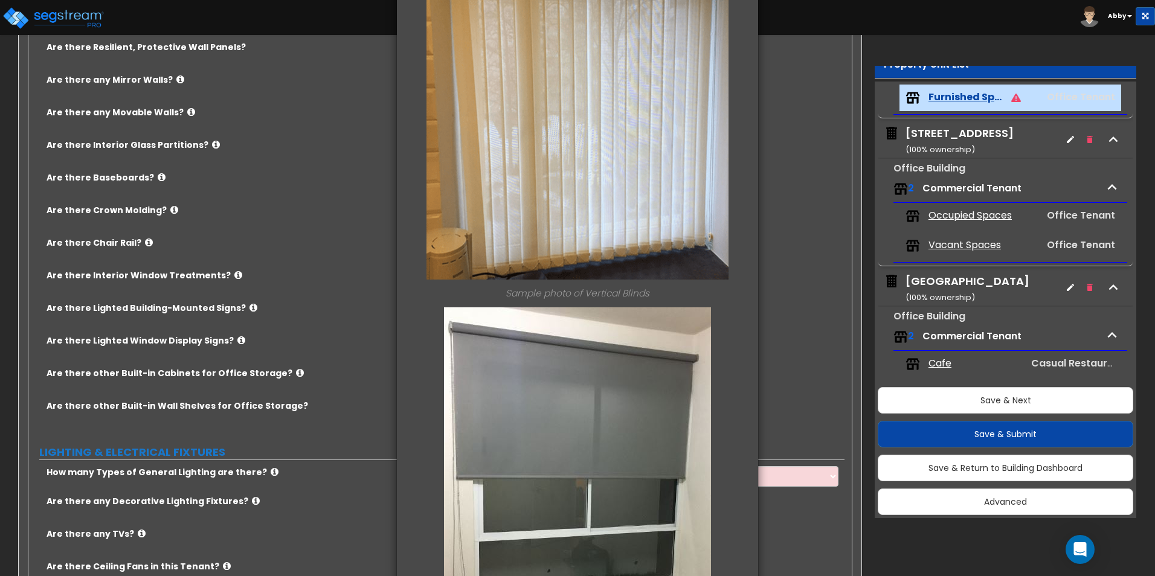
click at [298, 271] on div "× Information of Are there Interior Window Treatments? Sample photo of Vertical…" at bounding box center [577, 288] width 1155 height 576
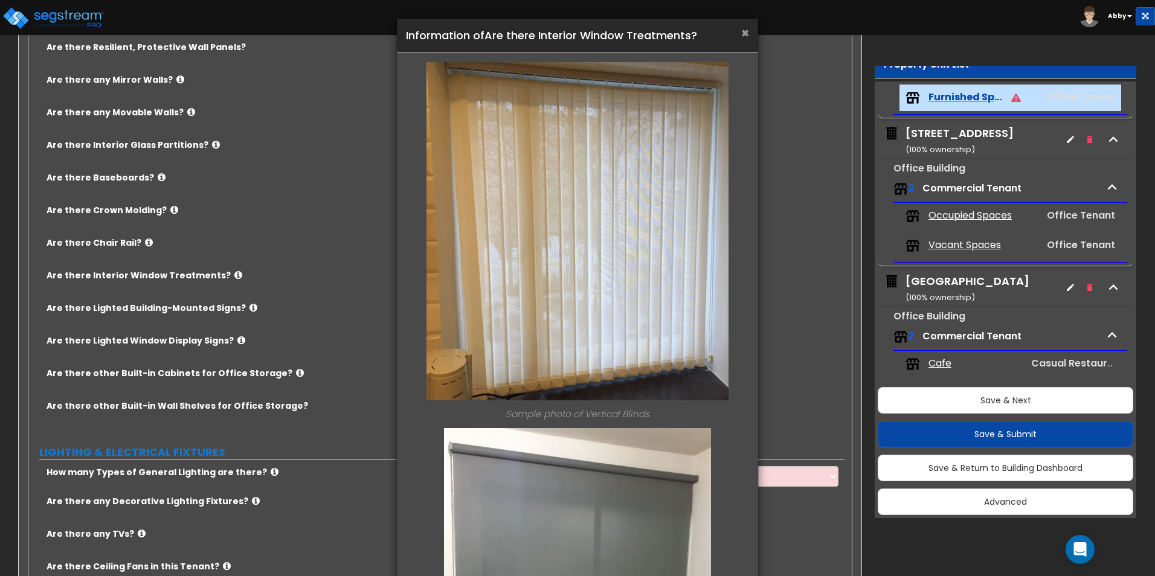
click at [743, 36] on span "×" at bounding box center [745, 33] width 8 height 18
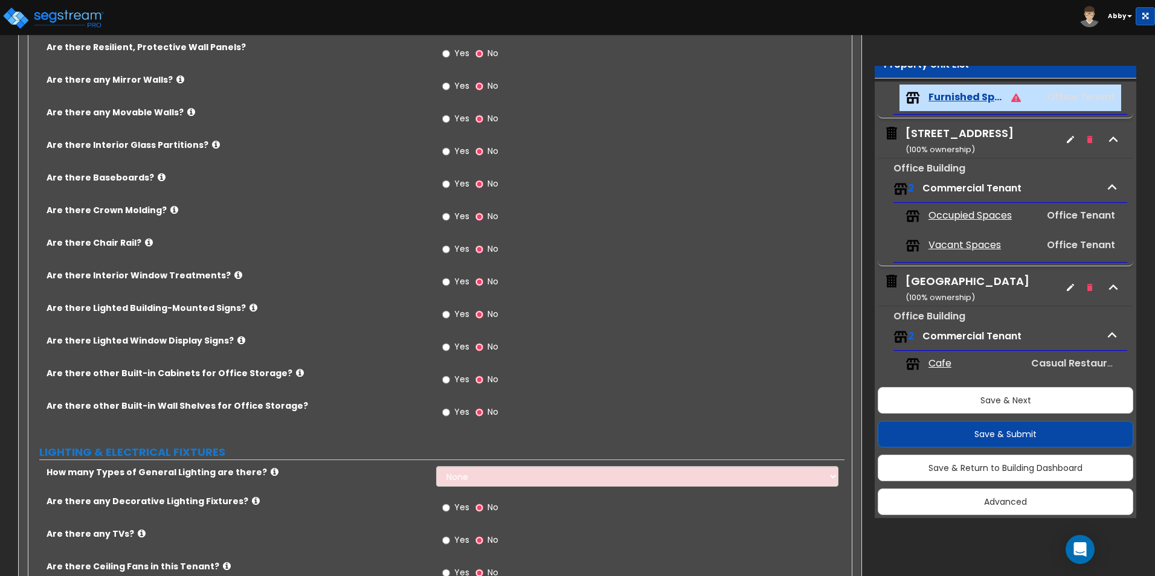
click at [456, 280] on span "Yes" at bounding box center [461, 281] width 15 height 12
click at [450, 280] on input "Yes" at bounding box center [446, 281] width 8 height 13
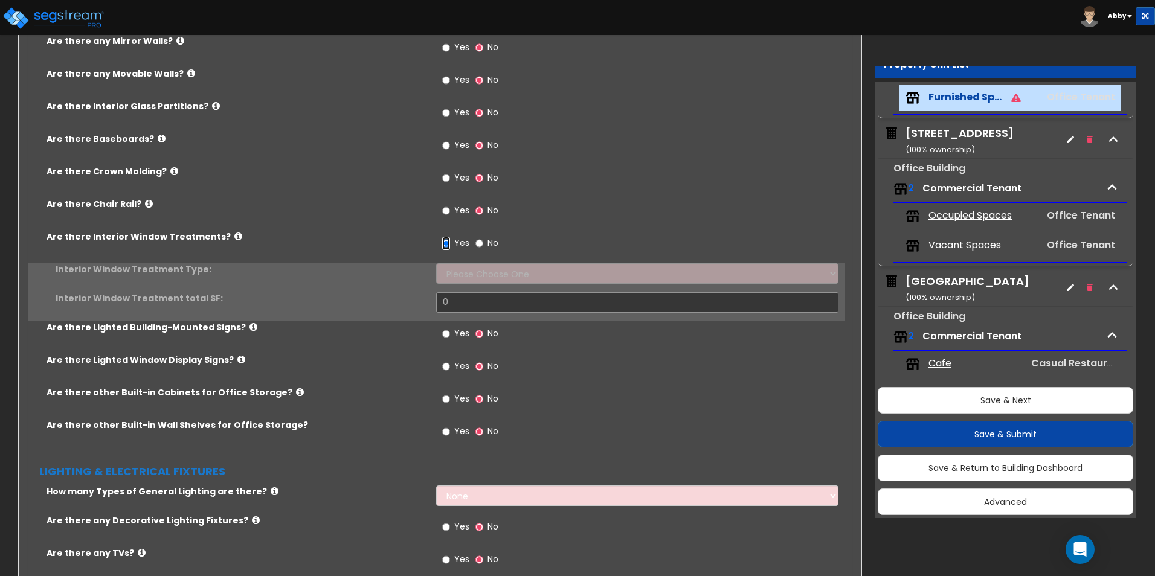
scroll to position [1450, 0]
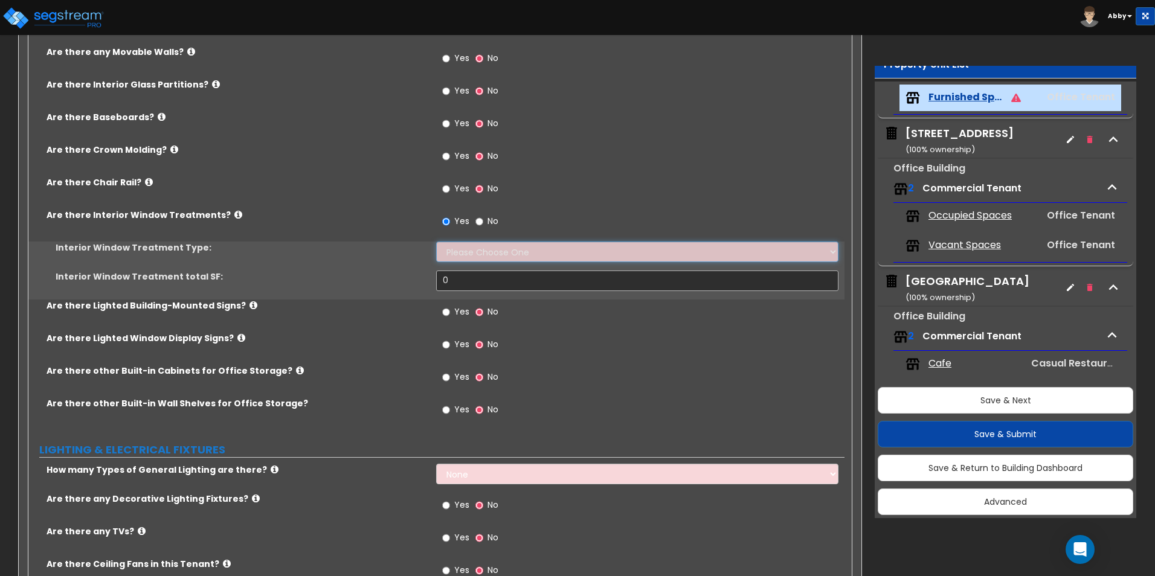
click at [468, 252] on select "Please Choose One Vertical Blinds Window Shades Venetian Blinds Wood Shutters" at bounding box center [637, 252] width 402 height 21
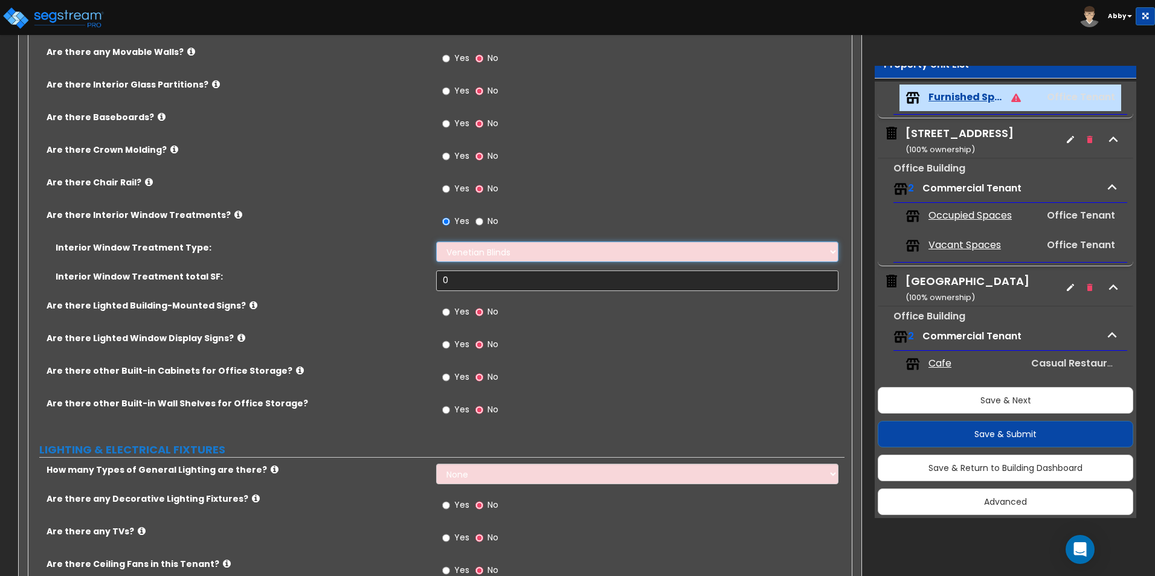
click at [436, 242] on select "Please Choose One Vertical Blinds Window Shades Venetian Blinds Wood Shutters" at bounding box center [637, 252] width 402 height 21
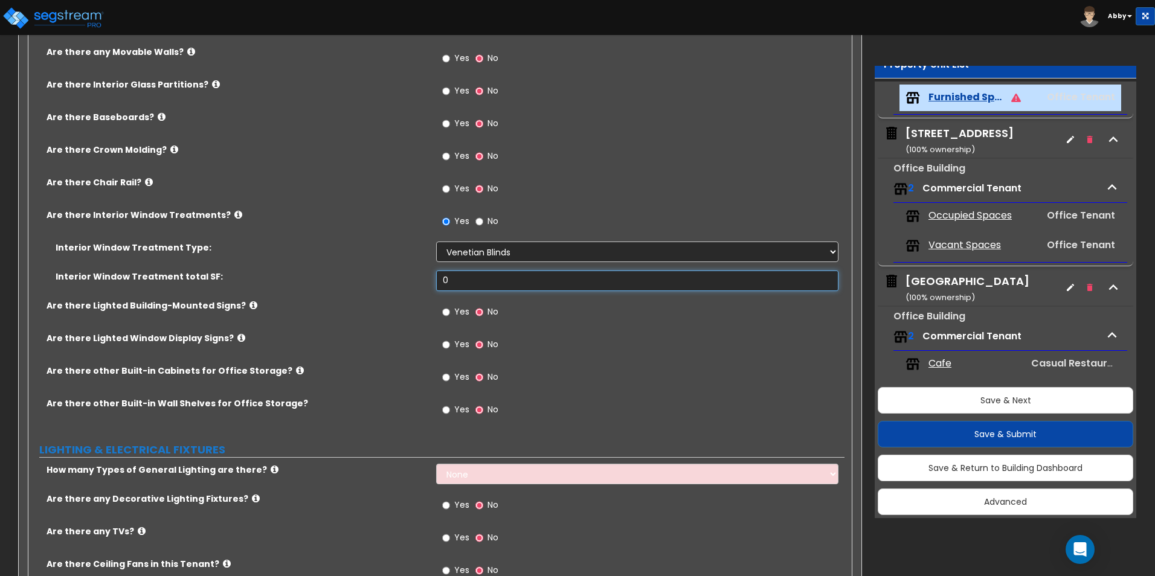
click at [475, 287] on input "0" at bounding box center [637, 281] width 402 height 21
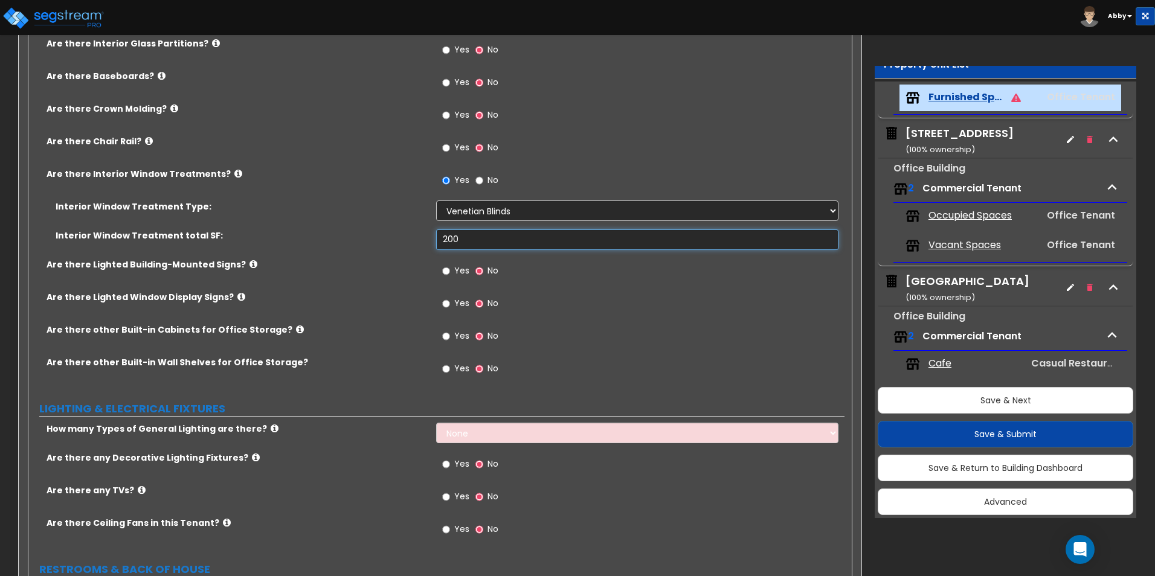
scroll to position [1510, 0]
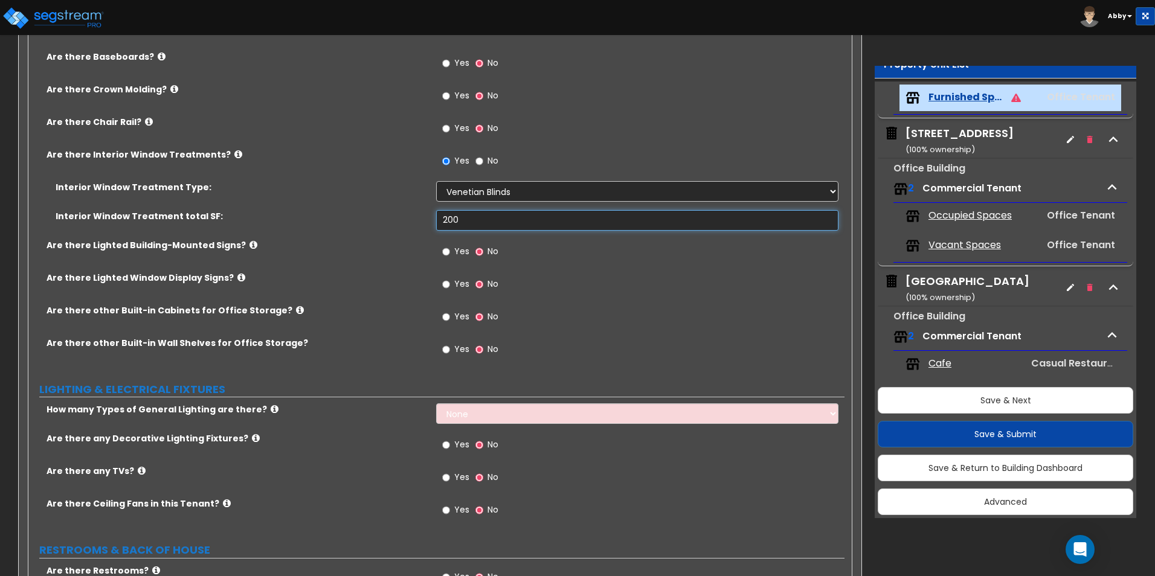
click at [498, 224] on input "200" at bounding box center [637, 220] width 402 height 21
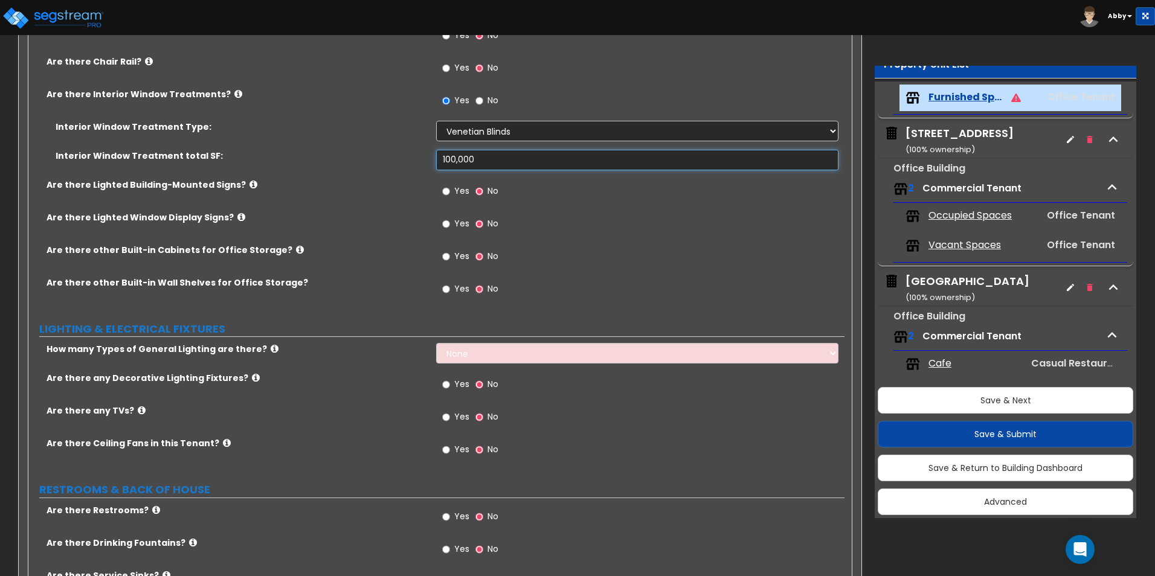
scroll to position [1631, 0]
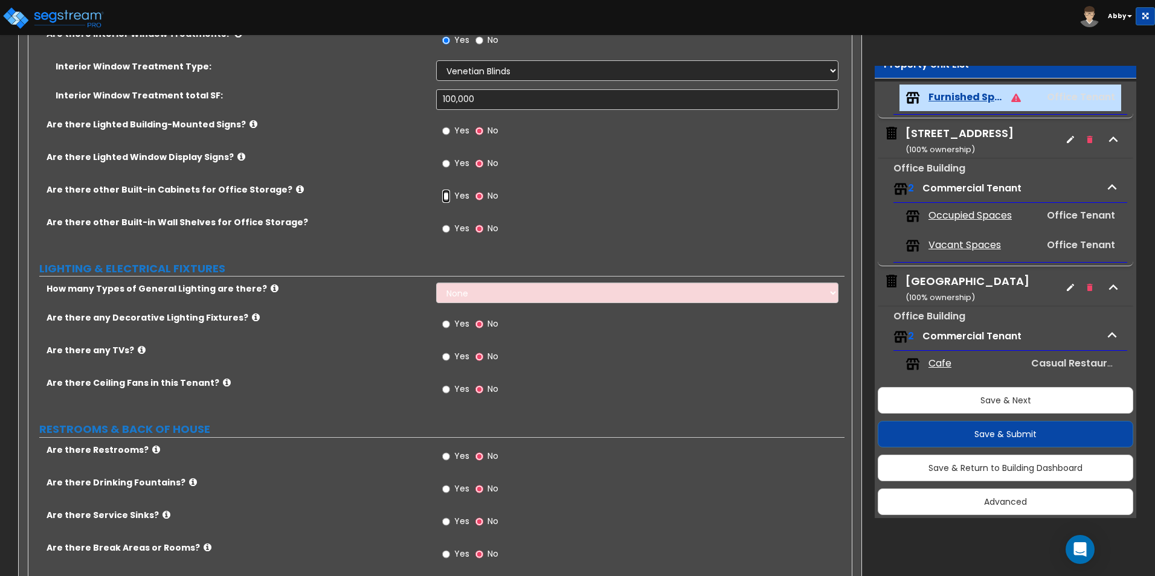
click at [448, 200] on input "Yes" at bounding box center [446, 196] width 8 height 13
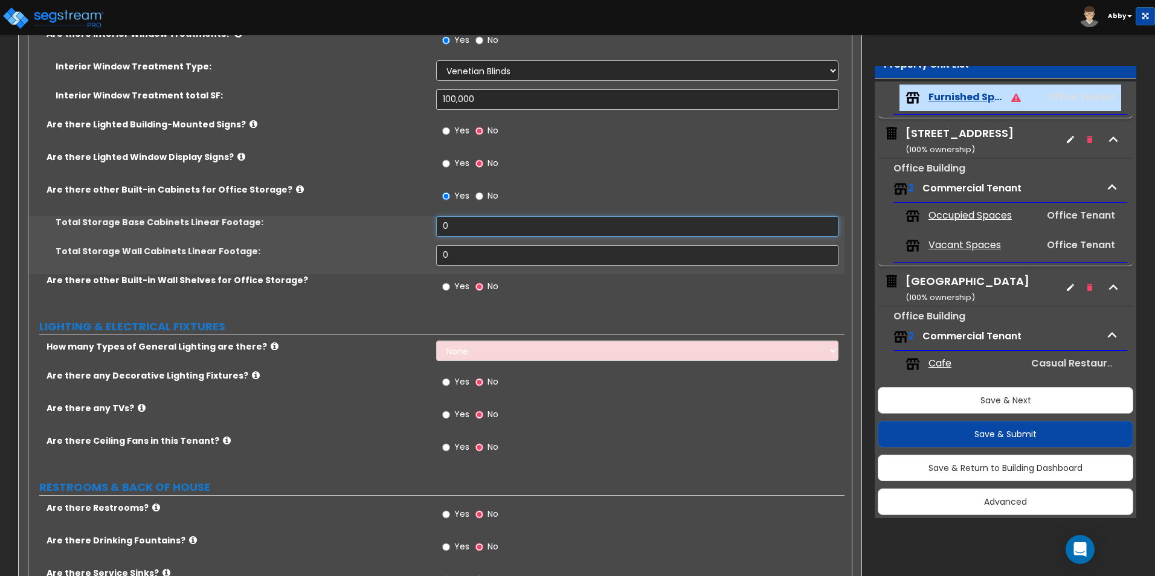
click at [451, 228] on input "0" at bounding box center [637, 226] width 402 height 21
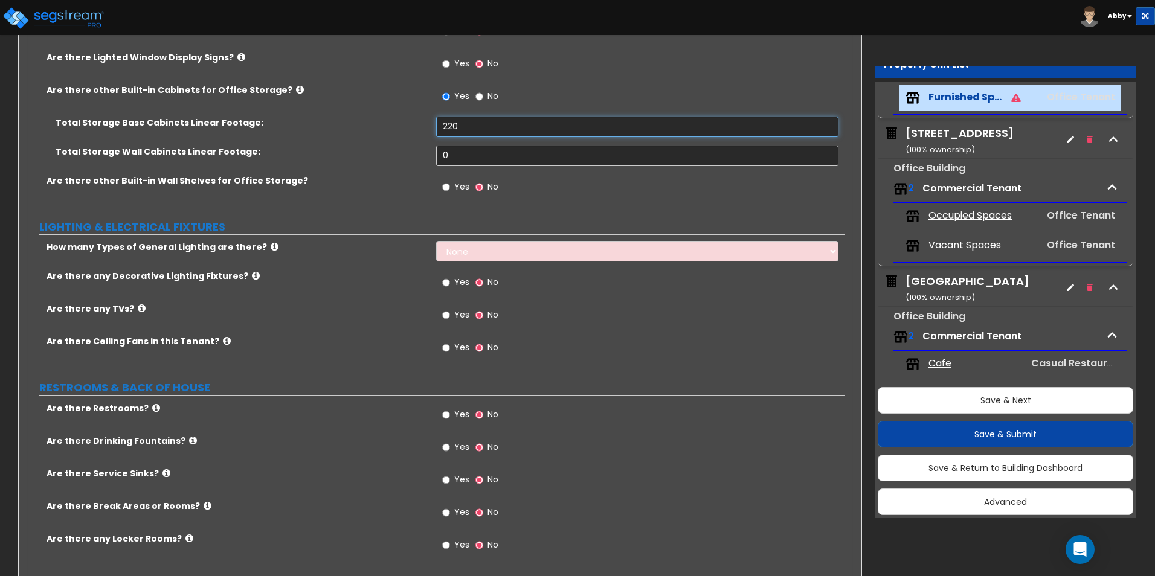
scroll to position [1752, 0]
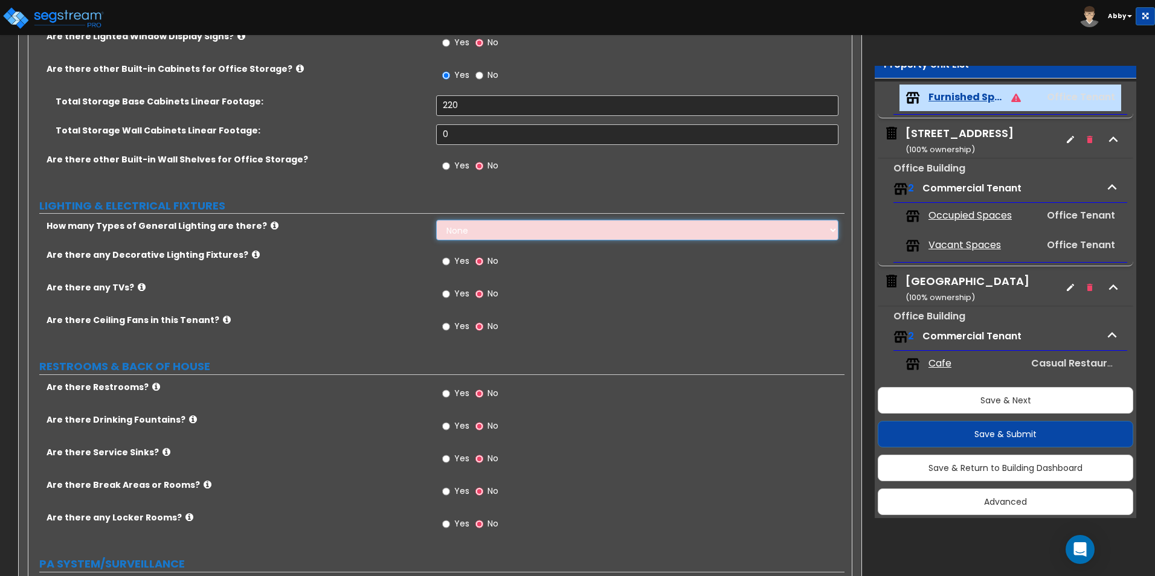
click at [505, 232] on select "None 1 2 3" at bounding box center [637, 230] width 402 height 21
click at [436, 220] on select "None 1 2 3" at bounding box center [637, 230] width 402 height 21
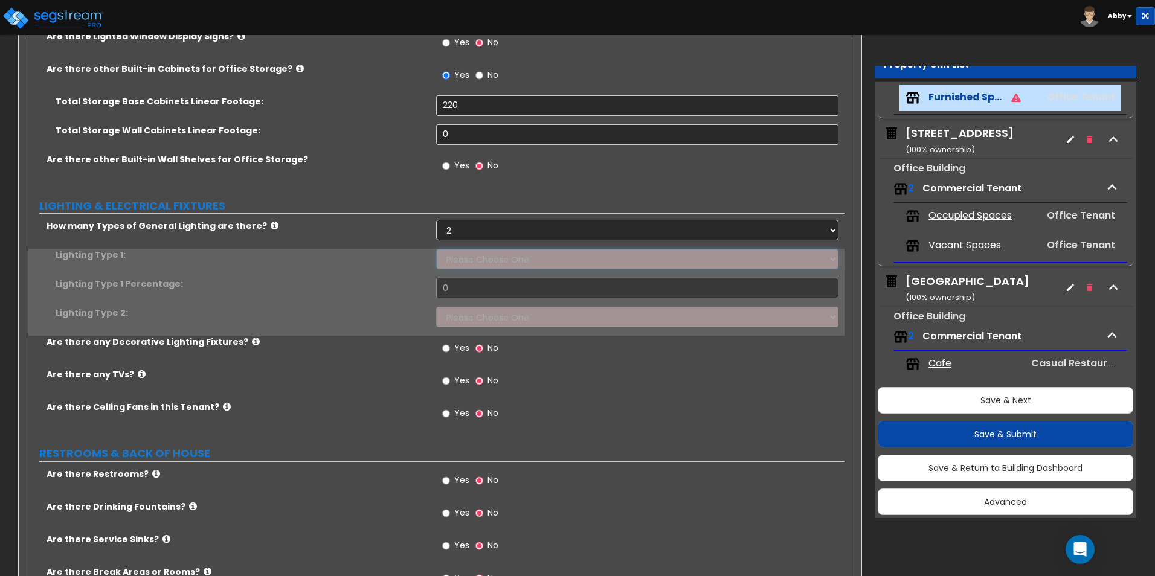
click at [471, 266] on select "Please Choose One LED Surface-Mounted LED Recessed Fluorescent Surface-Mounted …" at bounding box center [637, 259] width 402 height 21
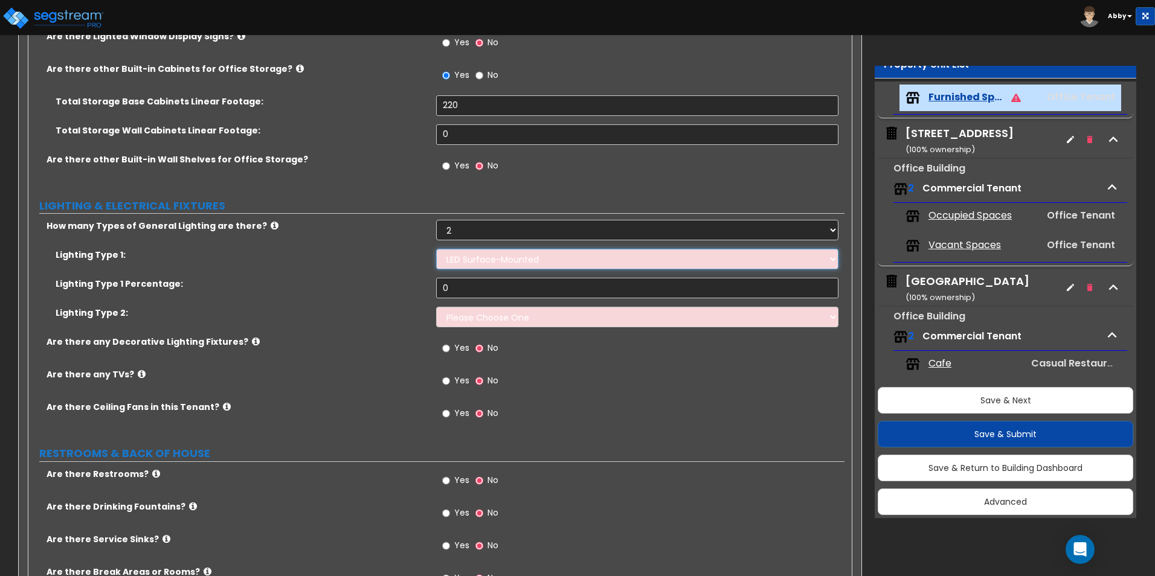
click at [436, 249] on select "Please Choose One LED Surface-Mounted LED Recessed Fluorescent Surface-Mounted …" at bounding box center [637, 259] width 402 height 21
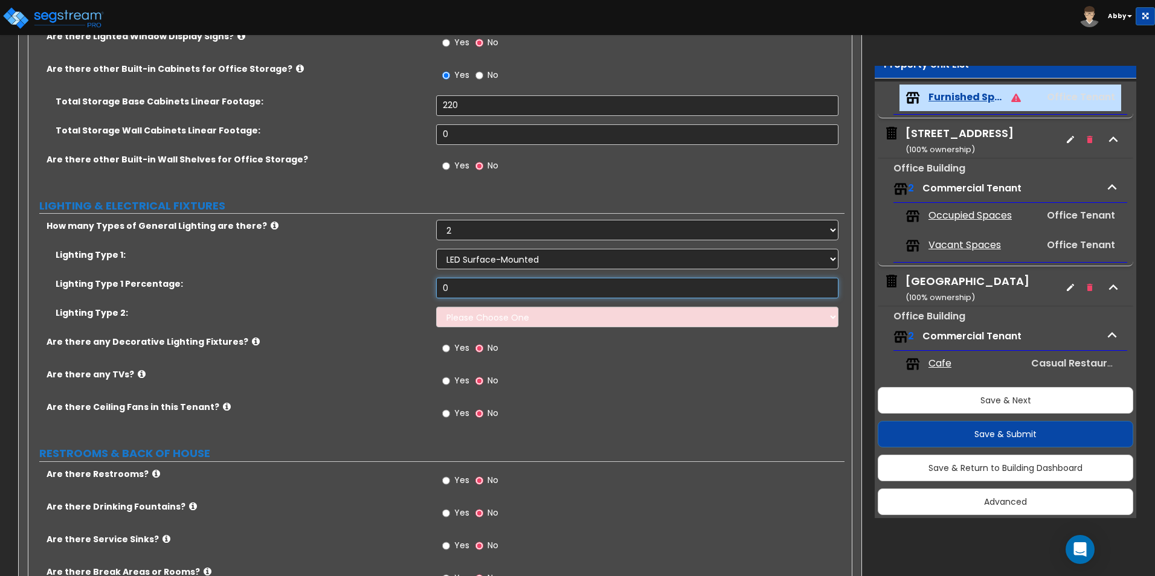
drag, startPoint x: 478, startPoint y: 292, endPoint x: 486, endPoint y: 298, distance: 9.1
click at [486, 298] on input "0" at bounding box center [637, 288] width 402 height 21
click at [514, 320] on select "Please Choose One LED Surface-Mounted LED Recessed Fluorescent Surface-Mounted …" at bounding box center [637, 317] width 402 height 21
click at [436, 307] on select "Please Choose One LED Surface-Mounted LED Recessed Fluorescent Surface-Mounted …" at bounding box center [637, 317] width 402 height 21
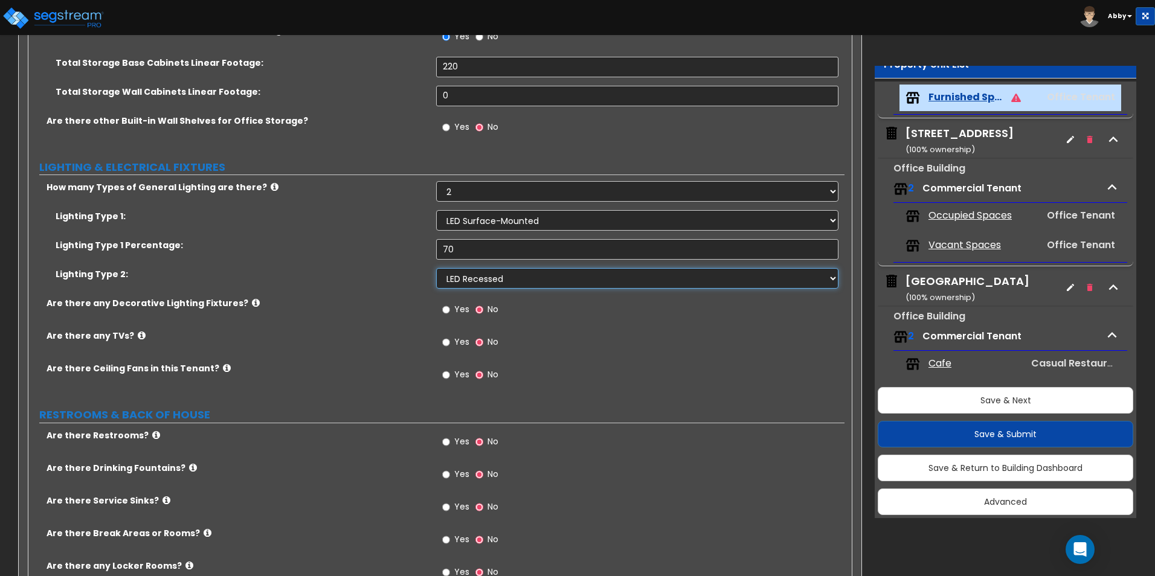
scroll to position [1812, 0]
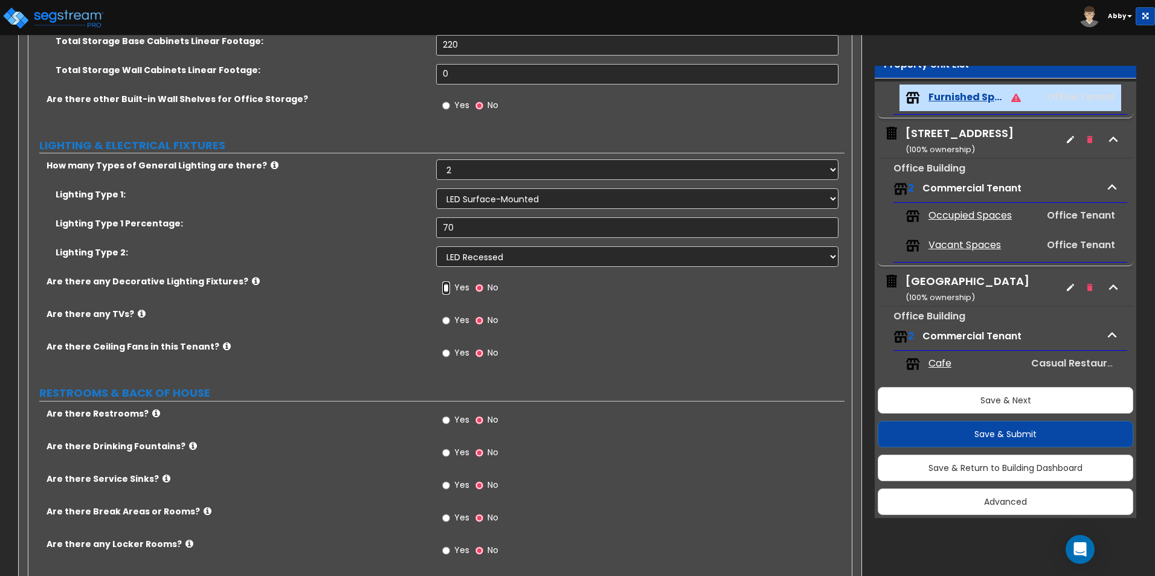
click at [446, 285] on input "Yes" at bounding box center [446, 288] width 8 height 13
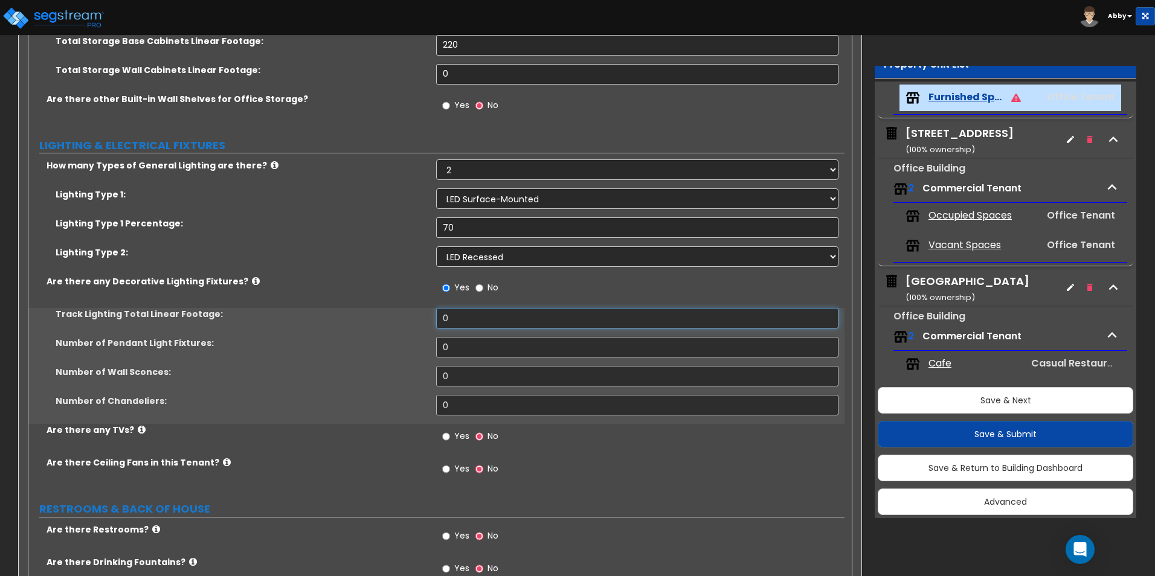
click at [473, 319] on input "0" at bounding box center [637, 318] width 402 height 21
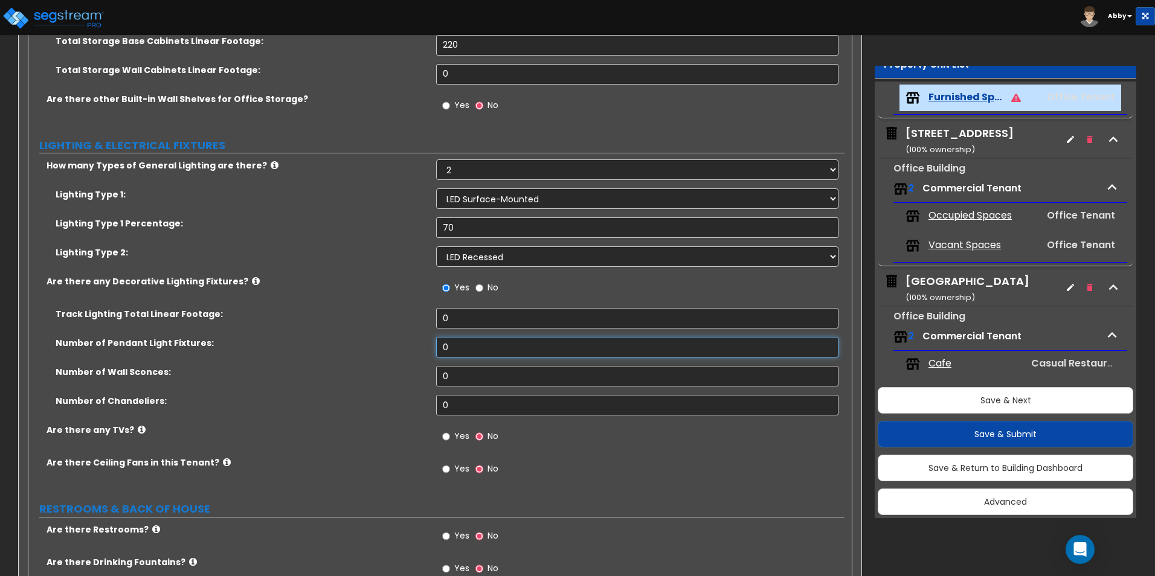
click at [467, 349] on input "0" at bounding box center [637, 347] width 402 height 21
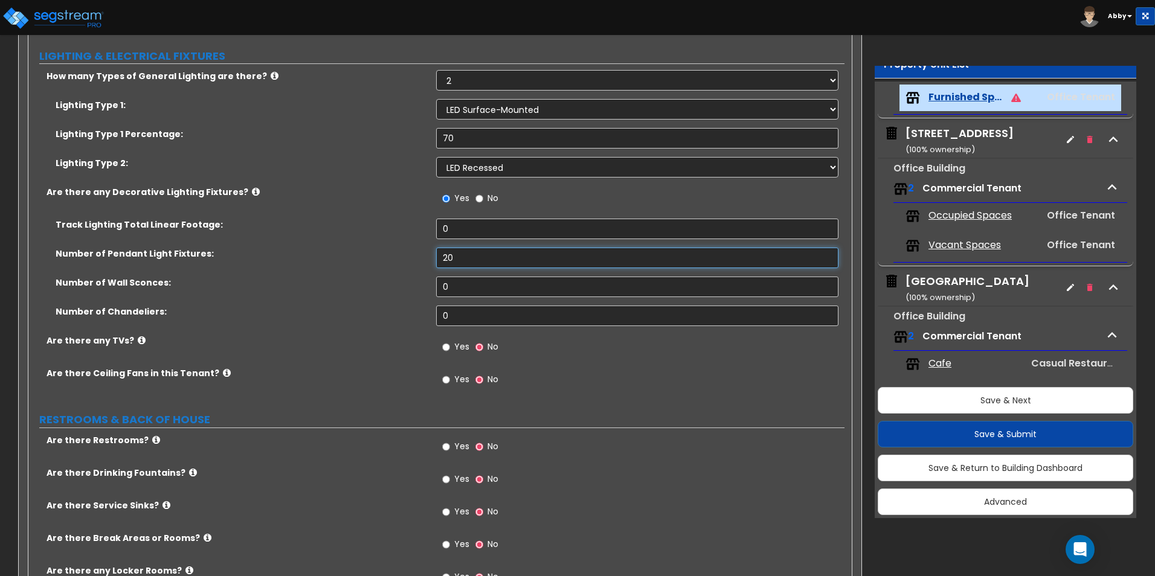
scroll to position [1994, 0]
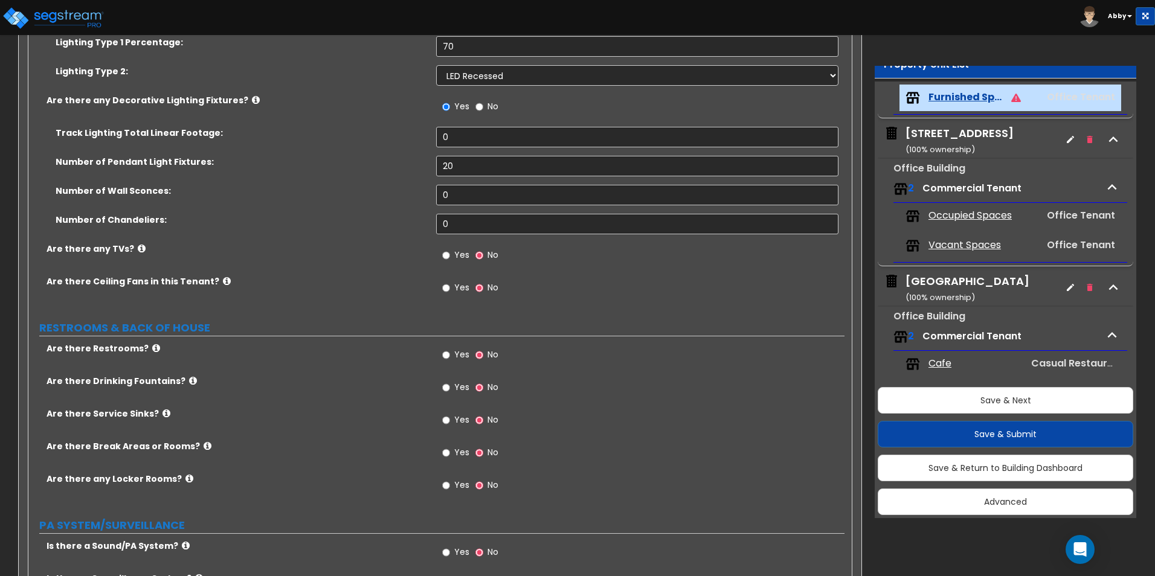
click at [459, 258] on span "Yes" at bounding box center [461, 255] width 15 height 12
click at [450, 258] on input "Yes" at bounding box center [446, 255] width 8 height 13
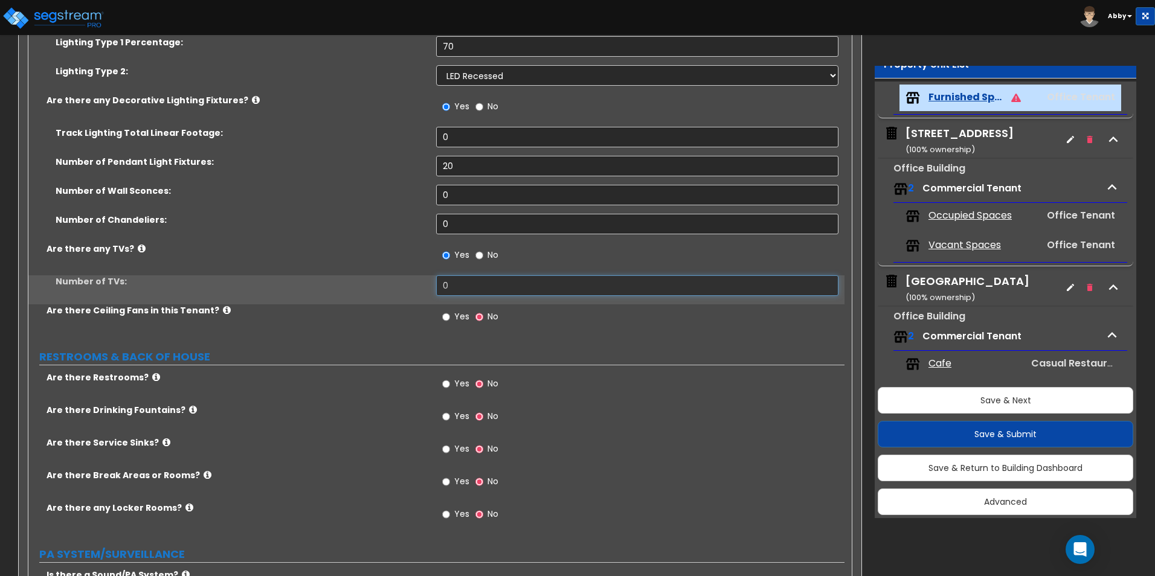
click at [455, 289] on input "0" at bounding box center [637, 285] width 402 height 21
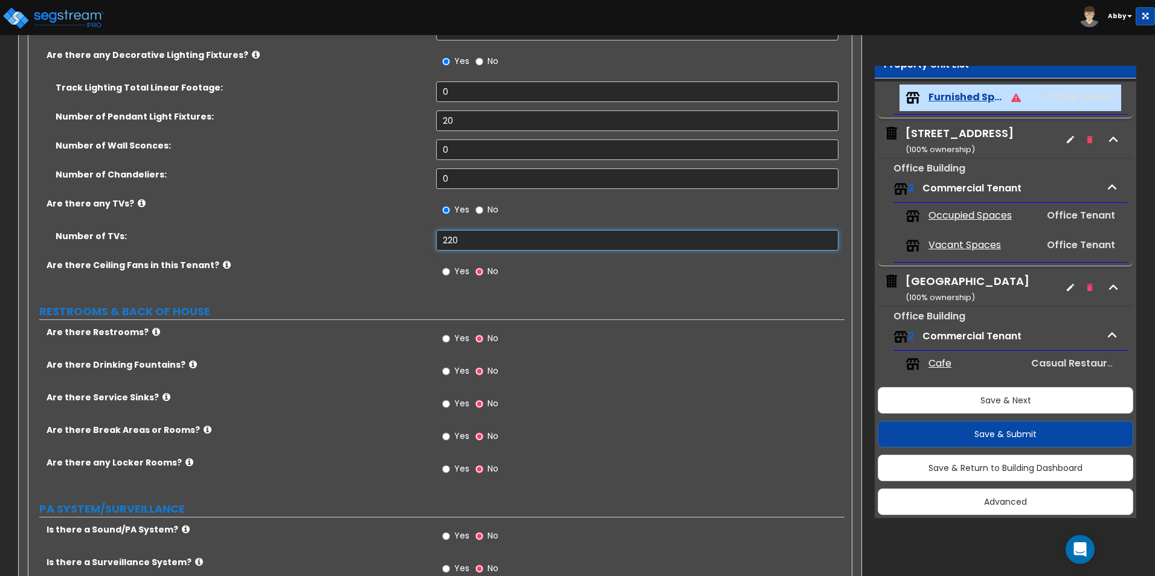
scroll to position [2114, 0]
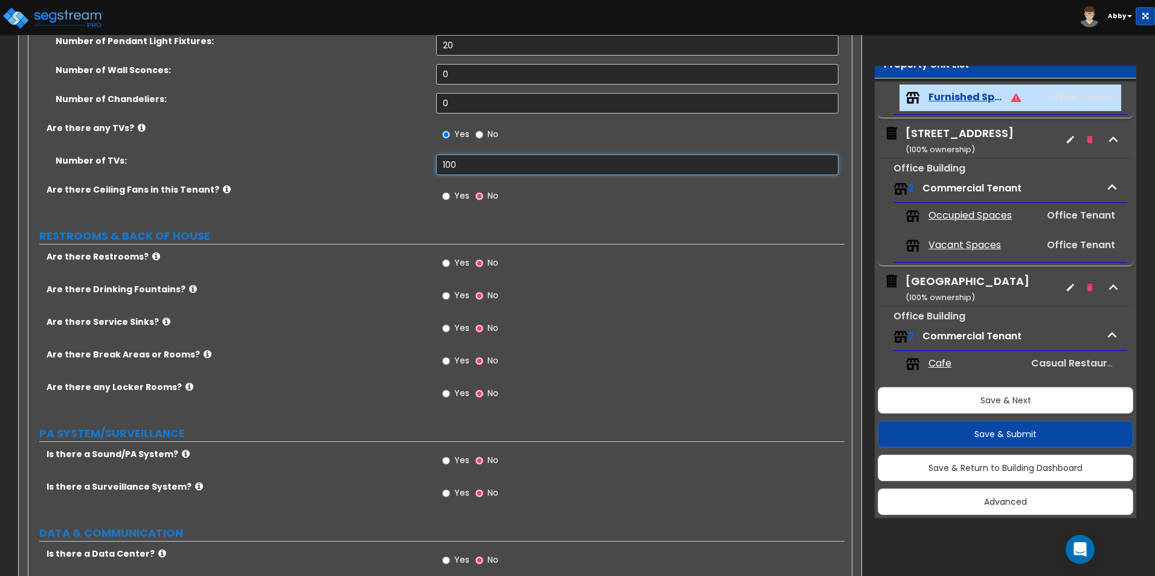
drag, startPoint x: 461, startPoint y: 163, endPoint x: 417, endPoint y: 162, distance: 43.5
click at [417, 162] on div "Number of TVs: 100" at bounding box center [436, 169] width 816 height 29
drag, startPoint x: 460, startPoint y: 167, endPoint x: 438, endPoint y: 164, distance: 22.5
click at [438, 164] on input "150" at bounding box center [637, 165] width 402 height 21
drag, startPoint x: 463, startPoint y: 164, endPoint x: 384, endPoint y: 168, distance: 78.6
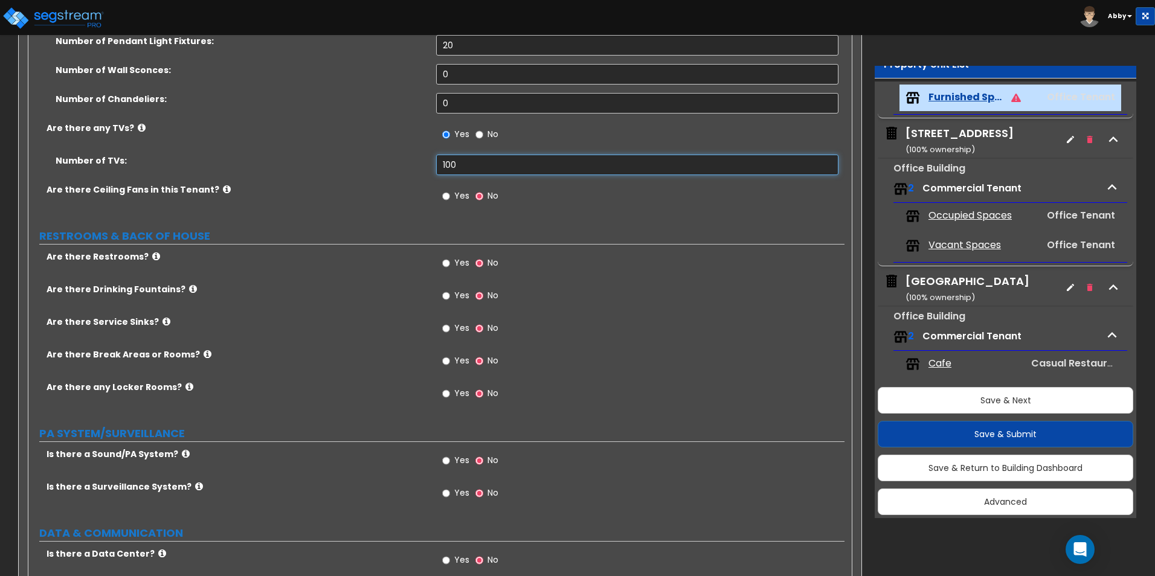
click at [384, 170] on div "Number of TVs: 100" at bounding box center [436, 169] width 816 height 29
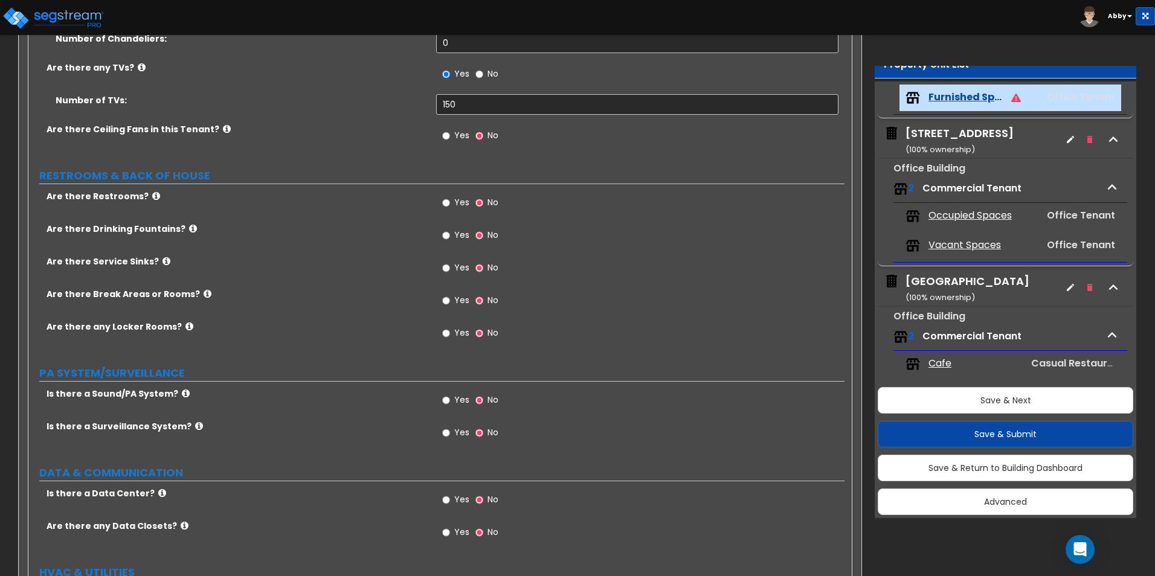
click at [454, 200] on span "Yes" at bounding box center [461, 202] width 15 height 12
click at [450, 200] on input "Yes" at bounding box center [446, 202] width 8 height 13
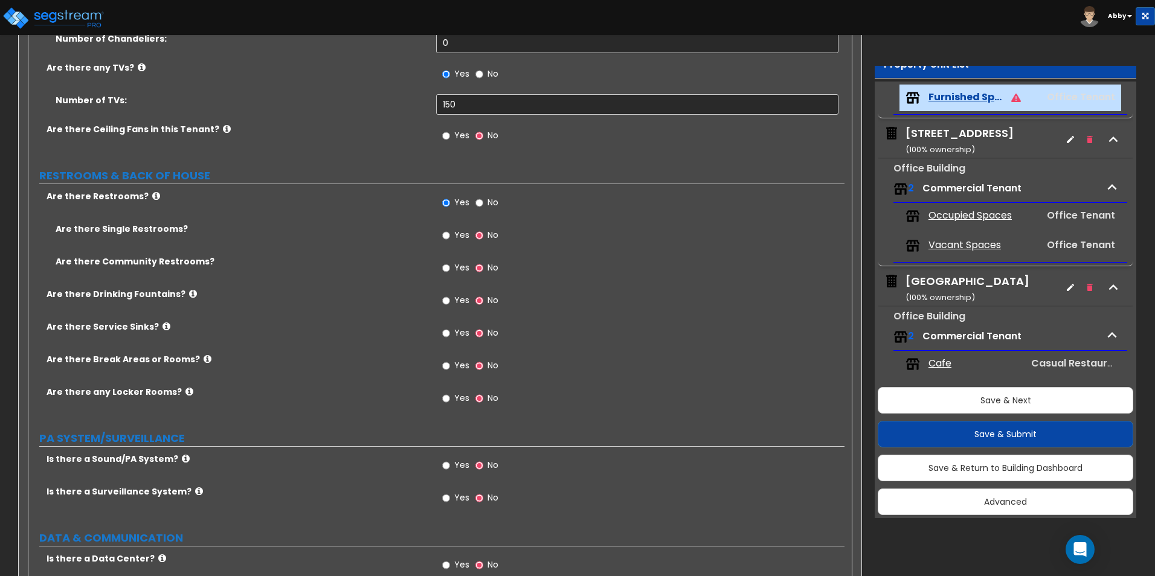
click at [456, 260] on label "Yes" at bounding box center [455, 269] width 27 height 21
click at [450, 262] on input "Yes" at bounding box center [446, 268] width 8 height 13
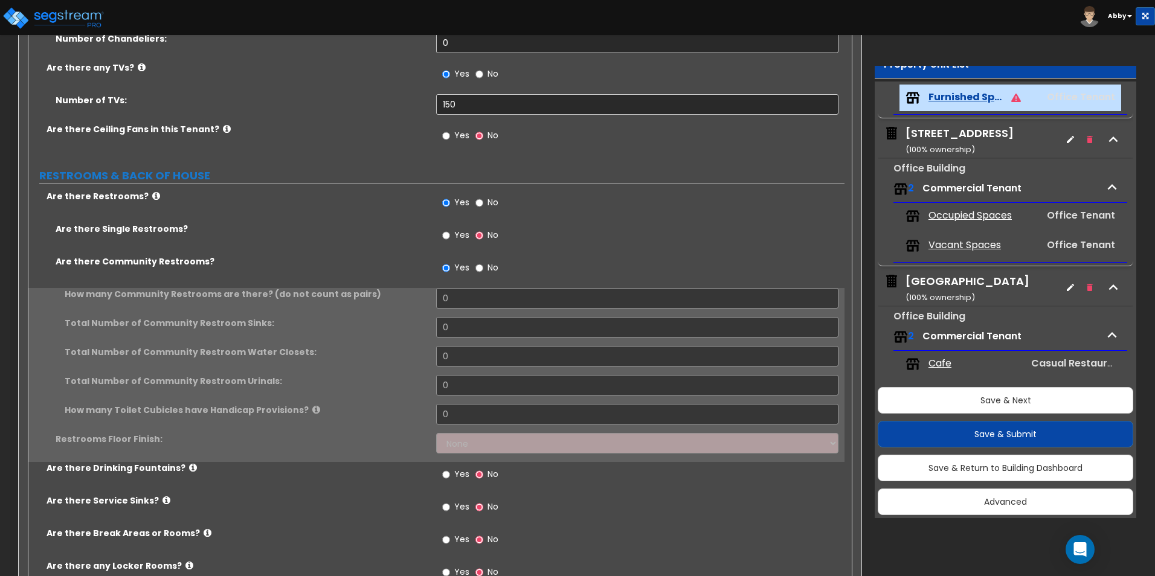
click at [457, 281] on div "Yes No" at bounding box center [470, 270] width 68 height 28
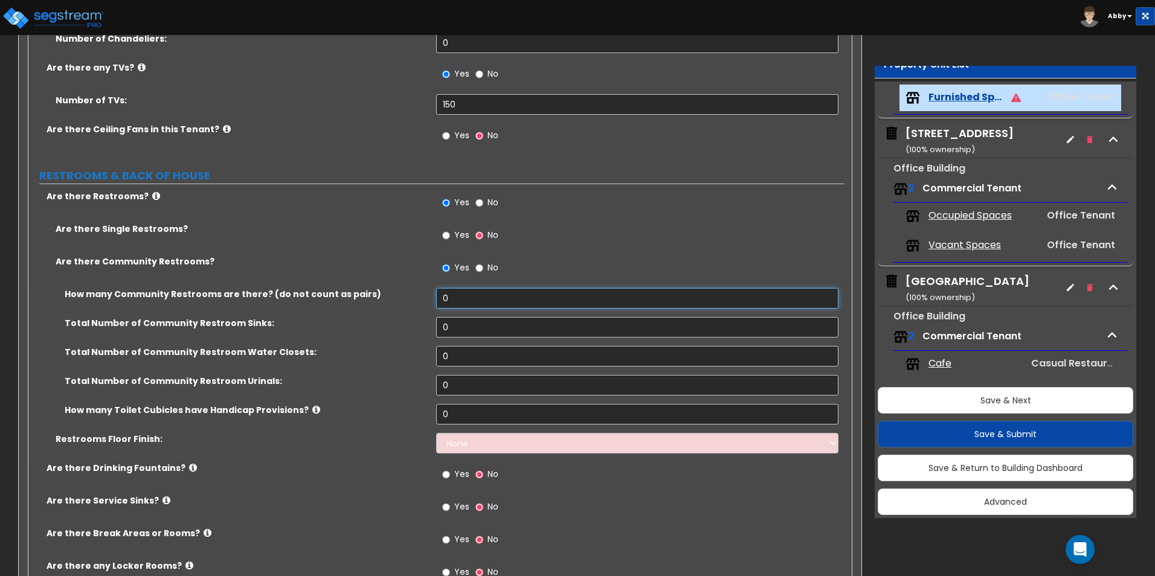
click at [477, 308] on input "0" at bounding box center [637, 298] width 402 height 21
click at [462, 335] on input "0" at bounding box center [637, 327] width 402 height 21
click at [466, 357] on input "0" at bounding box center [637, 356] width 402 height 21
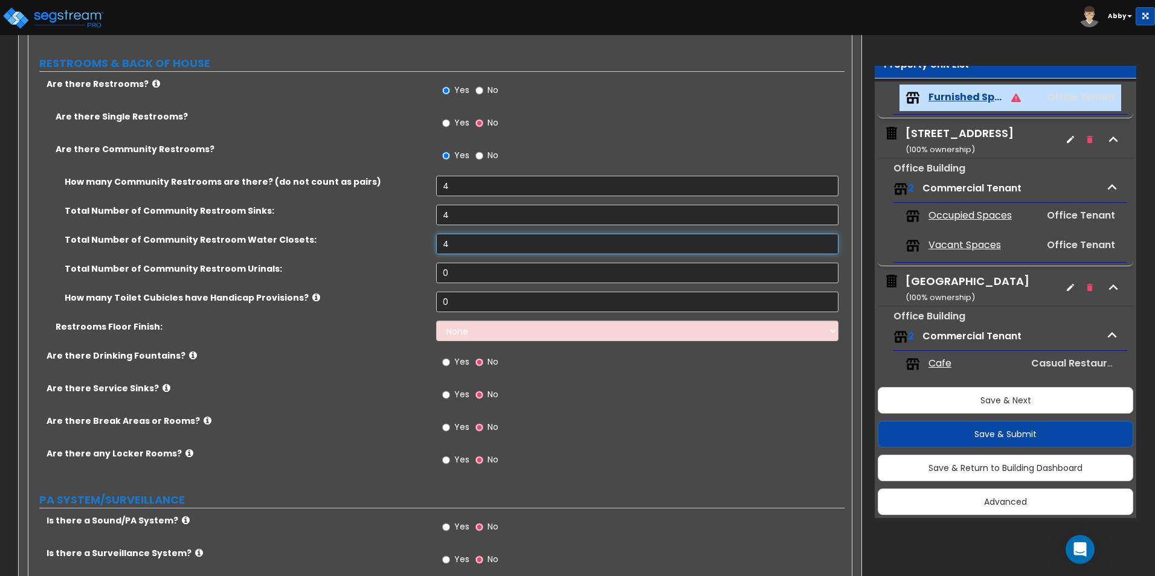
scroll to position [2296, 0]
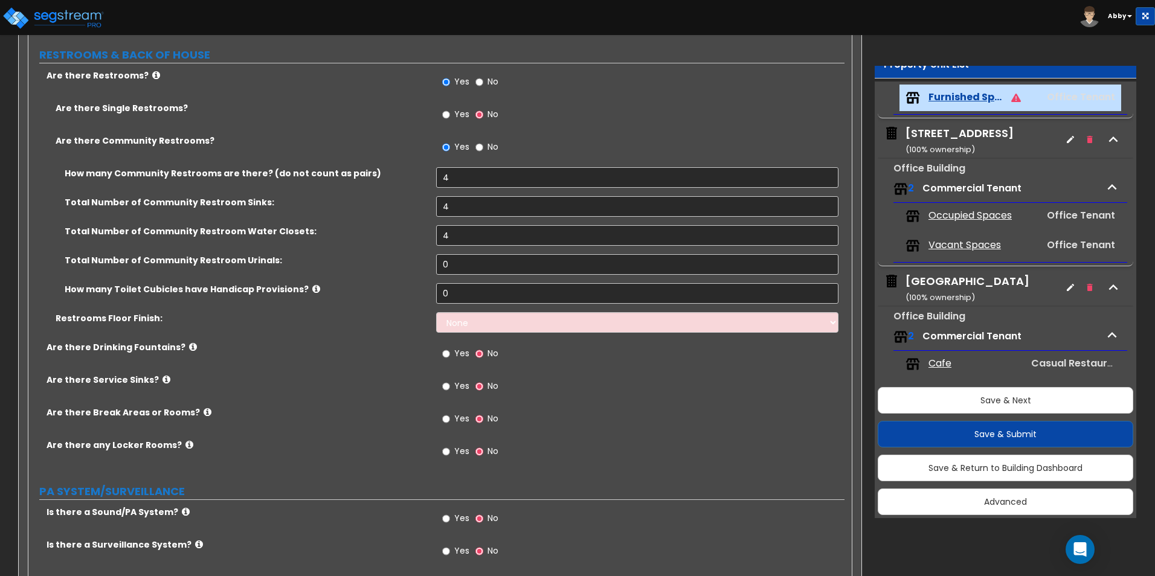
click at [483, 253] on div "Total Number of Community Restroom Water Closets: 4" at bounding box center [436, 239] width 816 height 29
click at [466, 240] on input "4" at bounding box center [637, 235] width 402 height 21
click at [464, 261] on input "0" at bounding box center [637, 264] width 402 height 21
click at [475, 296] on input "0" at bounding box center [637, 293] width 402 height 21
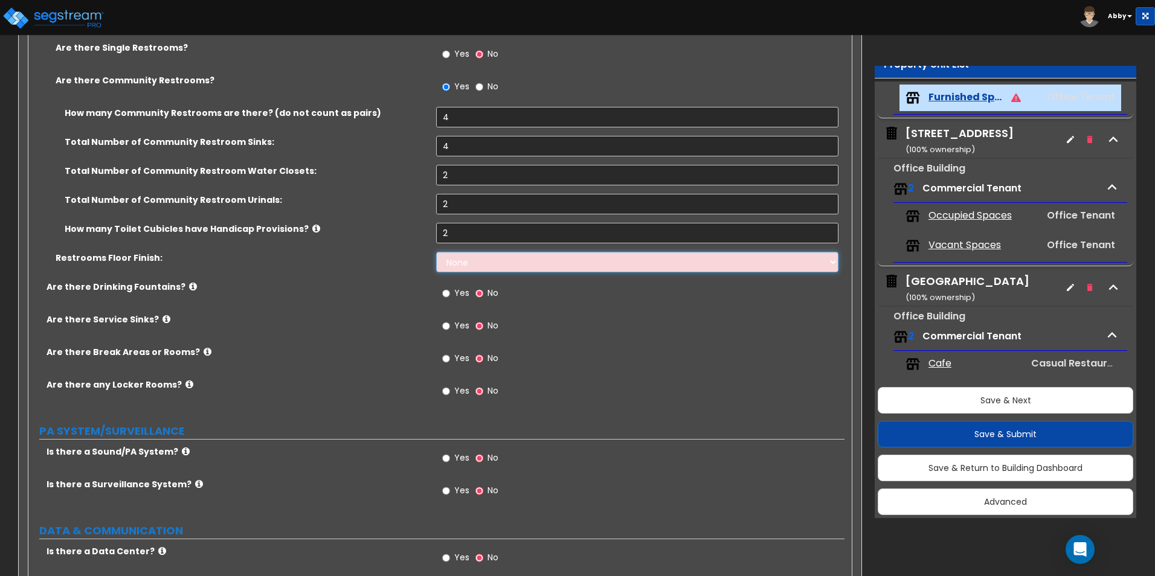
click at [487, 263] on select "None Tile Flooring Resilient Laminate Flooring VCT Flooring Sheet Vinyl Flooring" at bounding box center [637, 262] width 402 height 21
click at [436, 252] on select "None Tile Flooring Resilient Laminate Flooring VCT Flooring Sheet Vinyl Flooring" at bounding box center [637, 262] width 402 height 21
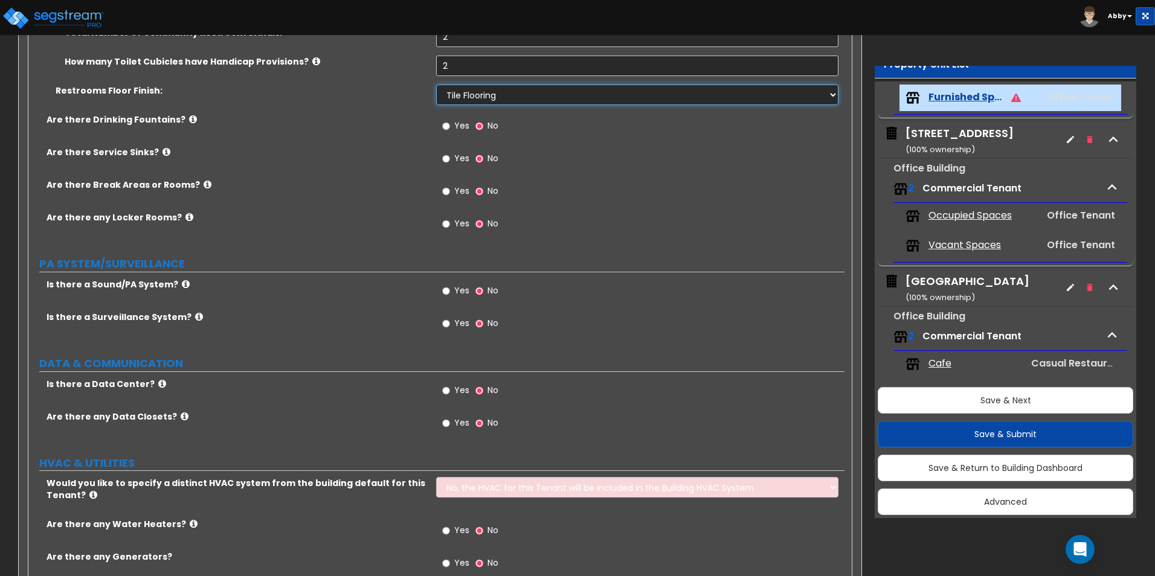
scroll to position [2586, 0]
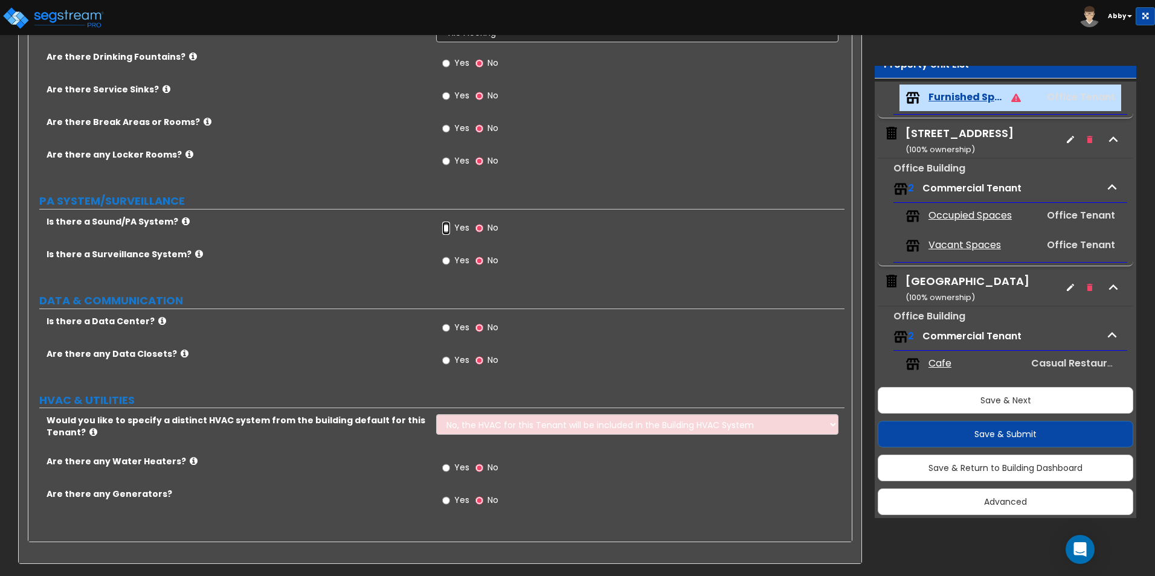
click at [446, 226] on input "Yes" at bounding box center [446, 228] width 8 height 13
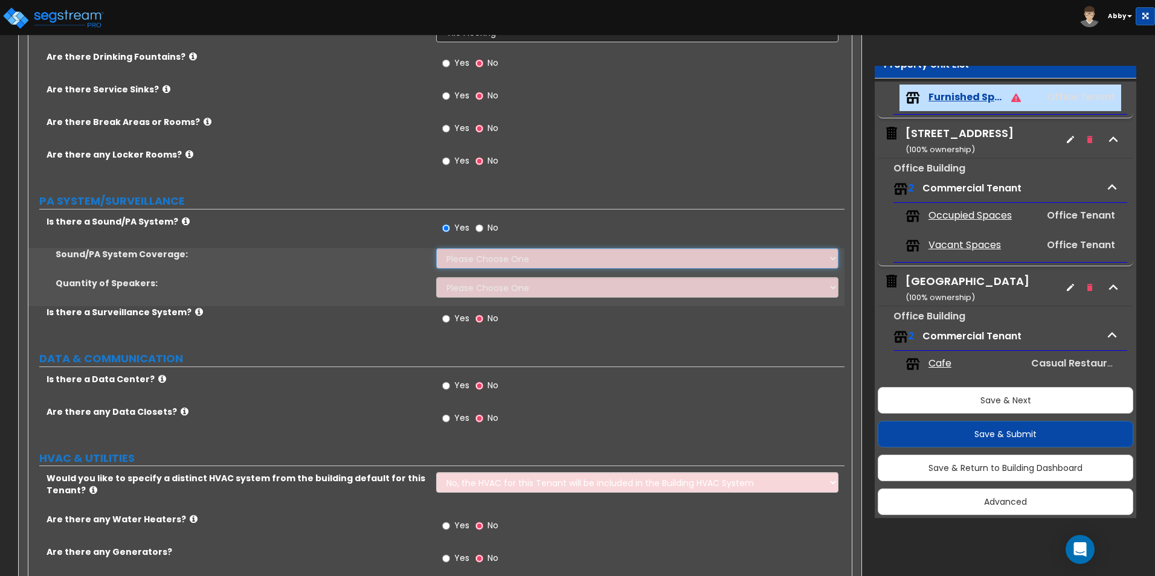
click at [466, 260] on select "Please Choose One All Areas Enter Percent Coverage" at bounding box center [637, 258] width 402 height 21
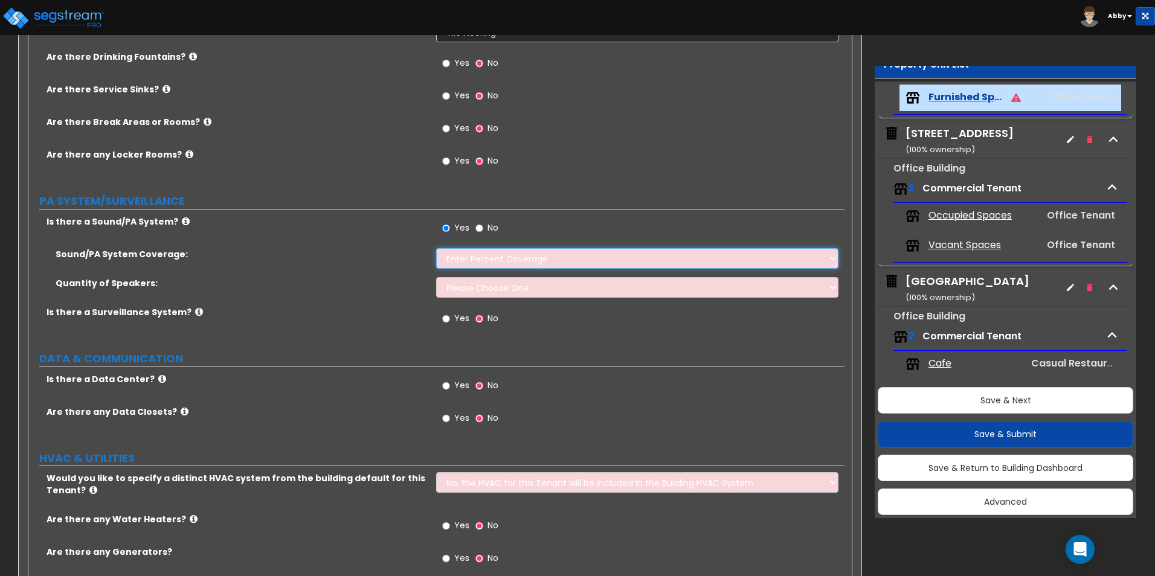
click at [436, 248] on select "Please Choose One All Areas Enter Percent Coverage" at bounding box center [637, 258] width 402 height 21
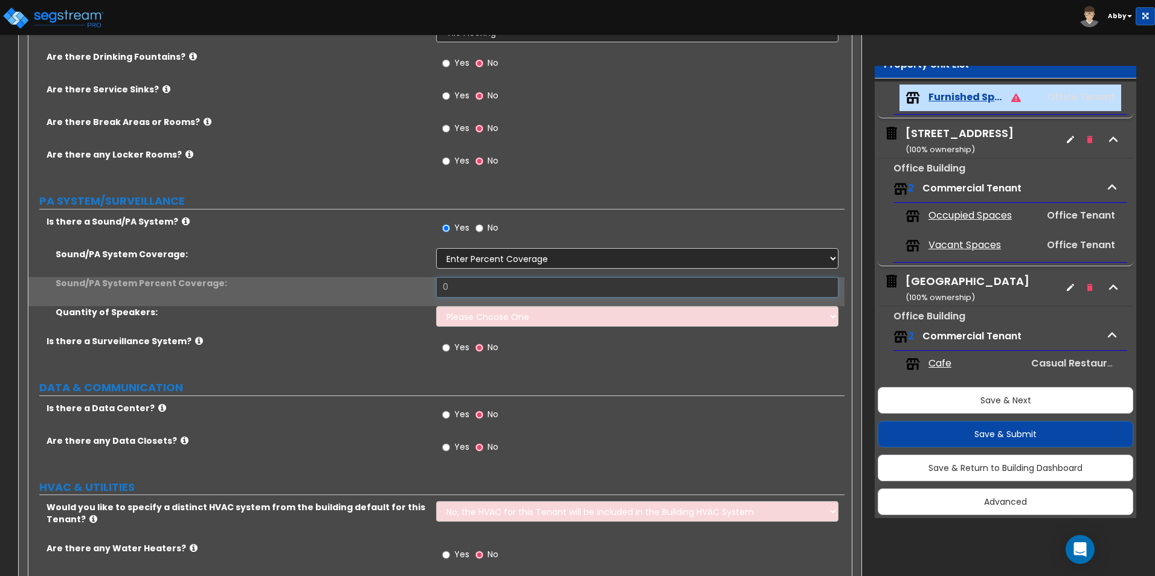
click at [468, 286] on input "0" at bounding box center [637, 287] width 402 height 21
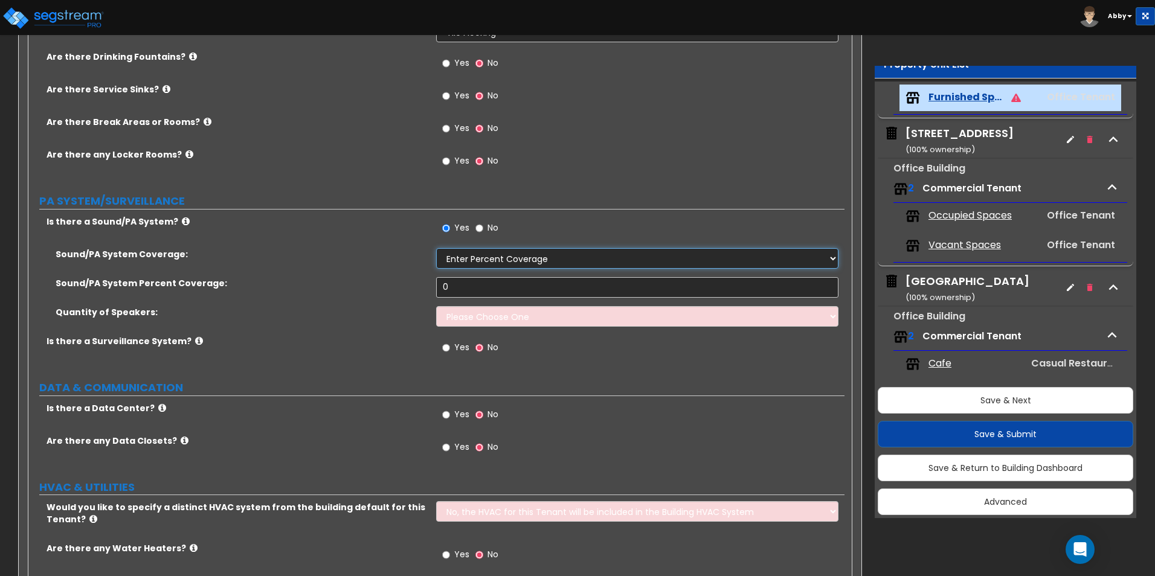
click at [480, 249] on select "Please Choose One All Areas Enter Percent Coverage" at bounding box center [637, 258] width 402 height 21
click at [436, 248] on select "Please Choose One All Areas Enter Percent Coverage" at bounding box center [637, 258] width 402 height 21
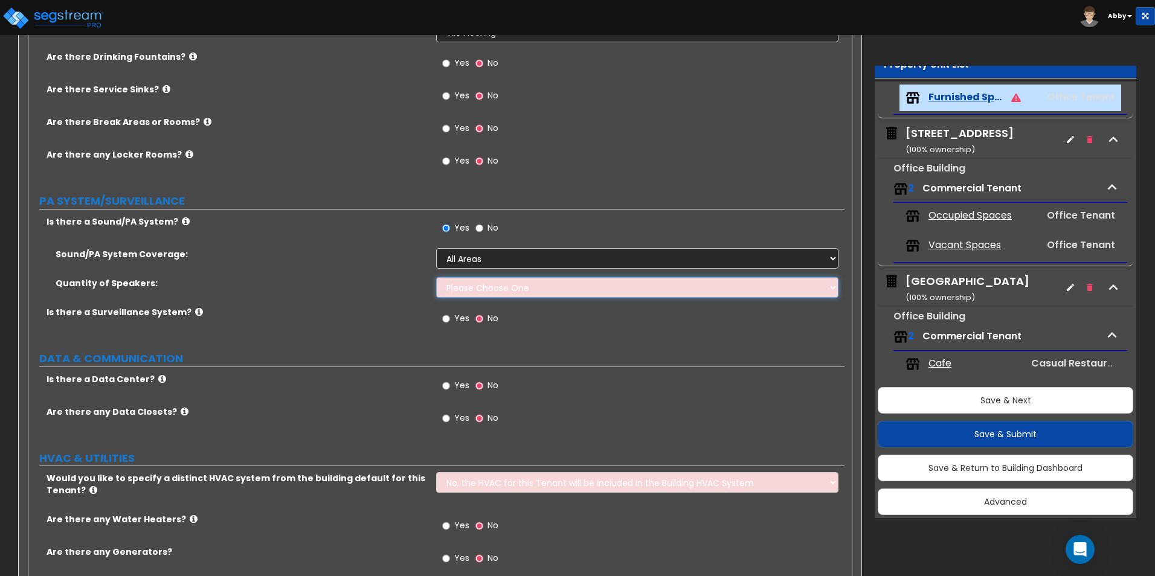
click at [476, 282] on select "Please Choose One Enter Number of Speakers Please Estimate for me" at bounding box center [637, 287] width 402 height 21
click at [436, 277] on select "Please Choose One Enter Number of Speakers Please Estimate for me" at bounding box center [637, 287] width 402 height 21
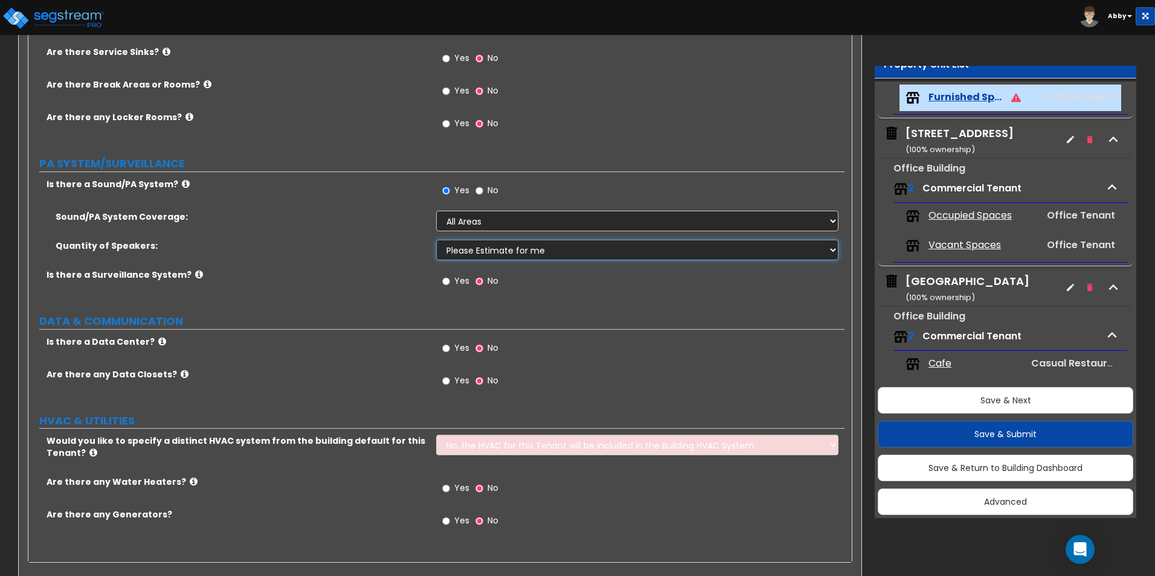
scroll to position [2644, 0]
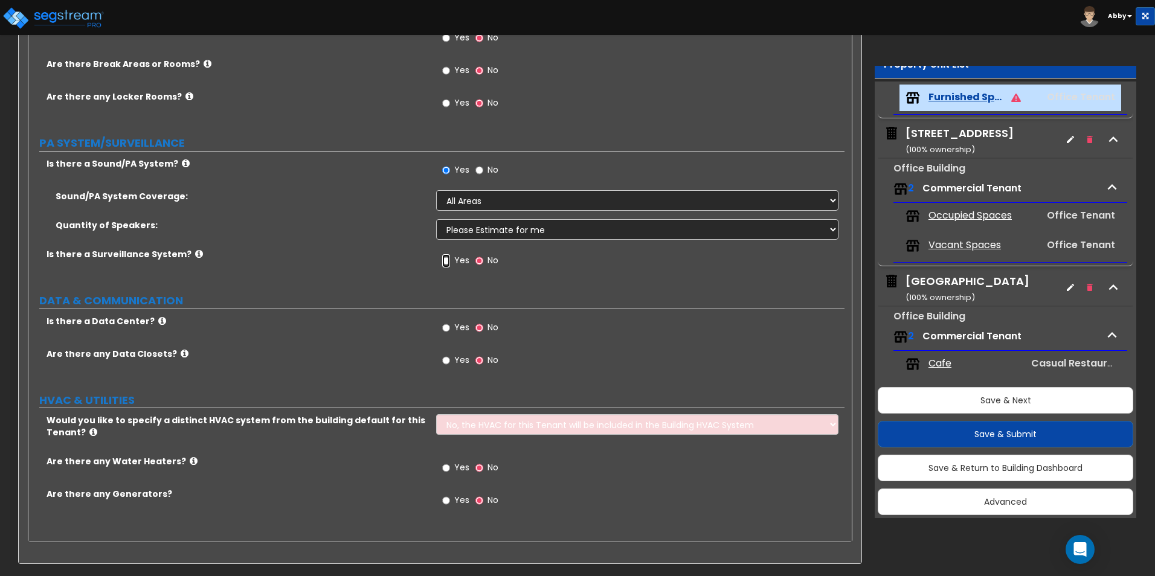
click at [446, 261] on input "Yes" at bounding box center [446, 260] width 8 height 13
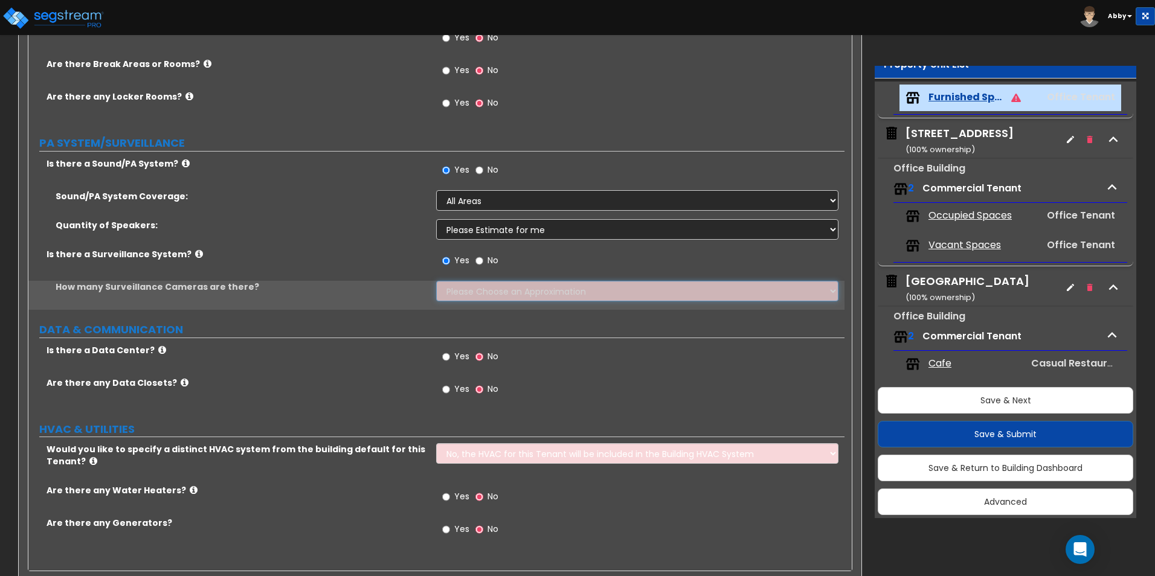
click at [444, 288] on select "Please Choose an Approximation Barely Noticed Any Noticed a Couple Frequently S…" at bounding box center [637, 291] width 402 height 21
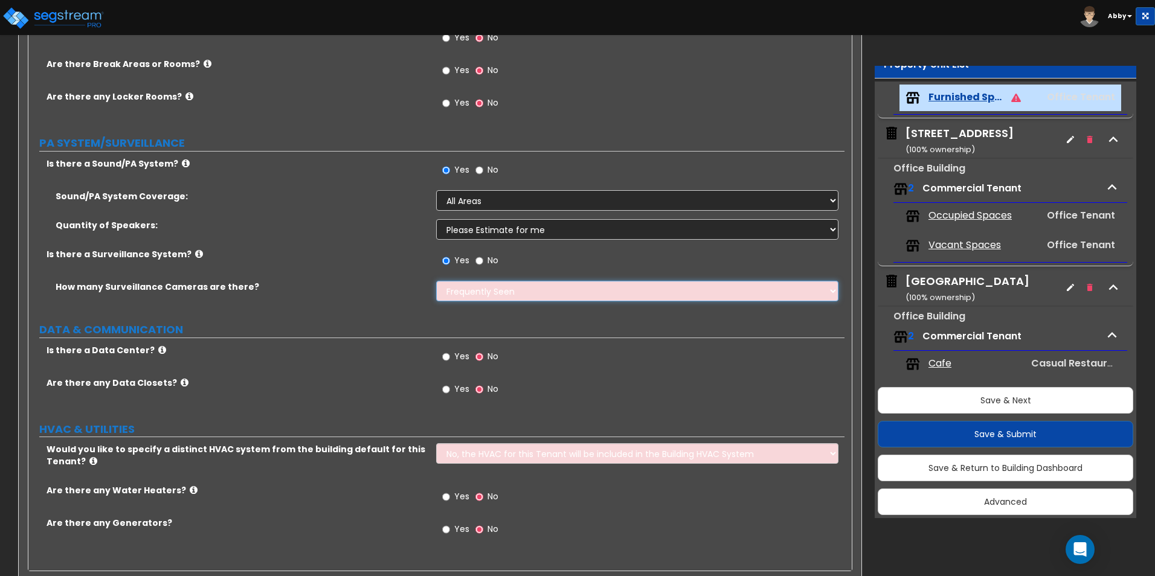
click at [436, 281] on select "Please Choose an Approximation Barely Noticed Any Noticed a Couple Frequently S…" at bounding box center [637, 291] width 402 height 21
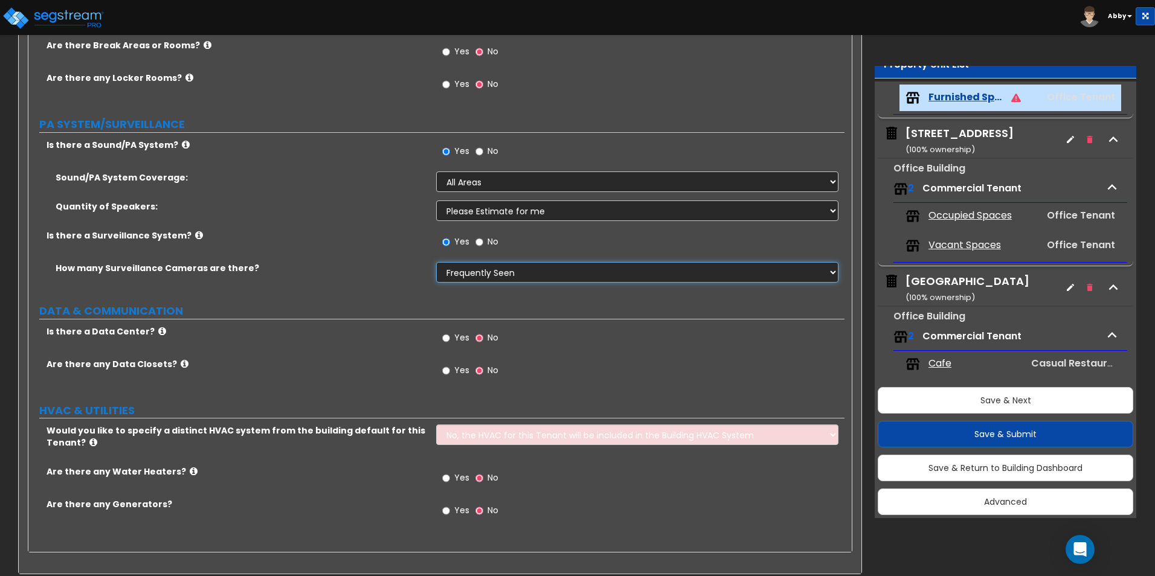
scroll to position [2673, 0]
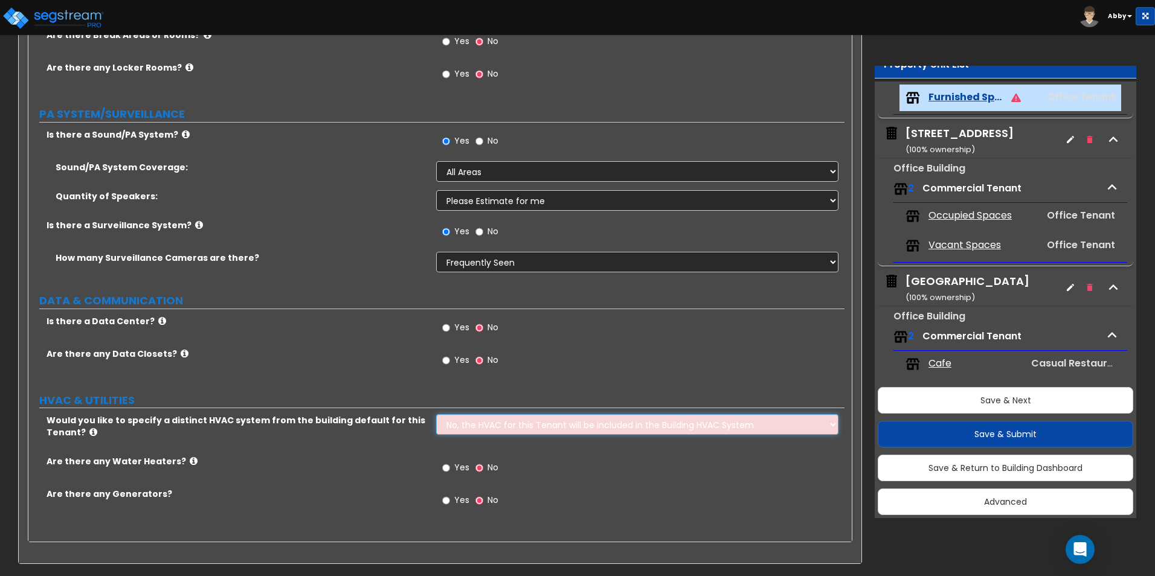
click at [500, 419] on select "No, the HVAC for this Tenant will be included in the Building HVAC System Yes, …" at bounding box center [637, 424] width 402 height 21
click at [495, 431] on select "No, the HVAC for this Tenant will be included in the Building HVAC System Yes, …" at bounding box center [637, 424] width 402 height 21
click at [455, 466] on span "Yes" at bounding box center [461, 468] width 15 height 12
click at [450, 466] on input "Yes" at bounding box center [446, 468] width 8 height 13
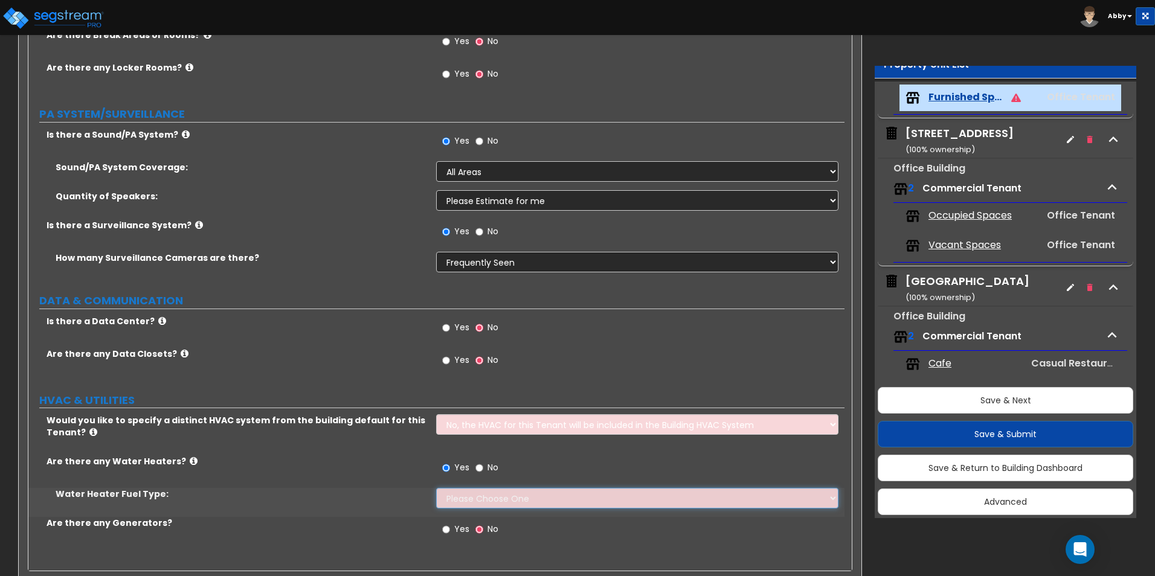
click at [456, 501] on select "Please Choose One Gas Electric" at bounding box center [637, 498] width 402 height 21
click at [436, 488] on select "Please Choose One Gas Electric" at bounding box center [637, 498] width 402 height 21
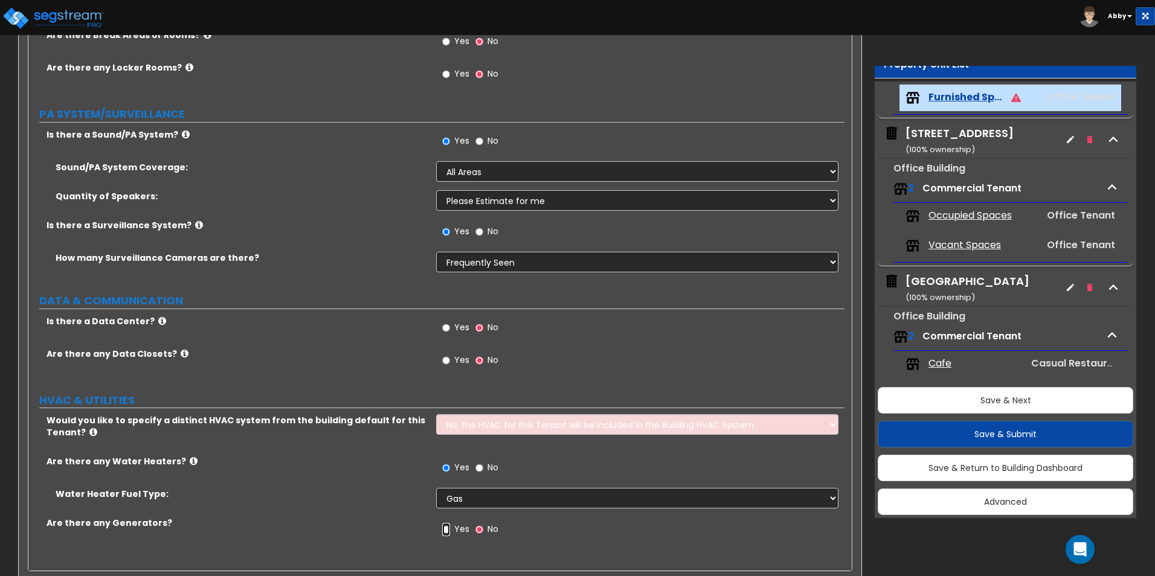
click at [445, 529] on input "Yes" at bounding box center [446, 529] width 8 height 13
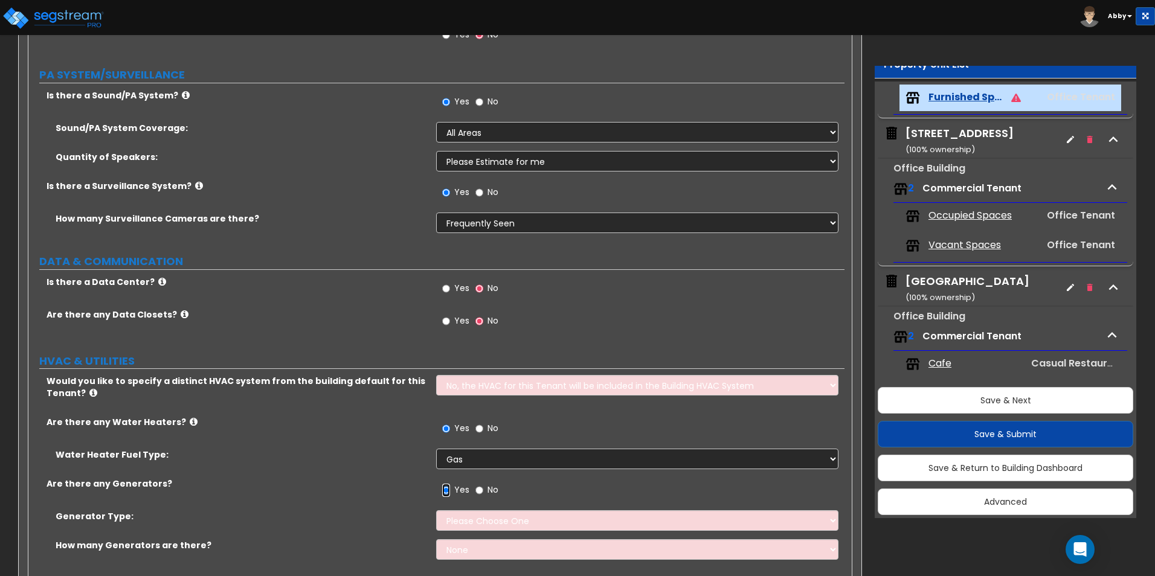
scroll to position [2734, 0]
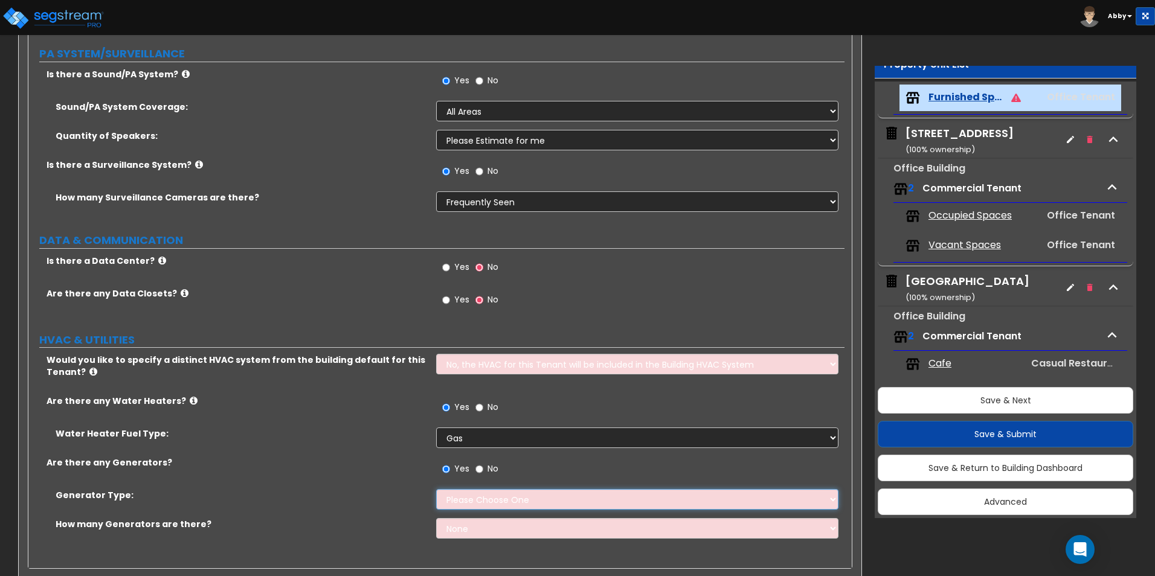
click at [452, 503] on select "Please Choose One Gas Diesel" at bounding box center [637, 499] width 402 height 21
click at [436, 489] on select "Please Choose One Gas Diesel" at bounding box center [637, 499] width 402 height 21
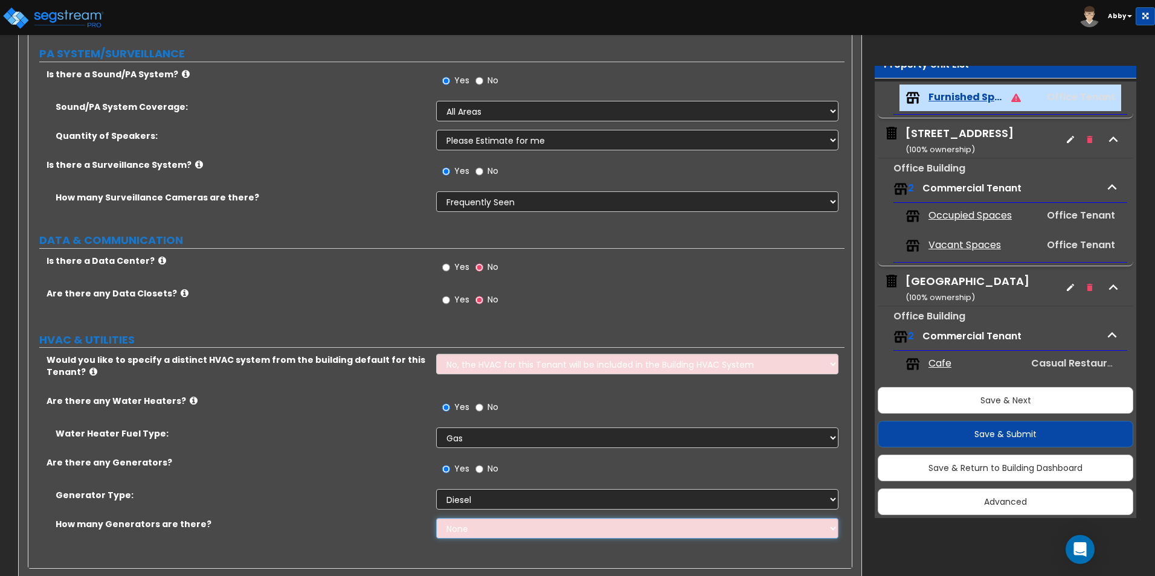
click at [456, 528] on select "None 1 2 3" at bounding box center [637, 528] width 402 height 21
click at [393, 504] on div "Generator Type: Please Choose One Gas Diesel" at bounding box center [436, 503] width 816 height 29
click at [973, 394] on button "Save & Next" at bounding box center [1006, 400] width 256 height 27
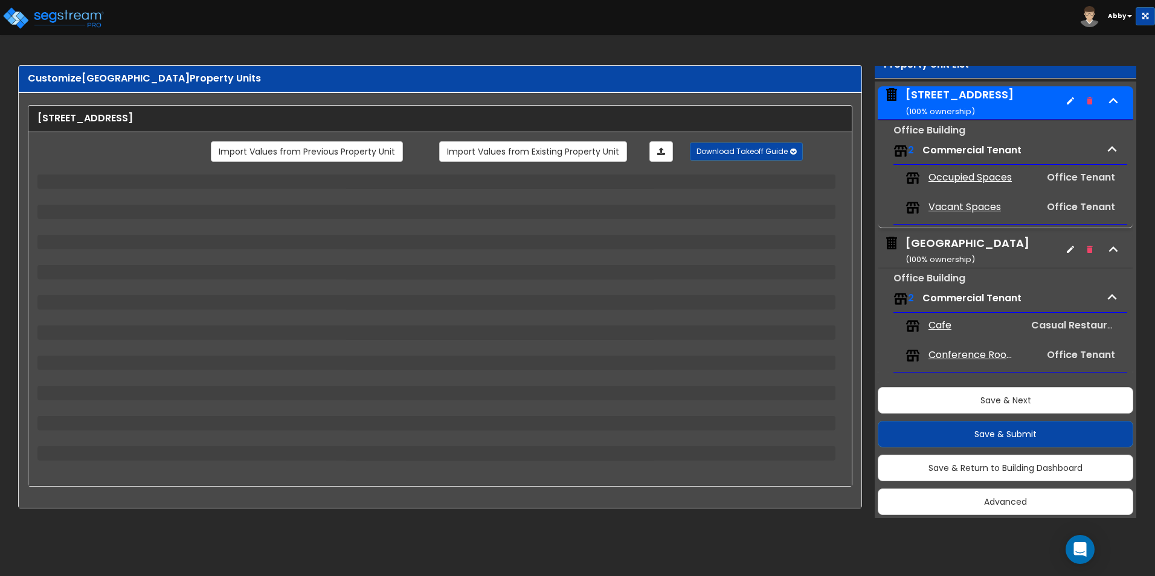
scroll to position [298, 0]
